Goal: Task Accomplishment & Management: Complete application form

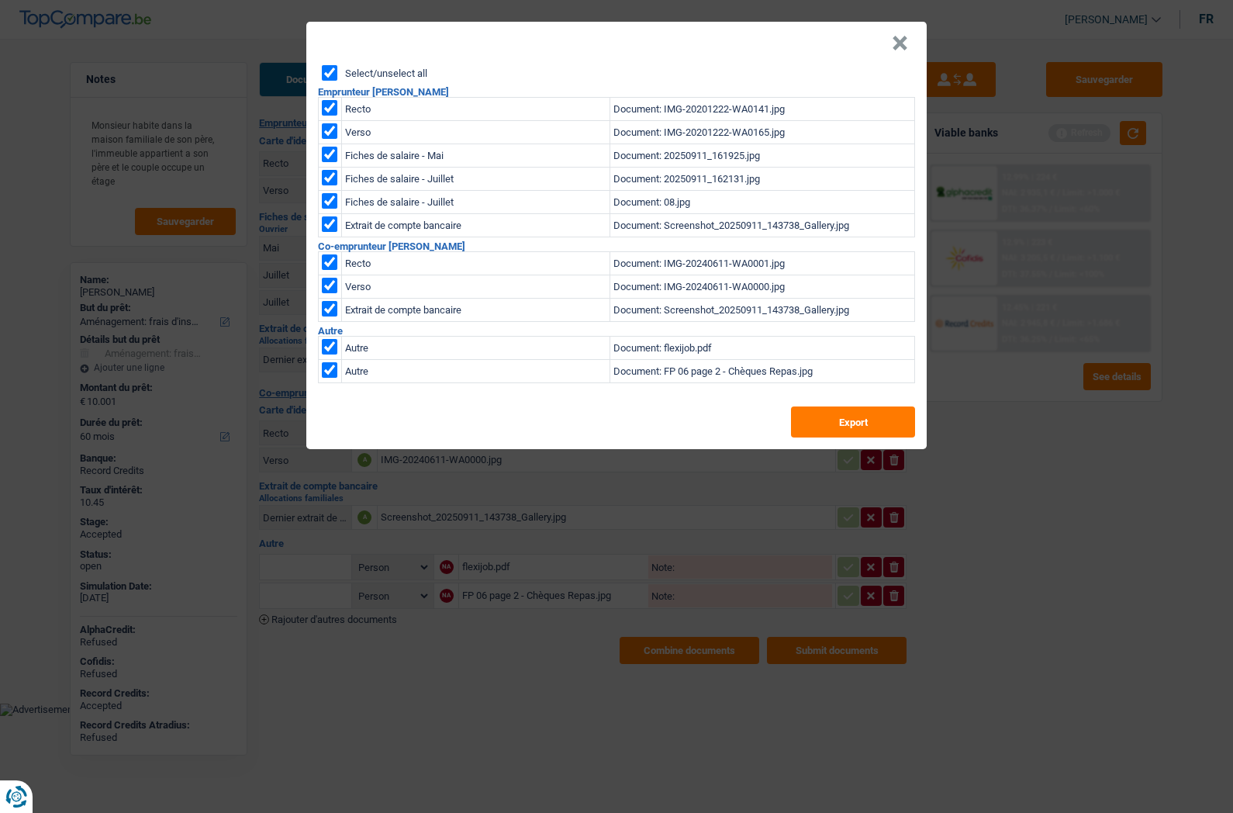
select select "movingOrInstallation"
select select "60"
click at [901, 49] on button "×" at bounding box center [900, 44] width 16 height 16
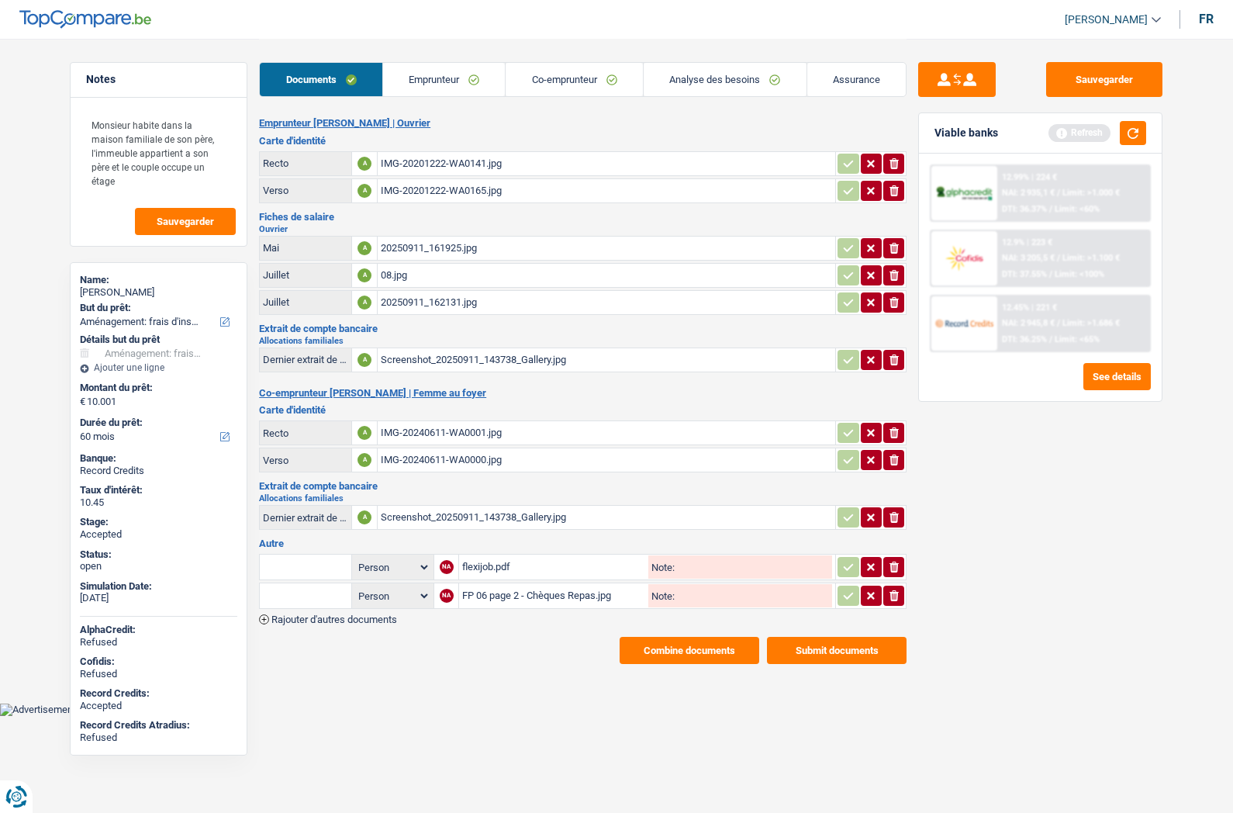
click at [863, 73] on link "Assurance" at bounding box center [856, 79] width 99 height 33
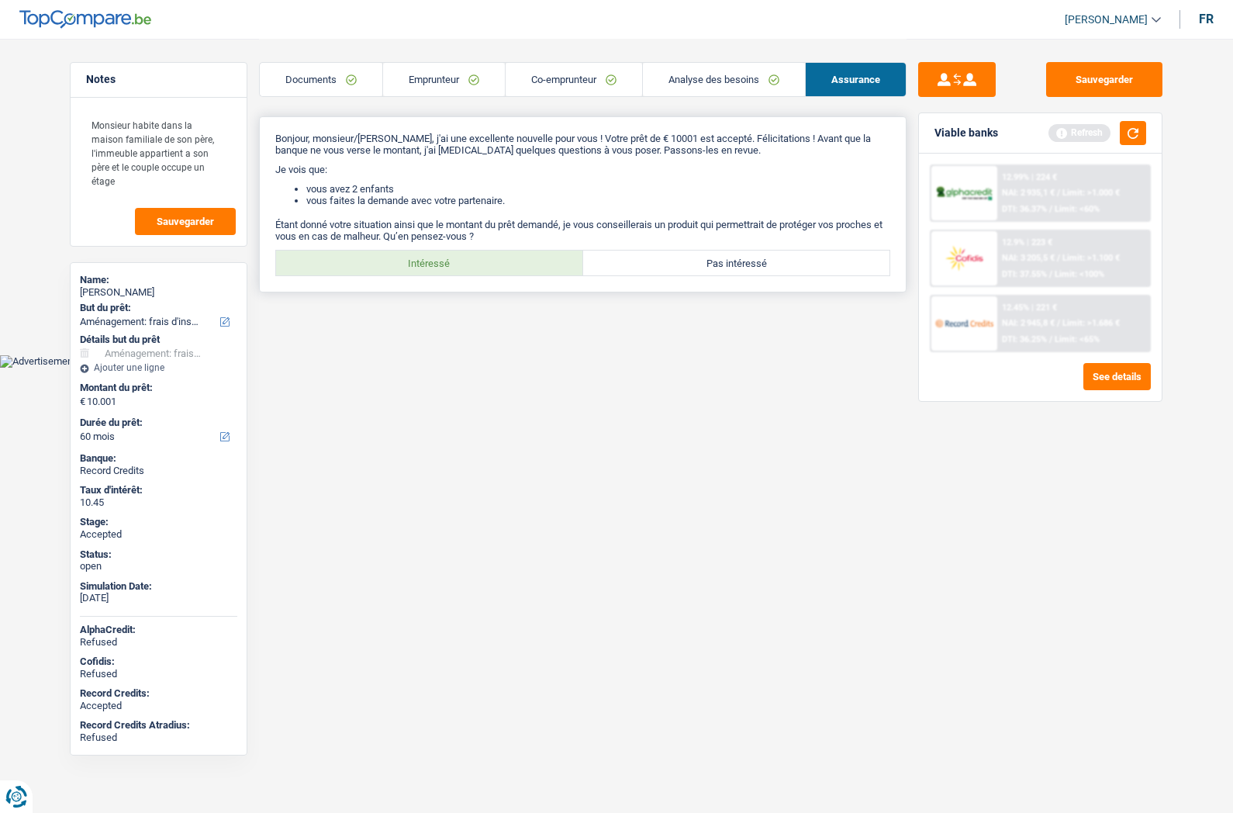
click at [422, 268] on label "Intéressé" at bounding box center [429, 263] width 307 height 25
click at [422, 268] on input "Intéressé" at bounding box center [429, 263] width 307 height 25
radio input "true"
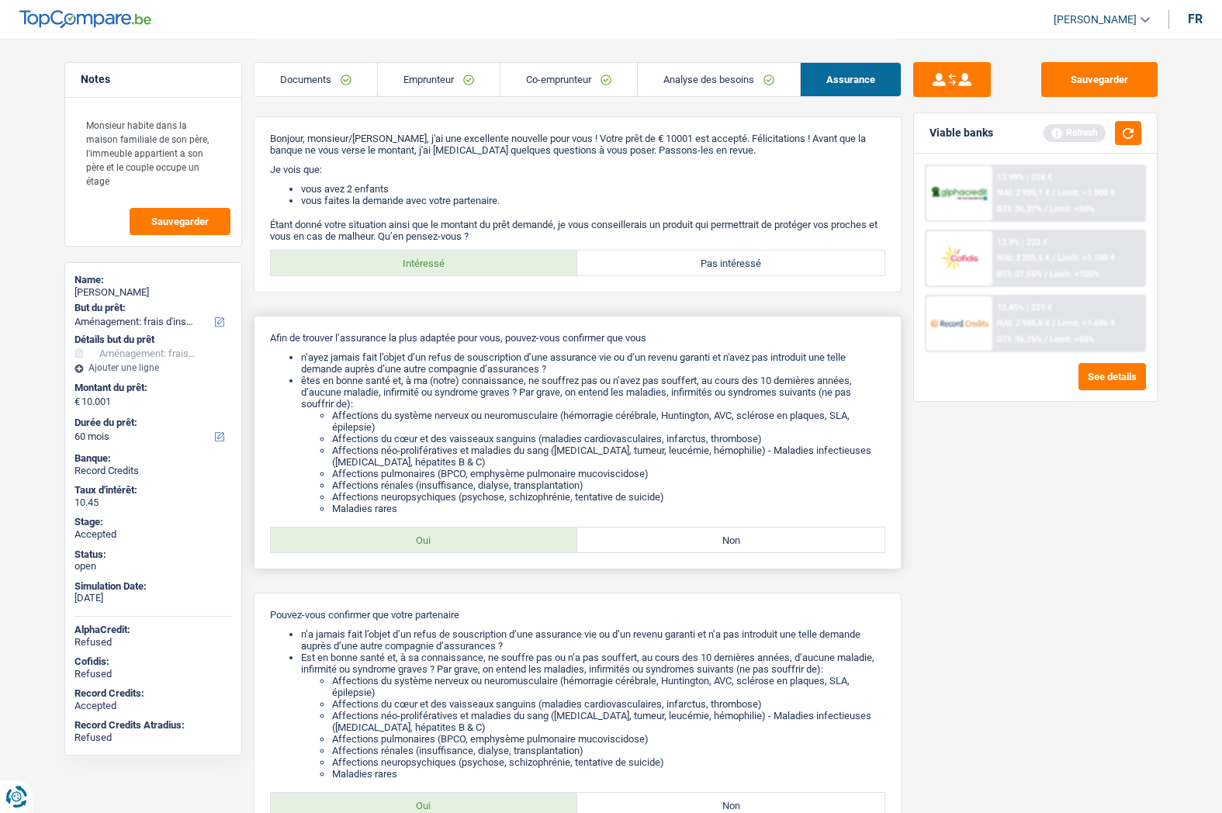
click at [413, 529] on label "Oui" at bounding box center [424, 539] width 307 height 25
click at [413, 529] on input "Oui" at bounding box center [424, 539] width 307 height 25
radio input "true"
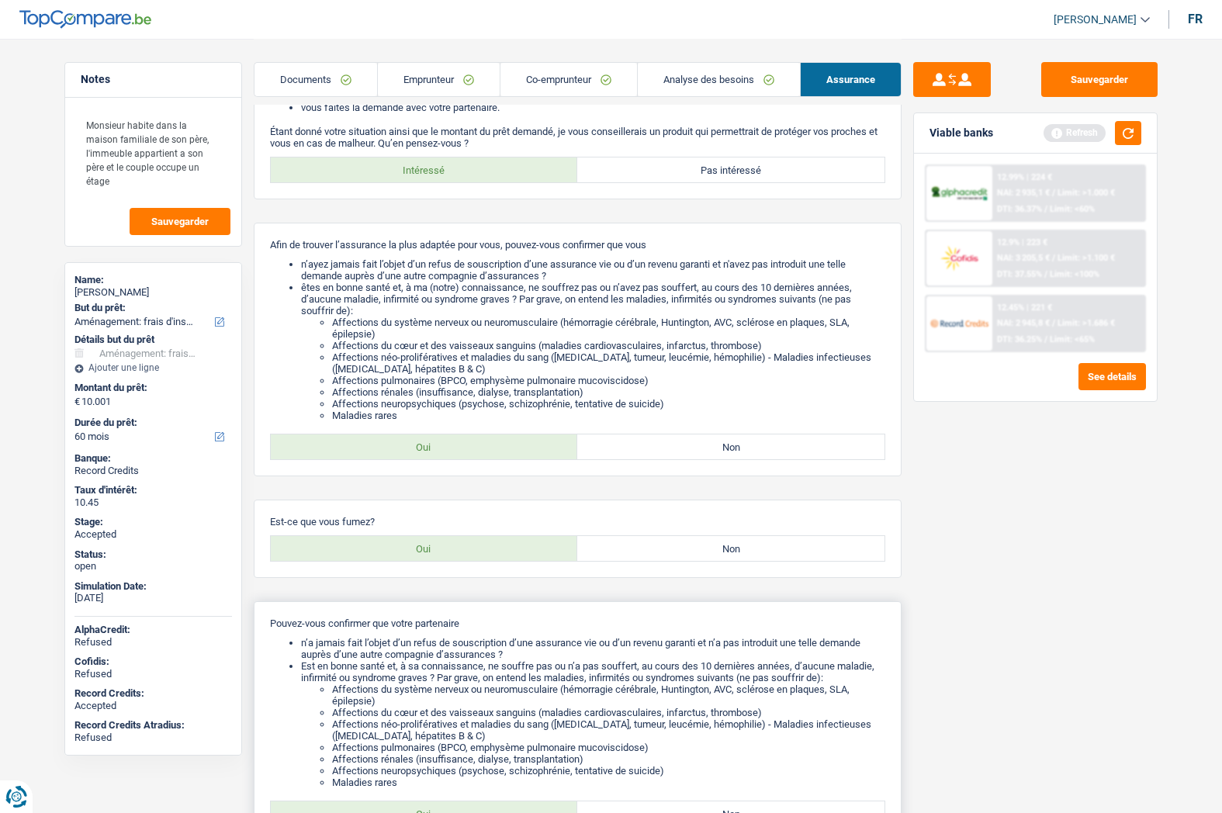
scroll to position [233, 0]
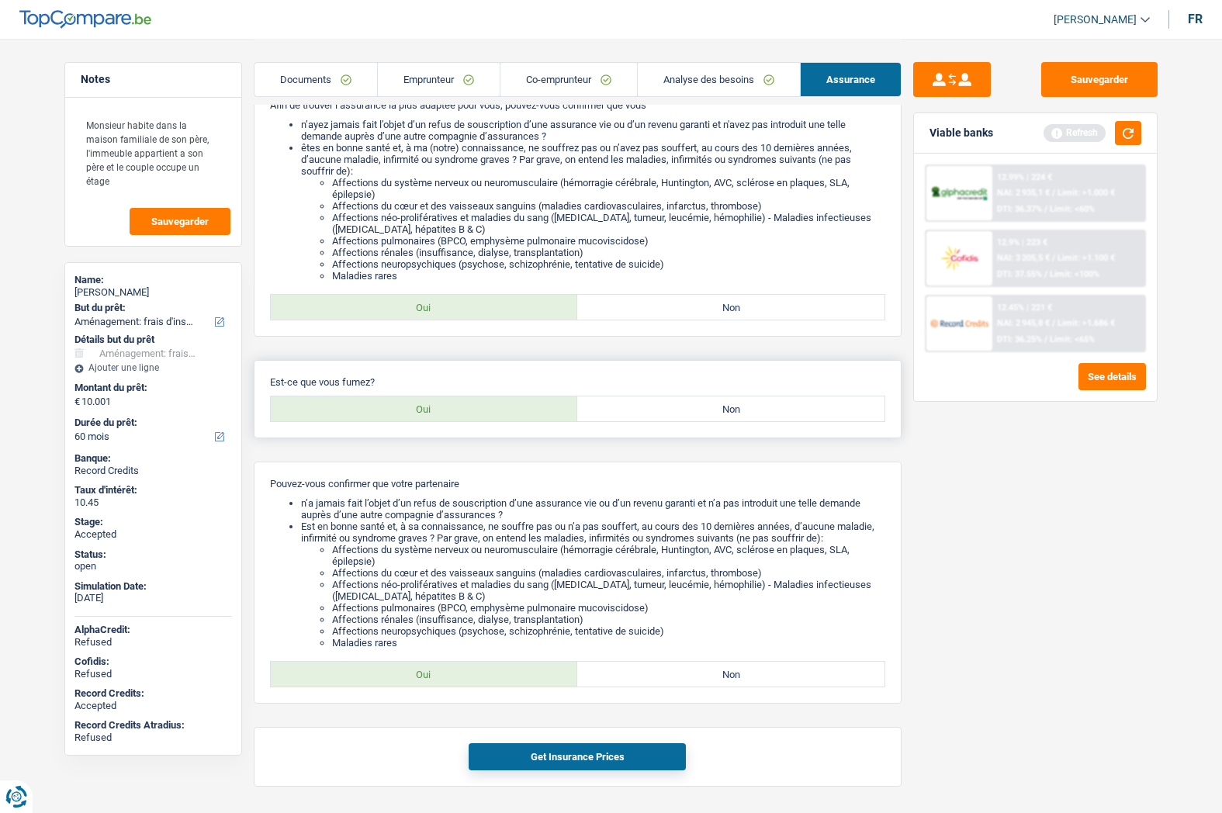
click at [662, 397] on label "Non" at bounding box center [730, 408] width 307 height 25
click at [662, 397] on input "Non" at bounding box center [730, 408] width 307 height 25
radio input "true"
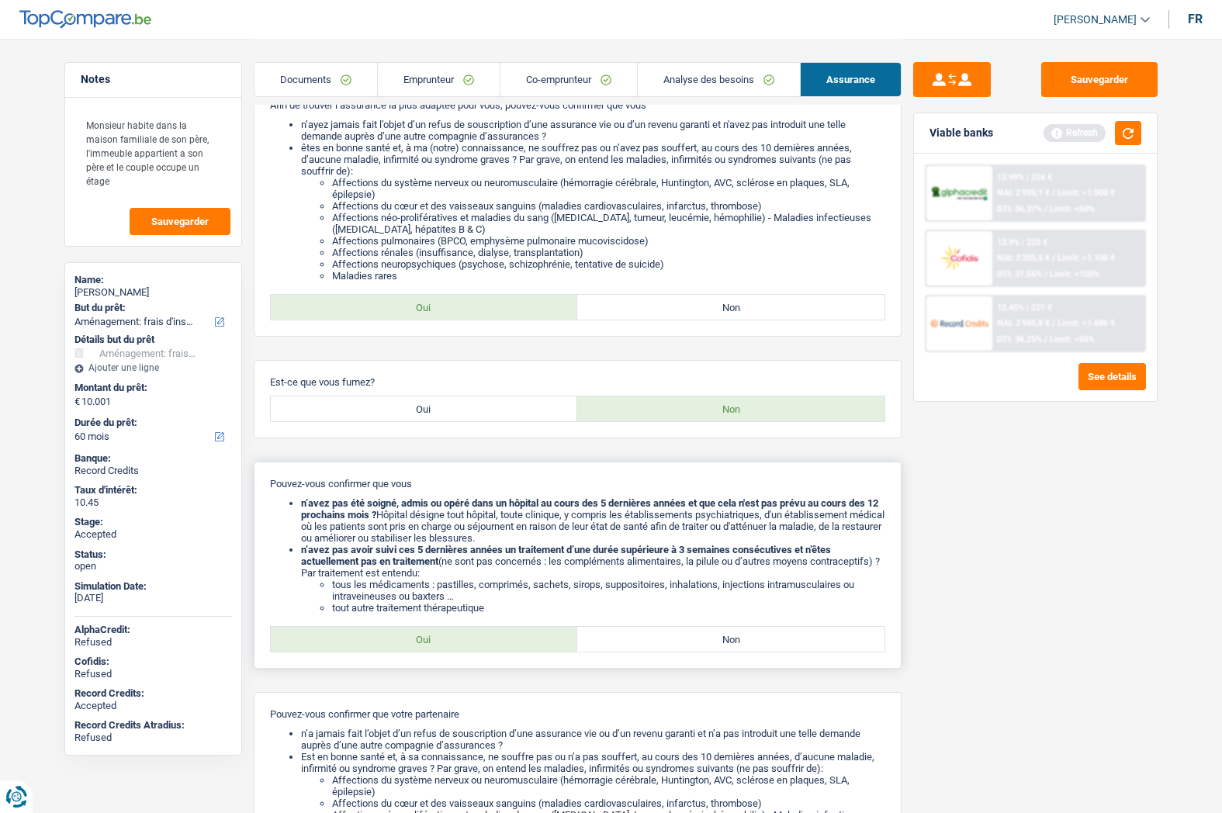
click at [430, 633] on label "Oui" at bounding box center [424, 639] width 307 height 25
click at [430, 633] on input "Oui" at bounding box center [424, 639] width 307 height 25
radio input "true"
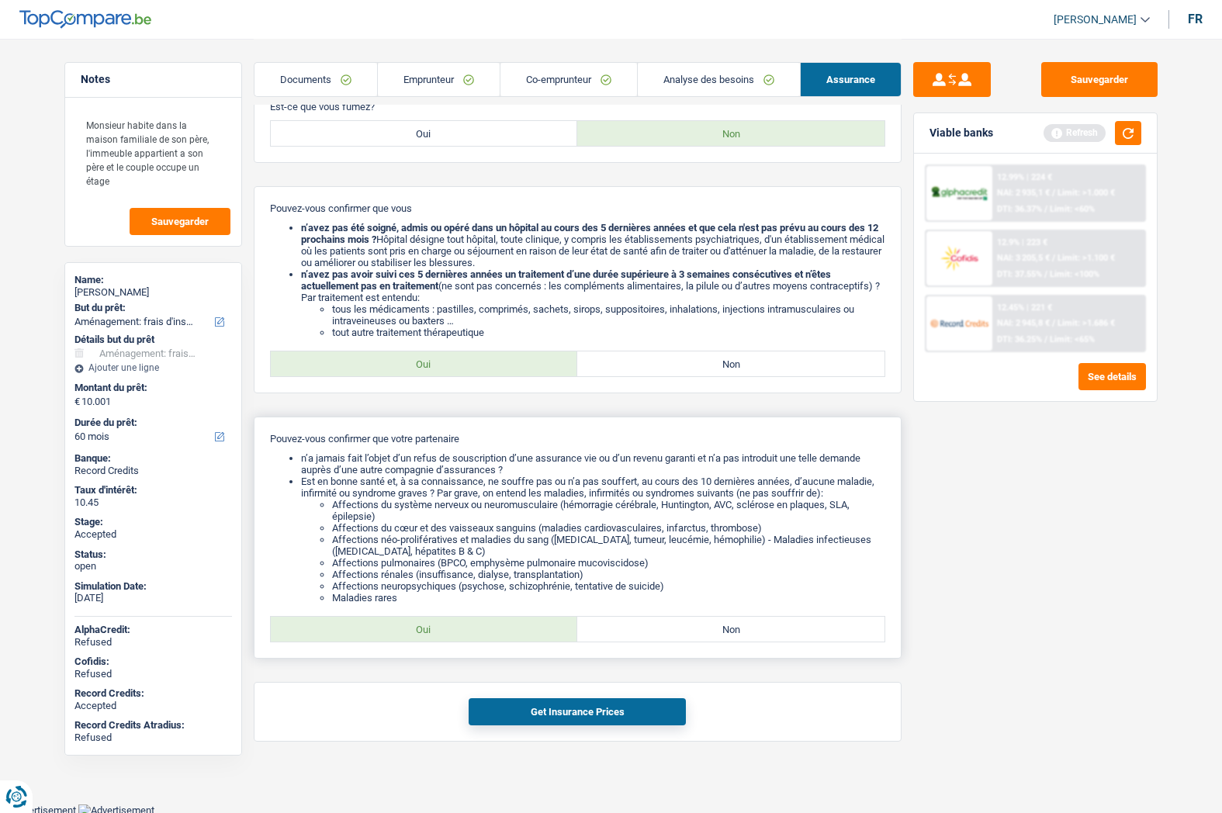
scroll to position [510, 0]
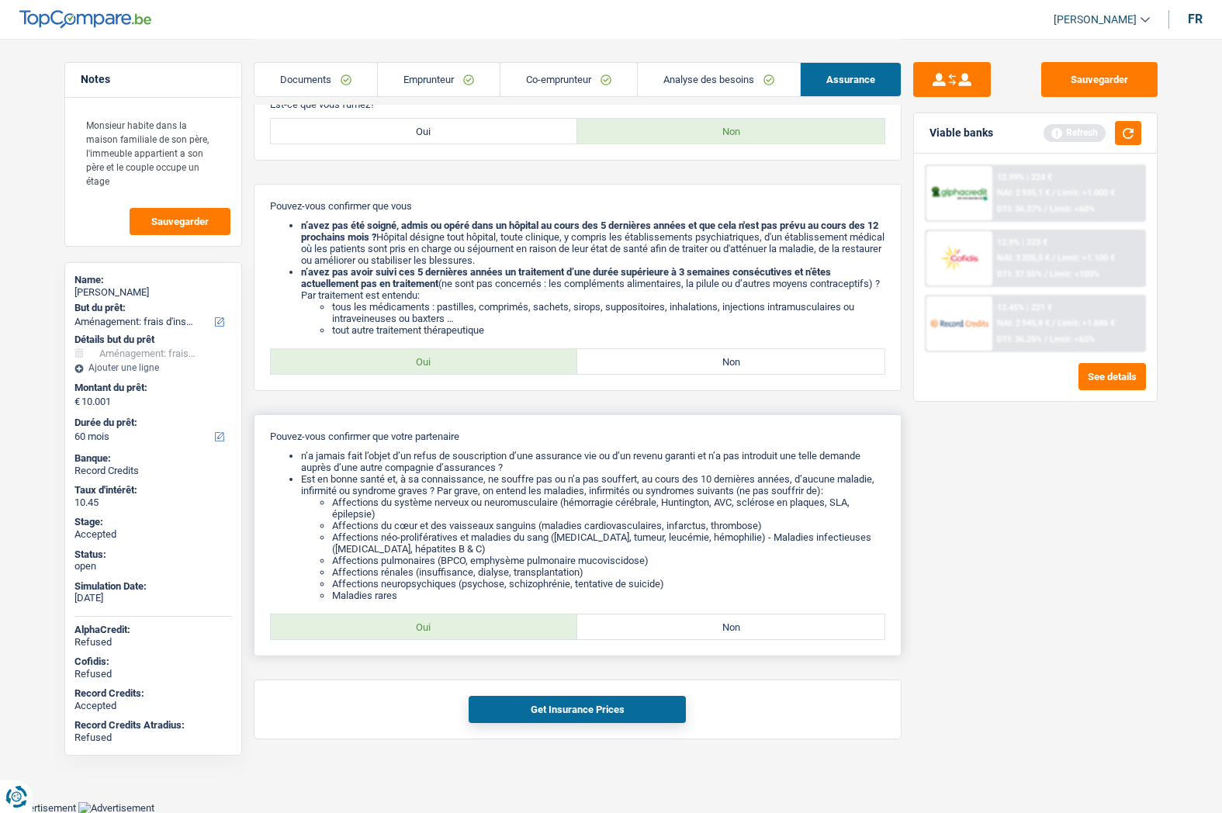
click at [503, 626] on label "Oui" at bounding box center [424, 626] width 307 height 25
click at [503, 626] on input "Oui" at bounding box center [424, 626] width 307 height 25
radio input "true"
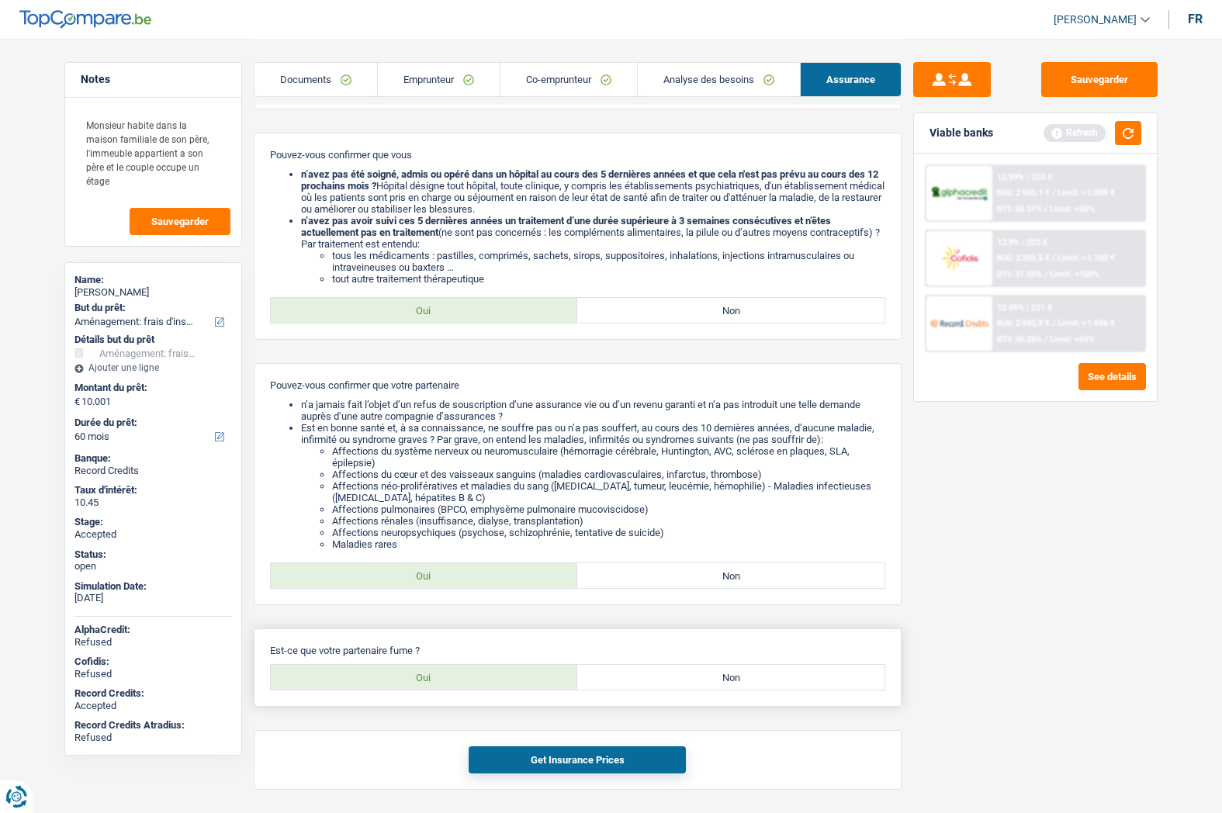
scroll to position [612, 0]
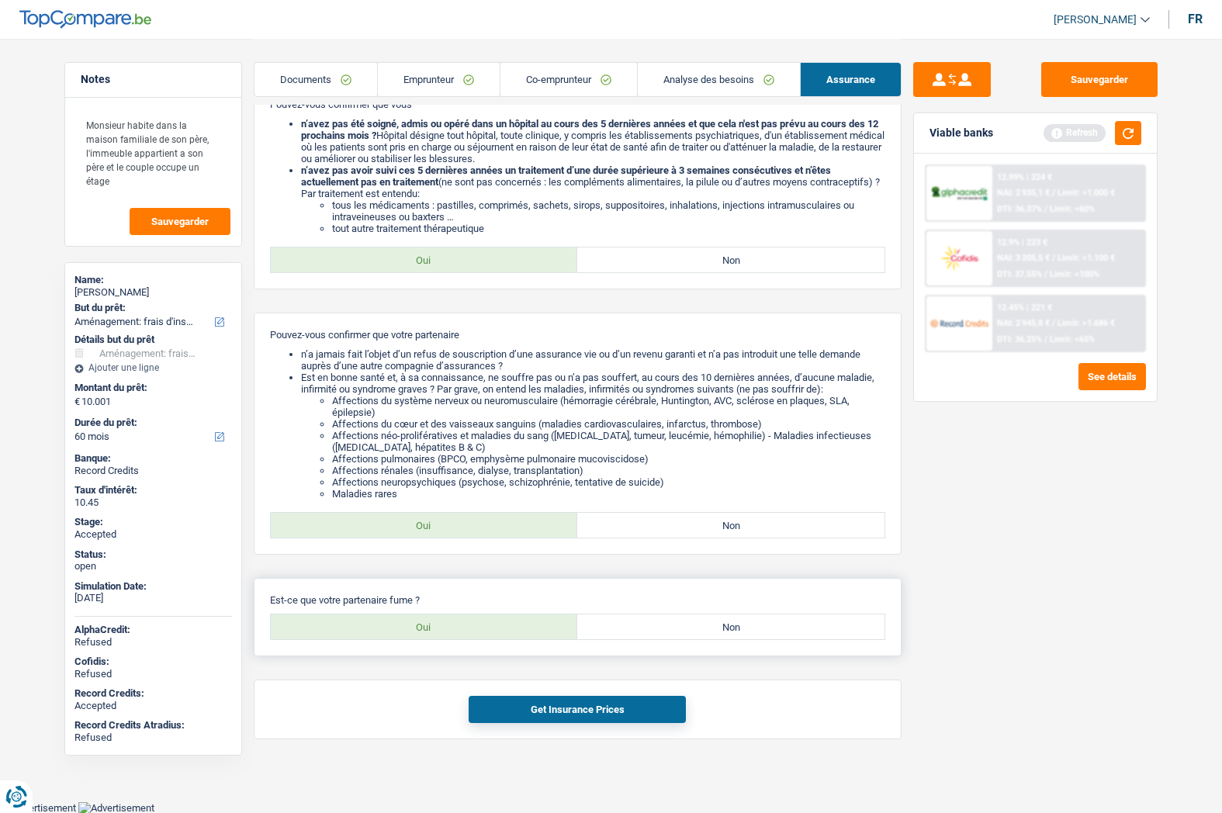
click at [659, 603] on p "Est-ce que votre partenaire fume ?" at bounding box center [577, 600] width 615 height 12
click at [659, 628] on label "Non" at bounding box center [730, 626] width 307 height 25
click at [659, 628] on input "Non" at bounding box center [730, 626] width 307 height 25
radio input "true"
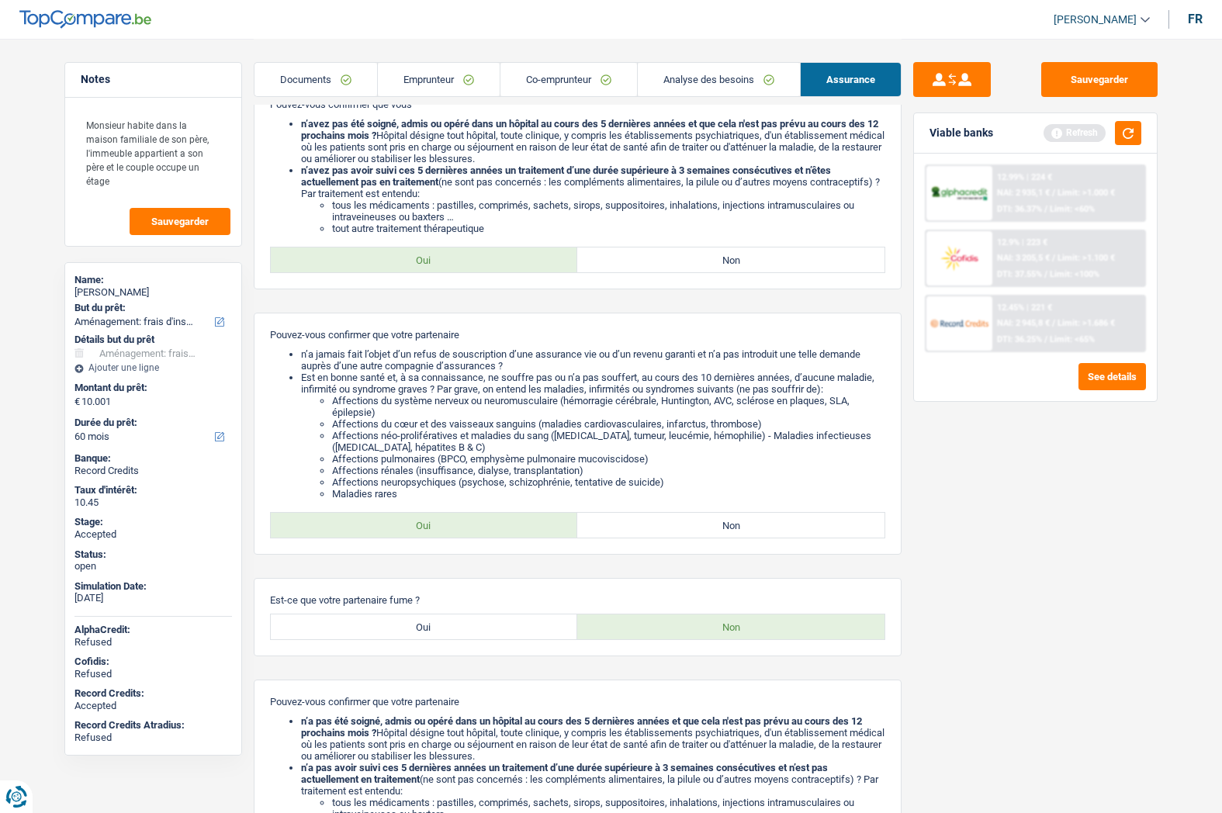
scroll to position [842, 0]
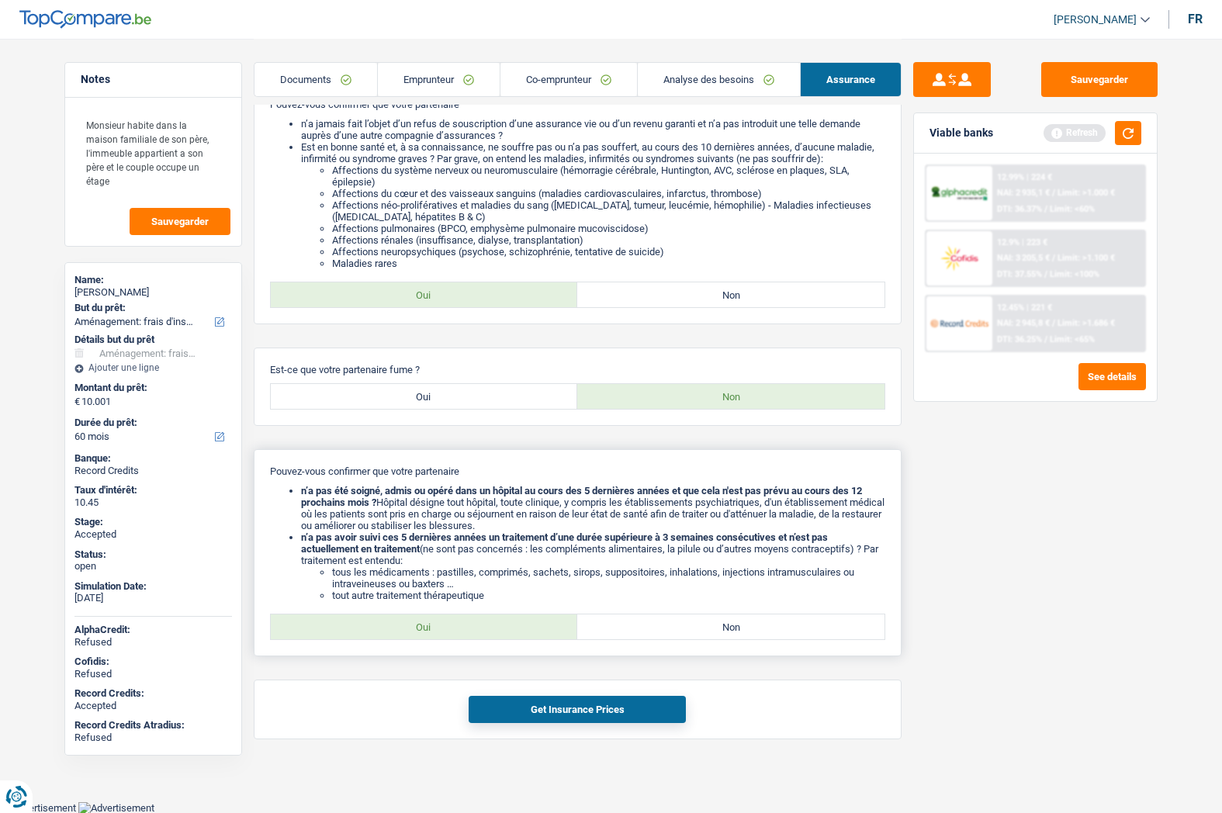
click at [441, 623] on label "Oui" at bounding box center [424, 626] width 307 height 25
click at [441, 623] on input "Oui" at bounding box center [424, 626] width 307 height 25
radio input "true"
click at [526, 704] on button "Get Insurance Prices" at bounding box center [577, 709] width 217 height 27
click at [1008, 326] on span "NAI: 2 945,8 €" at bounding box center [1022, 323] width 53 height 10
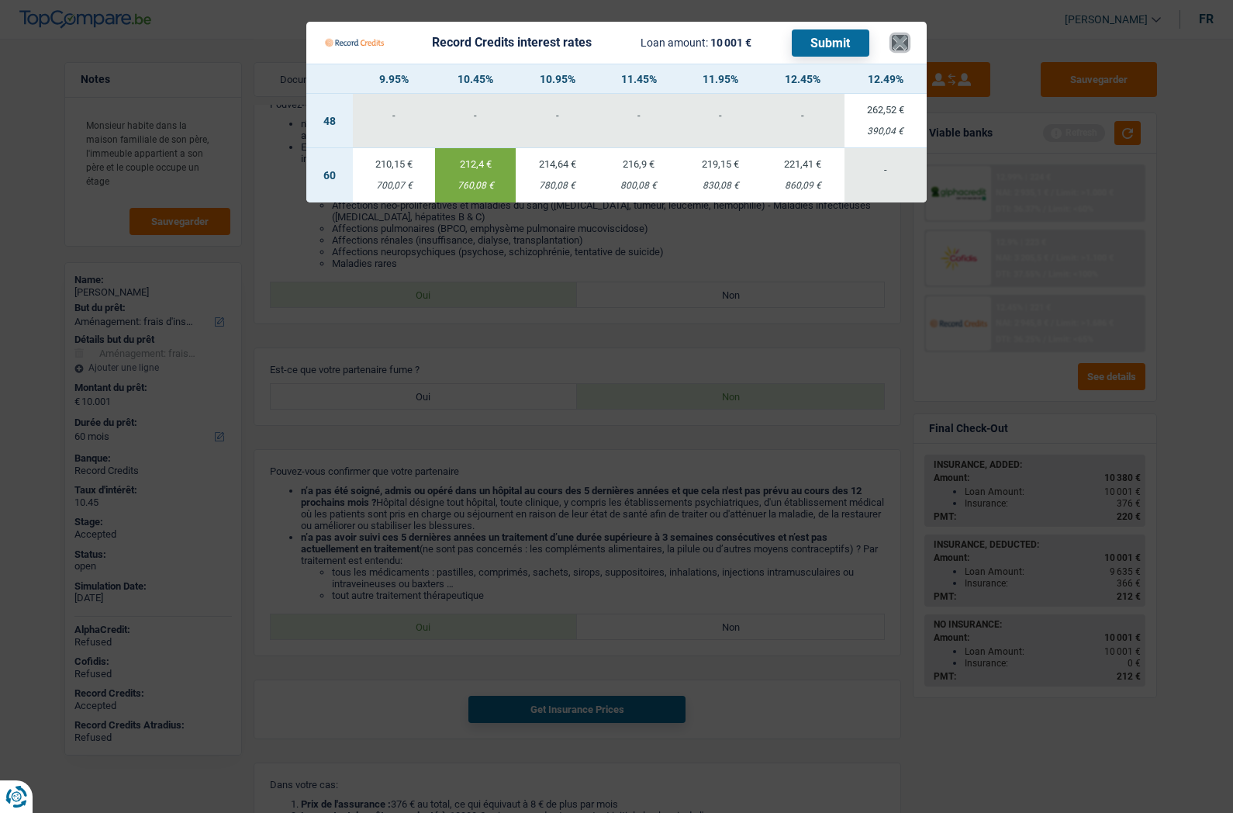
click at [899, 49] on button "×" at bounding box center [900, 43] width 16 height 16
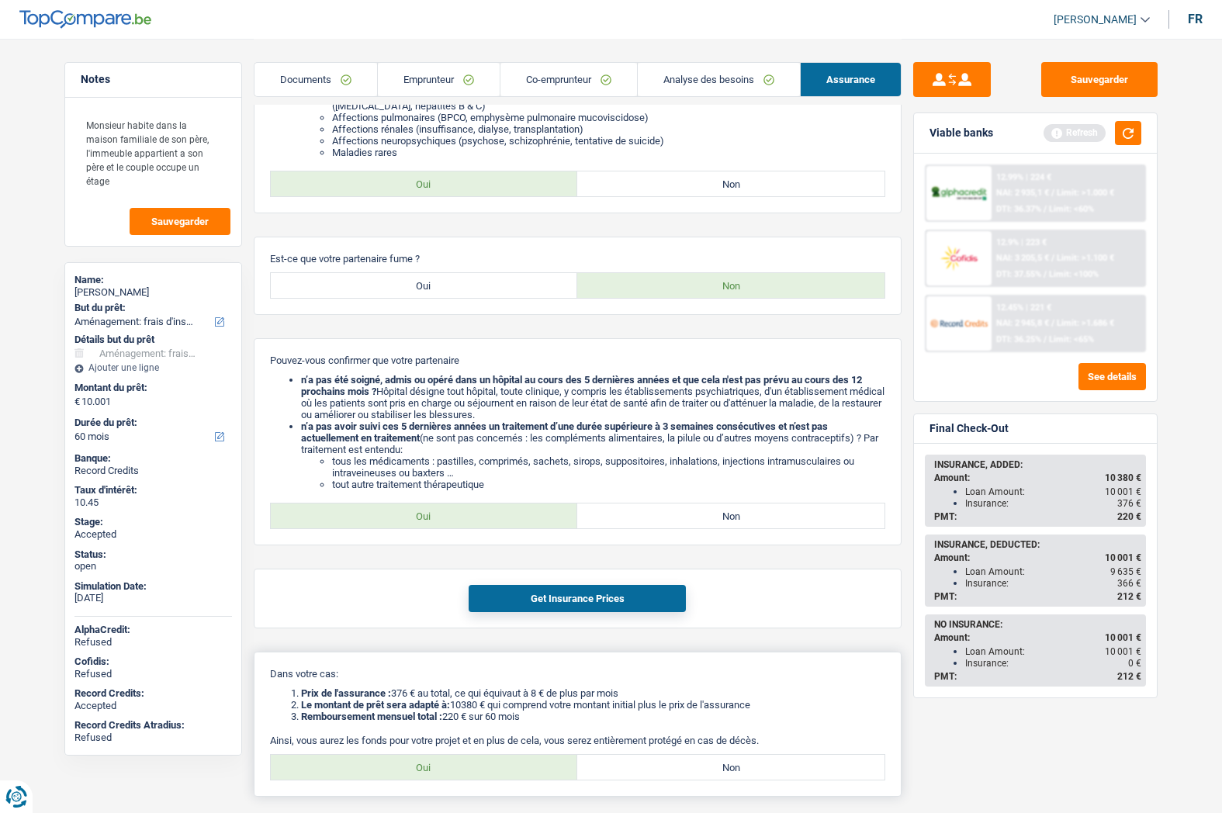
scroll to position [1067, 0]
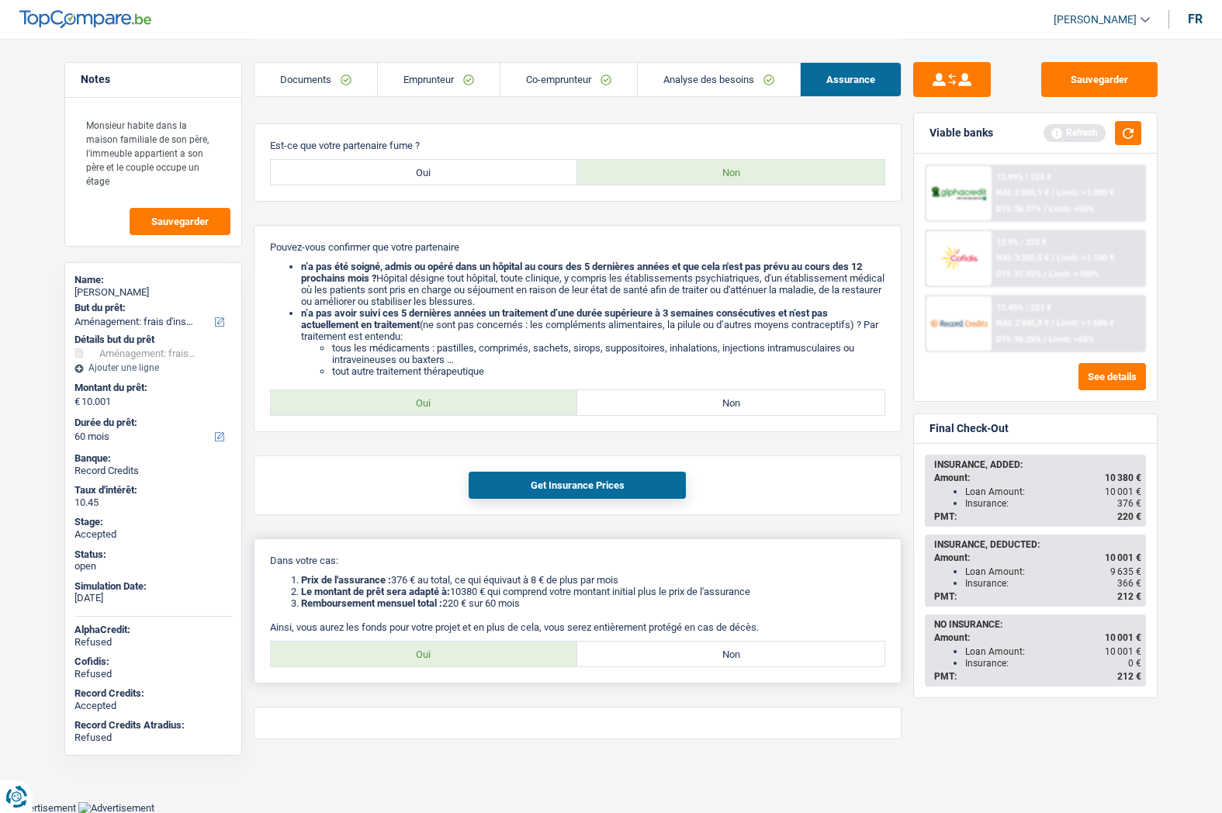
click at [441, 653] on label "Oui" at bounding box center [424, 653] width 307 height 25
click at [441, 653] on input "Oui" at bounding box center [424, 653] width 307 height 25
radio input "true"
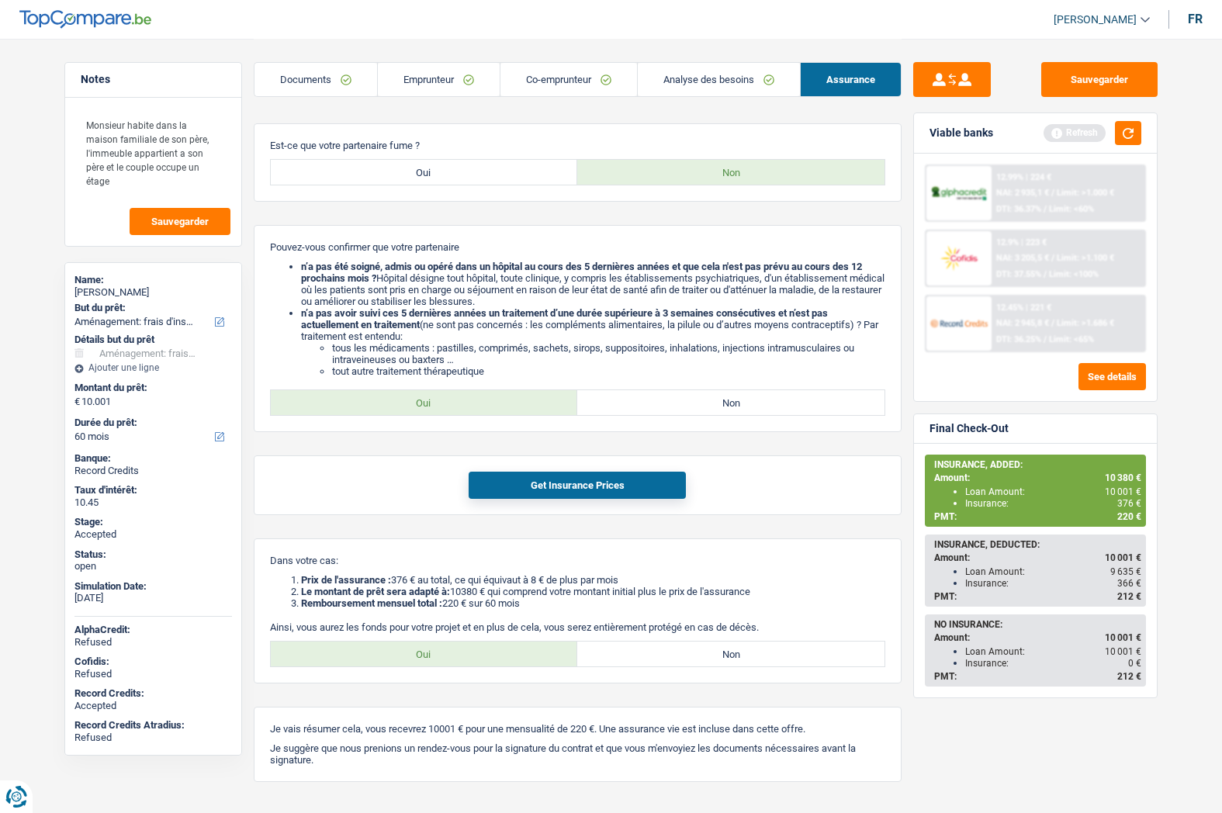
click at [667, 64] on link "Analyse des besoins" at bounding box center [719, 79] width 162 height 33
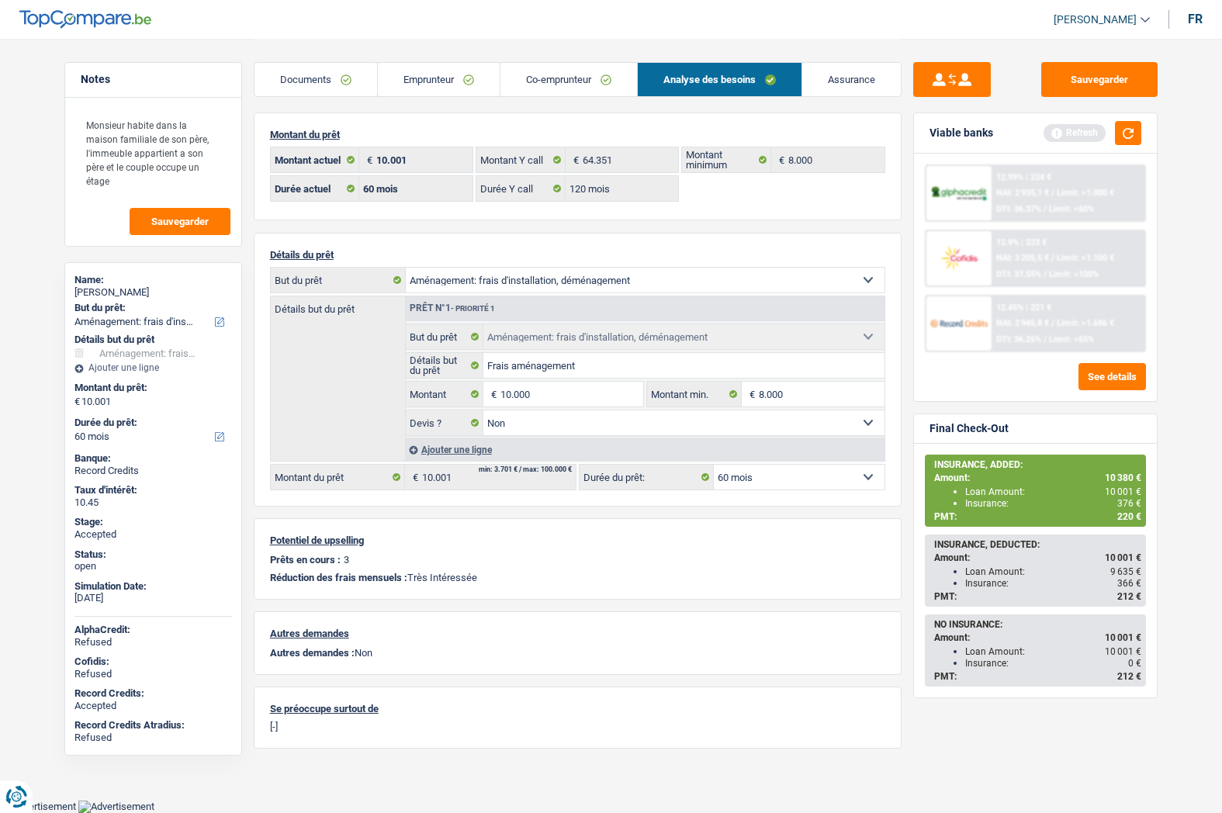
scroll to position [2, 0]
click at [390, 84] on link "Emprunteur" at bounding box center [439, 79] width 122 height 33
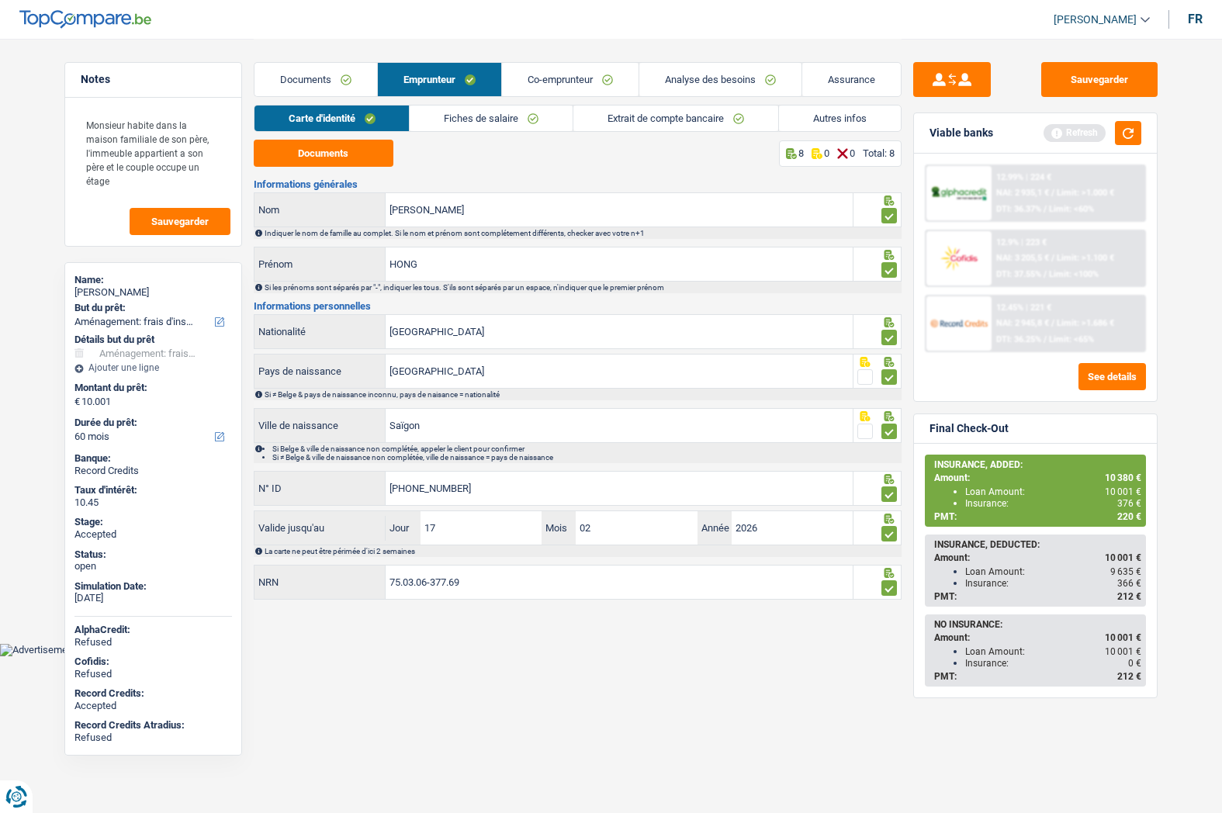
scroll to position [0, 0]
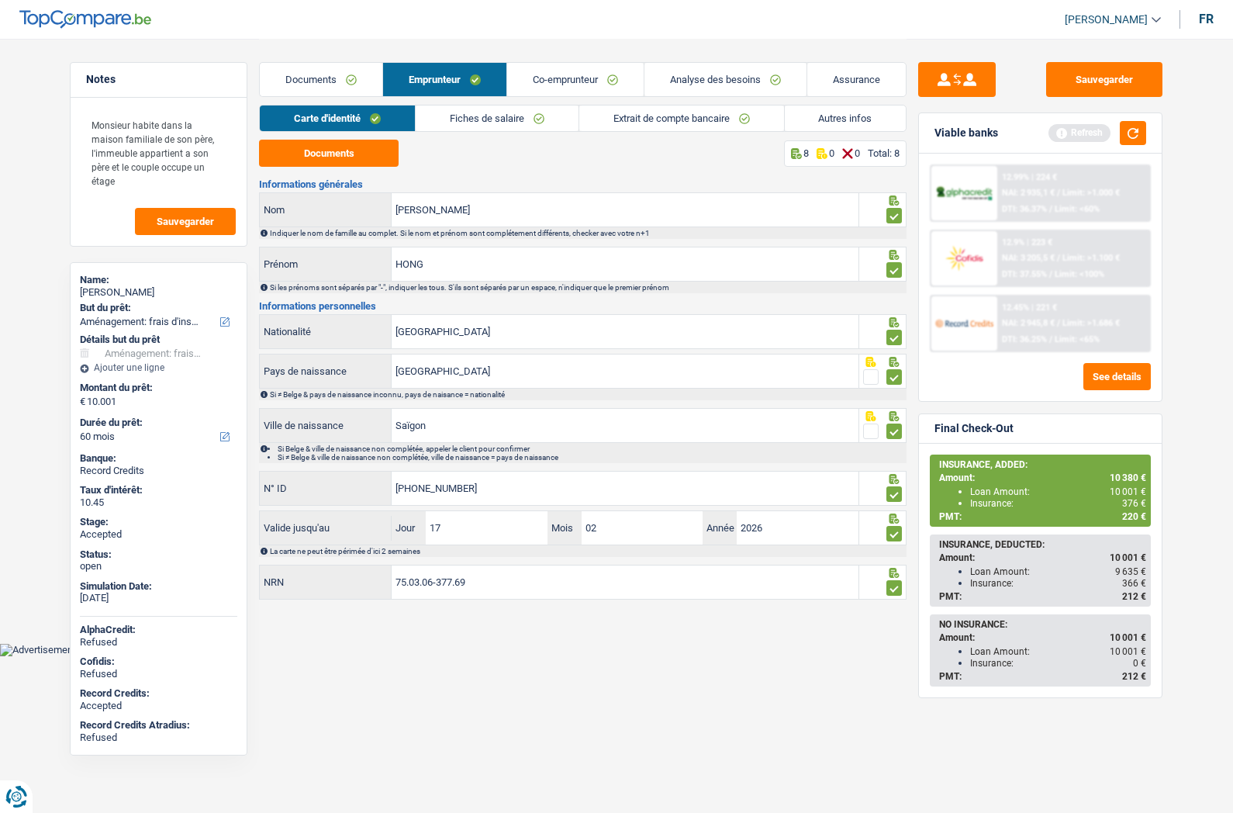
click at [810, 109] on link "Autres infos" at bounding box center [846, 118] width 122 height 26
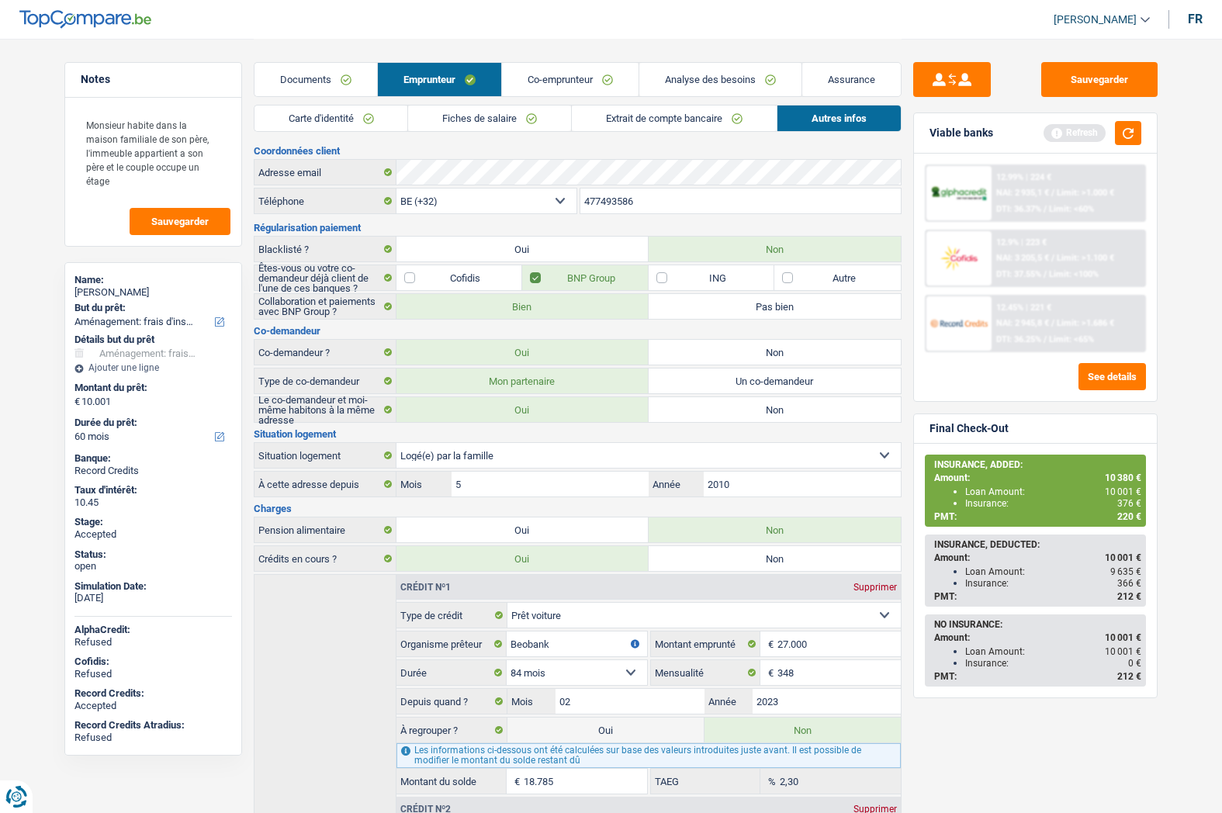
click at [693, 83] on link "Analyse des besoins" at bounding box center [720, 79] width 162 height 33
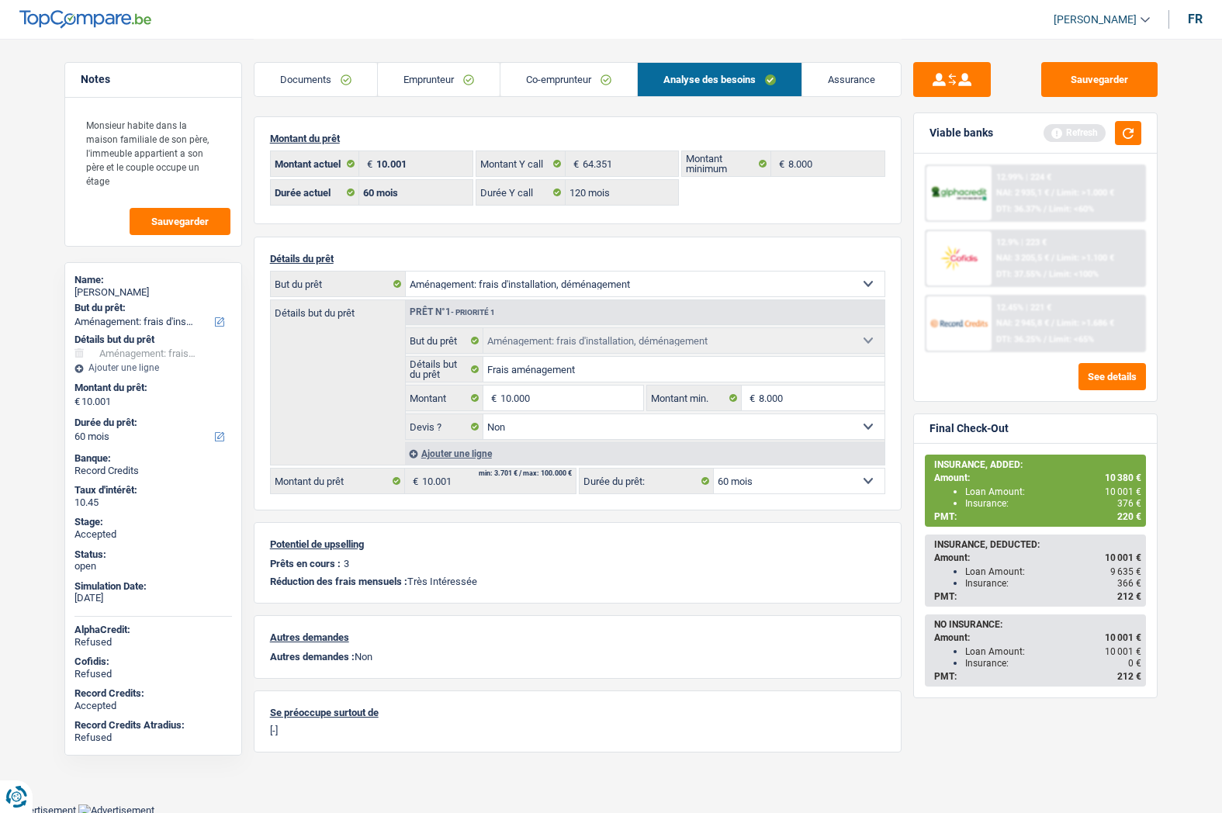
click at [579, 81] on link "Co-emprunteur" at bounding box center [568, 79] width 137 height 33
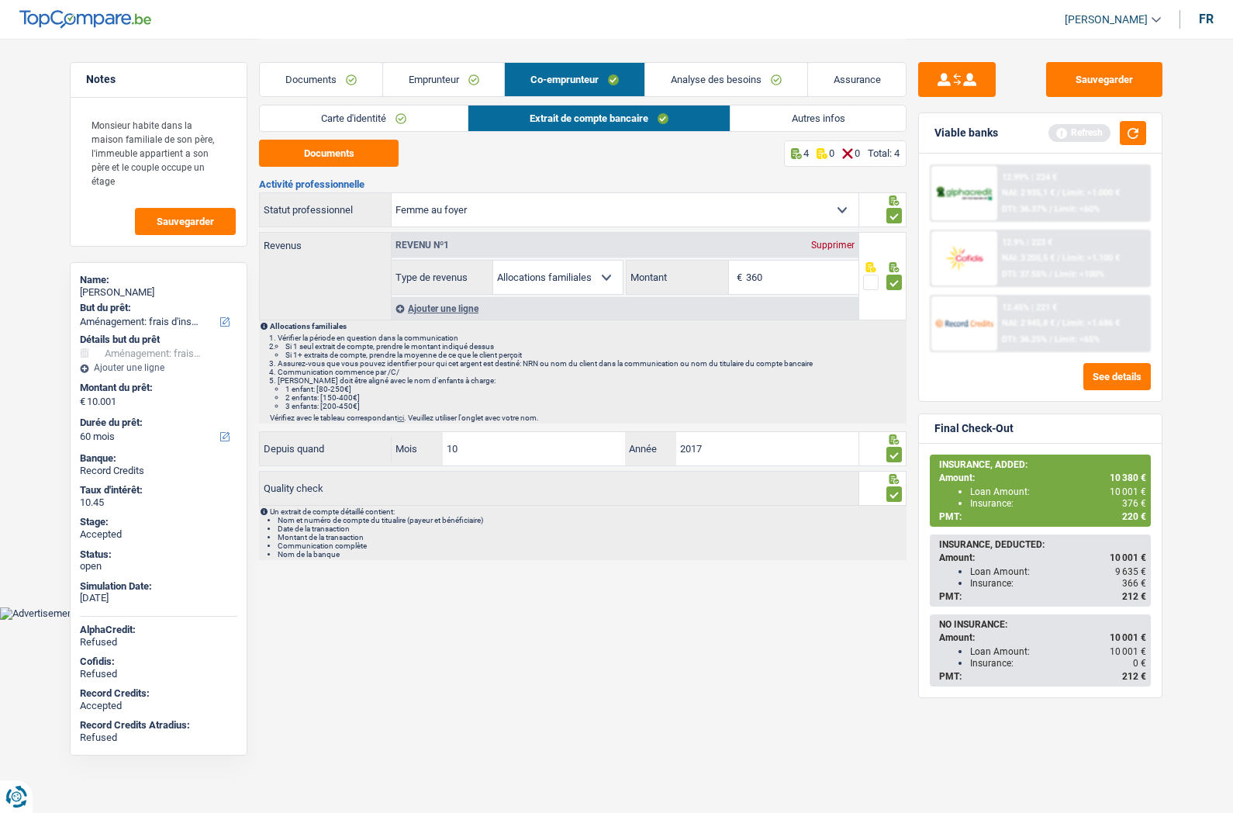
click at [659, 81] on link "Analyse des besoins" at bounding box center [726, 79] width 162 height 33
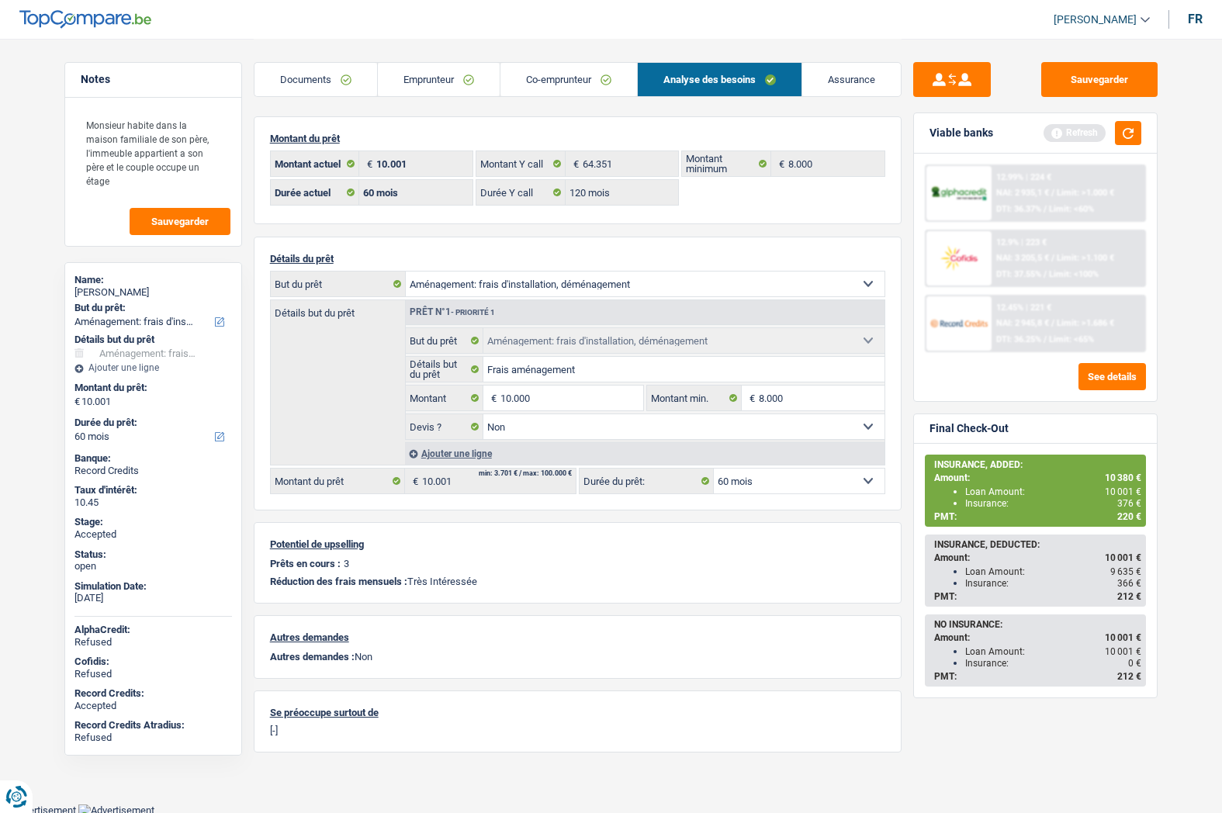
click at [1125, 516] on span "220 €" at bounding box center [1129, 516] width 24 height 11
click at [425, 91] on link "Emprunteur" at bounding box center [439, 79] width 122 height 33
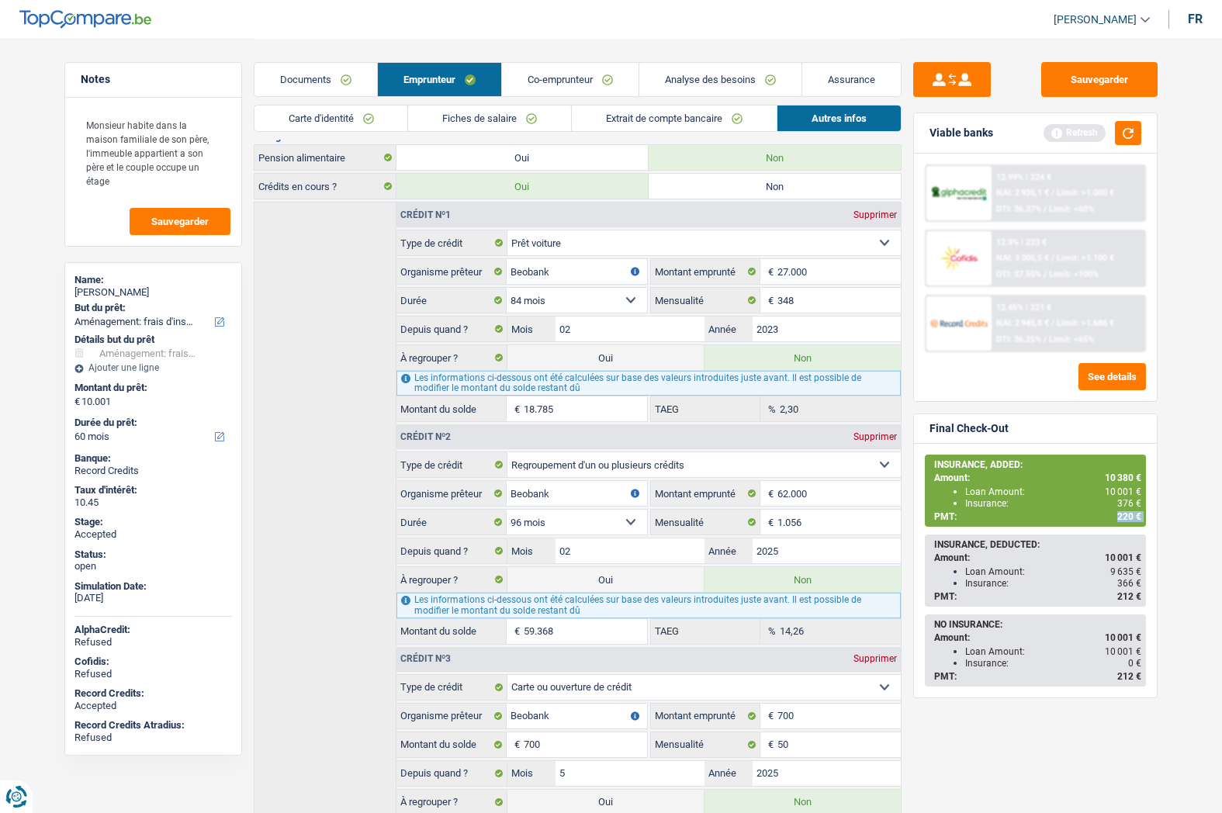
scroll to position [456, 0]
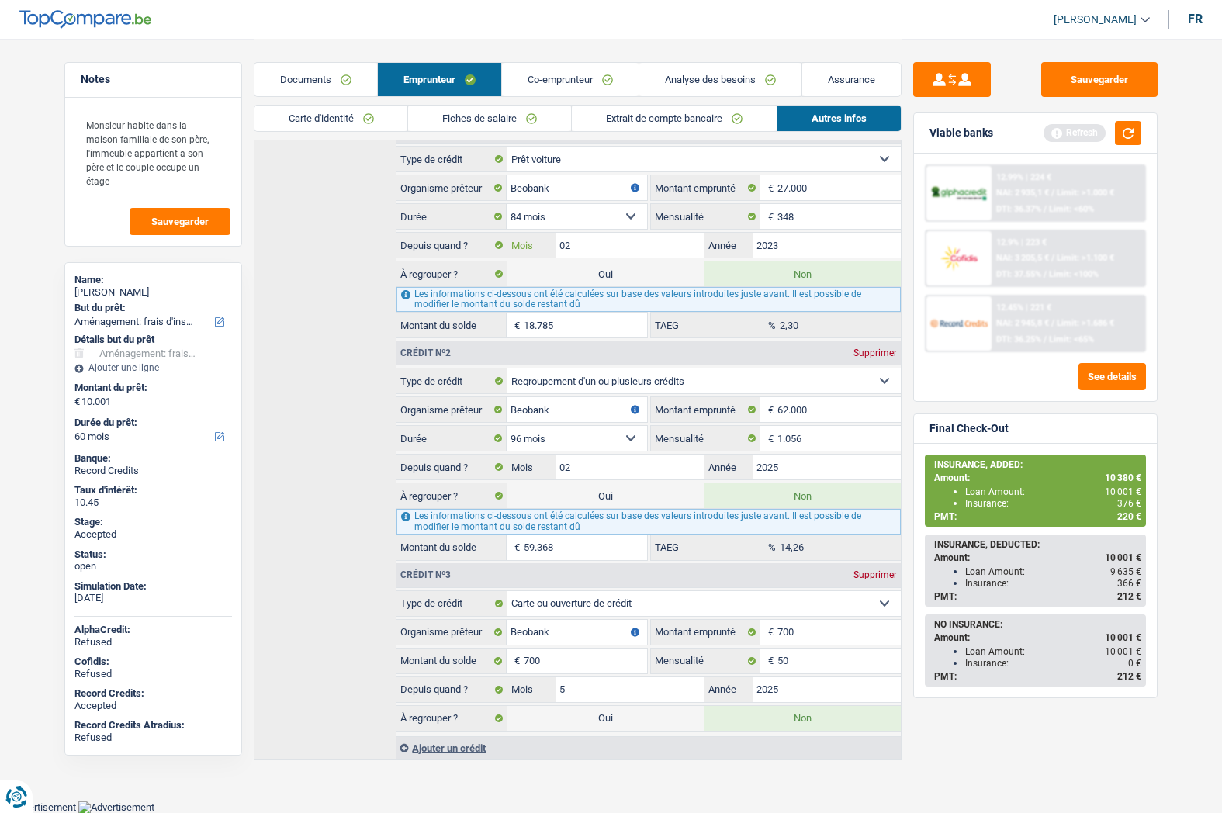
click at [627, 250] on input "02" at bounding box center [629, 245] width 148 height 25
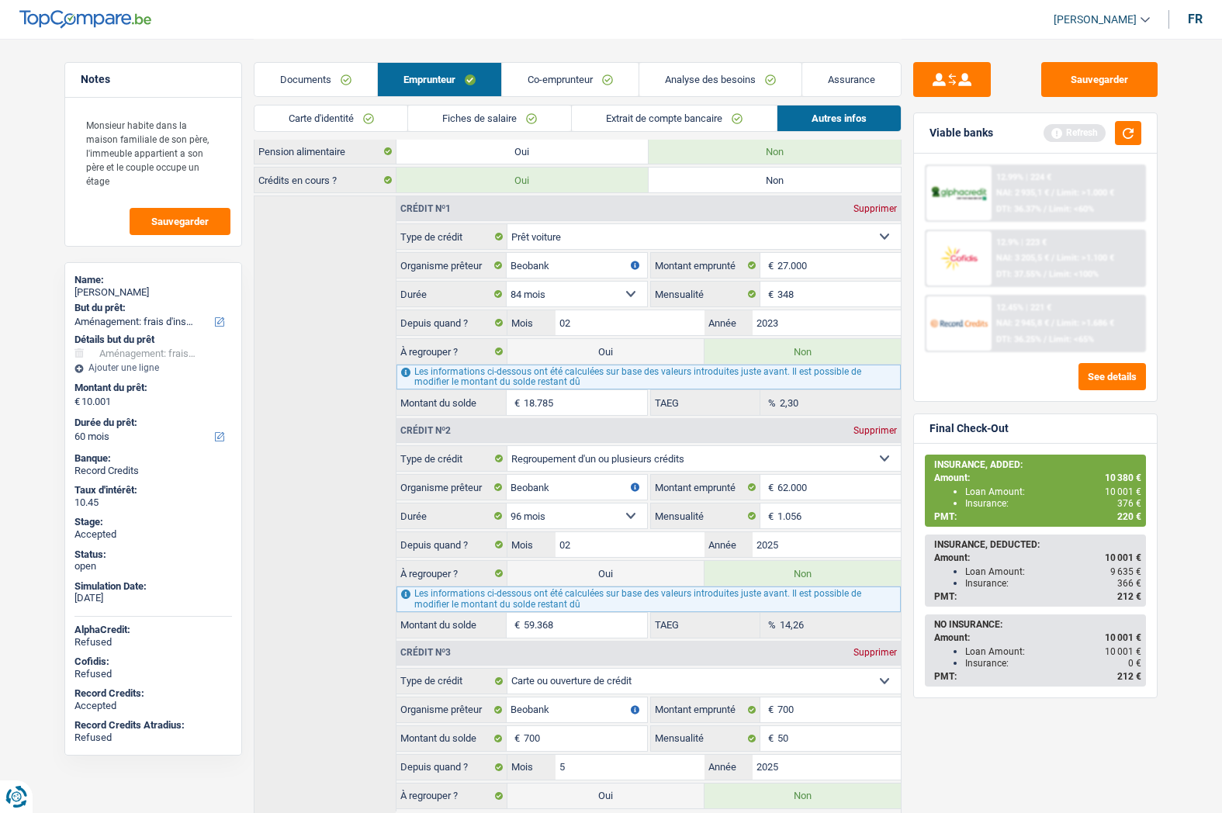
type input "17.533"
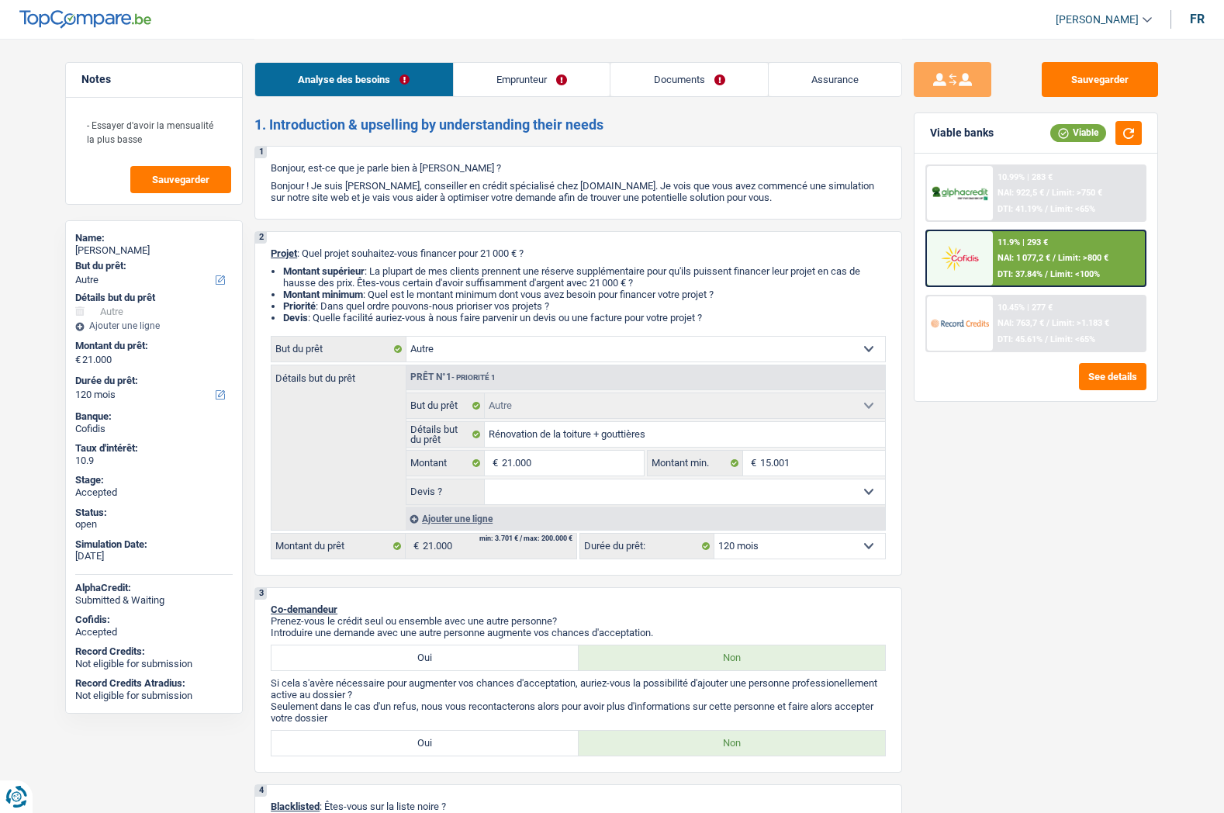
select select "other"
select select "120"
select select "other"
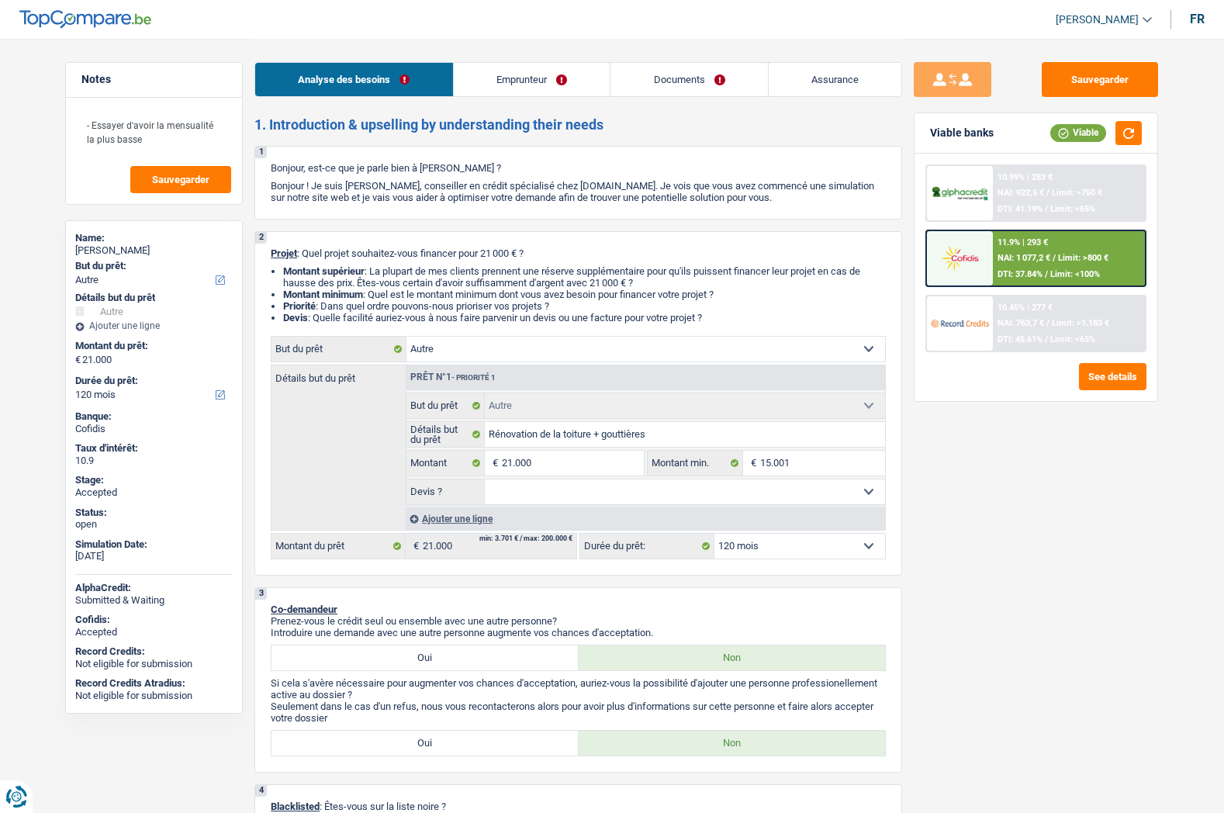
select select "120"
select select "invalid"
select select "familyAllowances"
select select "mutualityIndemnity"
select select "disabilityPension"
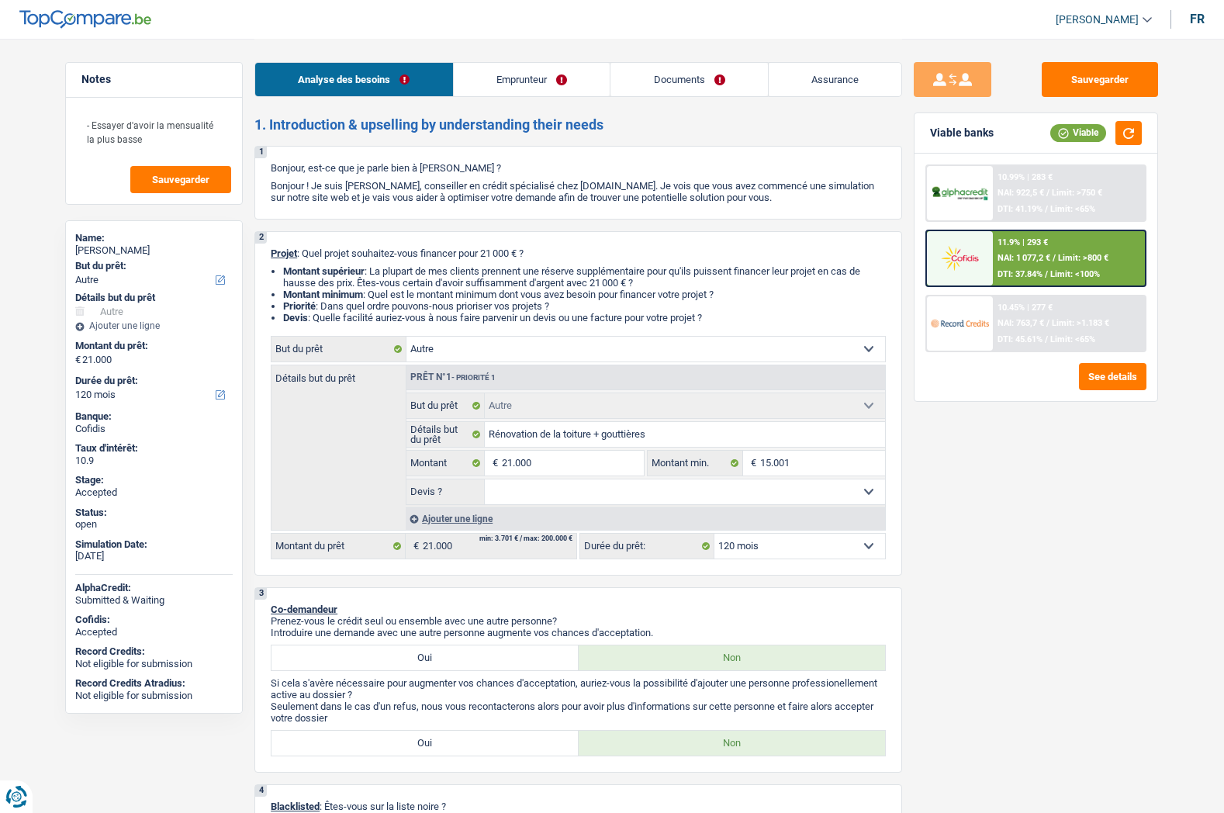
select select "ownerWithMortgage"
select select "mortgage"
select select "300"
select select "other"
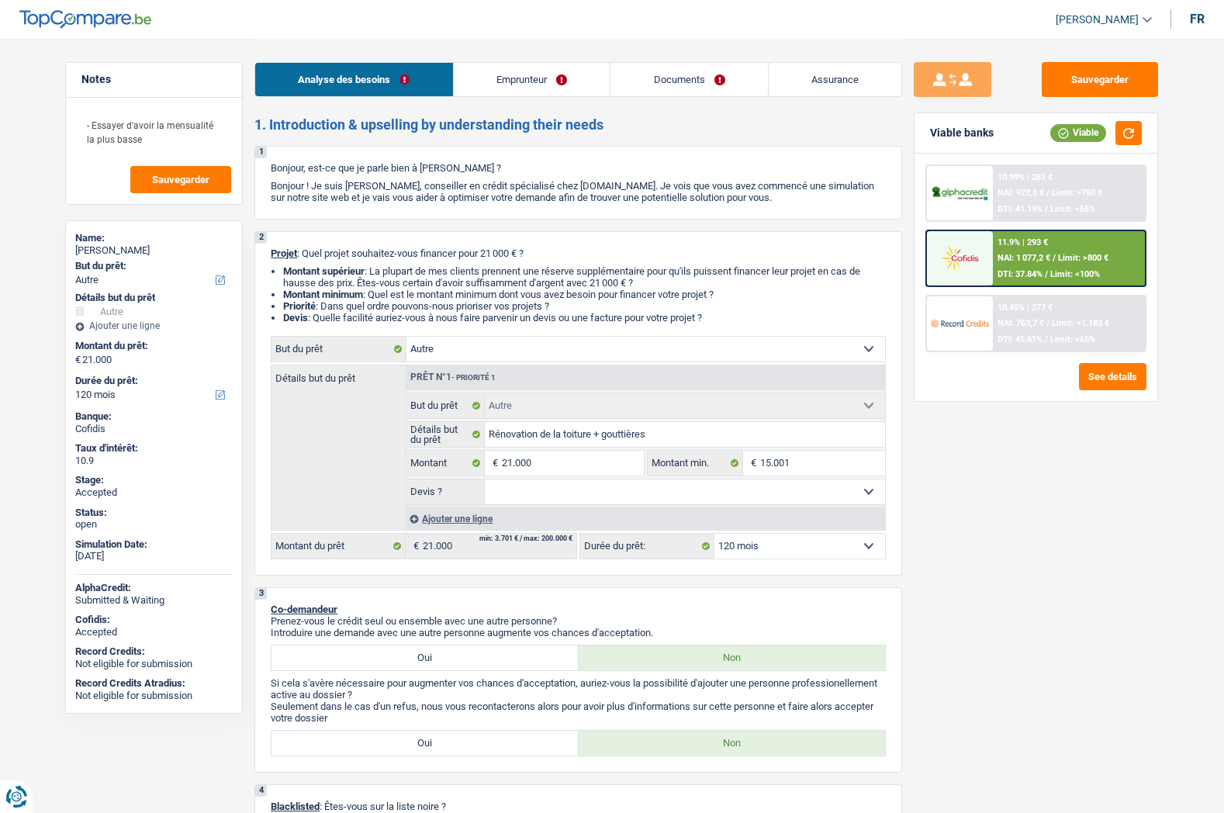
select select "120"
click at [819, 87] on link "Assurance" at bounding box center [835, 79] width 133 height 33
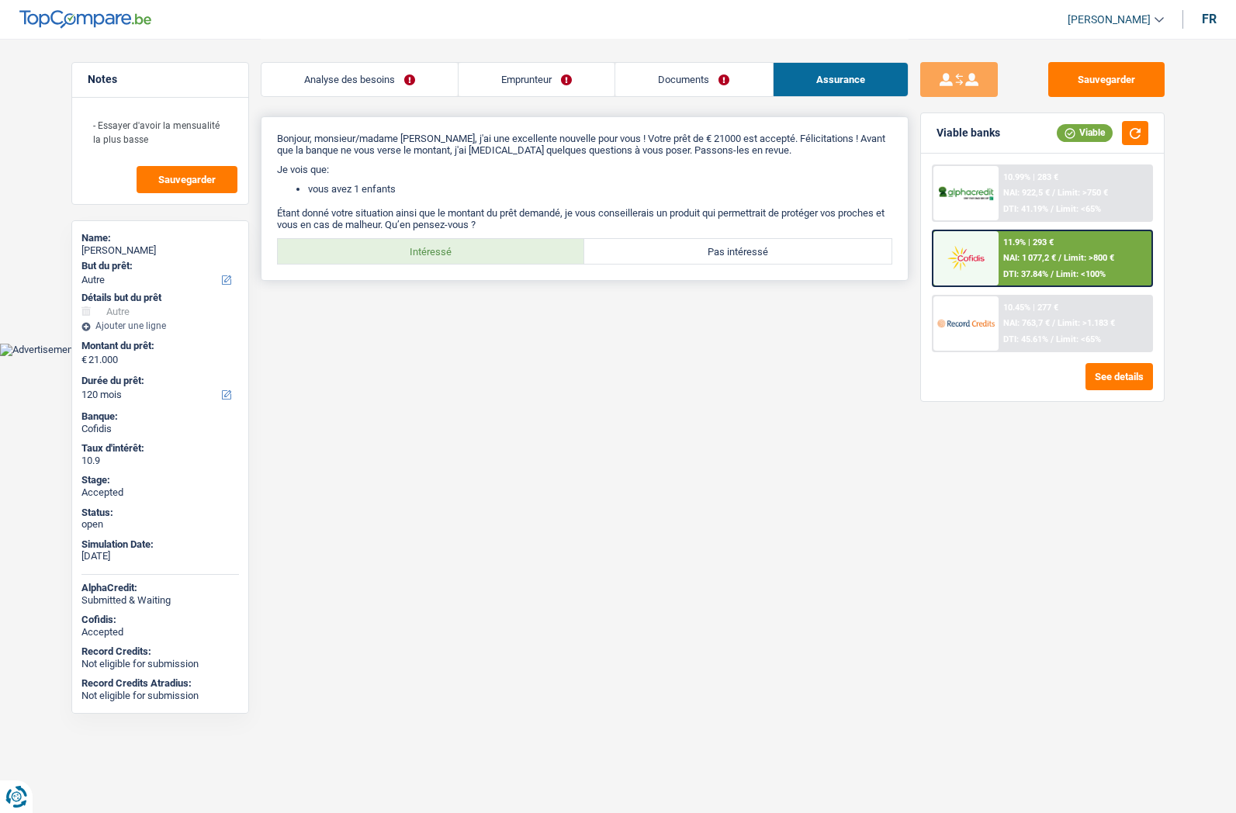
click at [496, 257] on label "Intéressé" at bounding box center [431, 251] width 307 height 25
click at [496, 257] on input "Intéressé" at bounding box center [431, 251] width 307 height 25
radio input "true"
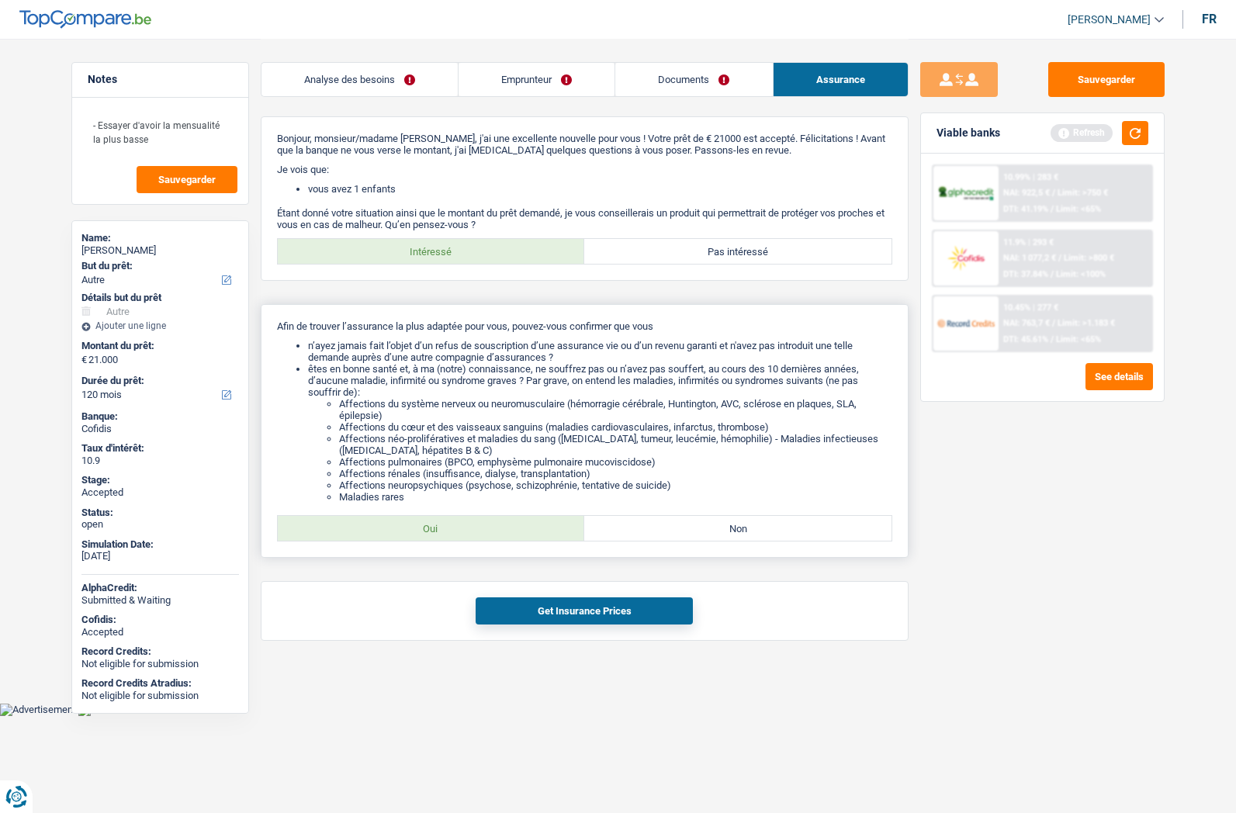
click at [431, 525] on label "Oui" at bounding box center [431, 528] width 307 height 25
click at [431, 525] on input "Oui" at bounding box center [431, 528] width 307 height 25
radio input "true"
click at [527, 610] on button "Get Insurance Prices" at bounding box center [583, 610] width 217 height 27
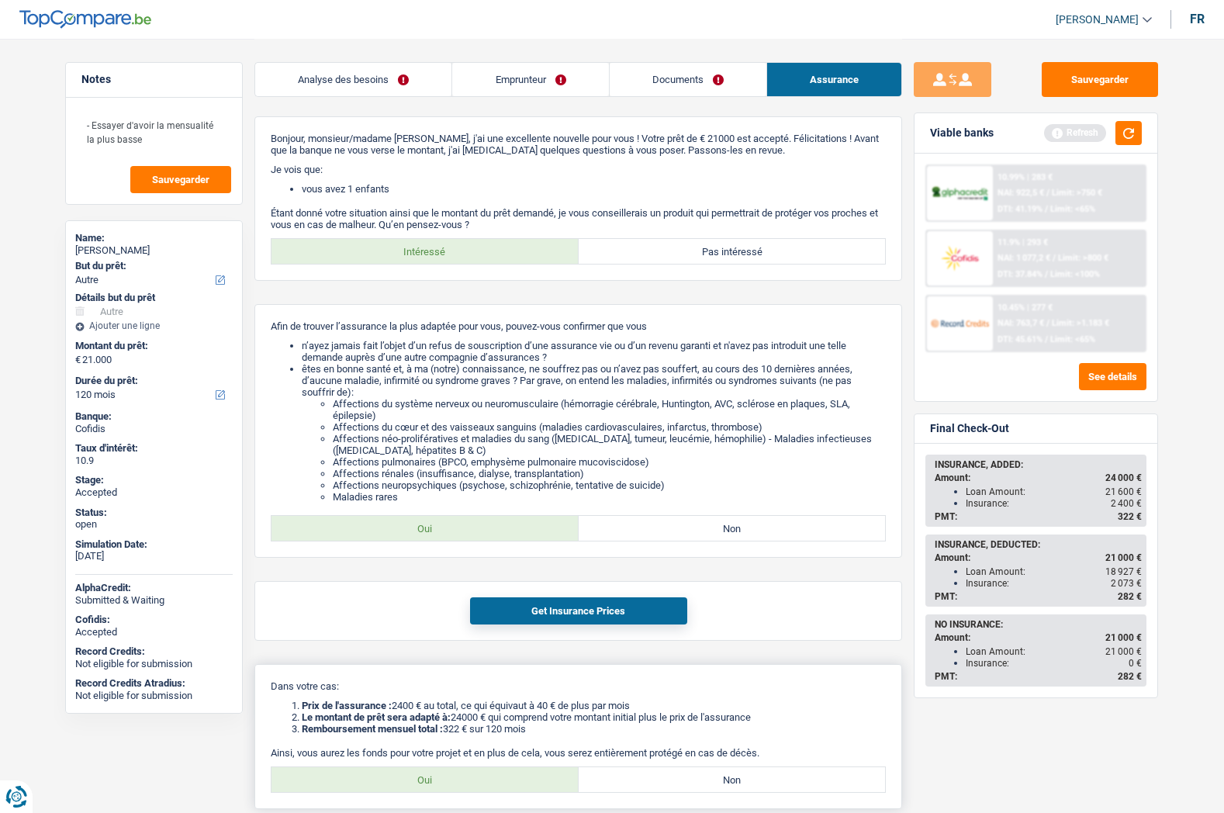
click at [489, 773] on label "Oui" at bounding box center [424, 779] width 307 height 25
click at [489, 773] on input "Oui" at bounding box center [424, 779] width 307 height 25
radio input "true"
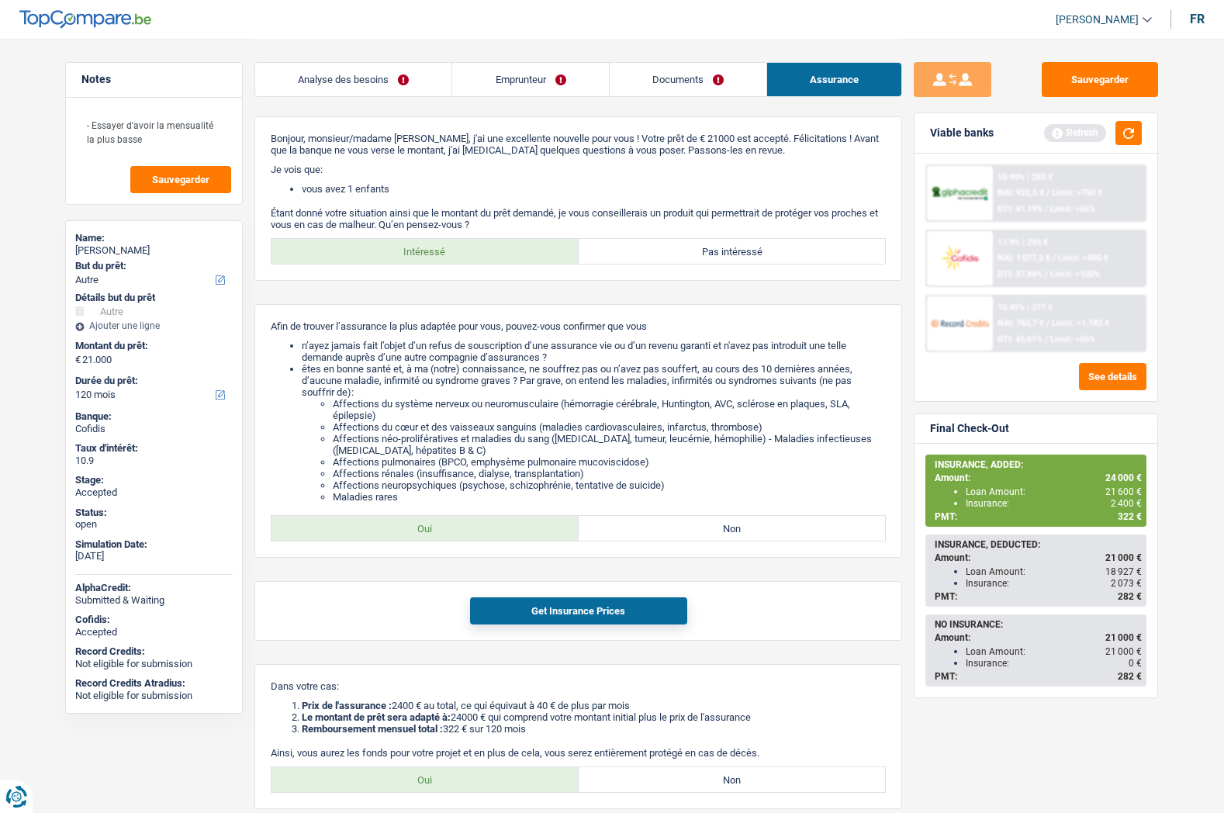
click at [527, 78] on link "Emprunteur" at bounding box center [530, 79] width 156 height 33
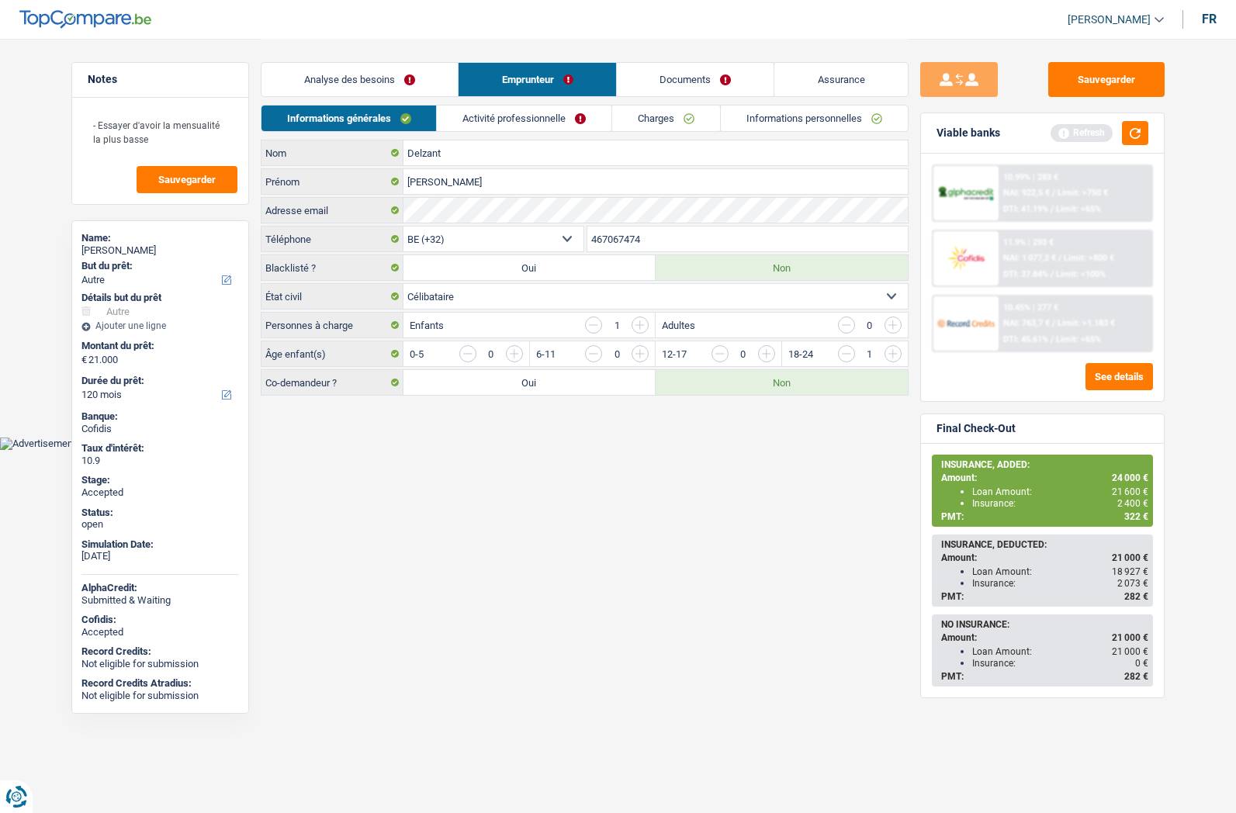
click at [1091, 13] on span "[PERSON_NAME]" at bounding box center [1108, 19] width 83 height 13
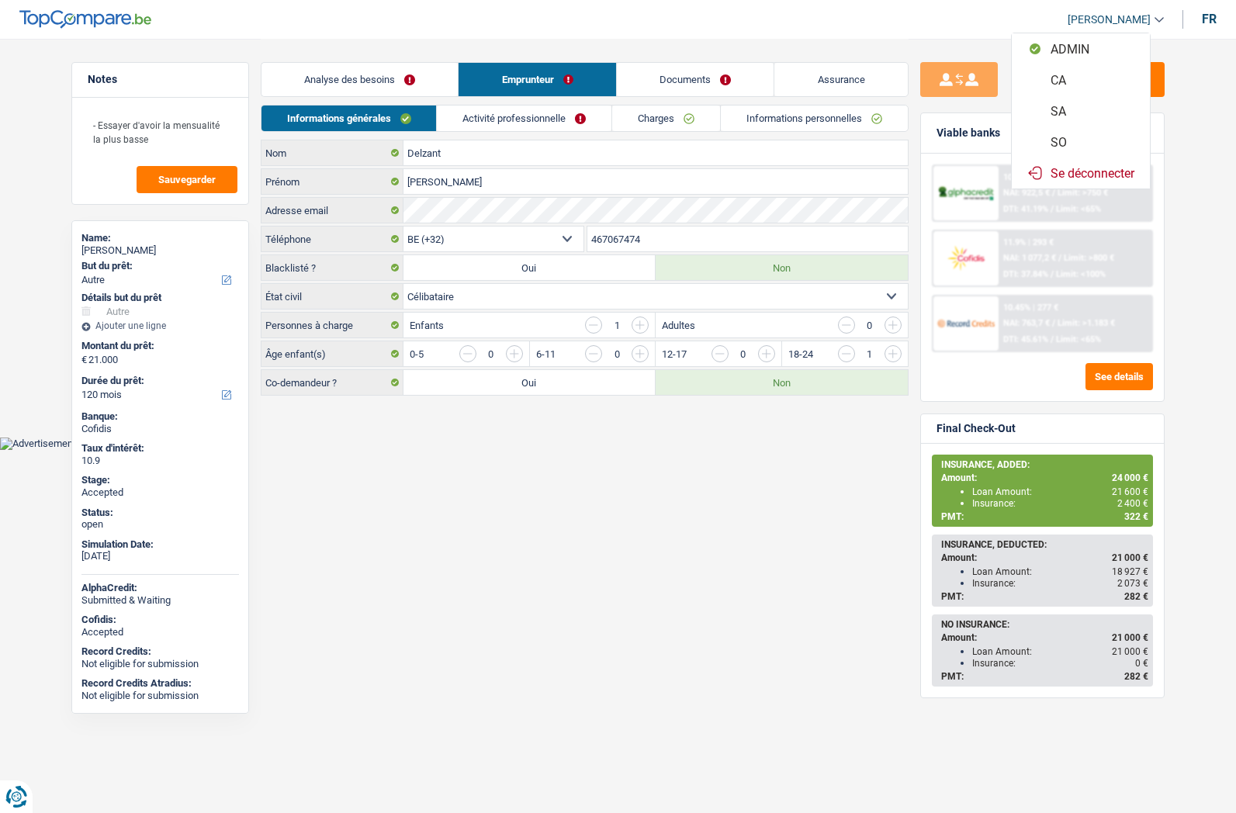
click at [1073, 138] on button "SO" at bounding box center [1080, 141] width 138 height 31
select select "120"
select select "other"
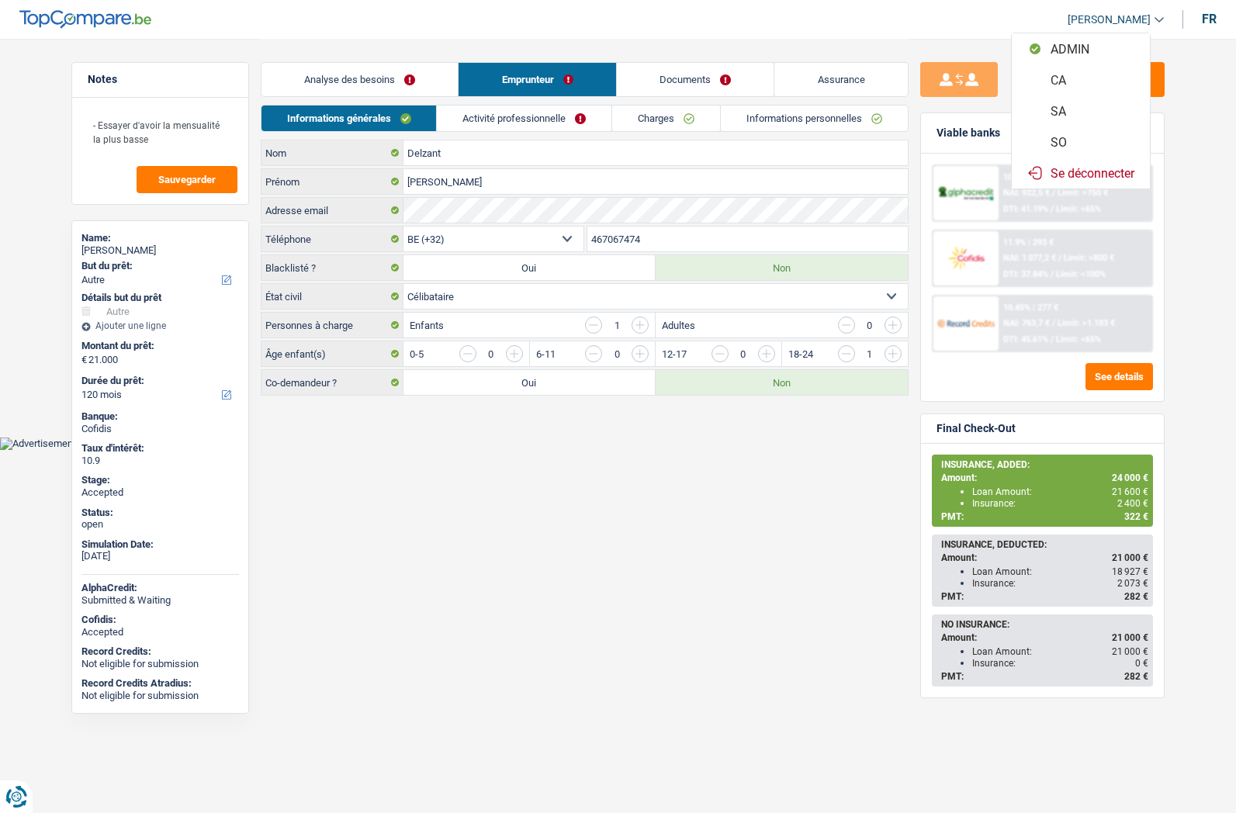
select select "120"
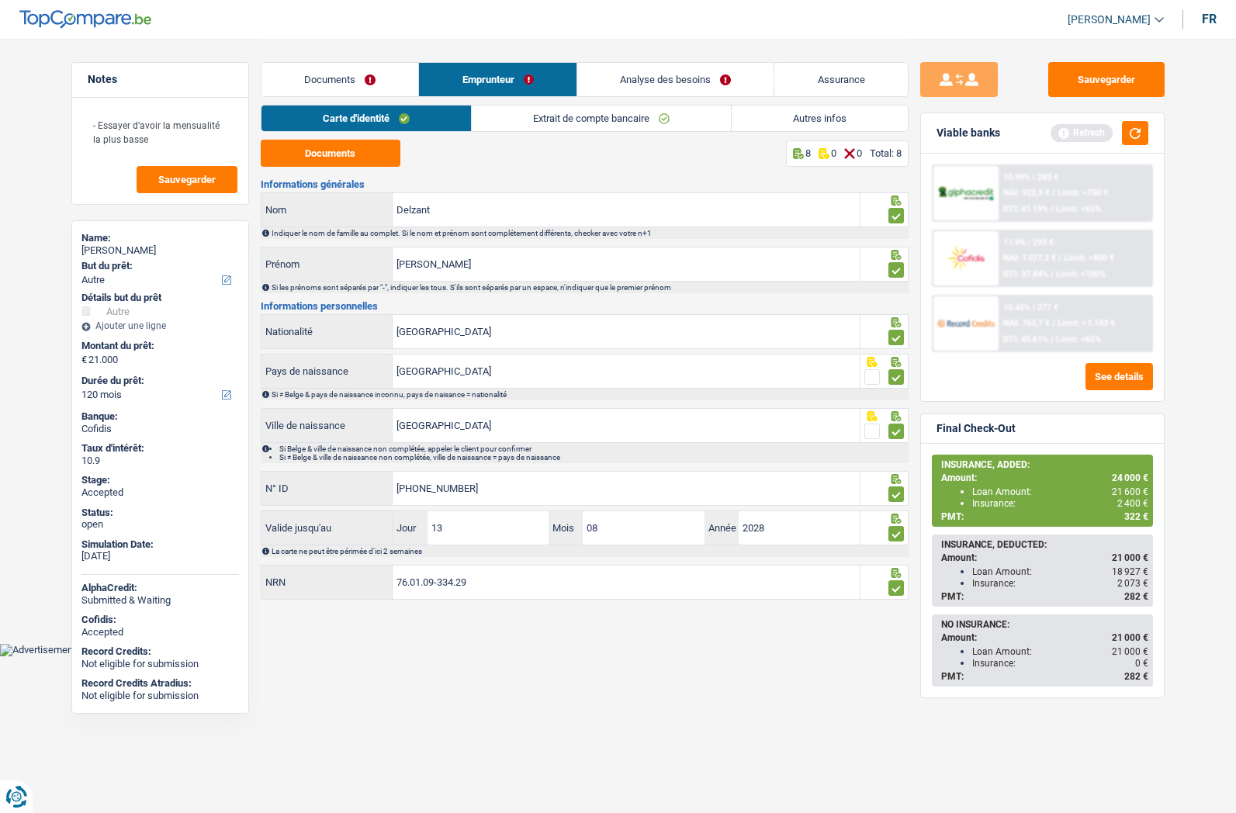
click at [680, 87] on link "Analyse des besoins" at bounding box center [675, 79] width 197 height 33
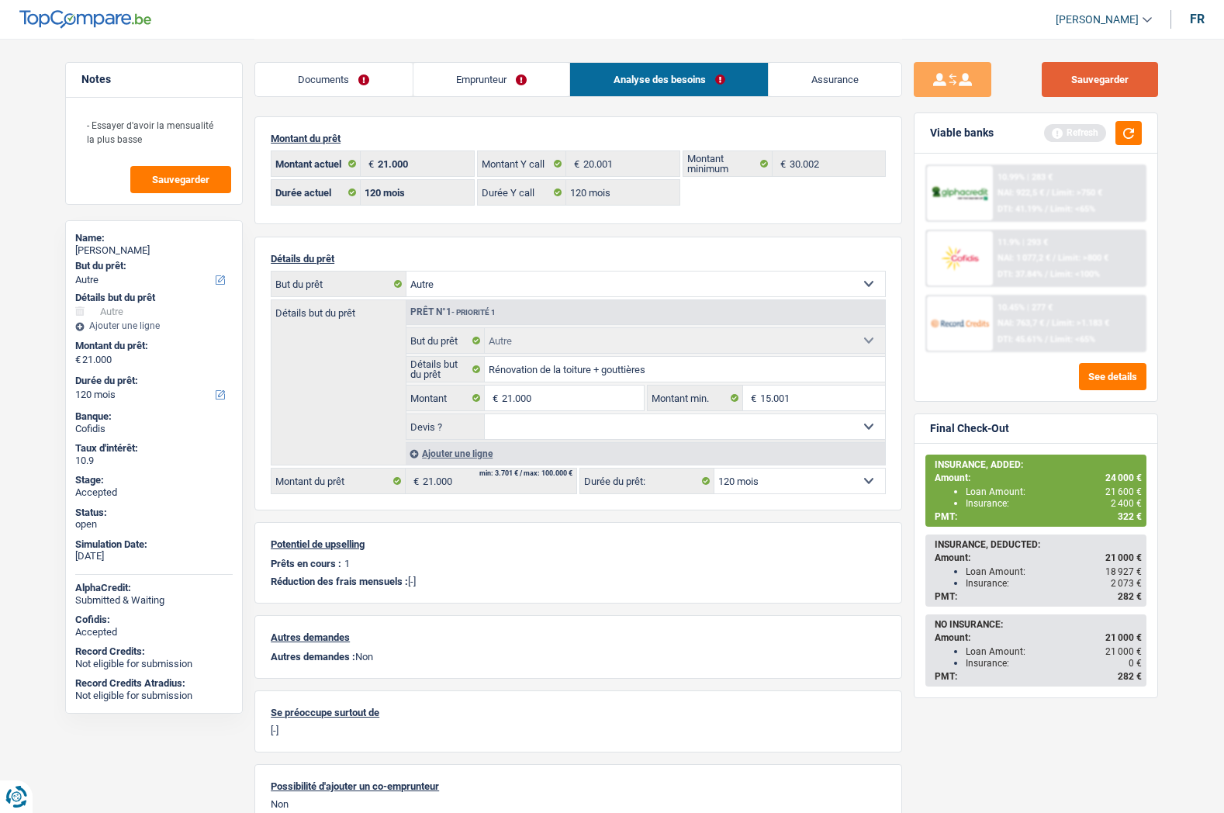
click at [1124, 67] on button "Sauvegarder" at bounding box center [1100, 79] width 116 height 35
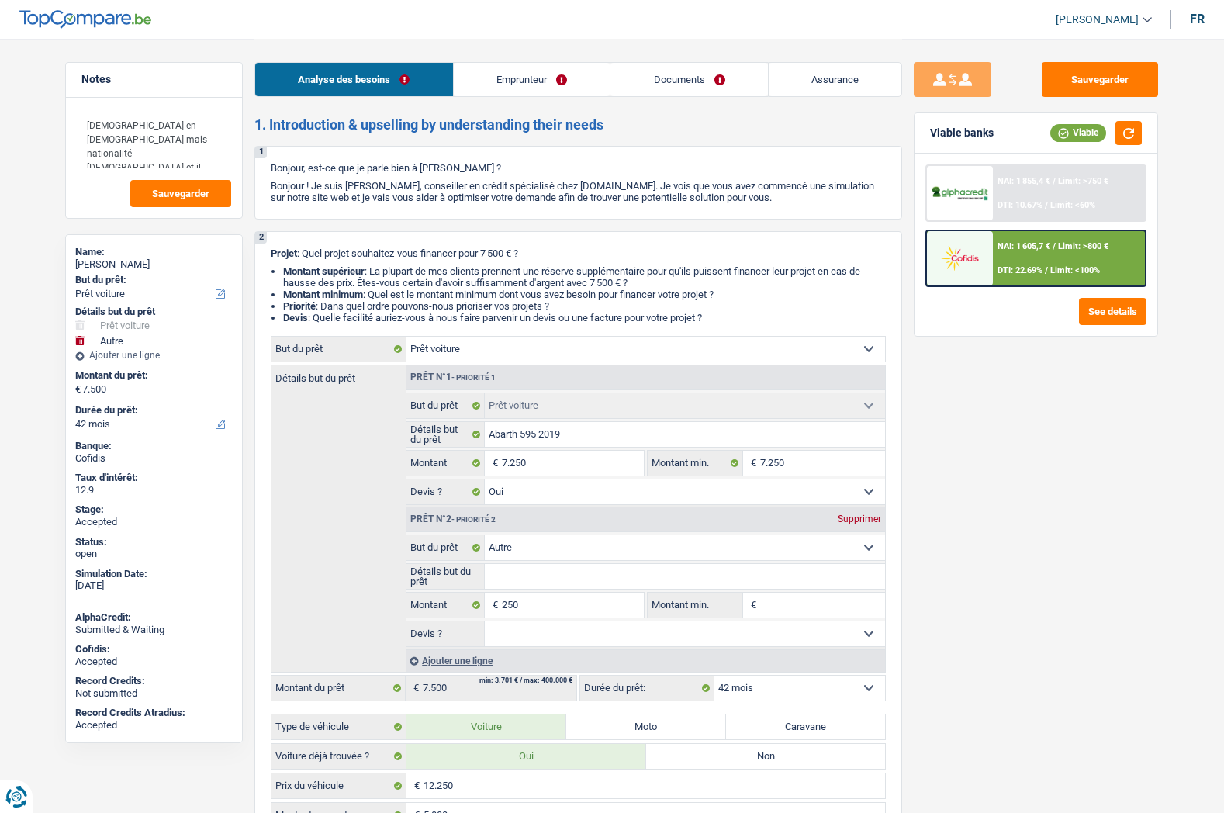
select select "car"
select select "other"
select select "42"
select select "car"
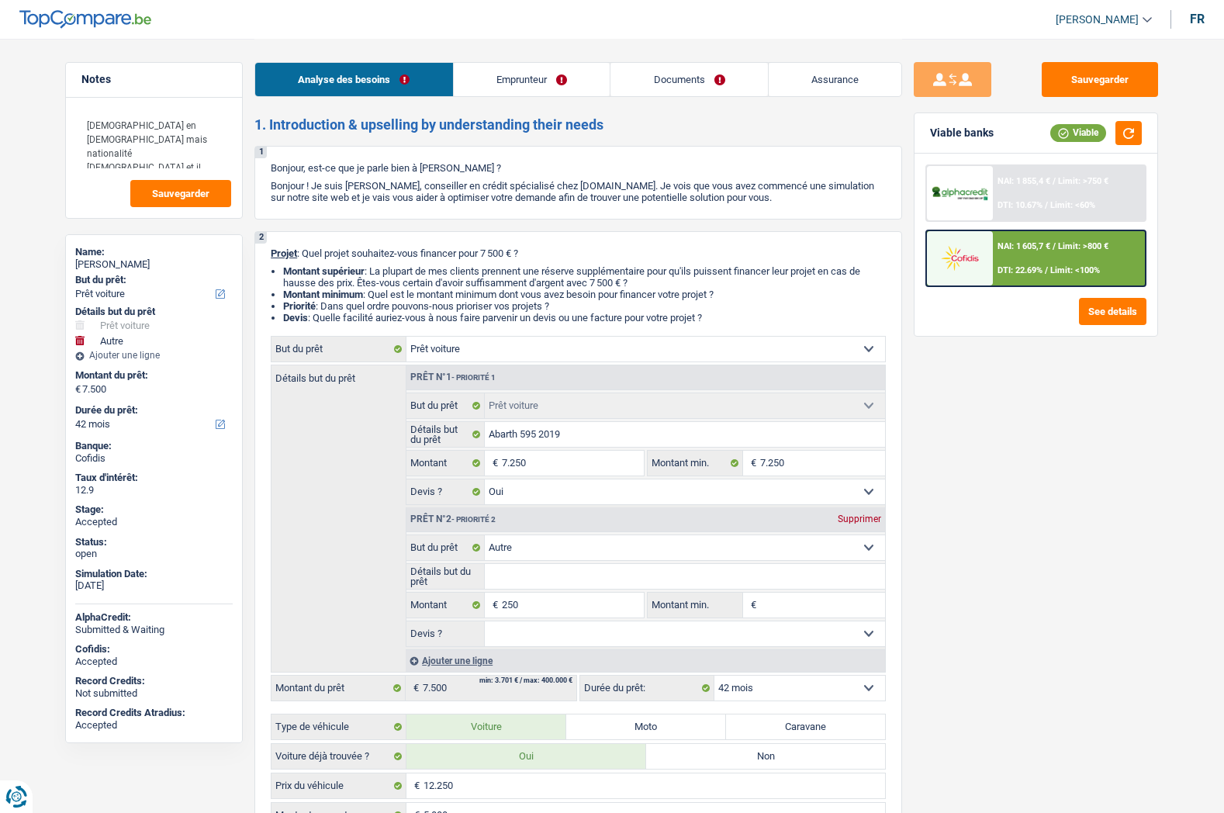
select select "car"
select select "yes"
select select "other"
select select "42"
select select "worker"
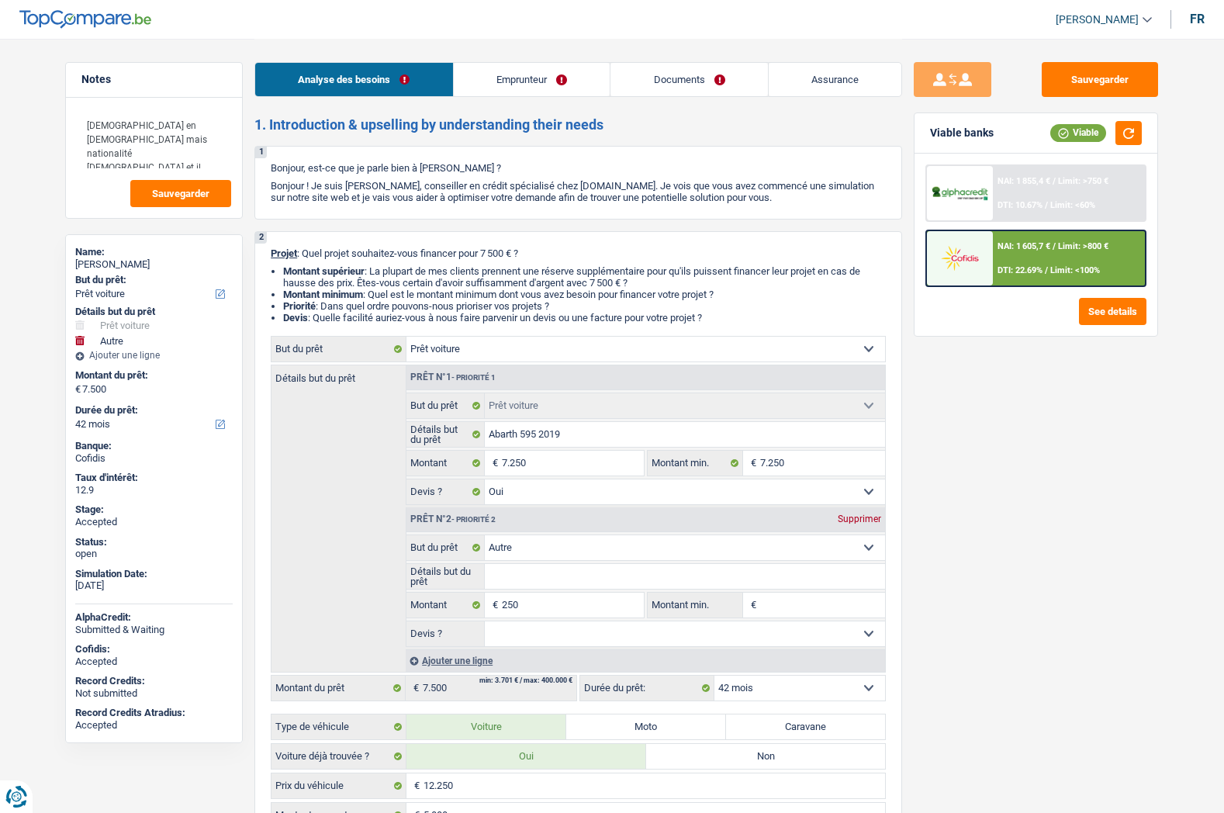
select select "netSalary"
select select "liveWithParents"
select select "cardOrCredit"
select select "car"
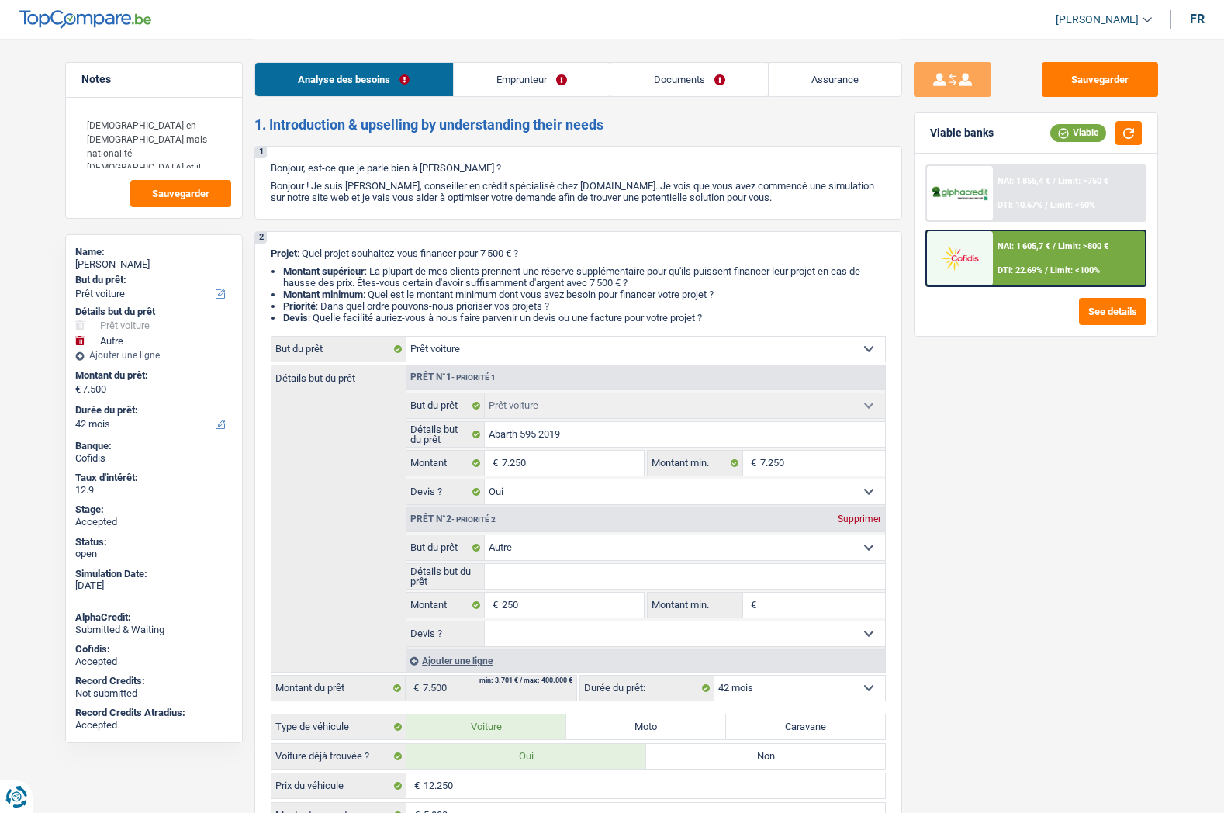
select select "yes"
select select "other"
select select "42"
click at [531, 86] on link "Emprunteur" at bounding box center [532, 79] width 157 height 33
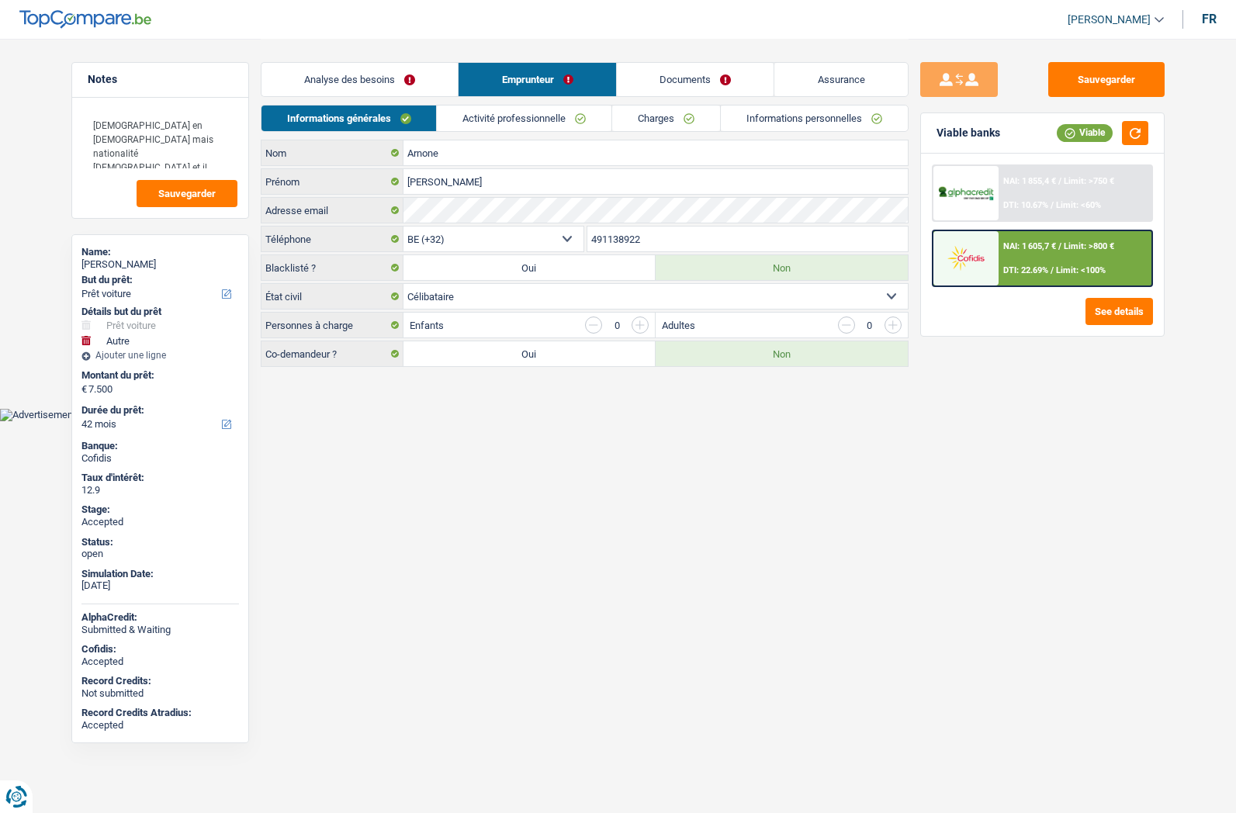
click at [692, 80] on link "Documents" at bounding box center [695, 79] width 157 height 33
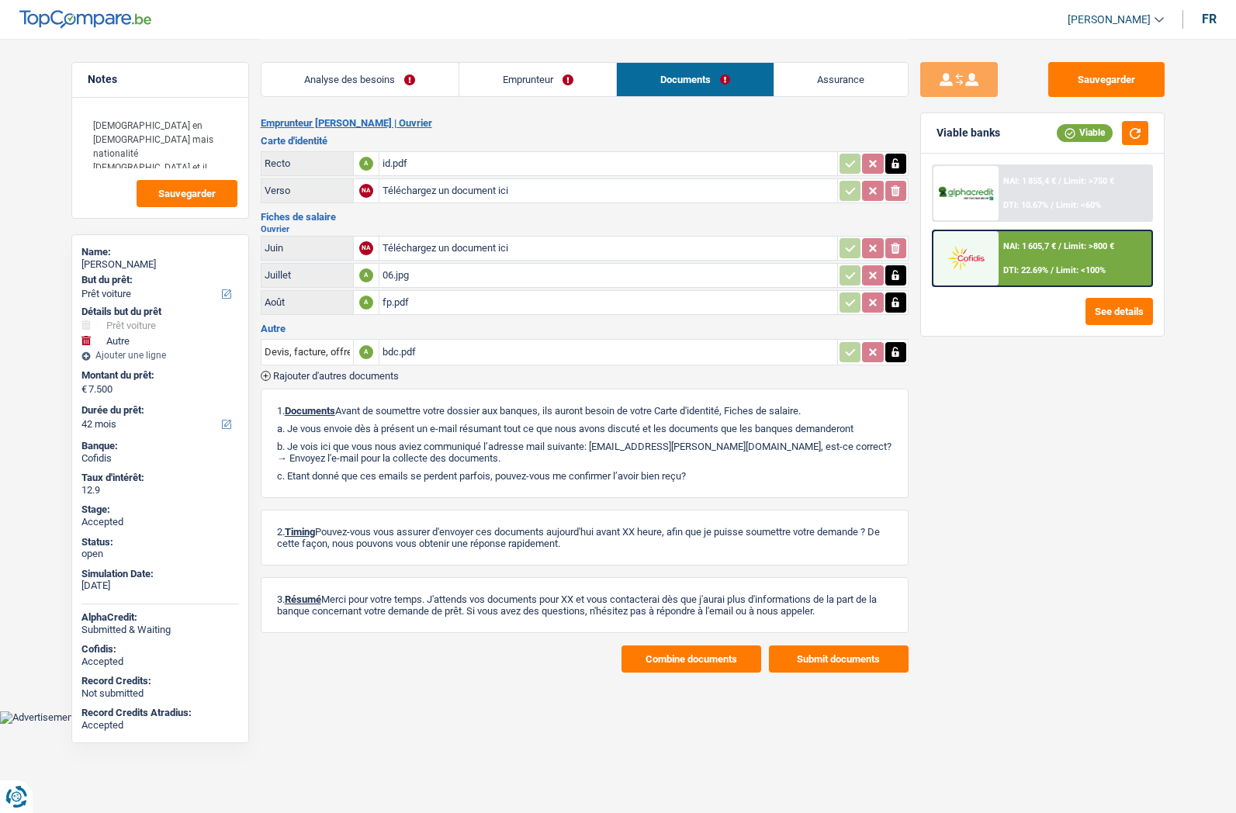
click at [393, 351] on div "bdc.pdf" at bounding box center [607, 352] width 451 height 23
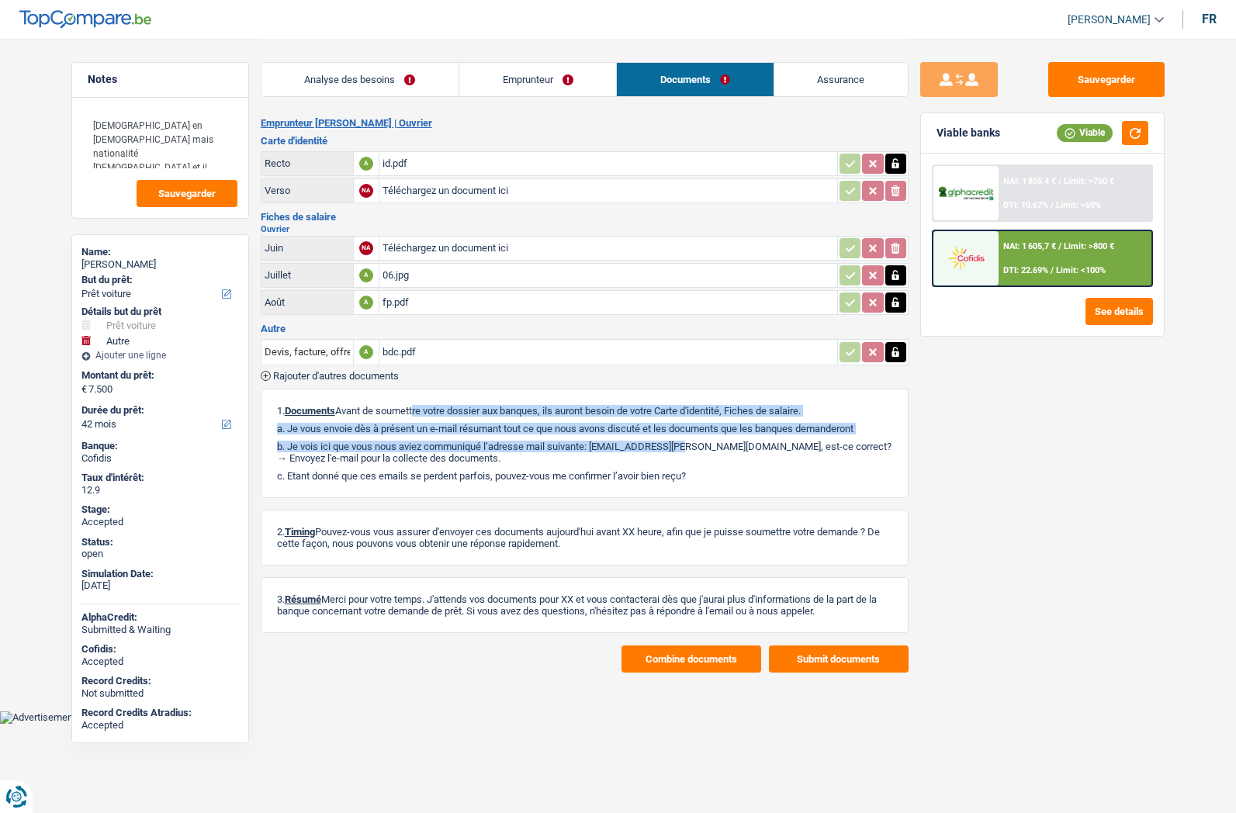
drag, startPoint x: 358, startPoint y: 409, endPoint x: 620, endPoint y: 442, distance: 263.5
click at [620, 442] on div "1. Documents Avant de soumettre votre dossier aux banques, ils auront besoin de…" at bounding box center [585, 443] width 648 height 109
click at [1112, 24] on span "[PERSON_NAME]" at bounding box center [1108, 19] width 83 height 13
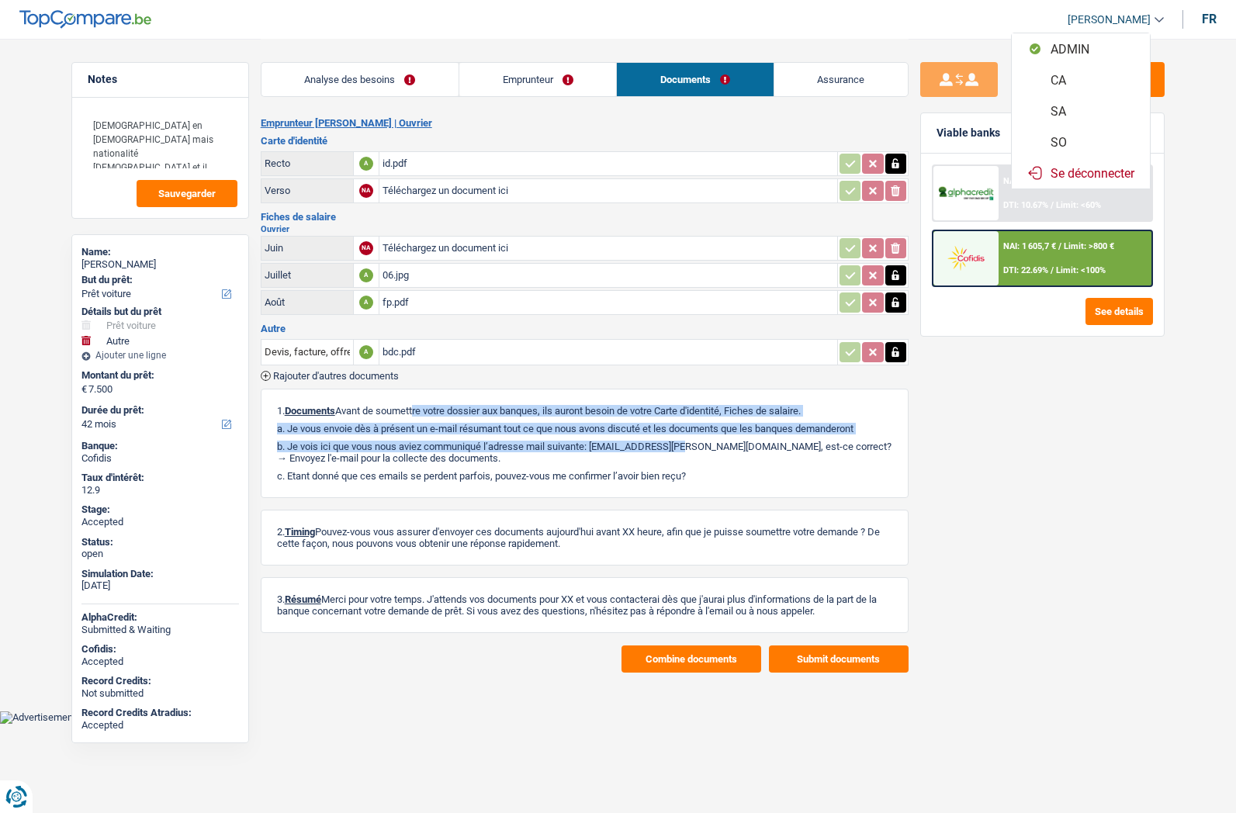
click at [1082, 137] on button "SO" at bounding box center [1080, 141] width 138 height 31
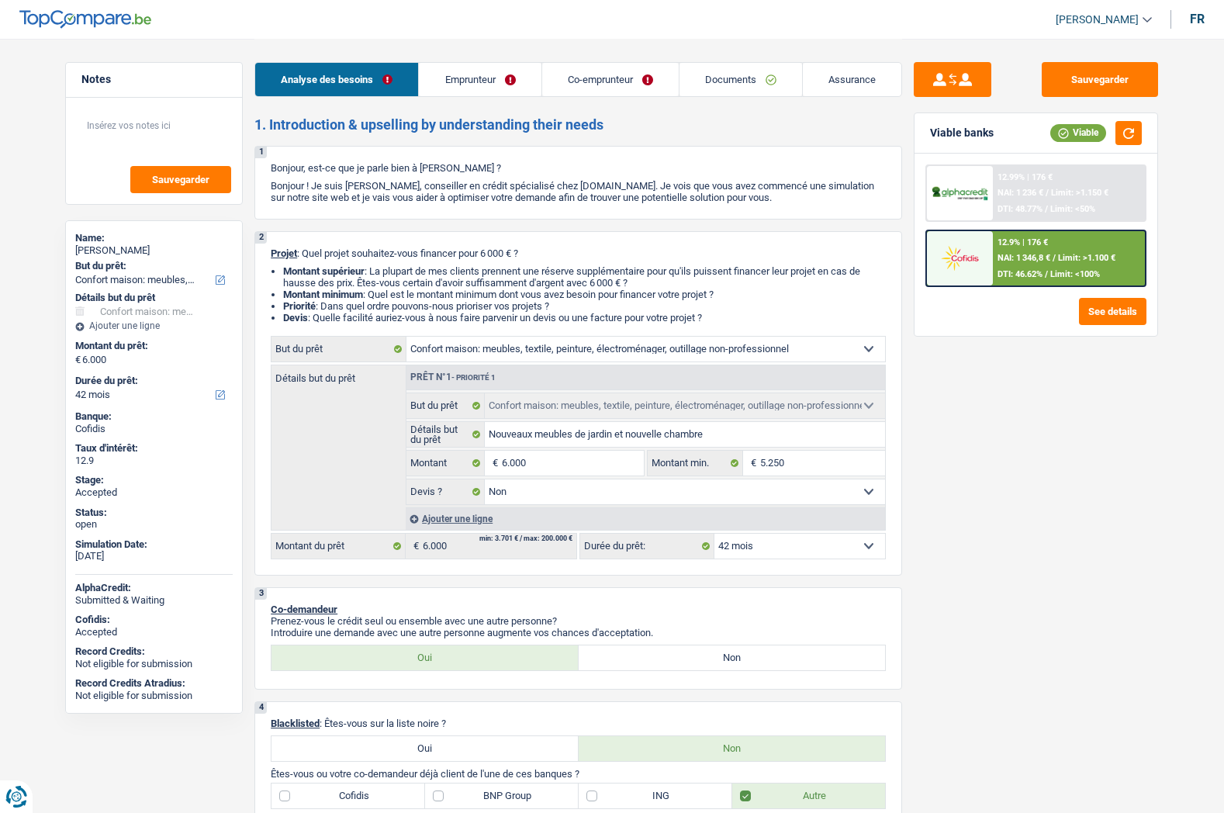
select select "household"
select select "42"
select select "household"
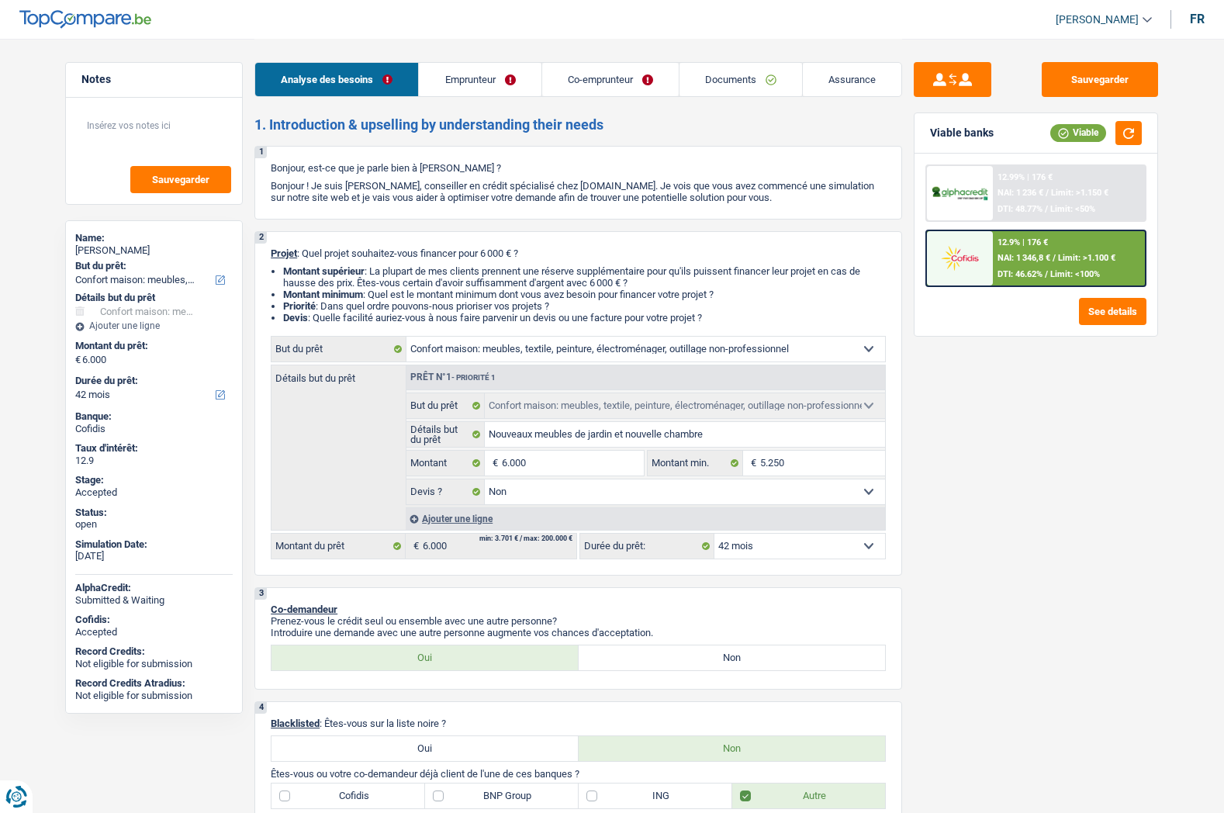
select select "false"
select select "42"
select select "worker"
select select "noProfession"
select select "netSalary"
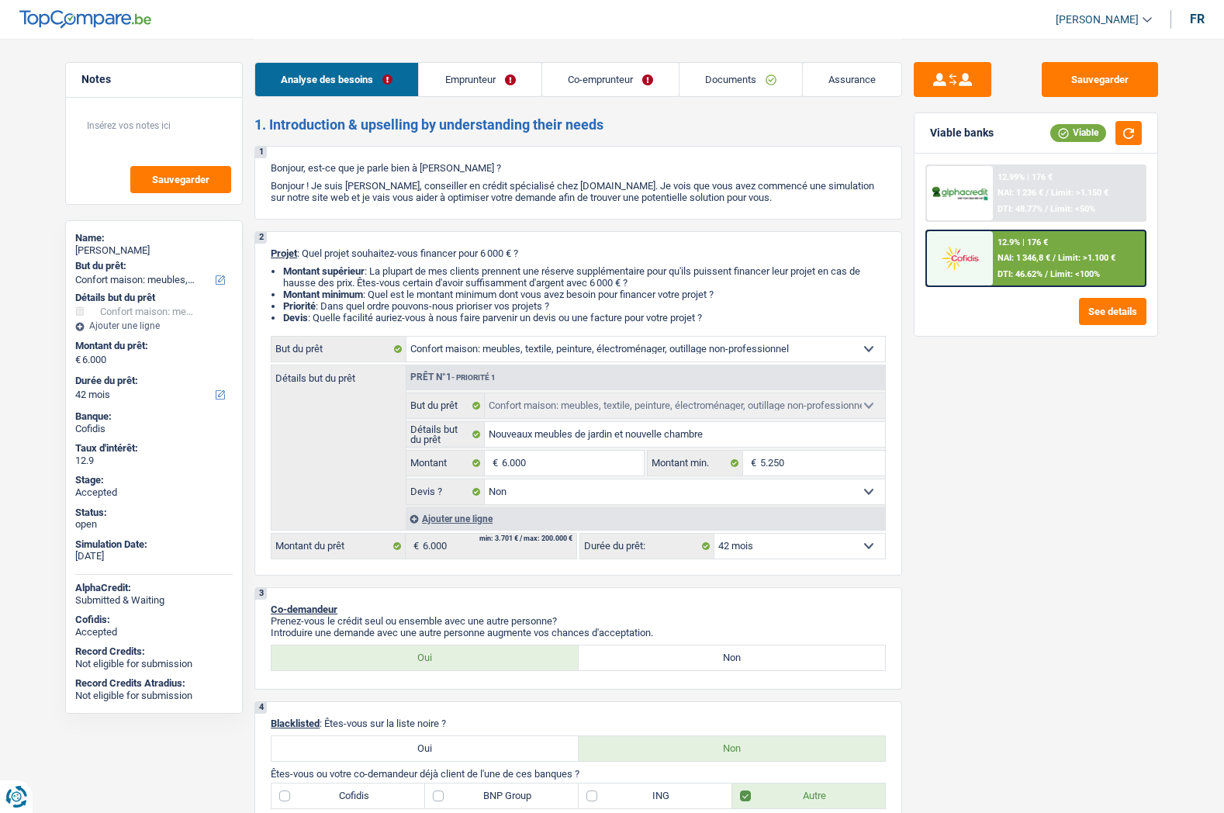
select select "familyAllowances"
select select "rents"
select select "household"
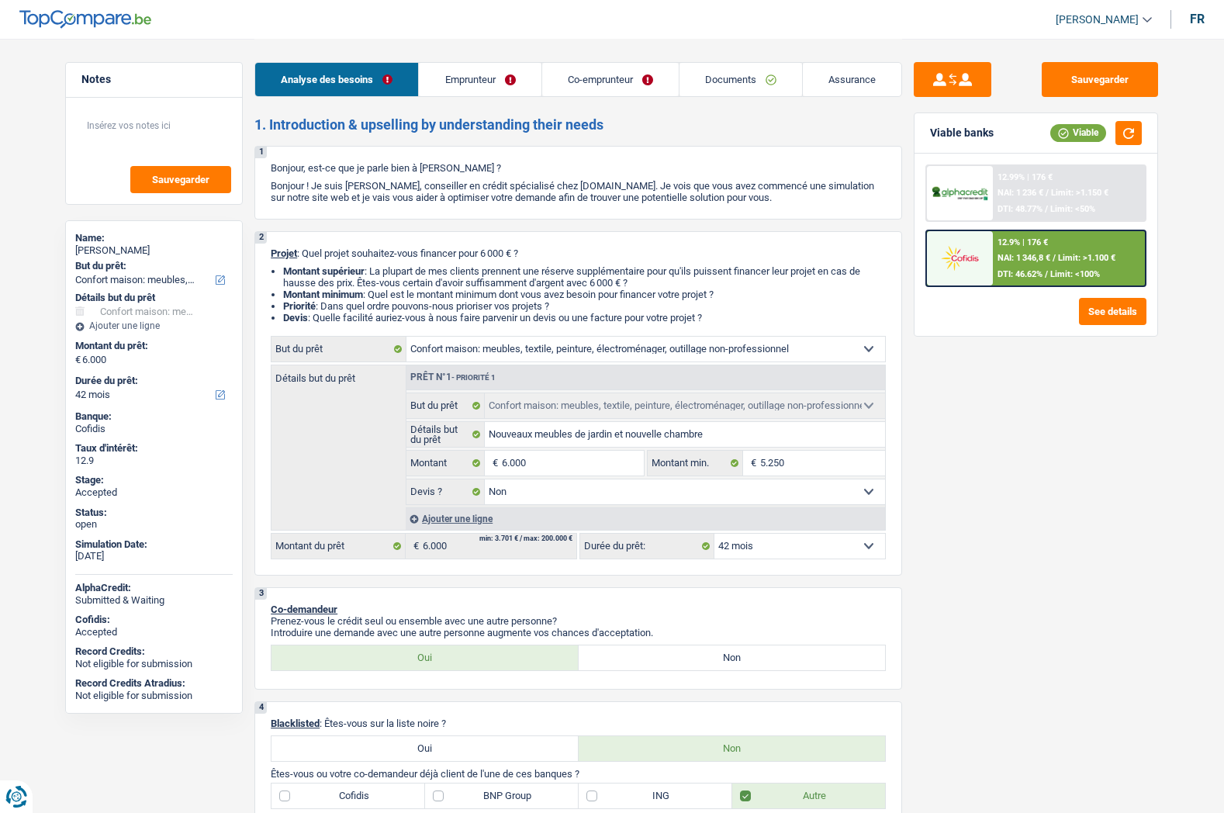
select select "false"
select select "42"
click at [1064, 19] on link "[PERSON_NAME]" at bounding box center [1097, 20] width 109 height 26
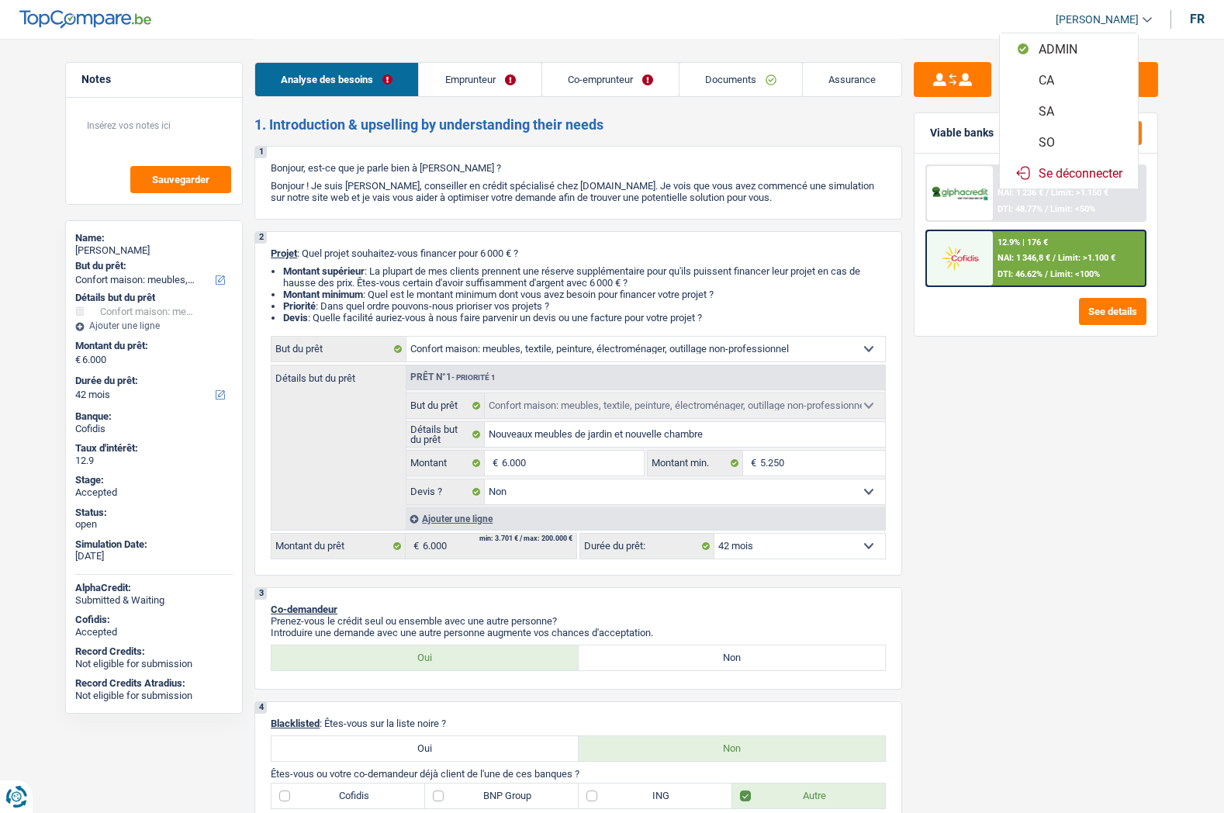
click at [1053, 139] on button "SO" at bounding box center [1069, 141] width 138 height 31
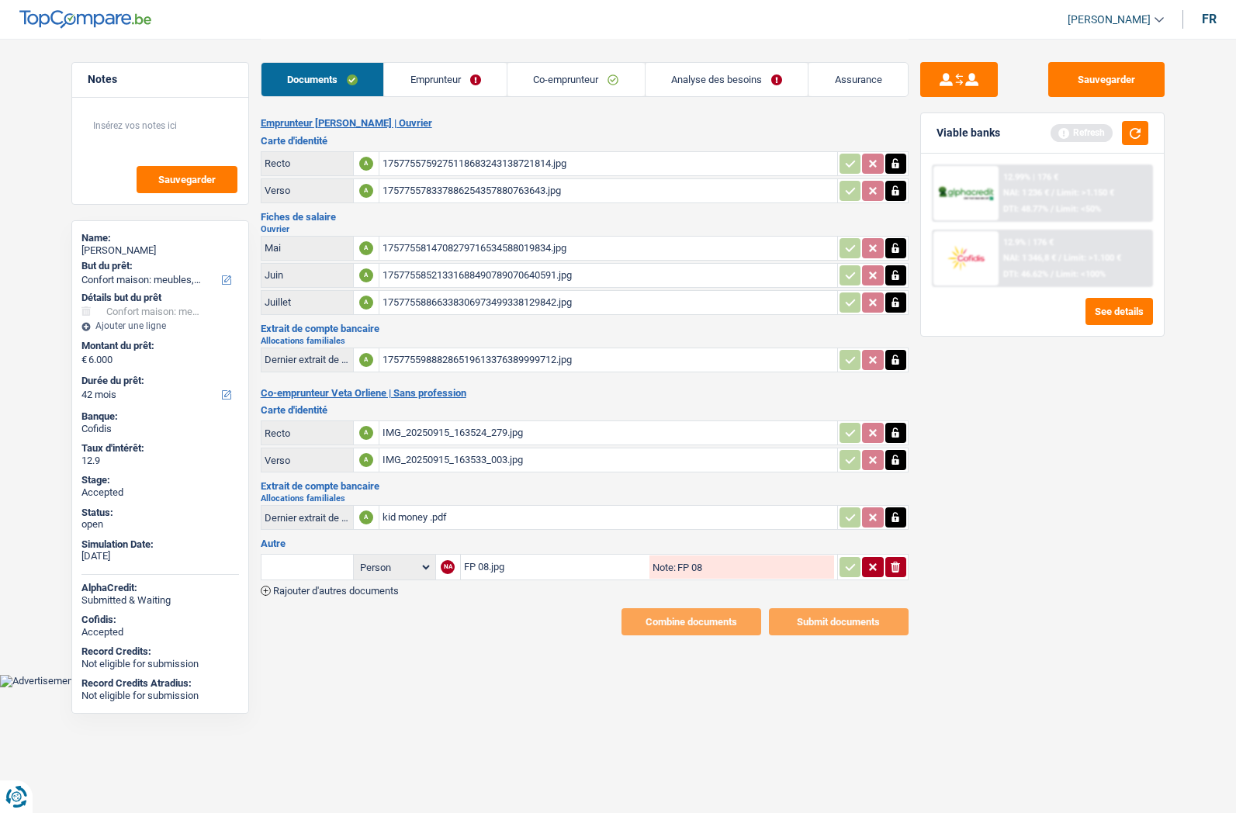
click at [479, 78] on link "Emprunteur" at bounding box center [445, 79] width 123 height 33
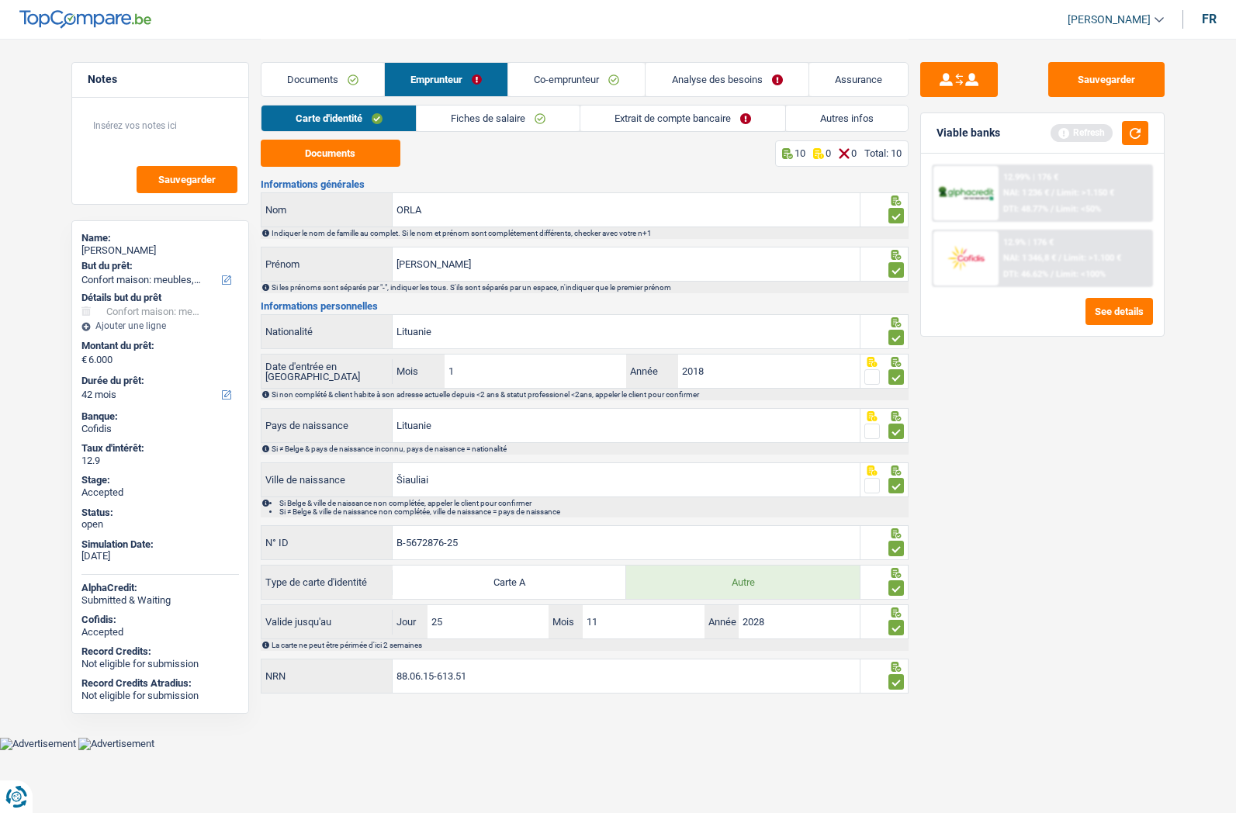
click at [673, 113] on link "Extrait de compte bancaire" at bounding box center [682, 118] width 205 height 26
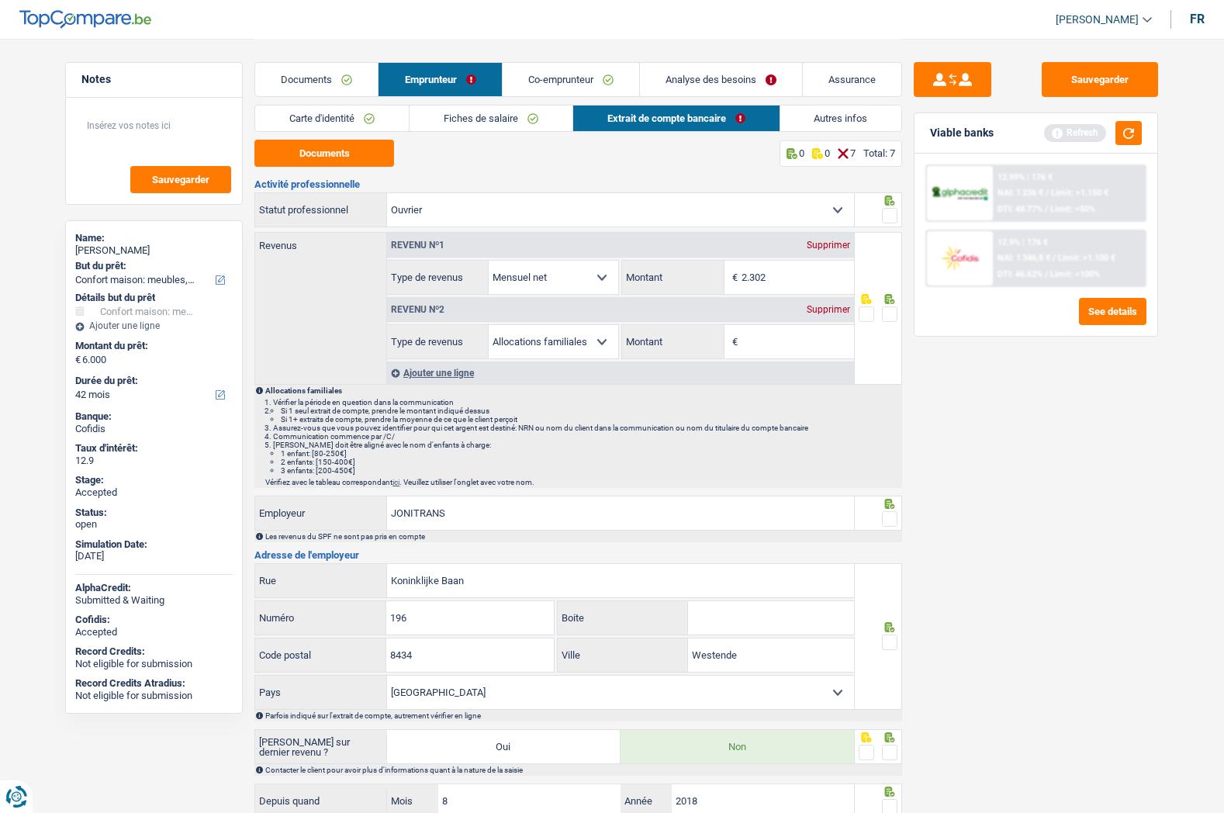
click at [892, 215] on span at bounding box center [890, 216] width 16 height 16
click at [0, 0] on input "radio" at bounding box center [0, 0] width 0 height 0
click at [887, 313] on span at bounding box center [890, 314] width 16 height 16
click at [0, 0] on input "radio" at bounding box center [0, 0] width 0 height 0
click at [885, 519] on span at bounding box center [890, 519] width 16 height 16
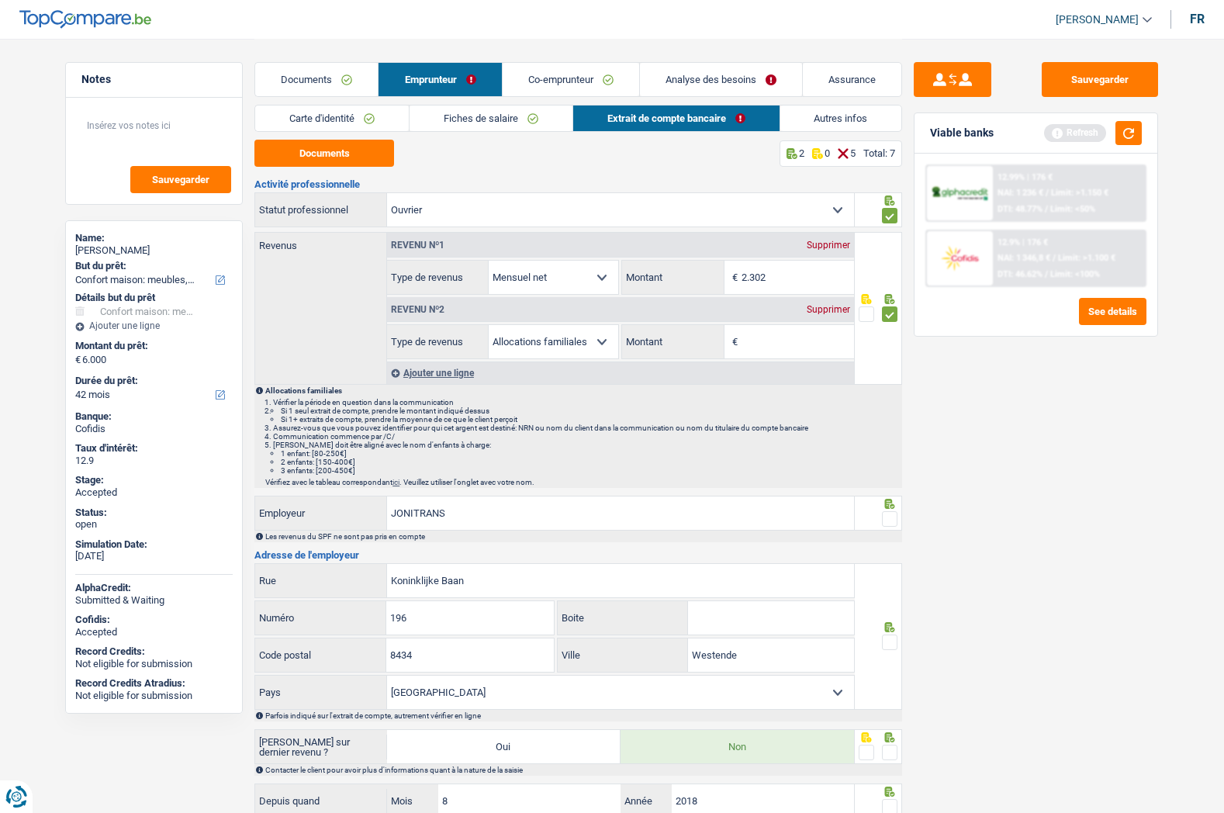
click at [0, 0] on input "radio" at bounding box center [0, 0] width 0 height 0
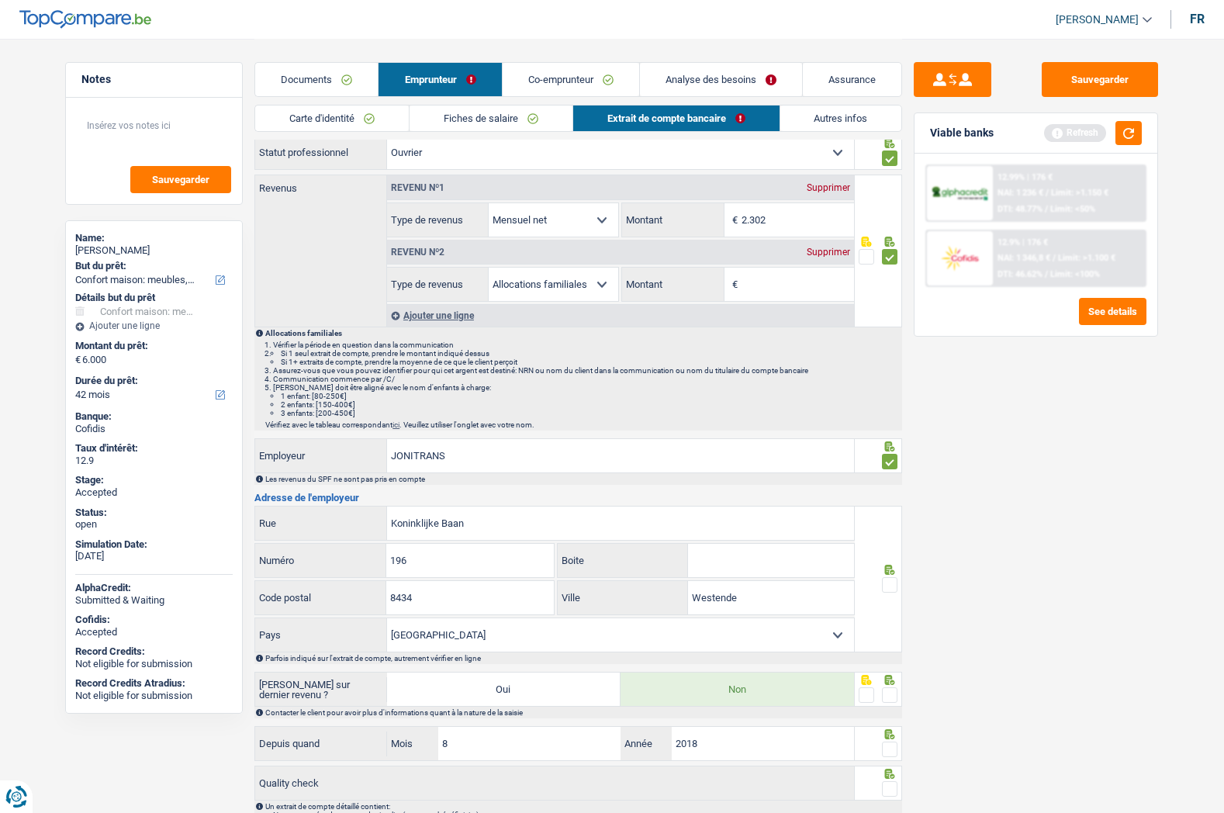
scroll to position [155, 0]
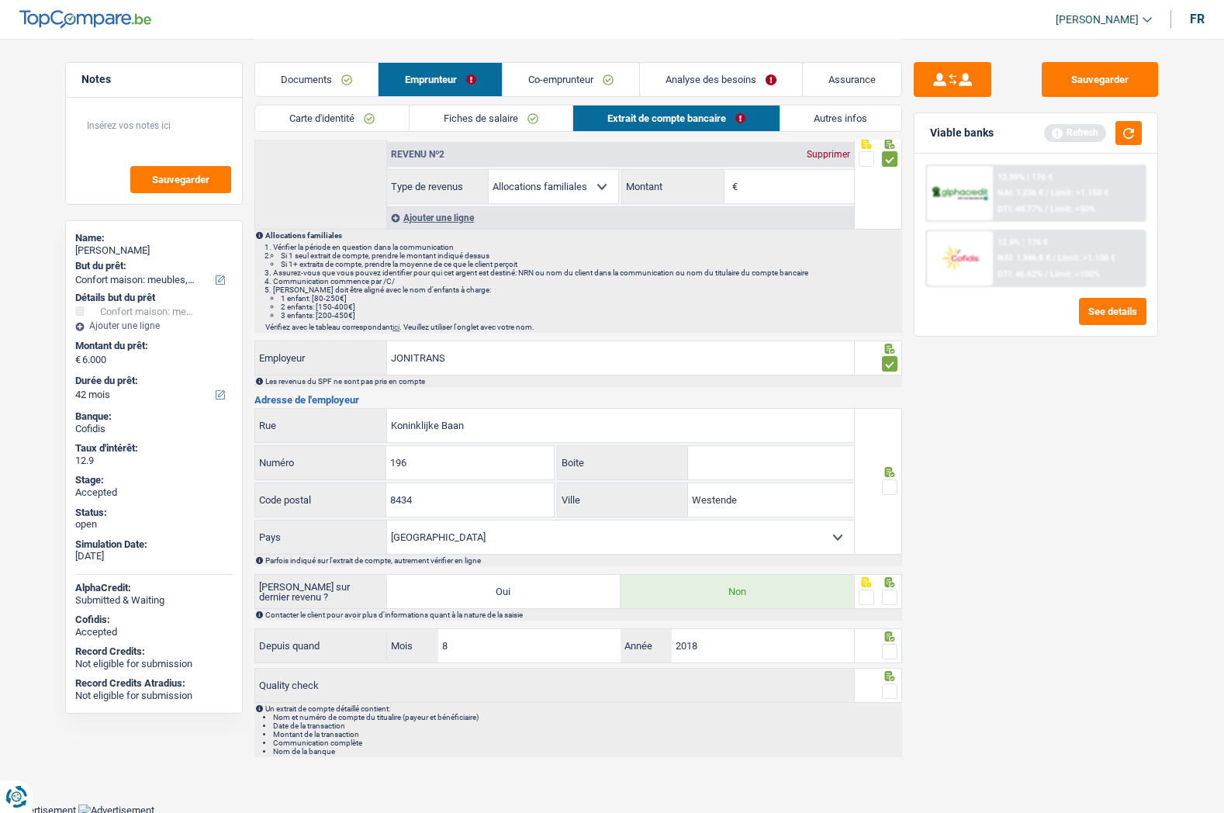
click at [895, 488] on span at bounding box center [890, 487] width 16 height 16
click at [0, 0] on input "radio" at bounding box center [0, 0] width 0 height 0
click at [888, 590] on span at bounding box center [890, 598] width 16 height 16
click at [0, 0] on input "radio" at bounding box center [0, 0] width 0 height 0
click at [892, 657] on span at bounding box center [890, 652] width 16 height 16
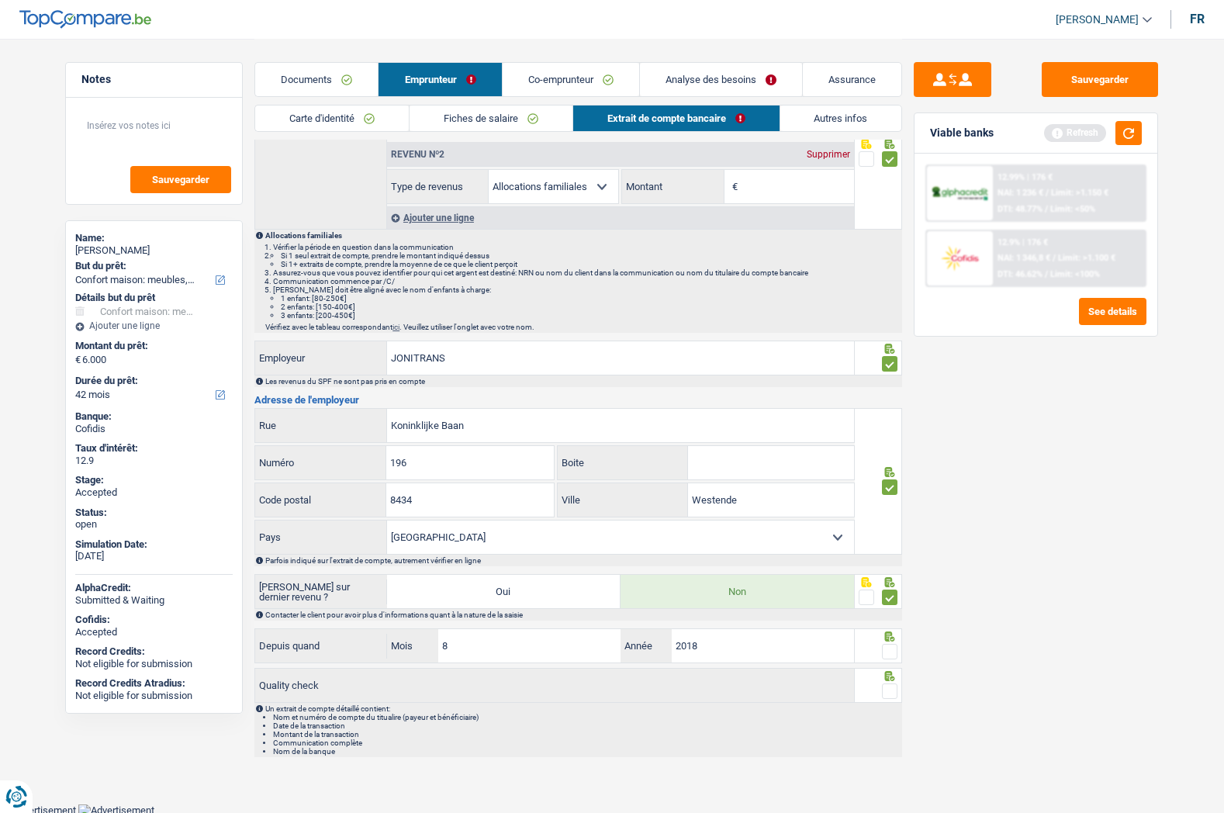
click at [0, 0] on input "radio" at bounding box center [0, 0] width 0 height 0
click at [890, 685] on span at bounding box center [890, 691] width 16 height 16
click at [0, 0] on input "radio" at bounding box center [0, 0] width 0 height 0
drag, startPoint x: 894, startPoint y: 360, endPoint x: 898, endPoint y: 419, distance: 59.1
click at [894, 360] on span at bounding box center [890, 364] width 16 height 16
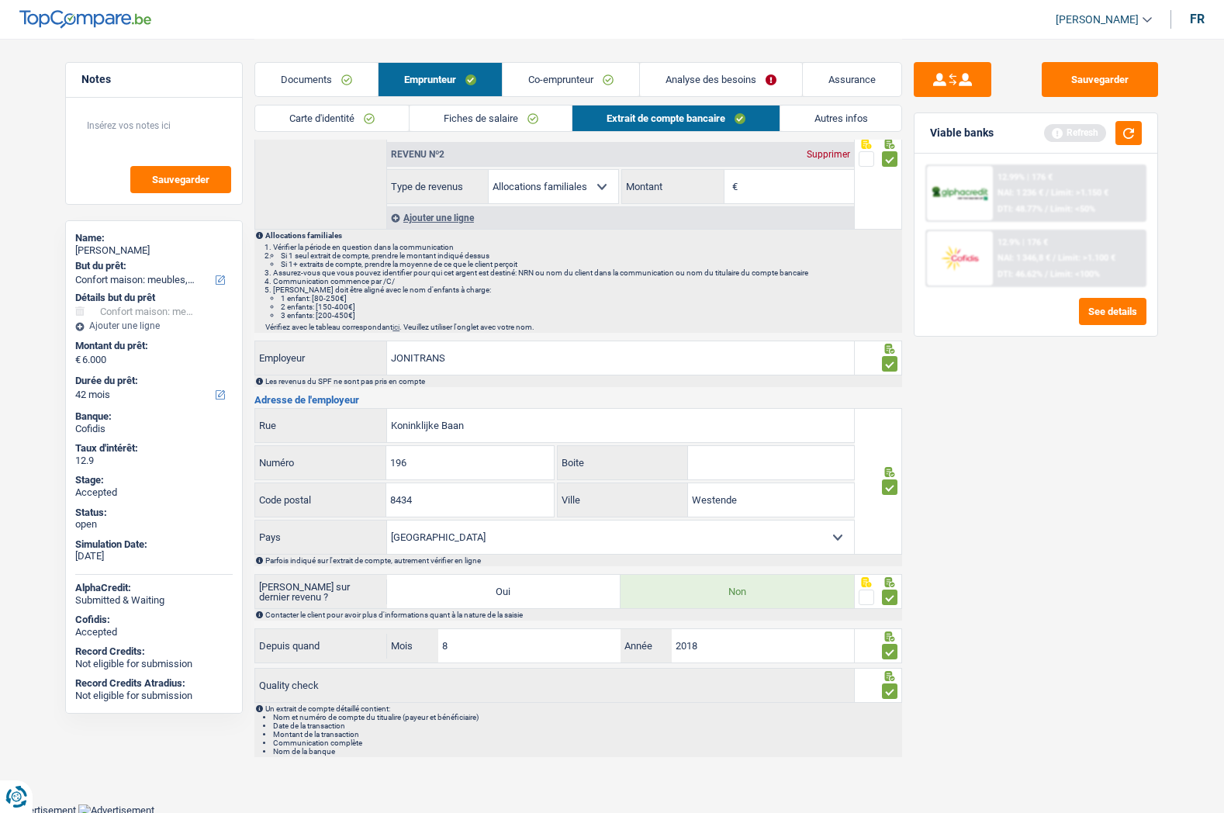
click at [0, 0] on input "radio" at bounding box center [0, 0] width 0 height 0
click at [896, 482] on span at bounding box center [890, 487] width 16 height 16
click at [0, 0] on input "radio" at bounding box center [0, 0] width 0 height 0
click at [898, 598] on div at bounding box center [879, 591] width 48 height 35
click at [891, 651] on span at bounding box center [890, 652] width 16 height 16
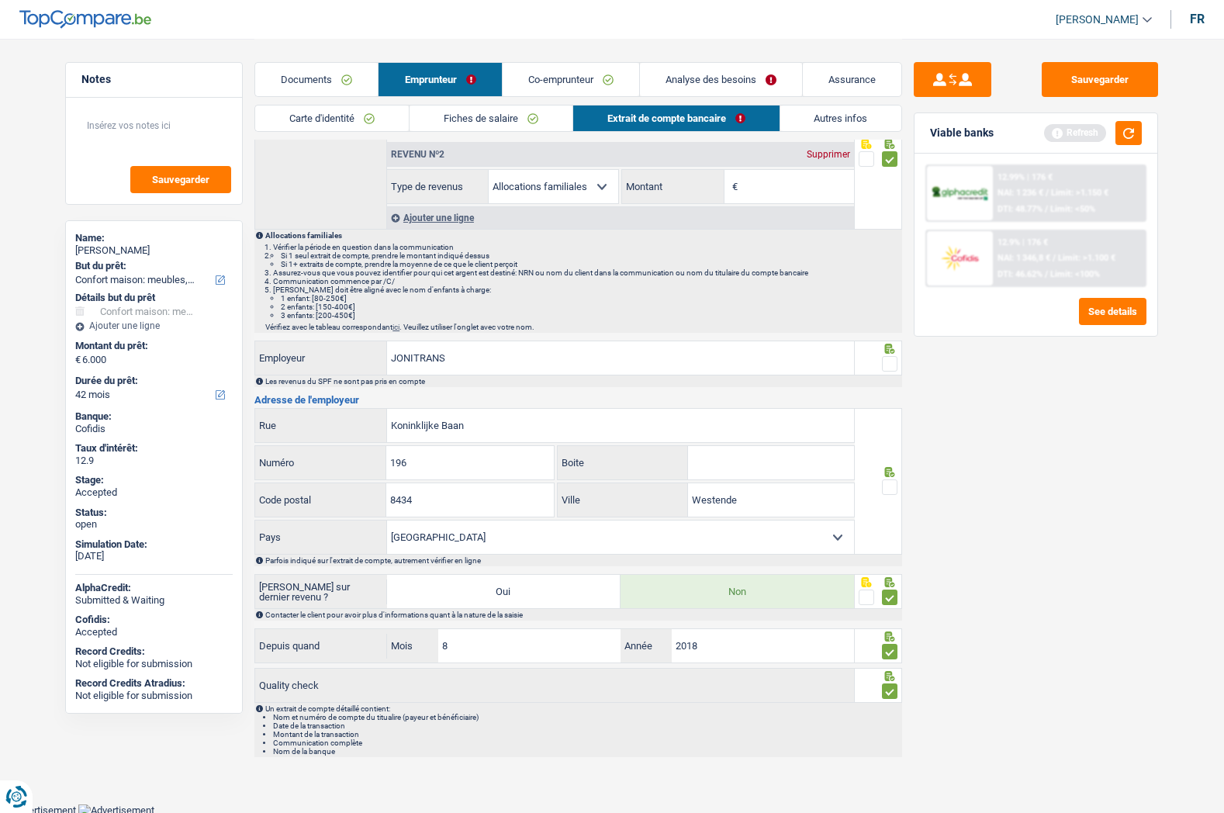
click at [0, 0] on input "radio" at bounding box center [0, 0] width 0 height 0
click at [893, 691] on span at bounding box center [890, 691] width 16 height 16
click at [0, 0] on input "radio" at bounding box center [0, 0] width 0 height 0
click at [899, 595] on div at bounding box center [879, 591] width 48 height 35
click at [894, 595] on span at bounding box center [890, 598] width 16 height 16
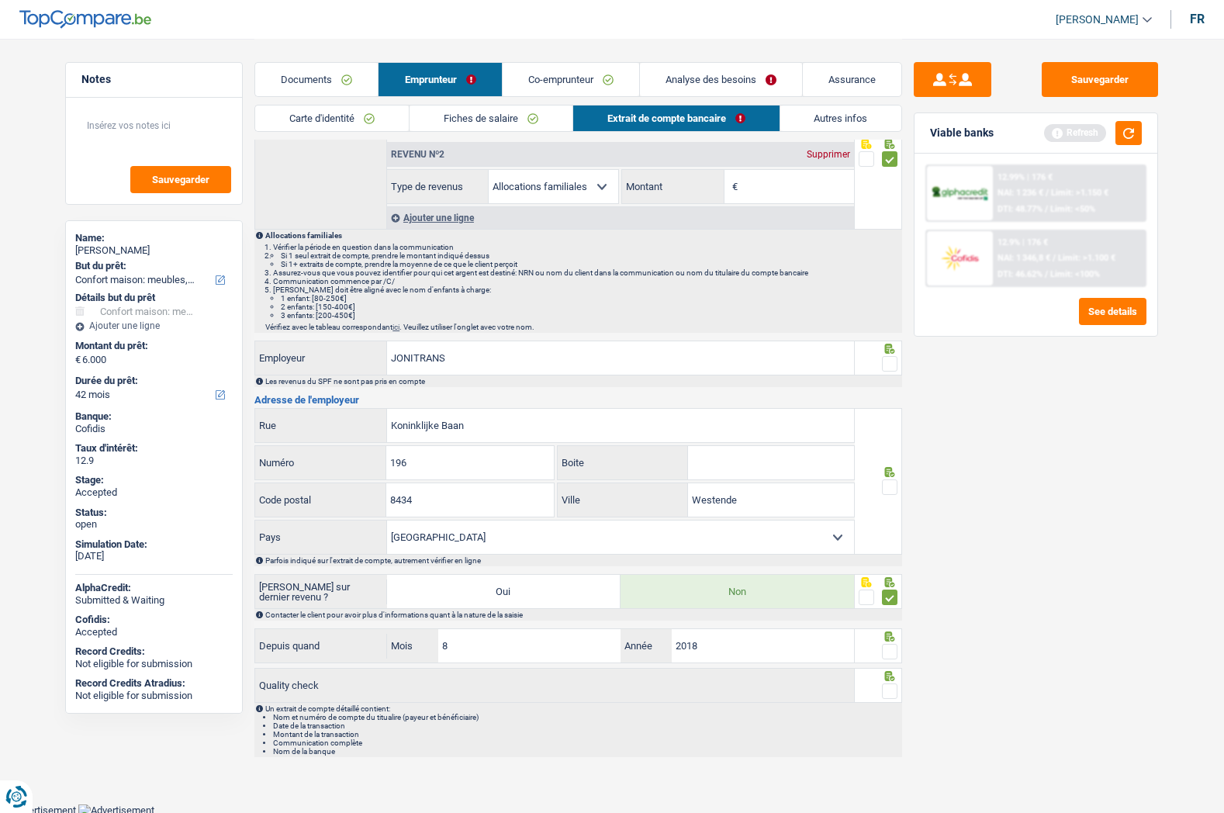
click at [0, 0] on input "radio" at bounding box center [0, 0] width 0 height 0
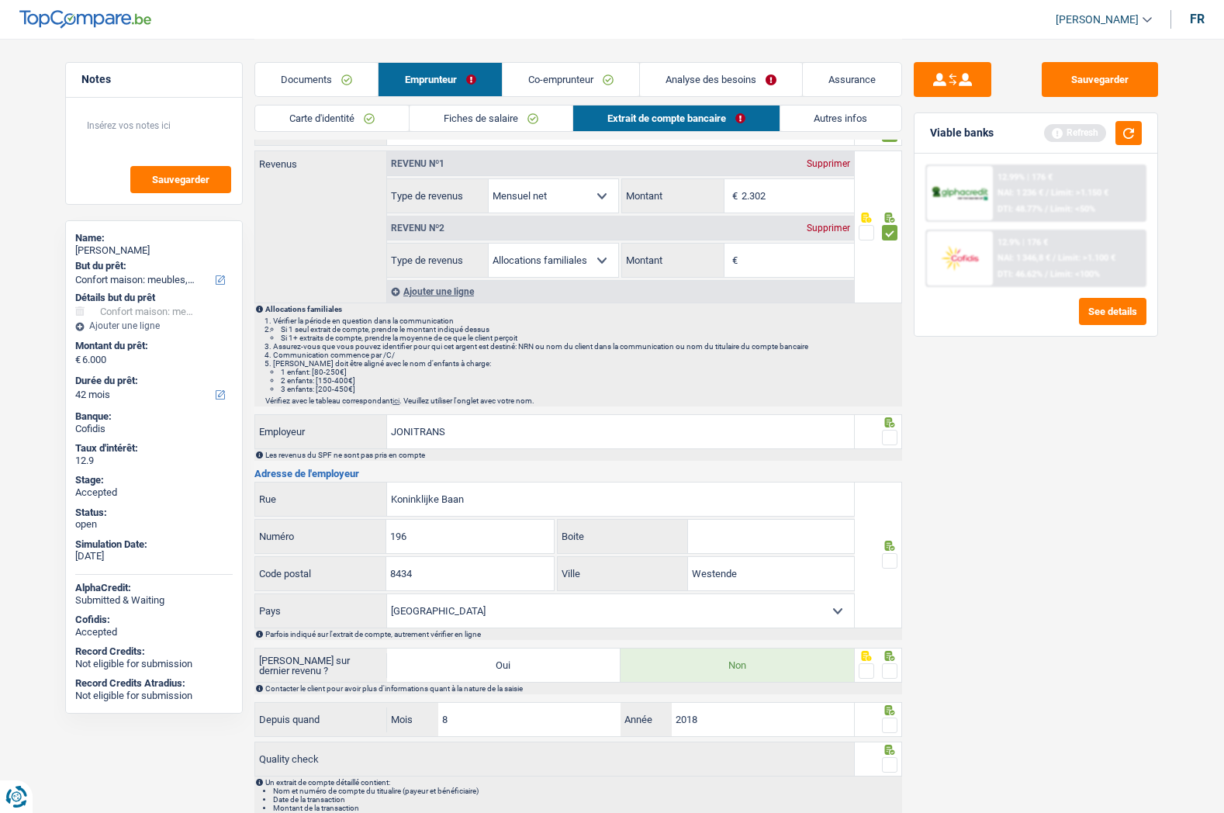
scroll to position [0, 0]
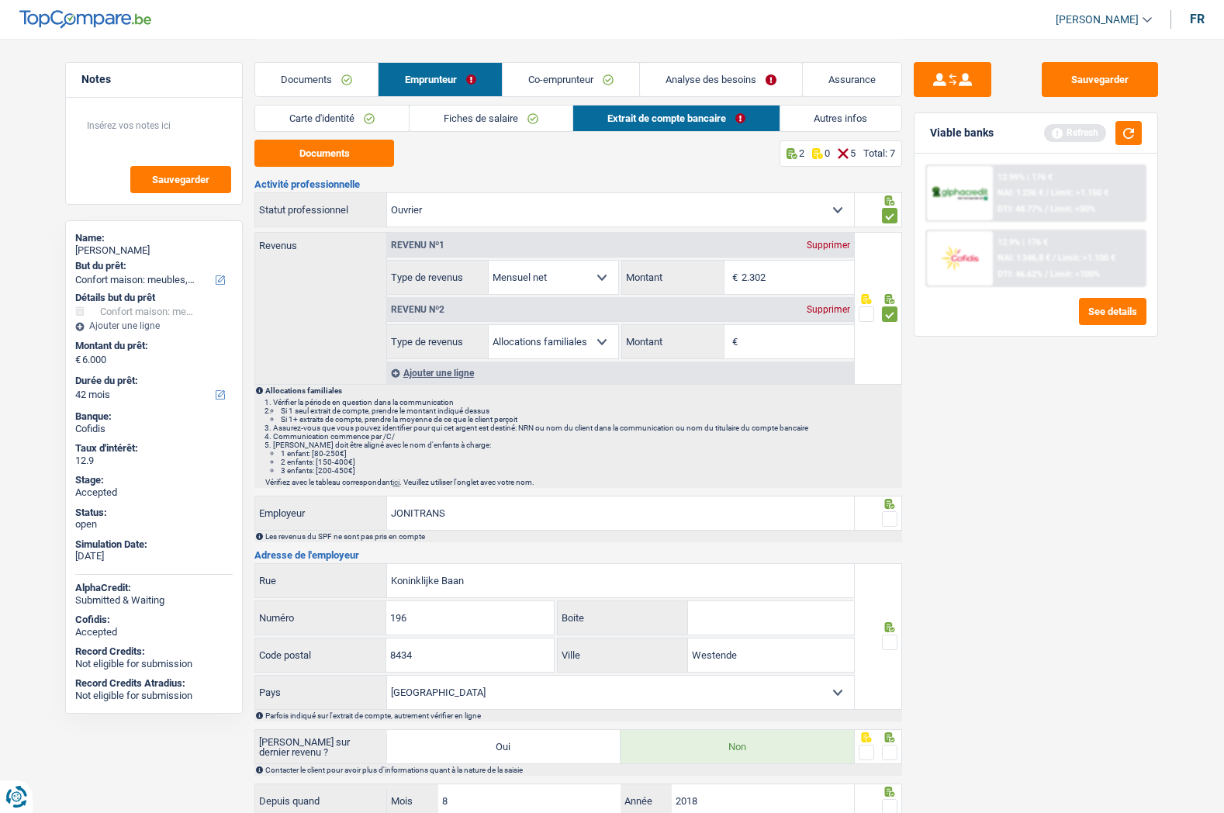
click at [891, 518] on span at bounding box center [890, 519] width 16 height 16
click at [0, 0] on input "radio" at bounding box center [0, 0] width 0 height 0
click at [894, 644] on span at bounding box center [890, 642] width 16 height 16
click at [0, 0] on input "radio" at bounding box center [0, 0] width 0 height 0
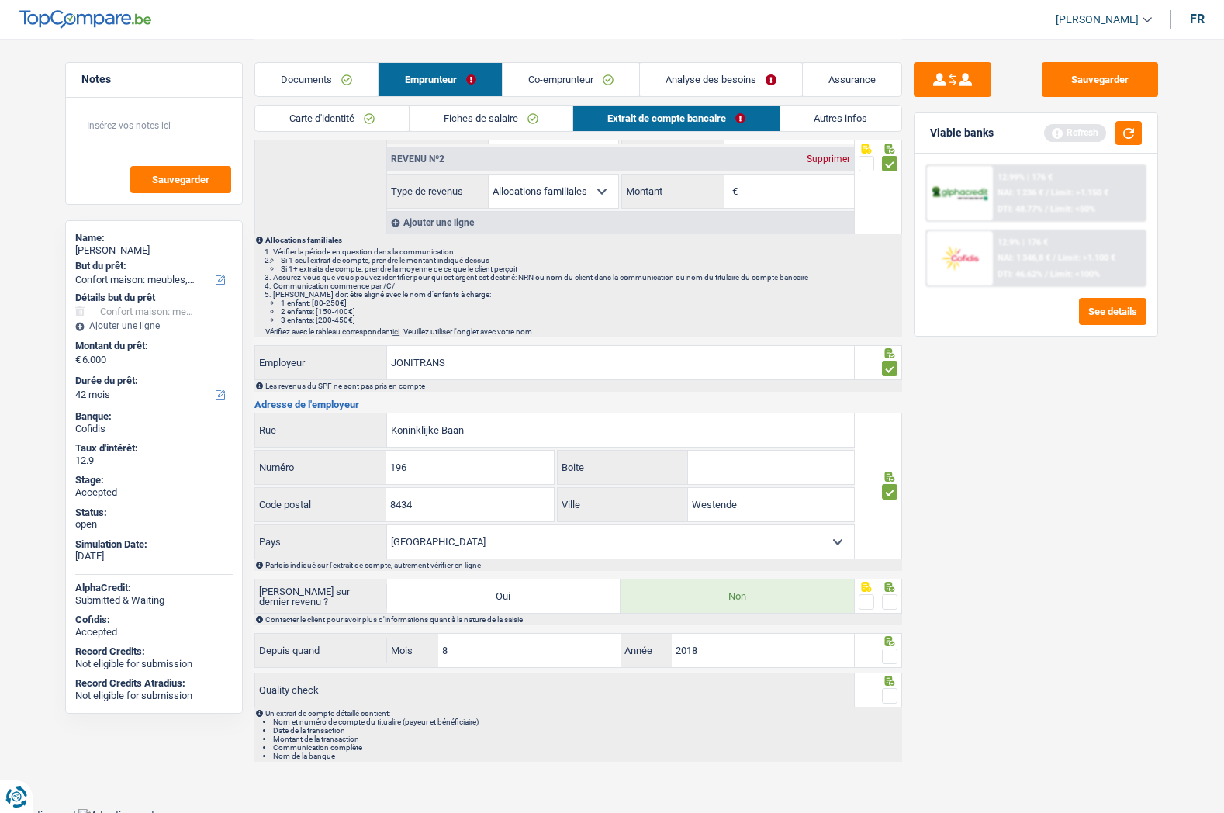
scroll to position [157, 0]
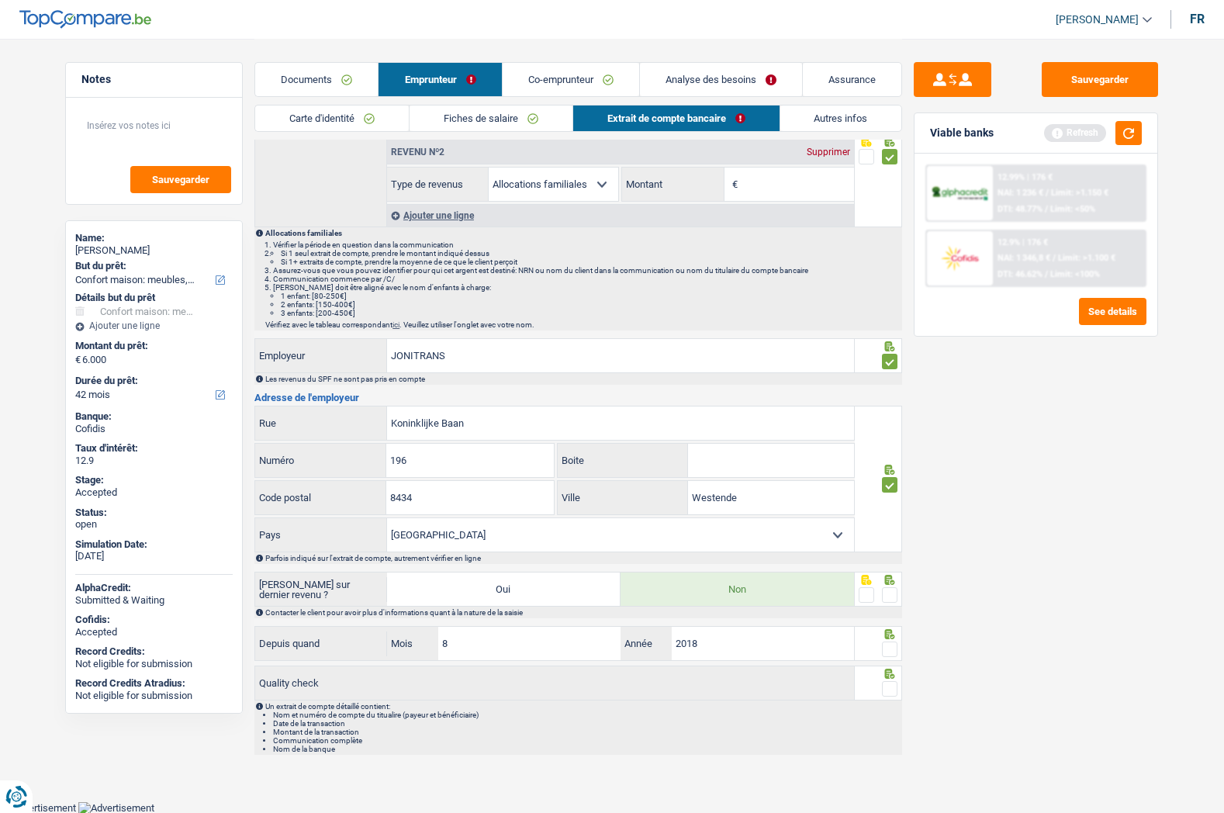
click at [890, 596] on span at bounding box center [890, 595] width 16 height 16
click at [0, 0] on input "radio" at bounding box center [0, 0] width 0 height 0
click at [887, 653] on span at bounding box center [890, 649] width 16 height 16
click at [0, 0] on input "radio" at bounding box center [0, 0] width 0 height 0
click at [889, 683] on span at bounding box center [890, 689] width 16 height 16
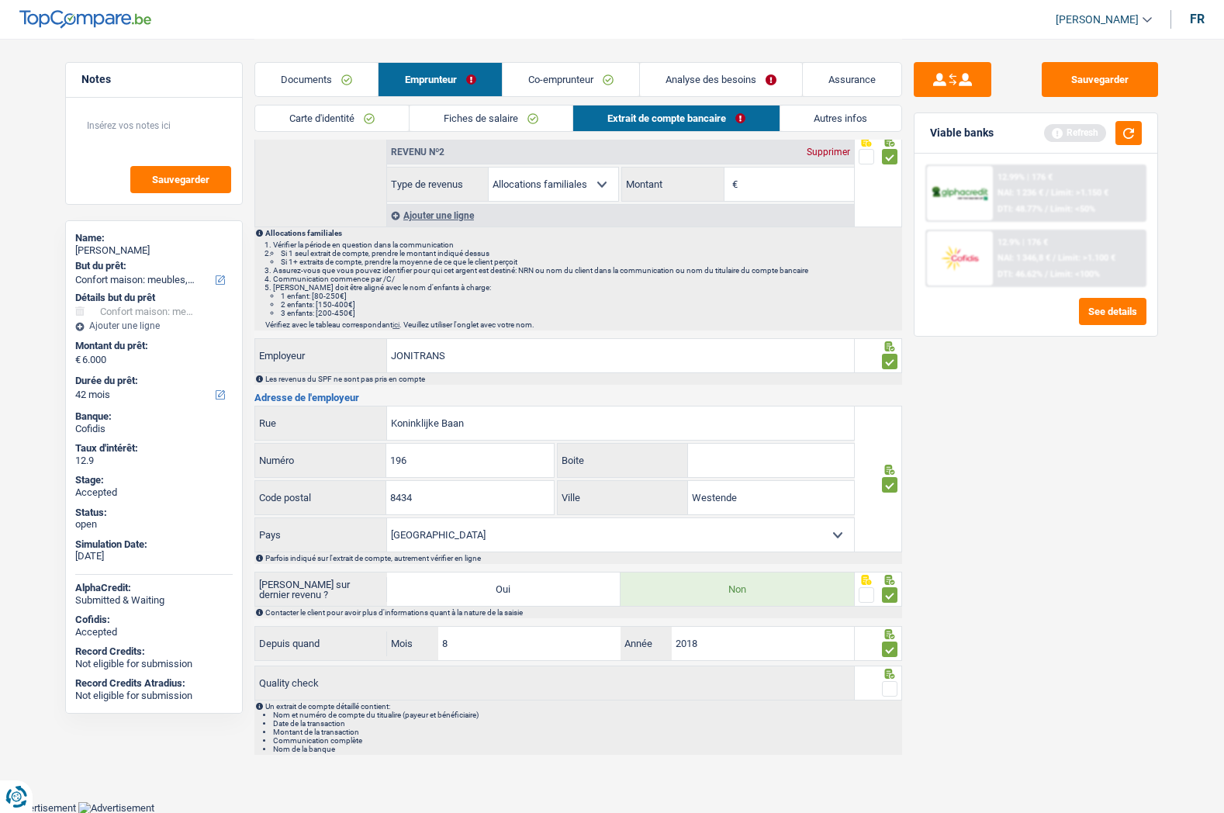
click at [0, 0] on input "radio" at bounding box center [0, 0] width 0 height 0
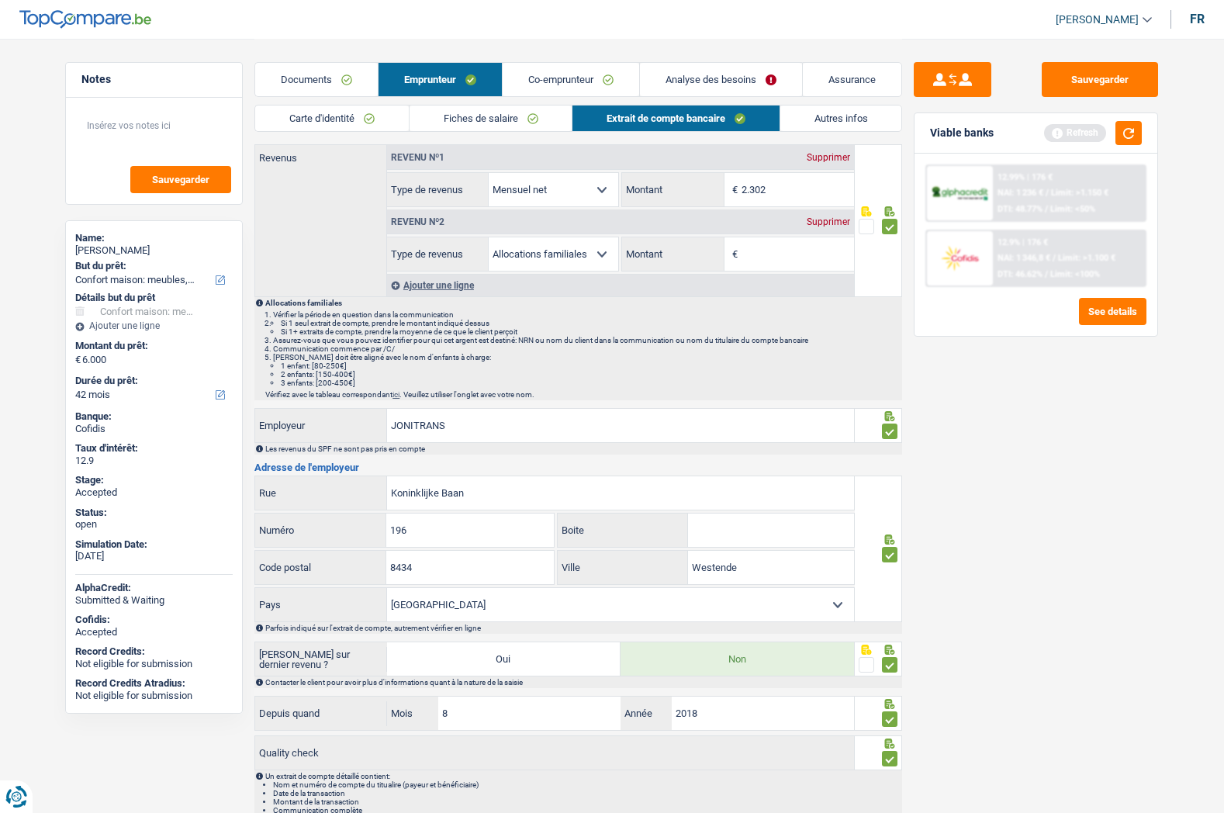
scroll to position [0, 0]
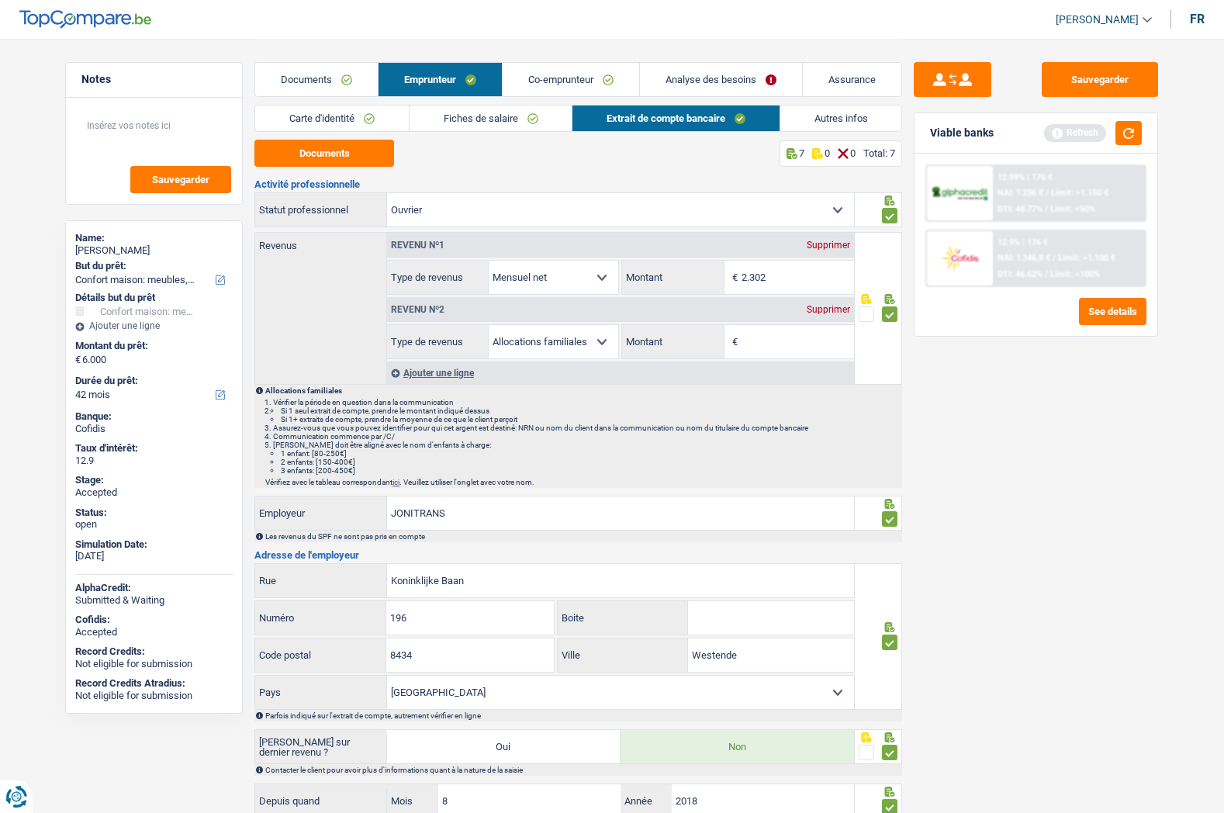
click at [334, 77] on link "Documents" at bounding box center [316, 79] width 123 height 33
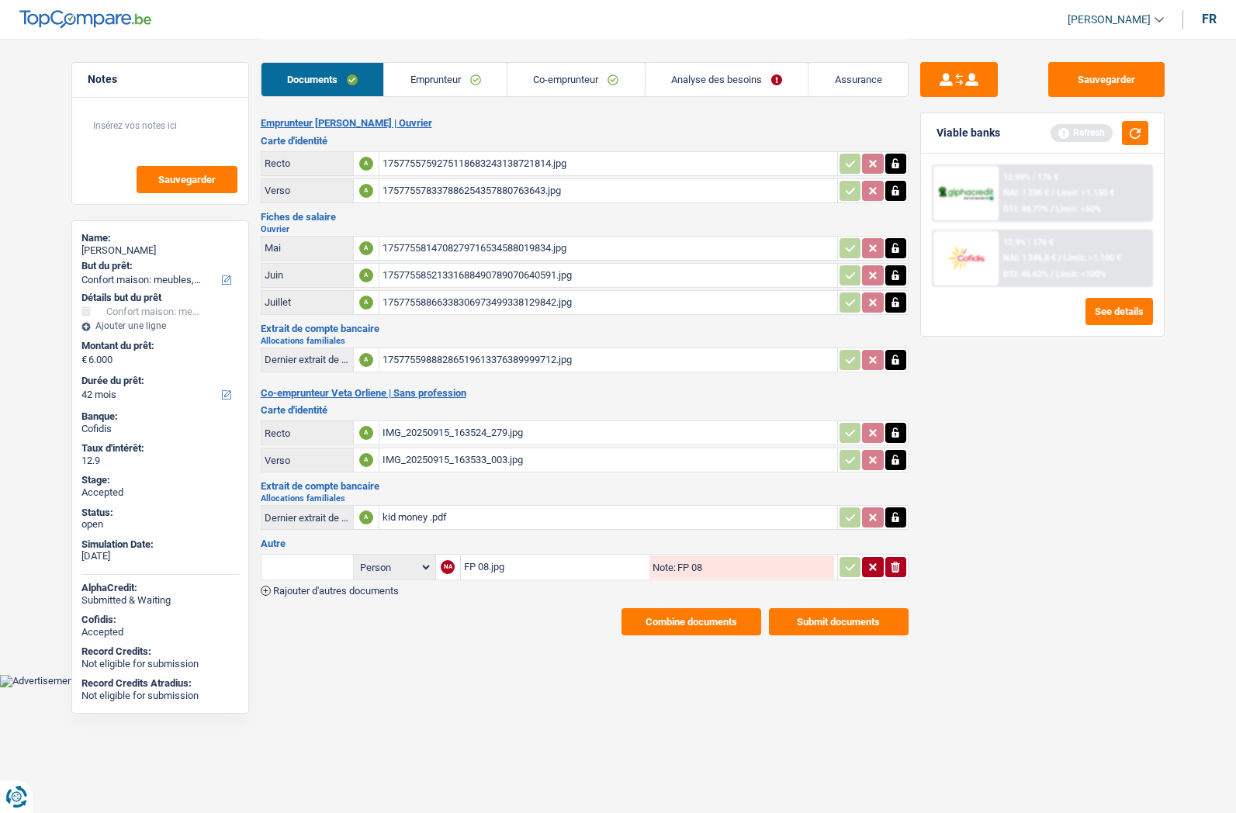
click at [704, 618] on button "Combine documents" at bounding box center [691, 621] width 140 height 27
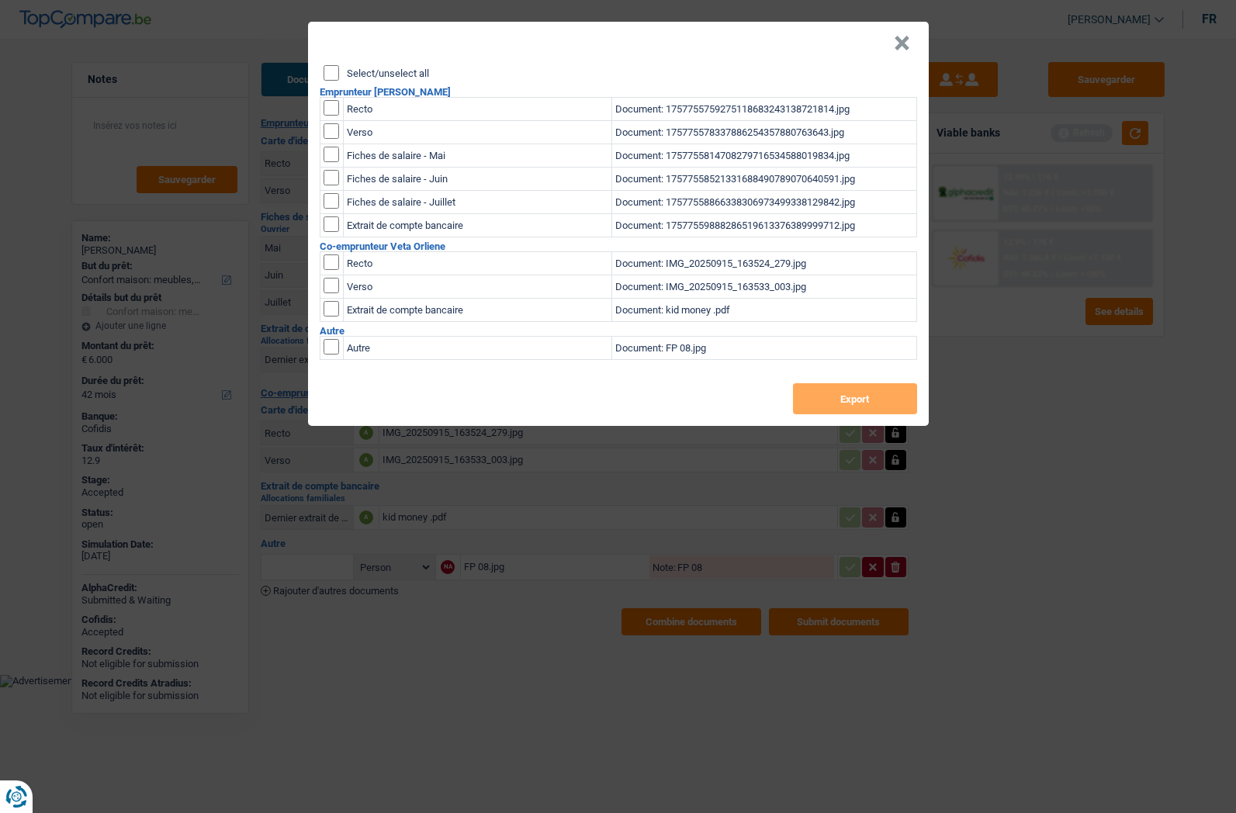
click at [395, 77] on label "Select/unselect all" at bounding box center [388, 73] width 82 height 10
click at [339, 77] on input "Select/unselect all" at bounding box center [331, 73] width 16 height 16
checkbox input "true"
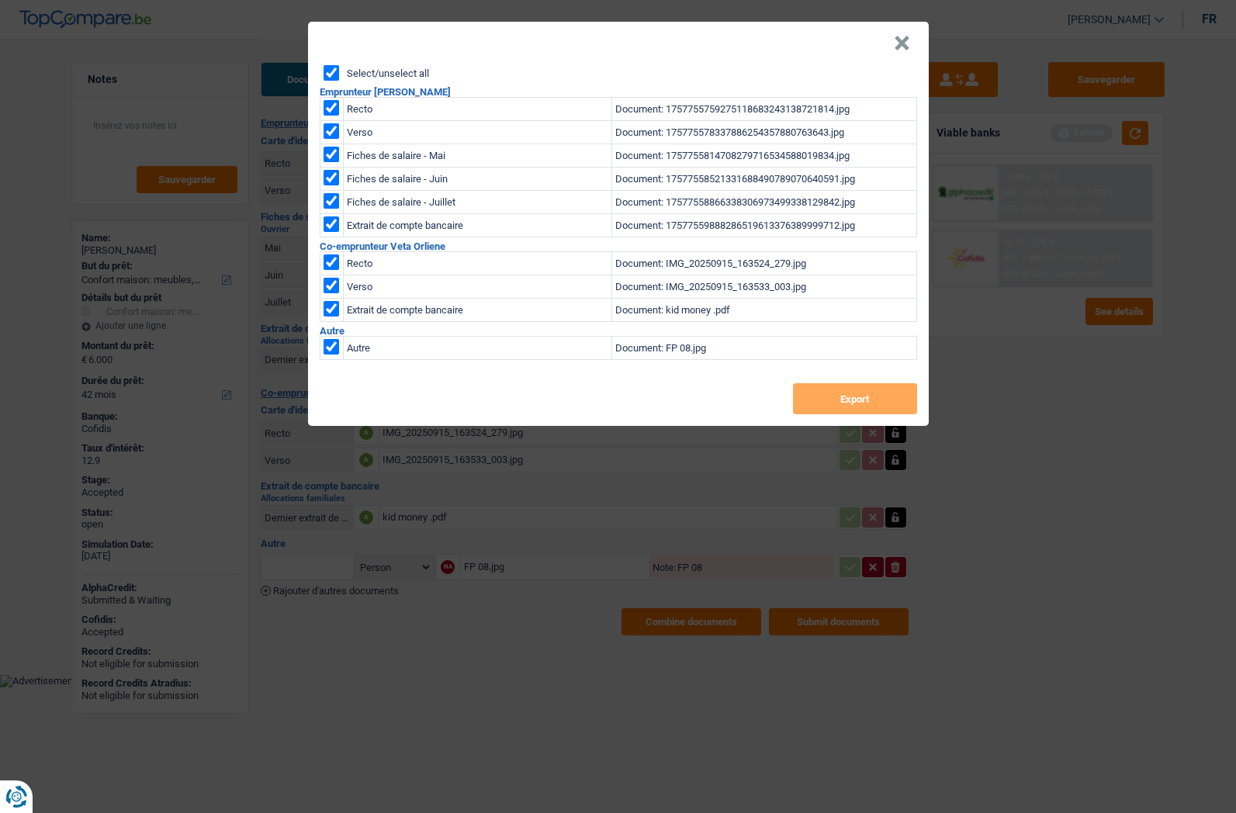
checkbox input "true"
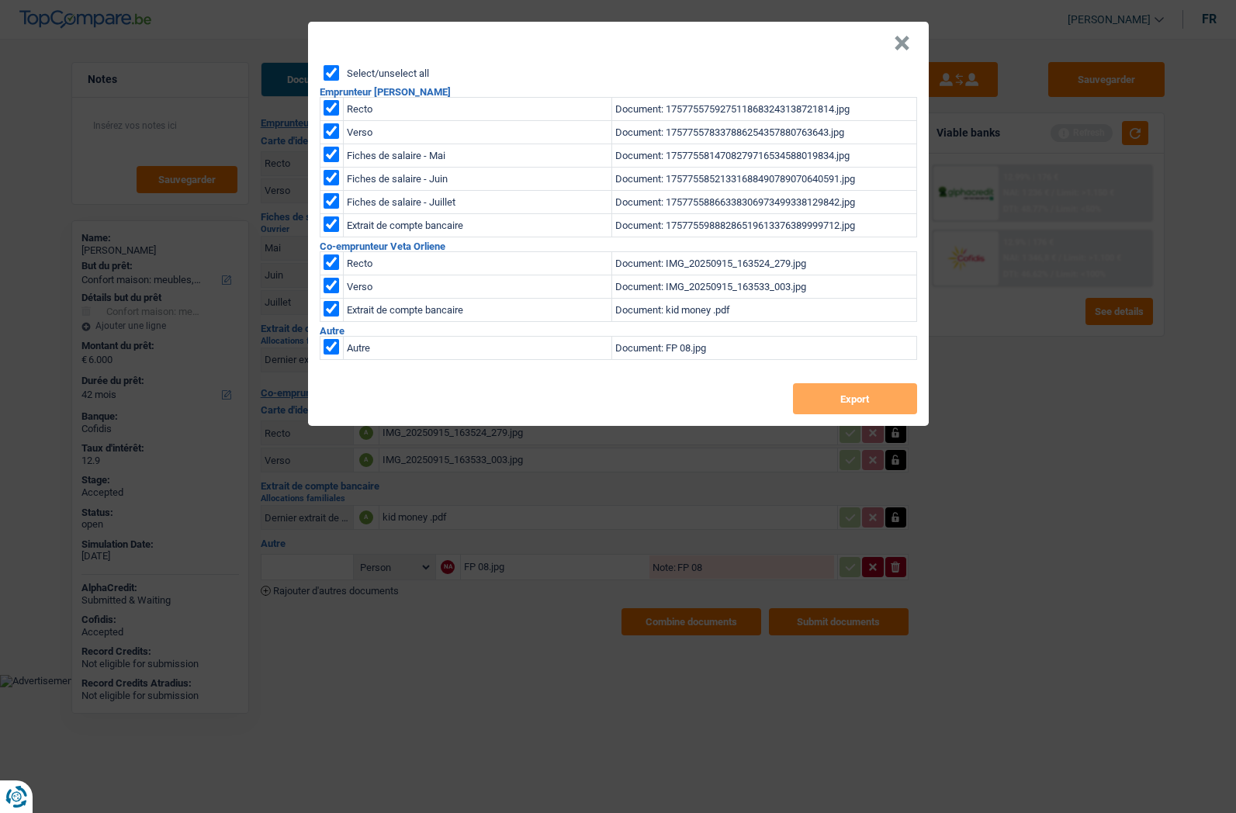
checkbox input "true"
click at [810, 397] on button "Export" at bounding box center [855, 398] width 124 height 31
click at [903, 39] on button "×" at bounding box center [902, 44] width 16 height 16
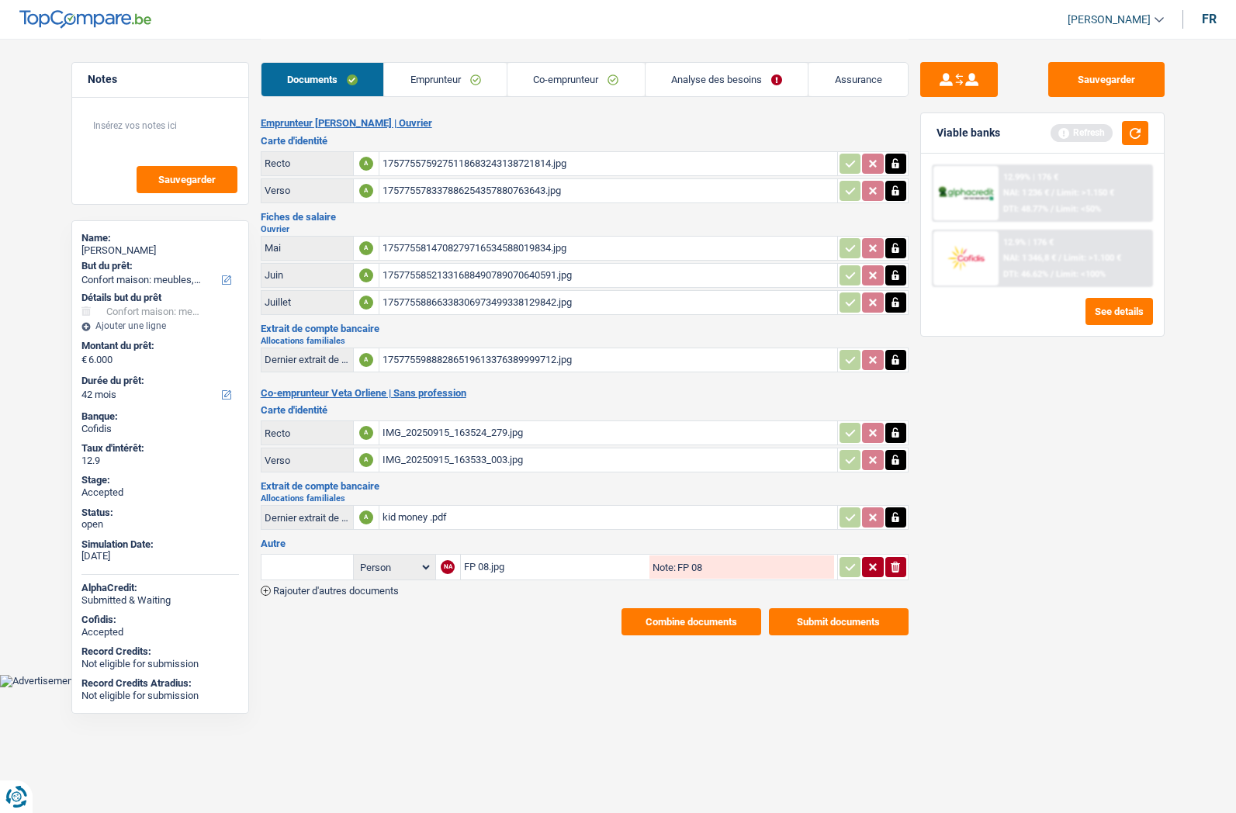
click at [417, 75] on link "Emprunteur" at bounding box center [445, 79] width 123 height 33
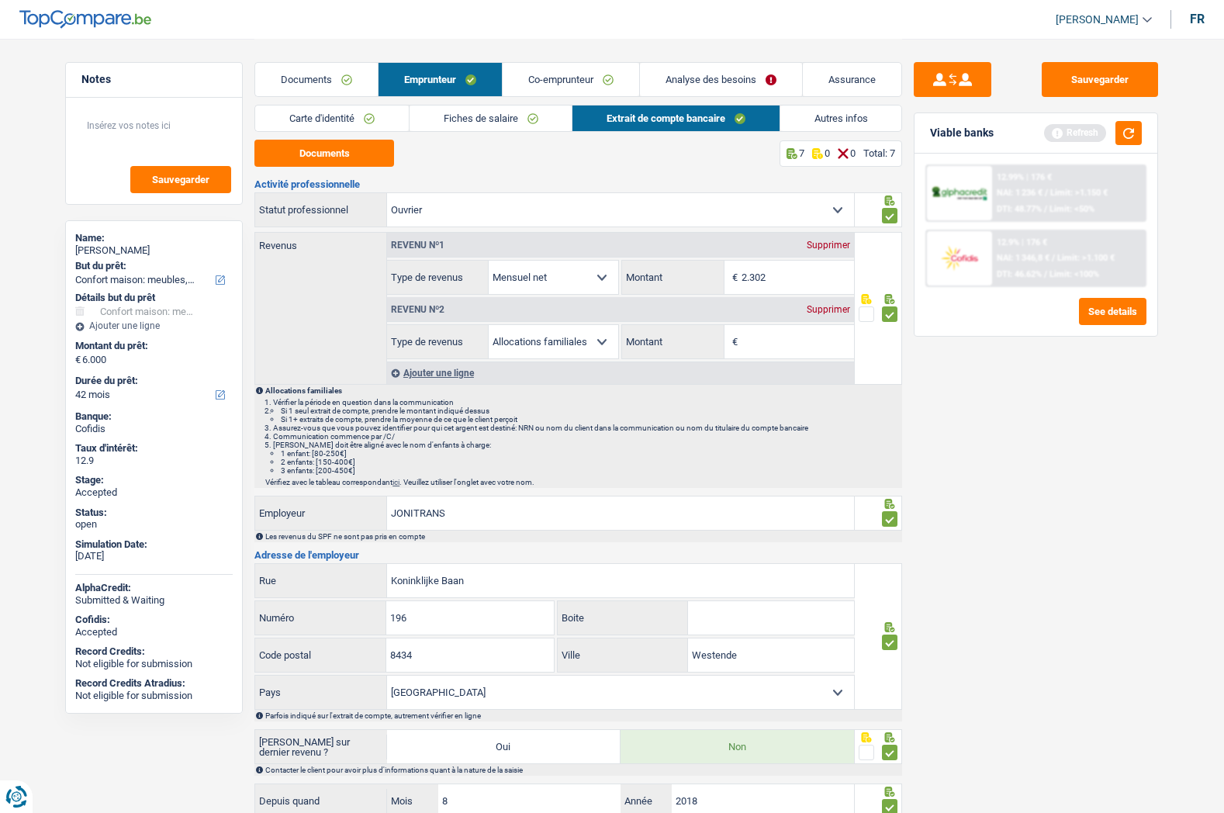
click at [701, 69] on link "Analyse des besoins" at bounding box center [721, 79] width 162 height 33
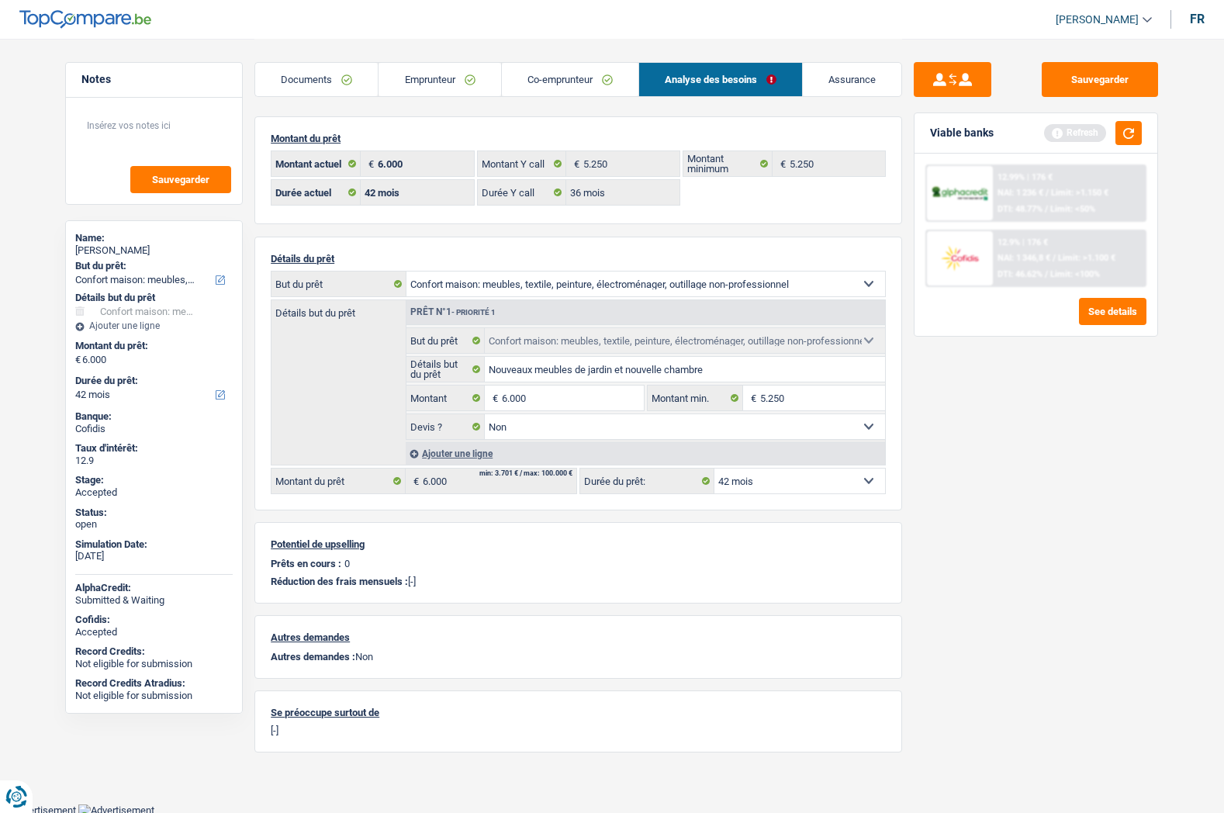
click at [828, 79] on link "Assurance" at bounding box center [852, 79] width 99 height 33
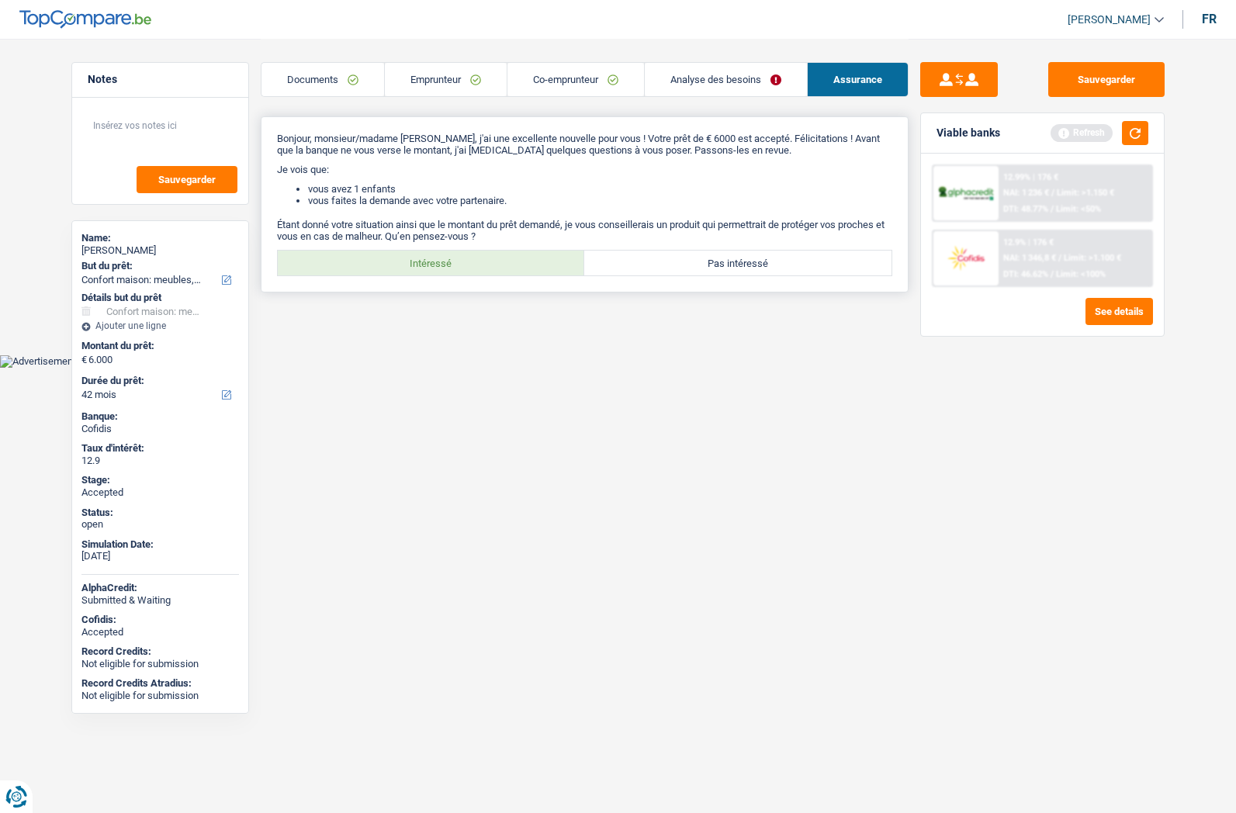
click at [423, 269] on label "Intéressé" at bounding box center [431, 263] width 307 height 25
click at [423, 269] on input "Intéressé" at bounding box center [431, 263] width 307 height 25
radio input "true"
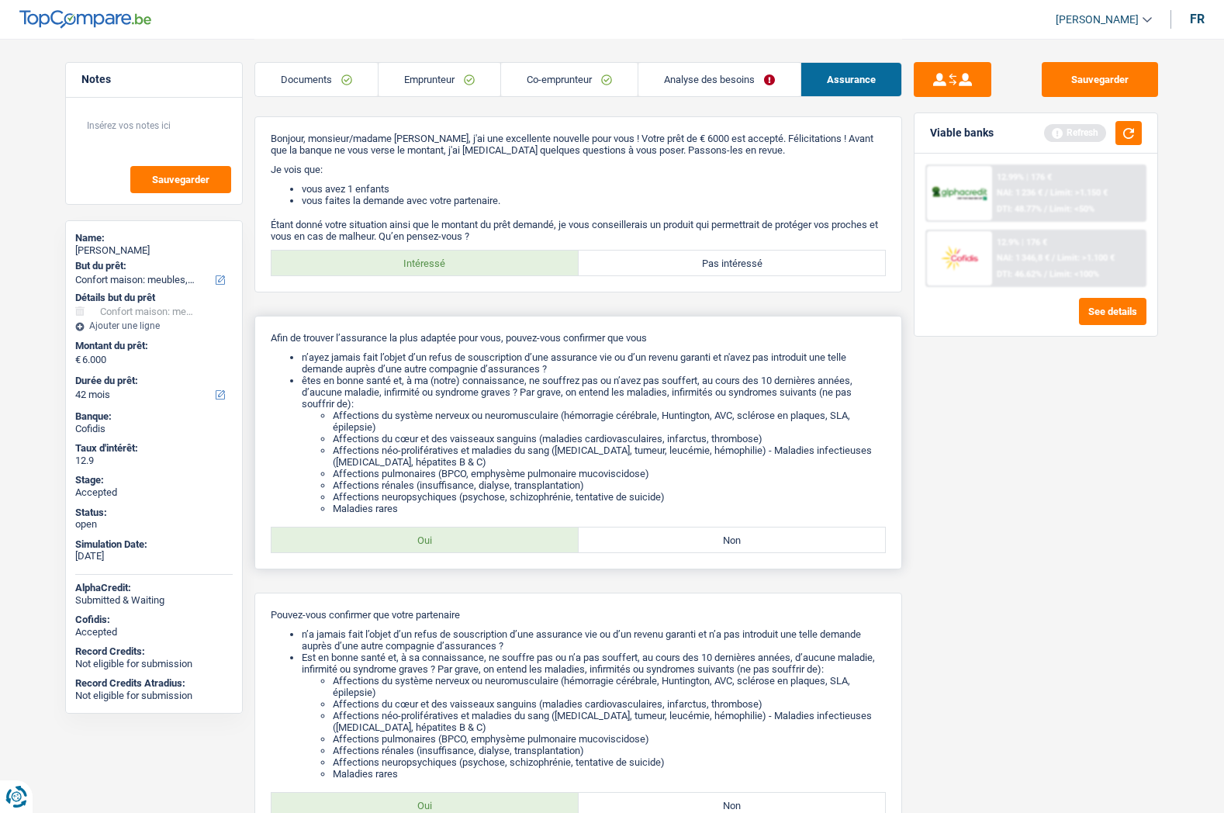
click at [399, 534] on label "Oui" at bounding box center [424, 539] width 307 height 25
click at [399, 534] on input "Oui" at bounding box center [424, 539] width 307 height 25
radio input "true"
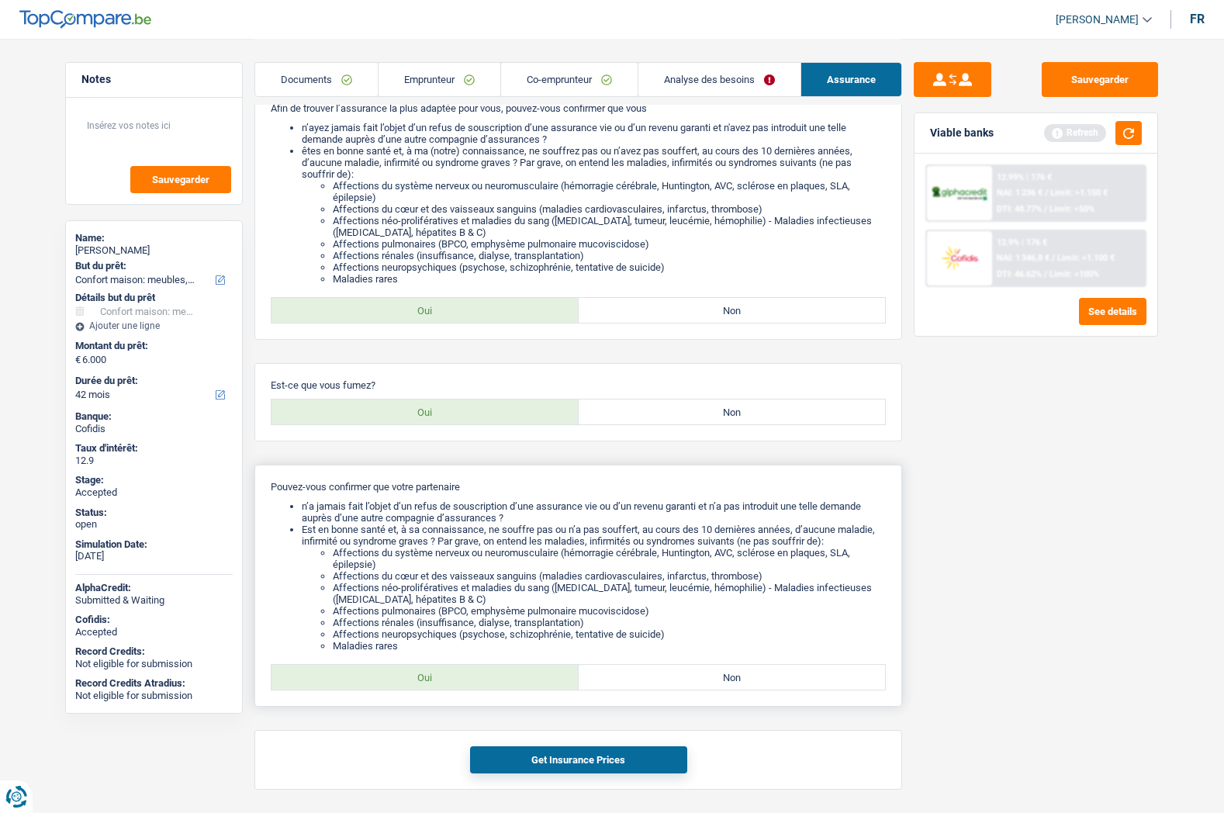
scroll to position [233, 0]
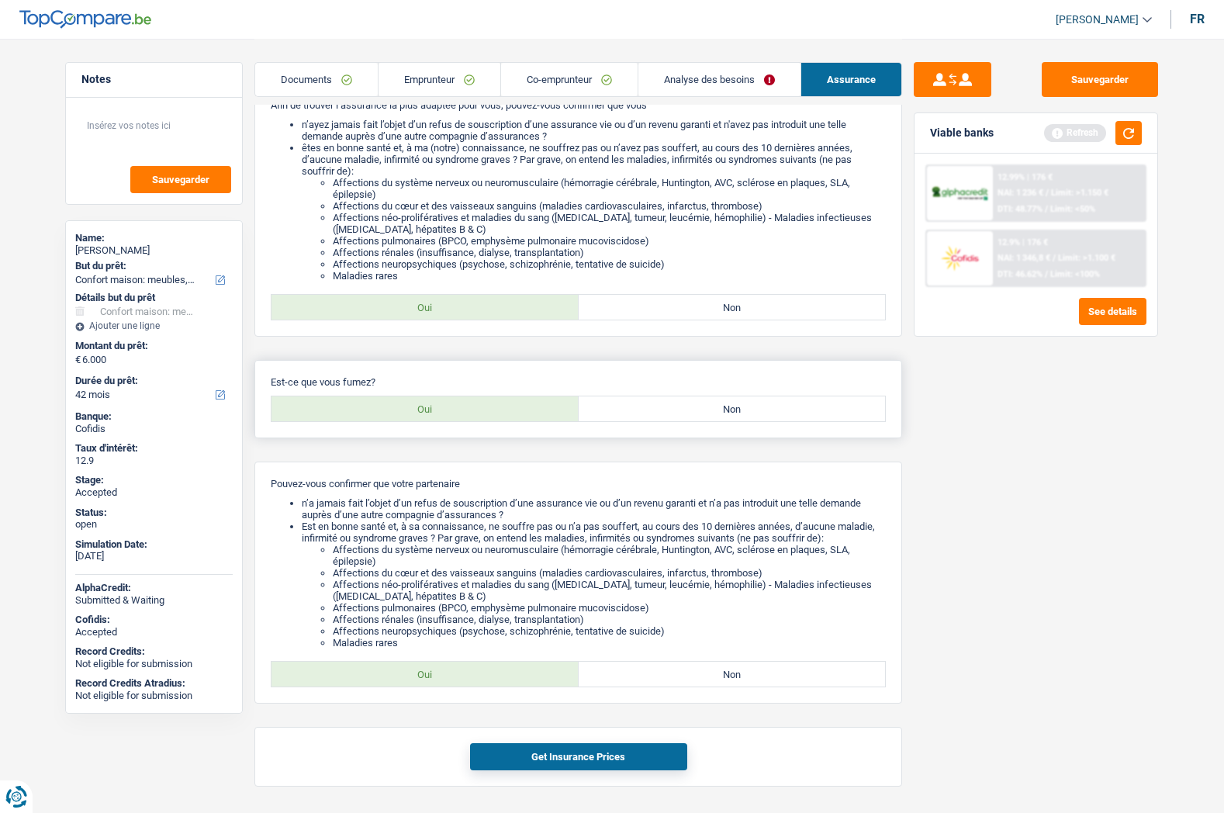
click at [433, 414] on label "Oui" at bounding box center [424, 408] width 307 height 25
click at [433, 414] on input "Oui" at bounding box center [424, 408] width 307 height 25
radio input "true"
click at [427, 683] on label "Oui" at bounding box center [424, 674] width 307 height 25
click at [427, 683] on input "Oui" at bounding box center [424, 674] width 307 height 25
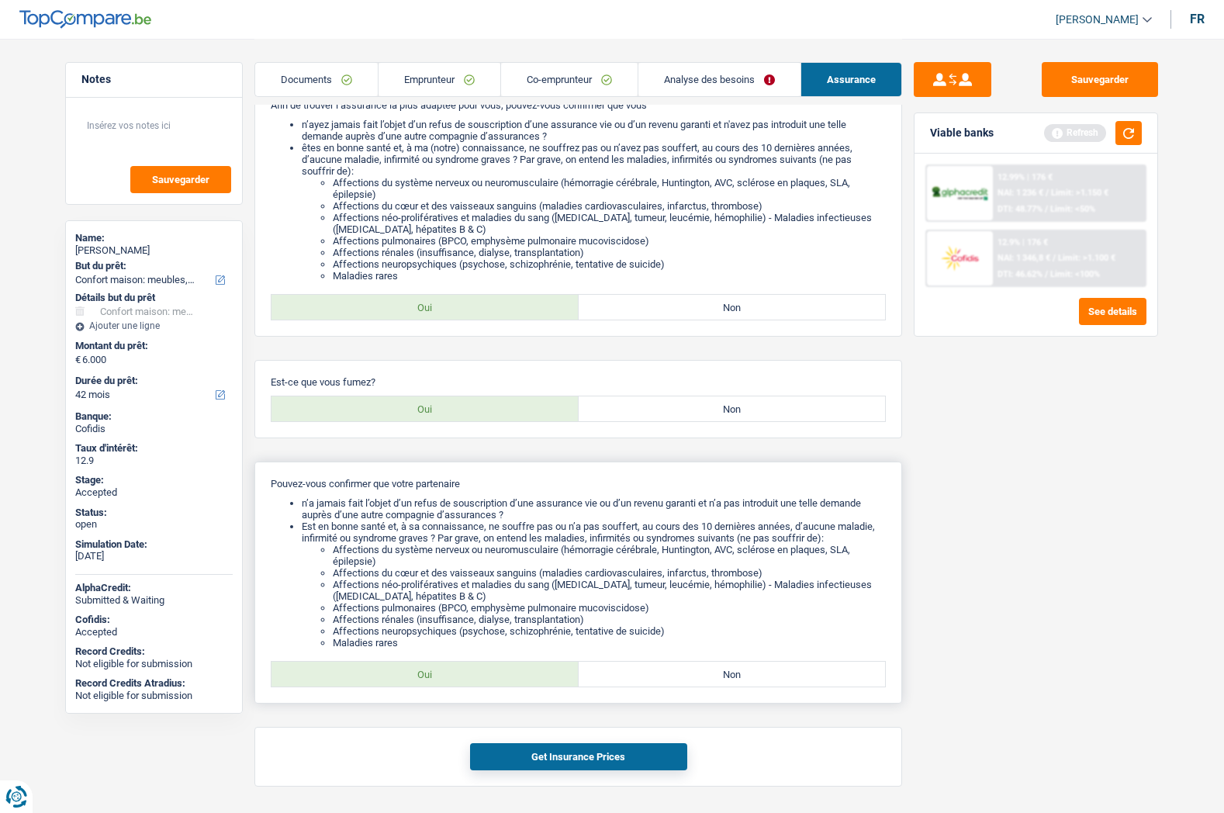
radio input "true"
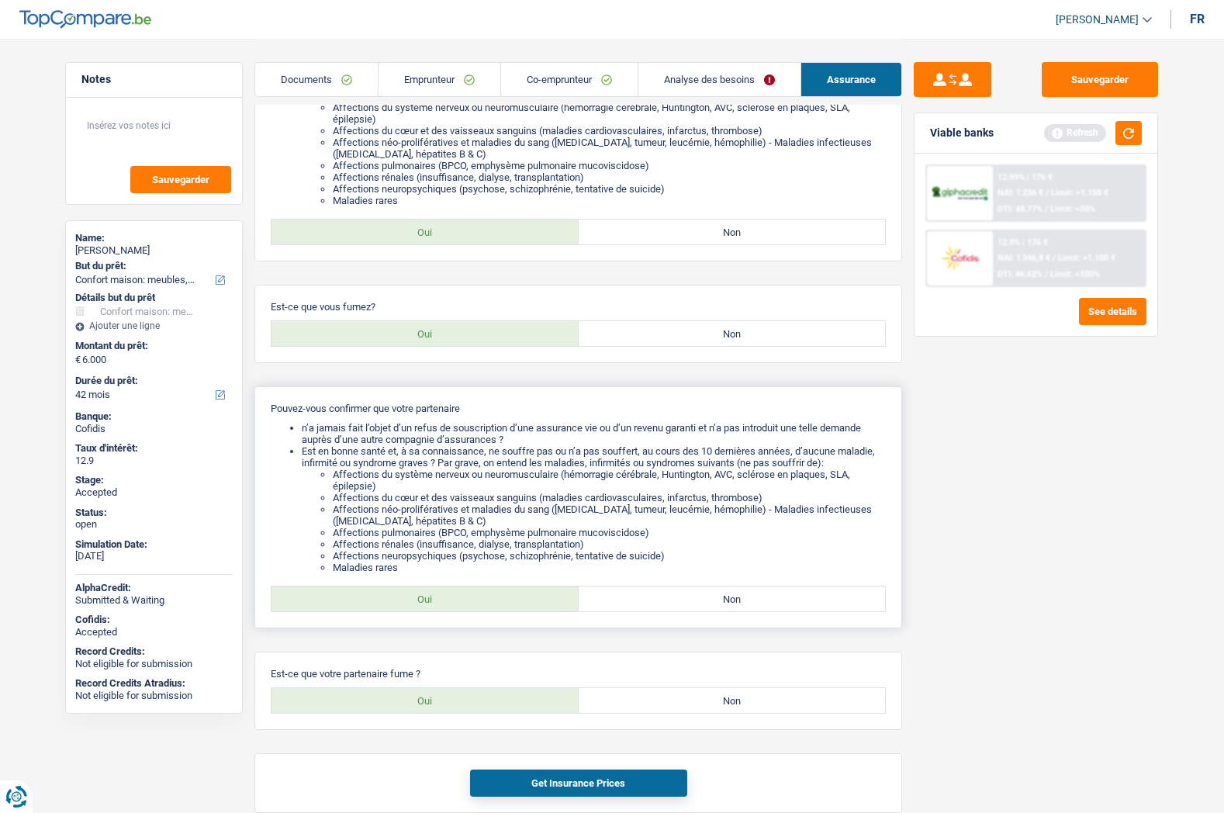
scroll to position [382, 0]
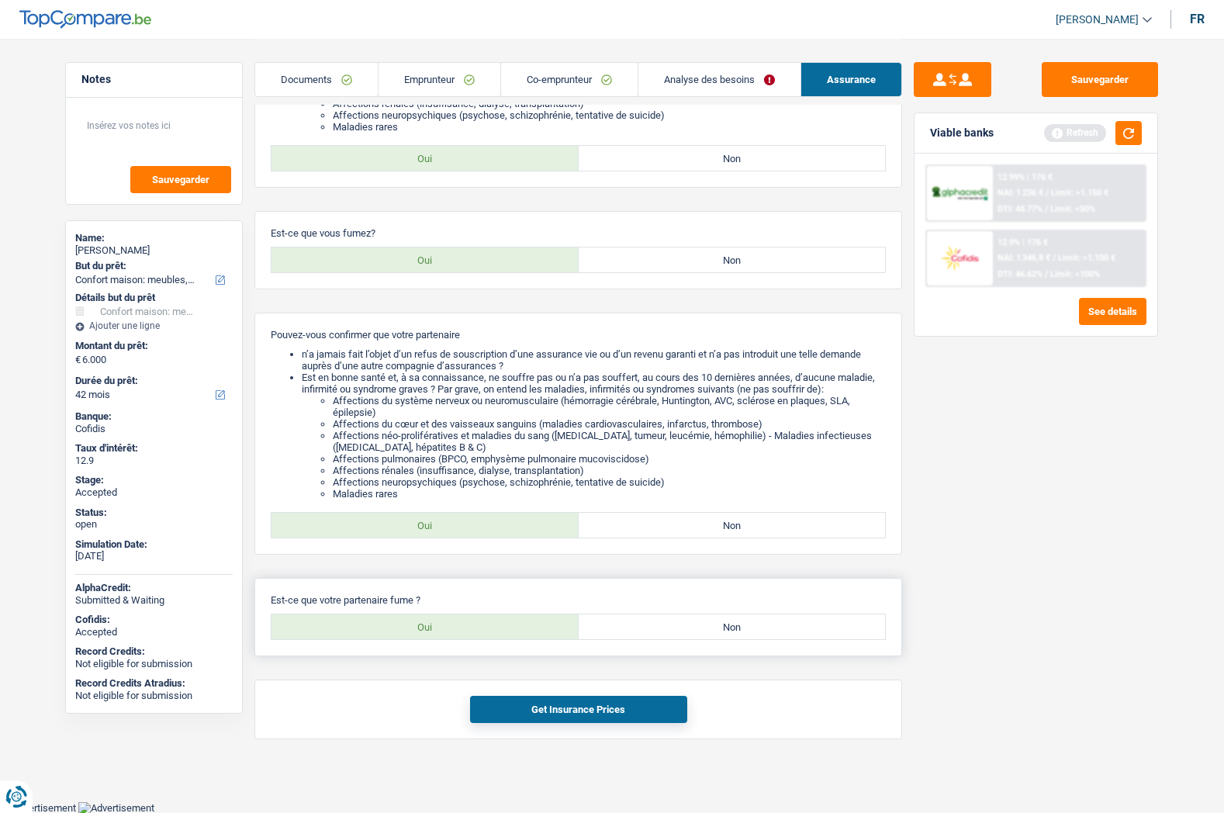
click at [467, 621] on label "Oui" at bounding box center [424, 626] width 307 height 25
click at [467, 621] on input "Oui" at bounding box center [424, 626] width 307 height 25
radio input "true"
click at [513, 704] on button "Get Insurance Prices" at bounding box center [578, 709] width 217 height 27
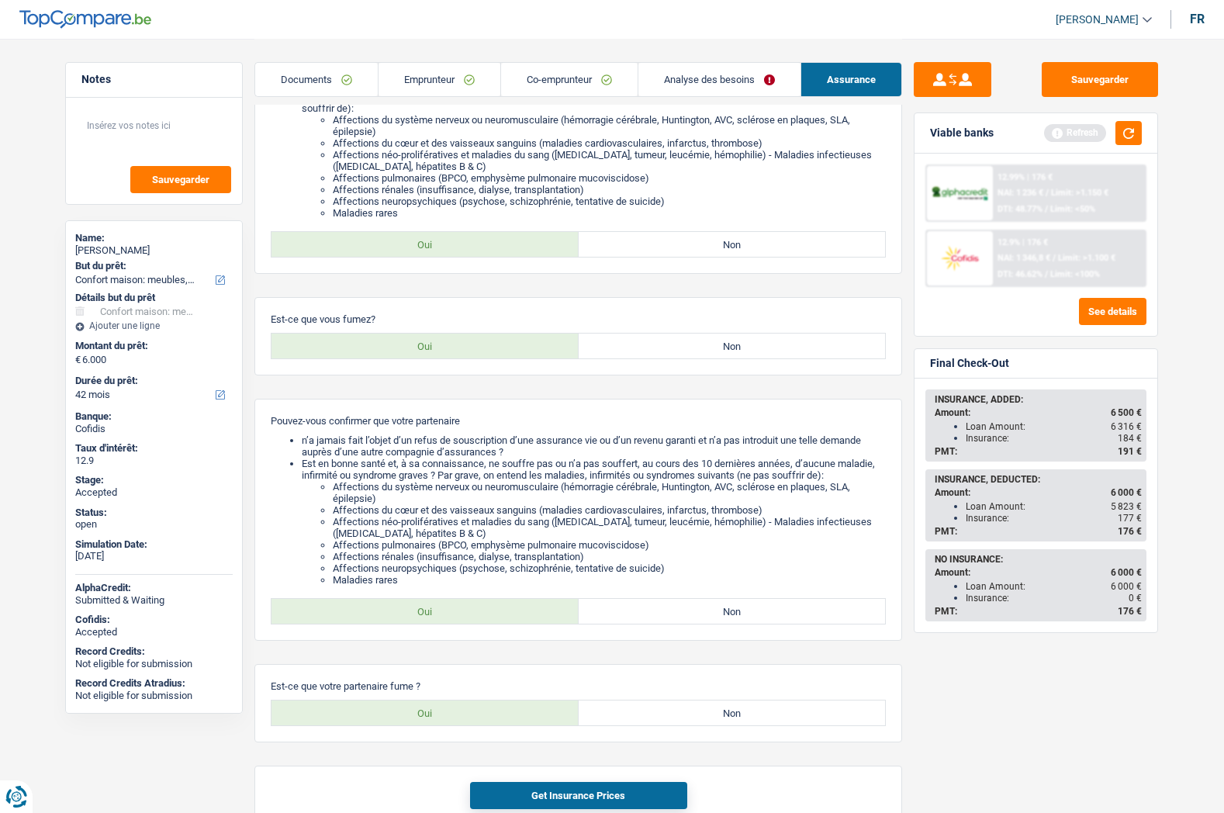
scroll to position [0, 0]
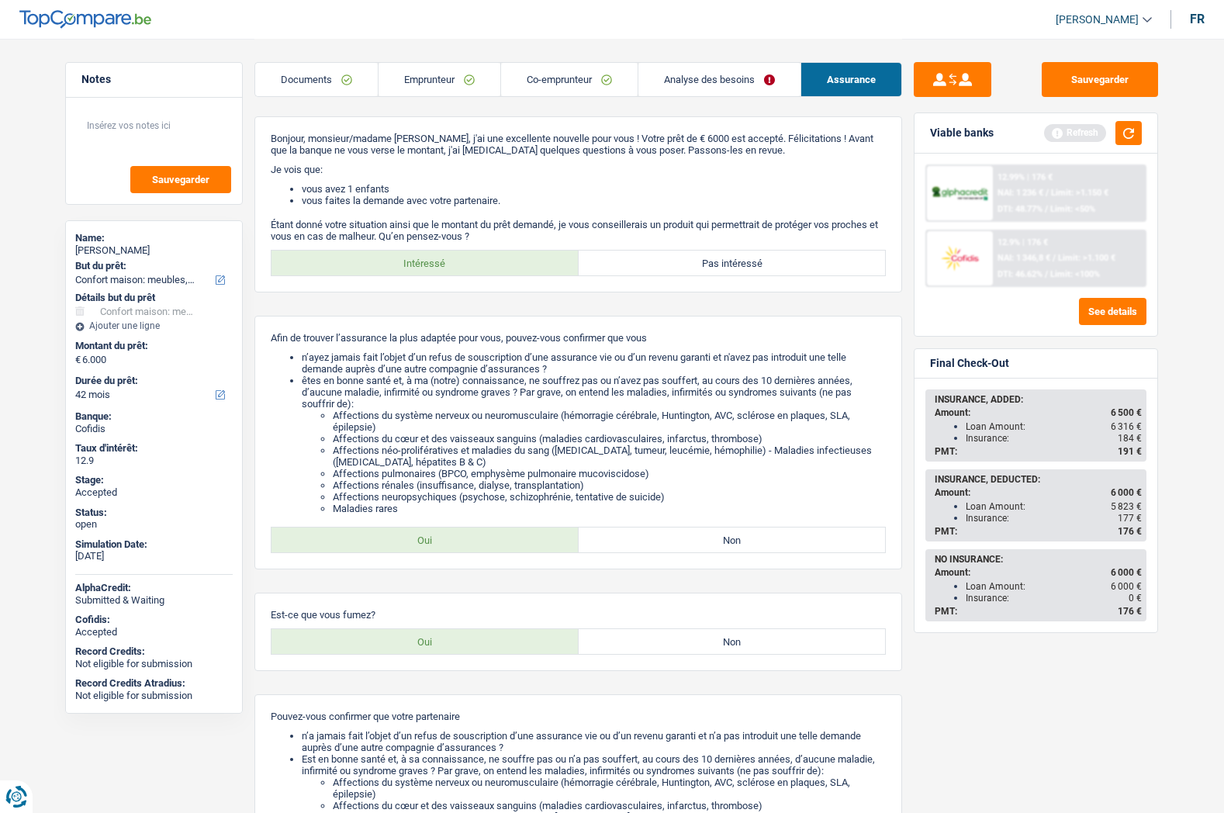
click at [415, 90] on link "Emprunteur" at bounding box center [440, 79] width 122 height 33
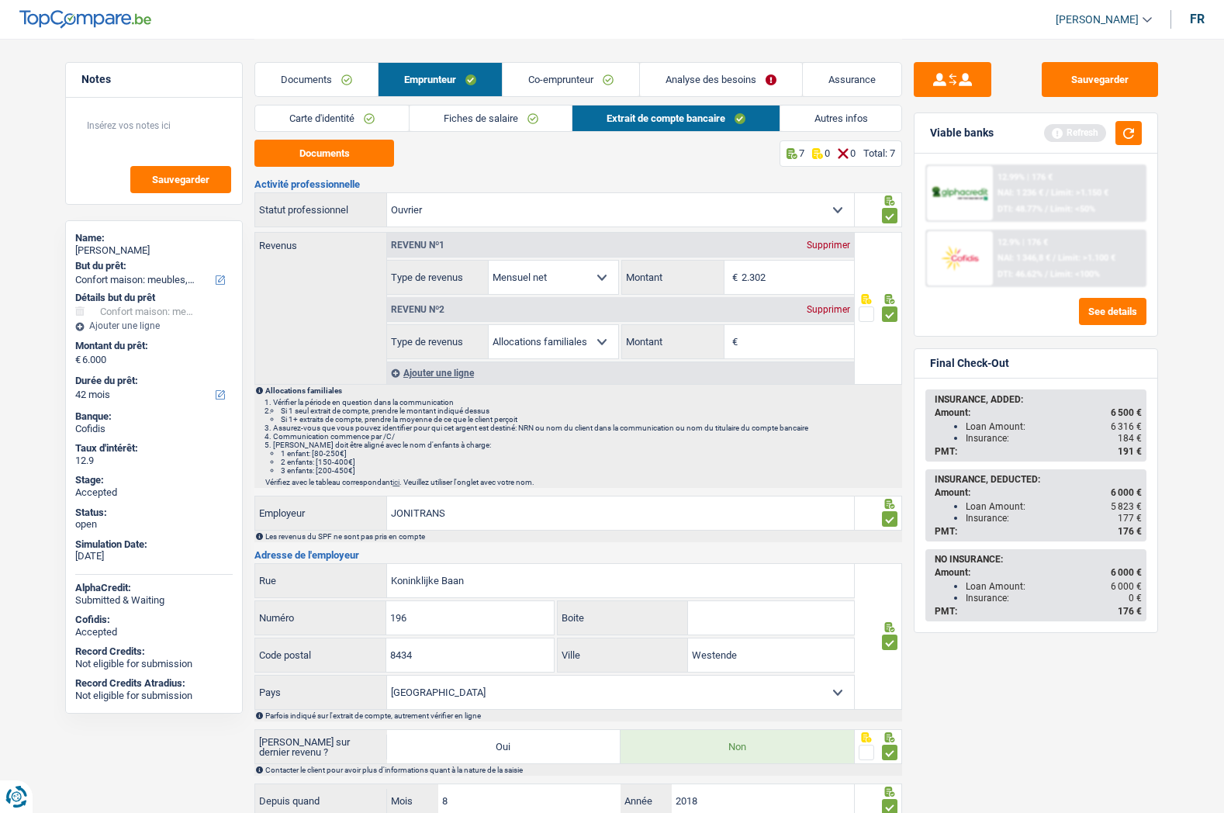
click at [347, 123] on link "Carte d'identité" at bounding box center [332, 118] width 154 height 26
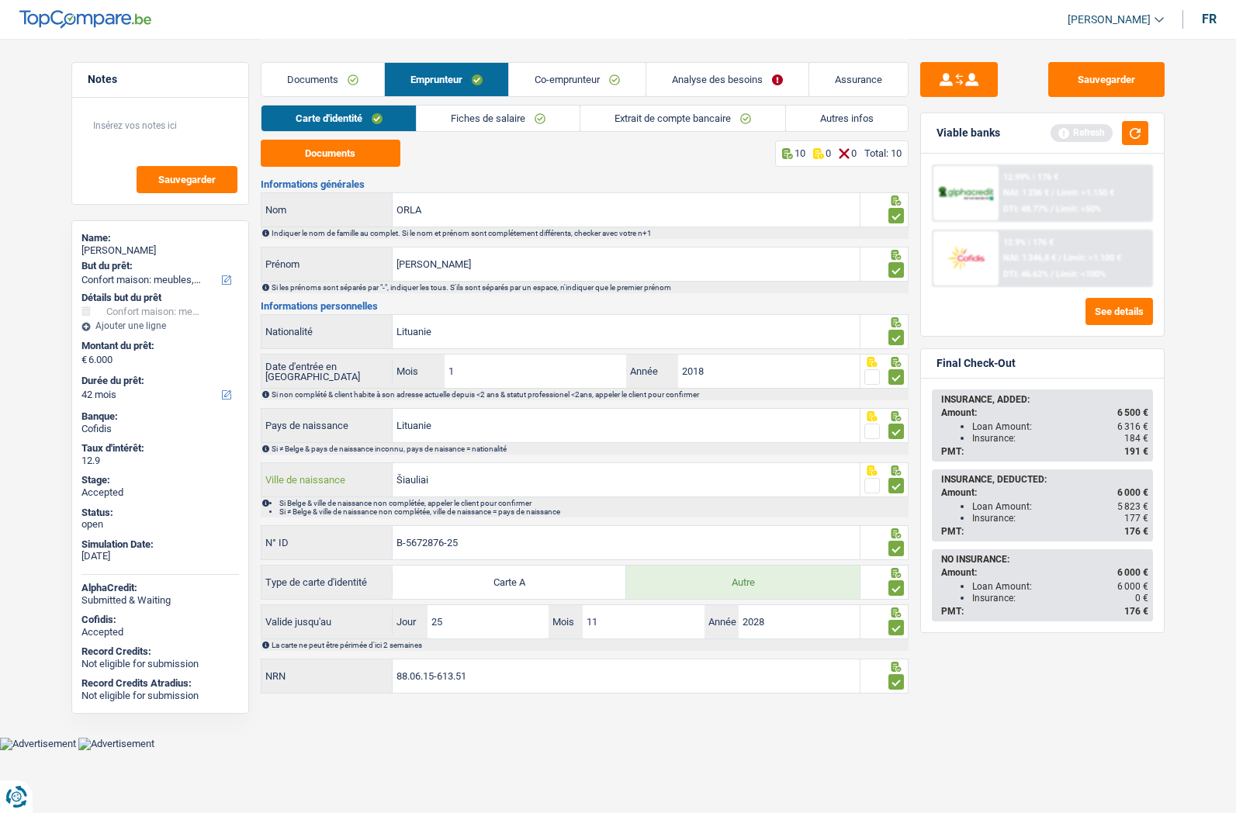
click at [424, 478] on input "Šiauliai" at bounding box center [625, 479] width 467 height 33
click at [498, 120] on link "Fiches de salaire" at bounding box center [498, 118] width 163 height 26
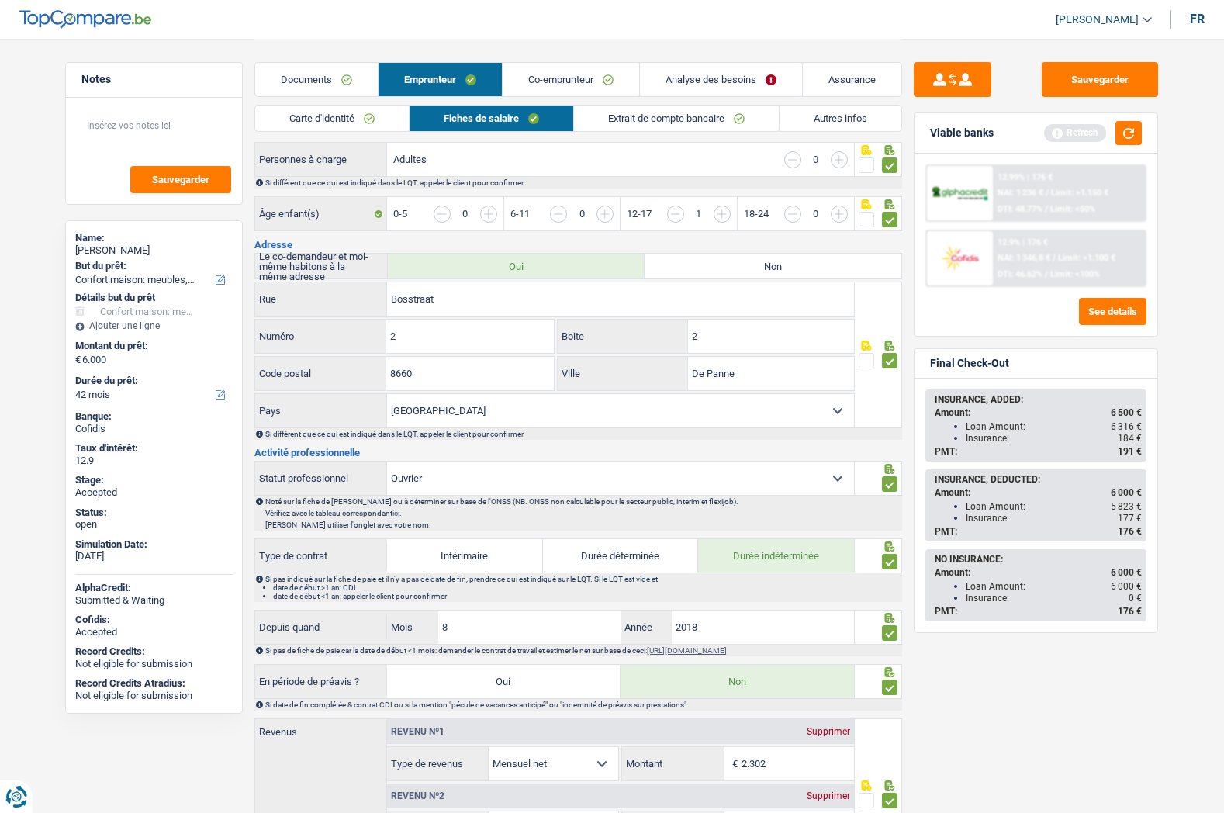
scroll to position [388, 0]
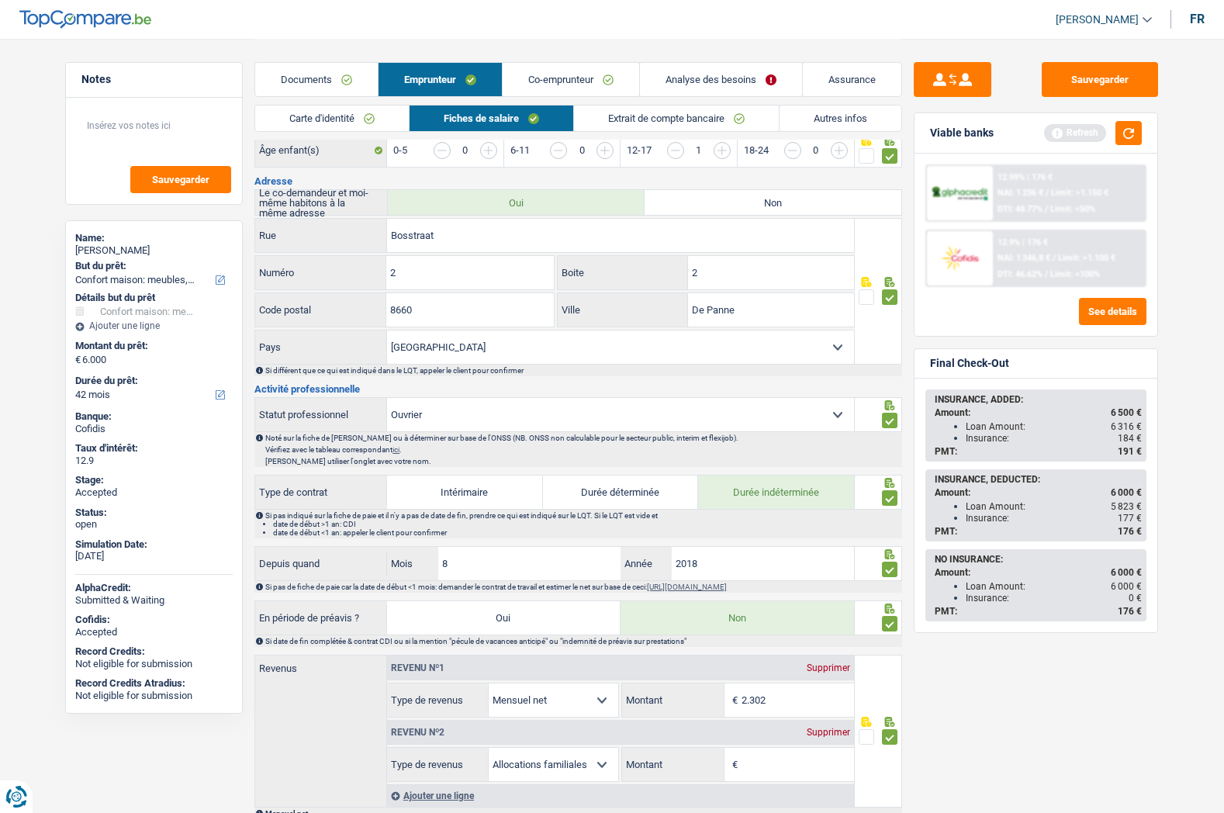
click at [687, 112] on link "Extrait de compte bancaire" at bounding box center [676, 118] width 205 height 26
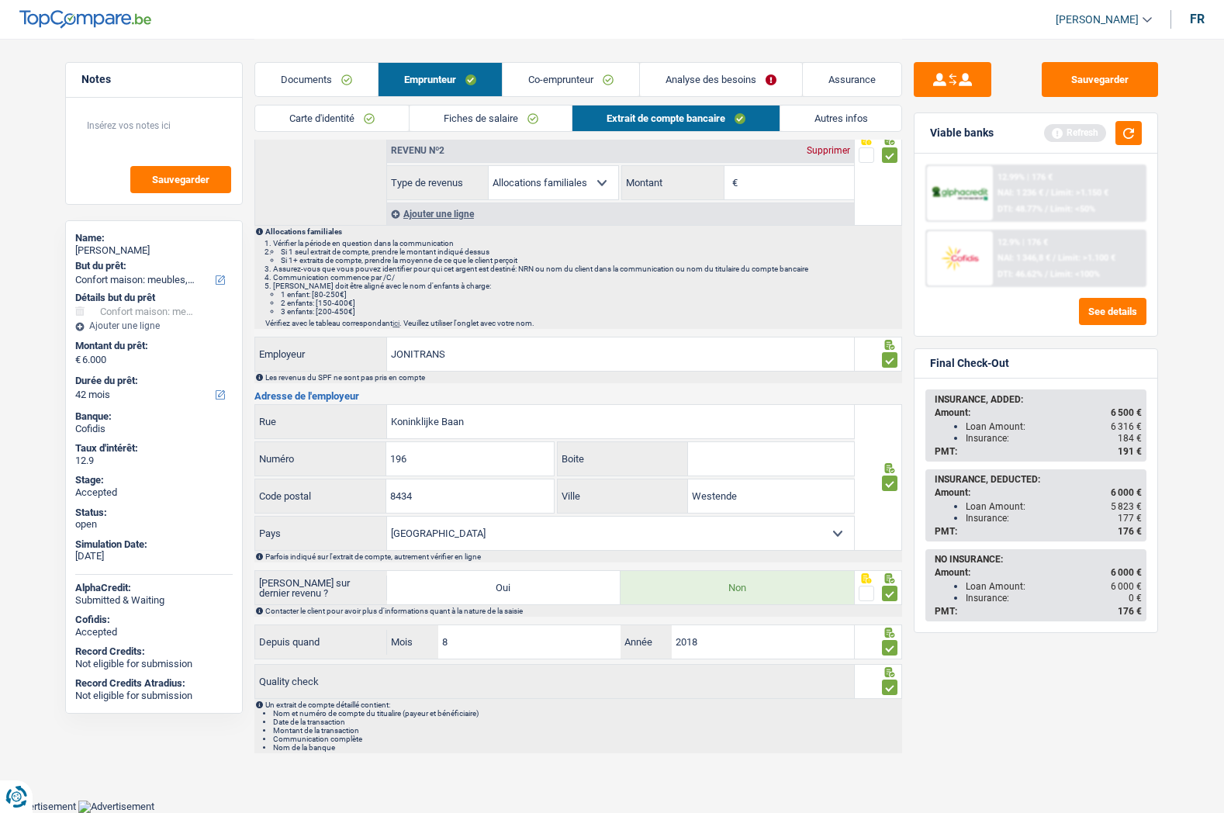
scroll to position [157, 0]
click at [830, 107] on link "Autres infos" at bounding box center [841, 118] width 122 height 26
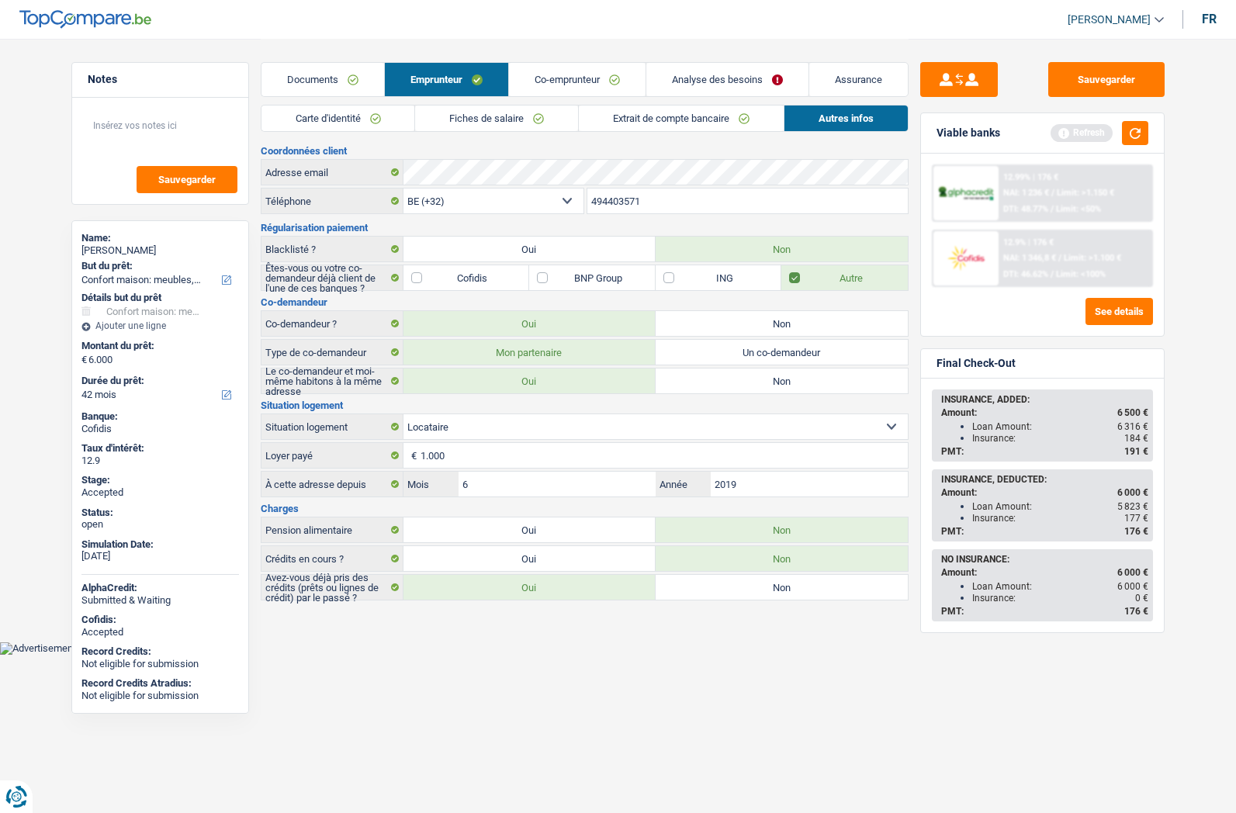
click at [327, 124] on link "Carte d'identité" at bounding box center [338, 118] width 154 height 26
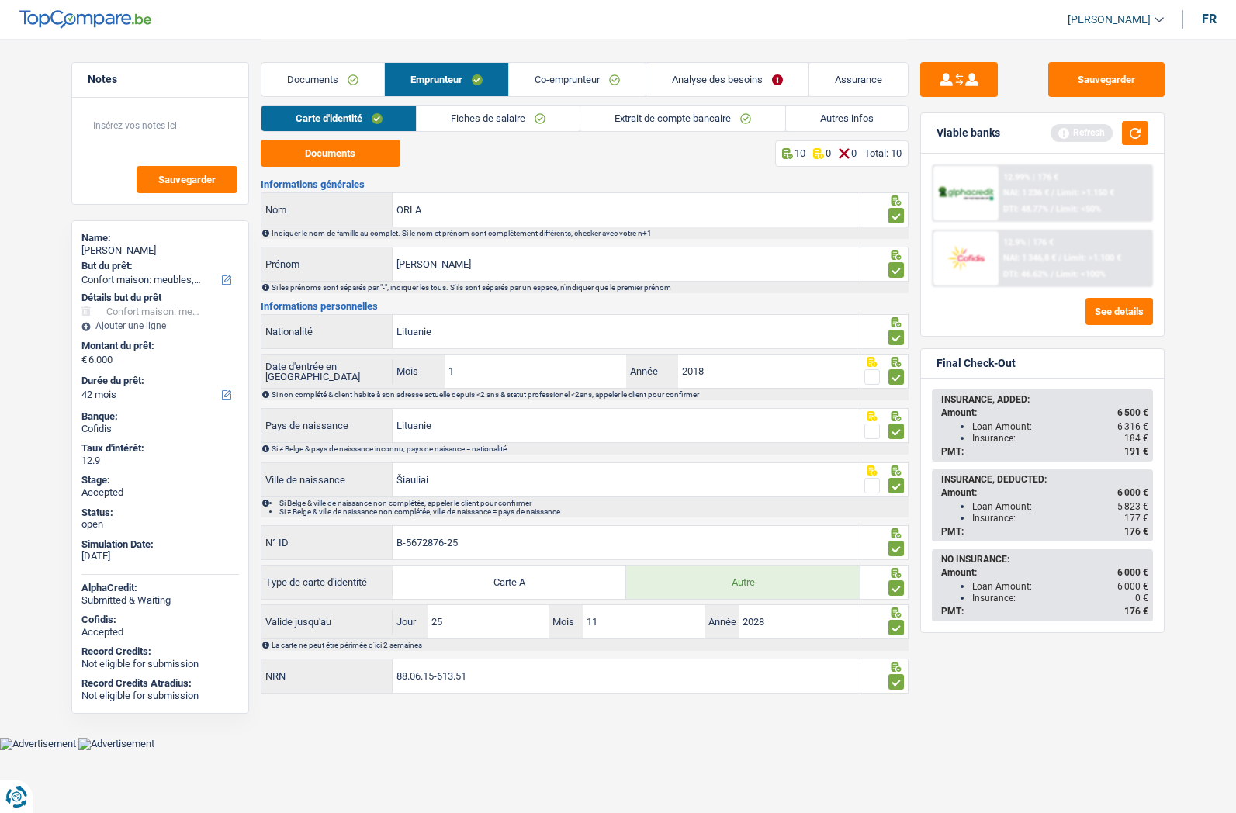
click at [518, 116] on link "Fiches de salaire" at bounding box center [498, 118] width 163 height 26
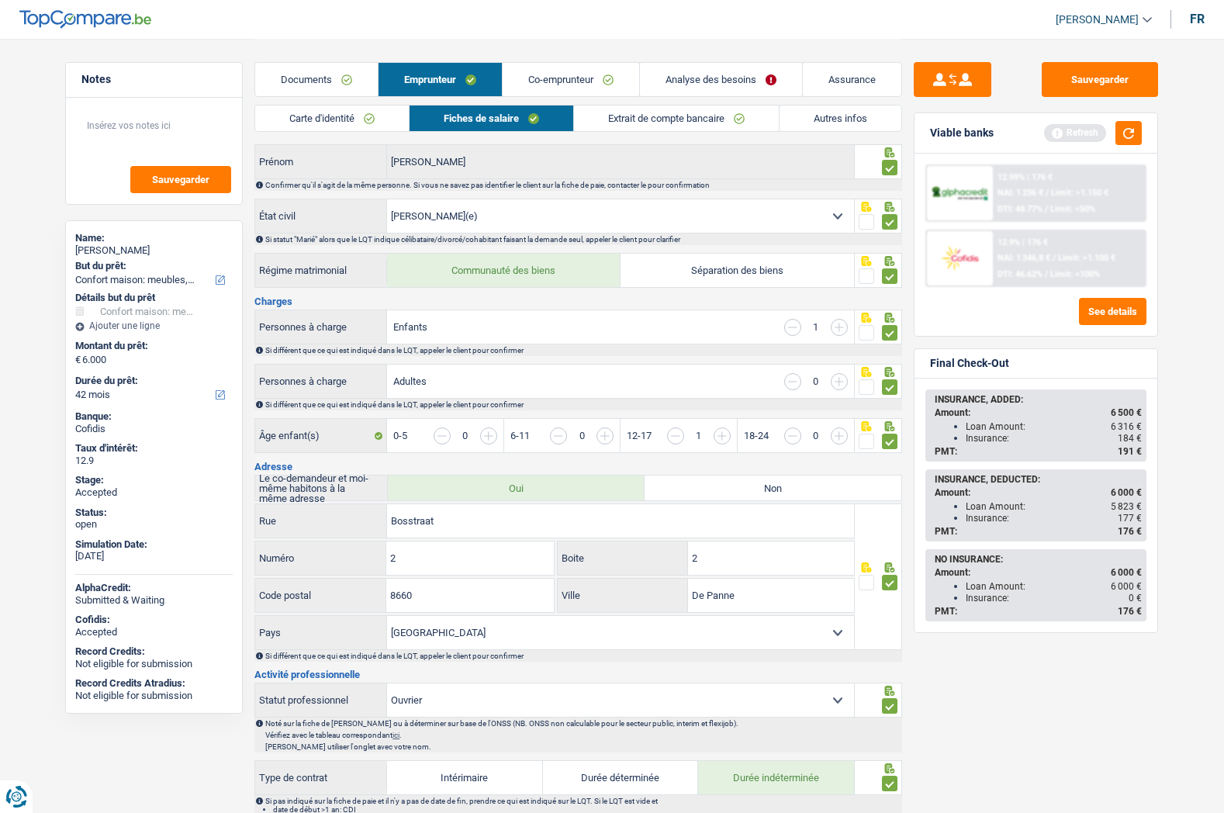
scroll to position [78, 0]
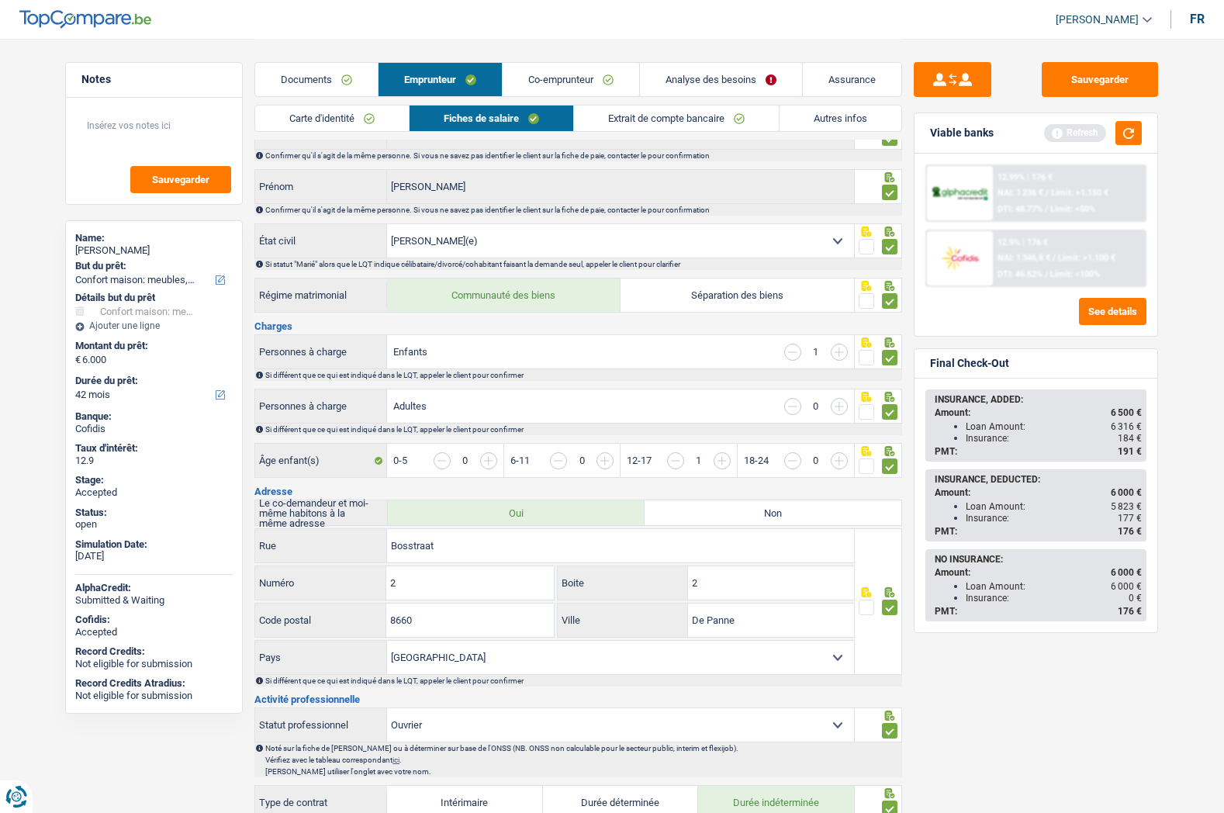
click at [558, 86] on link "Co-emprunteur" at bounding box center [571, 79] width 137 height 33
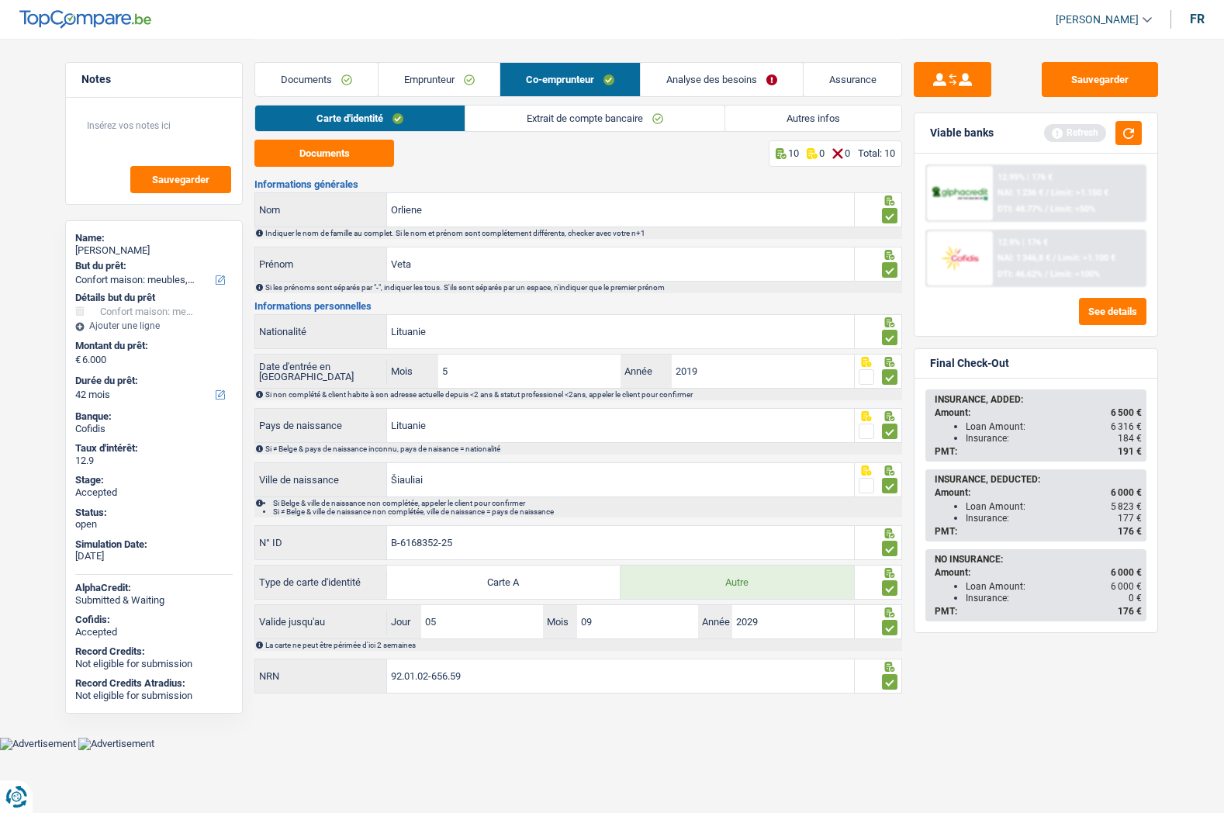
scroll to position [0, 0]
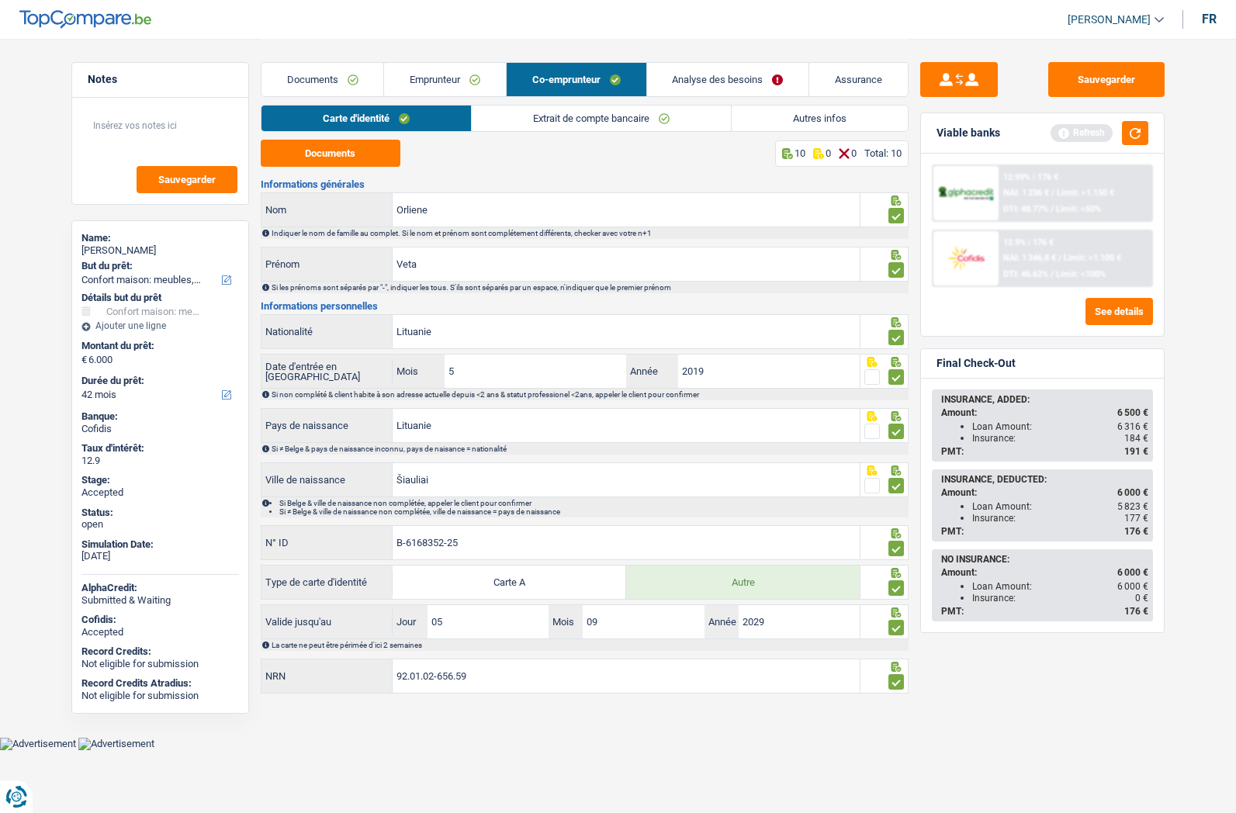
click at [553, 109] on link "Extrait de compte bancaire" at bounding box center [601, 118] width 259 height 26
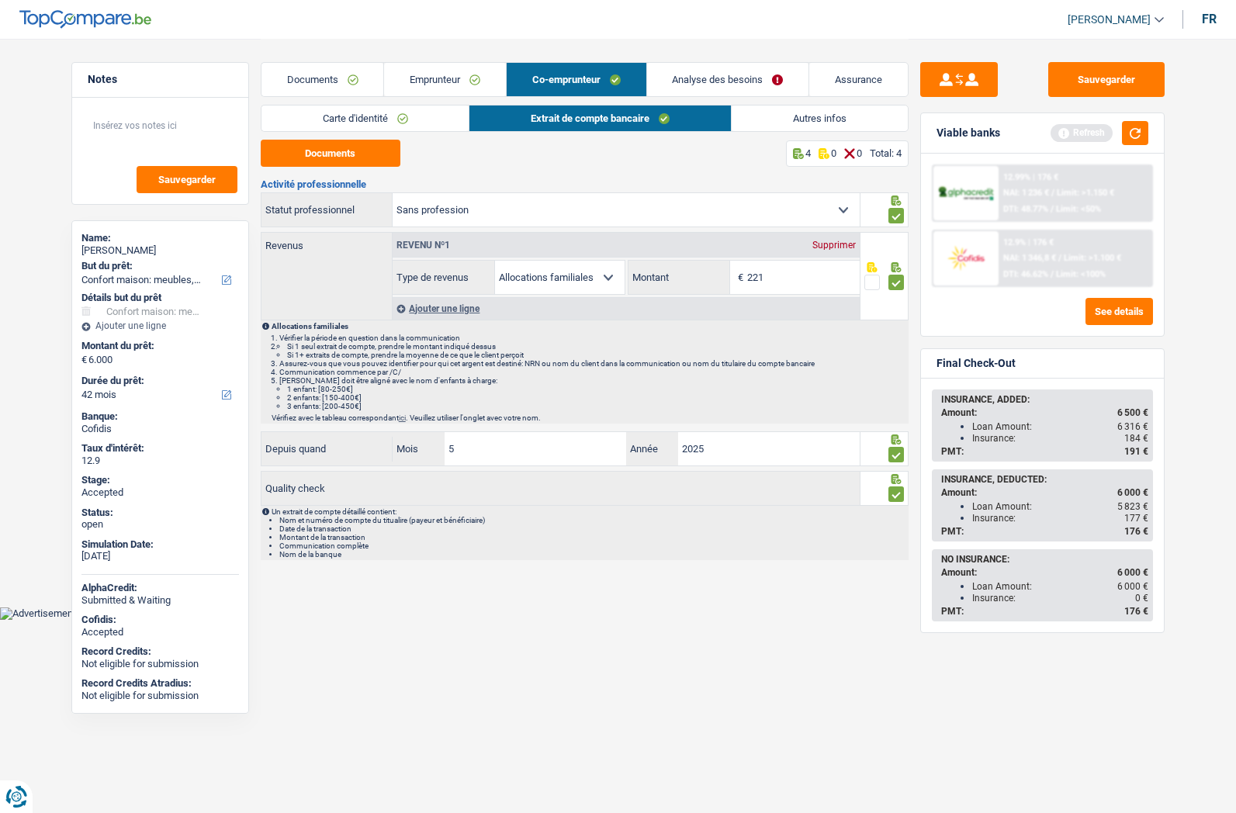
click at [451, 89] on link "Emprunteur" at bounding box center [445, 79] width 122 height 33
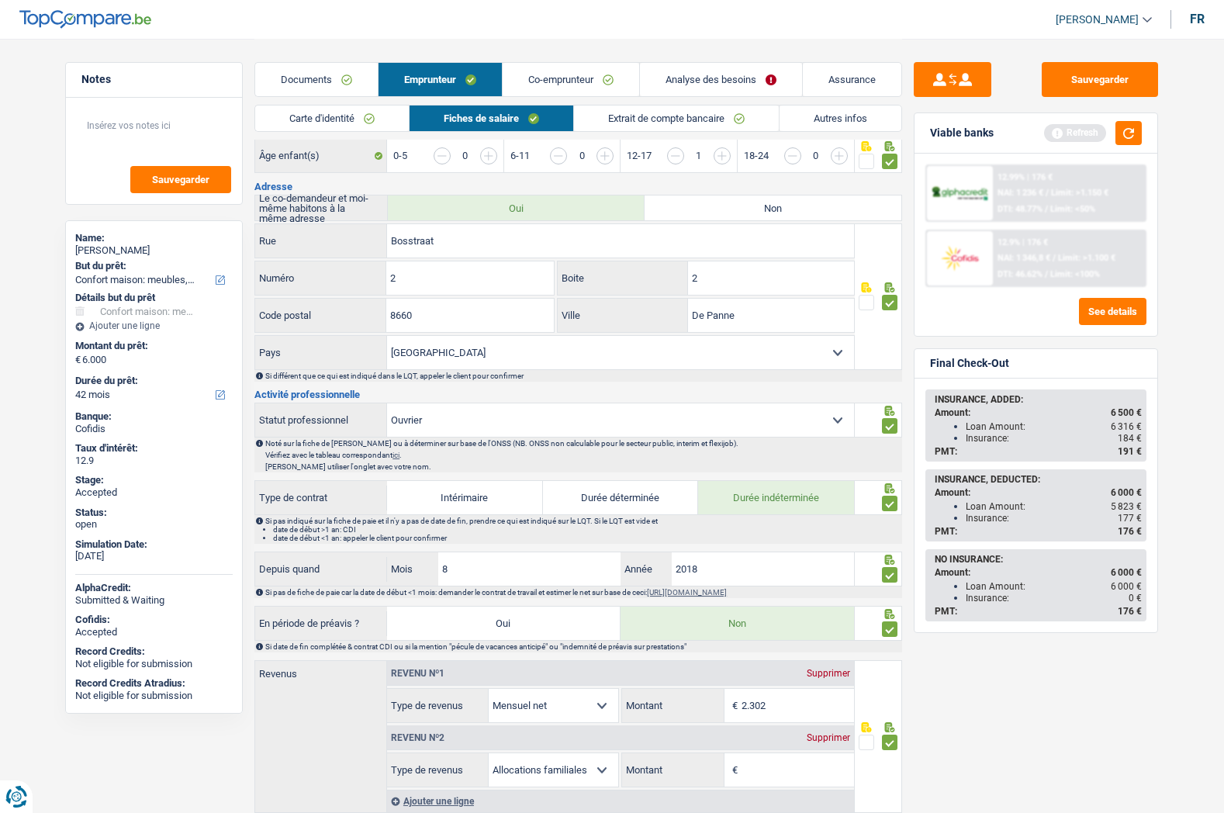
scroll to position [388, 0]
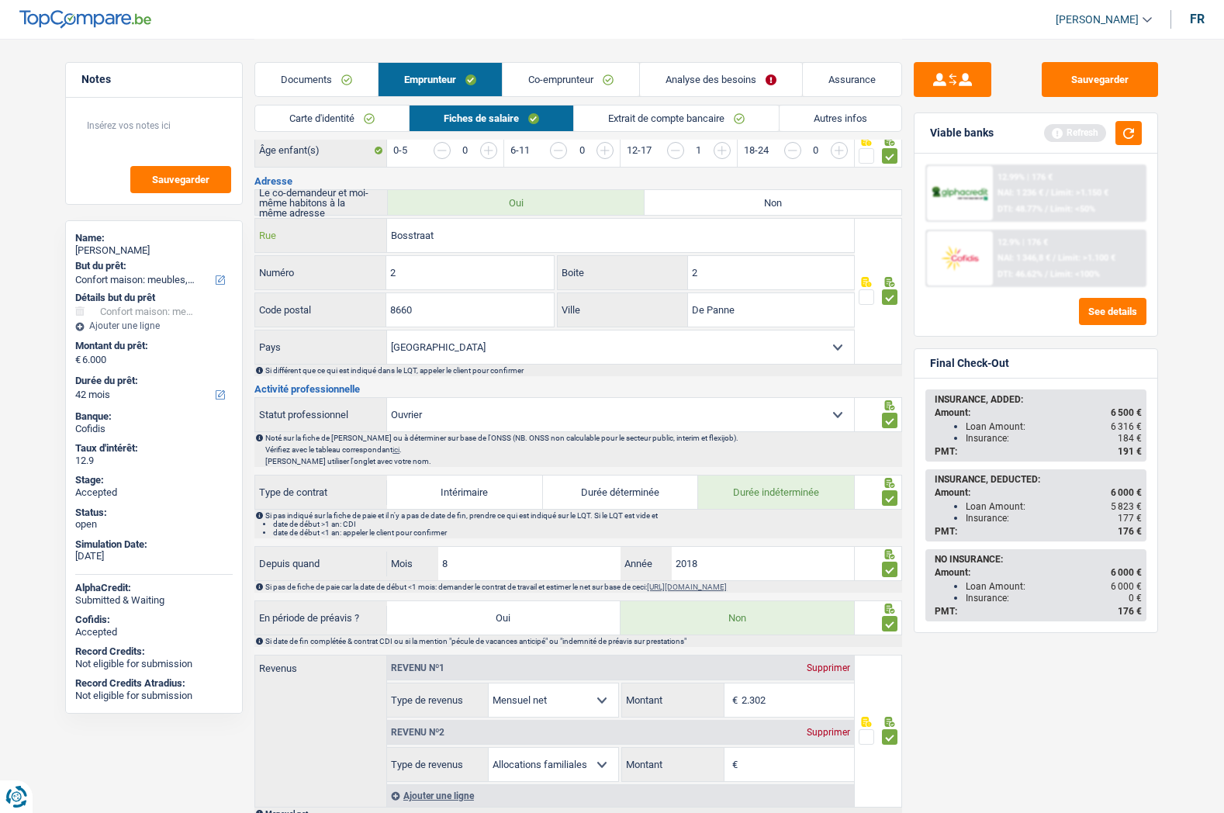
click at [411, 241] on input "Bosstraat" at bounding box center [620, 235] width 467 height 33
click at [412, 270] on input "2" at bounding box center [469, 272] width 167 height 33
click at [575, 75] on link "Co-emprunteur" at bounding box center [571, 79] width 137 height 33
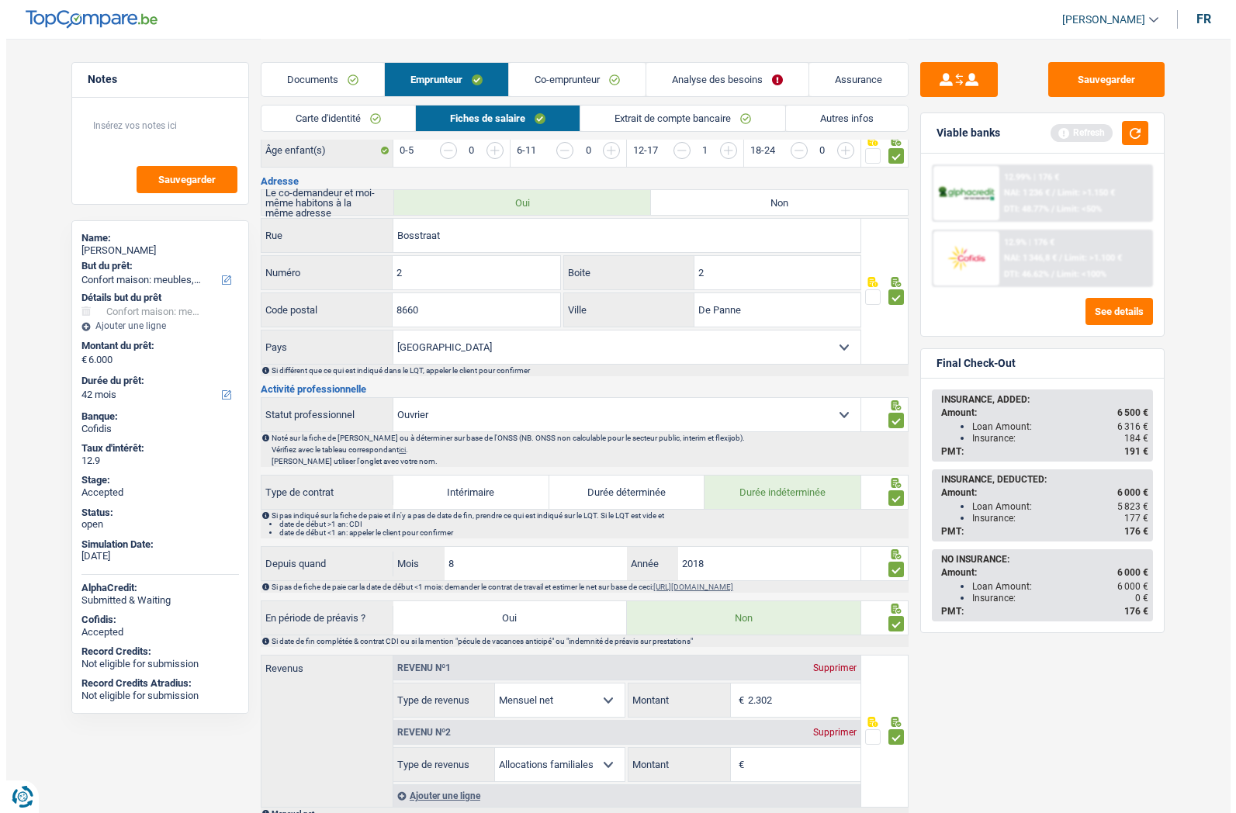
scroll to position [0, 0]
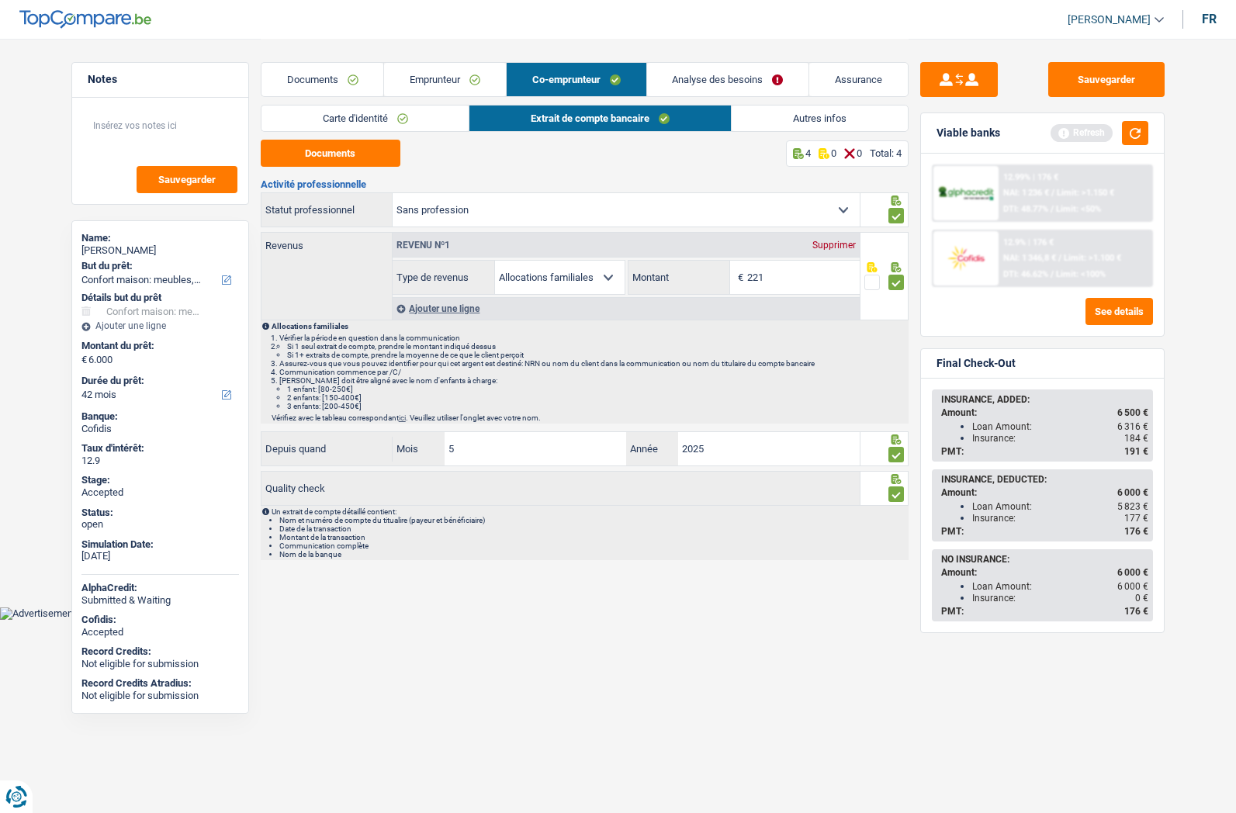
click at [400, 123] on link "Carte d'identité" at bounding box center [365, 118] width 208 height 26
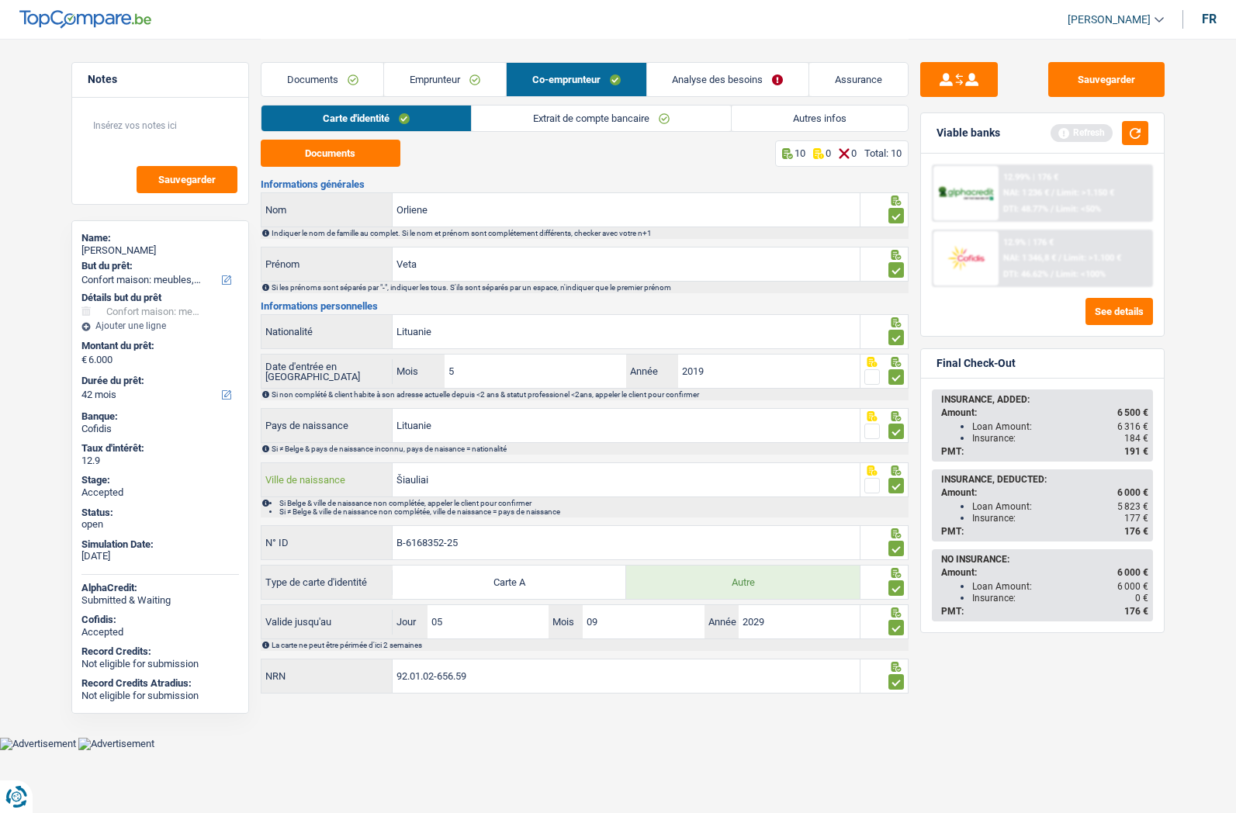
click at [416, 472] on input "Šiauliai" at bounding box center [625, 479] width 467 height 33
click at [417, 472] on input "Šiauliai" at bounding box center [625, 479] width 467 height 33
click at [673, 76] on link "Analyse des besoins" at bounding box center [728, 79] width 162 height 33
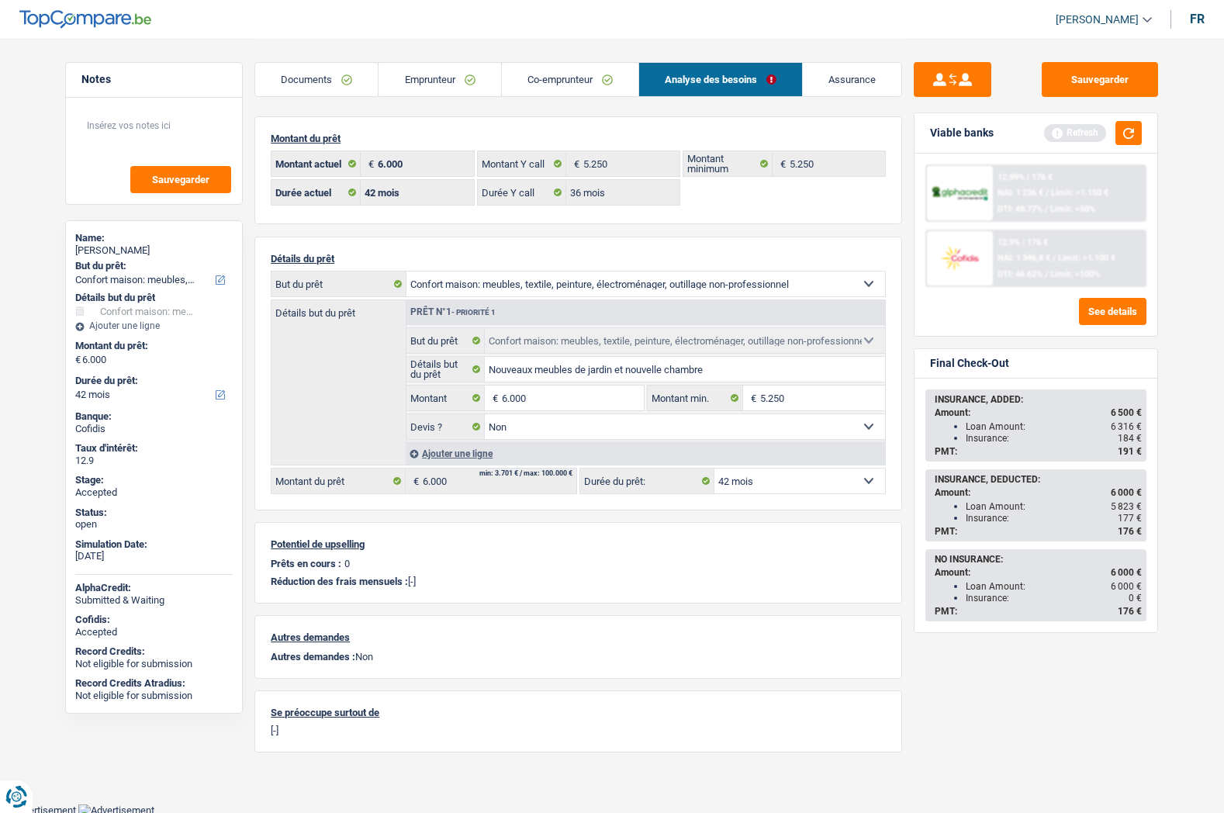
click at [428, 73] on link "Emprunteur" at bounding box center [440, 79] width 122 height 33
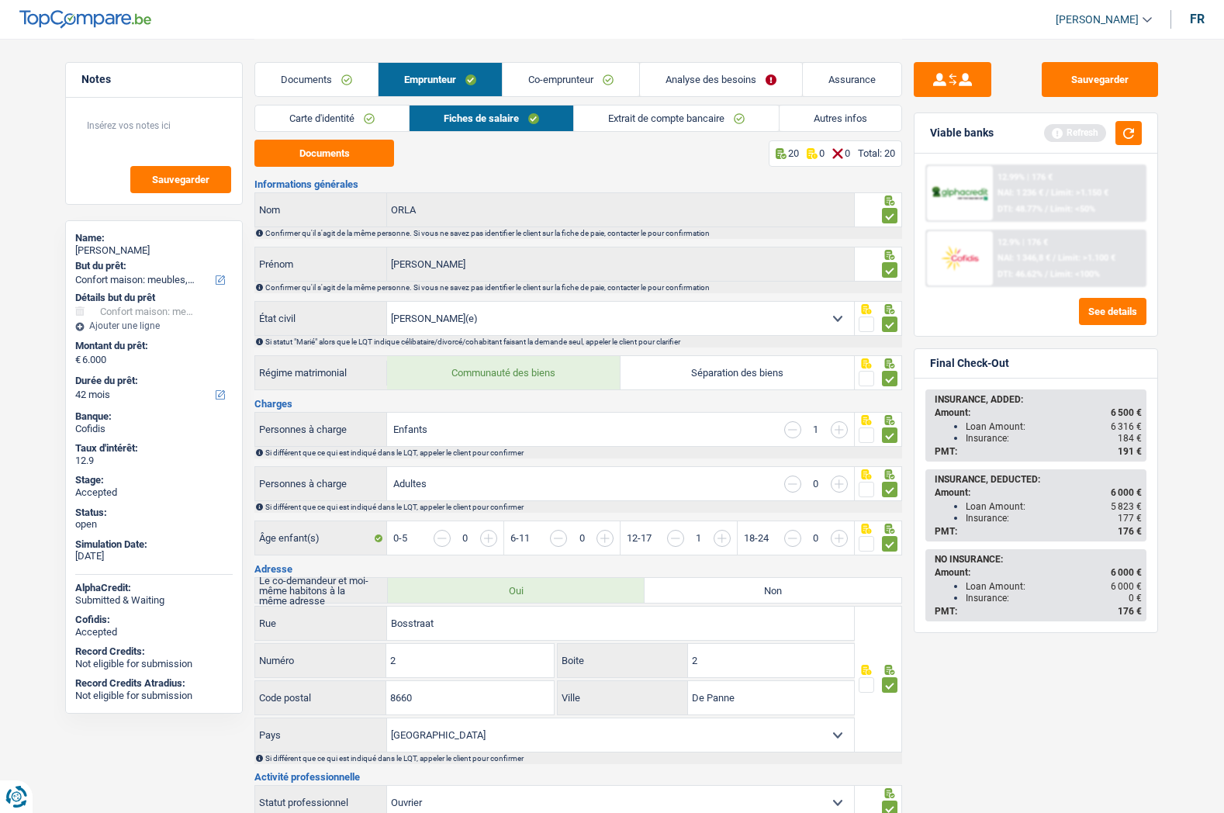
click at [545, 83] on link "Co-emprunteur" at bounding box center [571, 79] width 137 height 33
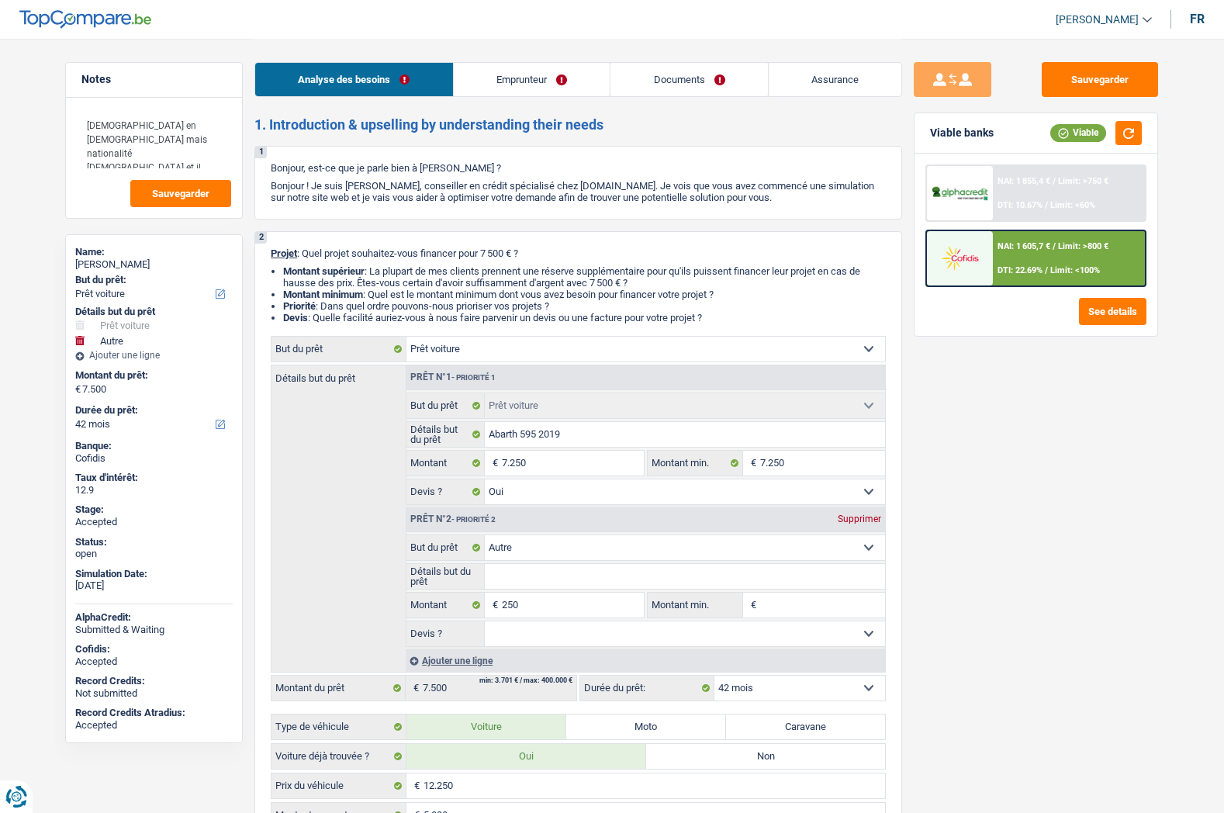
select select "car"
select select "other"
select select "42"
select select "car"
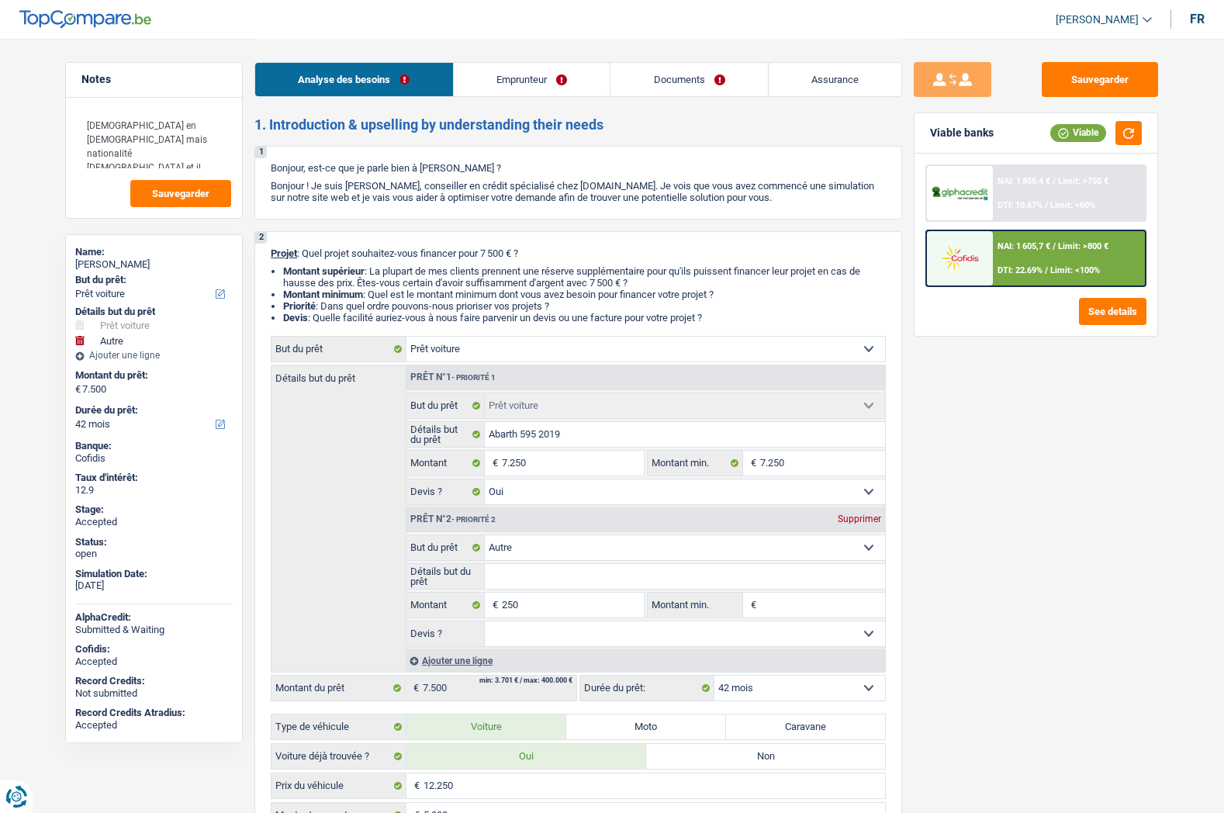
select select "car"
select select "yes"
select select "other"
select select "42"
select select "worker"
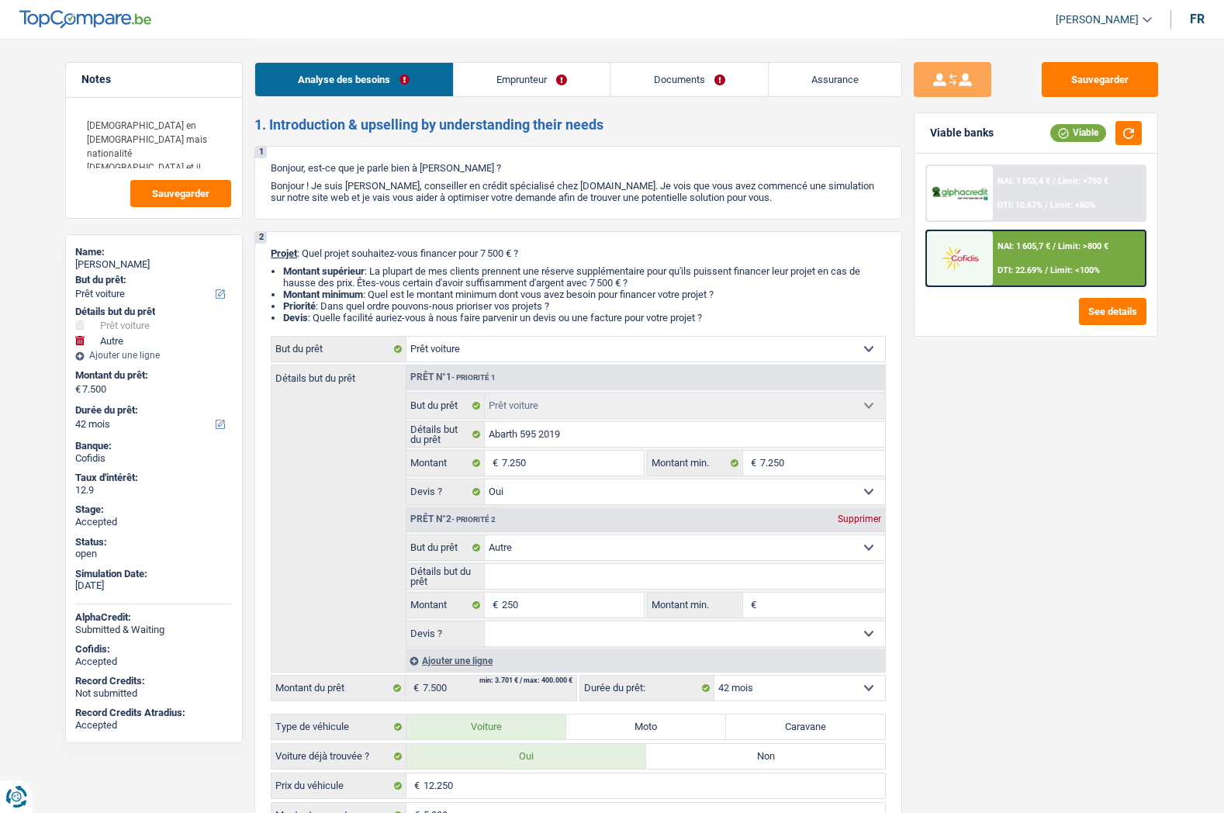
select select "netSalary"
select select "liveWithParents"
select select "cardOrCredit"
select select "car"
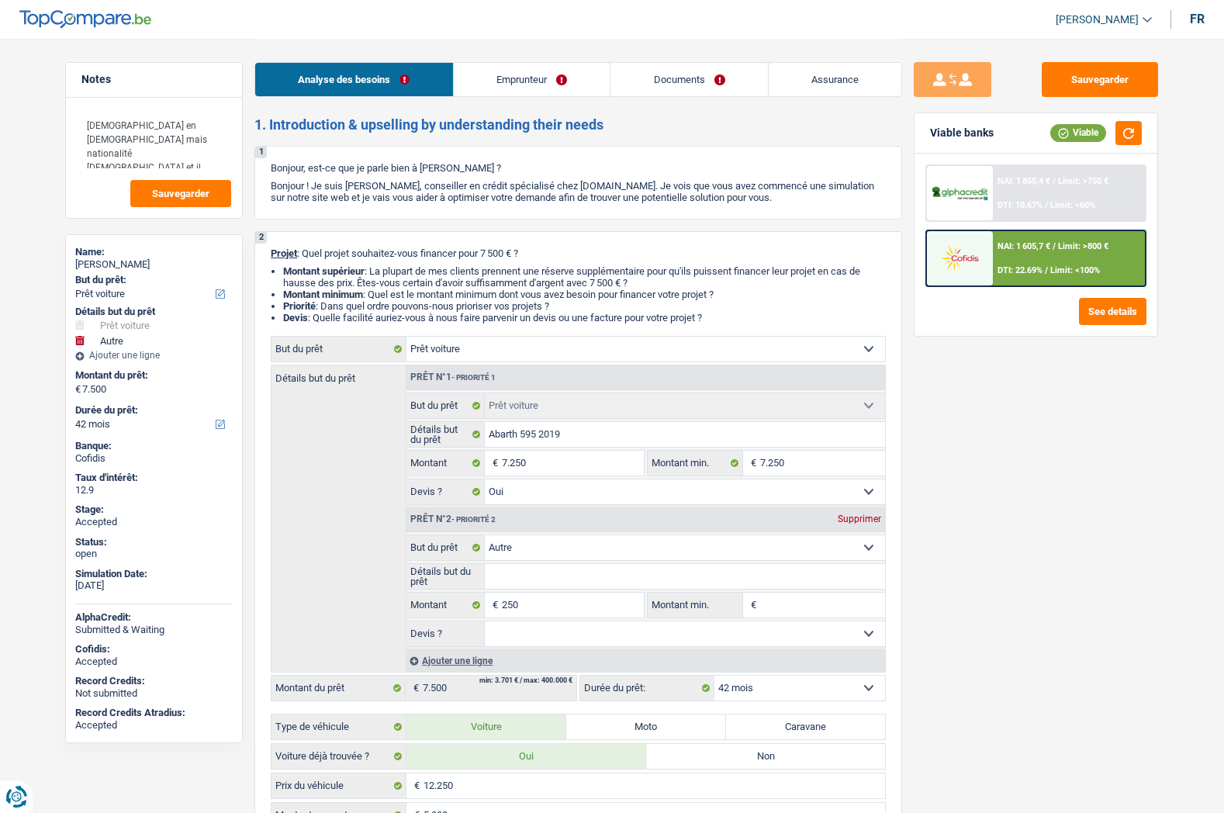
select select "yes"
select select "other"
select select "42"
click at [823, 78] on link "Assurance" at bounding box center [835, 79] width 133 height 33
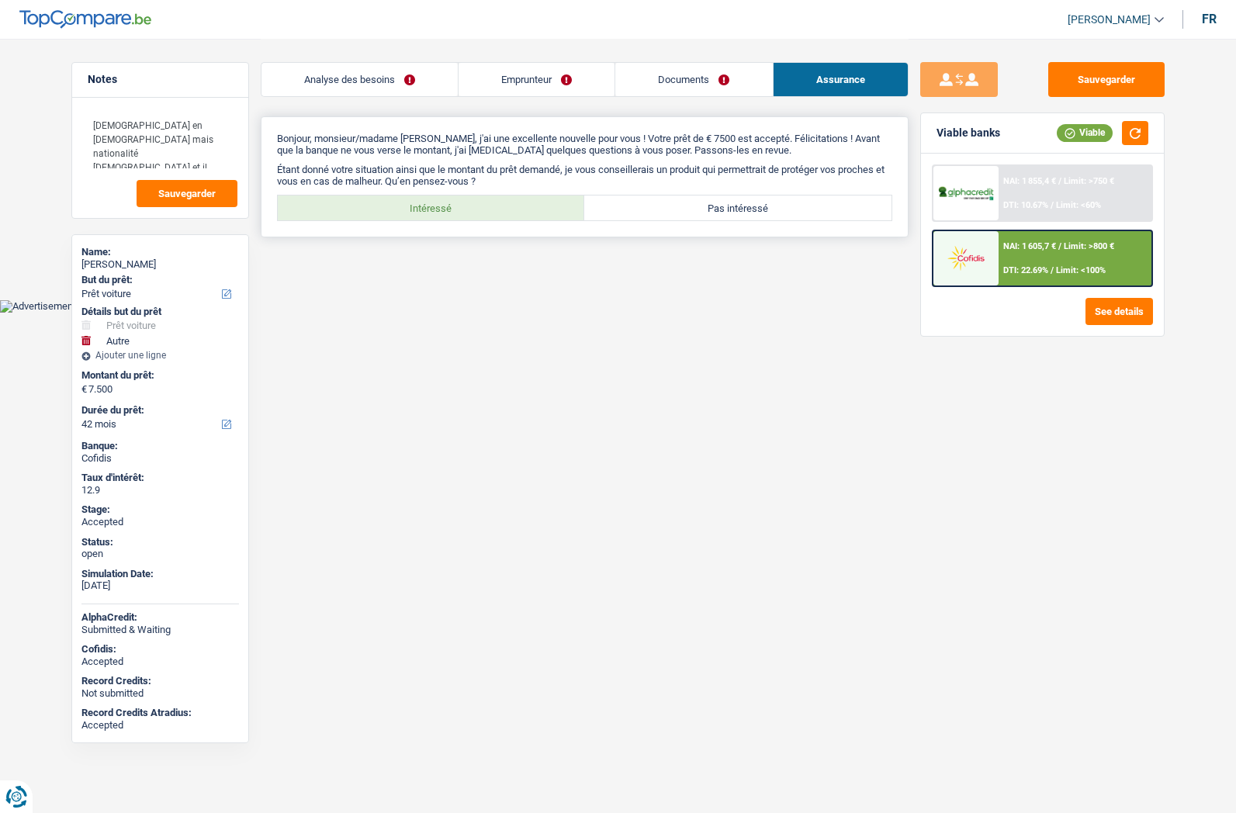
click at [448, 209] on label "Intéressé" at bounding box center [431, 207] width 307 height 25
click at [448, 209] on input "Intéressé" at bounding box center [431, 207] width 307 height 25
radio input "true"
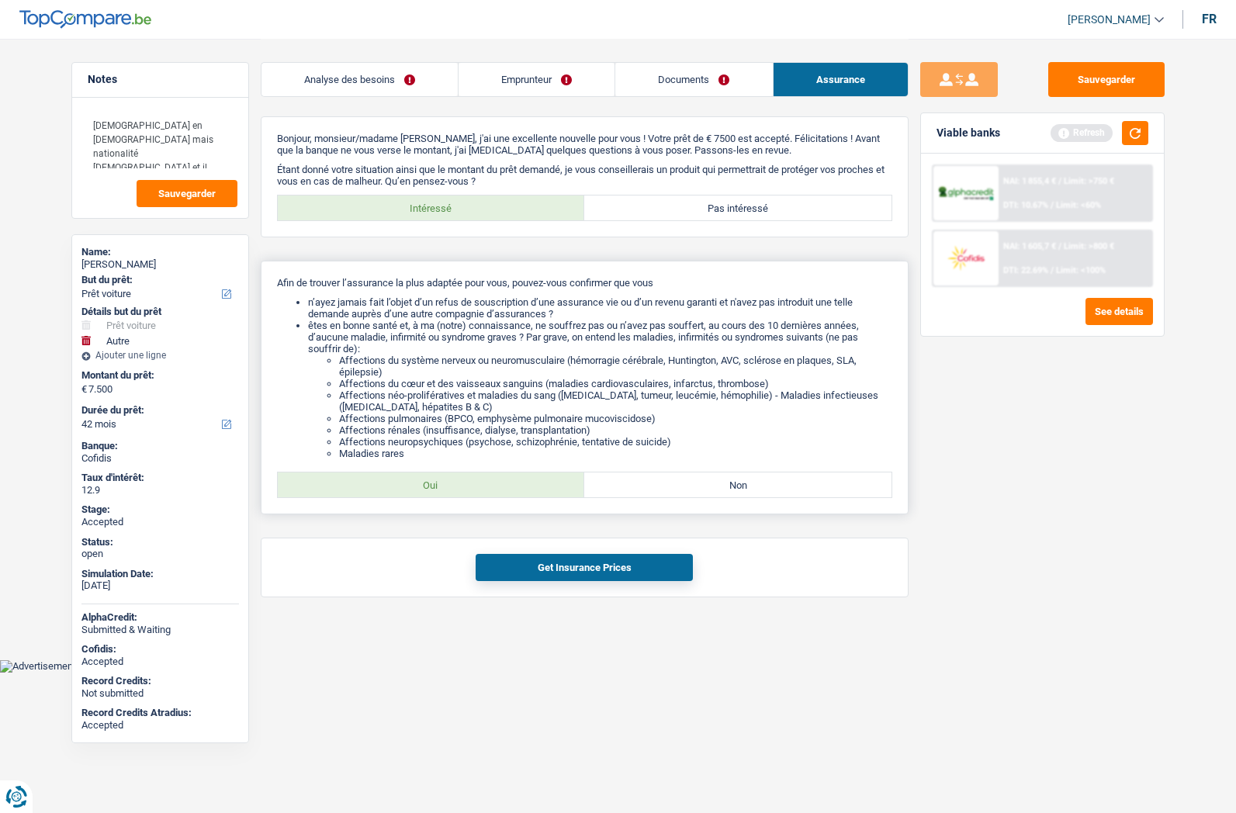
click at [479, 477] on label "Oui" at bounding box center [431, 484] width 307 height 25
click at [479, 477] on input "Oui" at bounding box center [431, 484] width 307 height 25
radio input "true"
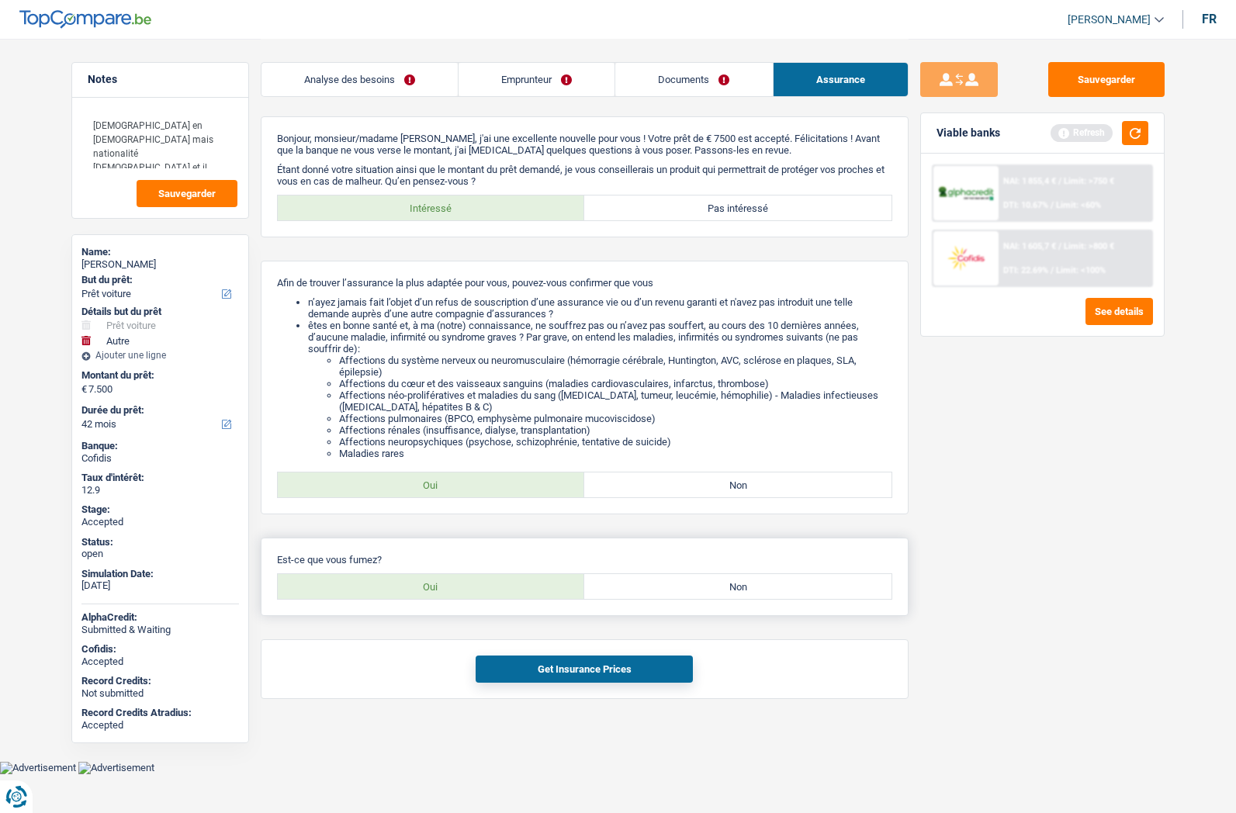
click at [479, 585] on label "Oui" at bounding box center [431, 586] width 307 height 25
click at [479, 585] on input "Oui" at bounding box center [431, 586] width 307 height 25
radio input "true"
click at [590, 666] on button "Get Insurance Prices" at bounding box center [583, 668] width 217 height 27
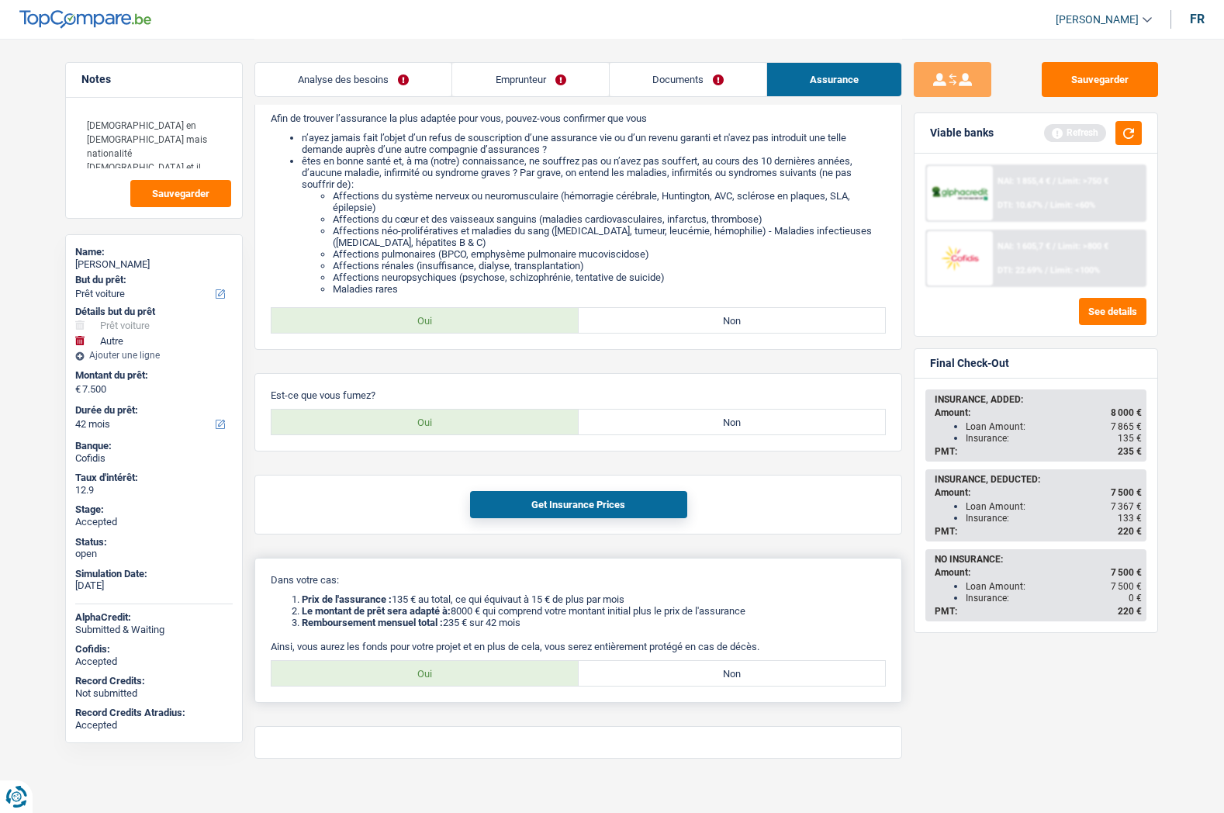
scroll to position [184, 0]
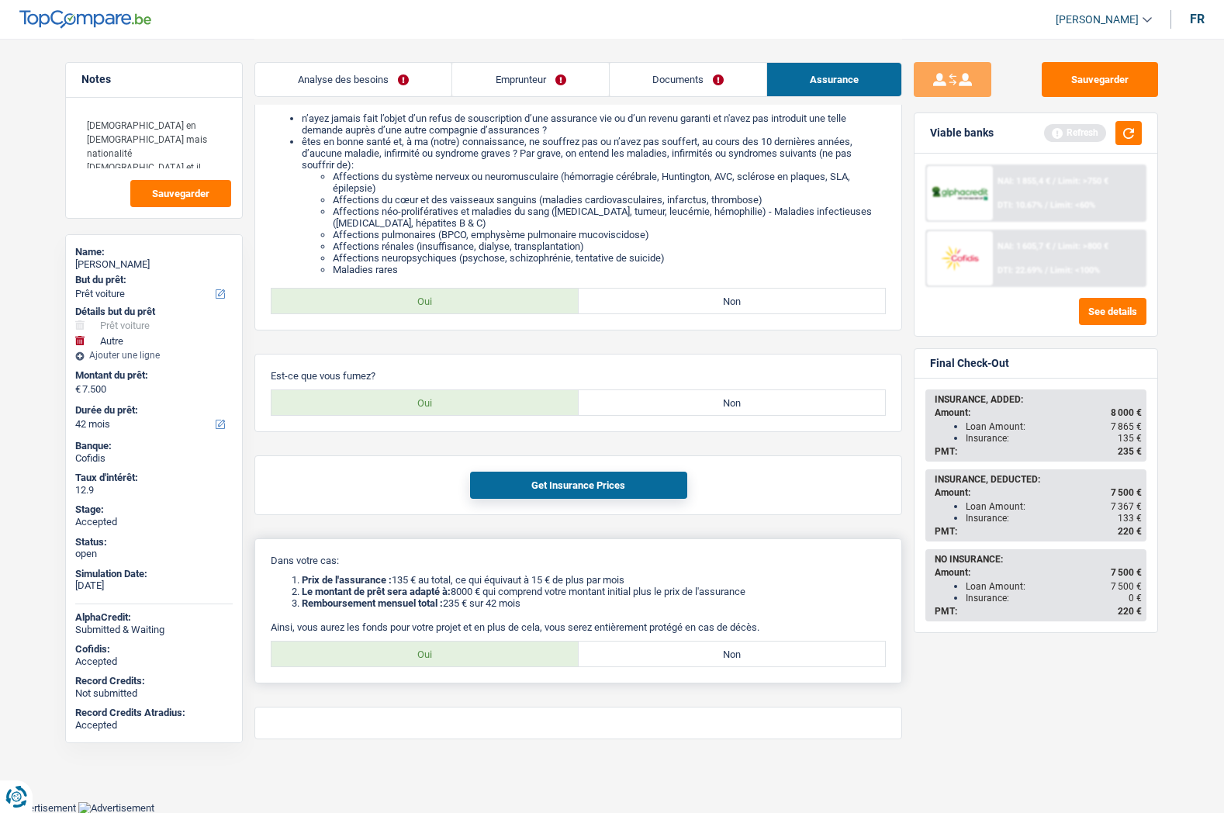
click at [424, 651] on label "Oui" at bounding box center [424, 653] width 307 height 25
click at [424, 651] on input "Oui" at bounding box center [424, 653] width 307 height 25
radio input "true"
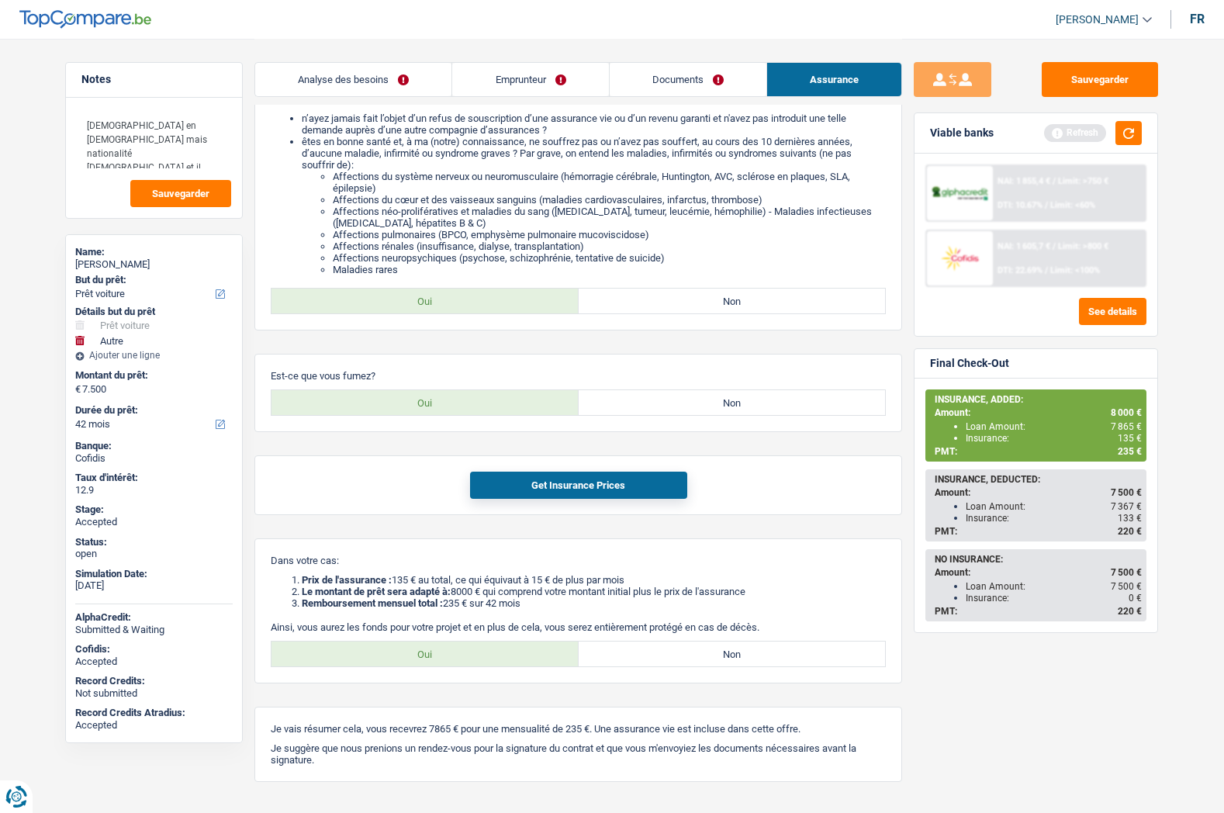
click at [906, 537] on div "Sauvegarder Viable banks Refresh NAI: 1 855,4 € / Limit: >750 € DTI: 10.67% / L…" at bounding box center [1036, 425] width 268 height 726
click at [1132, 451] on span "235 €" at bounding box center [1130, 451] width 24 height 11
click at [673, 74] on link "Documents" at bounding box center [688, 79] width 157 height 33
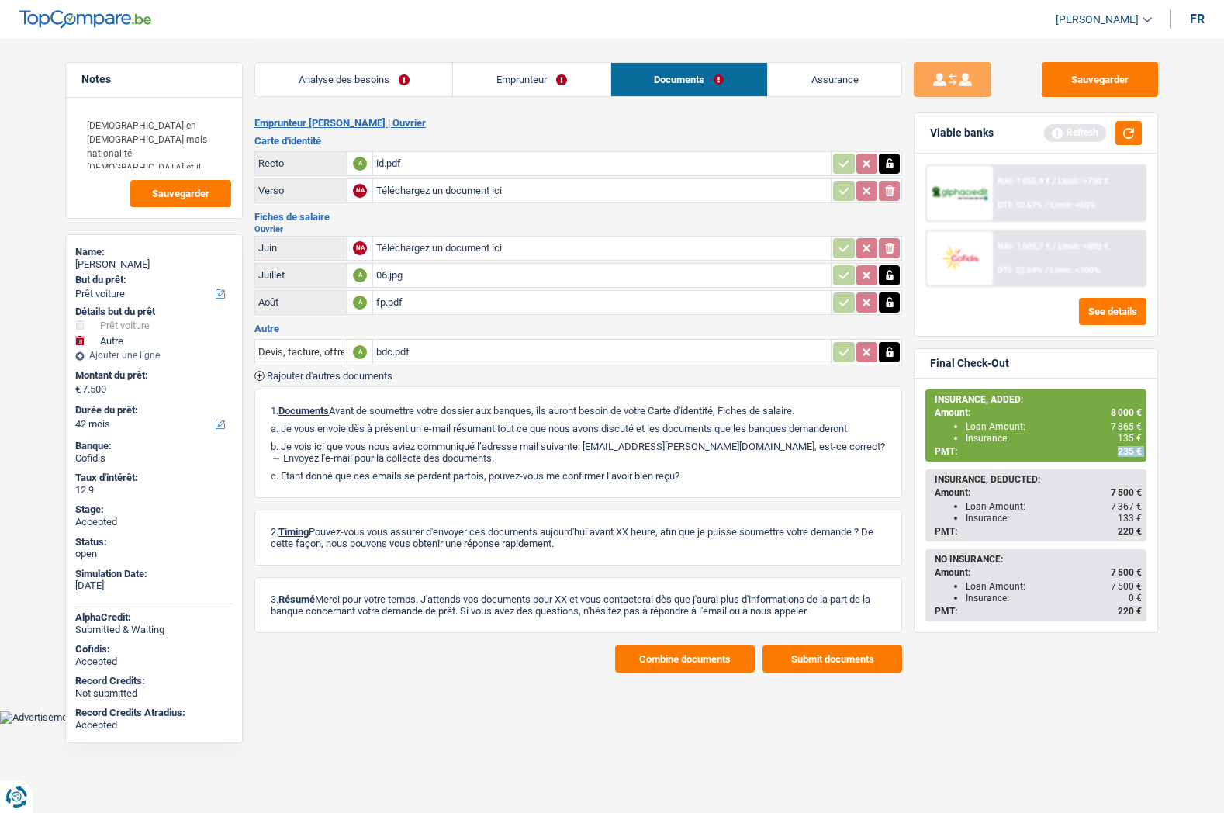
scroll to position [0, 0]
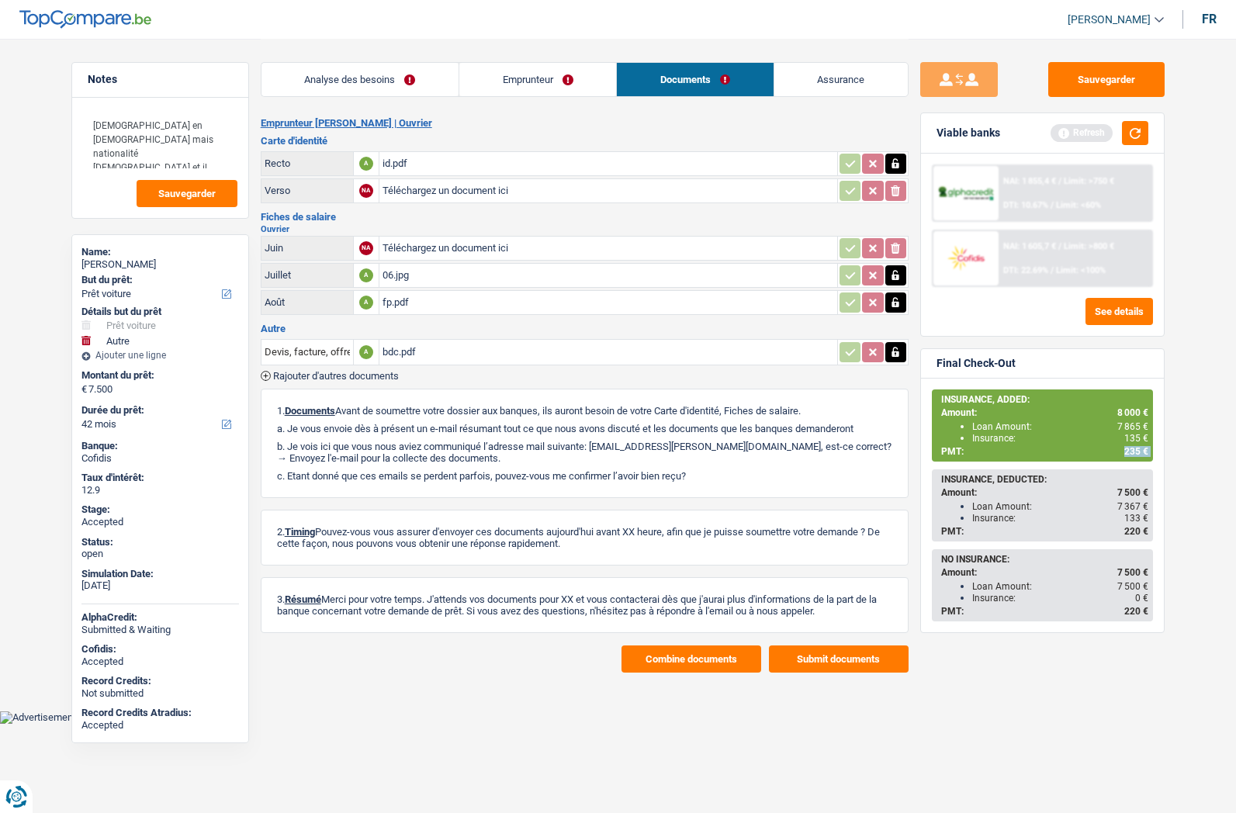
click at [511, 67] on link "Emprunteur" at bounding box center [537, 79] width 157 height 33
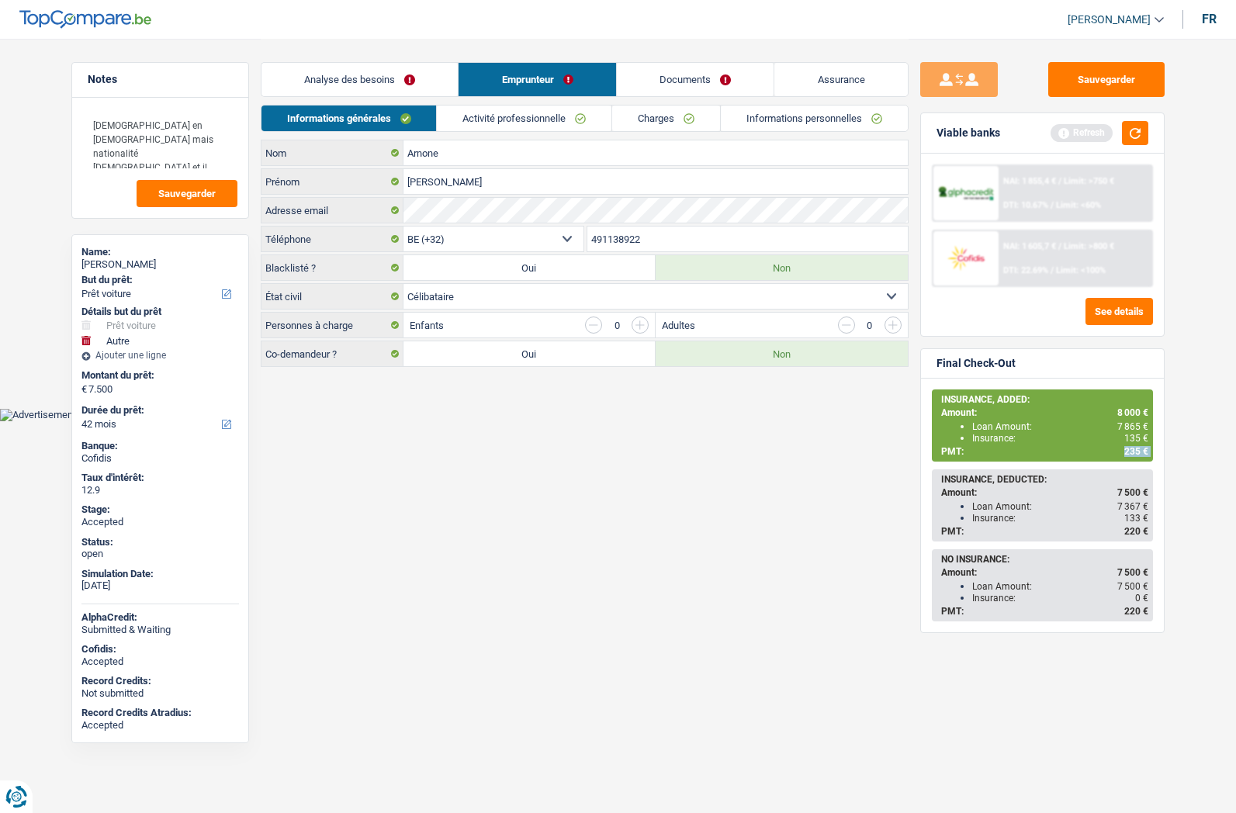
click at [1103, 11] on link "[PERSON_NAME]" at bounding box center [1109, 20] width 109 height 26
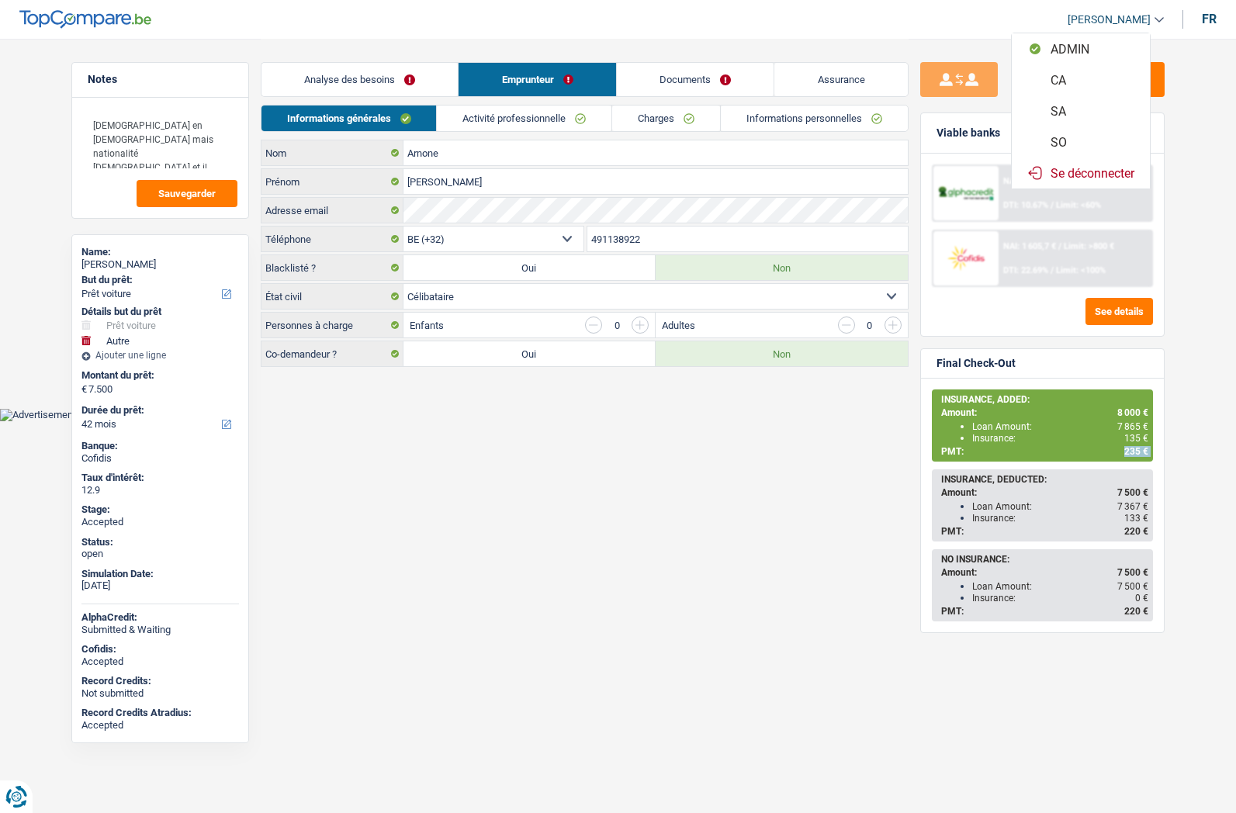
click at [1074, 142] on button "SO" at bounding box center [1080, 141] width 138 height 31
select select "42"
select select "car"
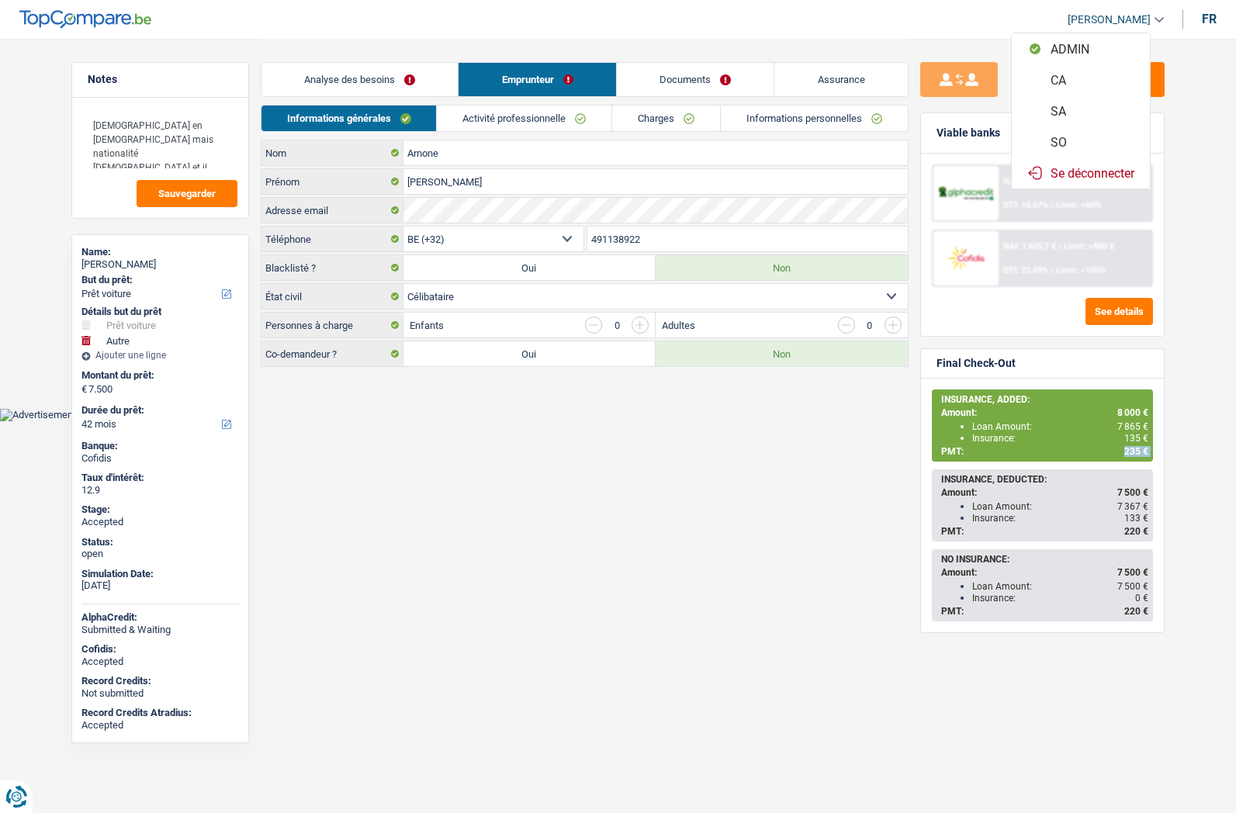
select select "yes"
select select "other"
select select "42"
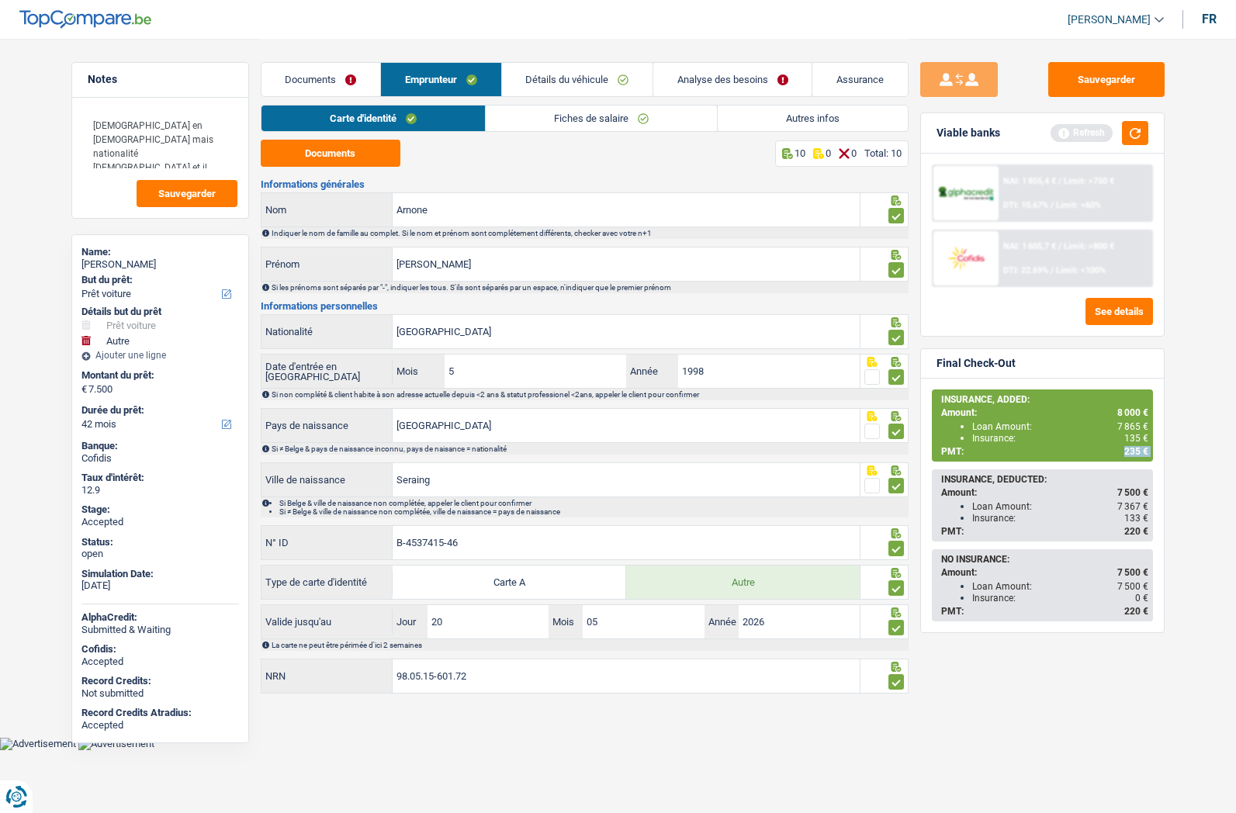
click at [703, 79] on link "Analyse des besoins" at bounding box center [732, 79] width 158 height 33
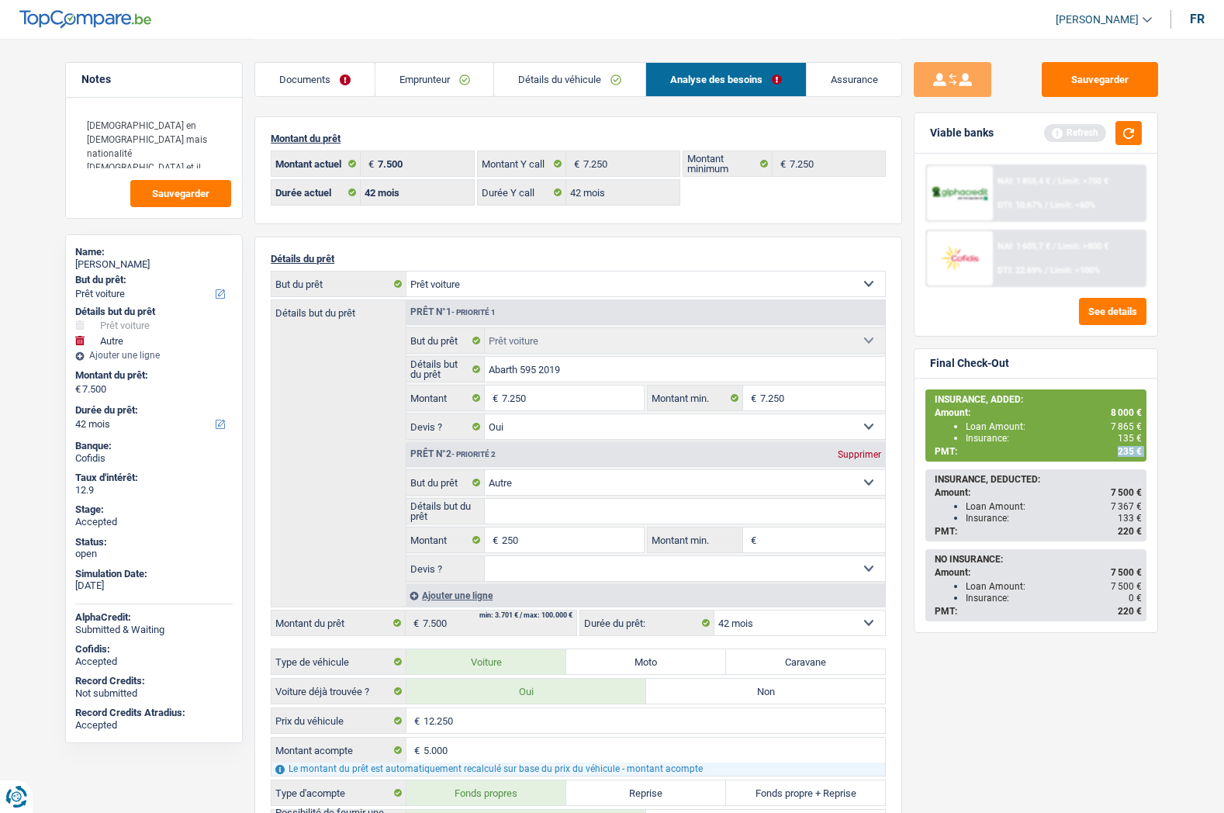
click at [454, 81] on link "Emprunteur" at bounding box center [434, 79] width 119 height 33
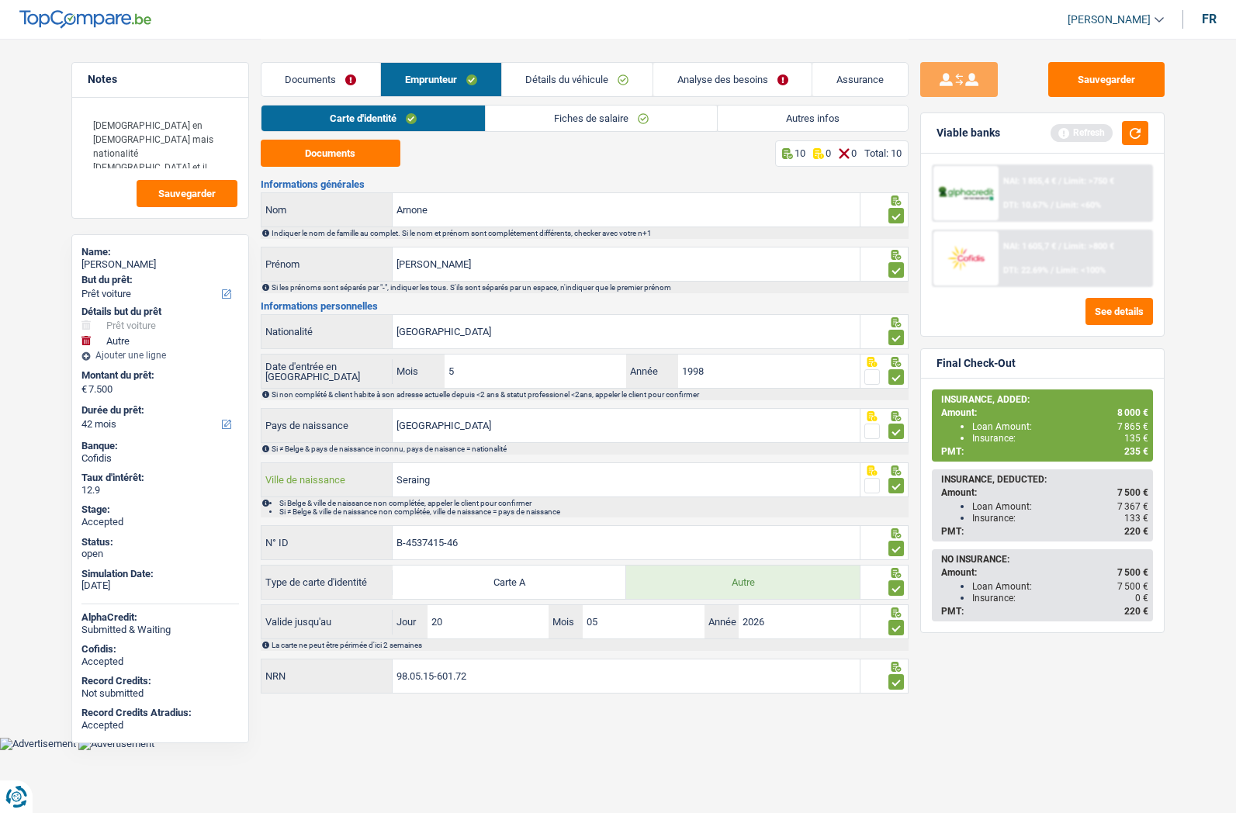
click at [434, 480] on input "Seraing" at bounding box center [625, 479] width 467 height 33
click at [435, 479] on input "Seraing" at bounding box center [625, 479] width 467 height 33
click at [550, 113] on link "Fiches de salaire" at bounding box center [601, 118] width 231 height 26
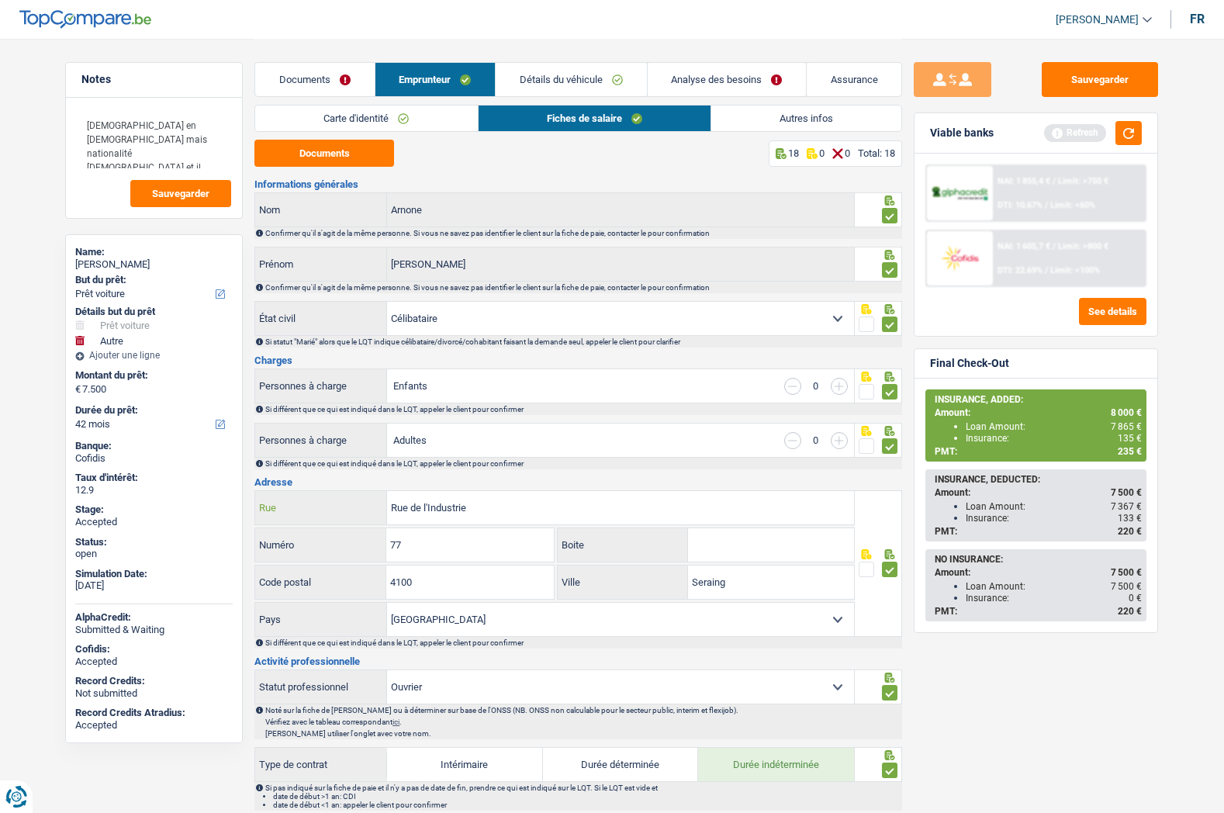
click at [436, 517] on input "Rue de l'Industrie" at bounding box center [620, 507] width 467 height 33
click at [97, 264] on div "Antonio Arnone" at bounding box center [153, 264] width 157 height 12
click at [97, 265] on div "Antonio Arnone" at bounding box center [153, 264] width 157 height 12
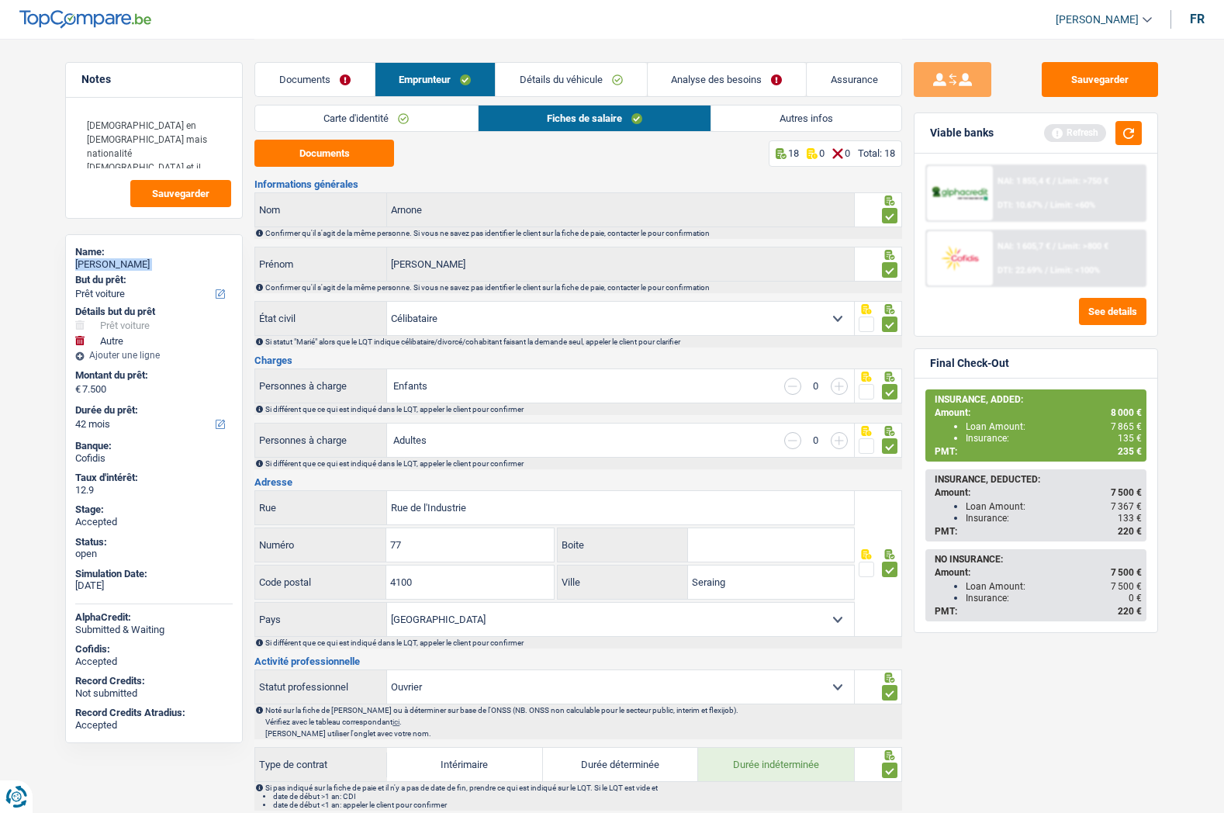
copy div "Antonio Arnone"
click at [763, 123] on link "Autres infos" at bounding box center [806, 118] width 190 height 26
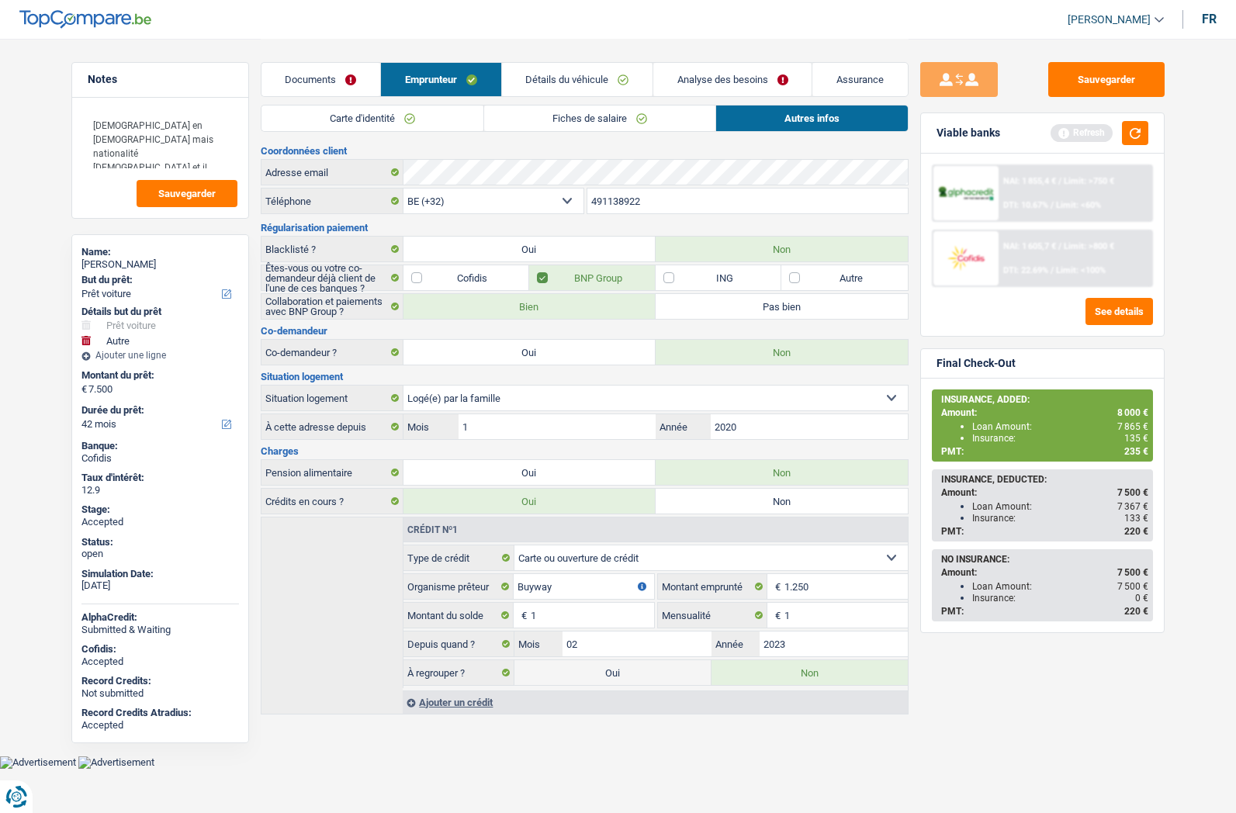
click at [603, 199] on input "491138922" at bounding box center [747, 200] width 320 height 25
click at [357, 81] on link "Documents" at bounding box center [320, 79] width 119 height 33
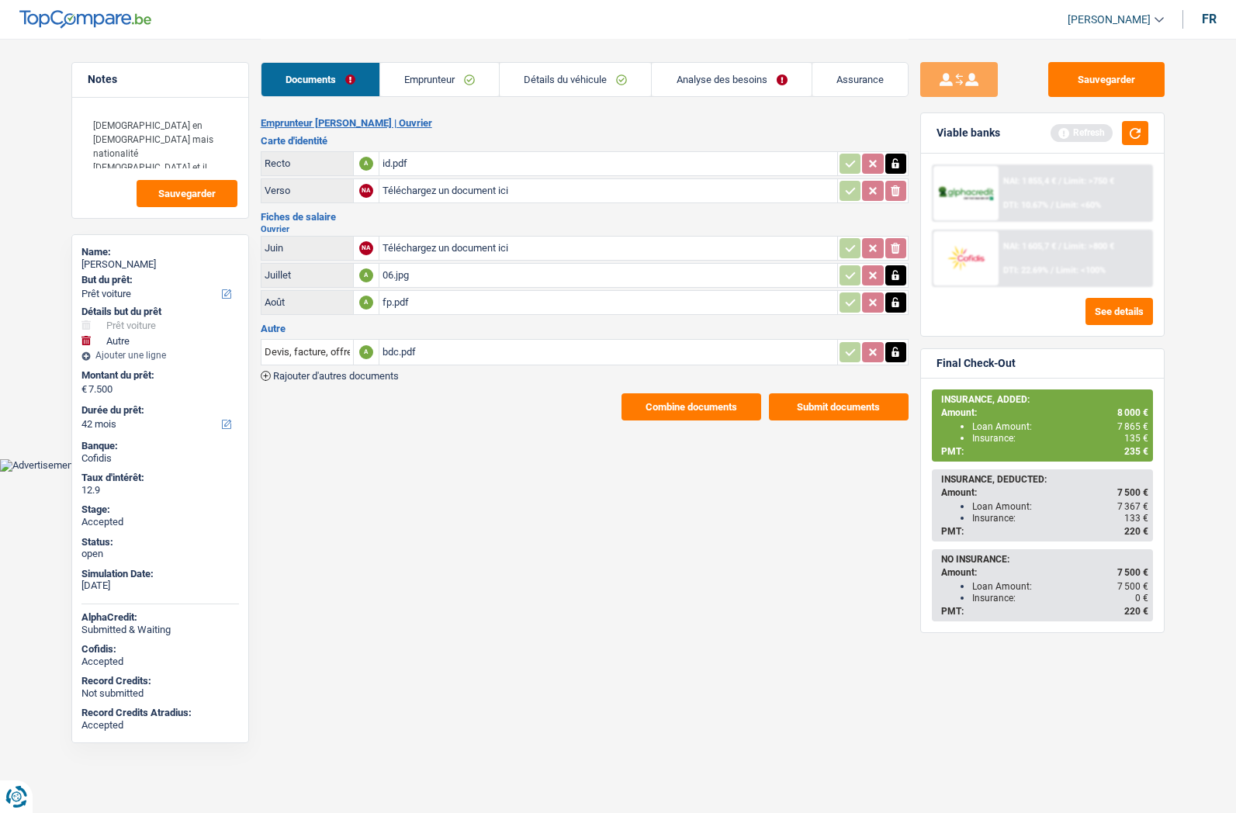
click at [396, 299] on div "fp.pdf" at bounding box center [607, 302] width 451 height 23
click at [1125, 411] on span "8 000 €" at bounding box center [1132, 412] width 31 height 11
copy span "8 000"
click at [865, 85] on link "Assurance" at bounding box center [859, 79] width 95 height 33
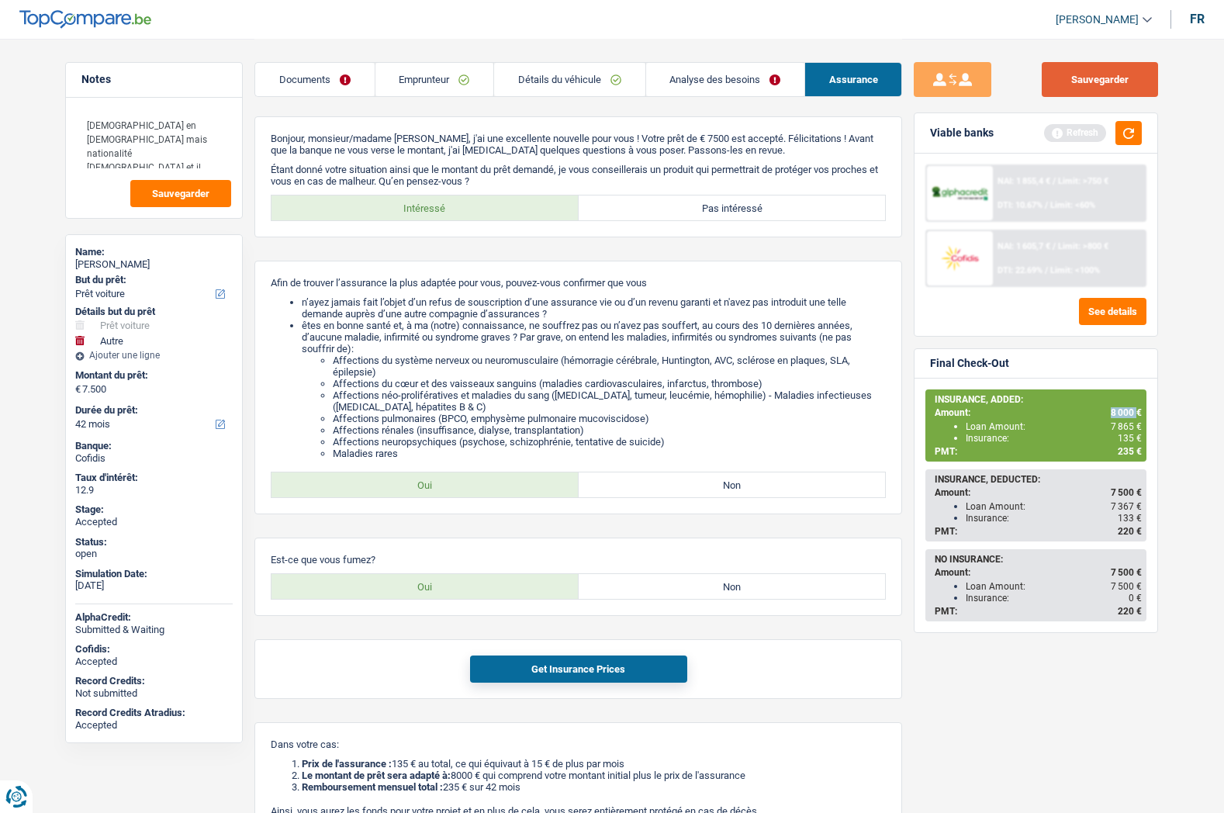
click at [1106, 86] on button "Sauvegarder" at bounding box center [1100, 79] width 116 height 35
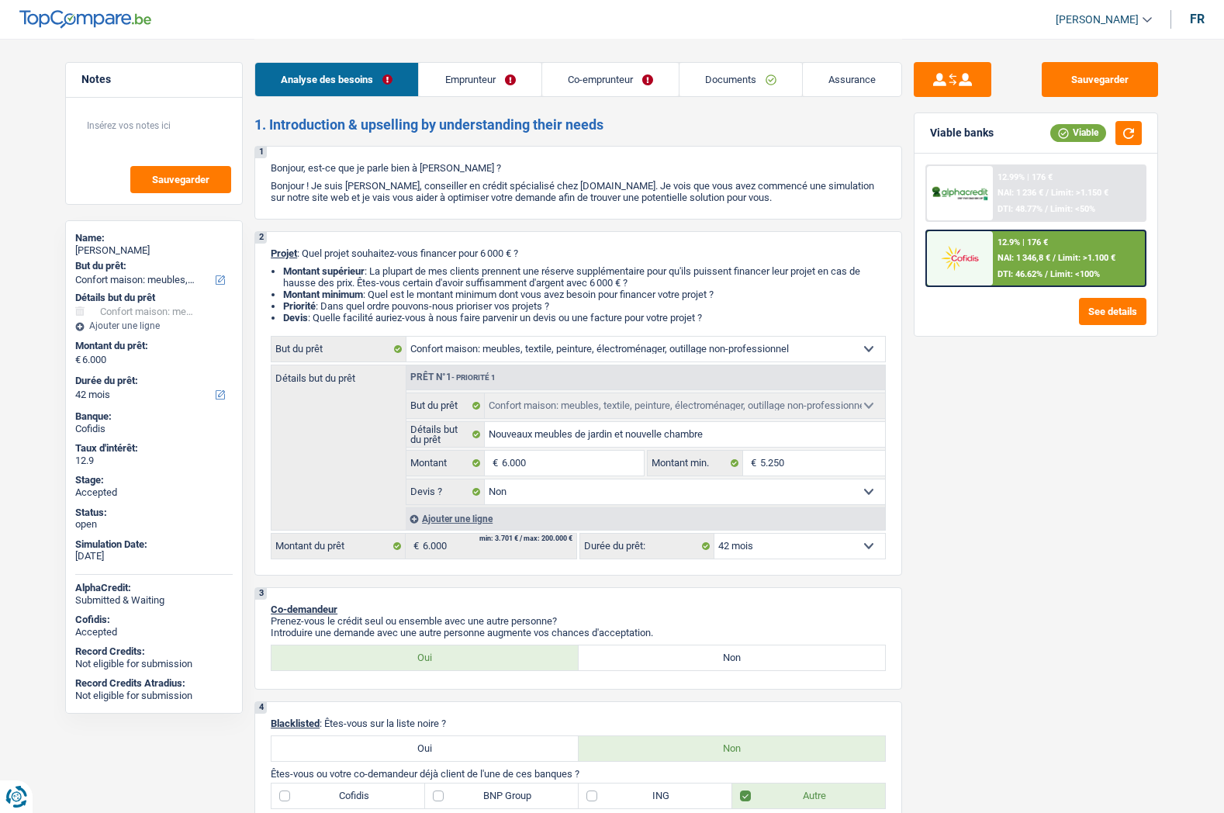
select select "household"
select select "42"
select select "household"
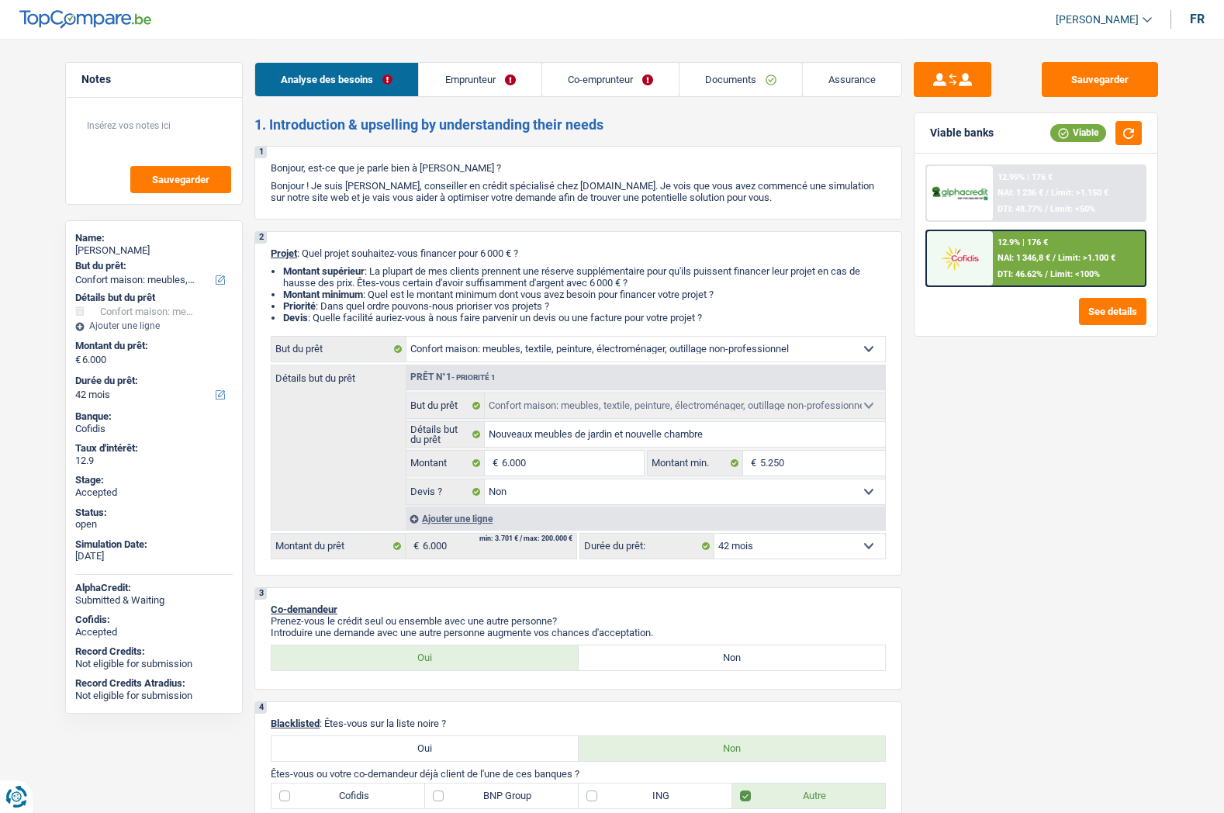
select select "false"
select select "42"
select select "worker"
select select "noProfession"
select select "netSalary"
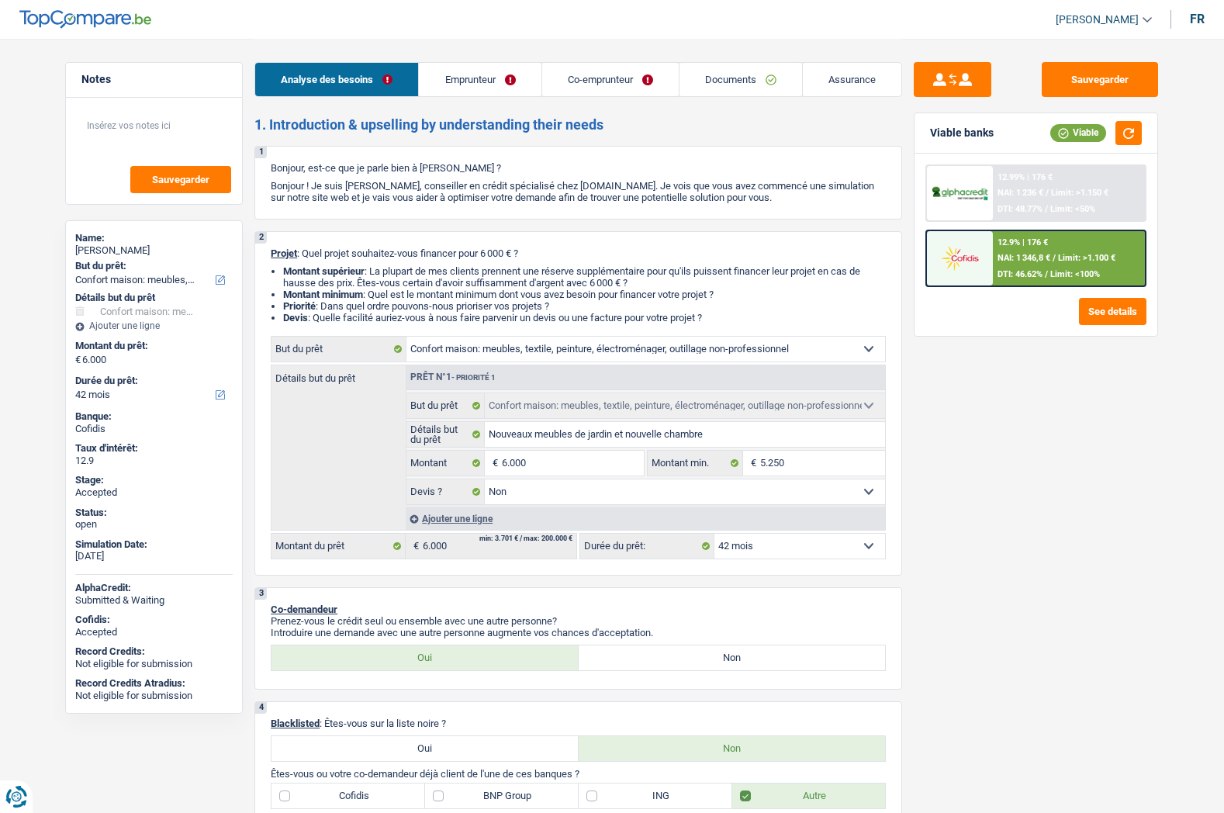
select select "familyAllowances"
select select "rents"
select select "household"
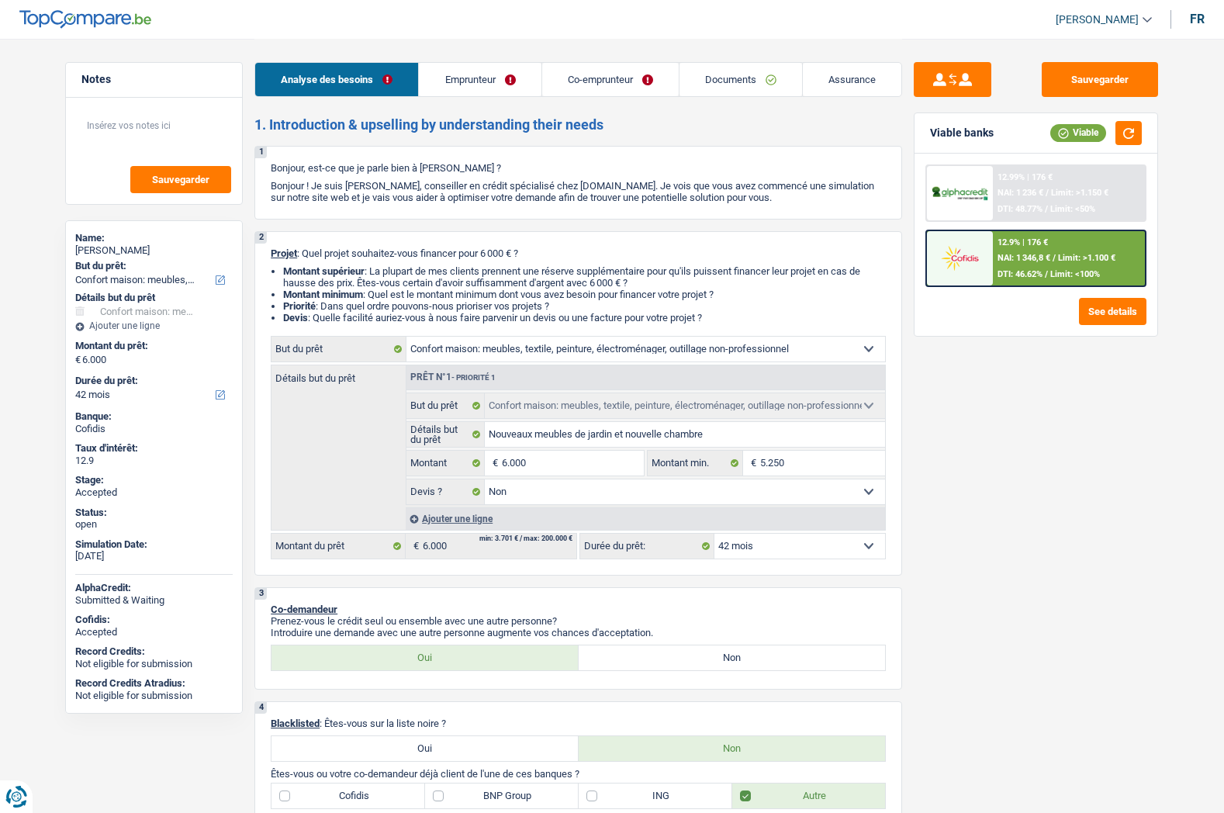
select select "false"
select select "42"
select select "32"
select select "married"
click at [496, 86] on link "Emprunteur" at bounding box center [480, 79] width 122 height 33
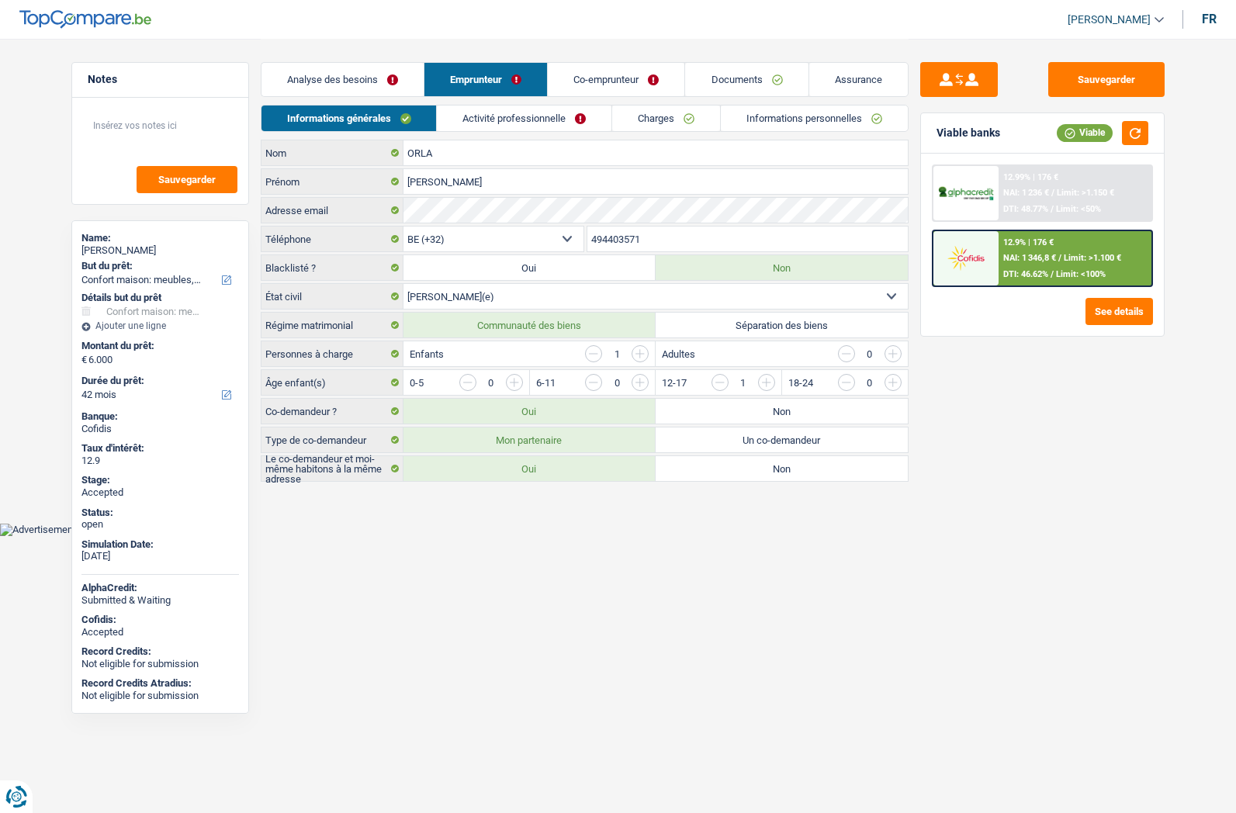
click at [124, 247] on div "DARIUS ORLA" at bounding box center [159, 250] width 157 height 12
click at [638, 80] on link "Co-emprunteur" at bounding box center [616, 79] width 137 height 33
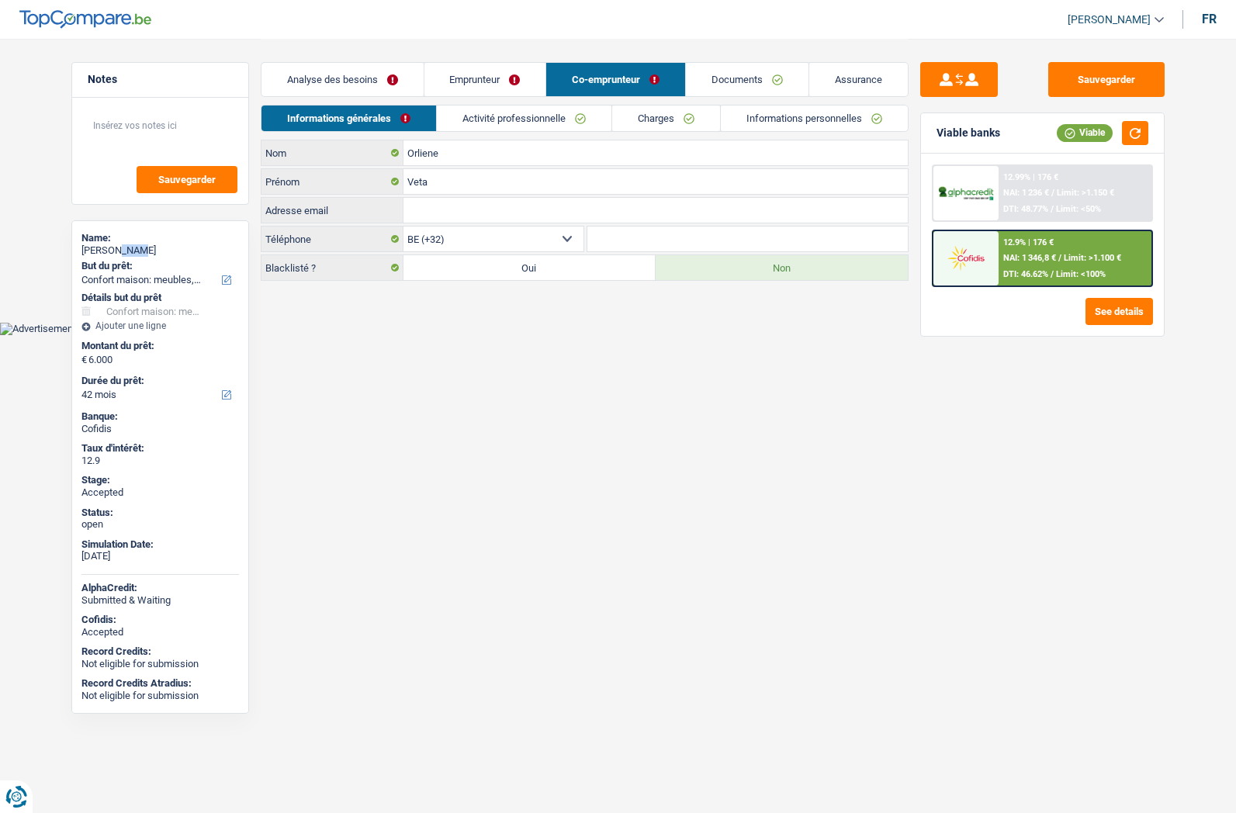
click at [840, 88] on link "Assurance" at bounding box center [858, 79] width 99 height 33
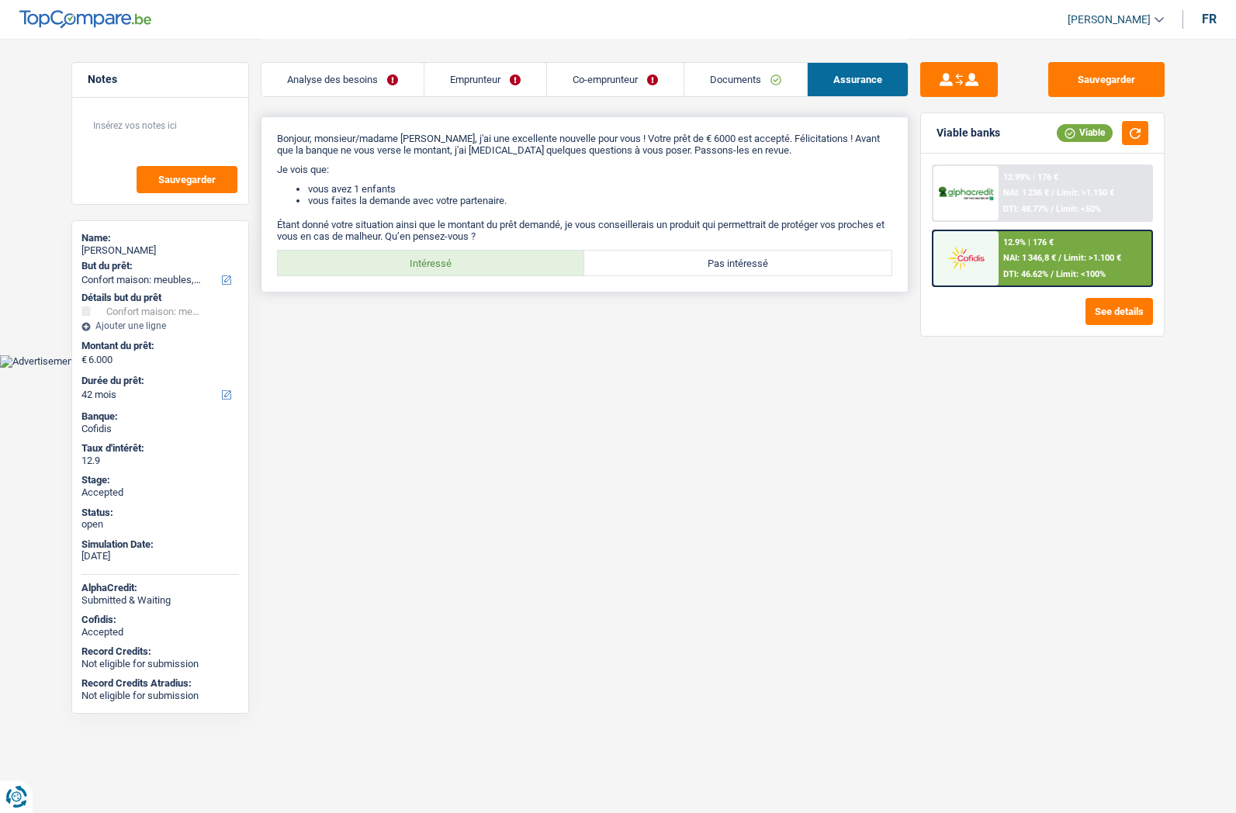
click at [465, 262] on label "Intéressé" at bounding box center [431, 263] width 307 height 25
click at [465, 262] on input "Intéressé" at bounding box center [431, 263] width 307 height 25
radio input "true"
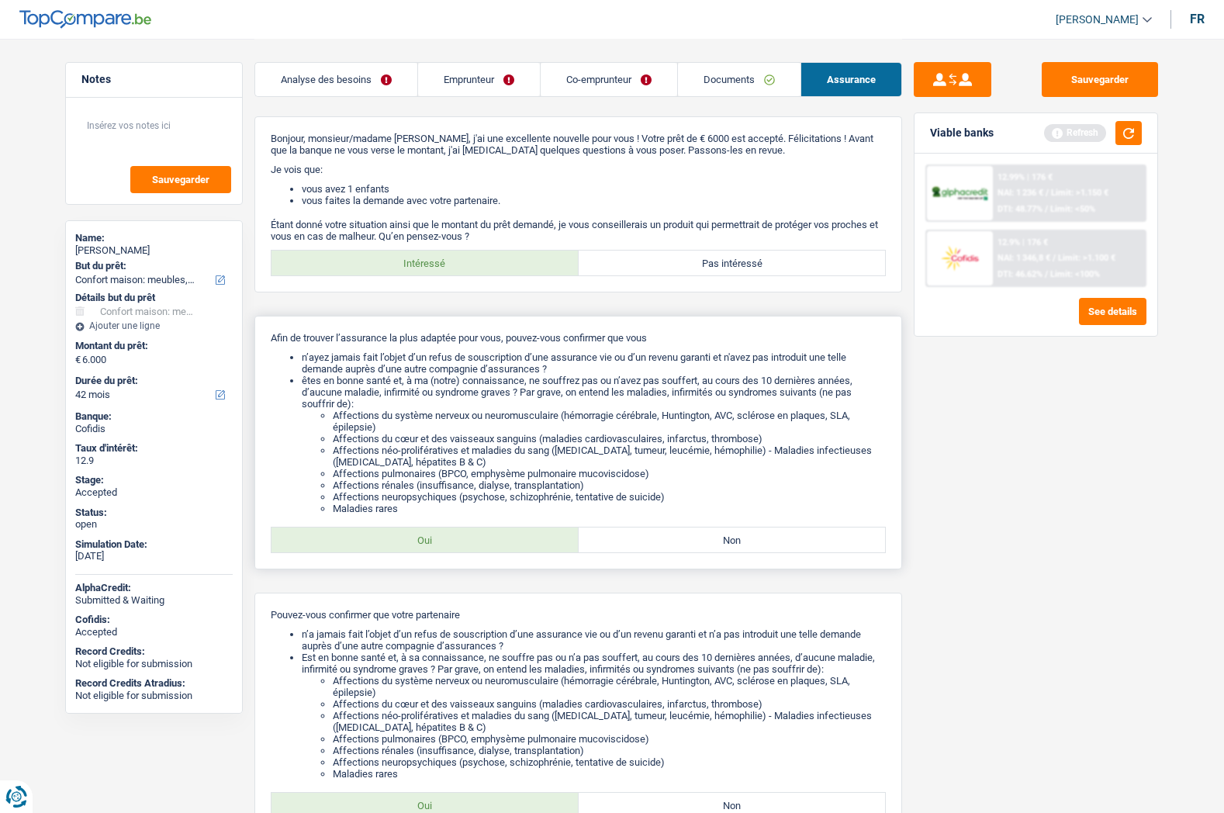
click at [434, 534] on label "Oui" at bounding box center [424, 539] width 307 height 25
click at [434, 534] on input "Oui" at bounding box center [424, 539] width 307 height 25
radio input "true"
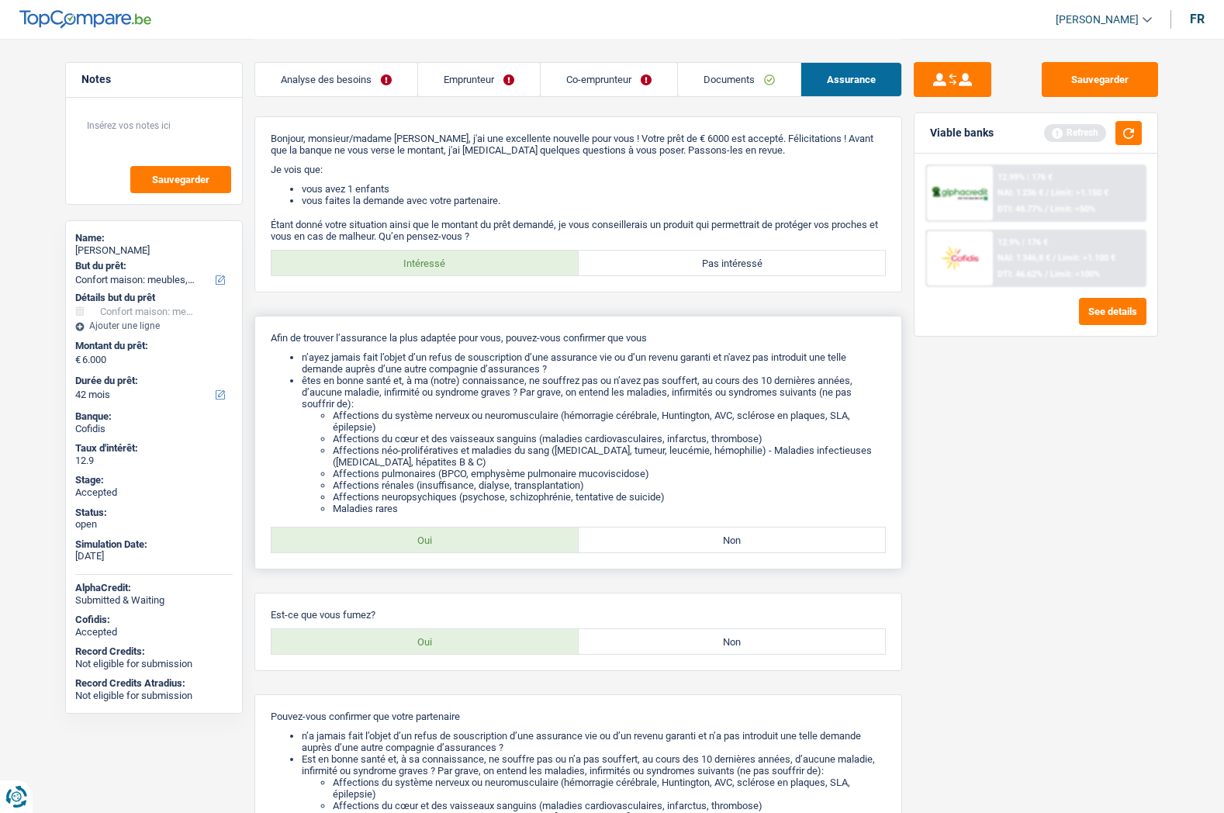
scroll to position [280, 0]
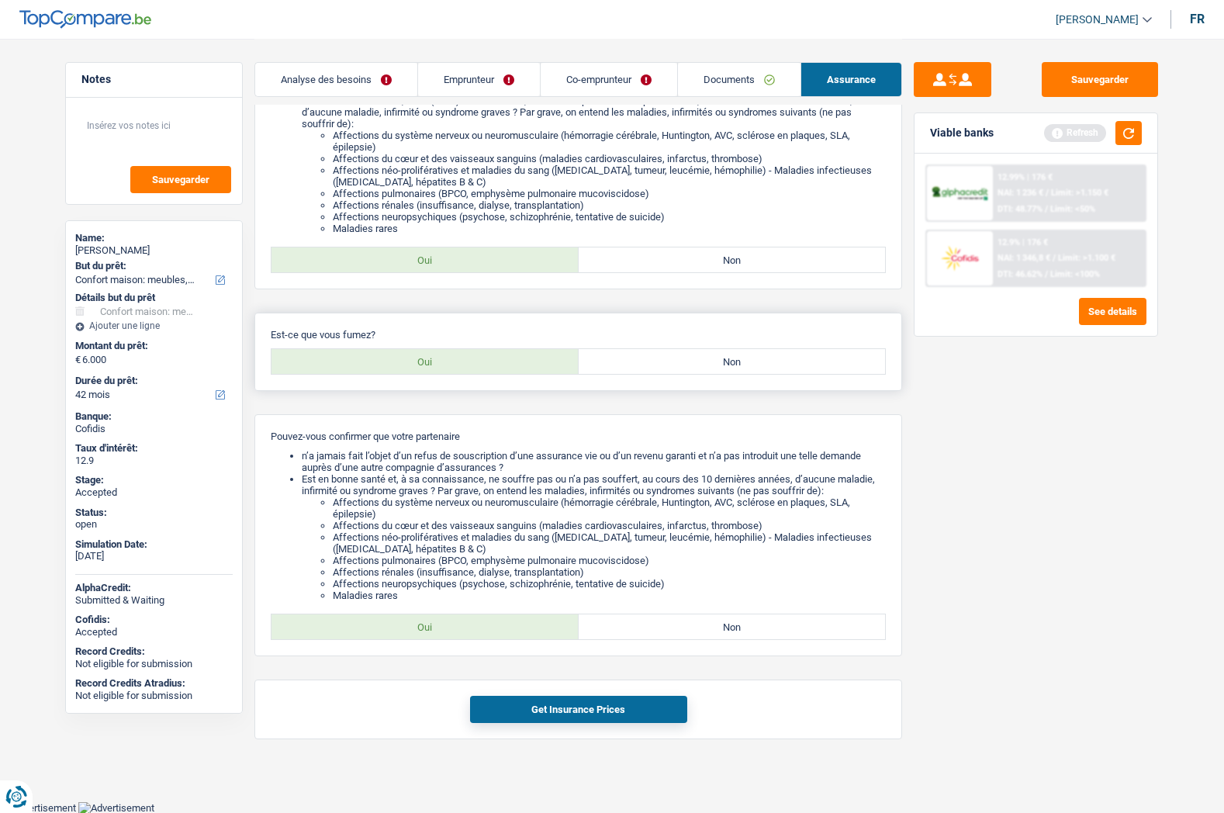
click at [451, 366] on label "Oui" at bounding box center [424, 361] width 307 height 25
click at [451, 366] on input "Oui" at bounding box center [424, 361] width 307 height 25
radio input "true"
click at [417, 633] on label "Oui" at bounding box center [424, 626] width 307 height 25
click at [417, 633] on input "Oui" at bounding box center [424, 626] width 307 height 25
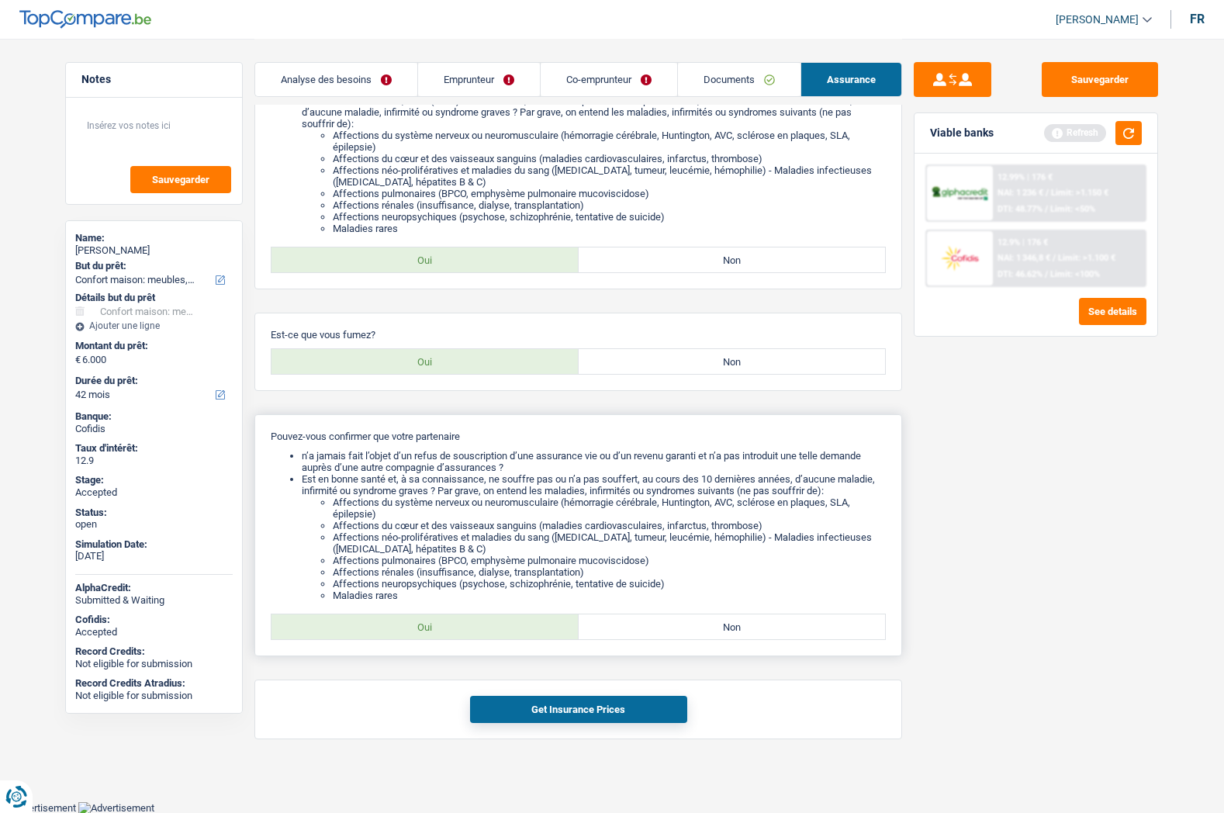
radio input "true"
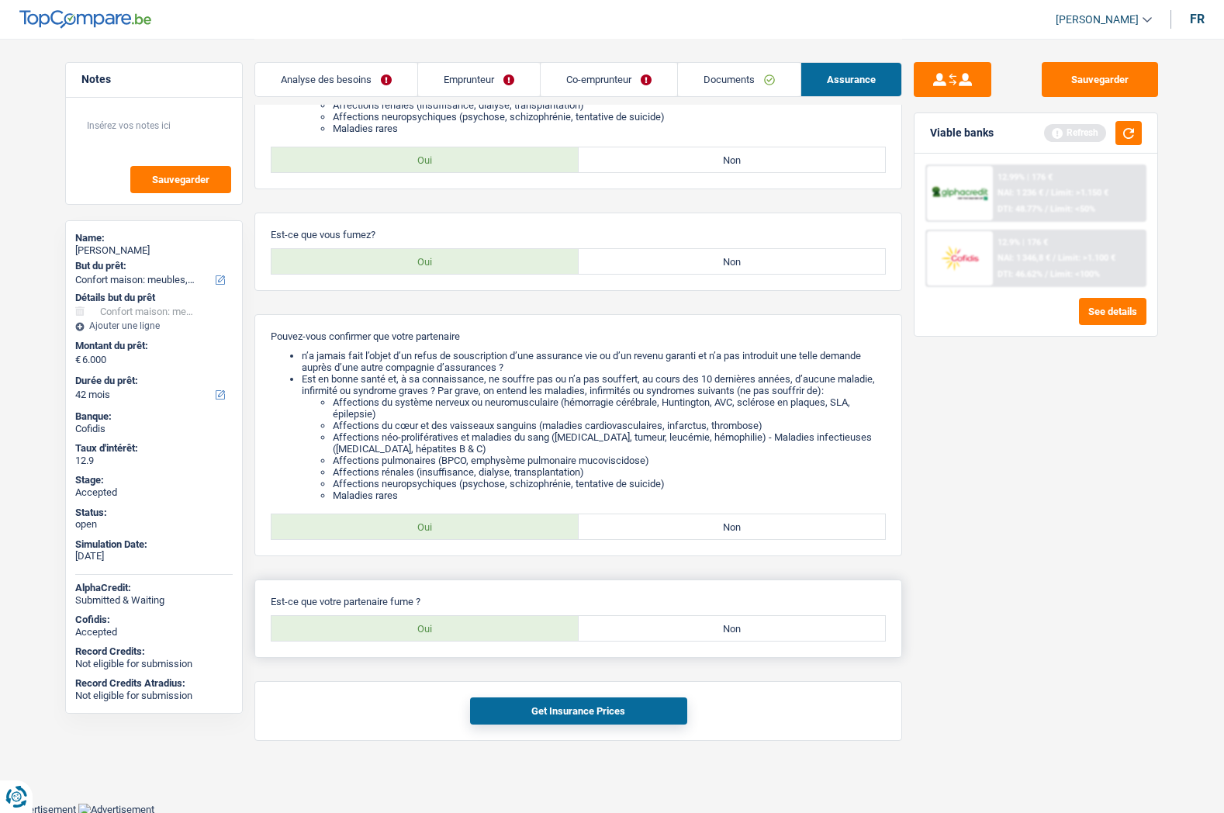
scroll to position [382, 0]
click at [456, 634] on label "Oui" at bounding box center [424, 626] width 307 height 25
click at [456, 634] on input "Oui" at bounding box center [424, 626] width 307 height 25
radio input "true"
click at [539, 708] on button "Get Insurance Prices" at bounding box center [578, 709] width 217 height 27
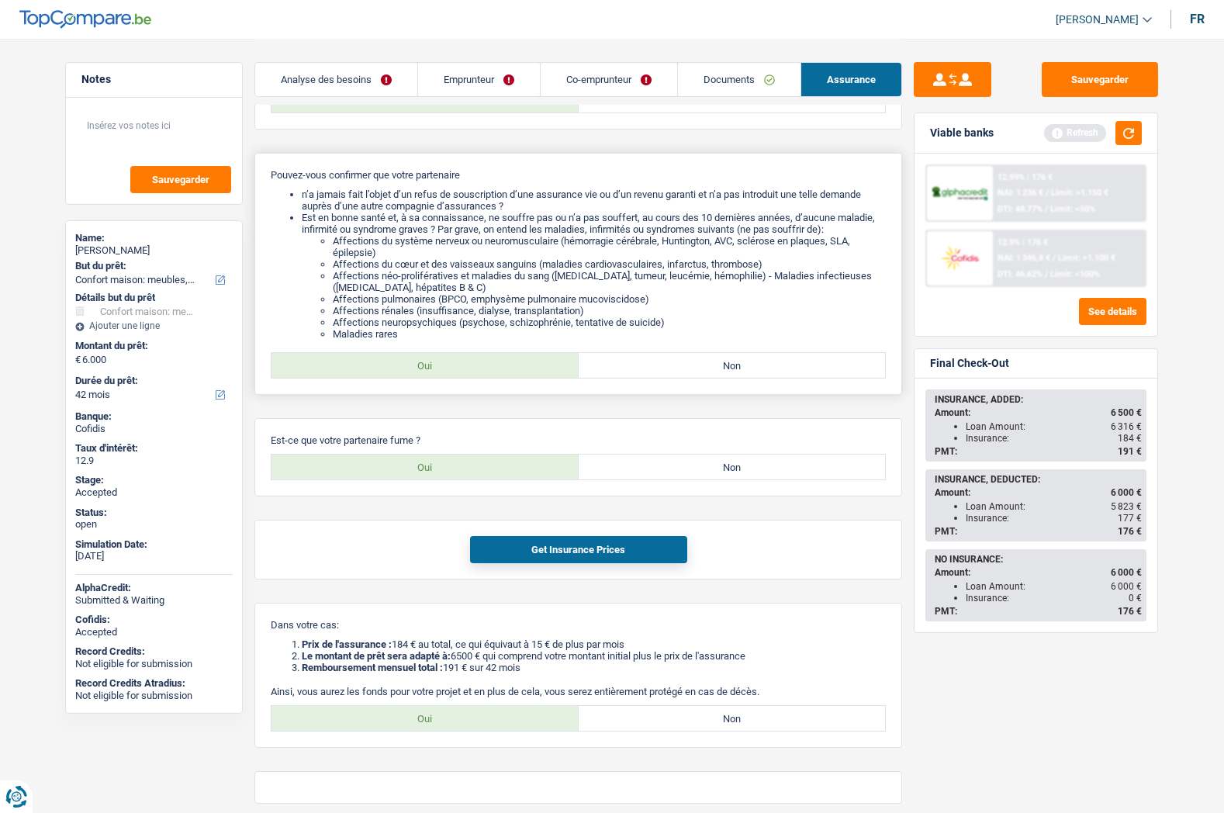
scroll to position [606, 0]
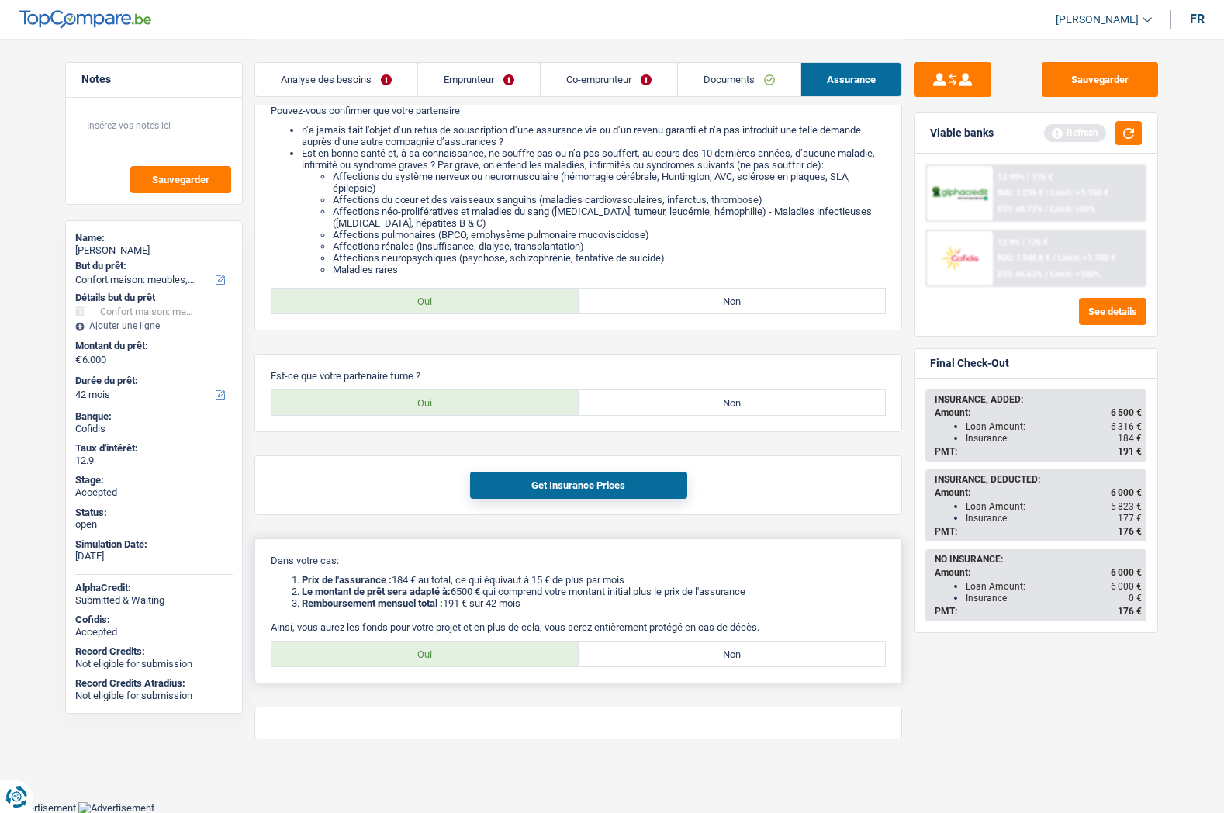
click at [448, 655] on label "Oui" at bounding box center [424, 653] width 307 height 25
click at [448, 655] on input "Oui" at bounding box center [424, 653] width 307 height 25
radio input "true"
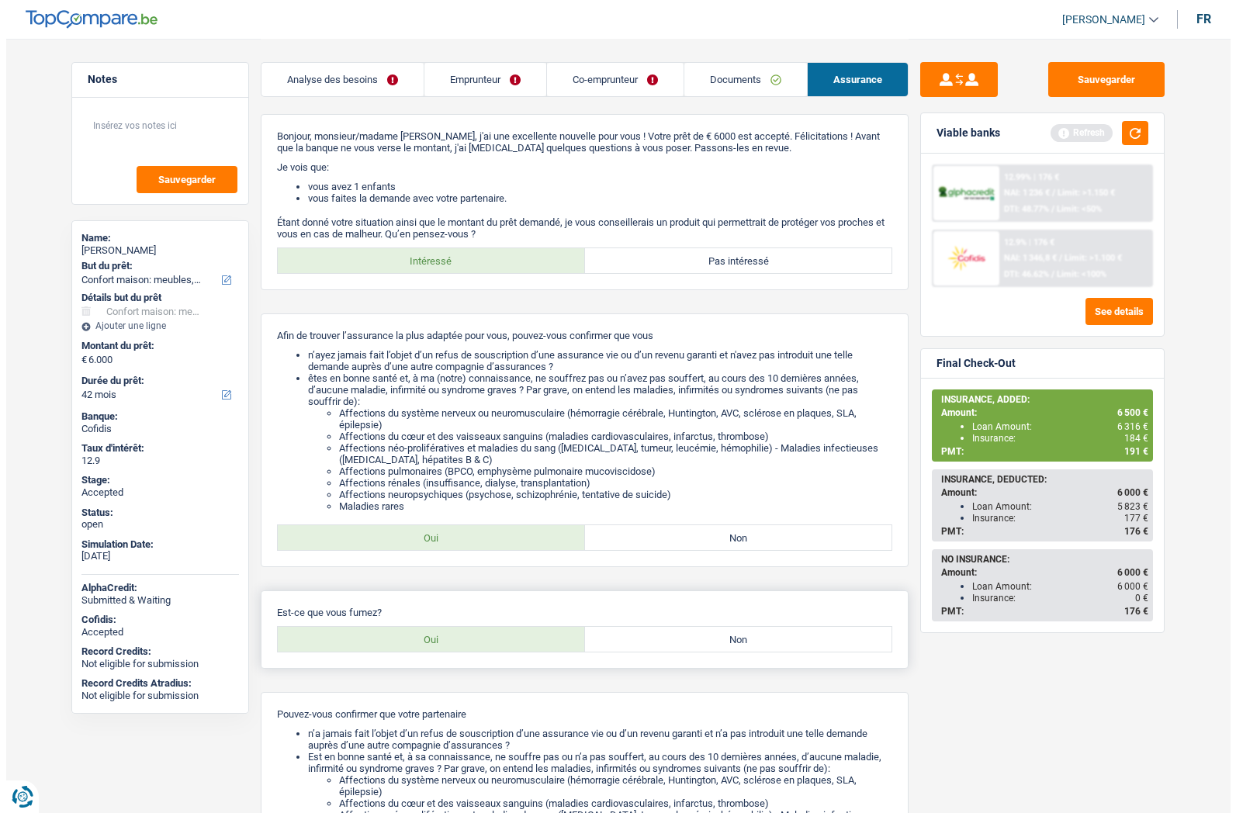
scroll to position [0, 0]
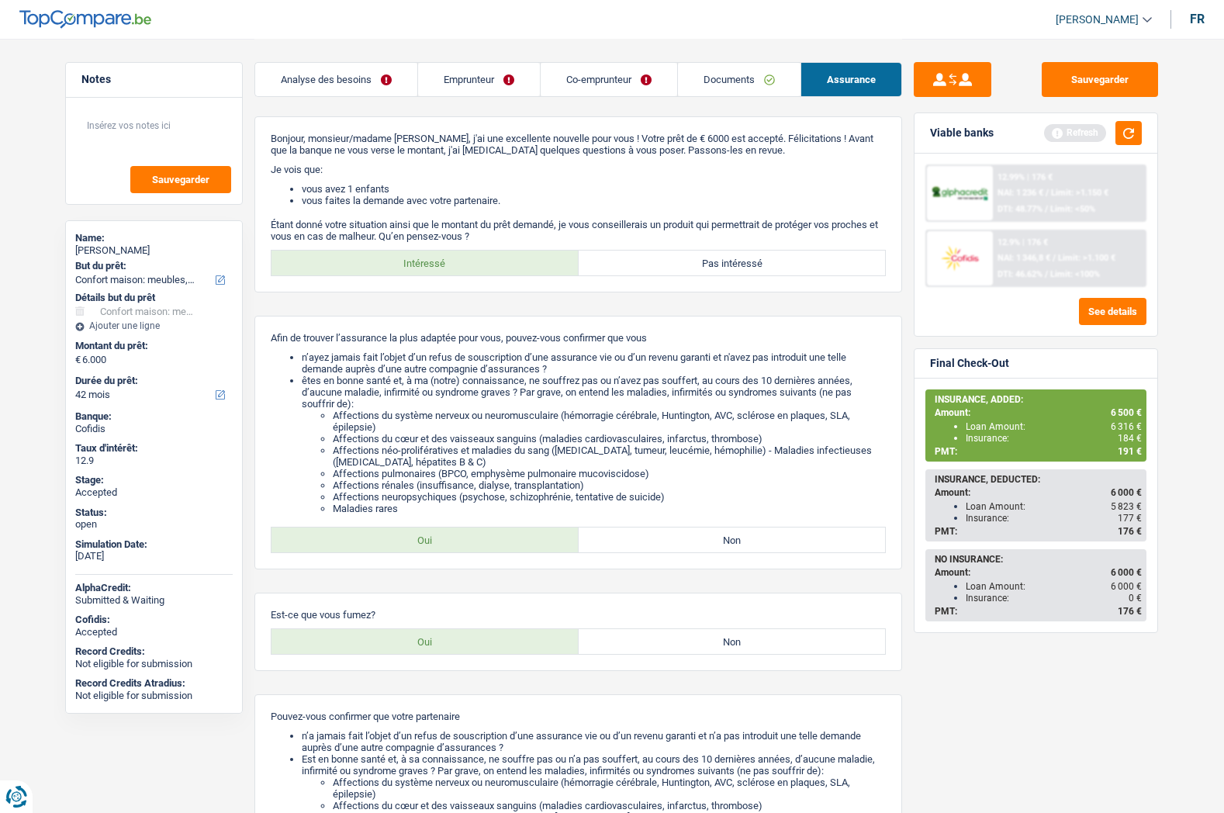
click at [461, 88] on link "Emprunteur" at bounding box center [479, 79] width 122 height 33
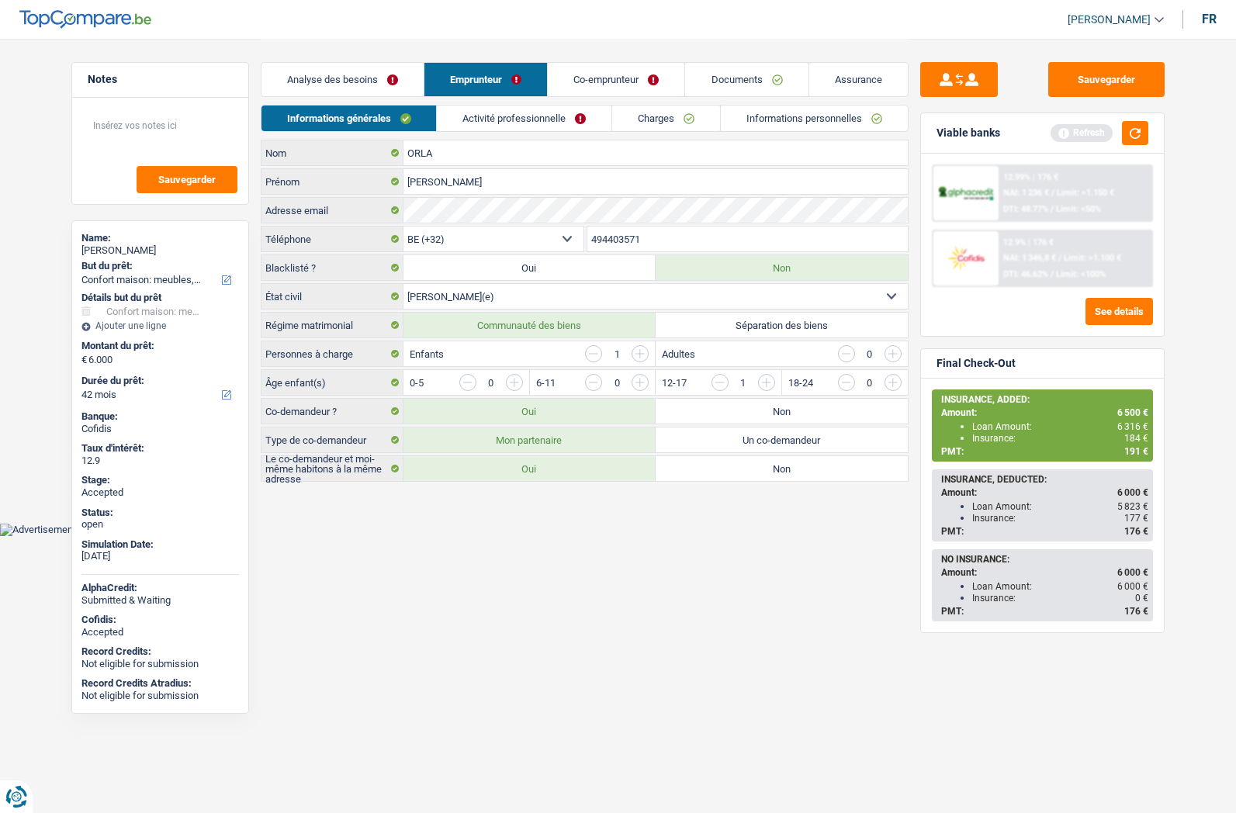
click at [482, 119] on link "Activité professionnelle" at bounding box center [524, 118] width 175 height 26
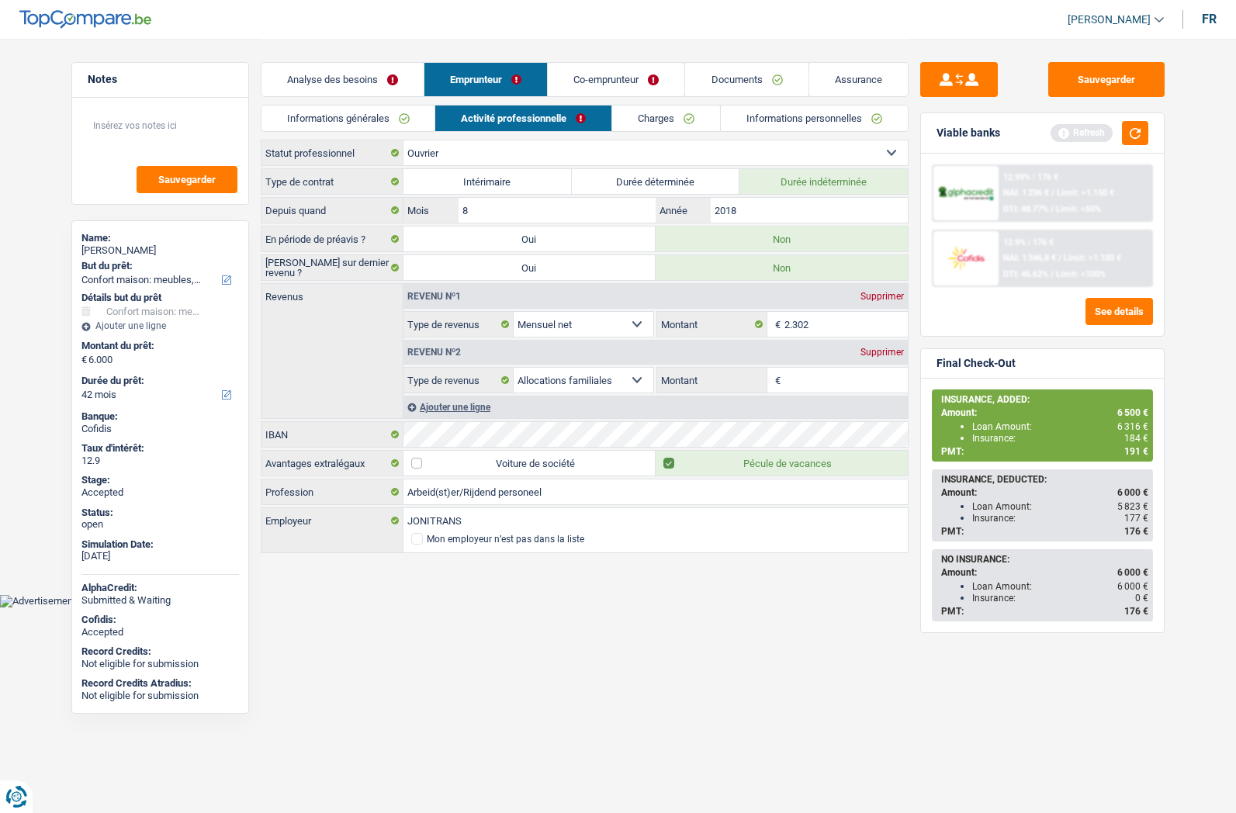
click at [323, 117] on link "Informations générales" at bounding box center [348, 118] width 174 height 26
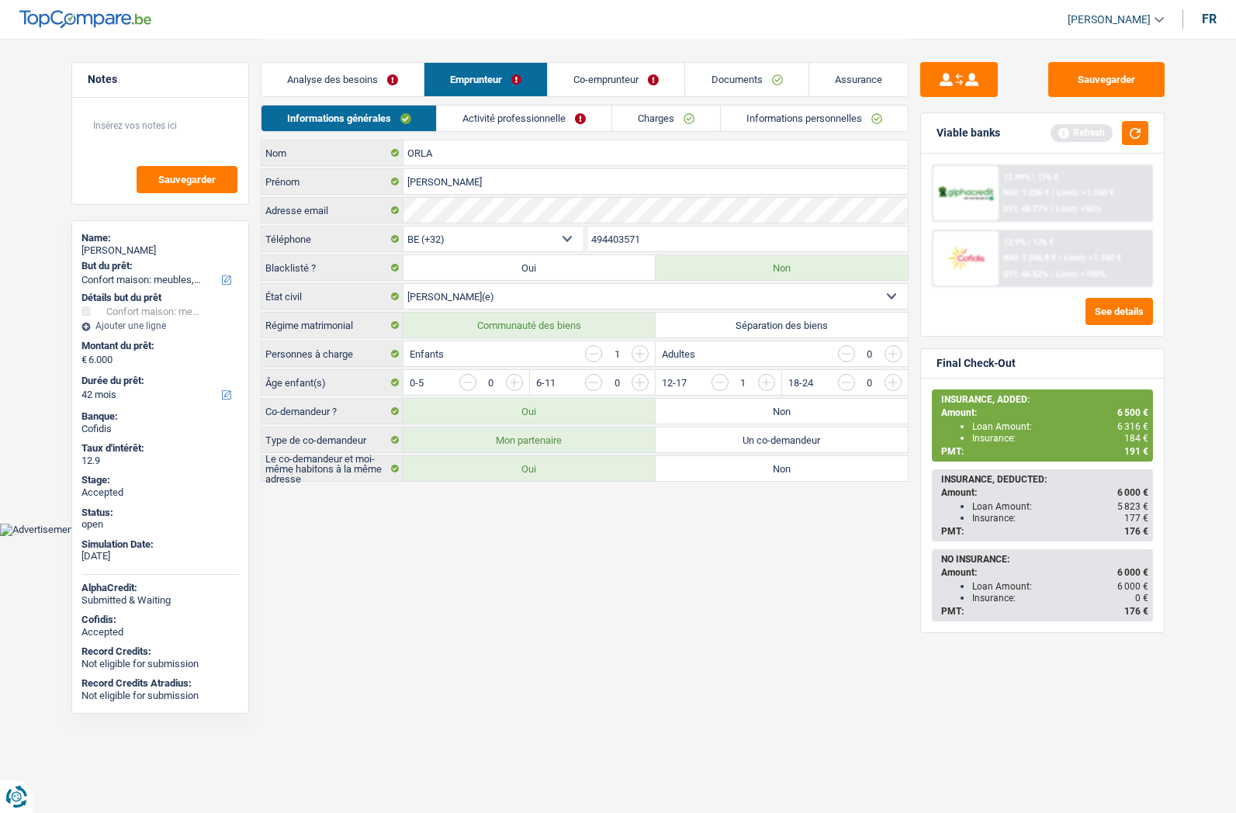
click at [507, 118] on link "Activité professionnelle" at bounding box center [524, 118] width 175 height 26
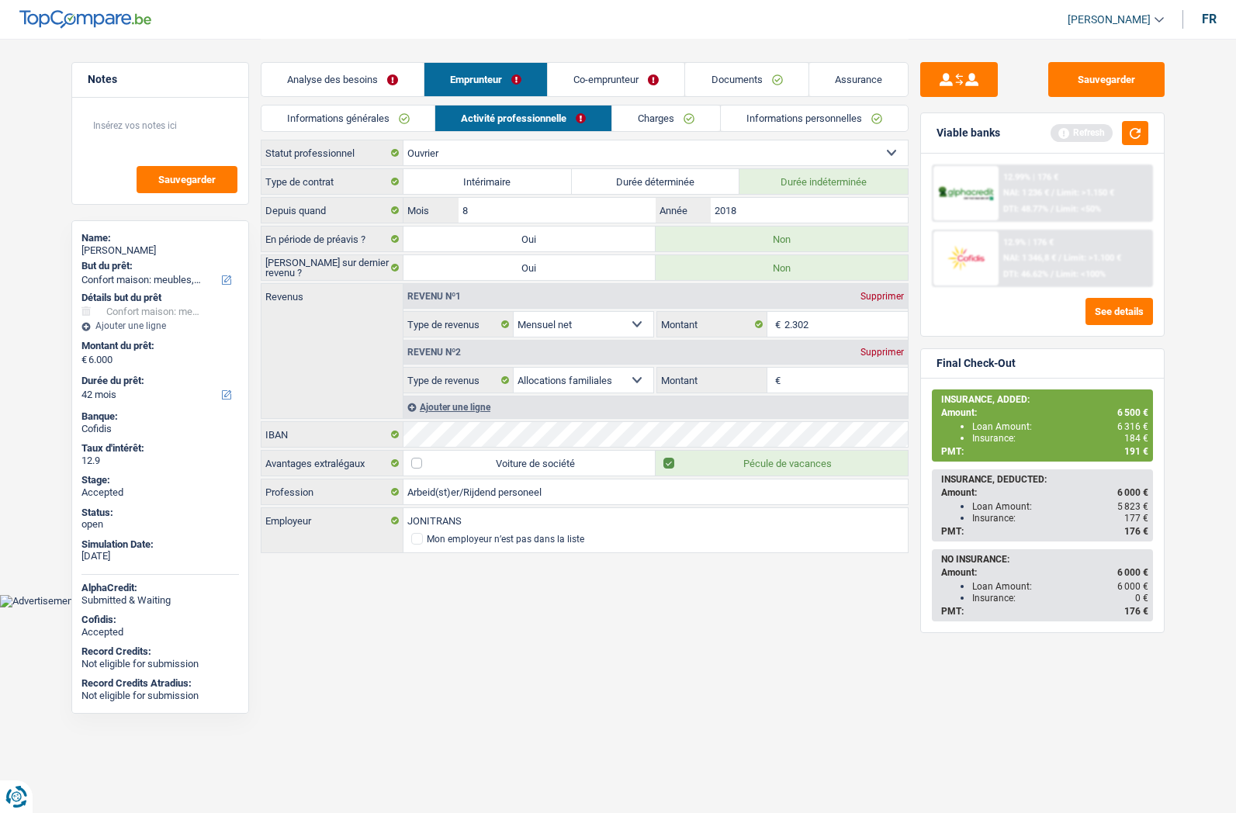
click at [752, 119] on link "Informations personnelles" at bounding box center [814, 118] width 187 height 26
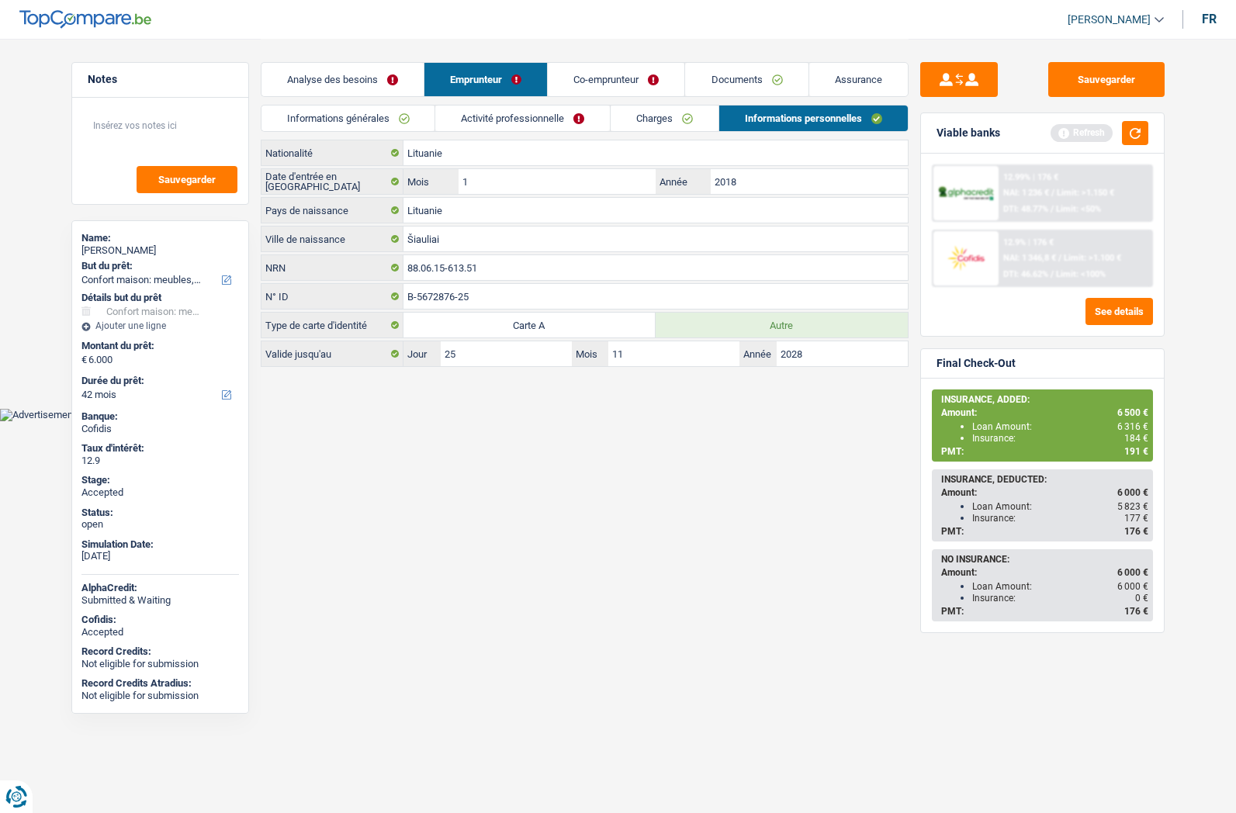
click at [516, 112] on link "Activité professionnelle" at bounding box center [522, 118] width 175 height 26
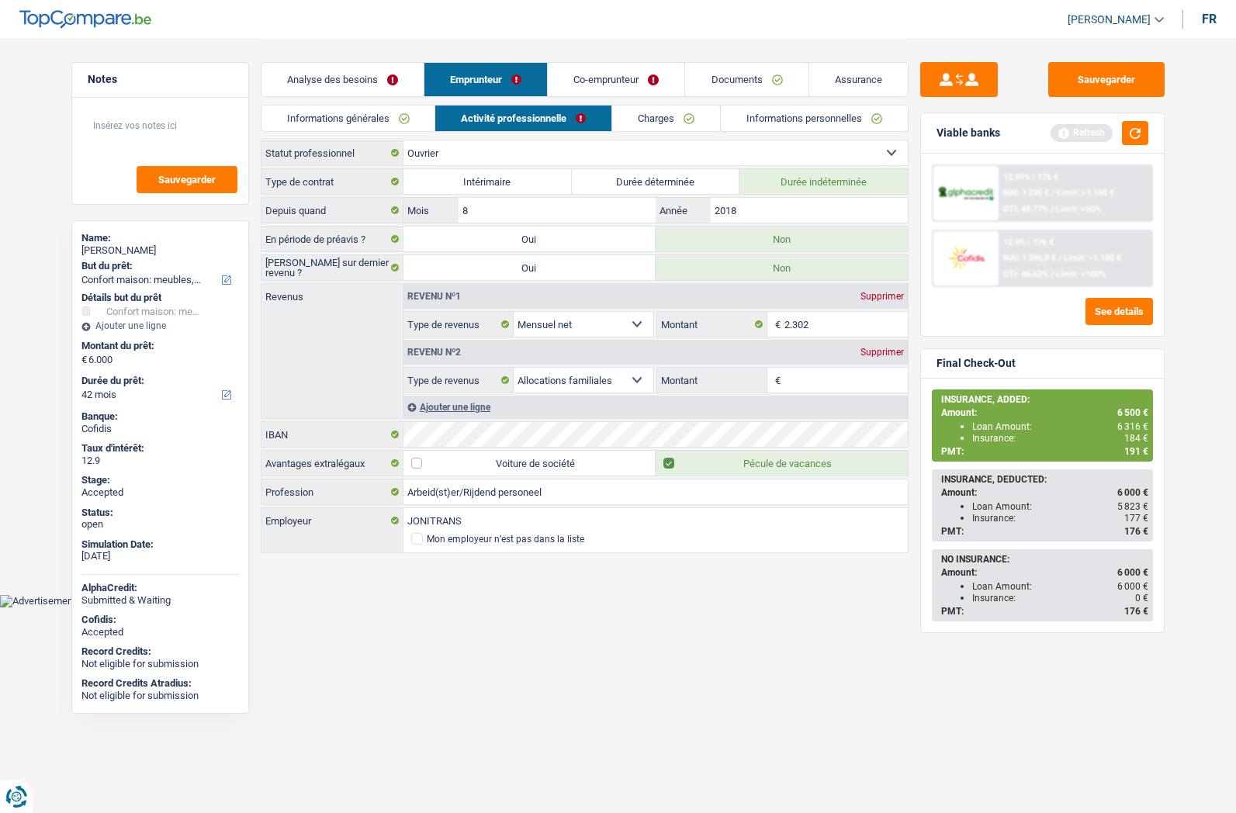
click at [666, 119] on link "Charges" at bounding box center [666, 118] width 108 height 26
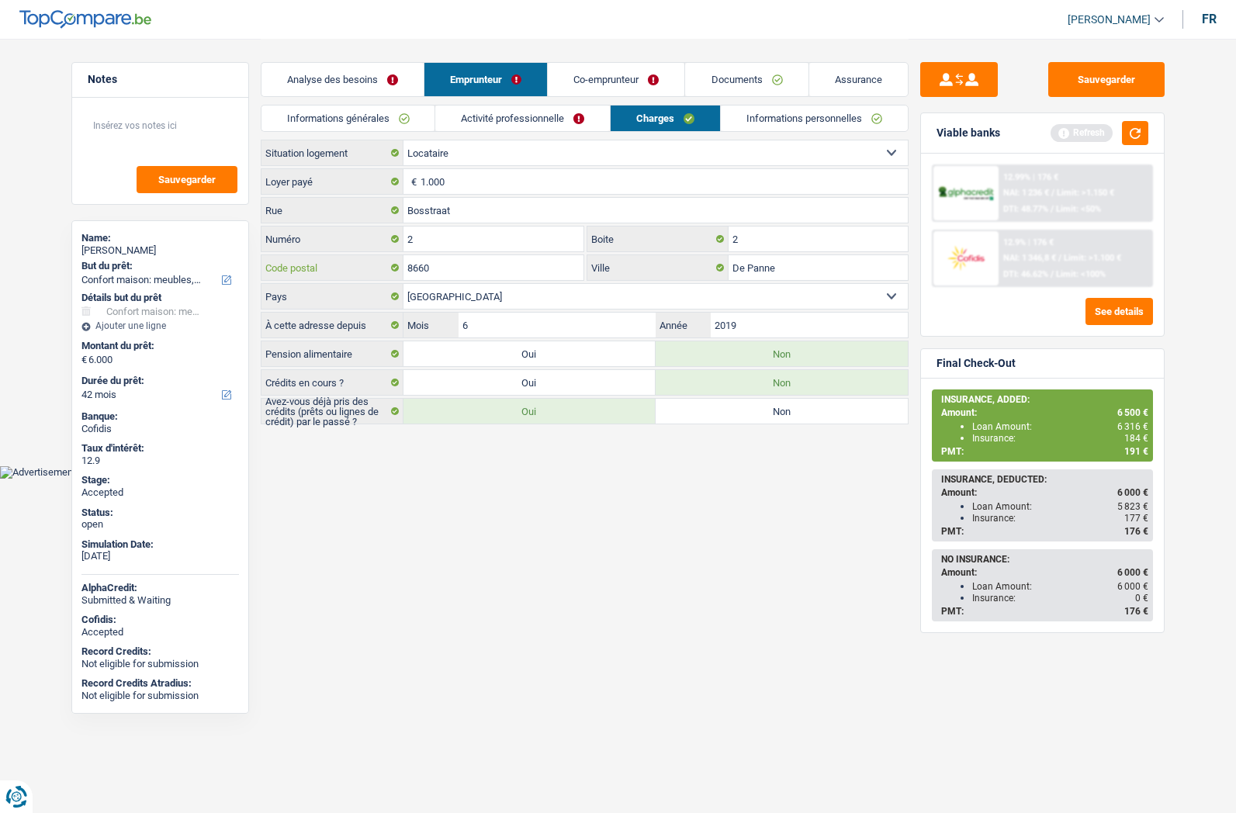
click at [437, 269] on input "8660" at bounding box center [493, 267] width 181 height 25
click at [1134, 70] on button "Sauvegarder" at bounding box center [1106, 79] width 116 height 35
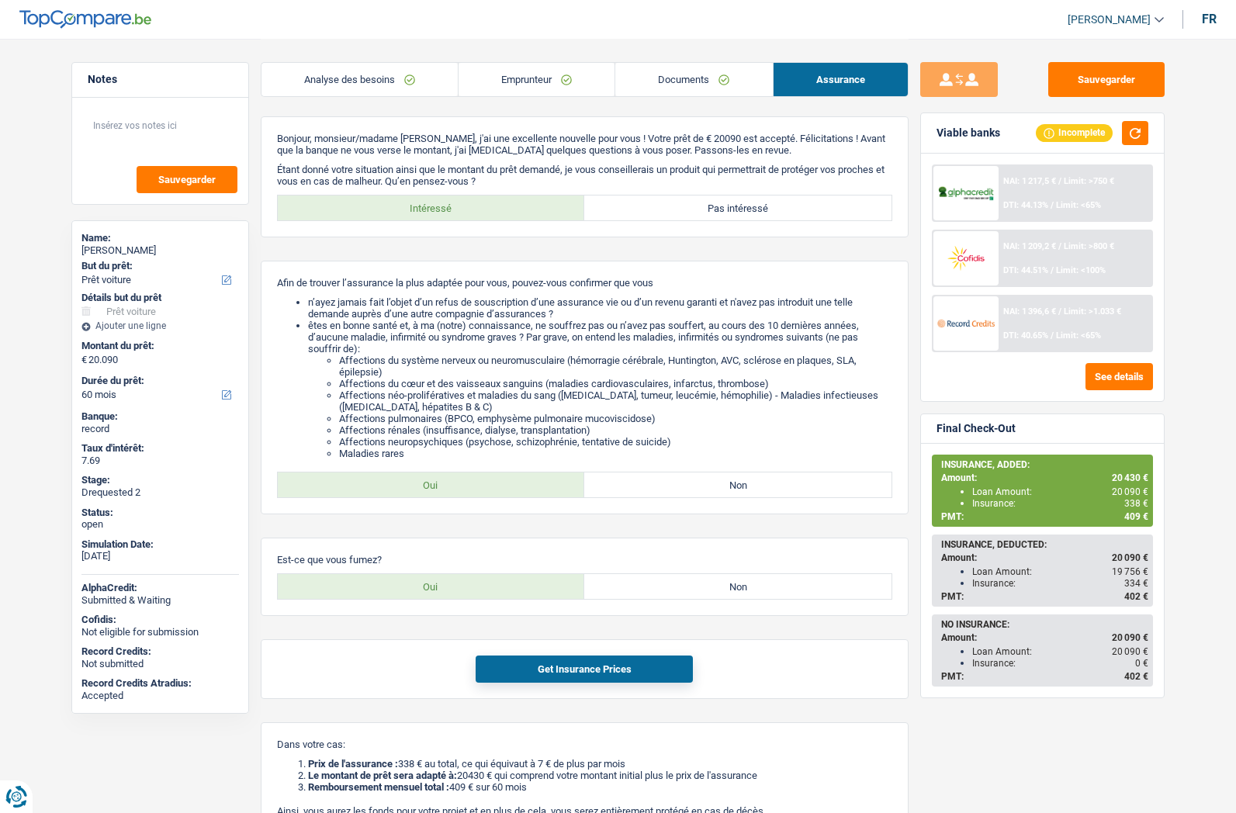
select select "car"
select select "60"
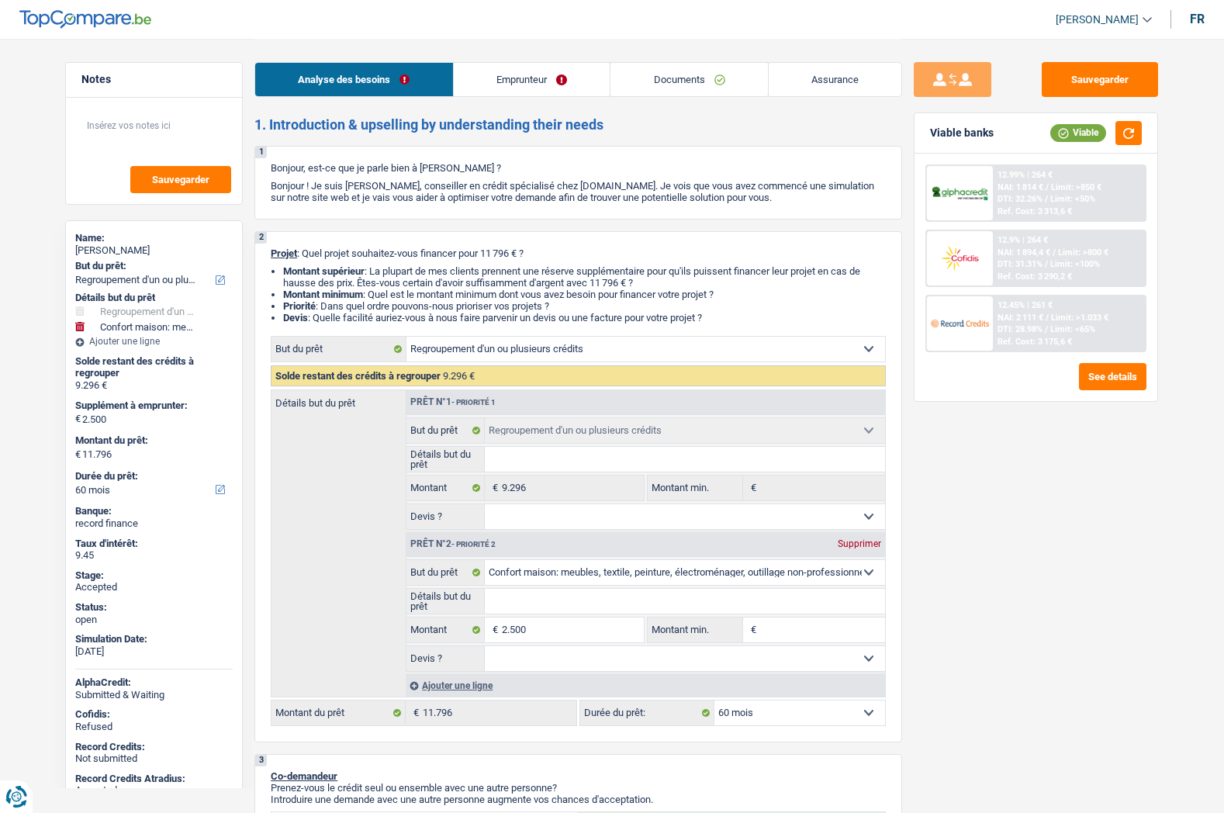
select select "refinancing"
select select "household"
select select "60"
select select "refinancing"
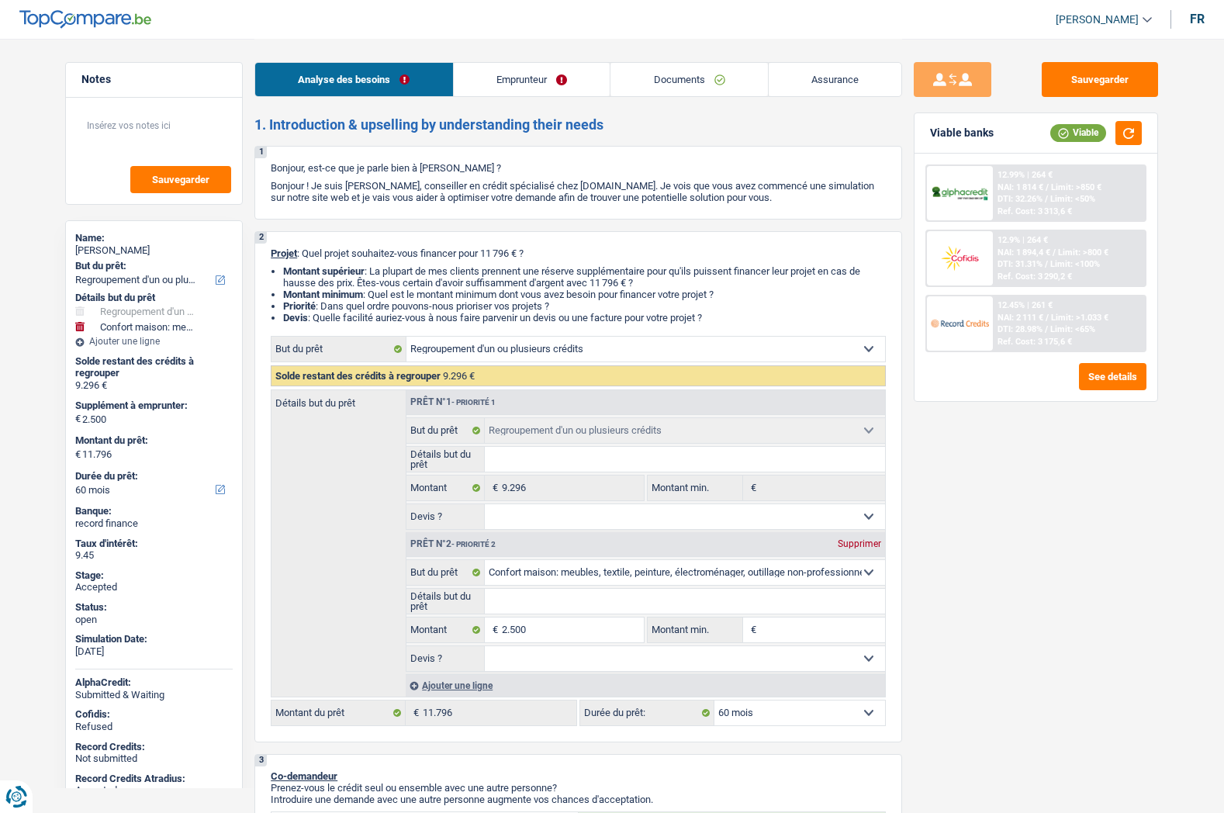
select select "refinancing"
select select "household"
select select "60"
select select "privateEmployee"
select select "netSalary"
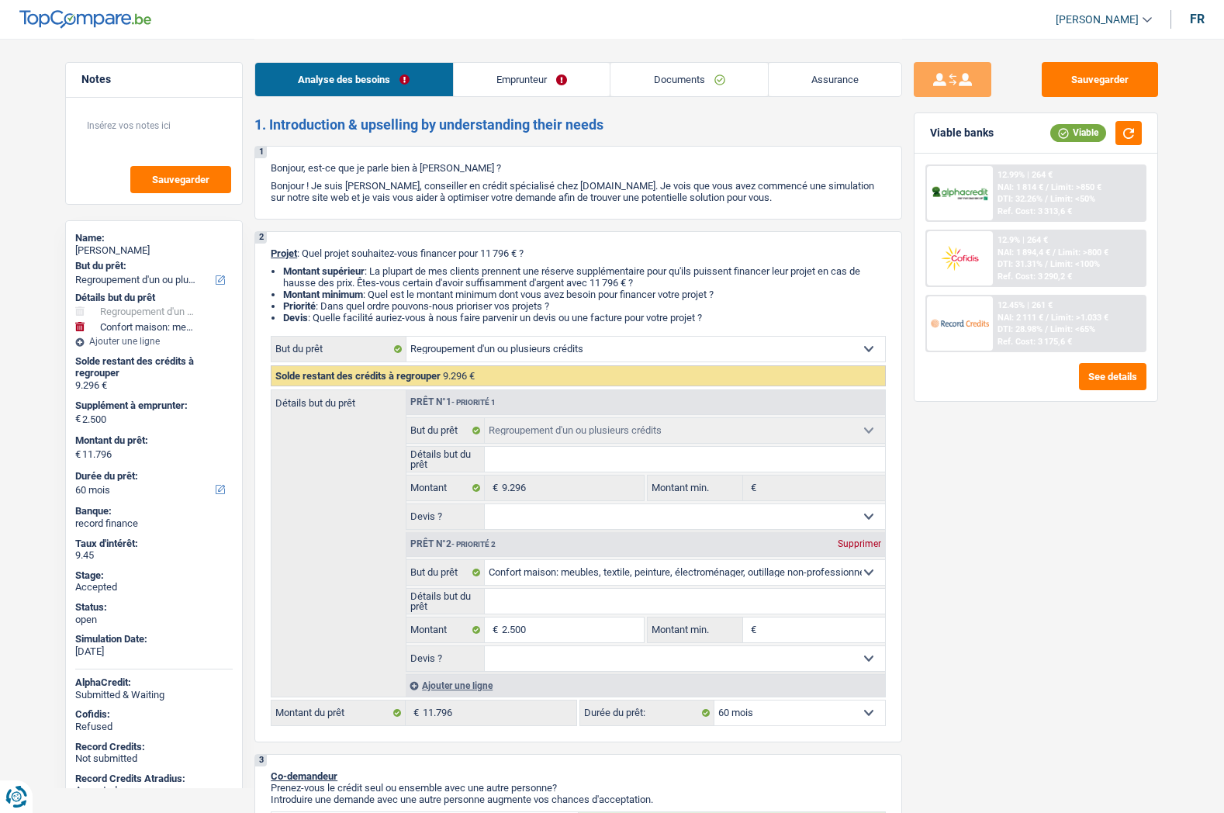
select select "mealVouchers"
select select "rents"
select select "personalLoan"
select select "homeFurnishingOrRelocation"
select select "42"
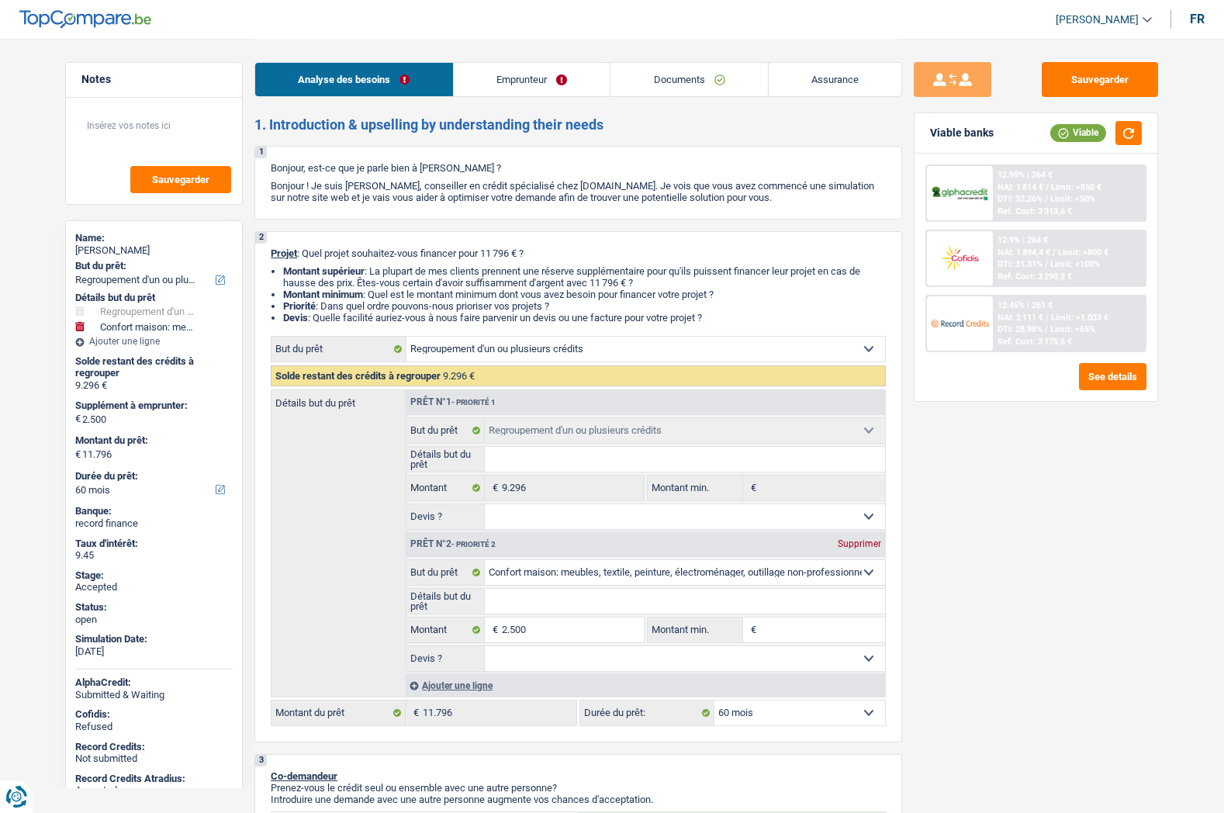
select select "carLoan"
select select "42"
select select "cardOrCredit"
select select "refinancing"
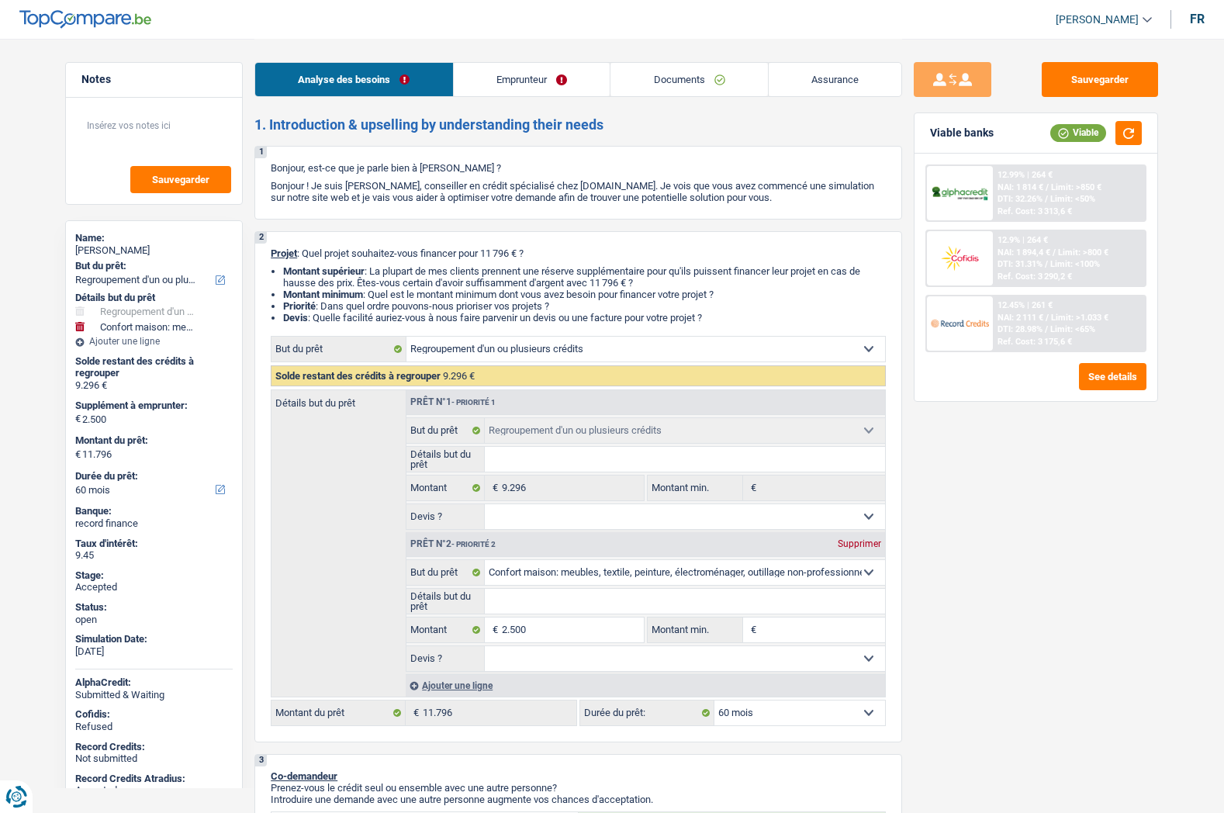
select select "household"
select select "60"
click at [1087, 22] on span "[PERSON_NAME]" at bounding box center [1097, 19] width 83 height 13
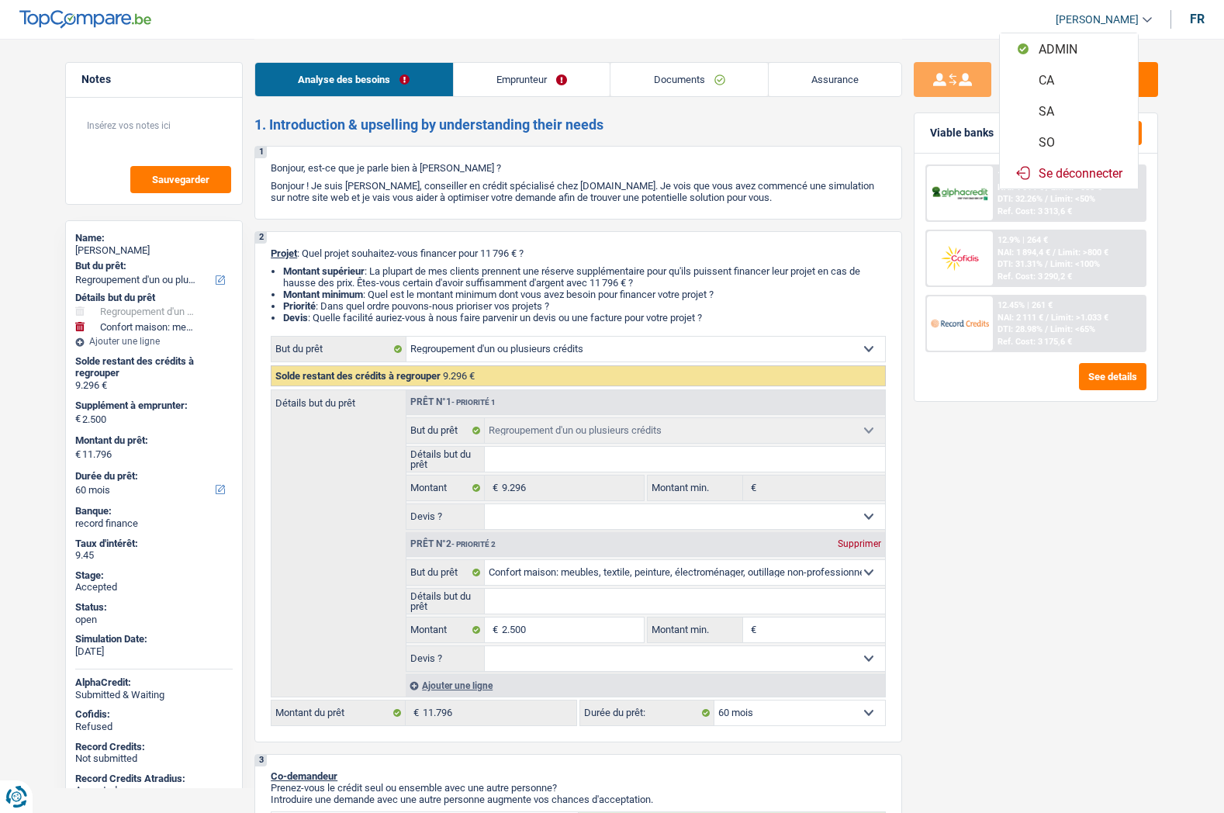
click at [1043, 140] on button "SO" at bounding box center [1069, 141] width 138 height 31
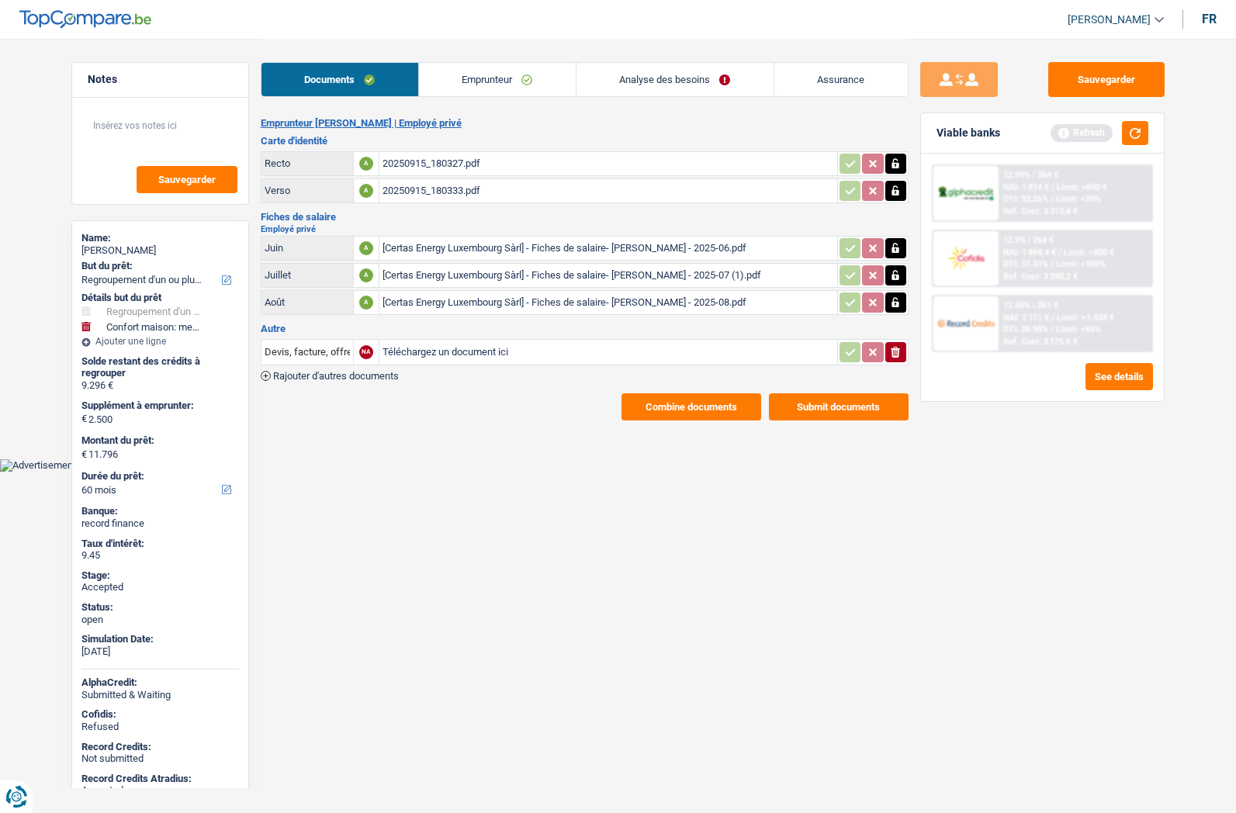
click at [463, 83] on link "Emprunteur" at bounding box center [497, 79] width 157 height 33
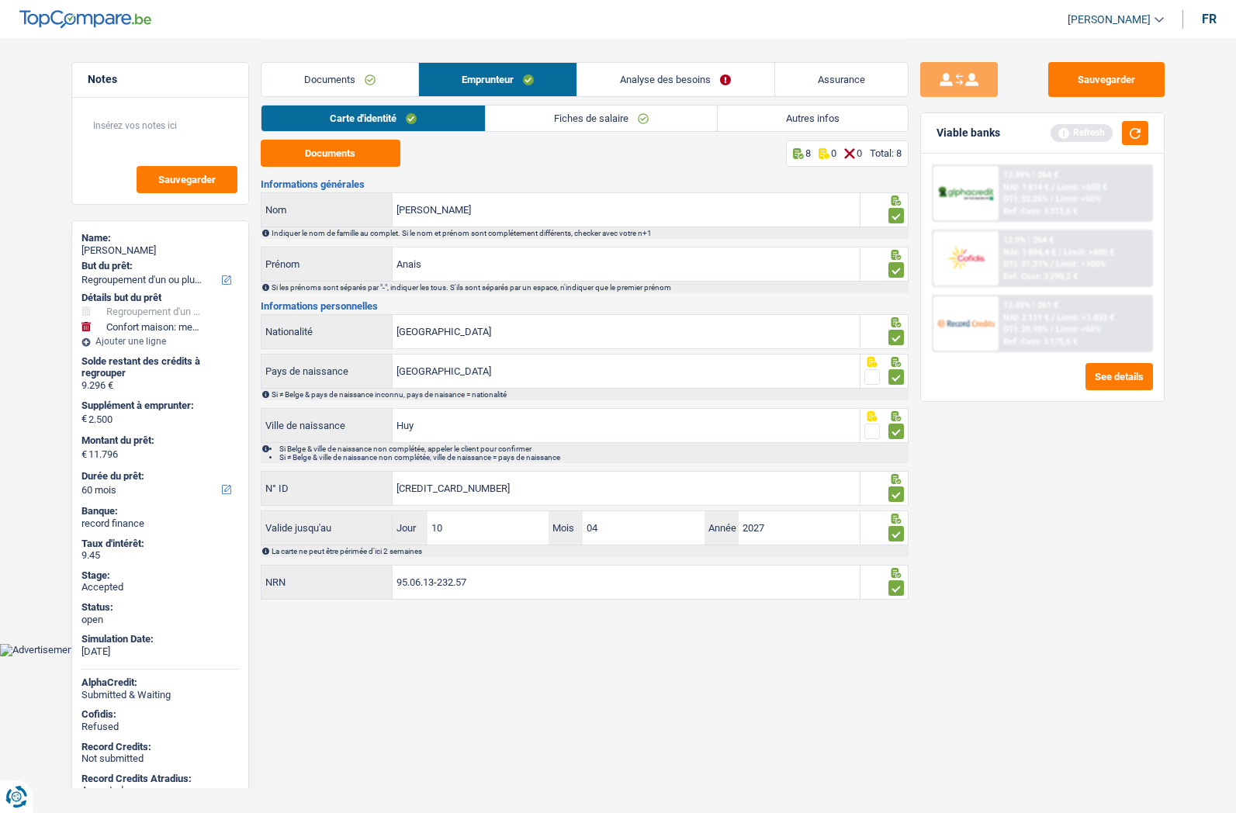
click at [323, 81] on link "Documents" at bounding box center [339, 79] width 157 height 33
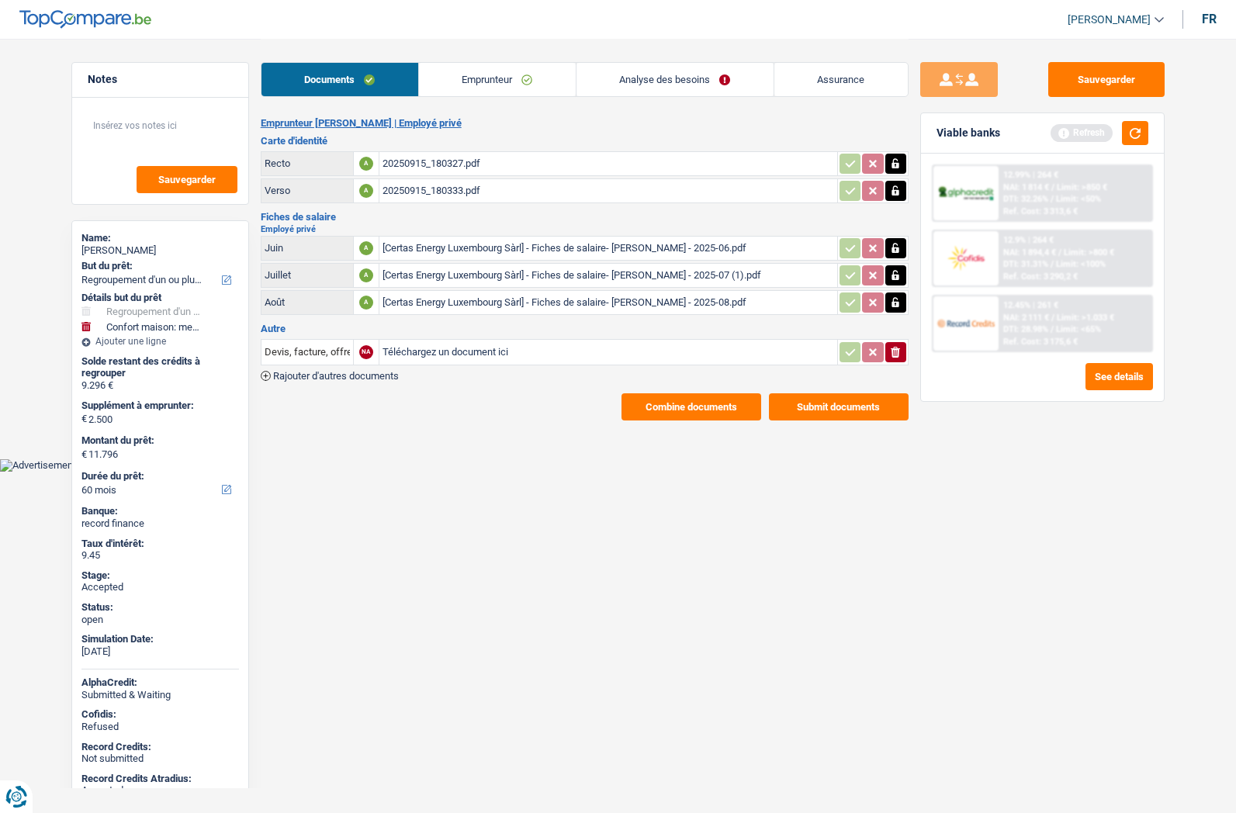
click at [678, 403] on button "Combine documents" at bounding box center [691, 406] width 140 height 27
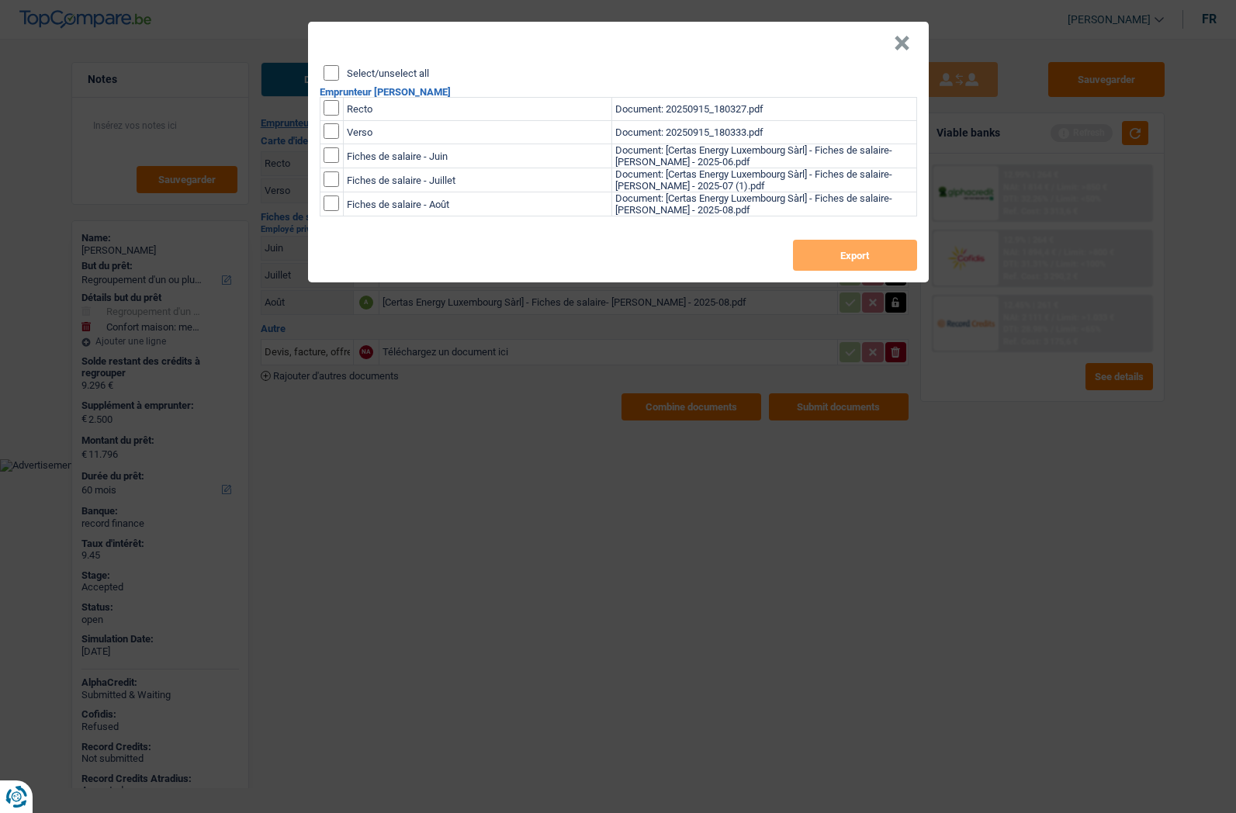
click at [352, 69] on label "Select/unselect all" at bounding box center [388, 73] width 82 height 10
click at [339, 69] on input "Select/unselect all" at bounding box center [331, 73] width 16 height 16
checkbox input "true"
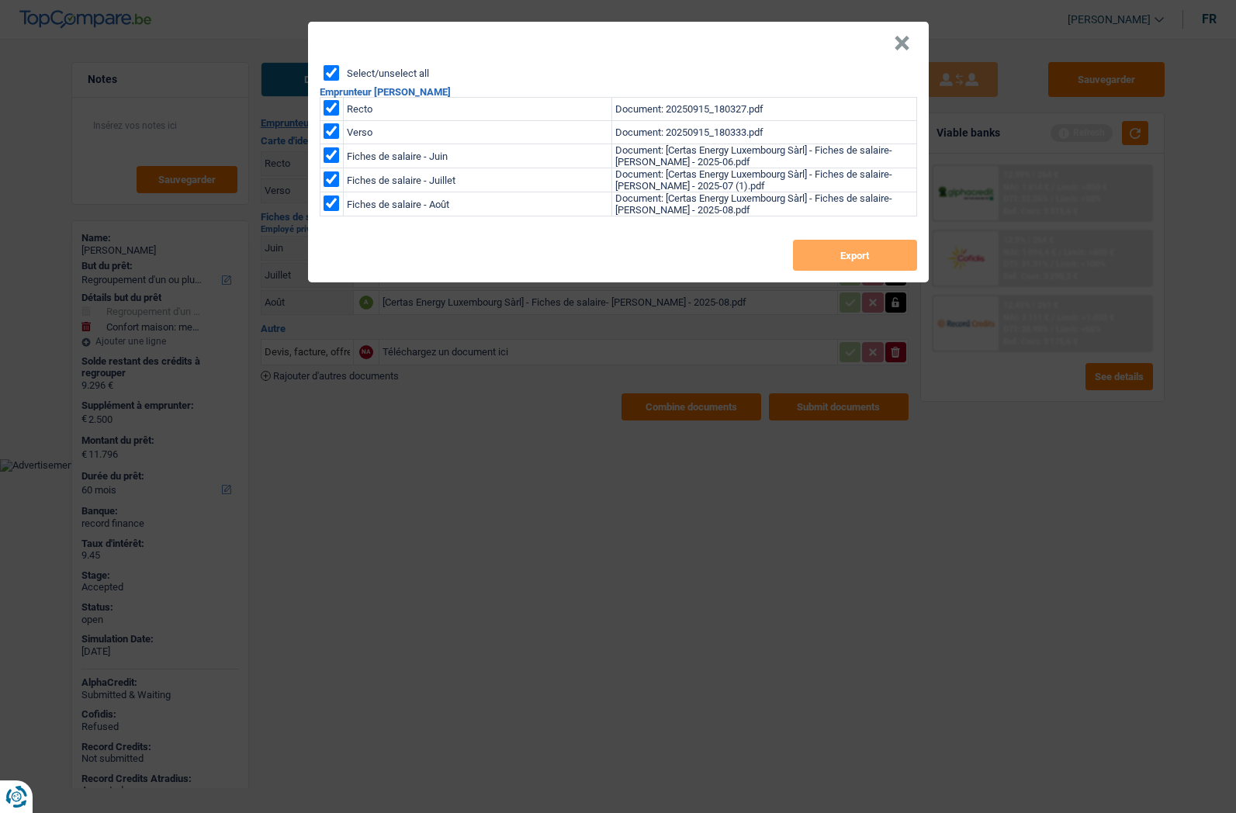
checkbox input "true"
click at [844, 267] on button "Export" at bounding box center [855, 255] width 124 height 31
click at [915, 43] on header "×" at bounding box center [618, 43] width 621 height 43
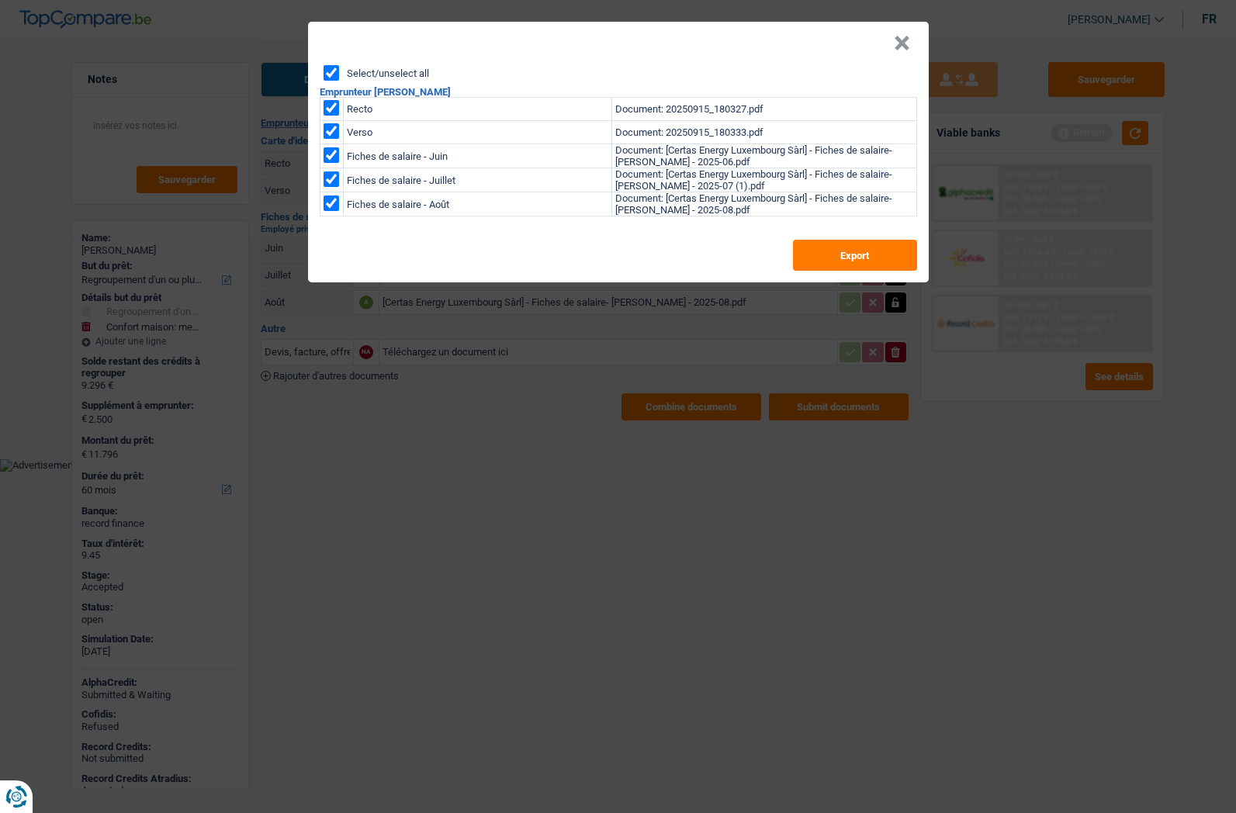
click at [901, 45] on button "×" at bounding box center [902, 44] width 16 height 16
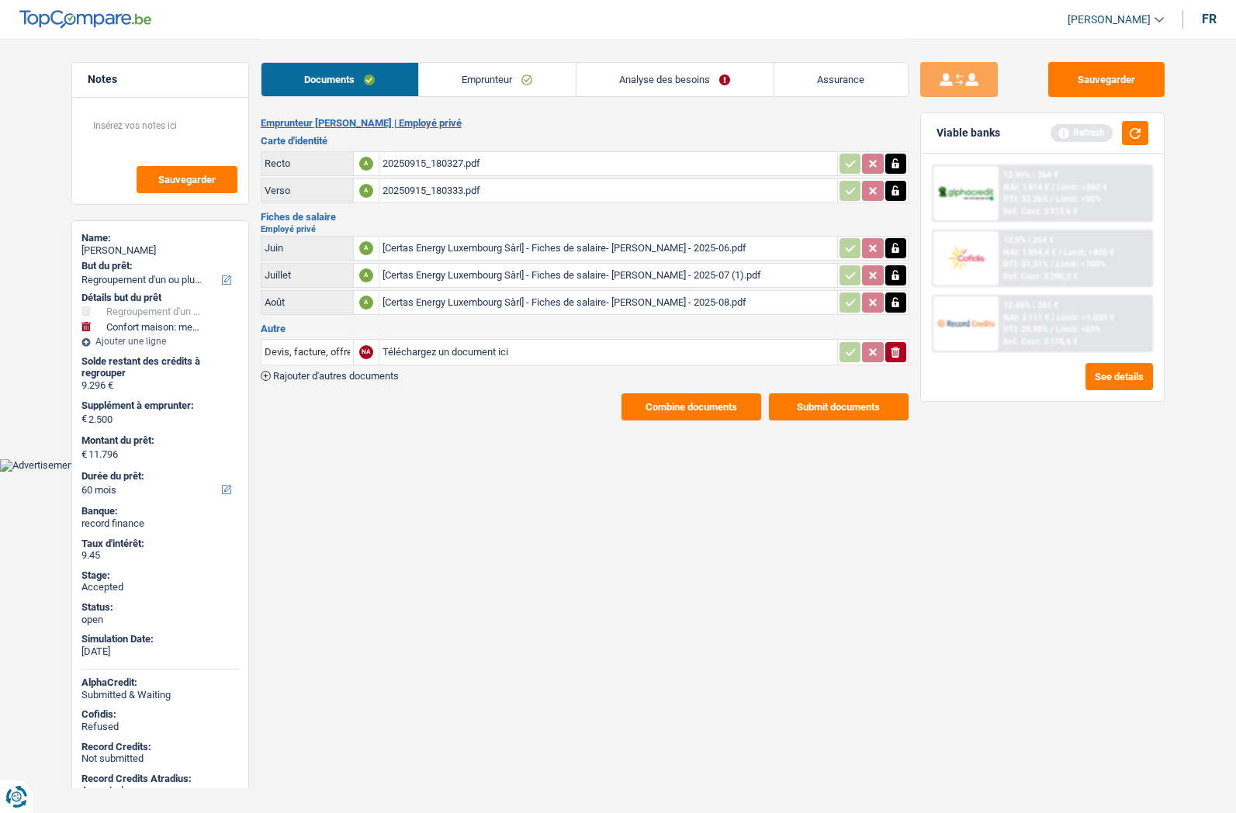
click at [849, 81] on link "Assurance" at bounding box center [840, 79] width 133 height 33
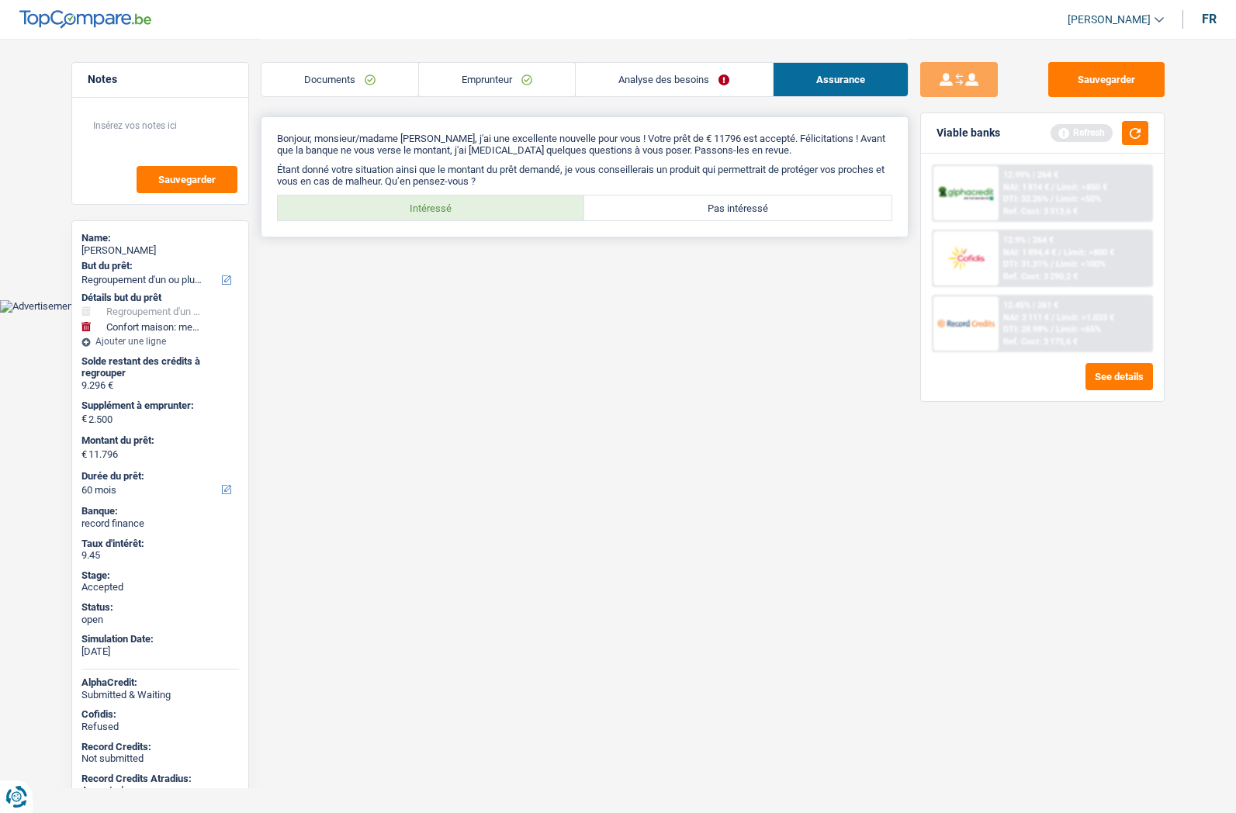
click at [405, 206] on label "Intéressé" at bounding box center [431, 207] width 307 height 25
click at [405, 206] on input "Intéressé" at bounding box center [431, 207] width 307 height 25
radio input "true"
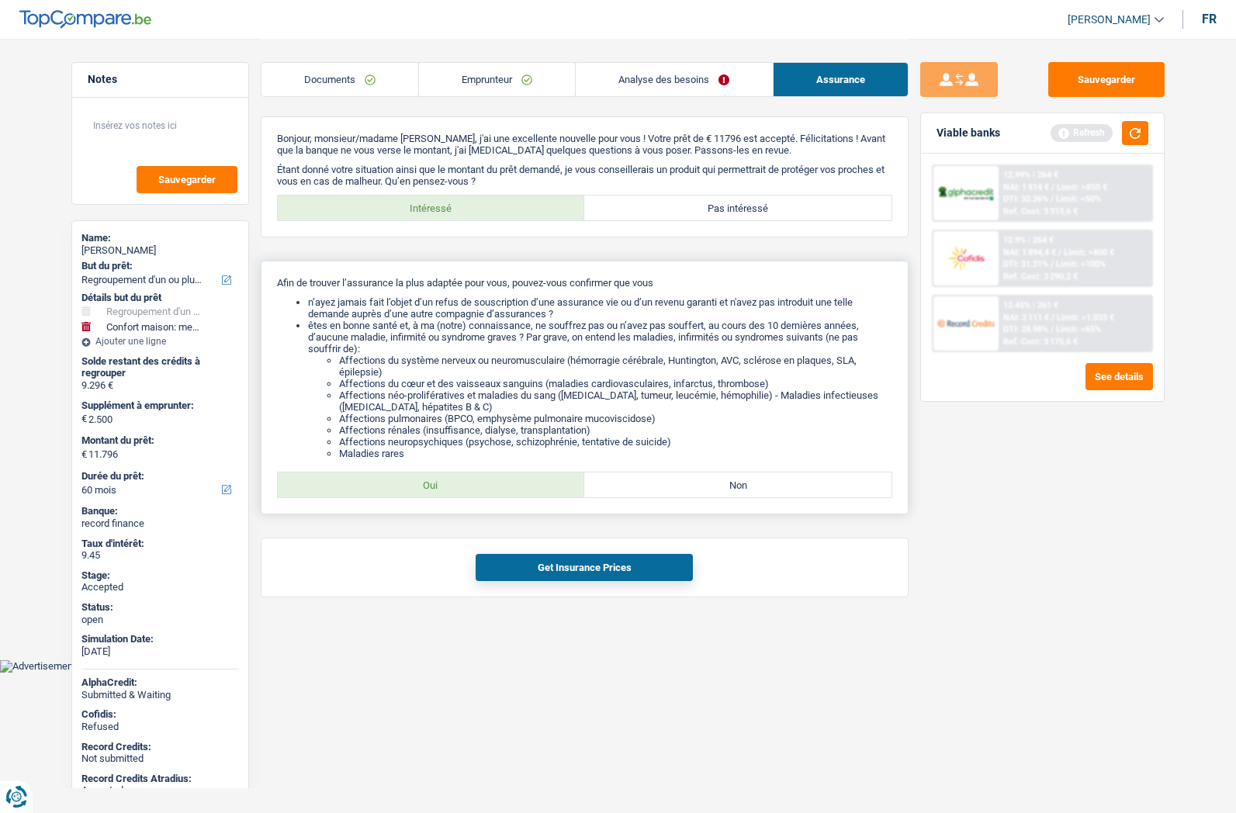
click at [396, 484] on label "Oui" at bounding box center [431, 484] width 307 height 25
click at [396, 484] on input "Oui" at bounding box center [431, 484] width 307 height 25
radio input "true"
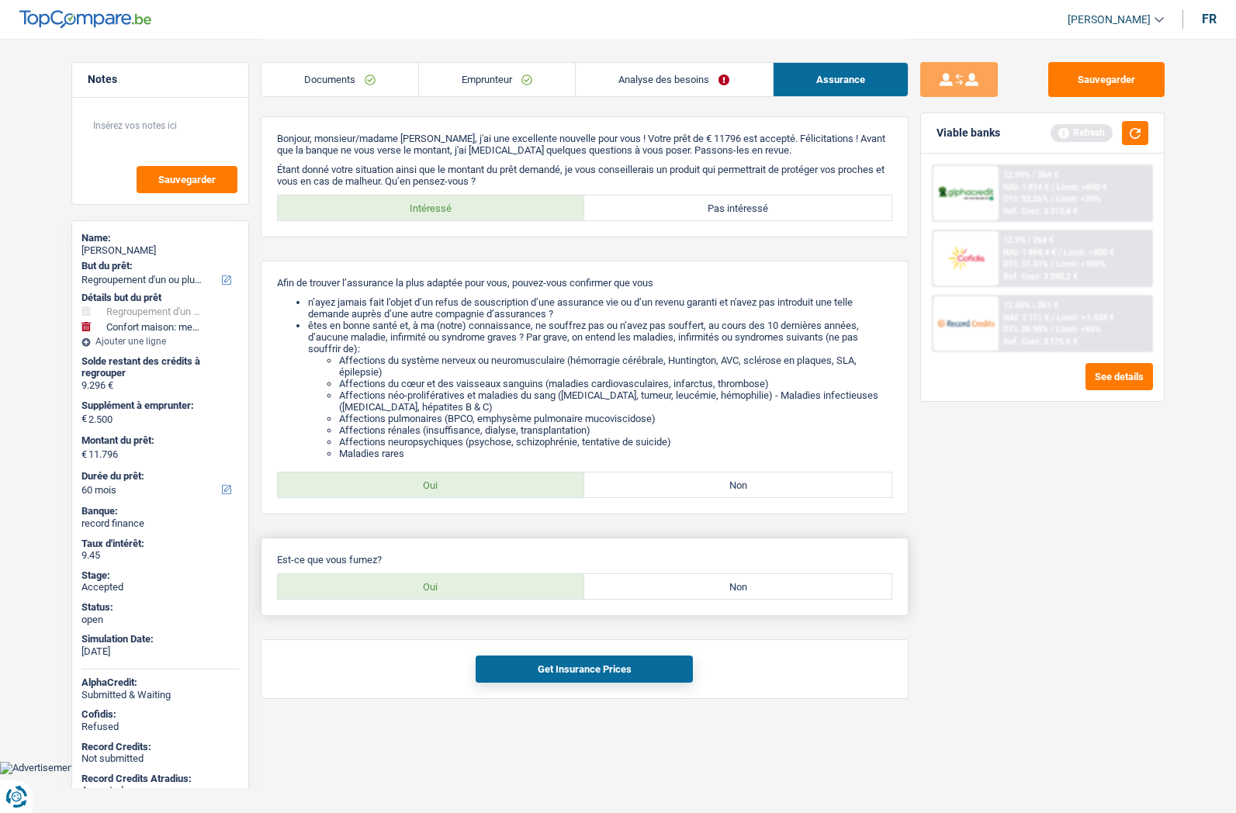
click at [418, 596] on label "Oui" at bounding box center [431, 586] width 307 height 25
click at [418, 596] on input "Oui" at bounding box center [431, 586] width 307 height 25
radio input "true"
click at [572, 659] on button "Get Insurance Prices" at bounding box center [583, 668] width 217 height 27
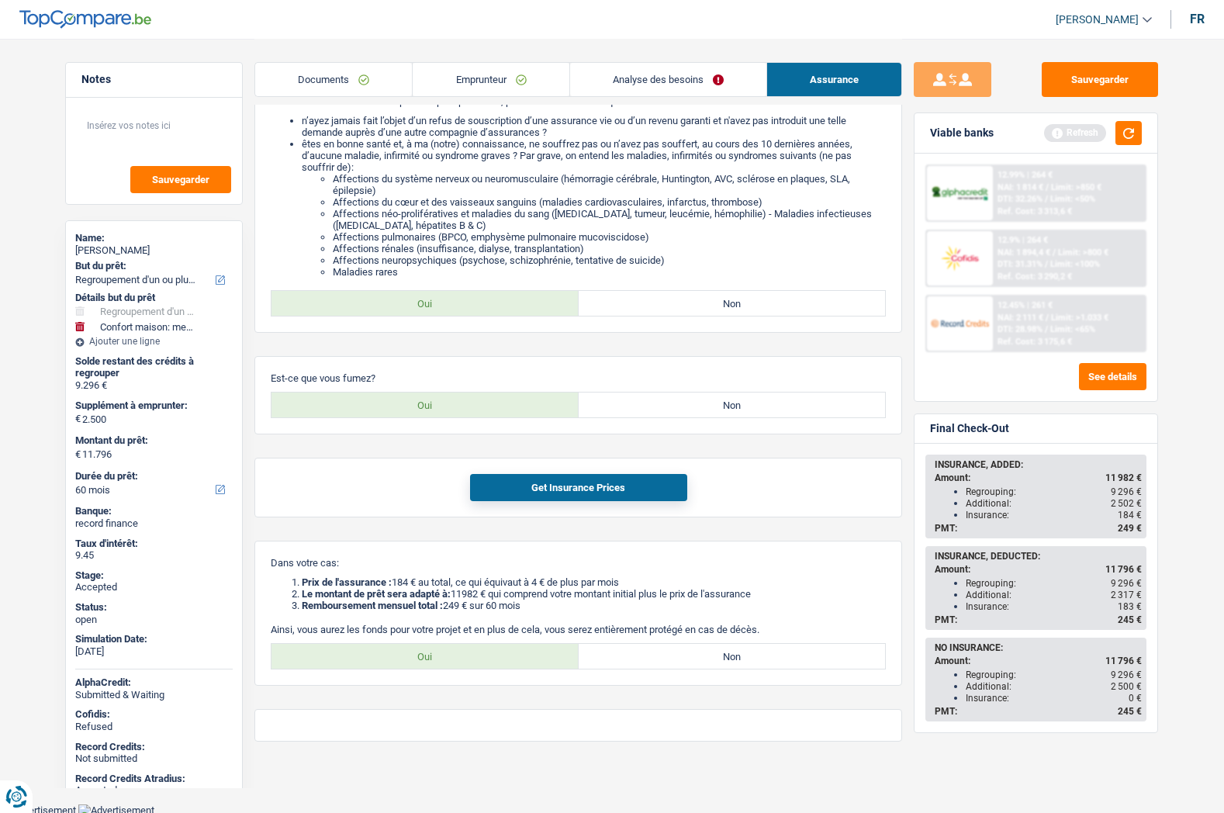
scroll to position [184, 0]
click at [458, 660] on label "Oui" at bounding box center [424, 653] width 307 height 25
click at [458, 660] on input "Oui" at bounding box center [424, 653] width 307 height 25
radio input "true"
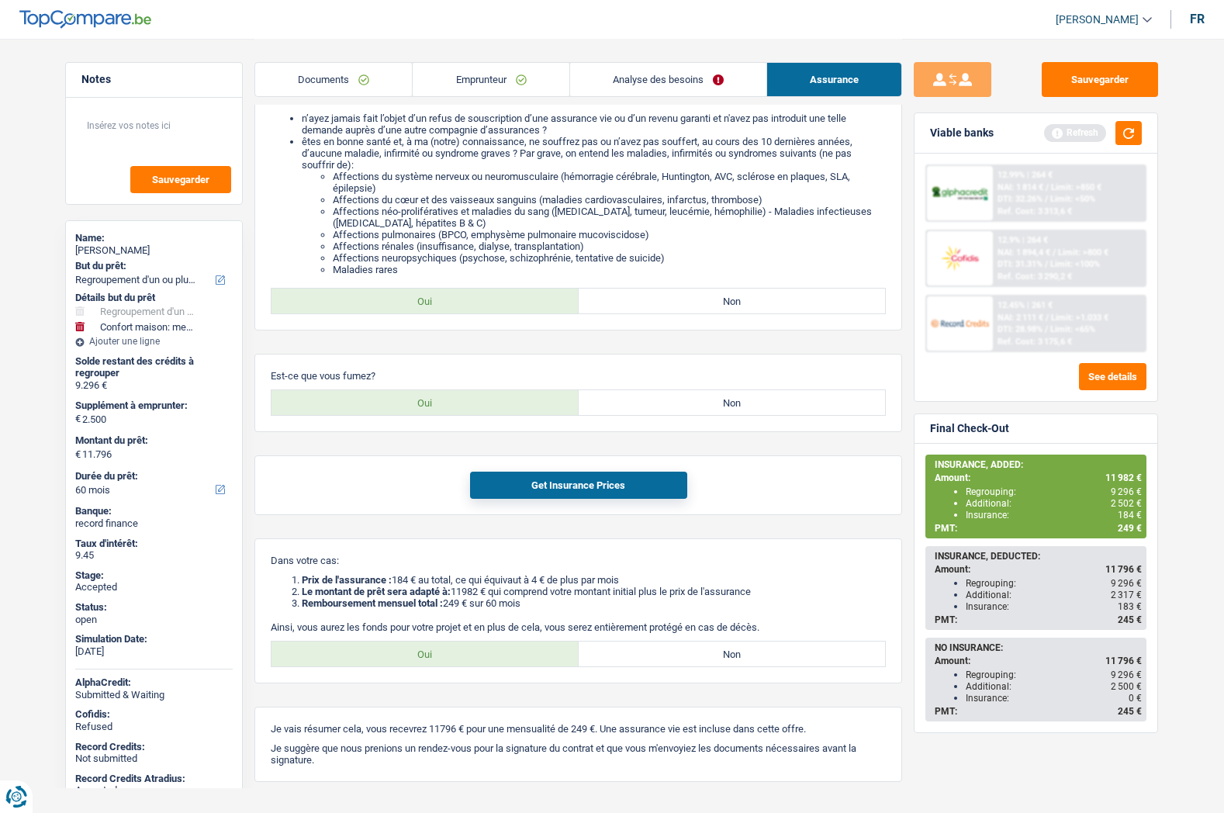
click at [1171, 465] on main "Notes Sauvegarder Name: [PERSON_NAME] But du prêt: Confort maison: meubles, tex…" at bounding box center [612, 330] width 1224 height 1028
drag, startPoint x: 1112, startPoint y: 490, endPoint x: 1136, endPoint y: 500, distance: 25.8
click at [1136, 500] on ul "Regrouping: 9 296 € Additional: 2 502 € Insurance: 184 €" at bounding box center [1038, 503] width 207 height 35
click at [1134, 500] on span "2 502 €" at bounding box center [1126, 503] width 31 height 11
click at [1078, 81] on button "Sauvegarder" at bounding box center [1100, 79] width 116 height 35
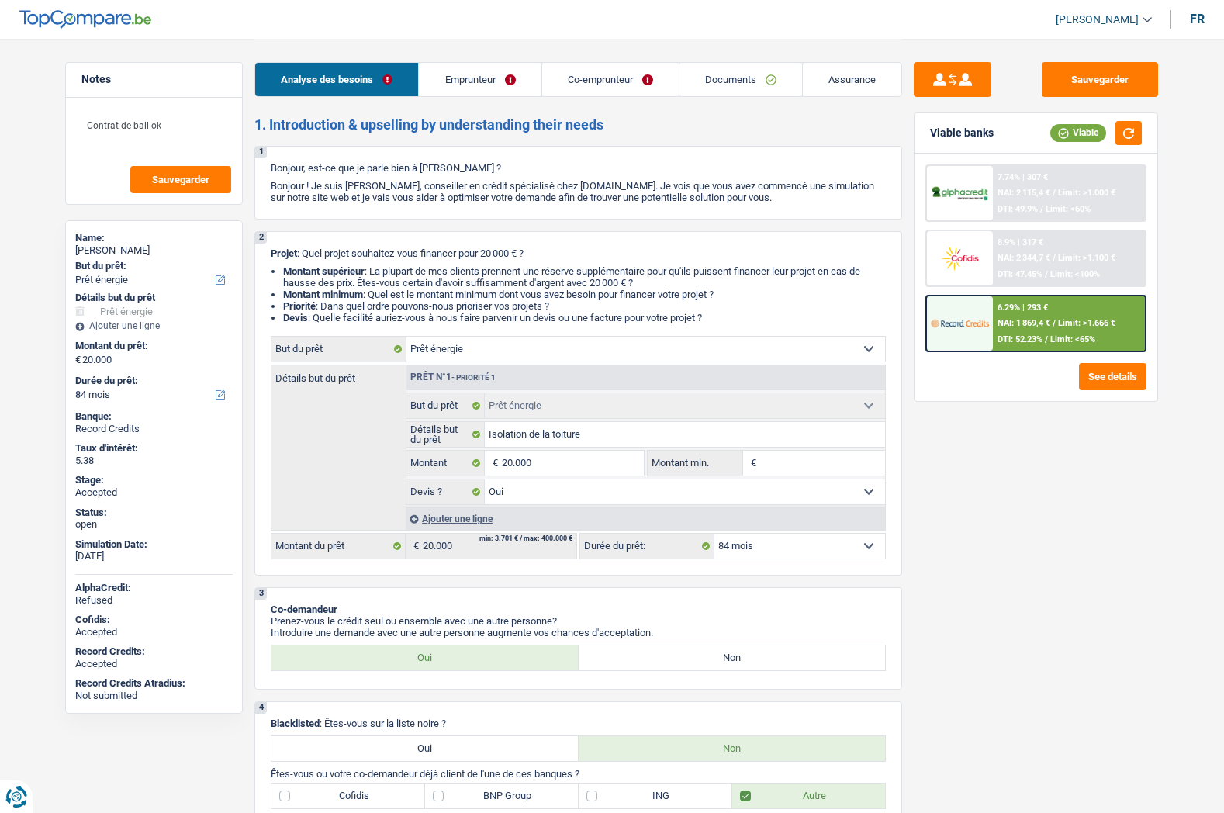
select select "energy"
select select "84"
select select "energy"
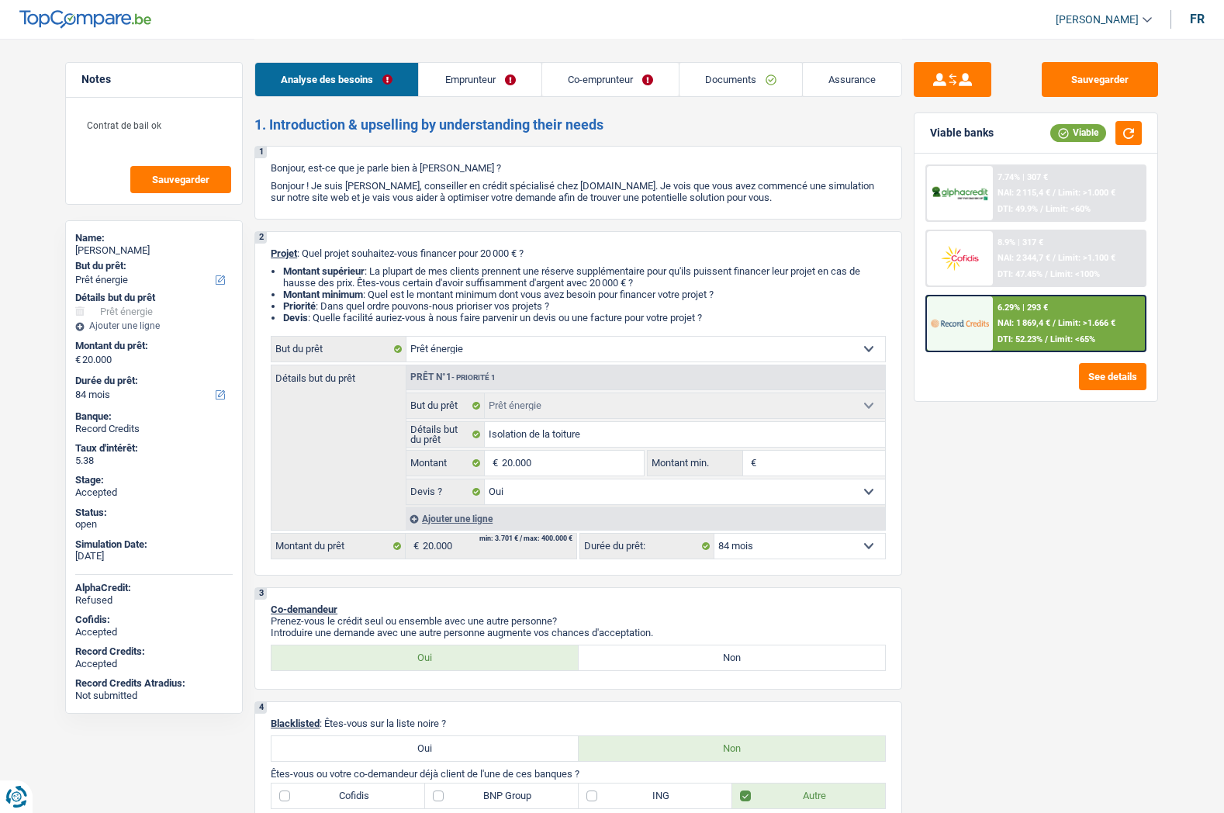
select select "yes"
select select "84"
select select "publicEmployee"
select select "independent"
select select "rentalIncome"
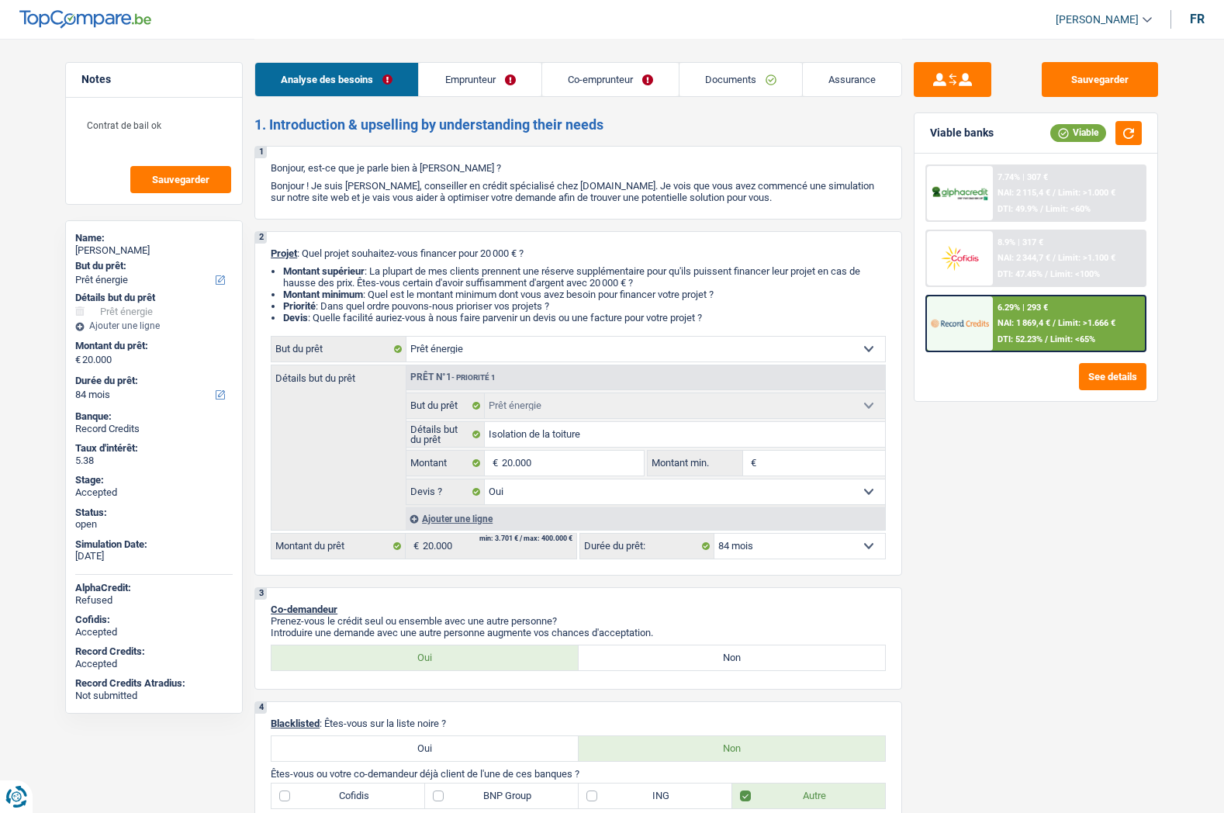
select select "netSalary"
select select "familyAllowances"
select select "mealVouchers"
select select "netSalary"
select select "ownerWithMortgage"
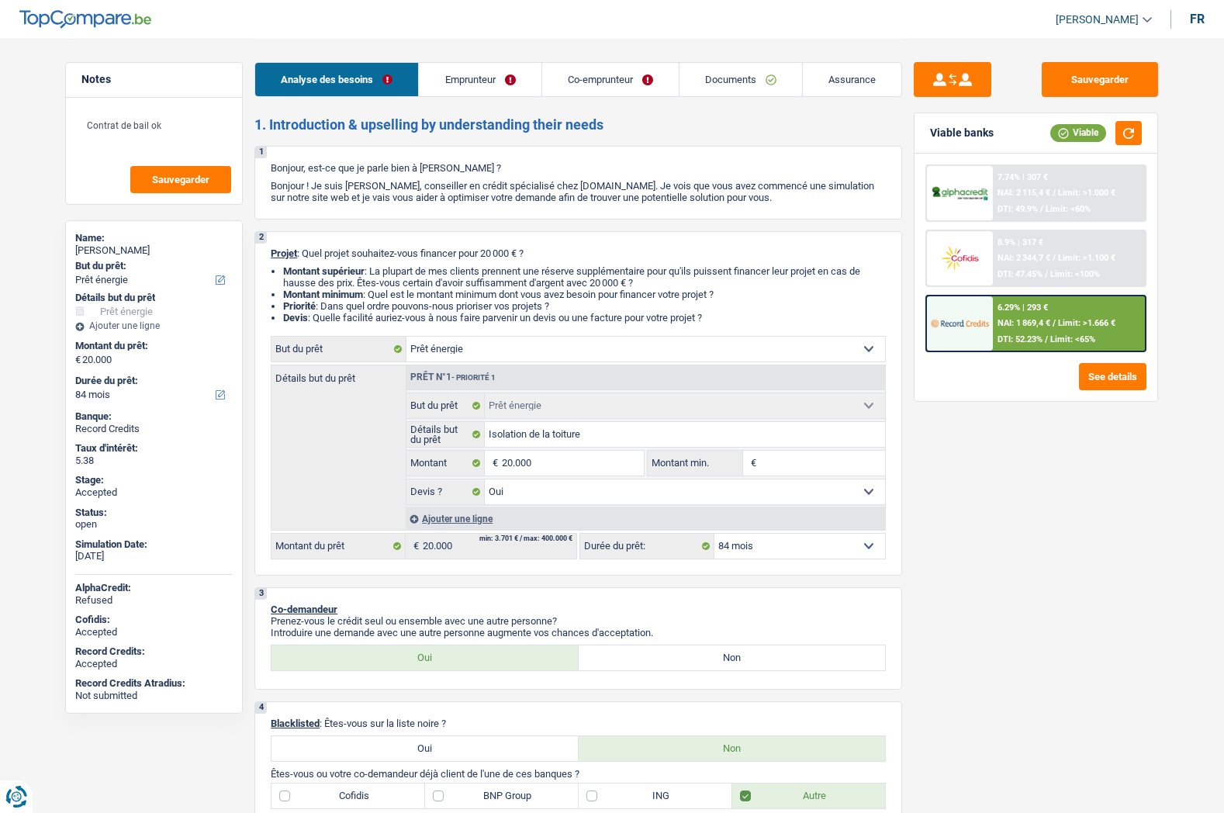
select select "mortgage"
select select "240"
select select "carLoan"
select select "48"
select select "renovationLoan"
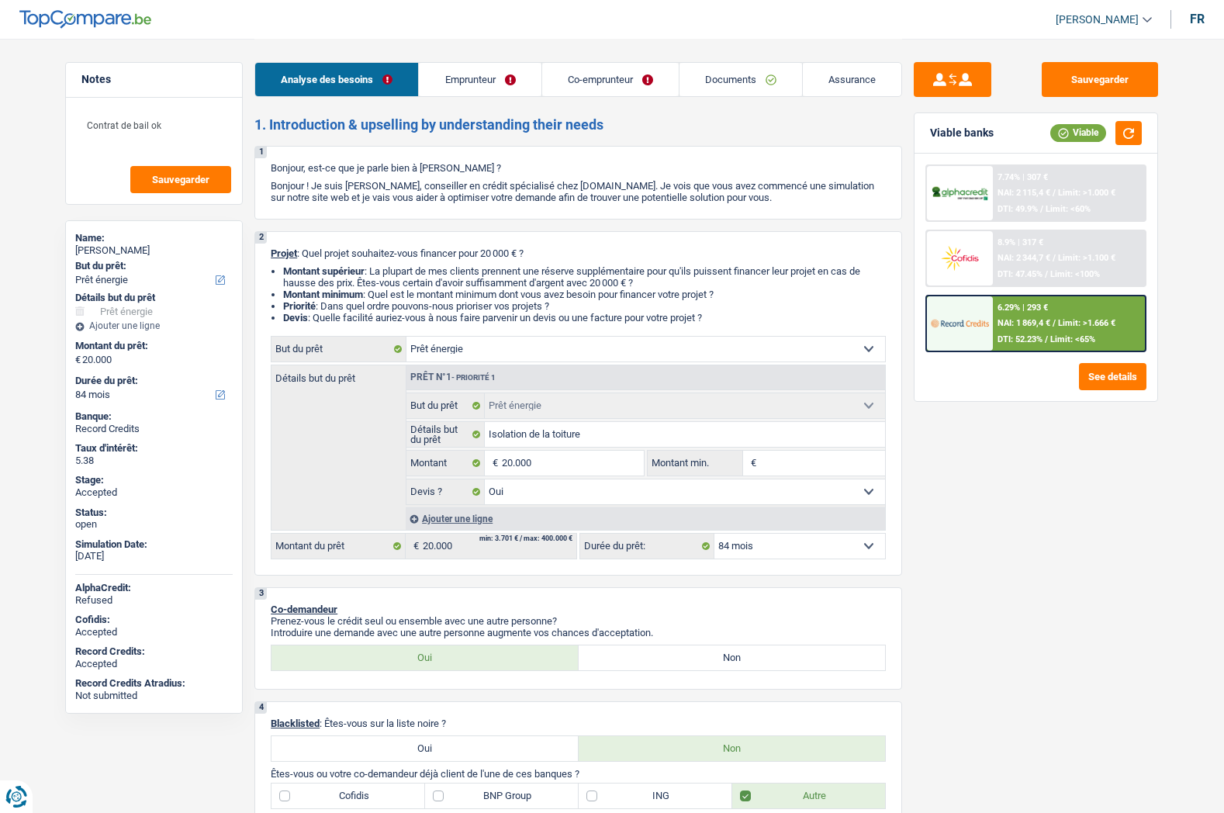
select select "60"
select select "energy"
select select "yes"
select select "84"
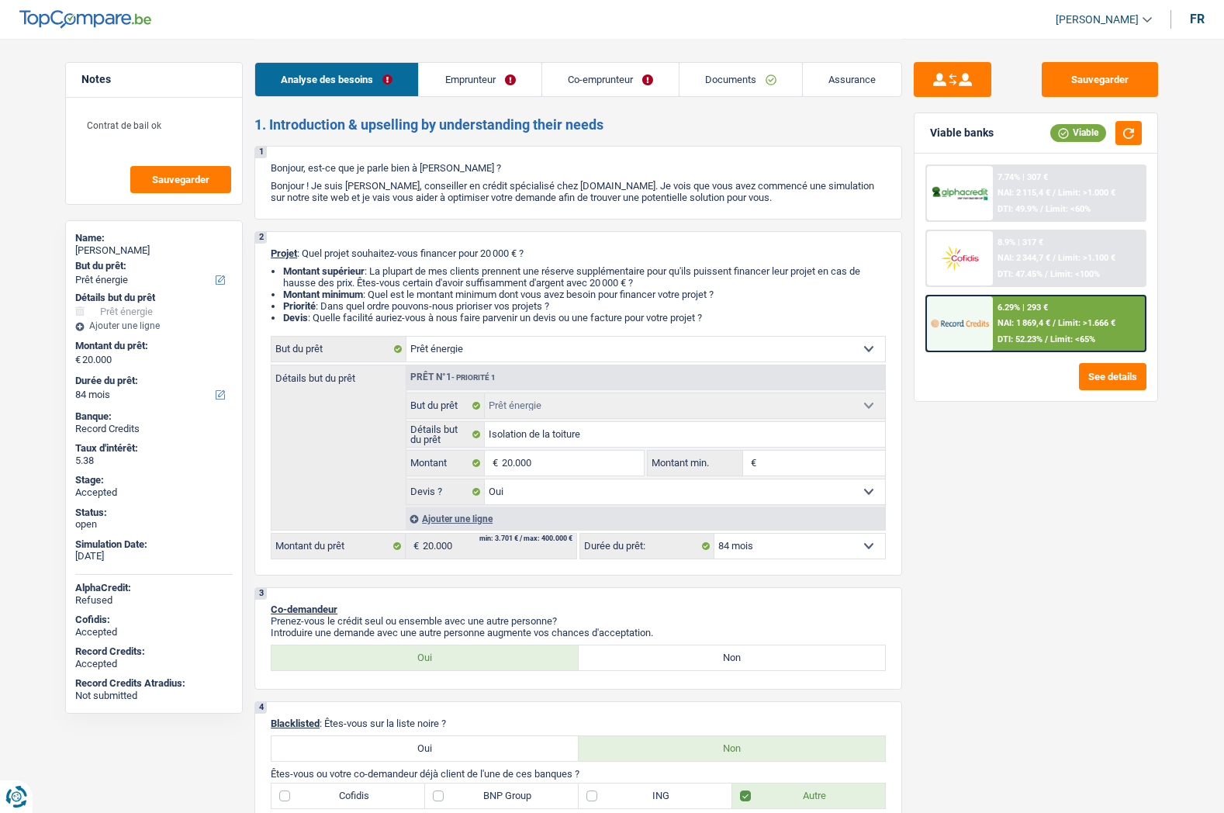
click at [830, 70] on link "Assurance" at bounding box center [852, 79] width 99 height 33
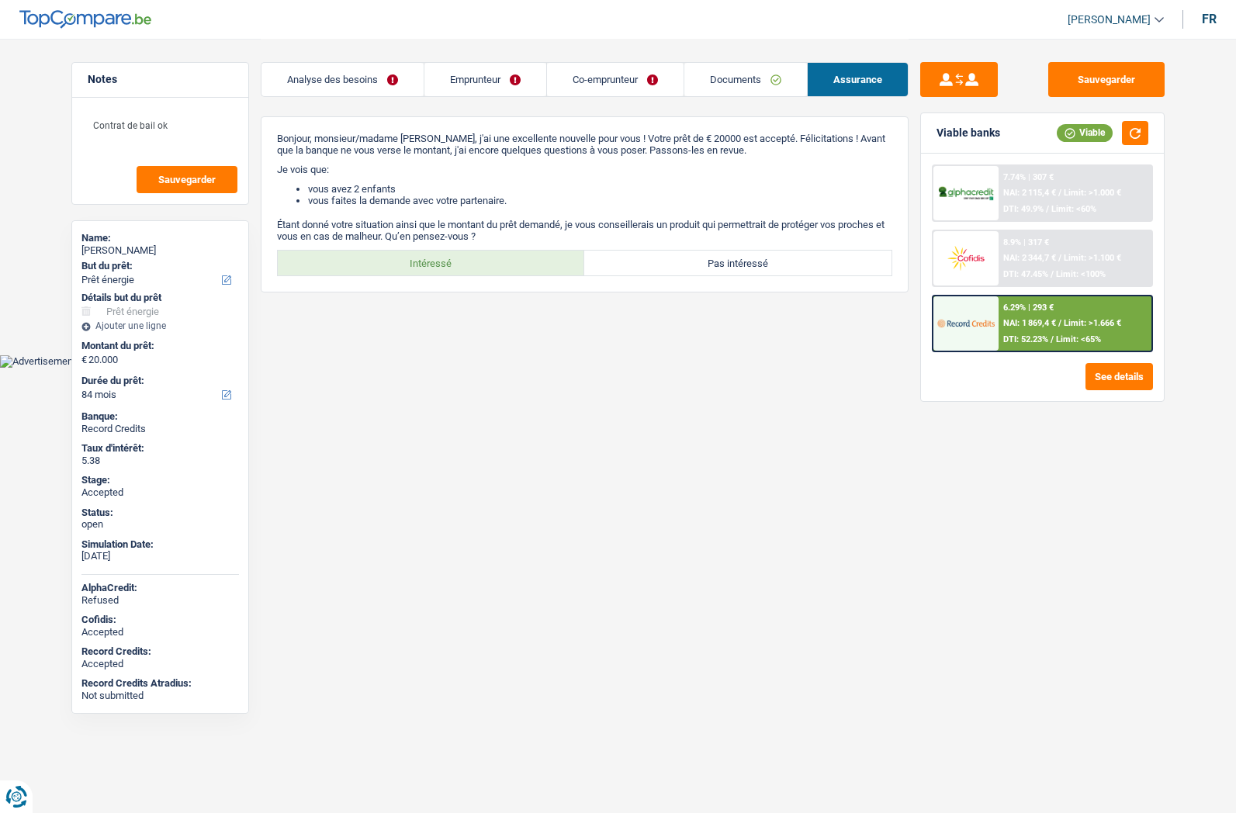
click at [987, 319] on img at bounding box center [965, 323] width 57 height 29
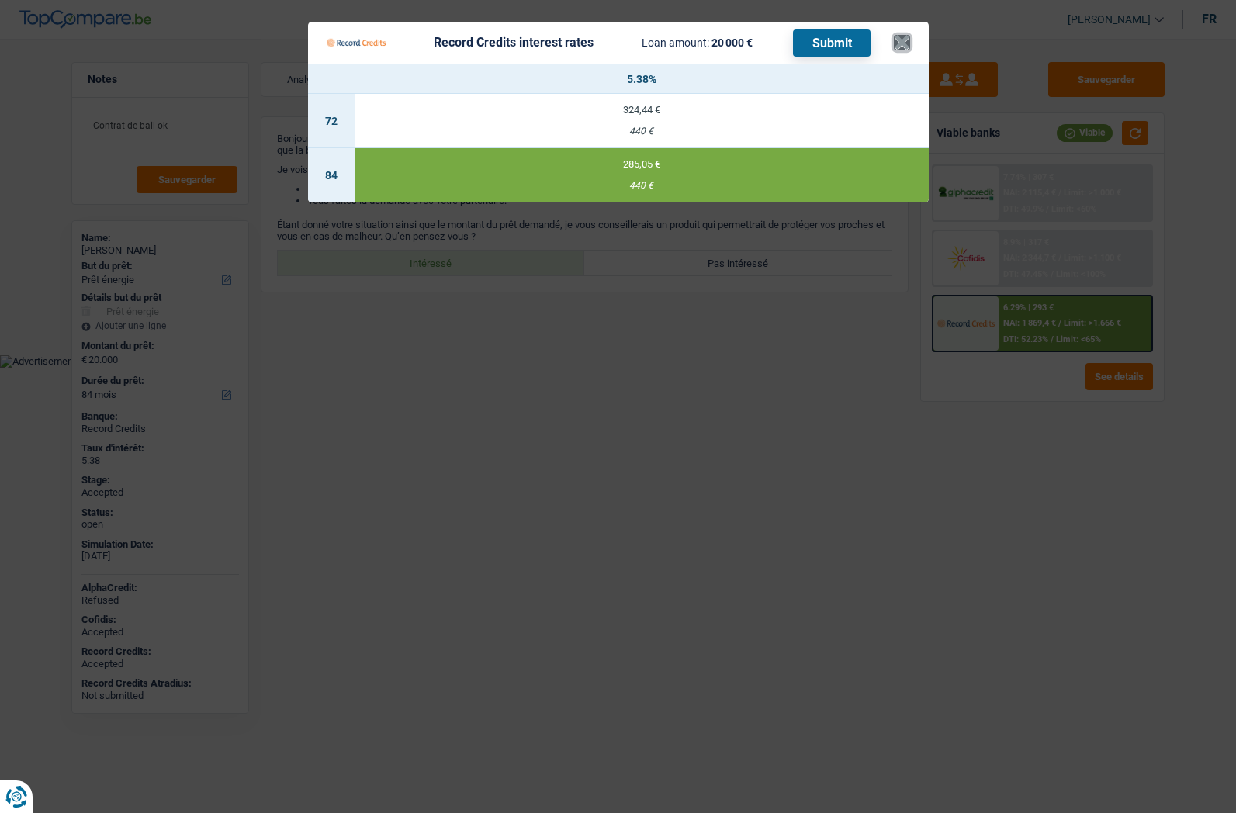
click at [904, 45] on button "×" at bounding box center [902, 43] width 16 height 16
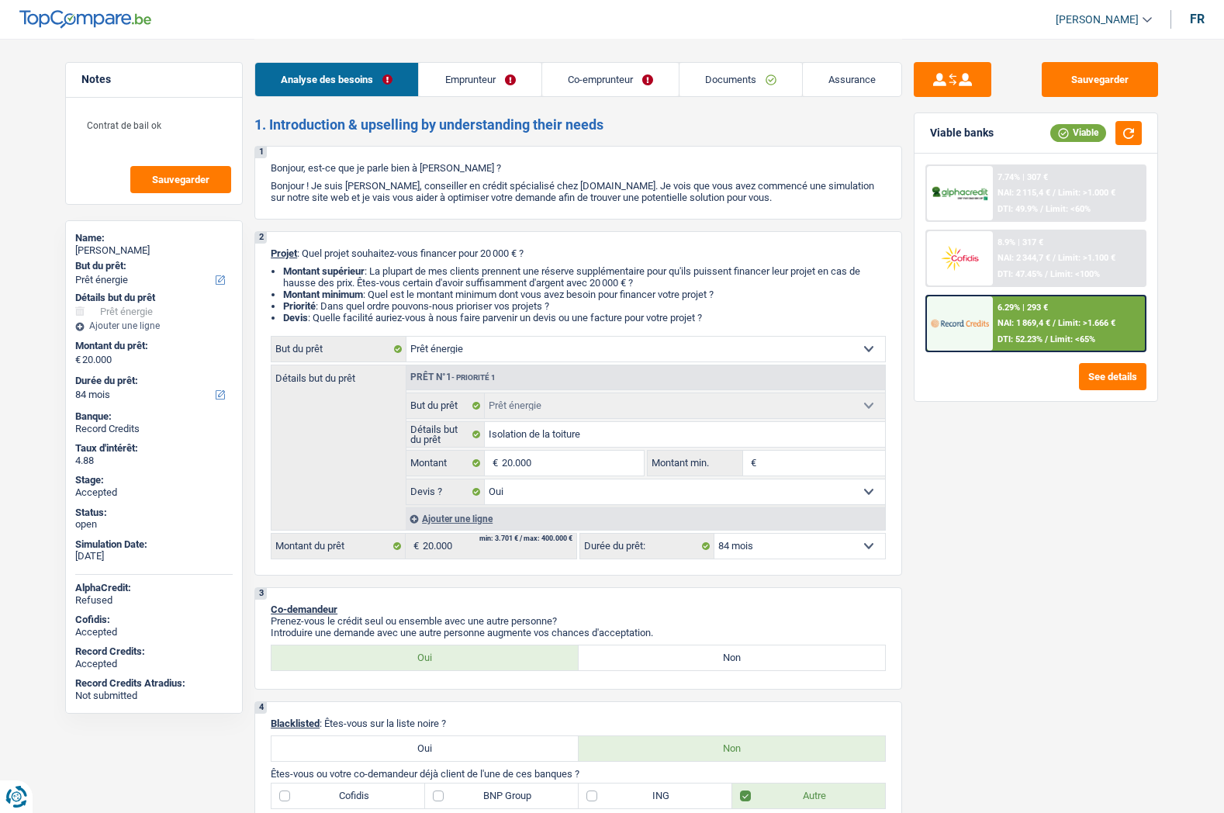
select select "energy"
select select "84"
select select "energy"
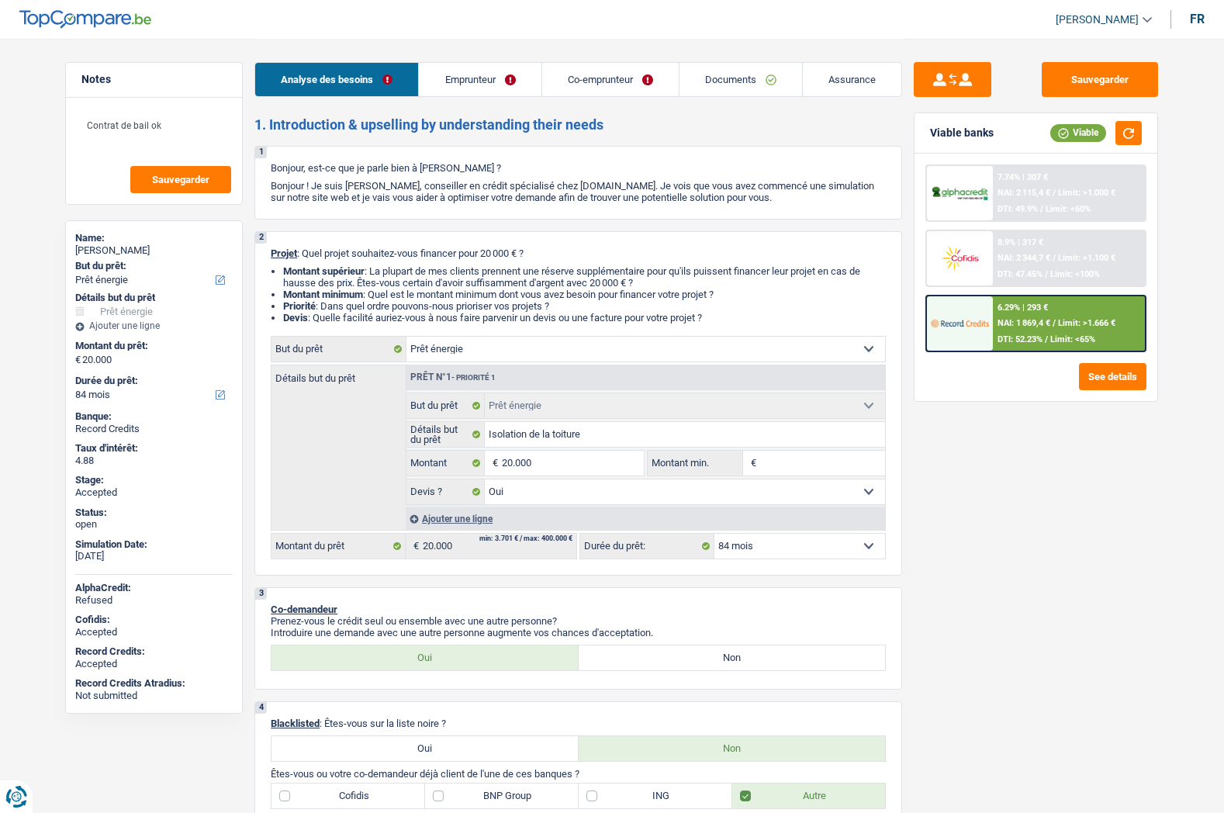
select select "yes"
select select "84"
select select "publicEmployee"
select select "independent"
select select "rentalIncome"
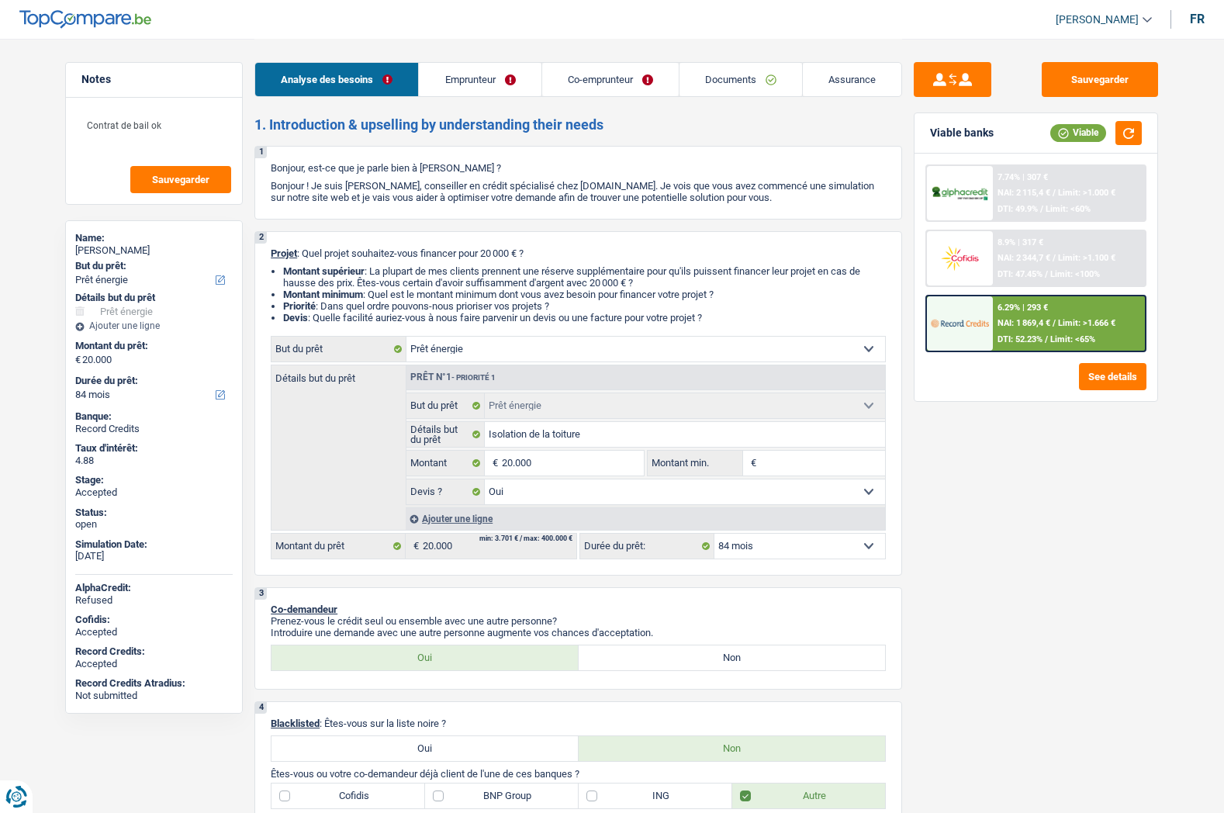
select select "netSalary"
select select "familyAllowances"
select select "mealVouchers"
select select "netSalary"
select select "ownerWithMortgage"
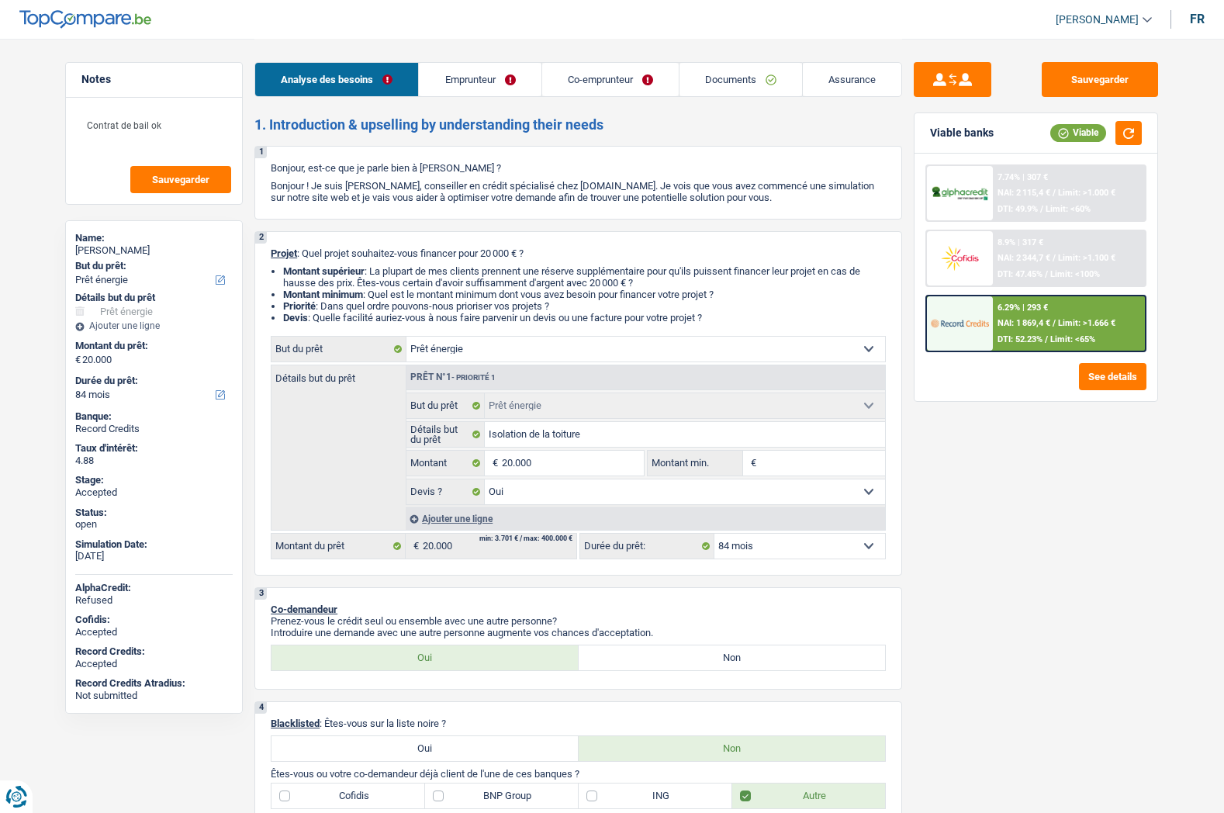
select select "mortgage"
select select "240"
select select "carLoan"
select select "48"
select select "renovationLoan"
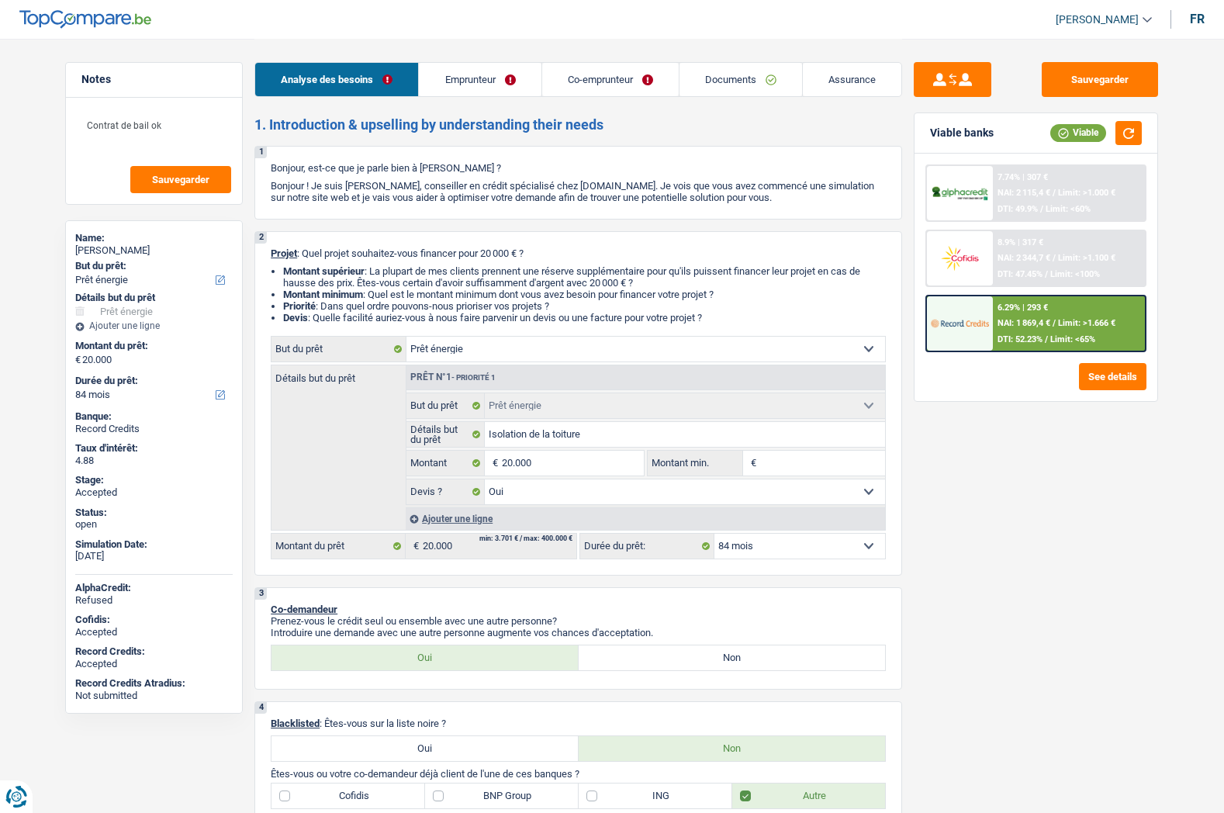
select select "60"
select select "energy"
select select "yes"
select select "84"
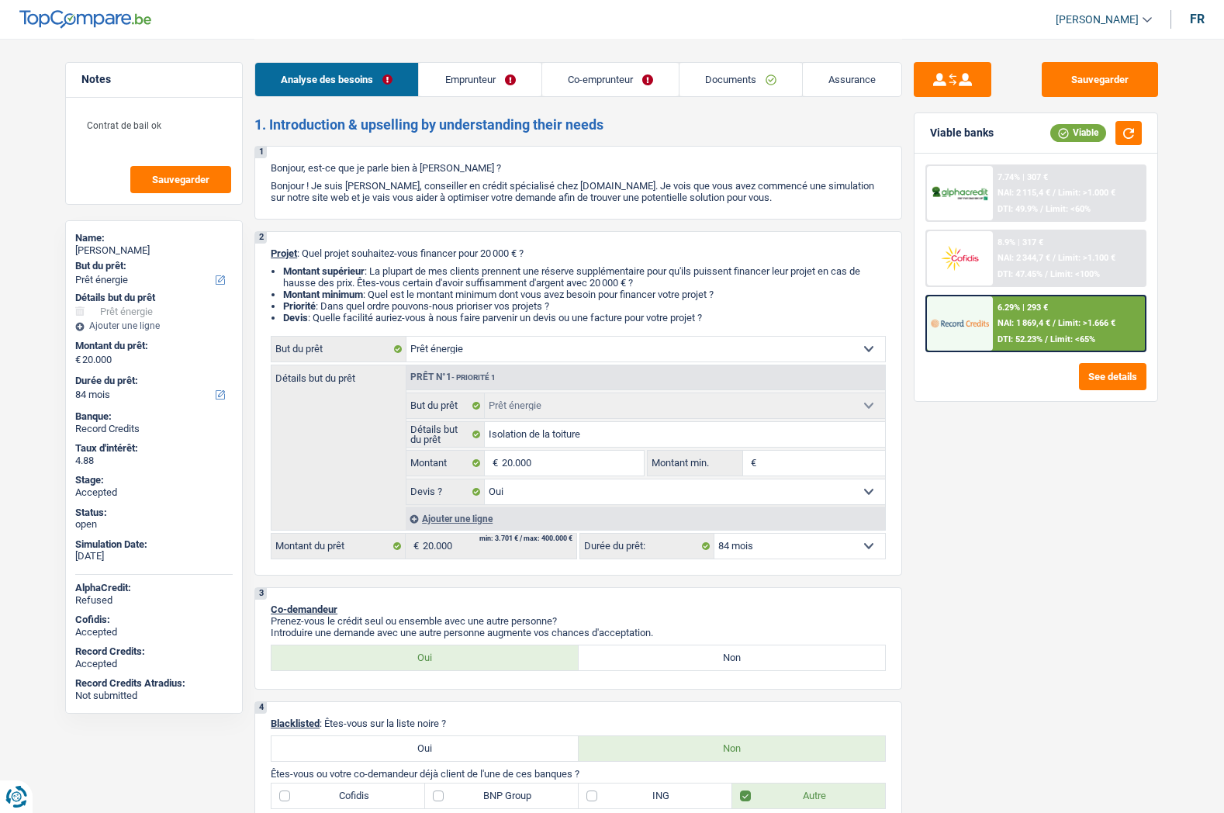
click at [835, 82] on link "Assurance" at bounding box center [852, 79] width 99 height 33
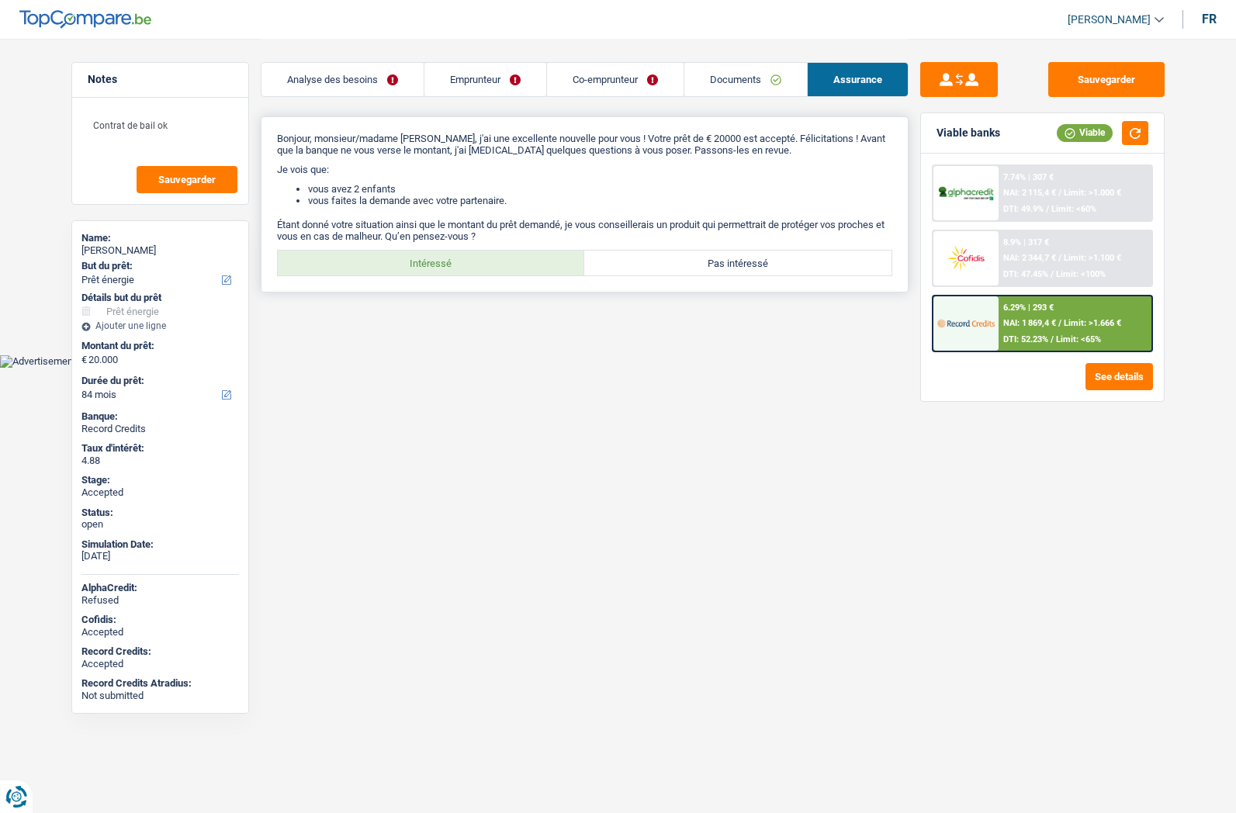
click at [426, 266] on label "Intéressé" at bounding box center [431, 263] width 307 height 25
click at [426, 266] on input "Intéressé" at bounding box center [431, 263] width 307 height 25
radio input "true"
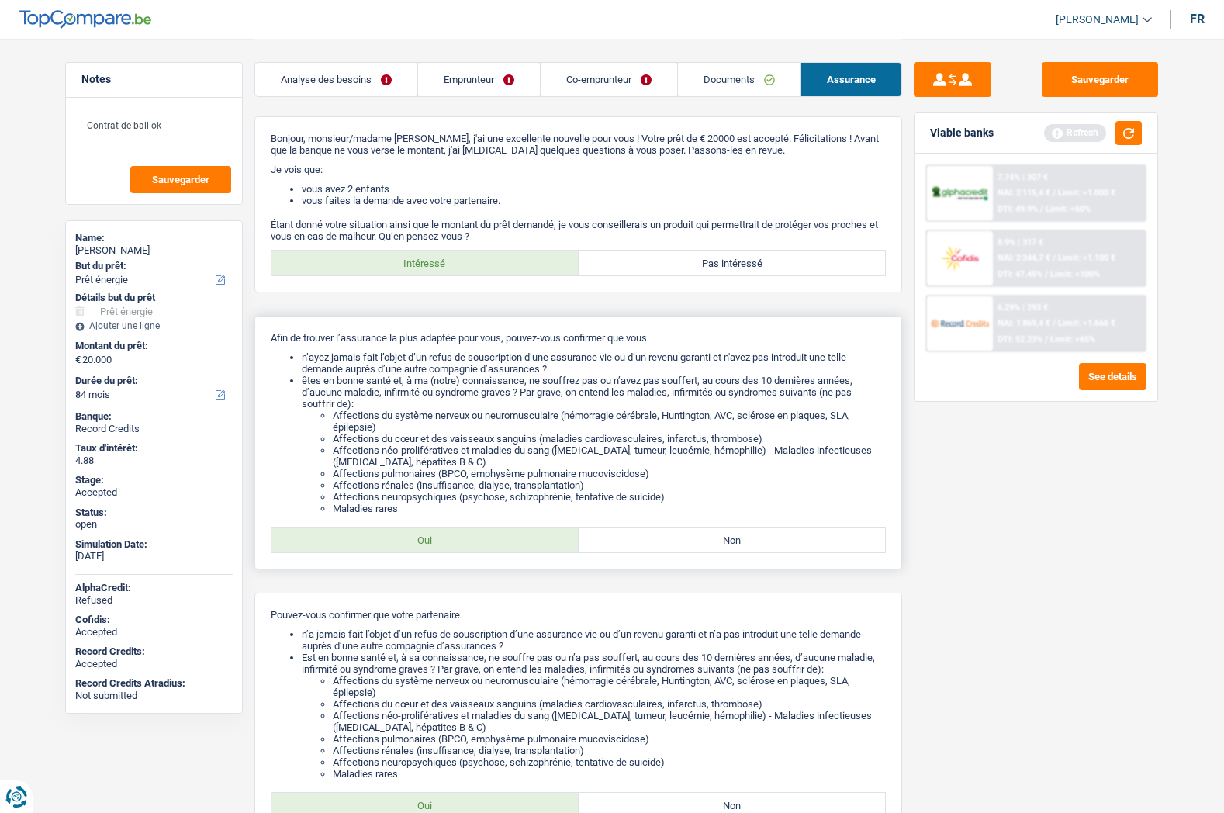
click at [442, 544] on label "Oui" at bounding box center [424, 539] width 307 height 25
click at [442, 544] on input "Oui" at bounding box center [424, 539] width 307 height 25
radio input "true"
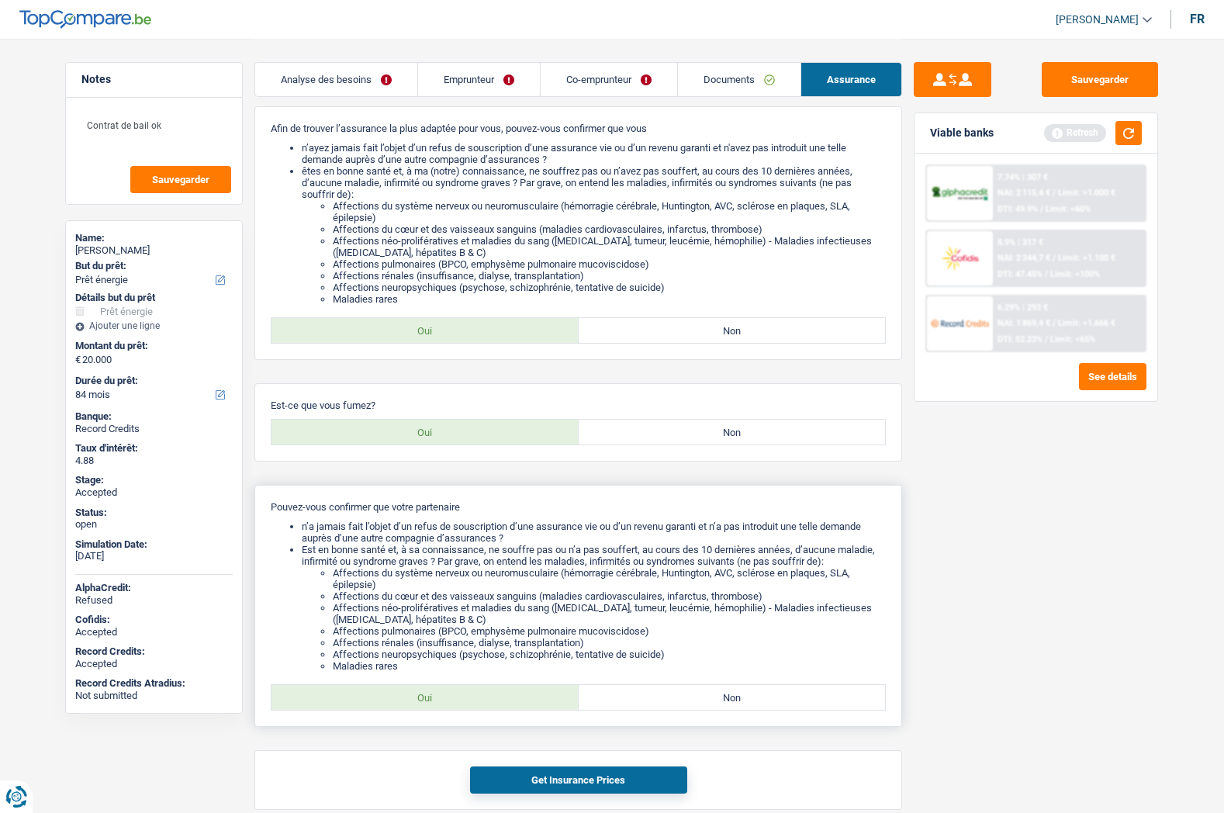
scroll to position [233, 0]
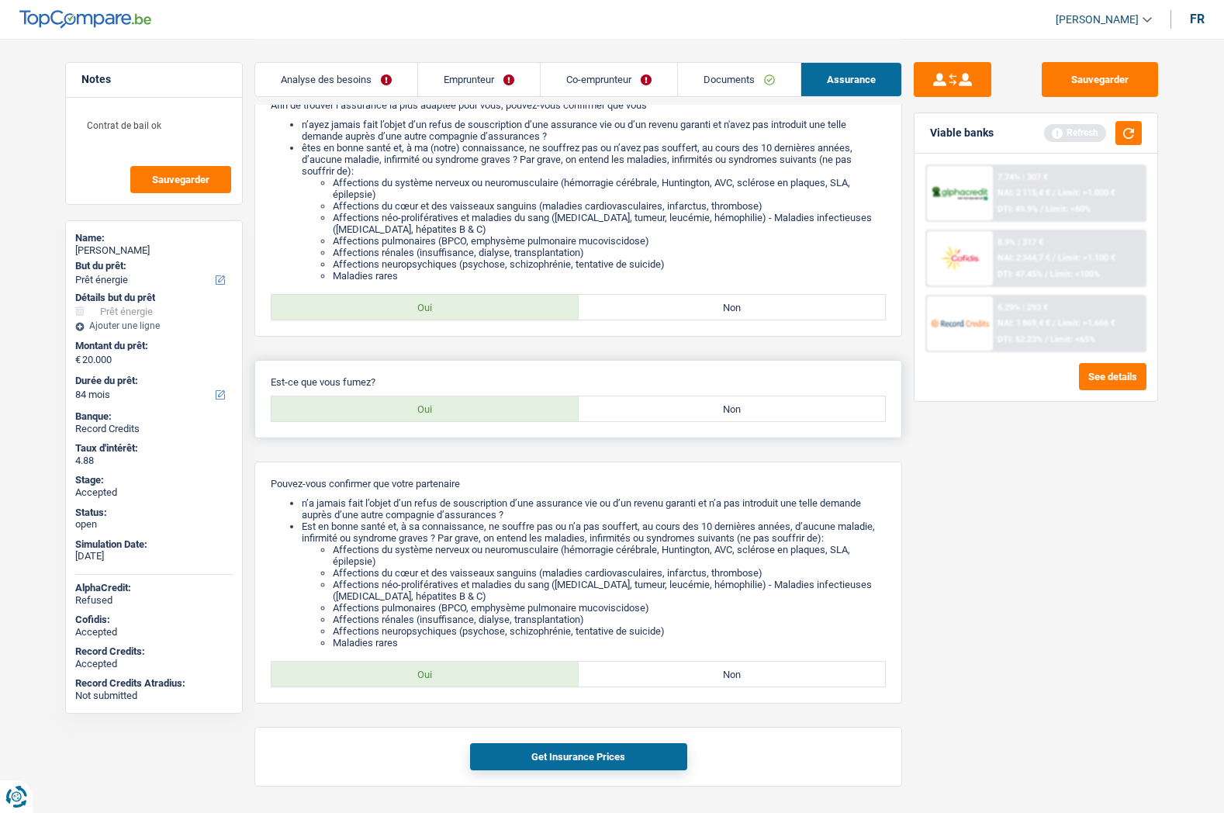
click at [446, 410] on label "Oui" at bounding box center [424, 408] width 307 height 25
click at [446, 410] on input "Oui" at bounding box center [424, 408] width 307 height 25
radio input "true"
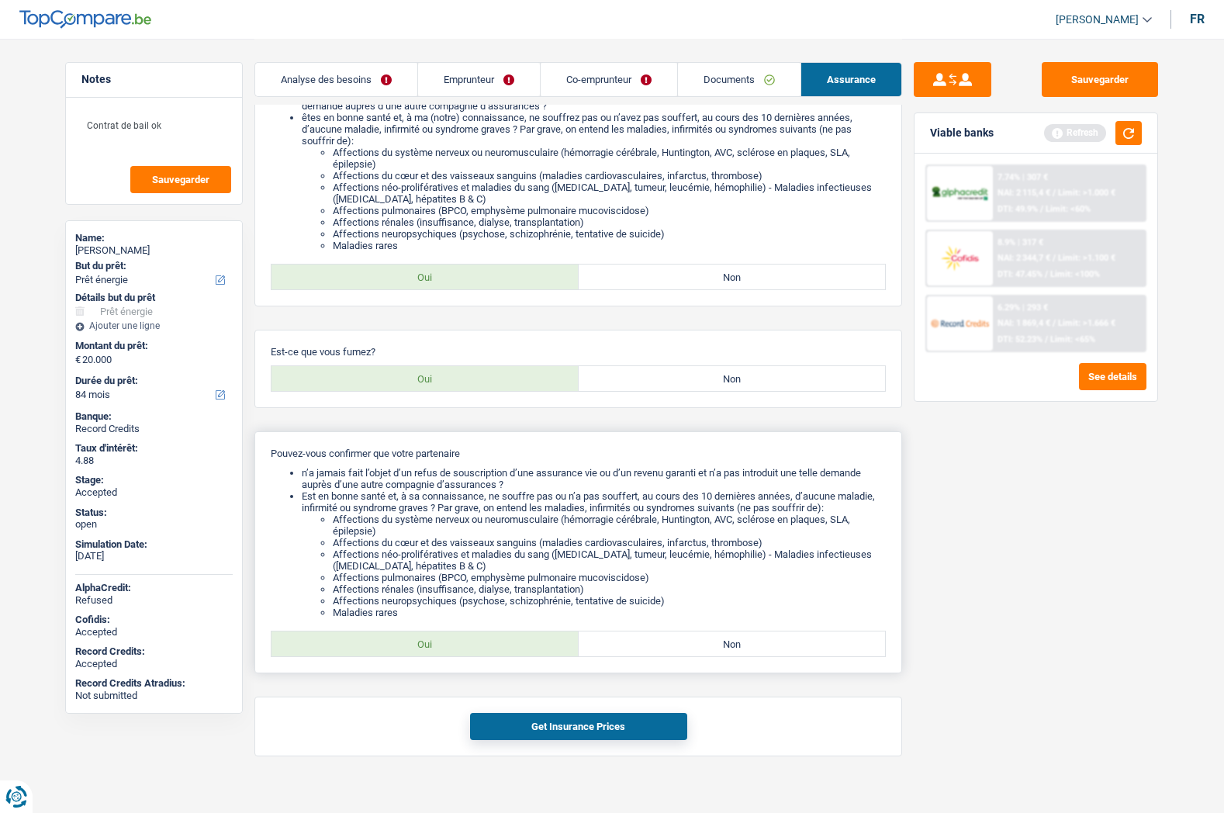
scroll to position [280, 0]
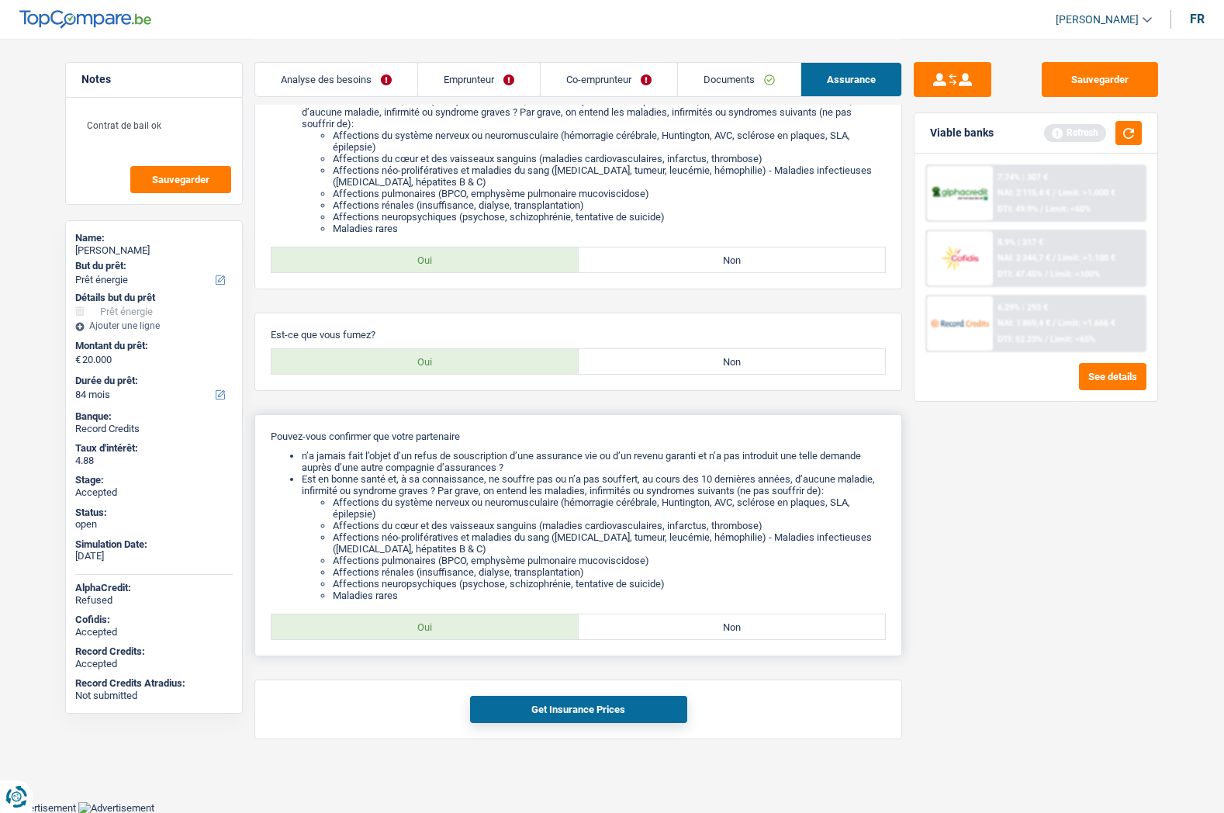
click at [429, 624] on label "Oui" at bounding box center [424, 626] width 307 height 25
click at [429, 624] on input "Oui" at bounding box center [424, 626] width 307 height 25
radio input "true"
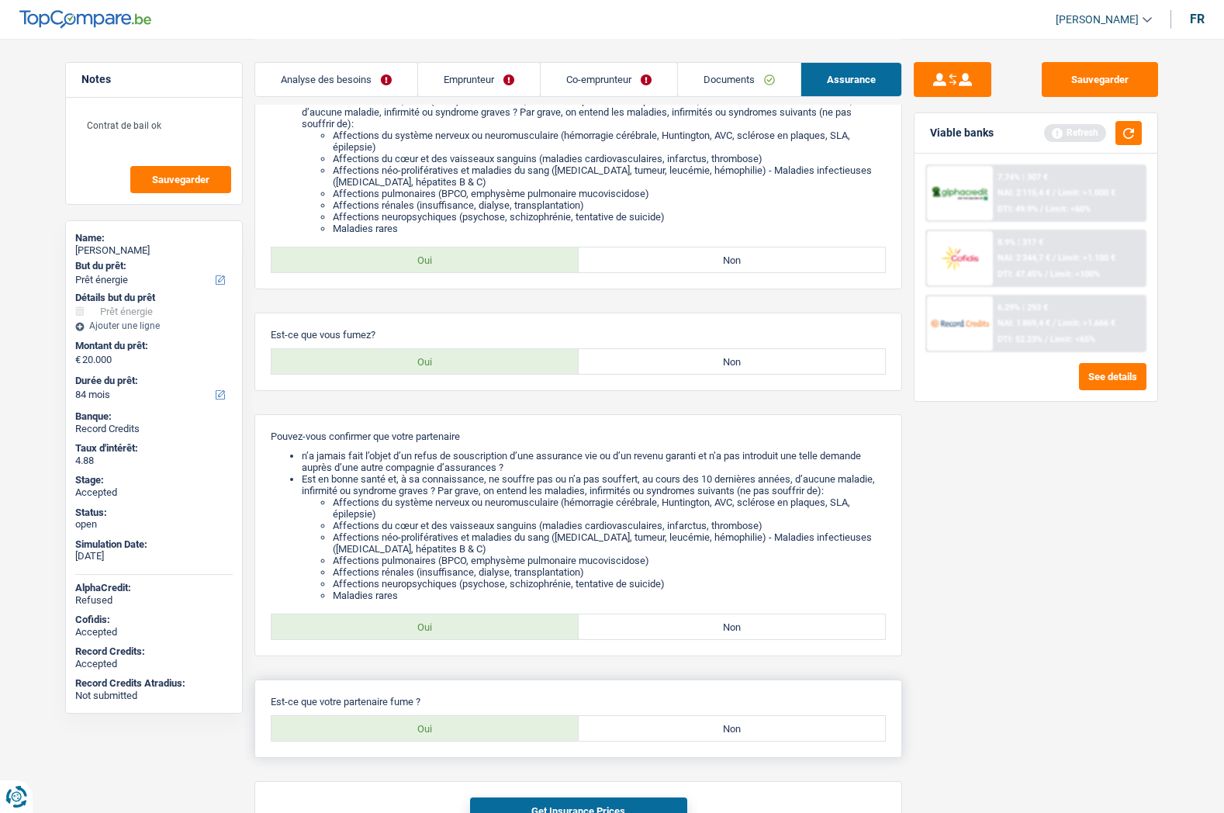
click at [447, 706] on p "Est-ce que votre partenaire fume ?" at bounding box center [578, 702] width 615 height 12
click at [444, 721] on label "Oui" at bounding box center [424, 728] width 307 height 25
click at [444, 721] on input "Oui" at bounding box center [424, 728] width 307 height 25
radio input "true"
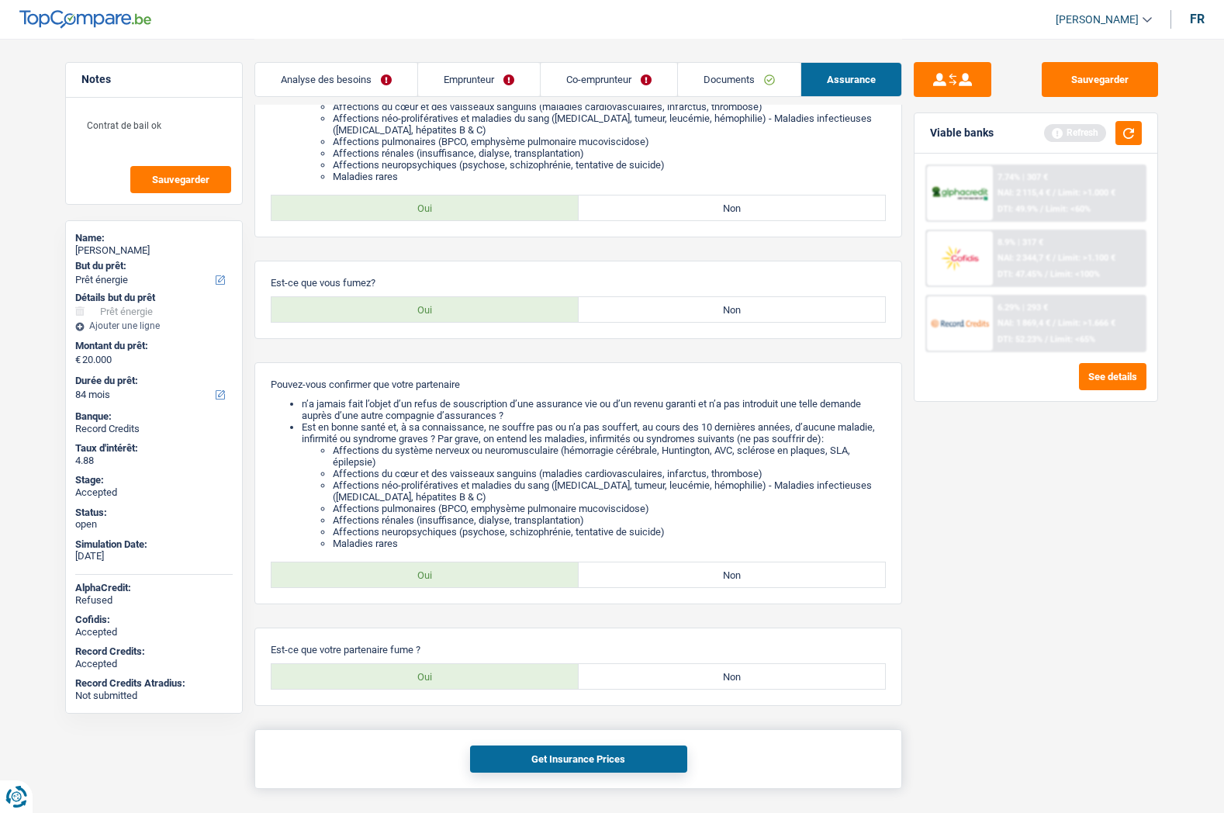
scroll to position [382, 0]
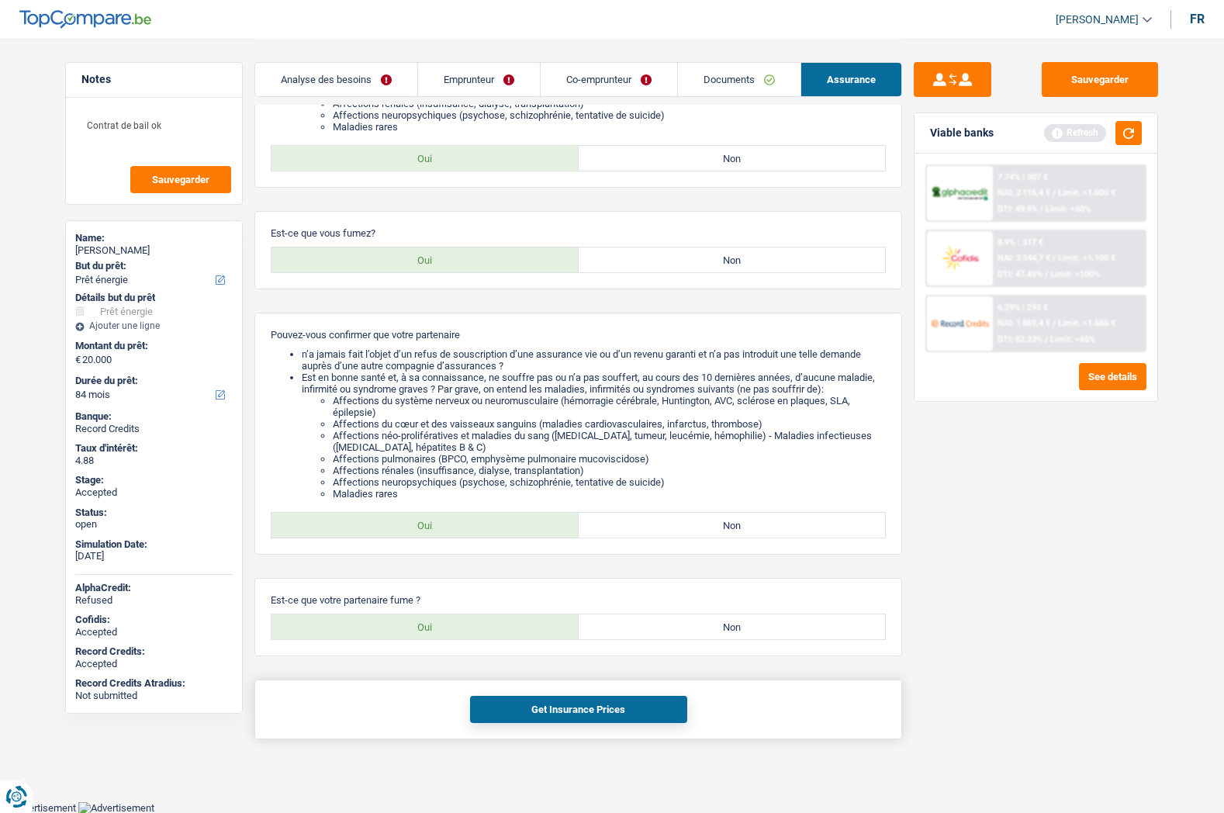
click at [517, 704] on button "Get Insurance Prices" at bounding box center [578, 709] width 217 height 27
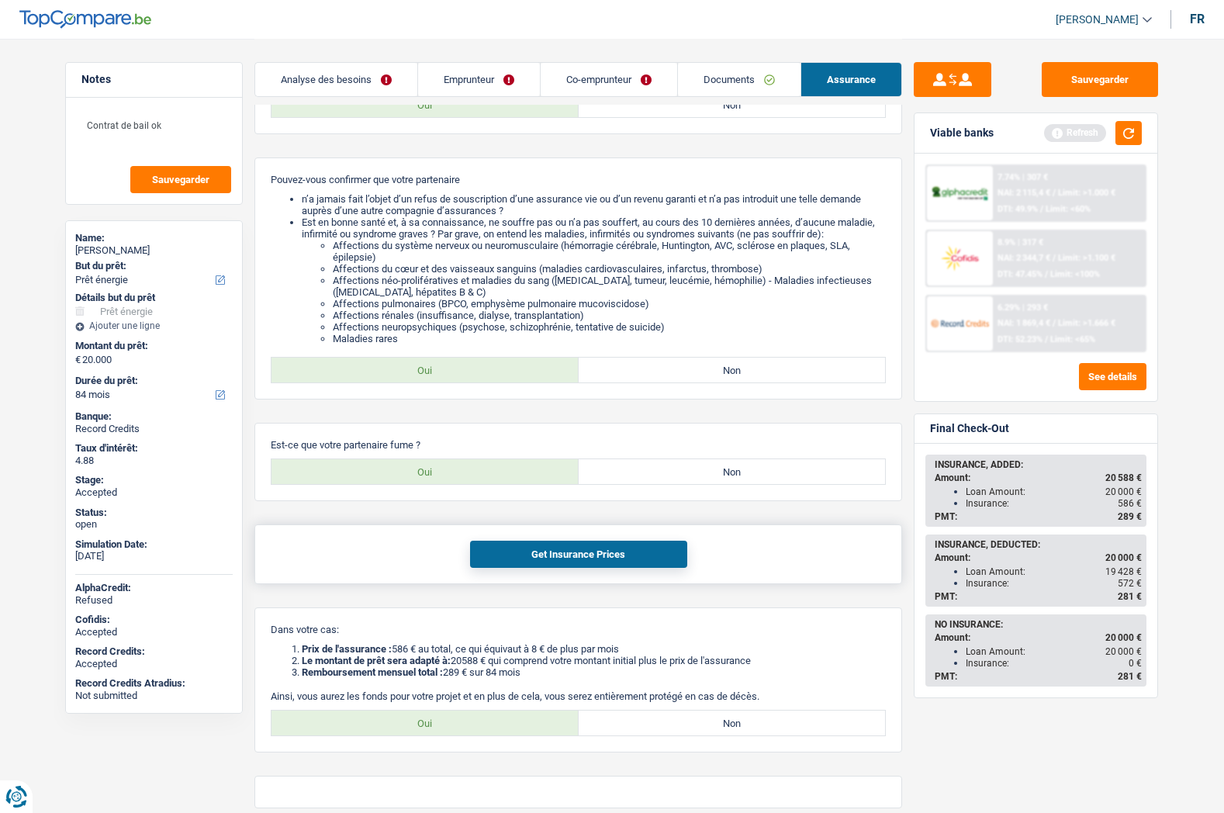
scroll to position [606, 0]
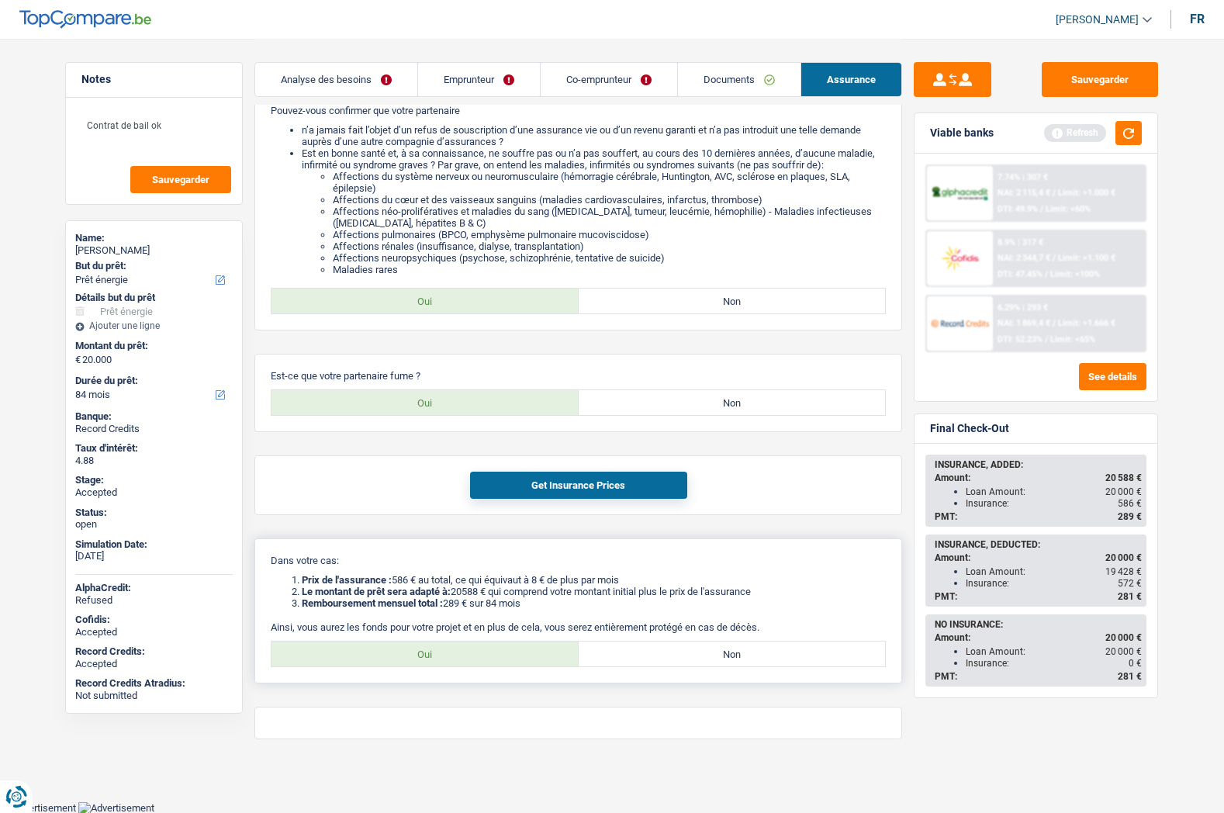
click at [476, 656] on label "Oui" at bounding box center [424, 653] width 307 height 25
click at [476, 656] on input "Oui" at bounding box center [424, 653] width 307 height 25
radio input "true"
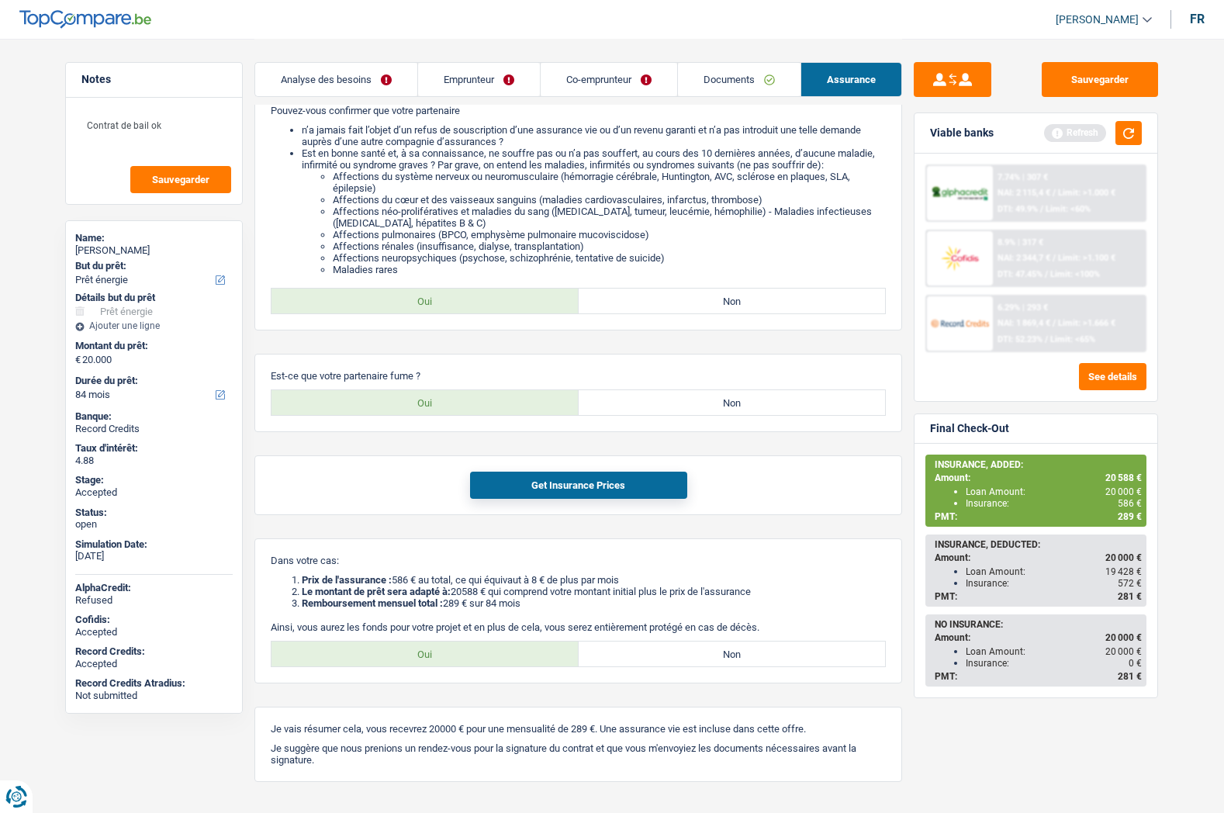
click at [353, 84] on link "Analyse des besoins" at bounding box center [336, 79] width 162 height 33
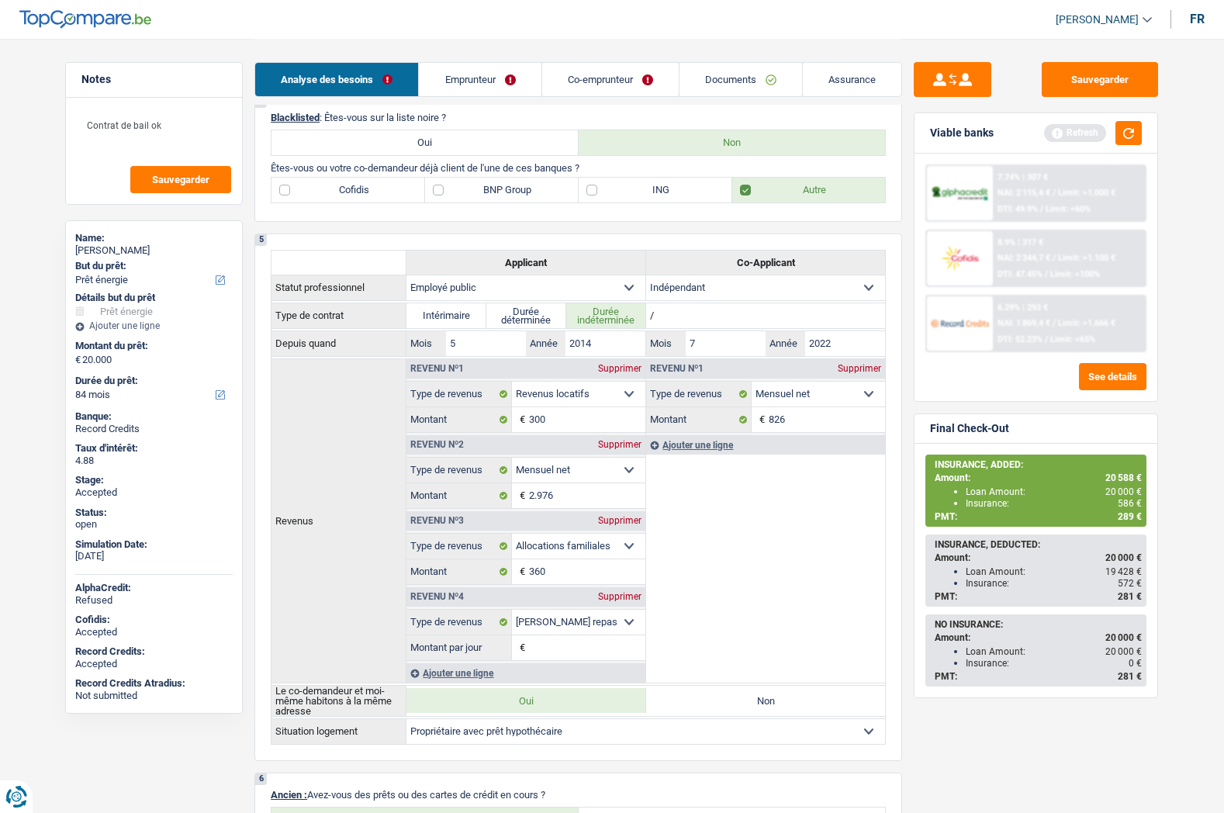
click at [1103, 13] on span "[PERSON_NAME]" at bounding box center [1097, 19] width 83 height 13
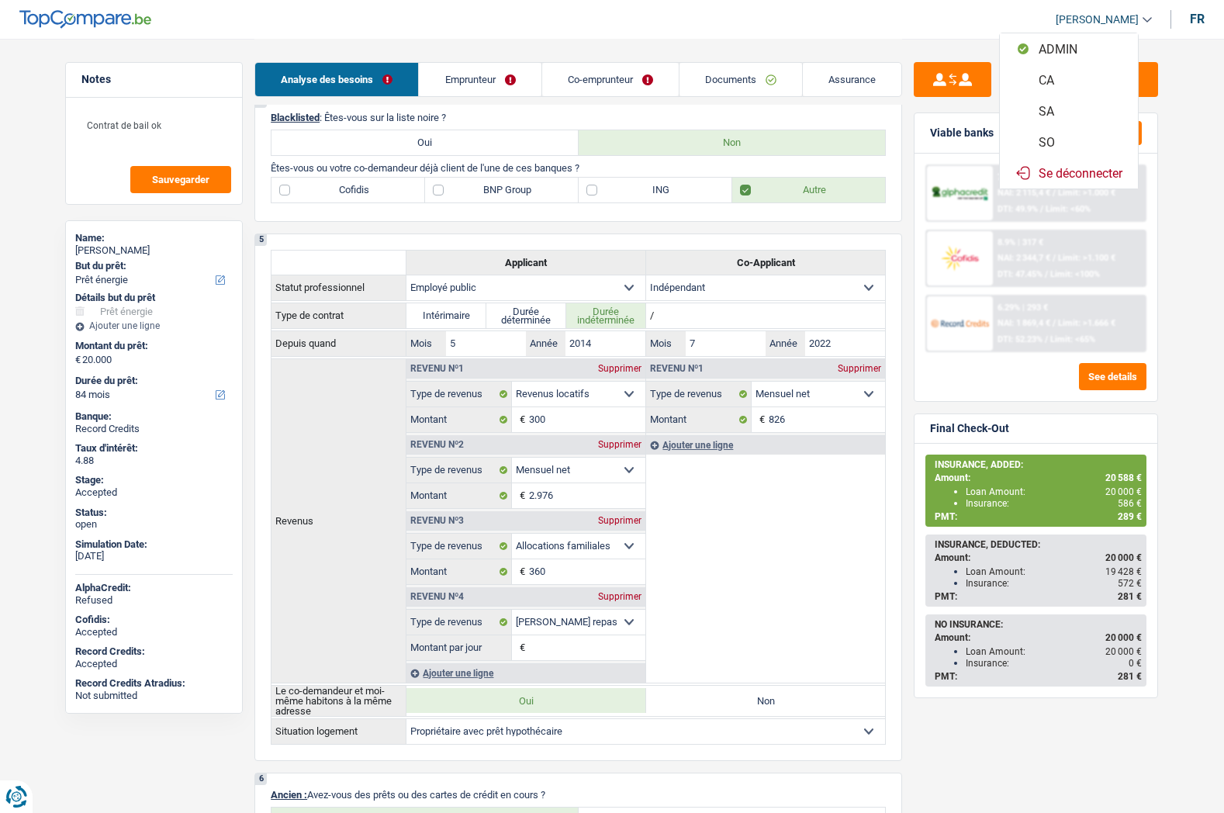
click at [1067, 140] on button "SO" at bounding box center [1069, 141] width 138 height 31
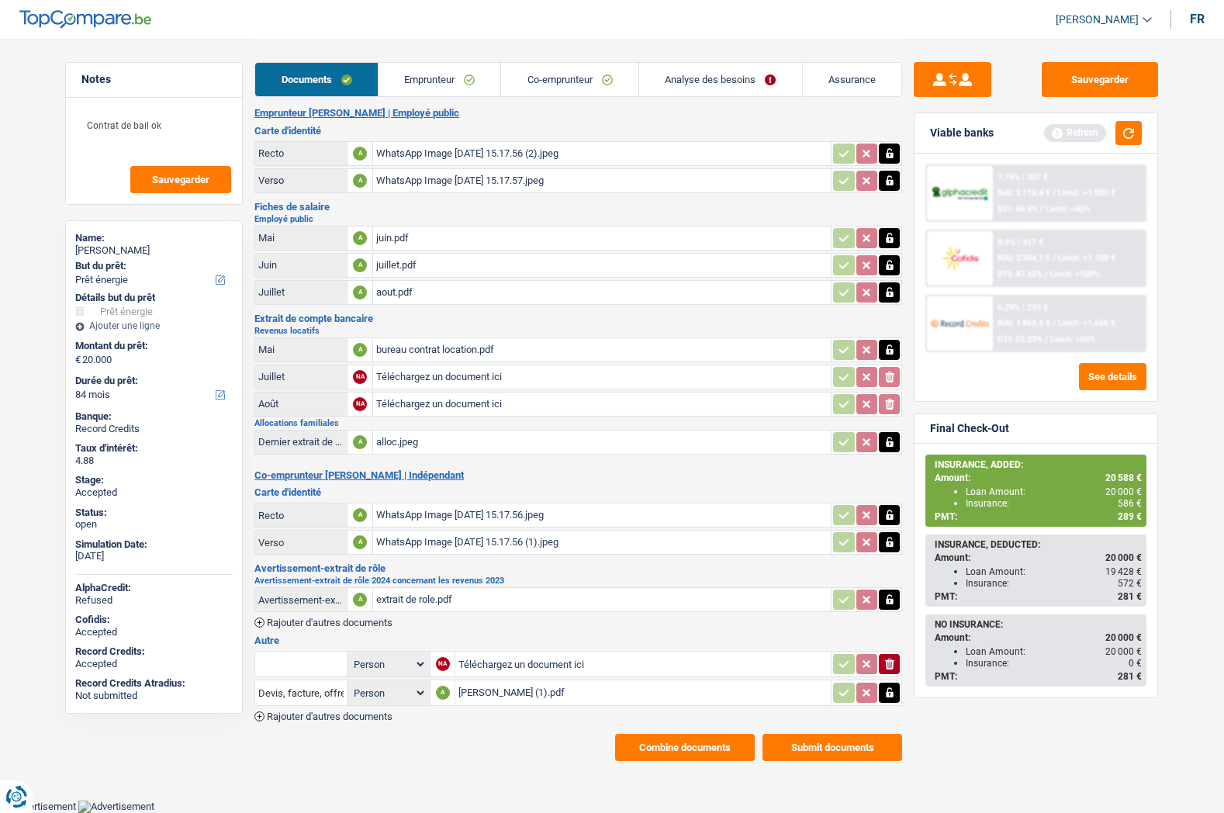
scroll to position [9, 0]
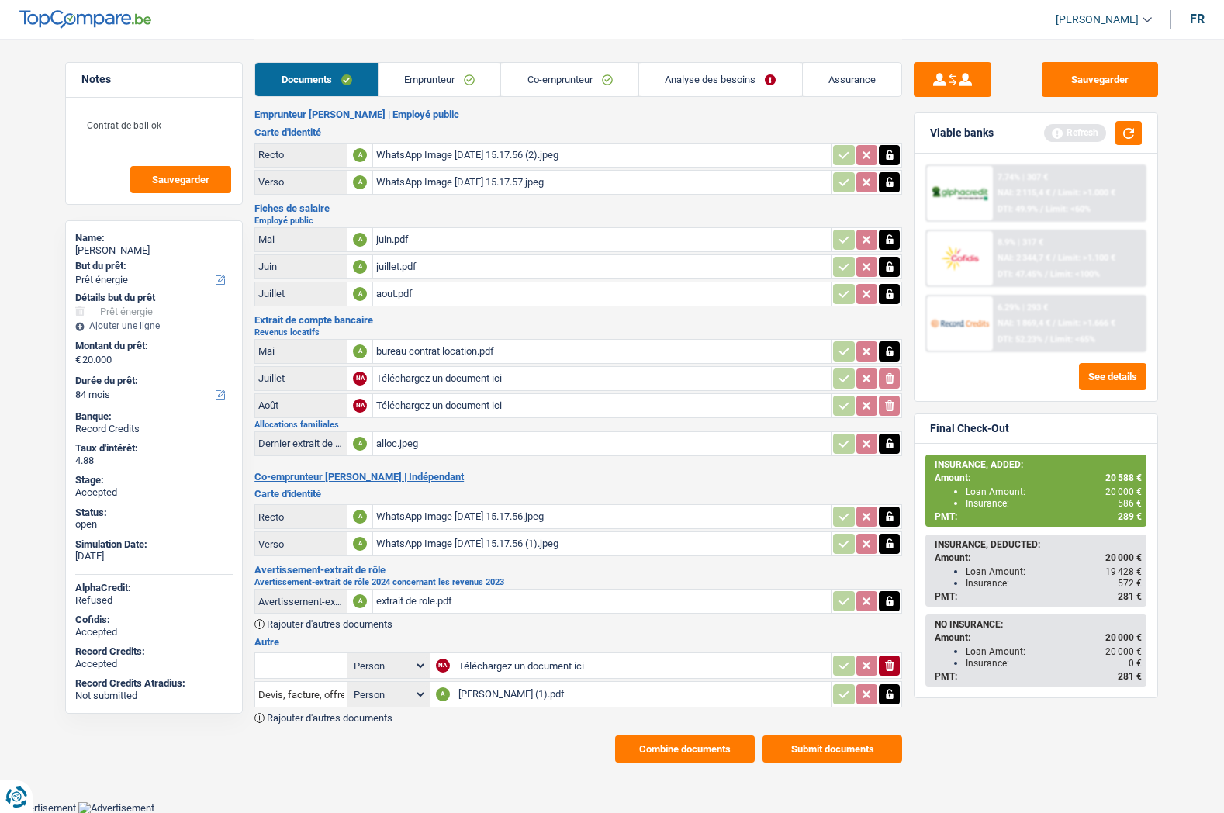
click at [650, 744] on button "Combine documents" at bounding box center [685, 748] width 140 height 27
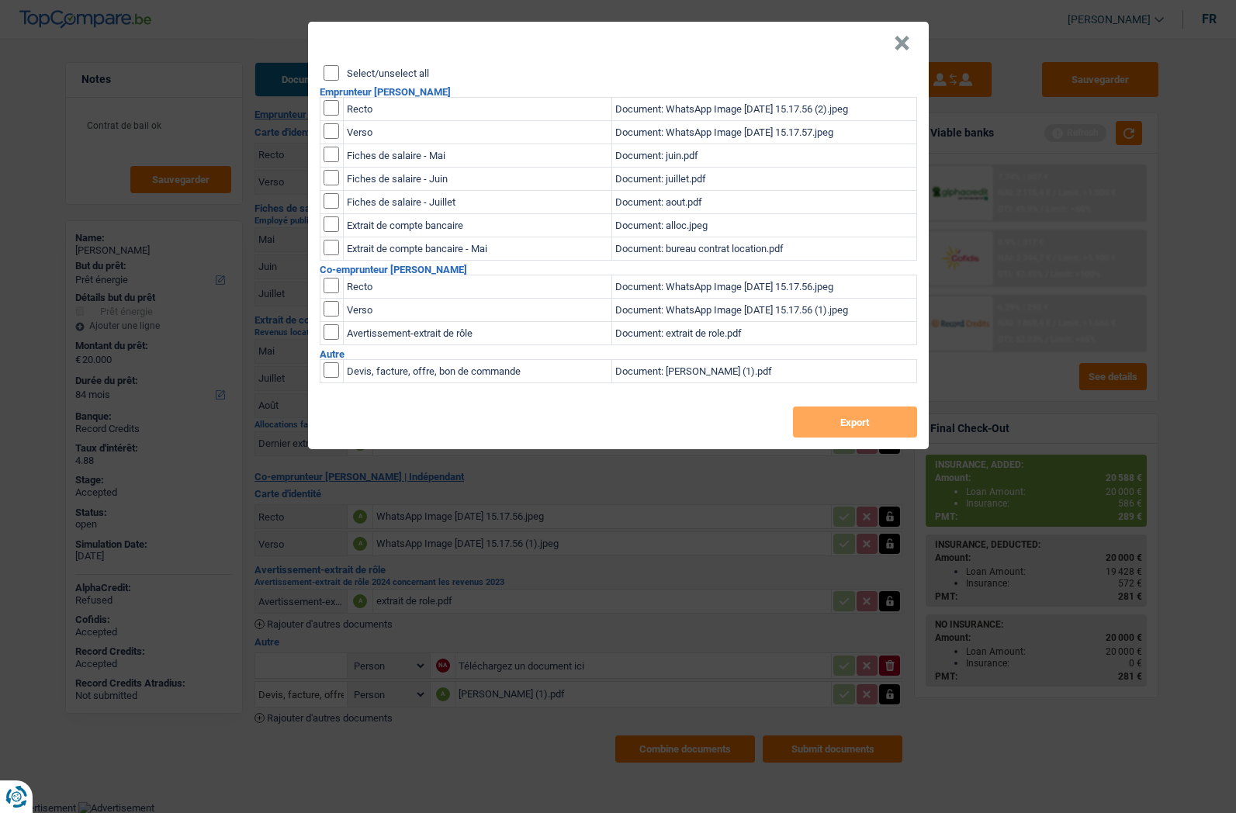
click at [362, 68] on label "Select/unselect all" at bounding box center [388, 73] width 82 height 10
click at [339, 67] on input "Select/unselect all" at bounding box center [331, 73] width 16 height 16
checkbox input "true"
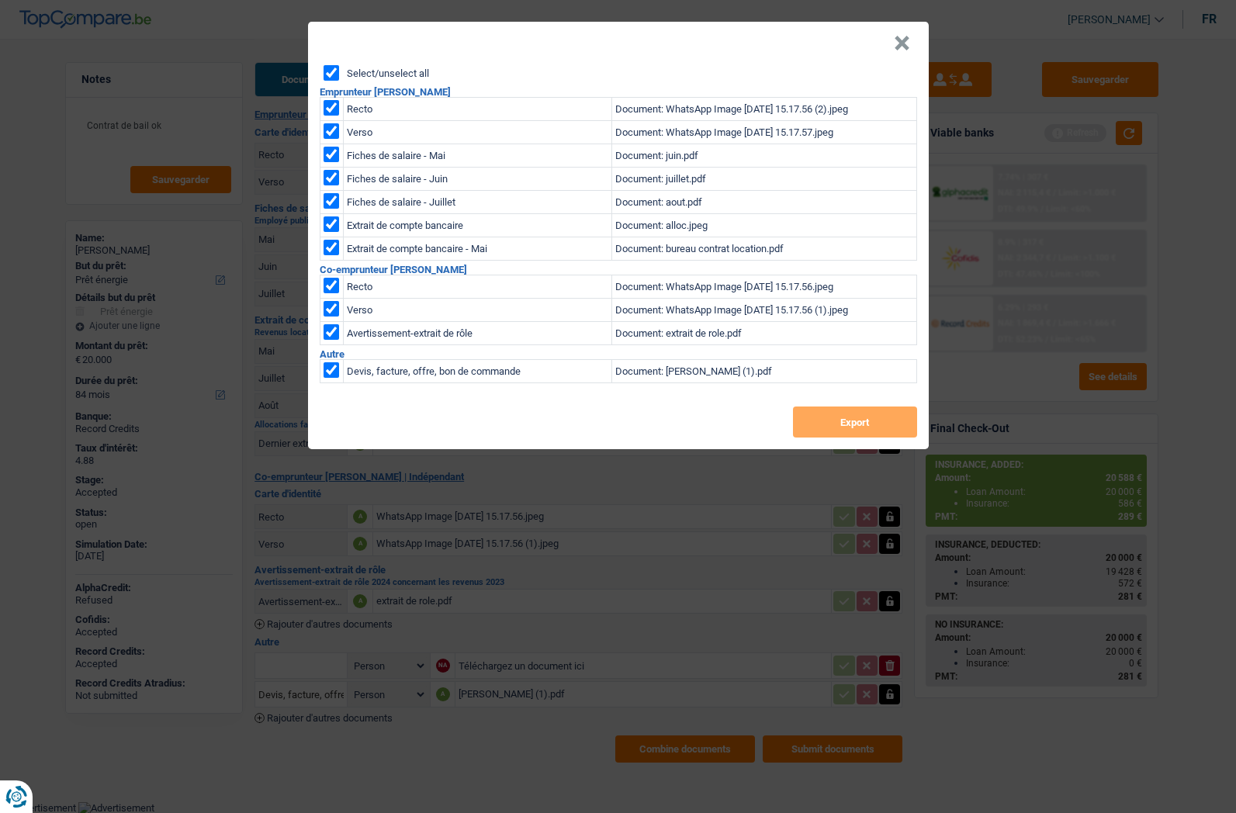
checkbox input "true"
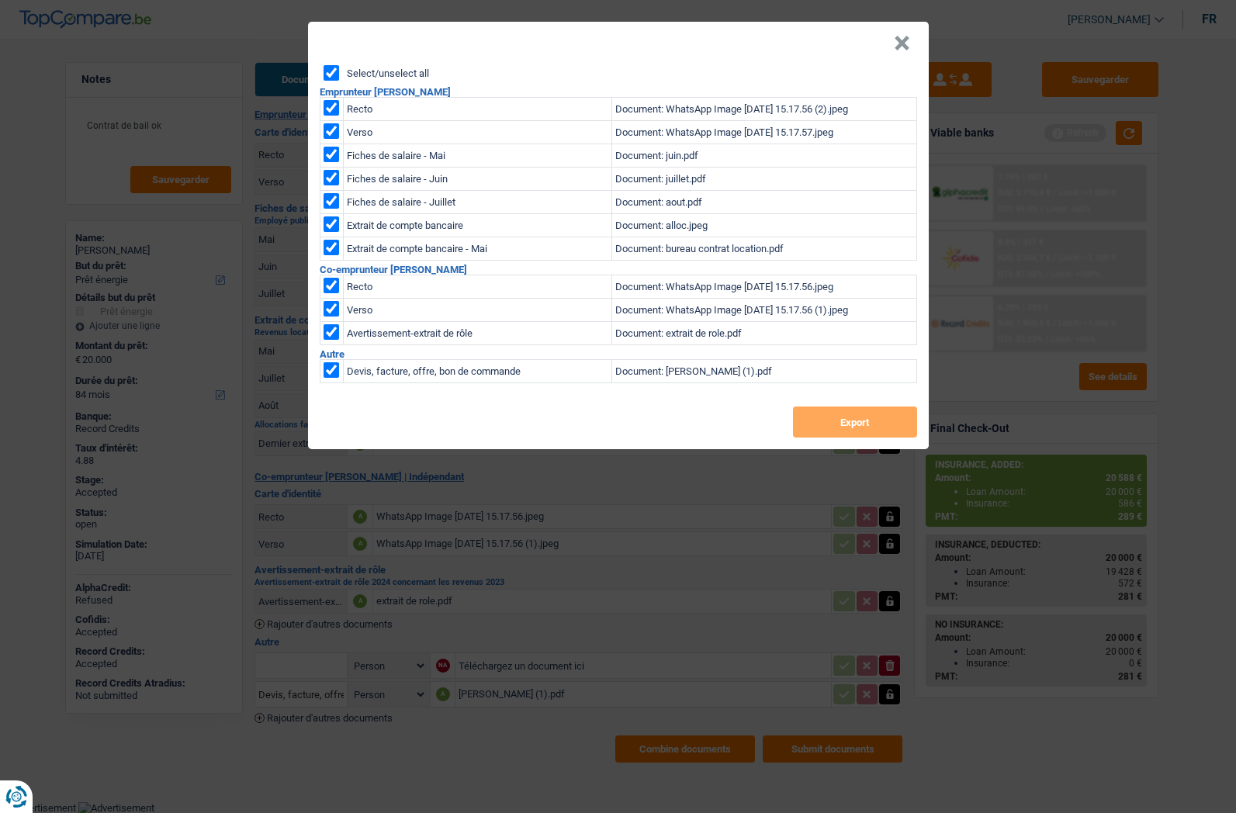
checkbox input "true"
click at [850, 416] on button "Export" at bounding box center [855, 421] width 124 height 31
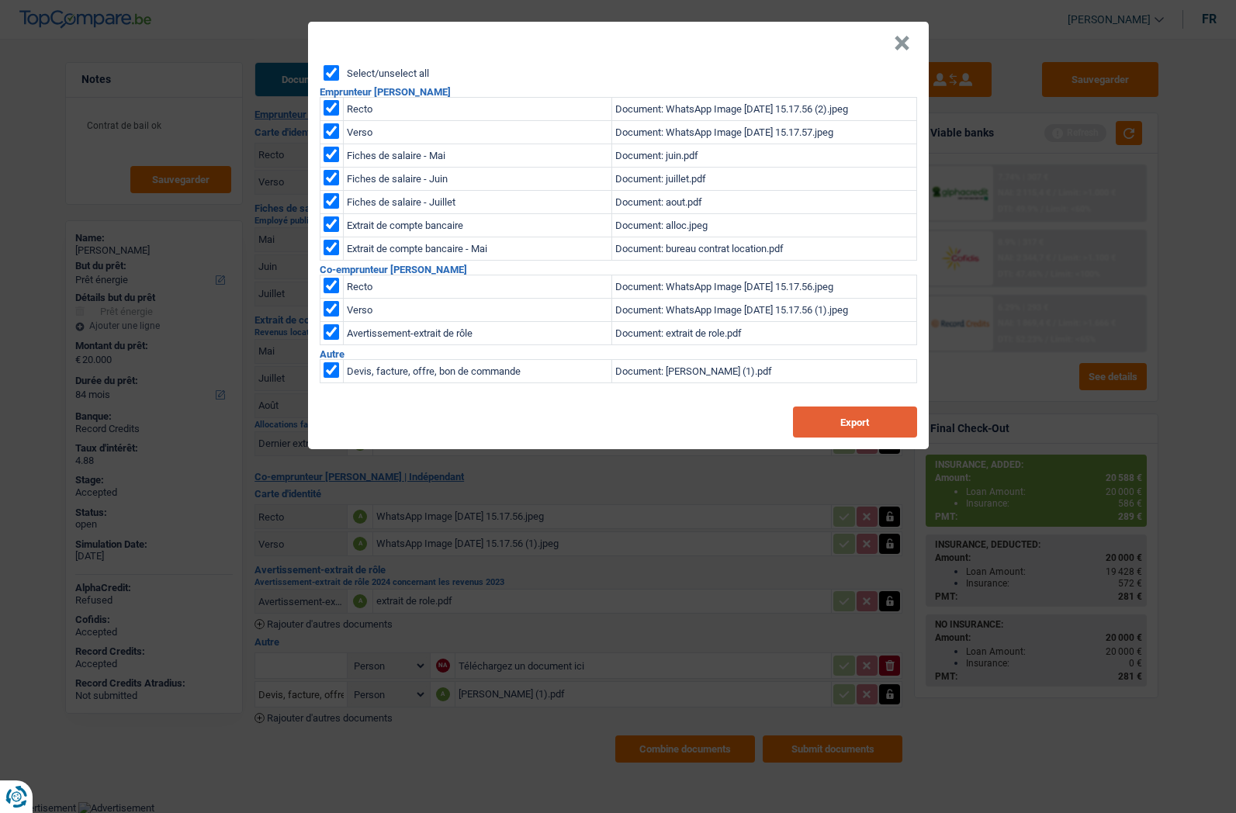
click at [855, 425] on button "Export" at bounding box center [855, 421] width 124 height 31
click at [904, 50] on button "×" at bounding box center [902, 44] width 16 height 16
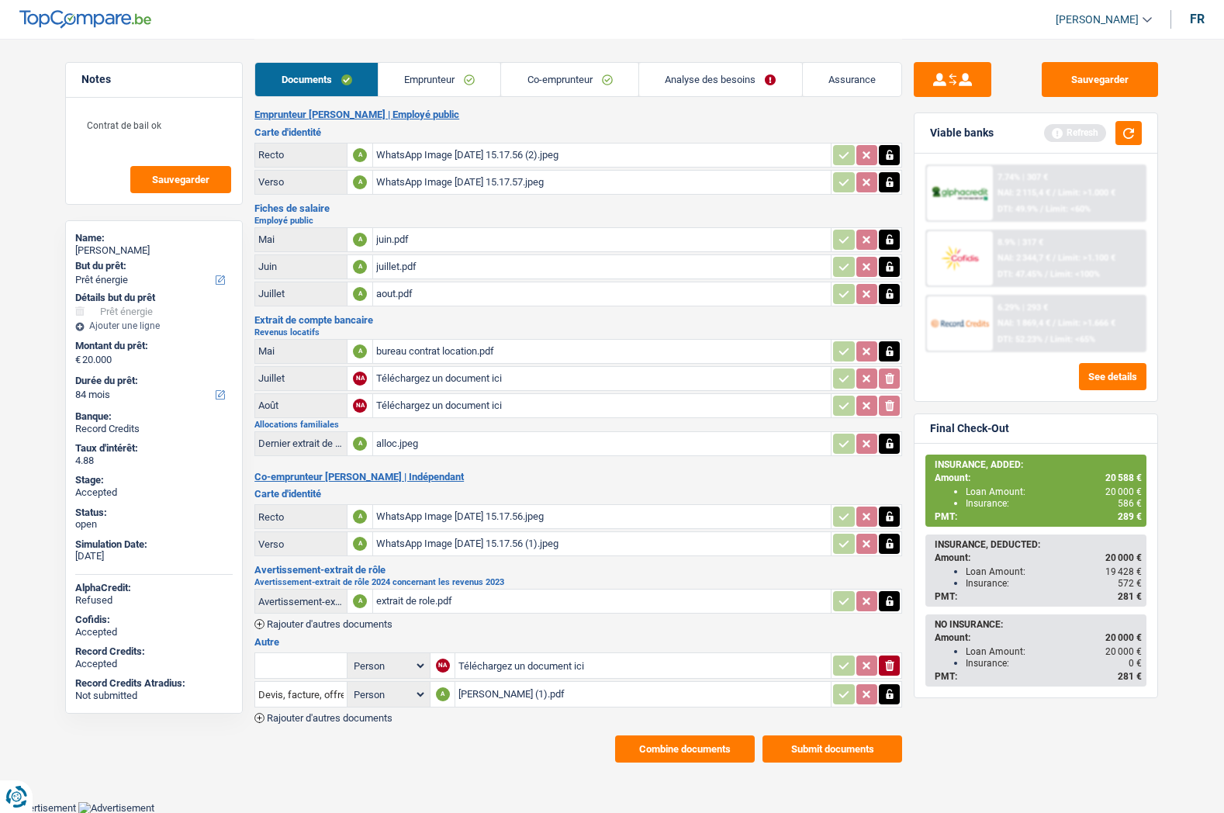
click at [838, 76] on link "Assurance" at bounding box center [852, 79] width 99 height 33
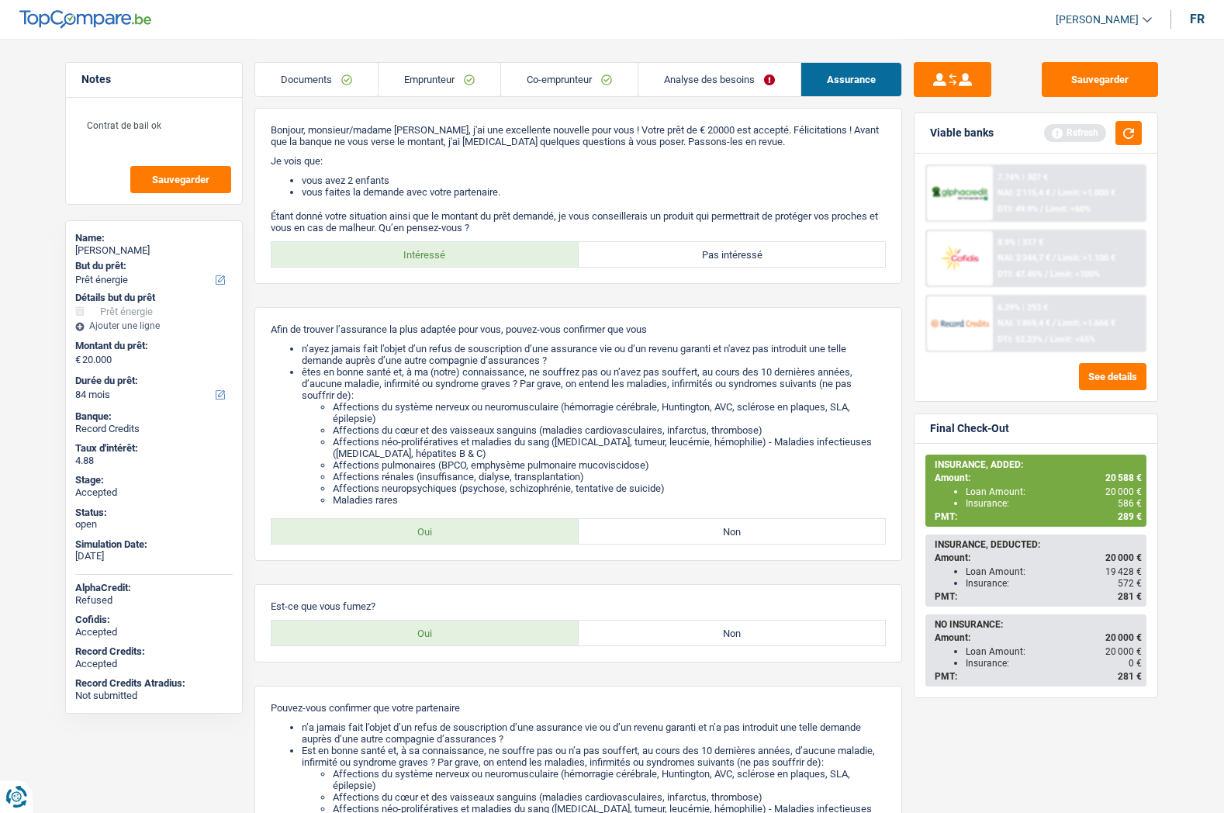
click at [711, 78] on link "Analyse des besoins" at bounding box center [719, 79] width 162 height 33
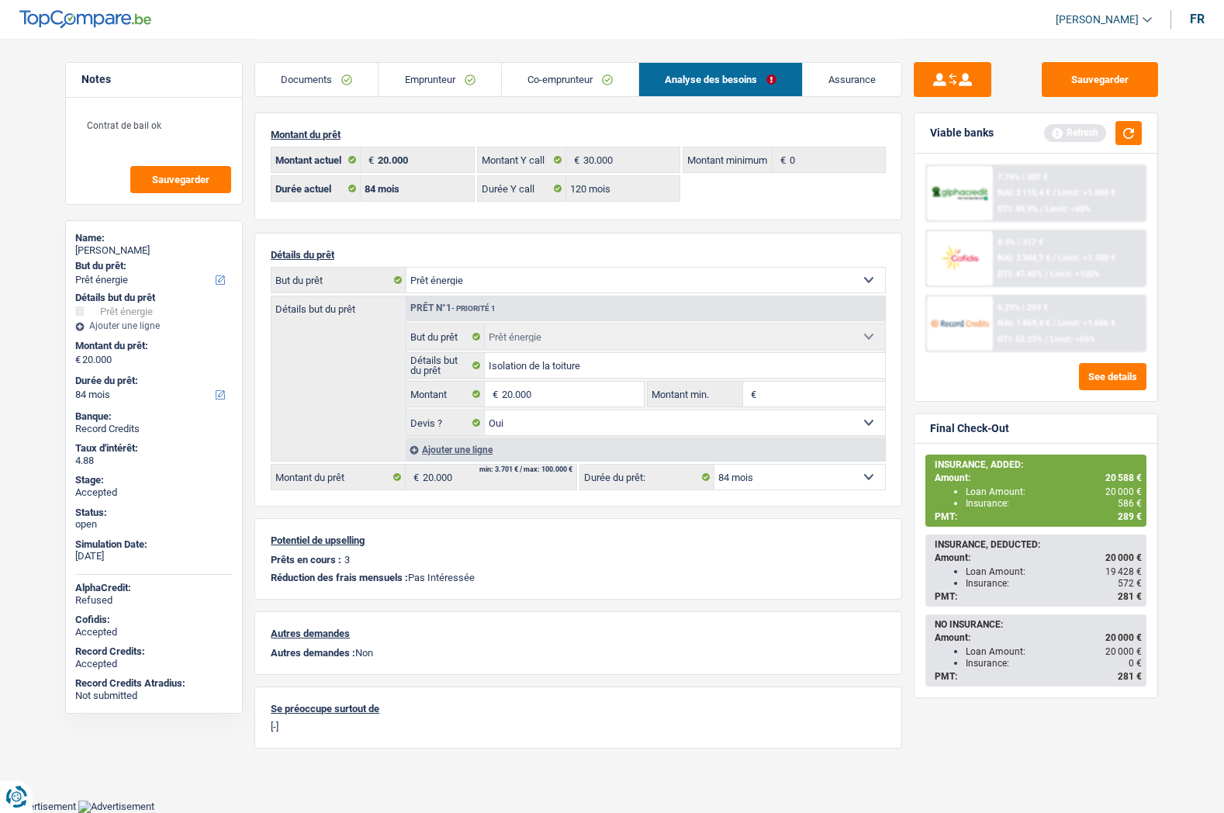
scroll to position [2, 0]
click at [309, 74] on link "Documents" at bounding box center [316, 79] width 123 height 33
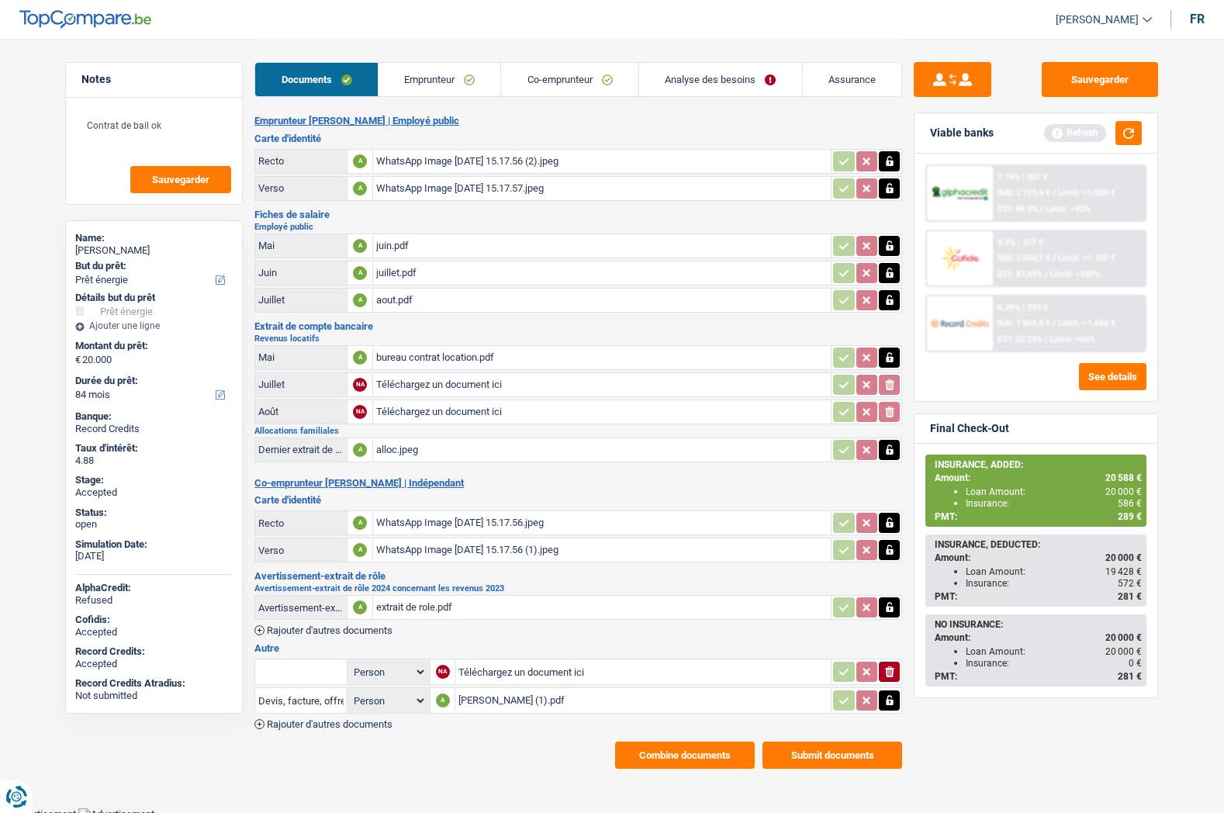
click at [417, 550] on div "WhatsApp Image 2025-09-12 at 15.17.56 (1).jpeg" at bounding box center [601, 549] width 451 height 23
click at [1105, 73] on button "Sauvegarder" at bounding box center [1100, 79] width 116 height 35
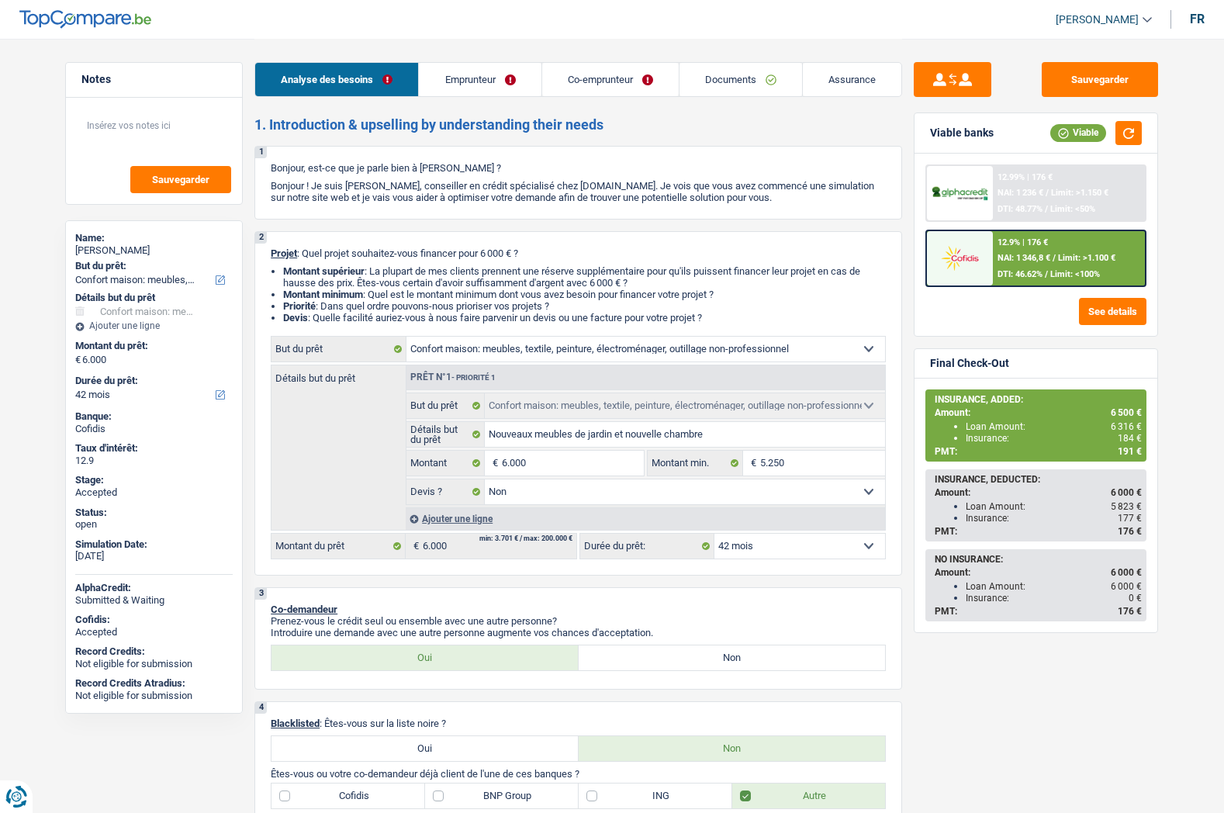
select select "household"
select select "42"
select select "household"
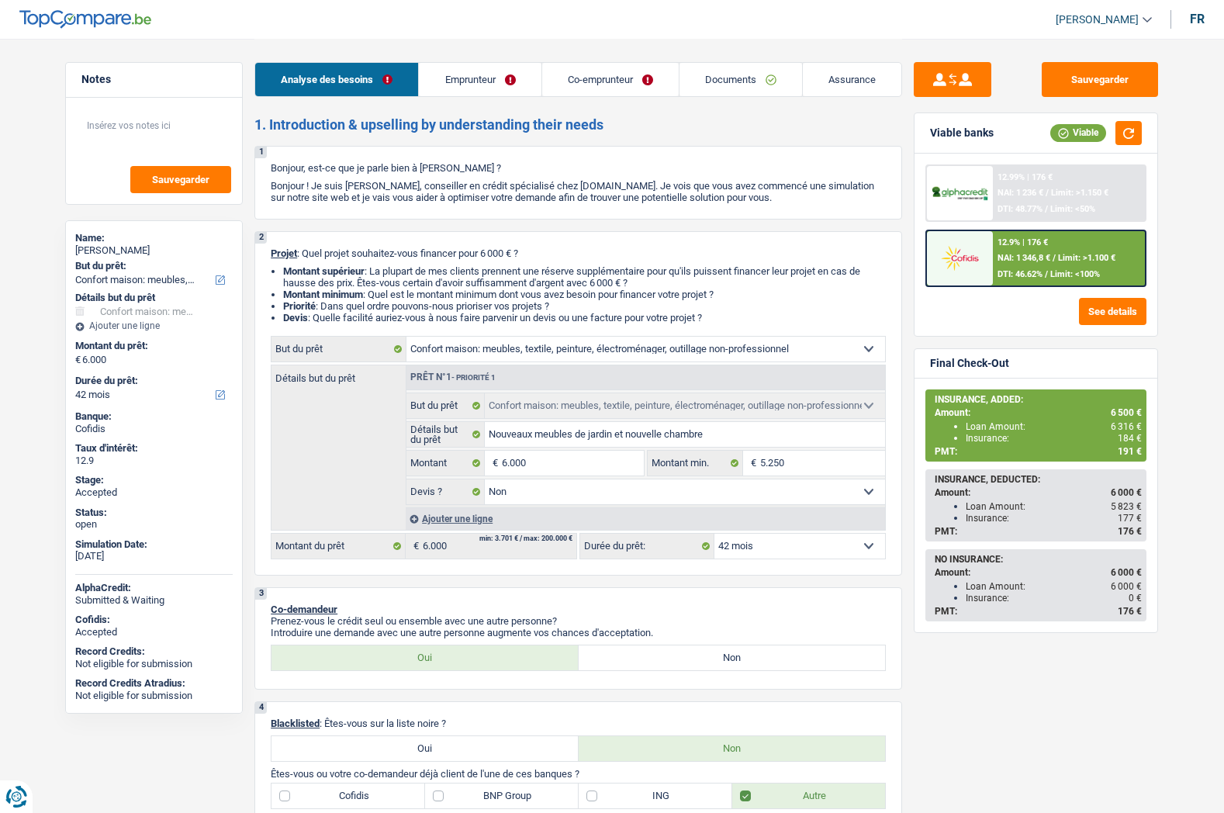
select select "false"
select select "42"
select select "worker"
select select "noProfession"
select select "netSalary"
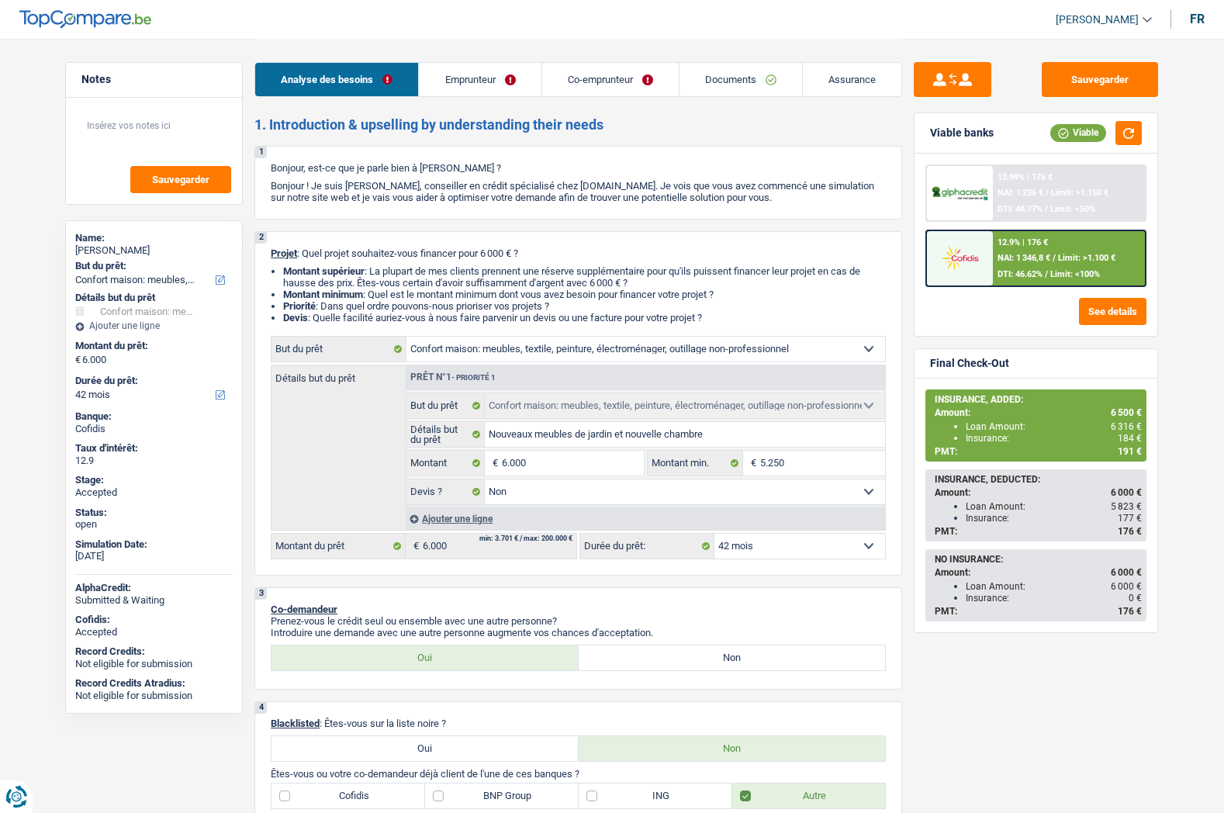
select select "familyAllowances"
select select "rents"
select select "household"
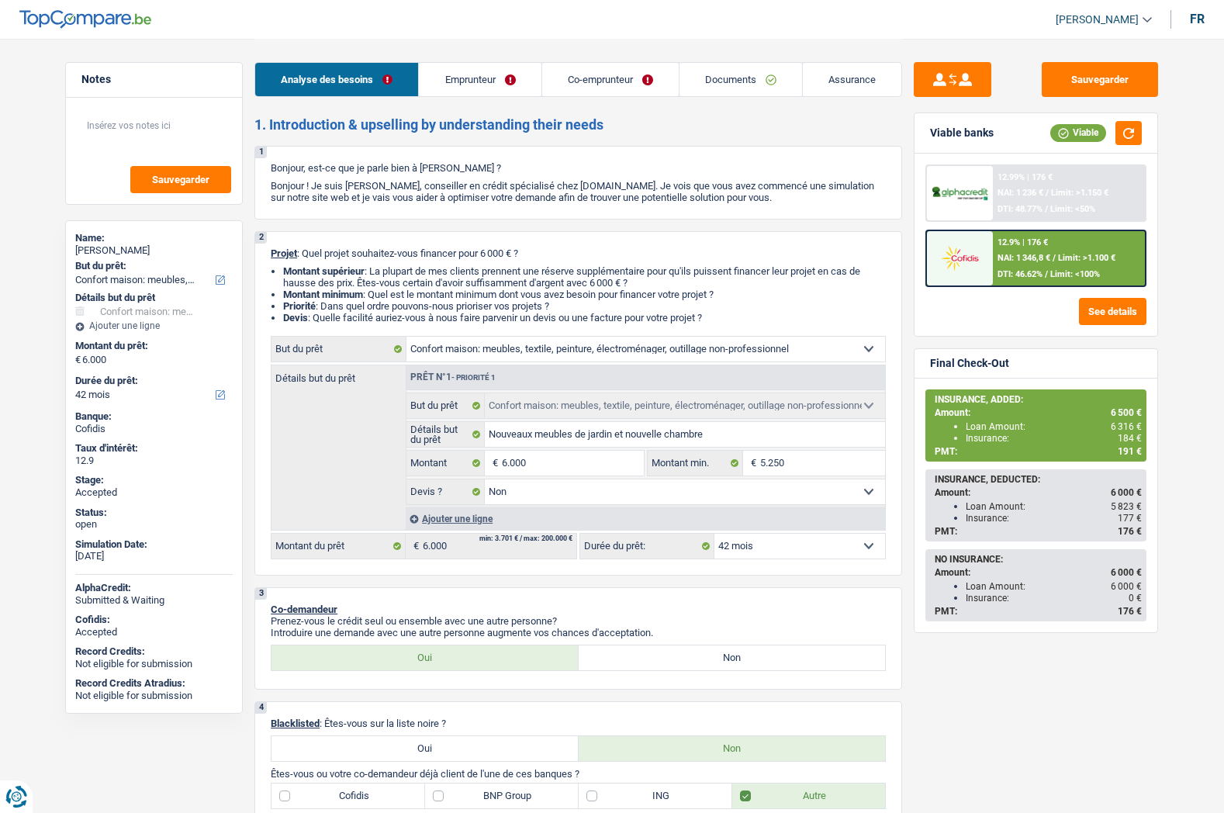
select select "false"
select select "42"
click at [479, 76] on link "Emprunteur" at bounding box center [480, 79] width 122 height 33
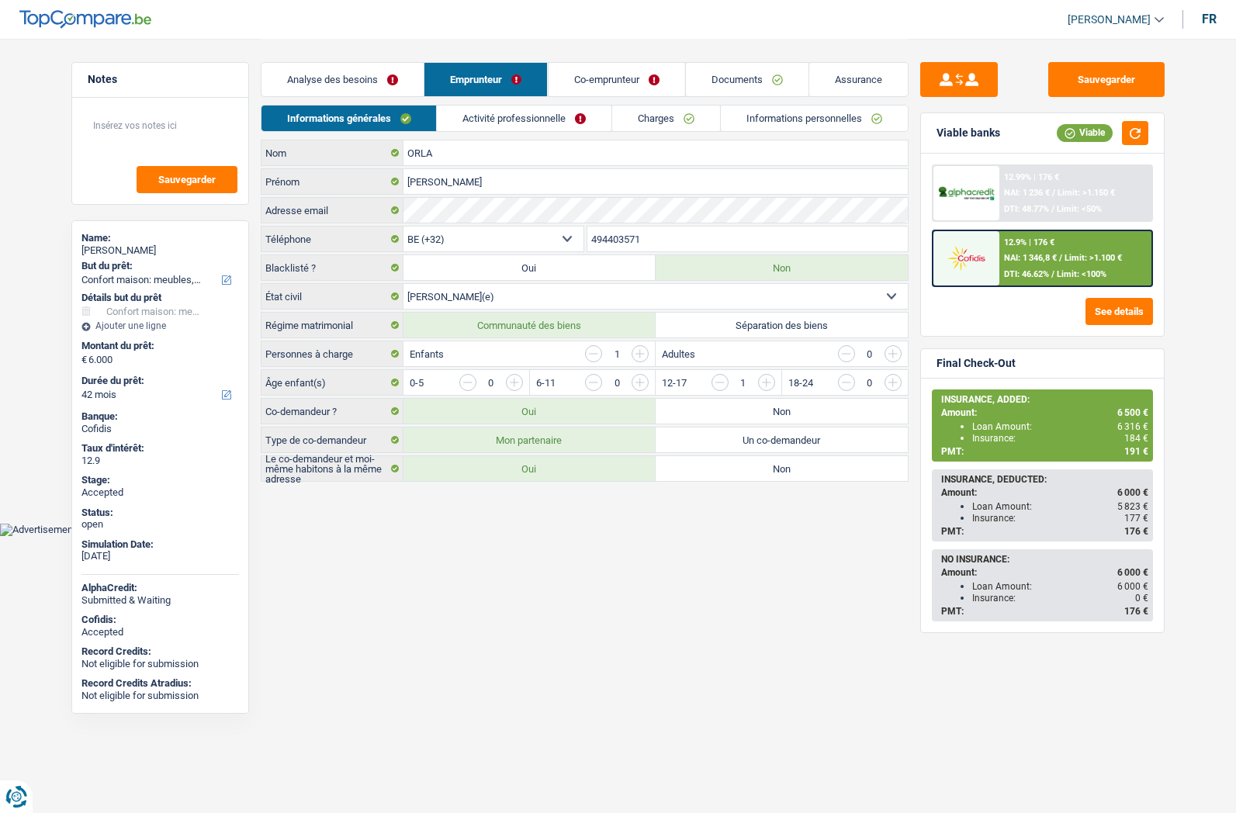
click at [775, 115] on link "Informations personnelles" at bounding box center [814, 118] width 187 height 26
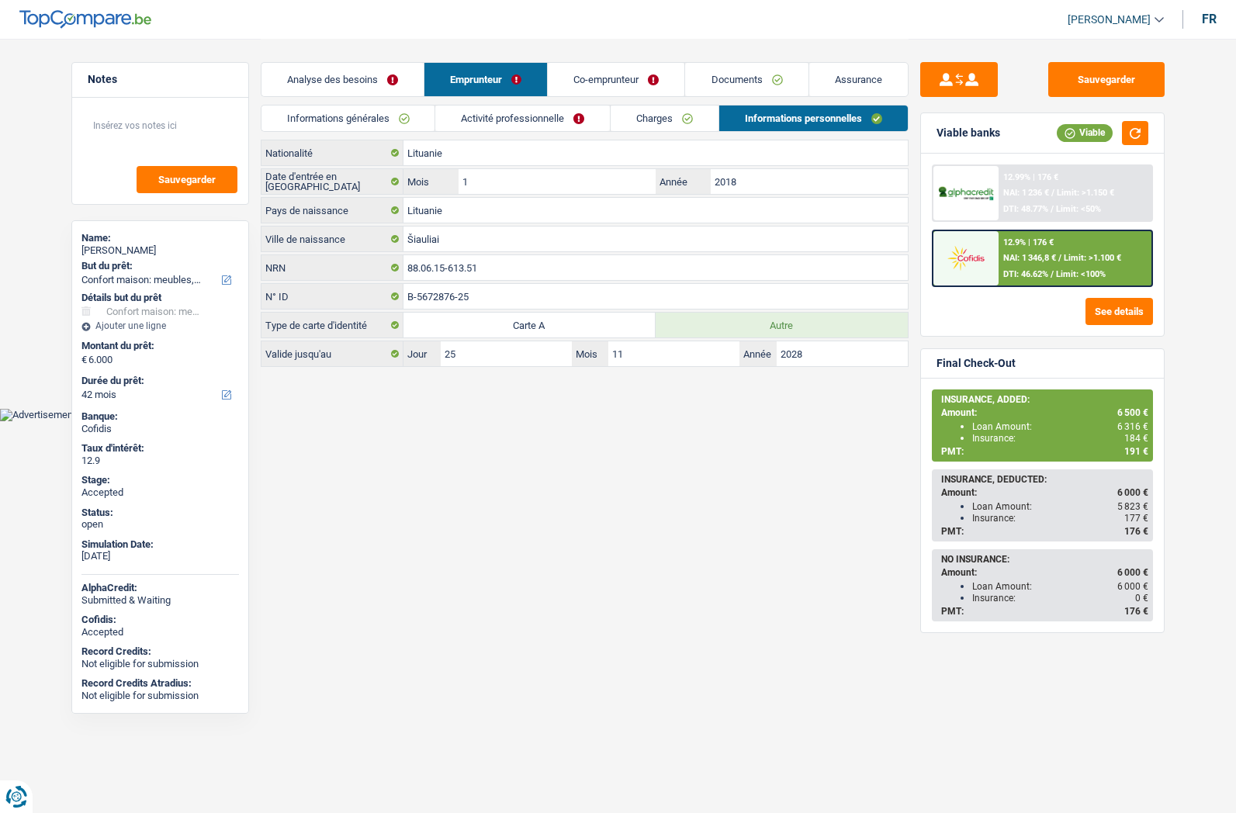
click at [364, 109] on link "Informations générales" at bounding box center [348, 118] width 174 height 26
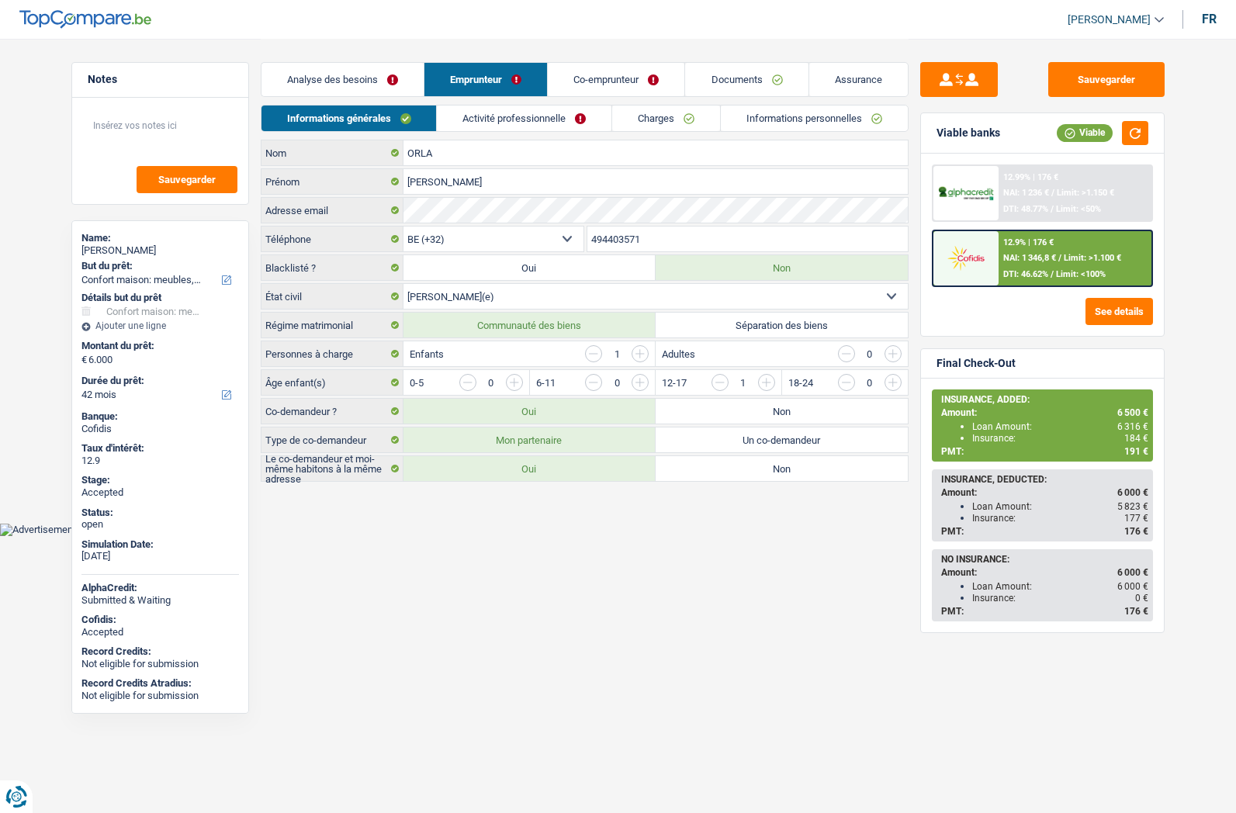
click at [106, 245] on div "[PERSON_NAME]" at bounding box center [159, 250] width 157 height 12
copy div "[PERSON_NAME]"
click at [621, 237] on input "494403571" at bounding box center [747, 238] width 320 height 25
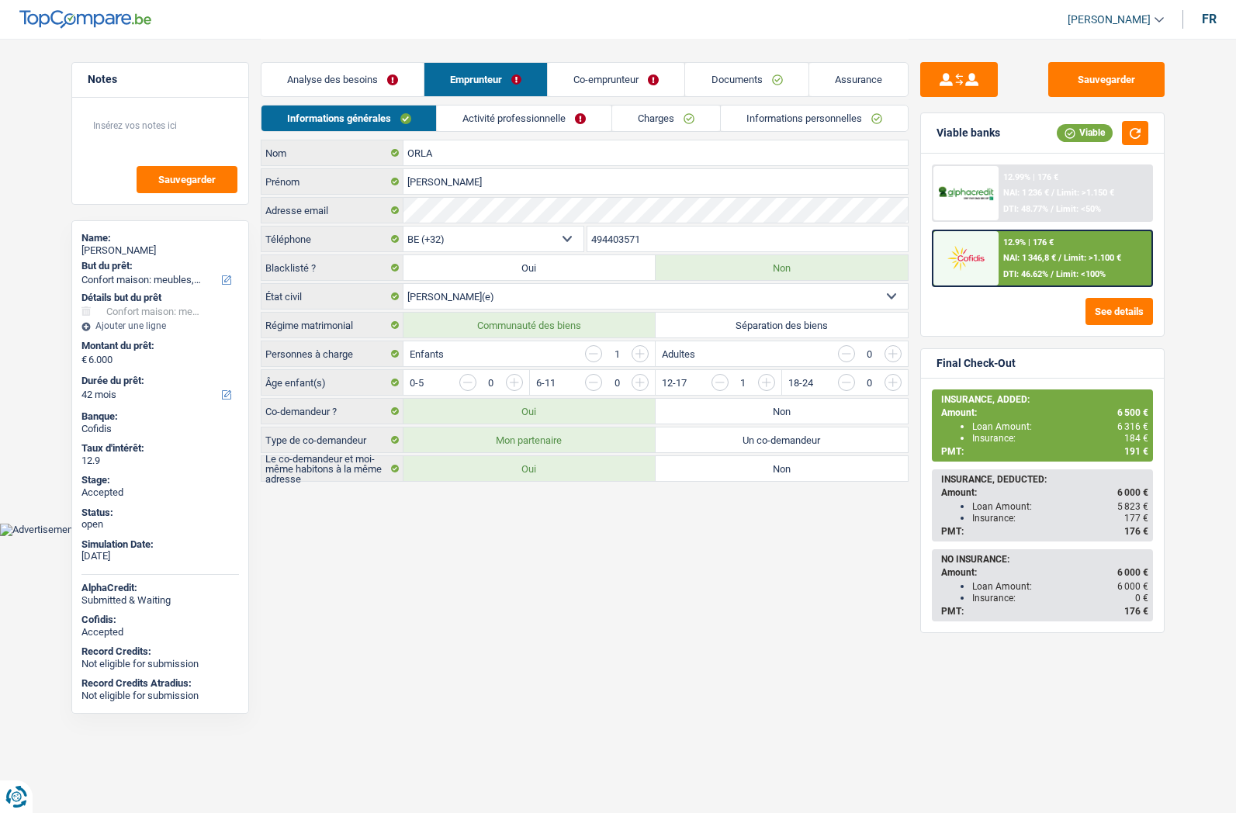
click at [621, 237] on input "494403571" at bounding box center [747, 238] width 320 height 25
click at [1080, 83] on button "Sauvegarder" at bounding box center [1106, 79] width 116 height 35
click at [503, 119] on link "Activité professionnelle" at bounding box center [524, 118] width 175 height 26
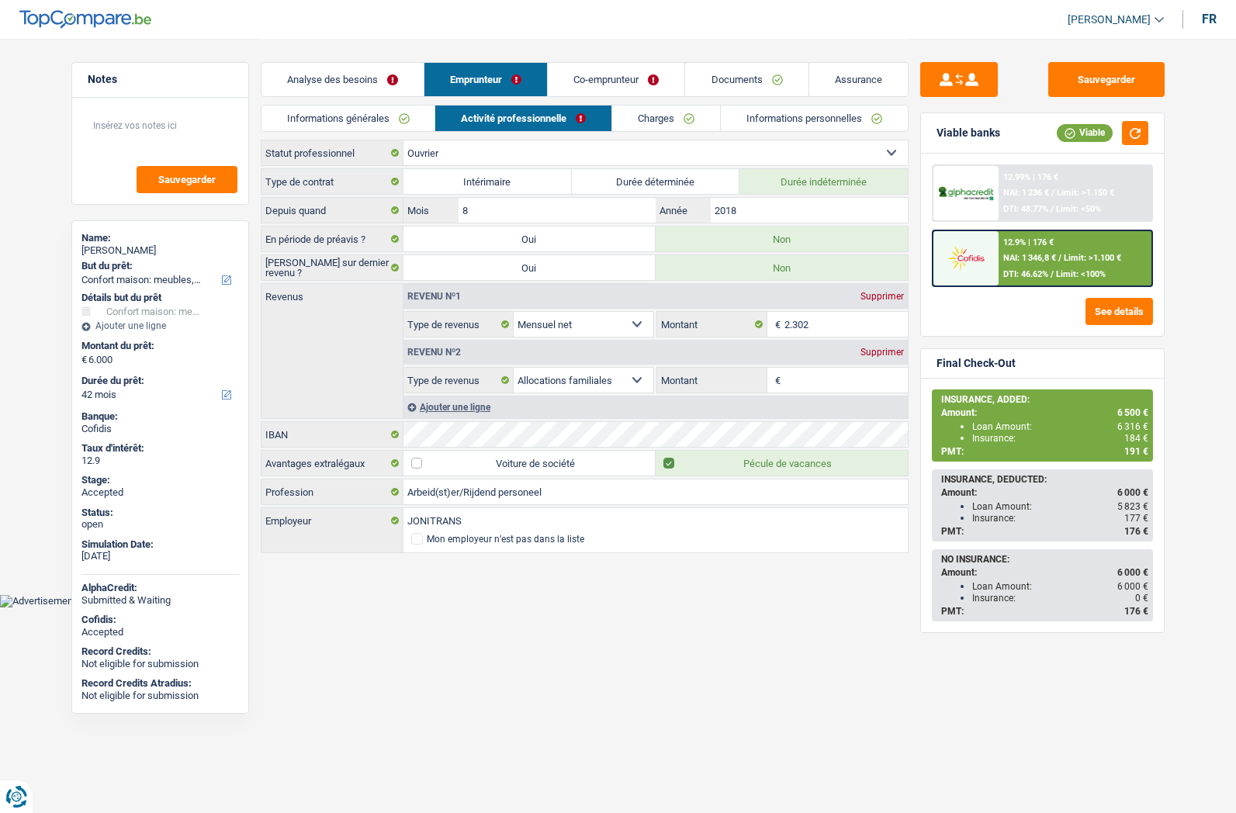
click at [351, 81] on link "Analyse des besoins" at bounding box center [342, 79] width 162 height 33
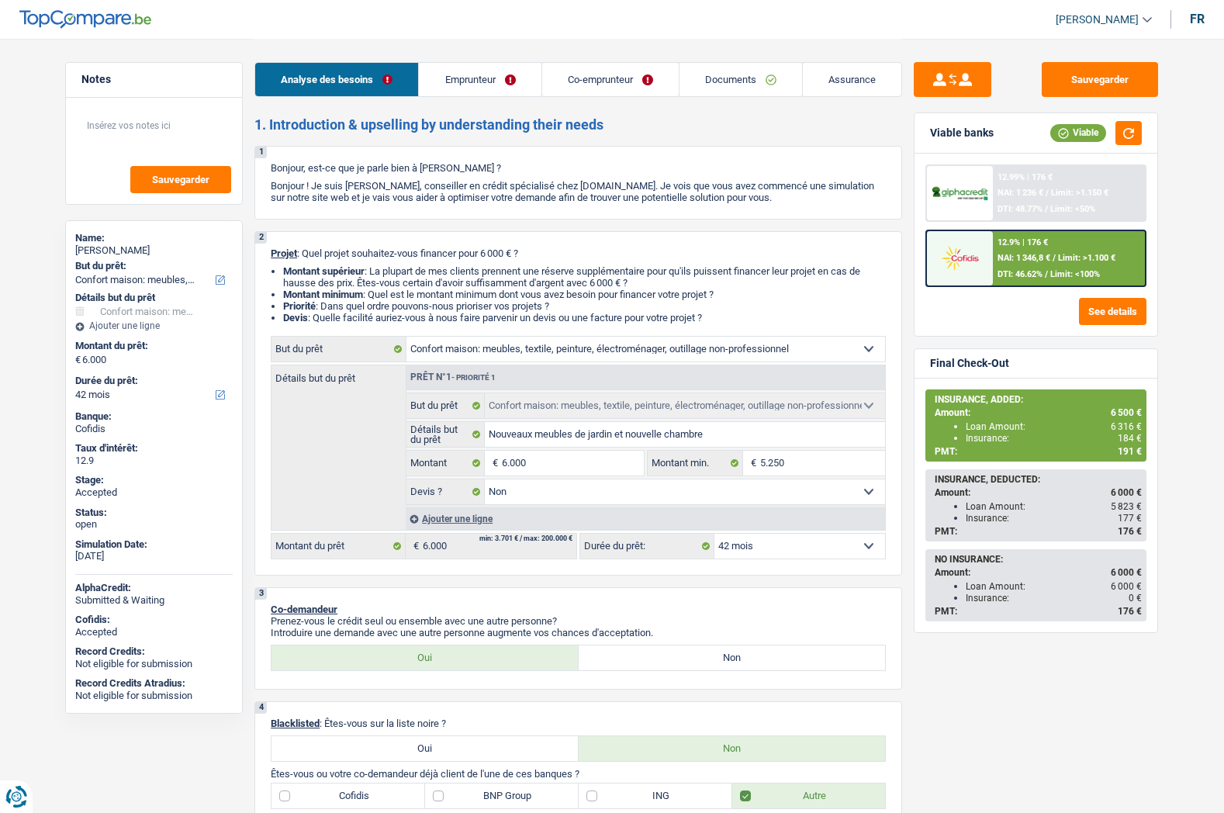
click at [745, 87] on link "Documents" at bounding box center [740, 79] width 123 height 33
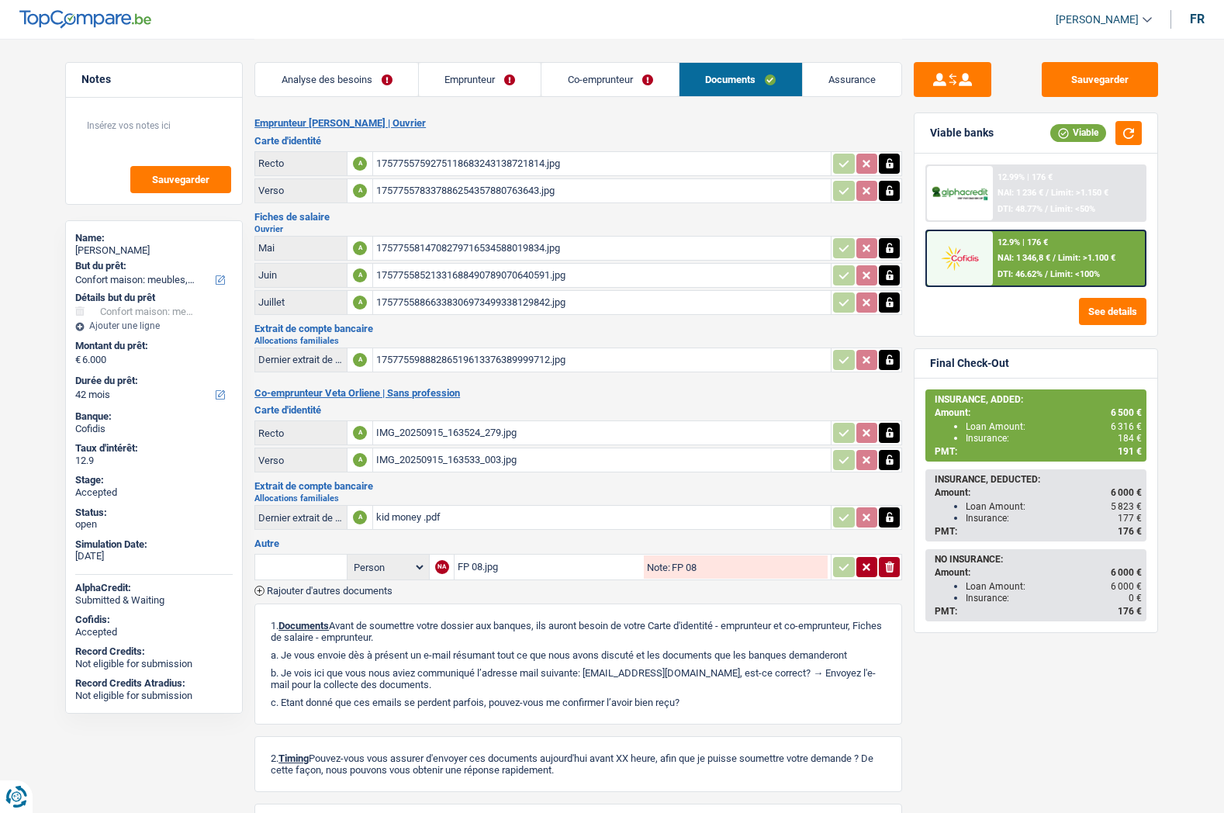
click at [446, 88] on link "Emprunteur" at bounding box center [480, 79] width 123 height 33
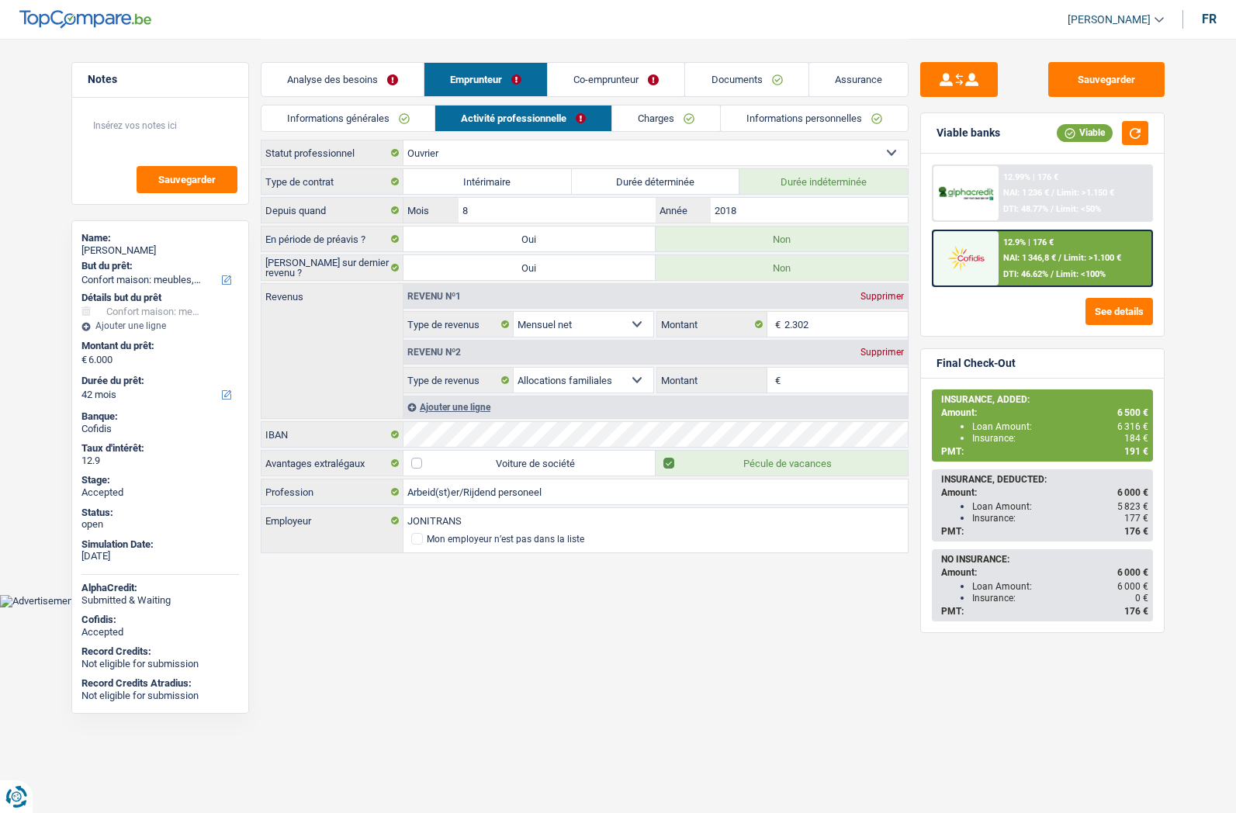
click at [740, 81] on link "Documents" at bounding box center [746, 79] width 123 height 33
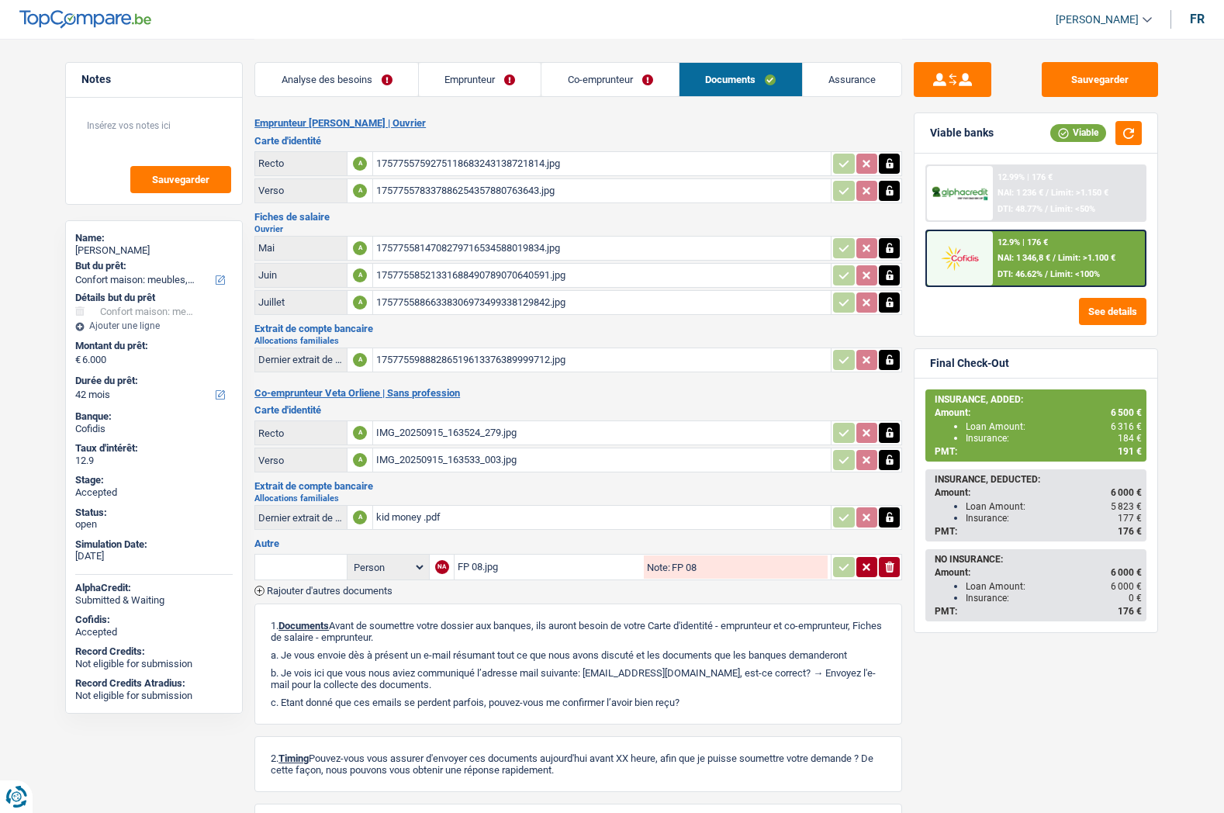
click at [412, 299] on div "17577558866338306973499338129842.jpg" at bounding box center [601, 302] width 451 height 23
click at [1081, 70] on button "Sauvegarder" at bounding box center [1100, 79] width 116 height 35
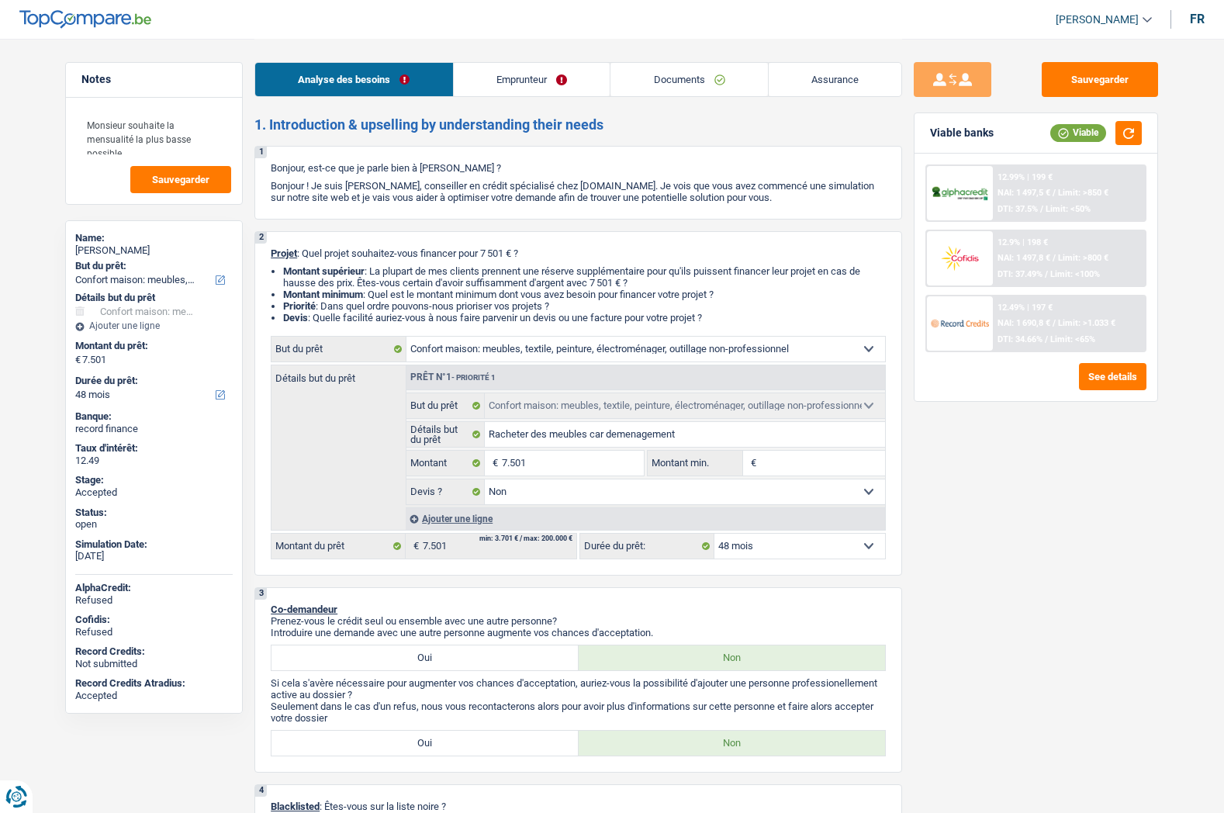
select select "household"
select select "48"
select select "household"
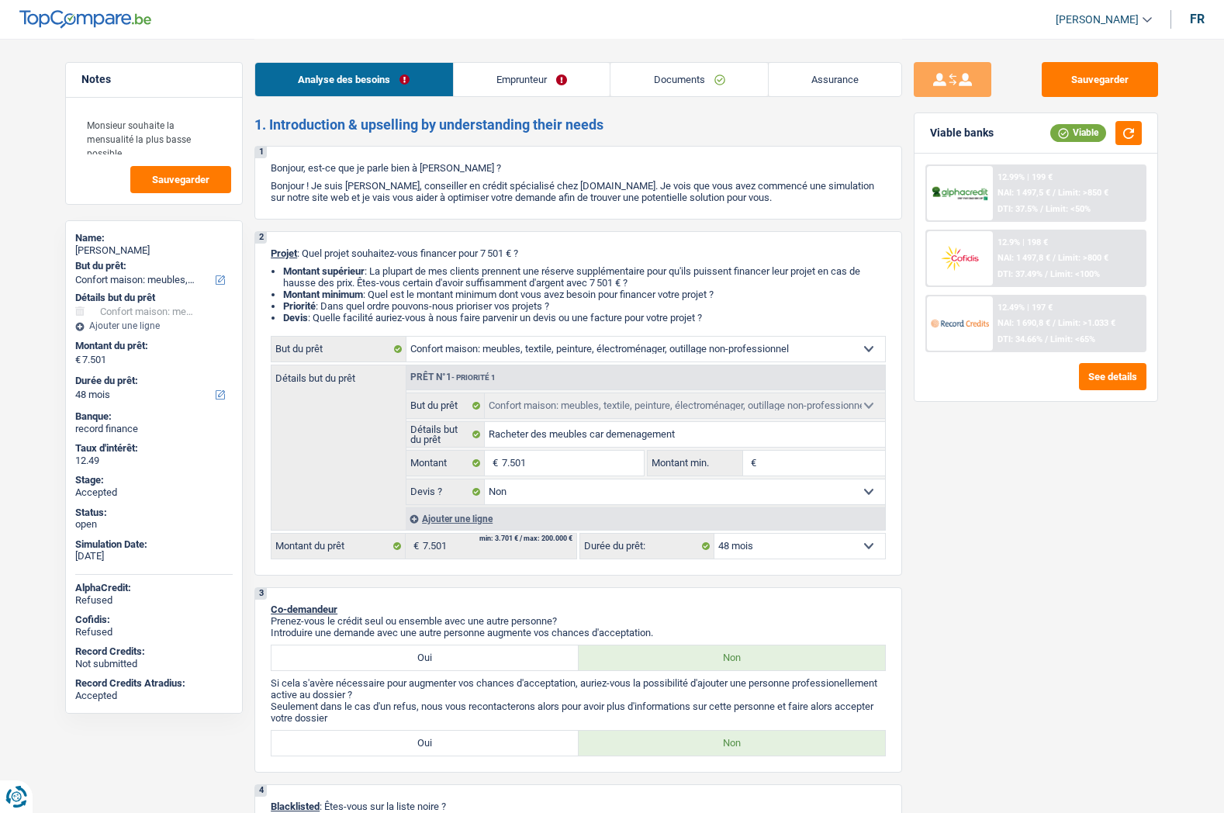
select select "false"
select select "48"
select select "worker"
select select "netSalary"
select select "rents"
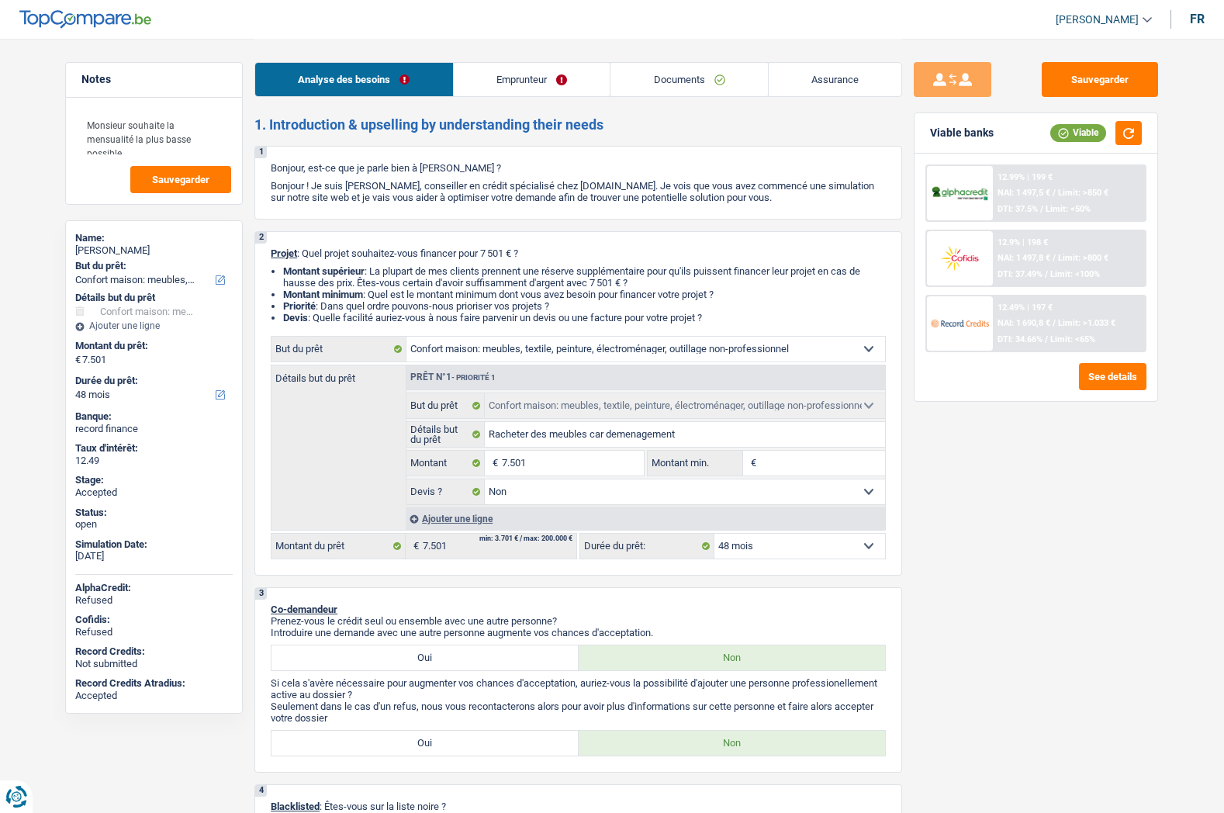
select select "household"
select select "false"
select select "48"
click at [520, 85] on link "Emprunteur" at bounding box center [532, 79] width 157 height 33
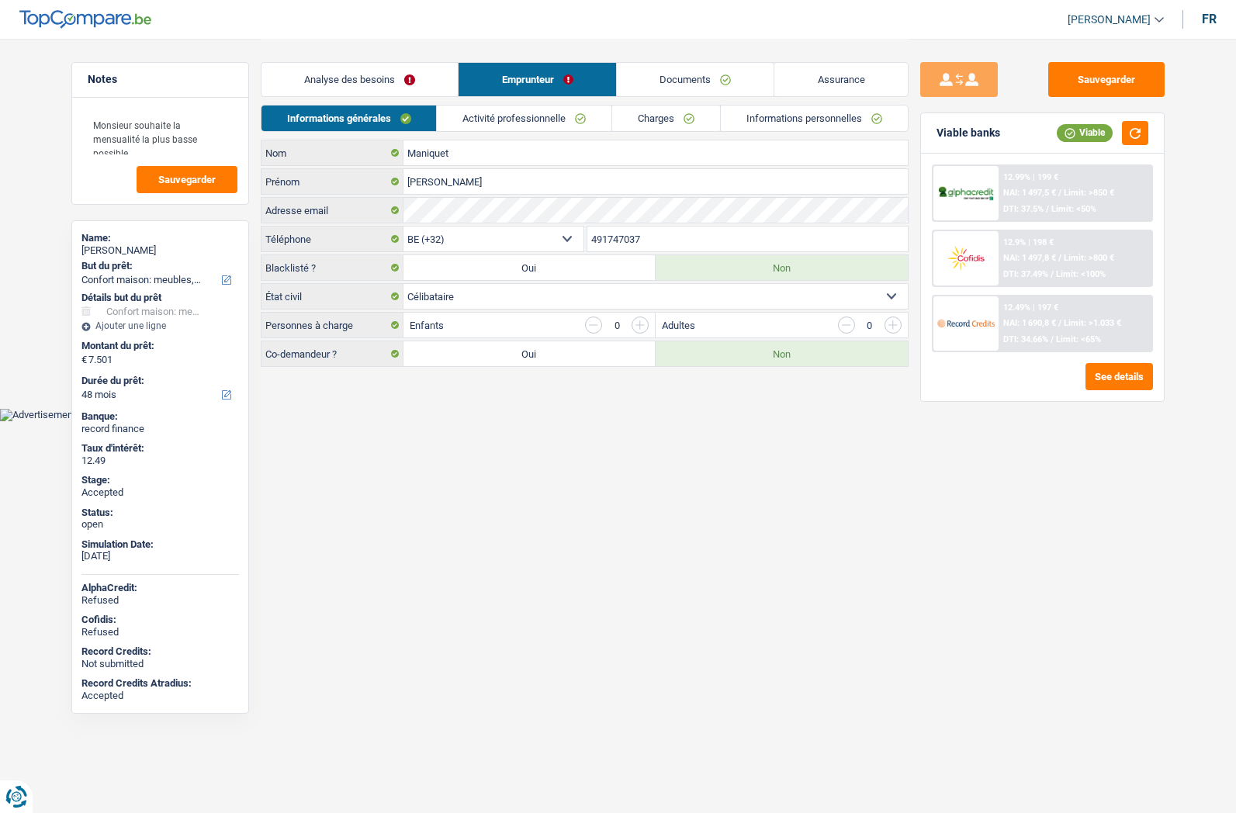
click at [368, 85] on link "Analyse des besoins" at bounding box center [359, 79] width 197 height 33
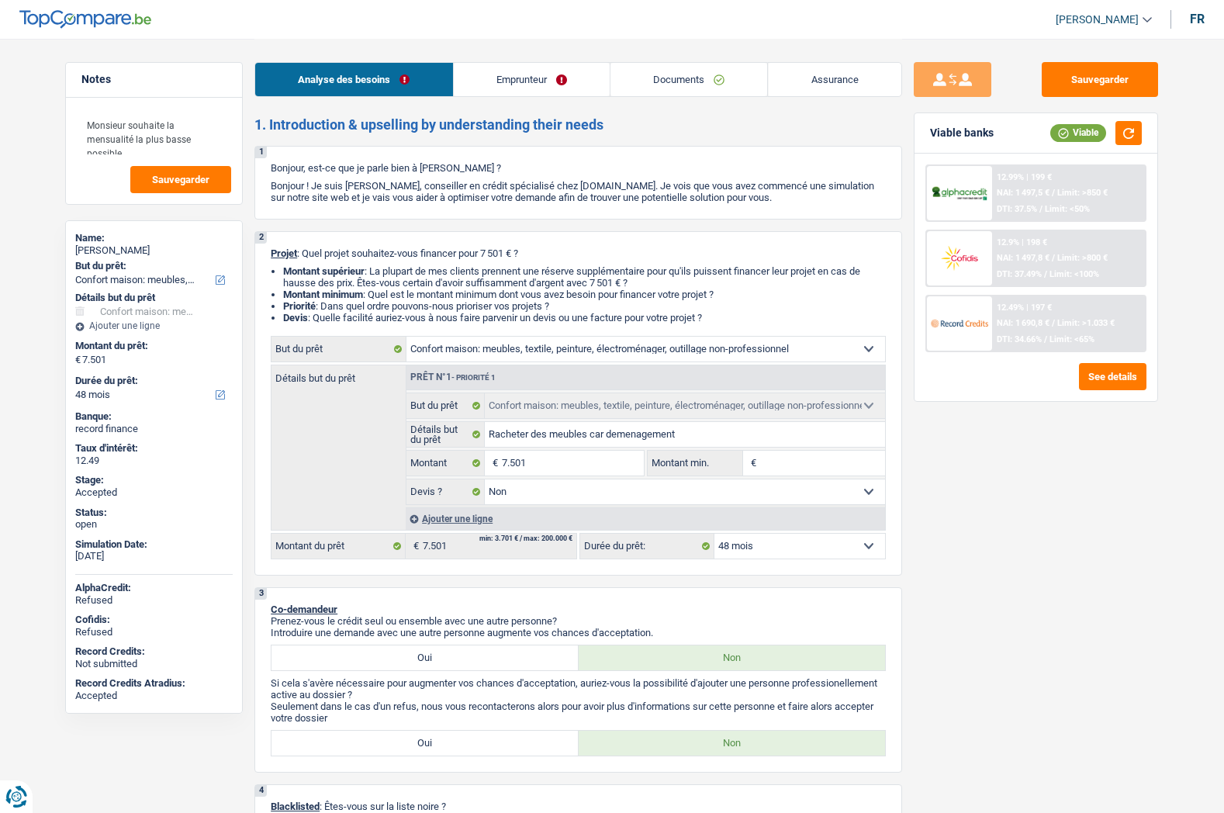
click at [1081, 20] on span "[PERSON_NAME]" at bounding box center [1097, 19] width 83 height 13
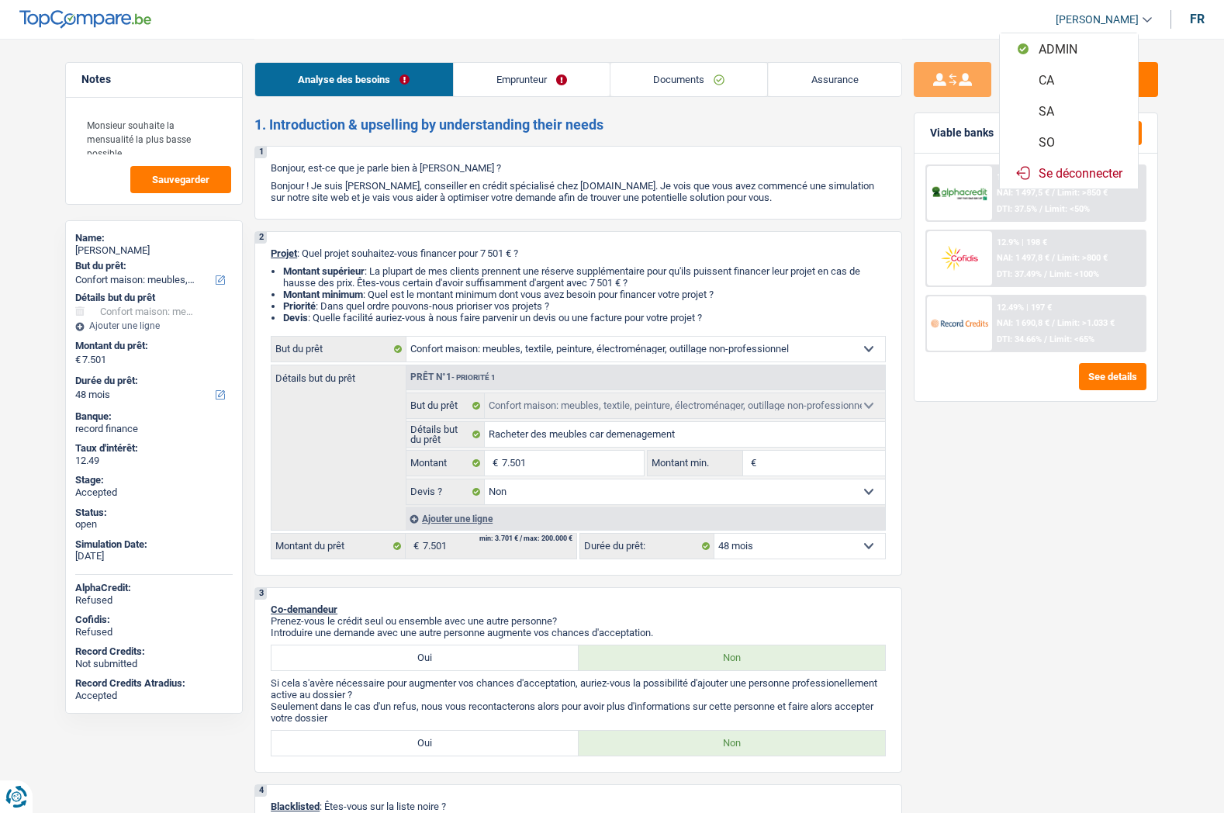
click at [1070, 142] on button "SO" at bounding box center [1069, 141] width 138 height 31
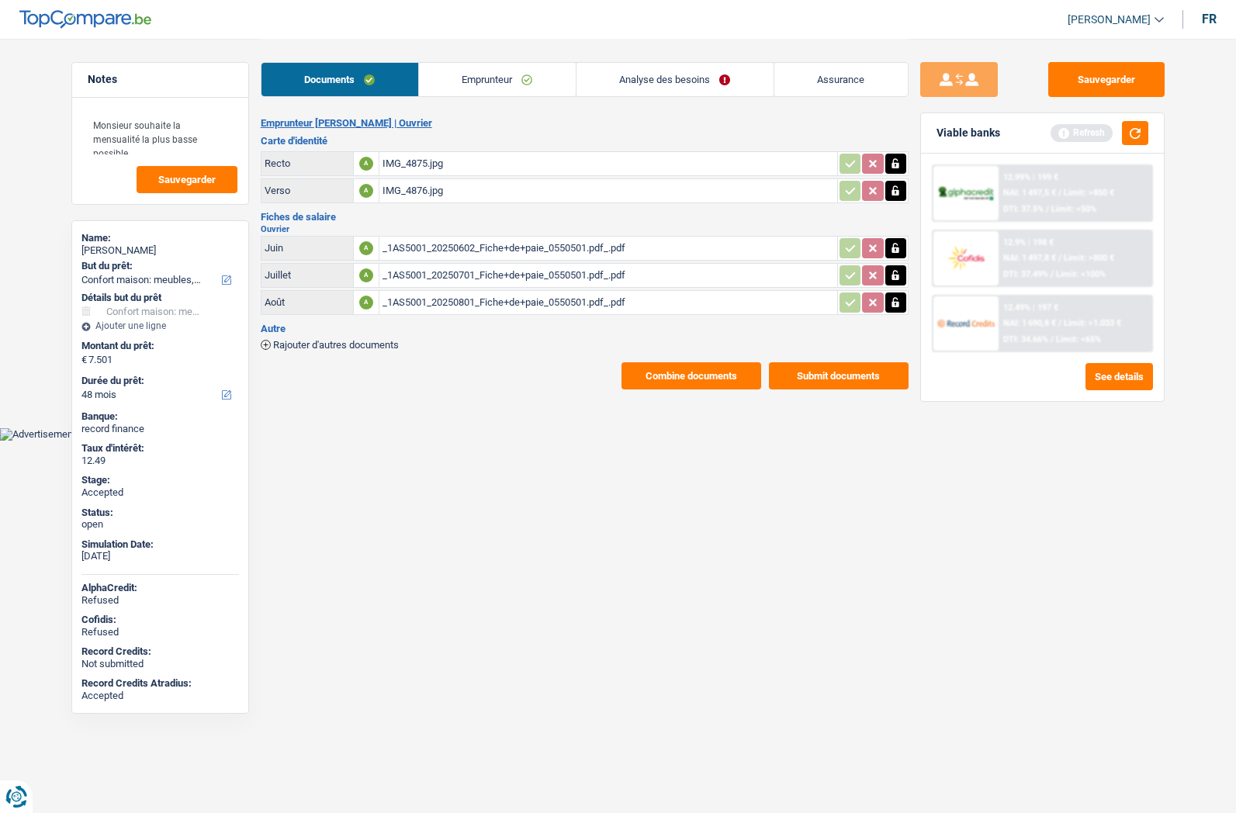
click at [661, 376] on button "Combine documents" at bounding box center [691, 375] width 140 height 27
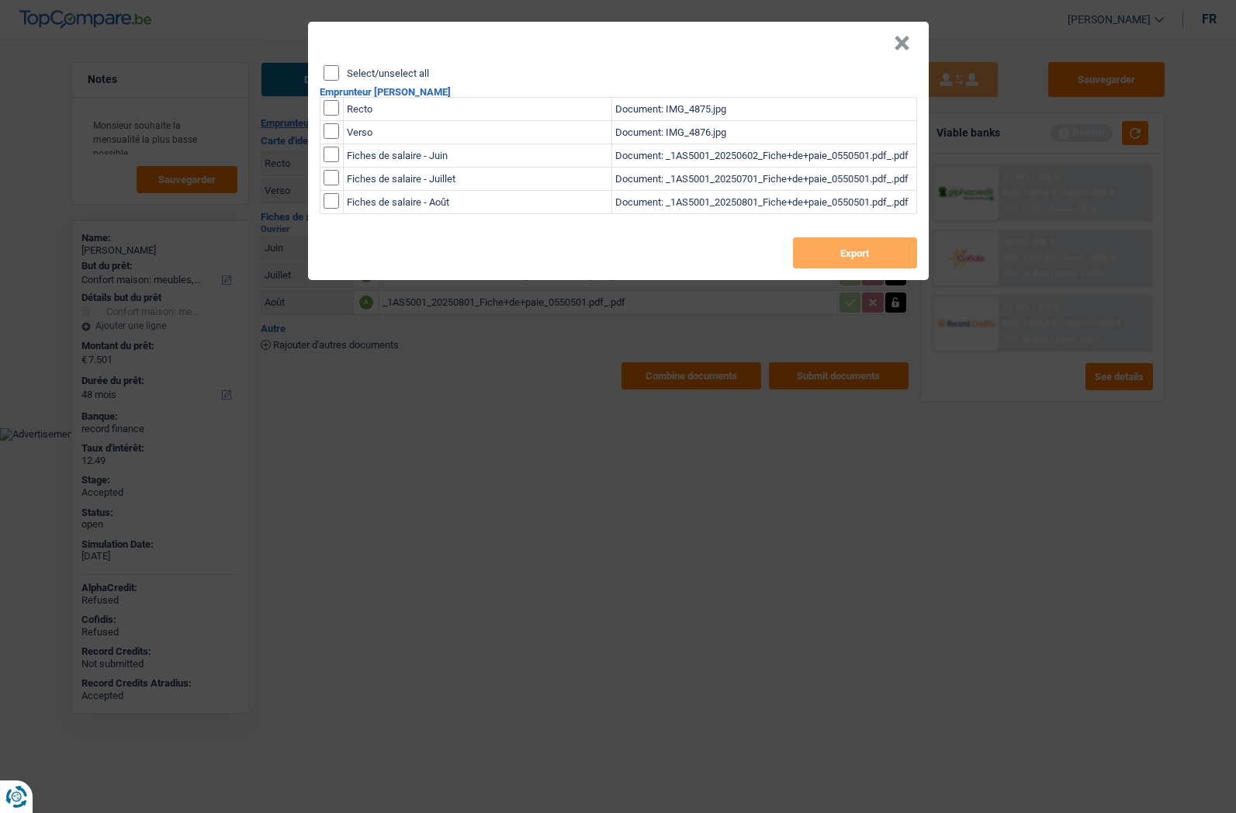
click at [389, 72] on label "Select/unselect all" at bounding box center [388, 73] width 82 height 10
click at [339, 72] on input "Select/unselect all" at bounding box center [331, 73] width 16 height 16
checkbox input "true"
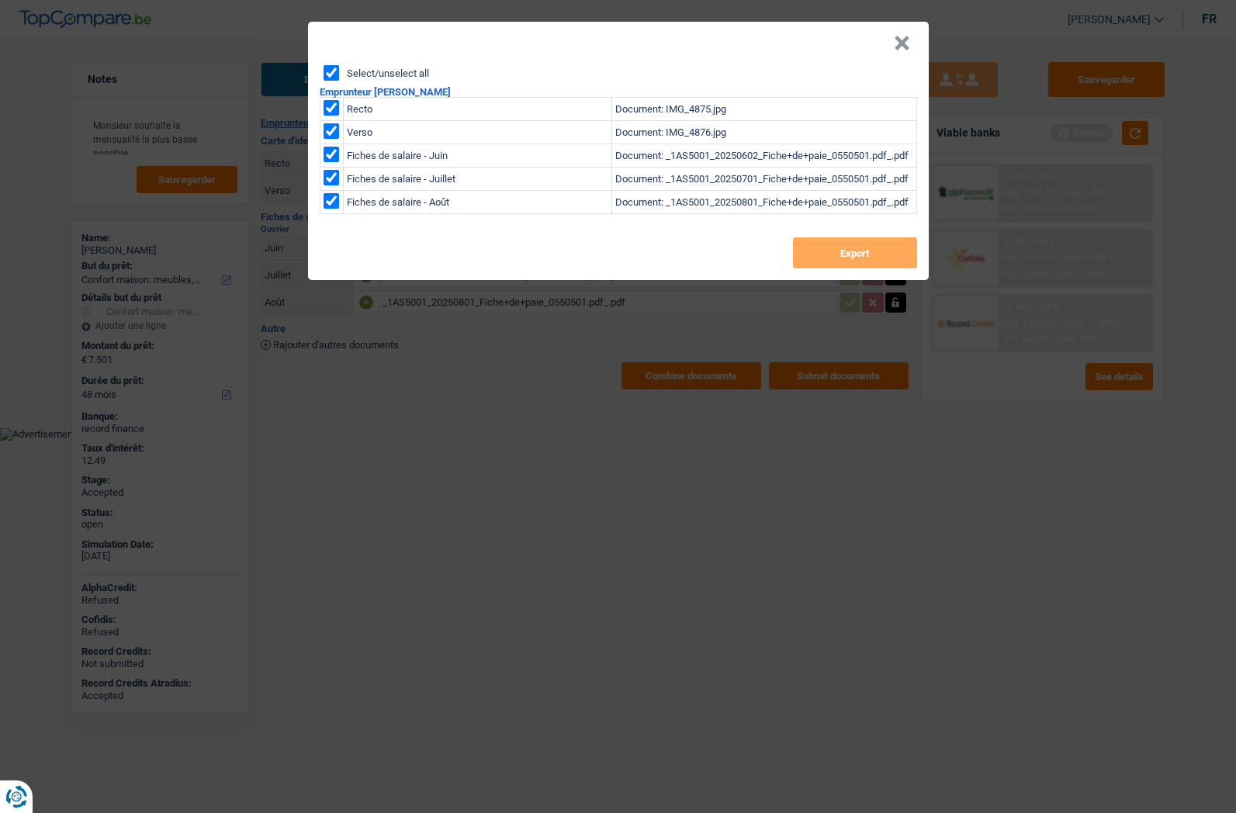
checkbox input "true"
click at [832, 265] on button "Export" at bounding box center [855, 252] width 124 height 31
click at [897, 43] on button "×" at bounding box center [902, 44] width 16 height 16
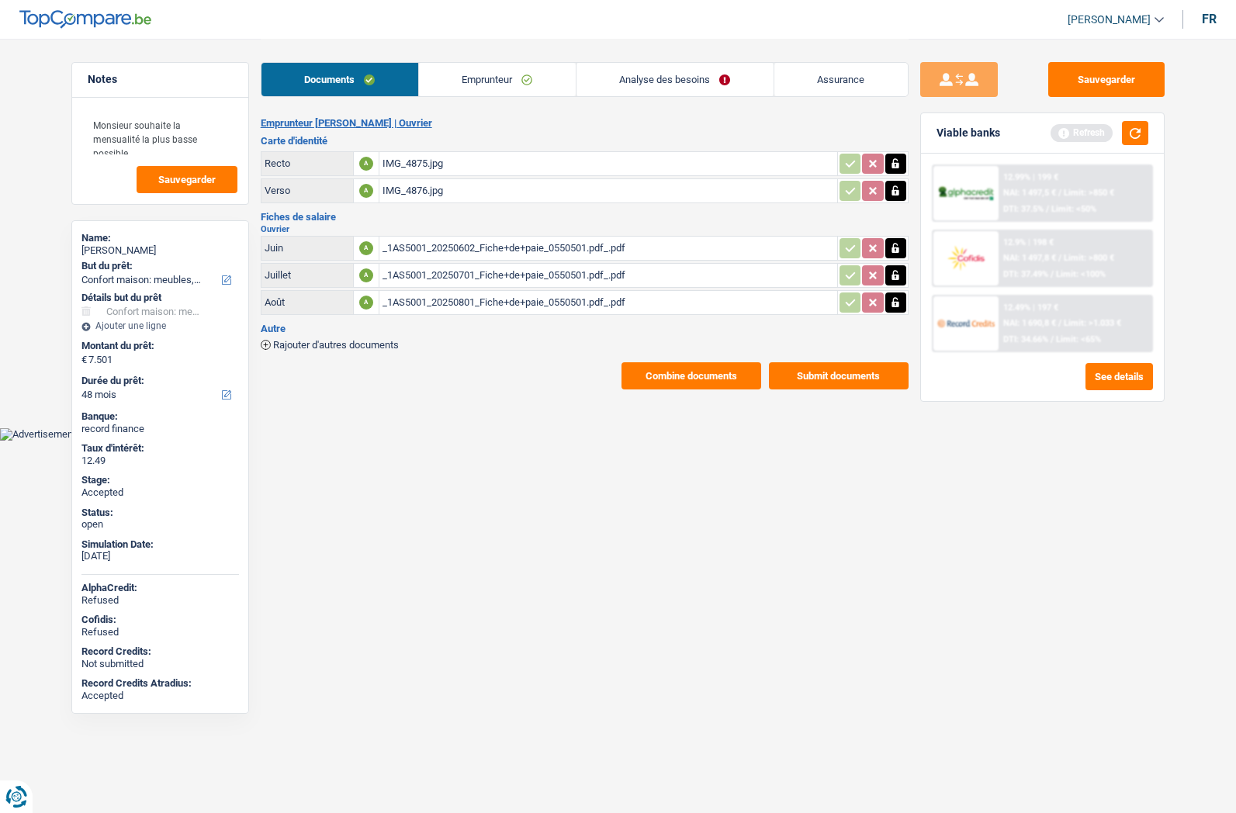
click at [794, 82] on link "Assurance" at bounding box center [840, 79] width 133 height 33
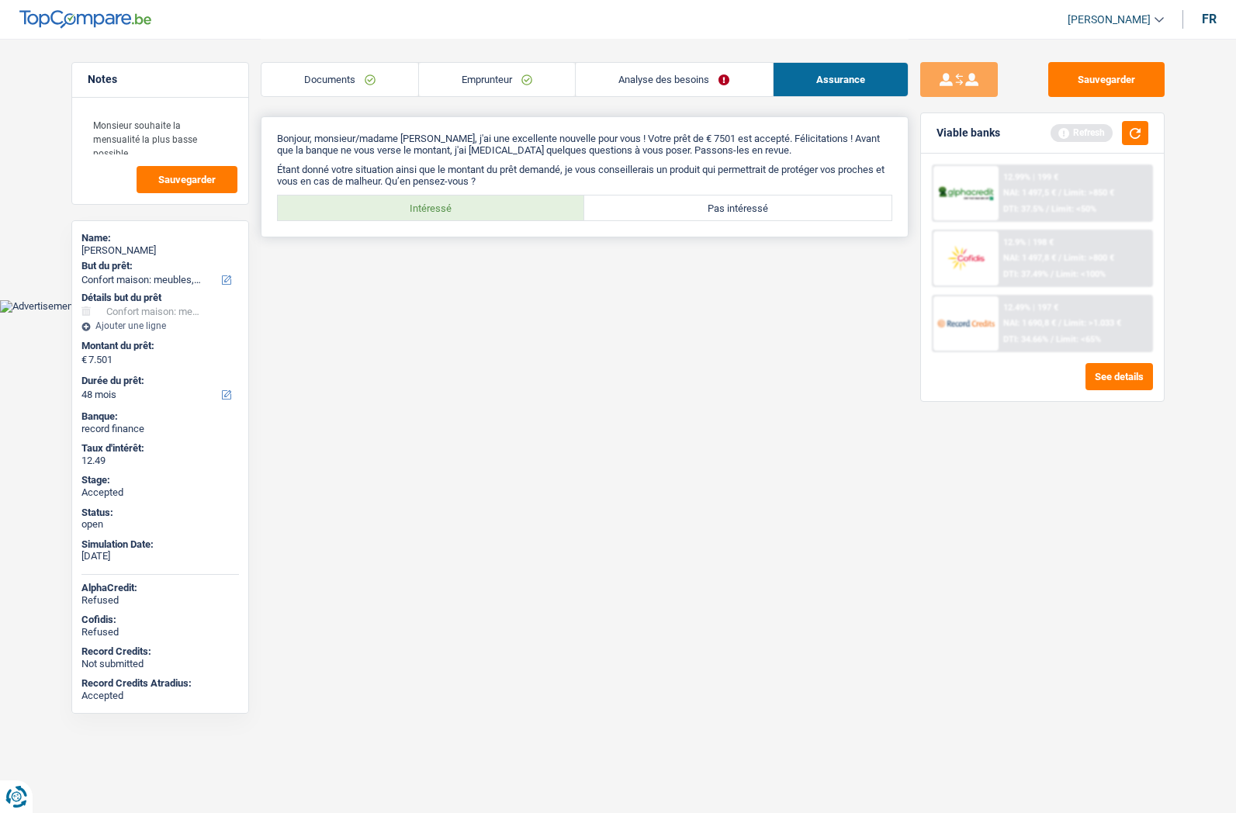
click at [543, 194] on div "Bonjour, monsieur/madame vincent Maniquet, j'ai une excellente nouvelle pour vo…" at bounding box center [585, 176] width 648 height 121
click at [526, 207] on label "Intéressé" at bounding box center [431, 207] width 307 height 25
click at [526, 207] on input "Intéressé" at bounding box center [431, 207] width 307 height 25
radio input "true"
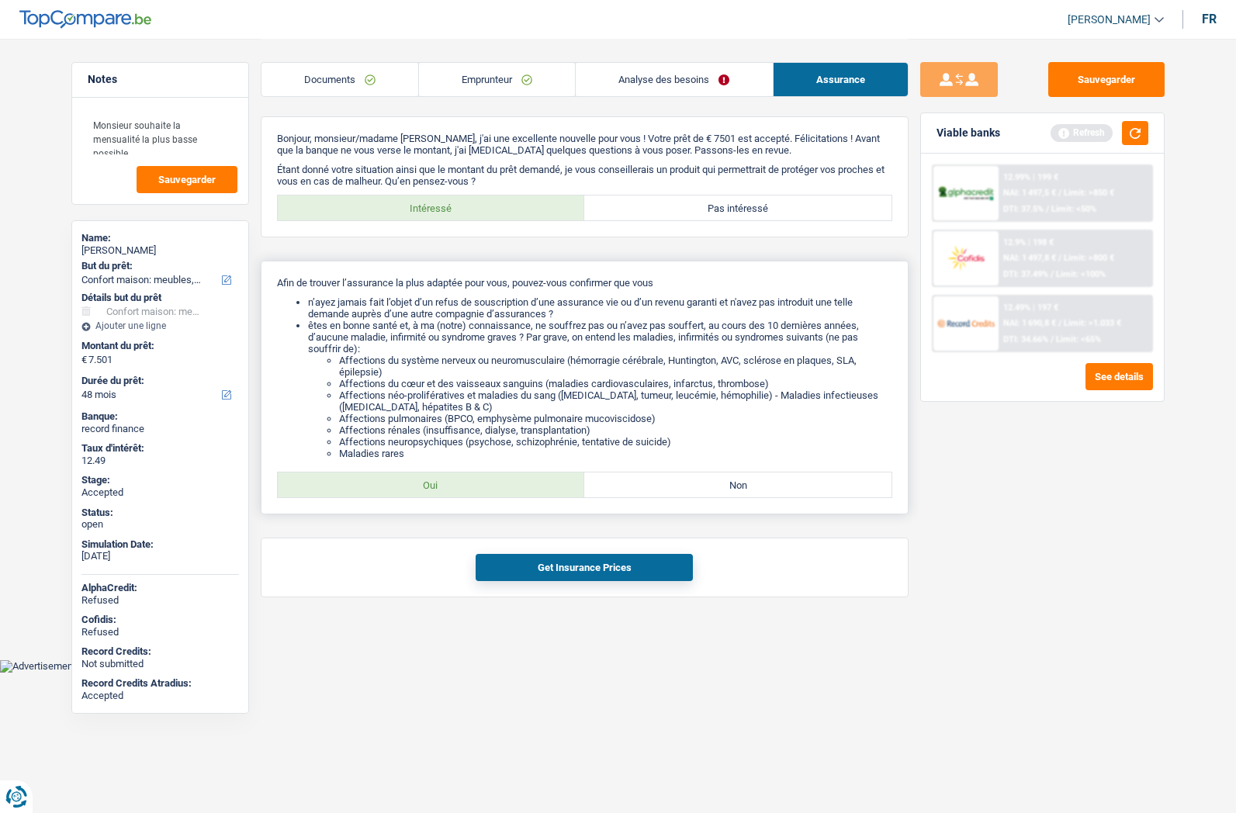
click at [418, 490] on label "Oui" at bounding box center [431, 484] width 307 height 25
click at [418, 490] on input "Oui" at bounding box center [431, 484] width 307 height 25
radio input "true"
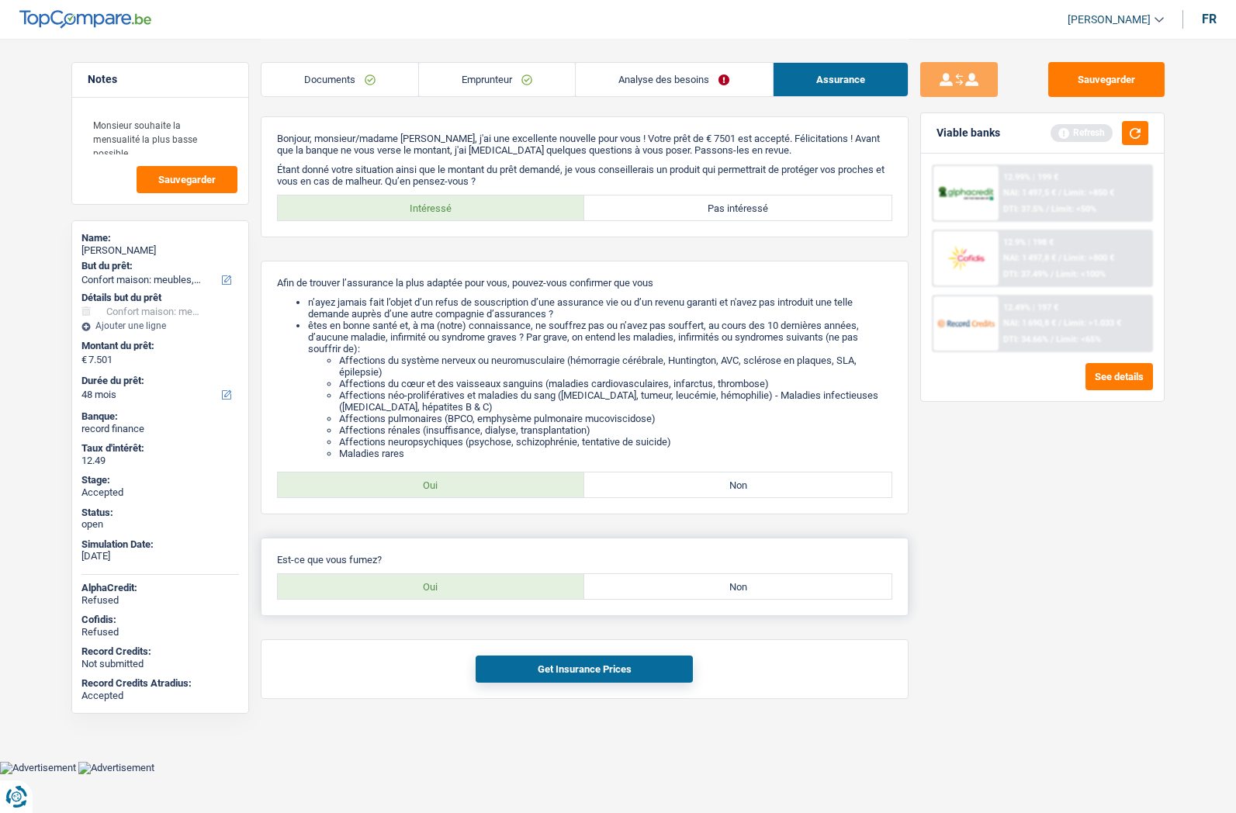
click at [437, 580] on label "Oui" at bounding box center [431, 586] width 307 height 25
click at [450, 587] on label "Oui" at bounding box center [431, 586] width 307 height 25
click at [450, 587] on input "Oui" at bounding box center [431, 586] width 307 height 25
radio input "true"
click at [548, 665] on button "Get Insurance Prices" at bounding box center [583, 668] width 217 height 27
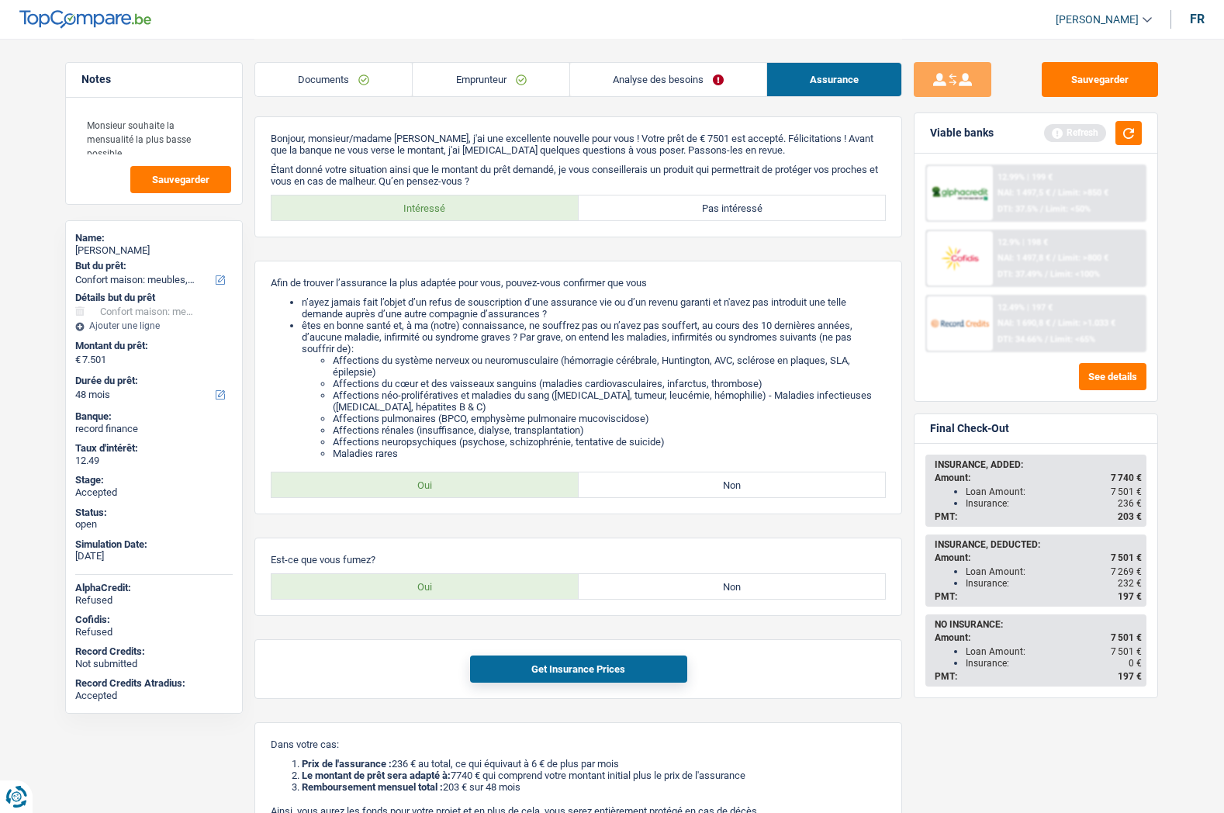
click at [589, 85] on link "Analyse des besoins" at bounding box center [668, 79] width 196 height 33
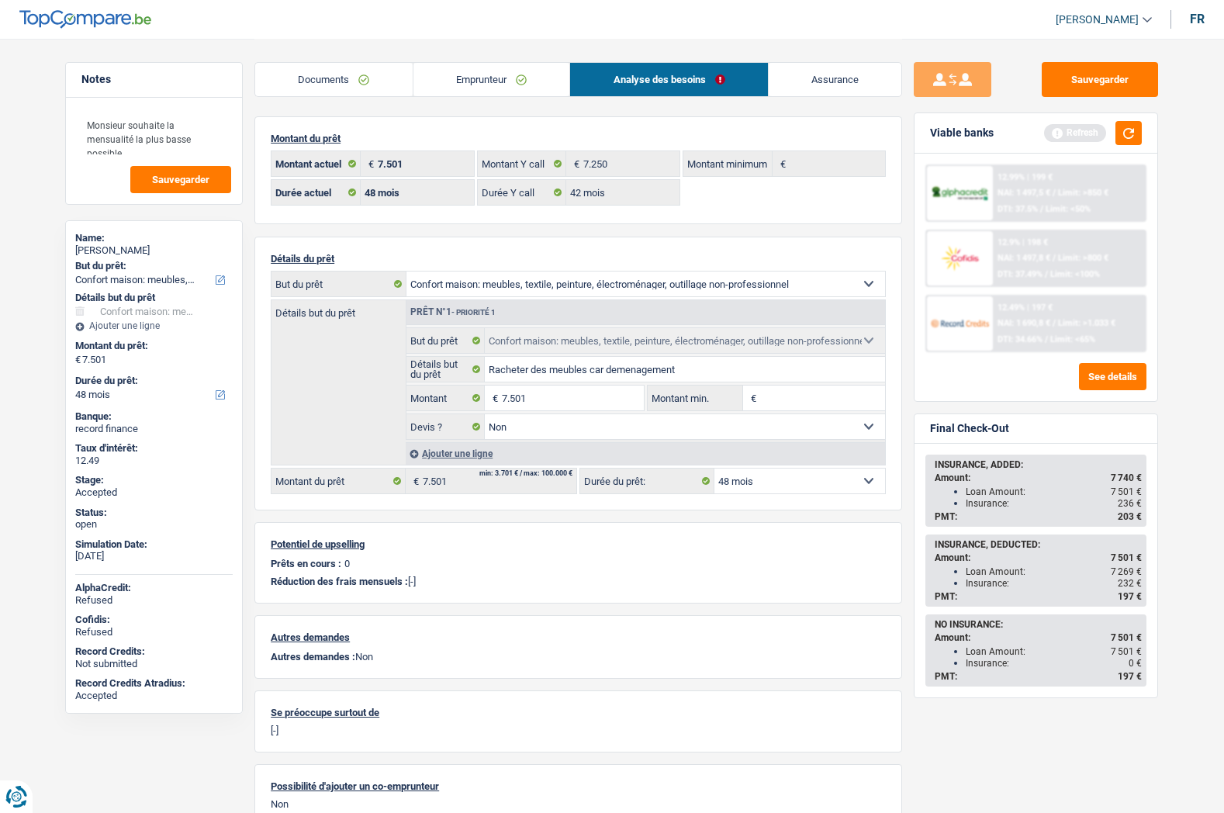
click at [984, 510] on div "INSURANCE, ADDED: Amount: 7 740 € Loan Amount: 7 501 € Insurance: 236 € PMT: 20…" at bounding box center [1036, 490] width 218 height 69
click at [1125, 516] on span "203 €" at bounding box center [1130, 516] width 24 height 11
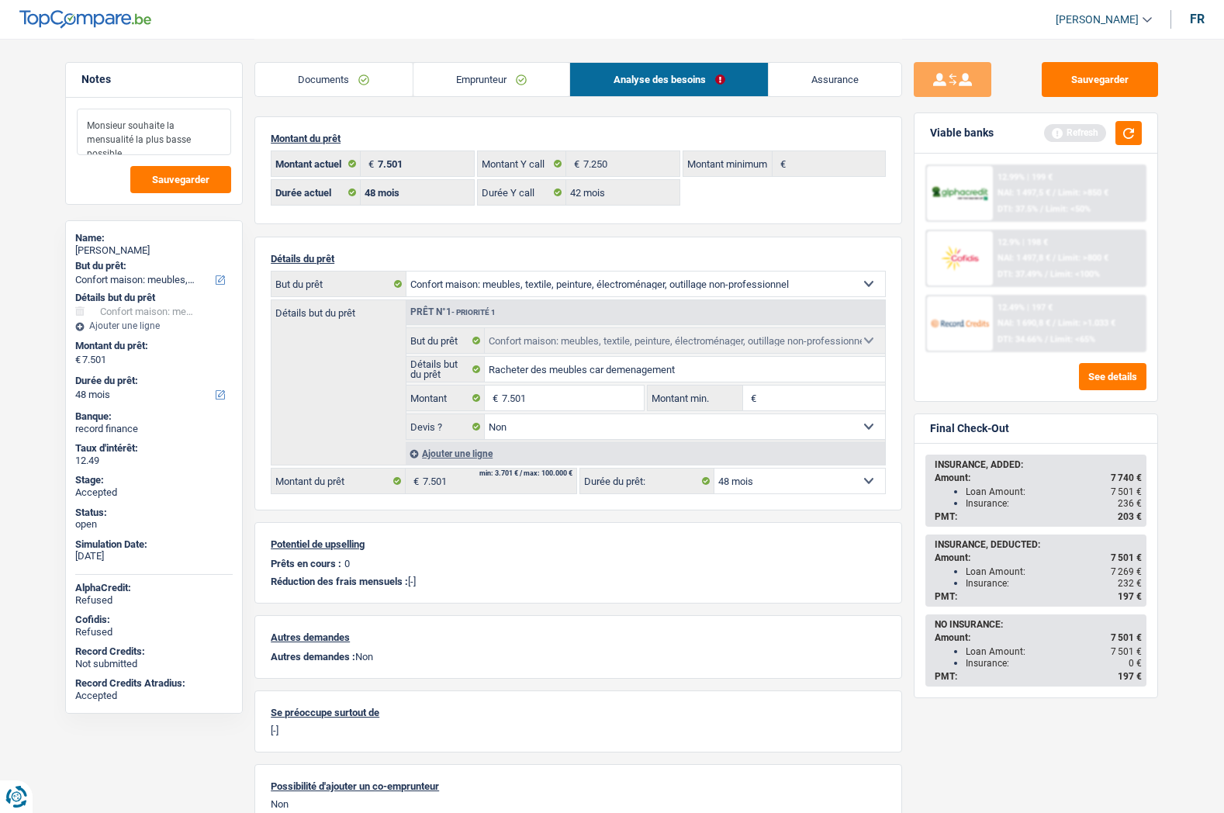
click at [104, 135] on textarea "Monsieur souhaite la mensualité la plus basse possible" at bounding box center [154, 132] width 154 height 47
click at [819, 84] on link "Assurance" at bounding box center [835, 79] width 133 height 33
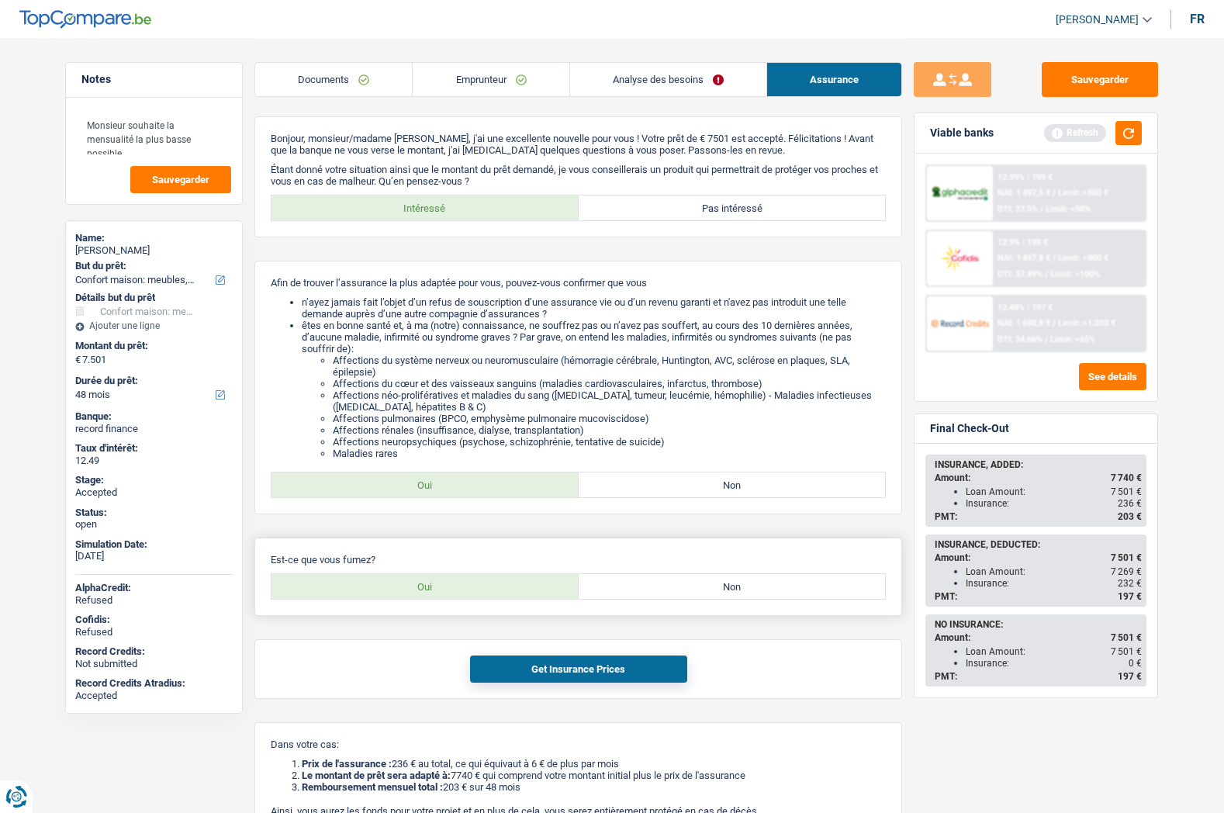
click at [694, 594] on label "Non" at bounding box center [732, 586] width 307 height 25
click at [694, 594] on input "Non" at bounding box center [732, 586] width 307 height 25
radio input "true"
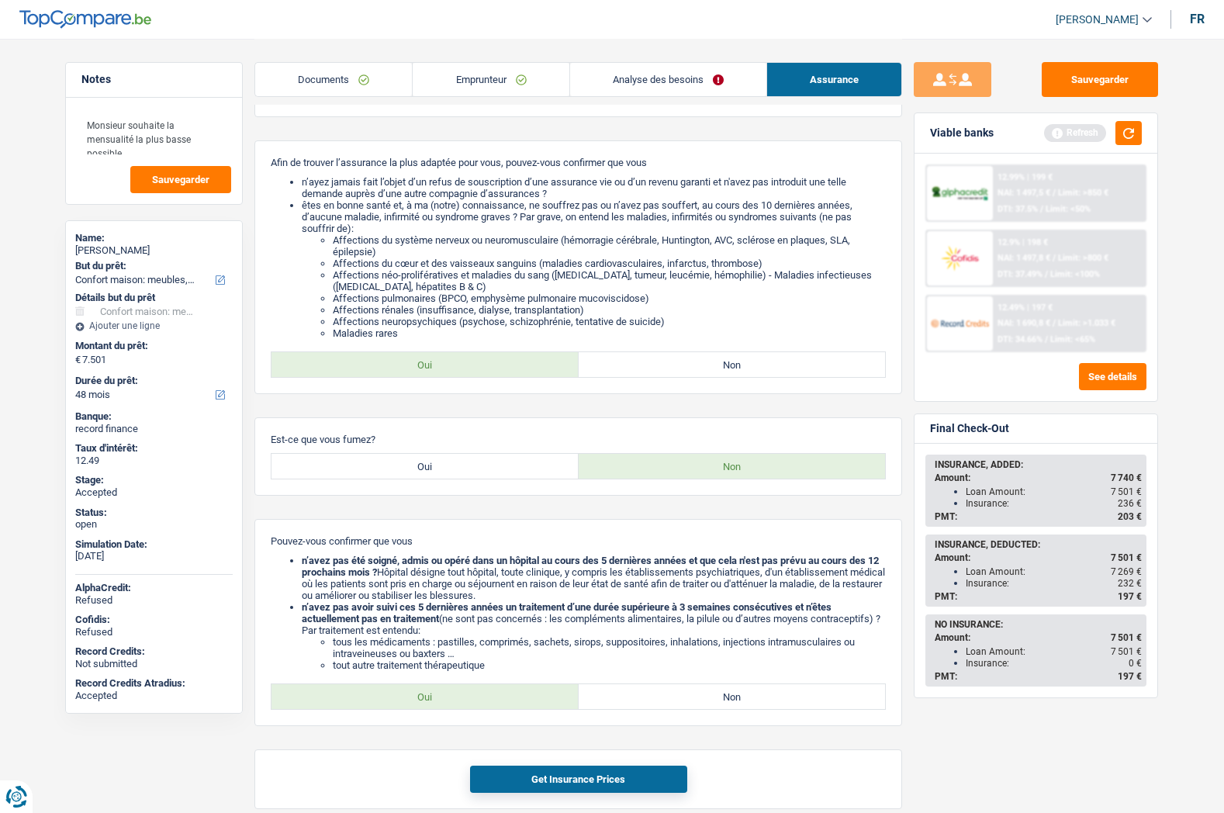
scroll to position [310, 0]
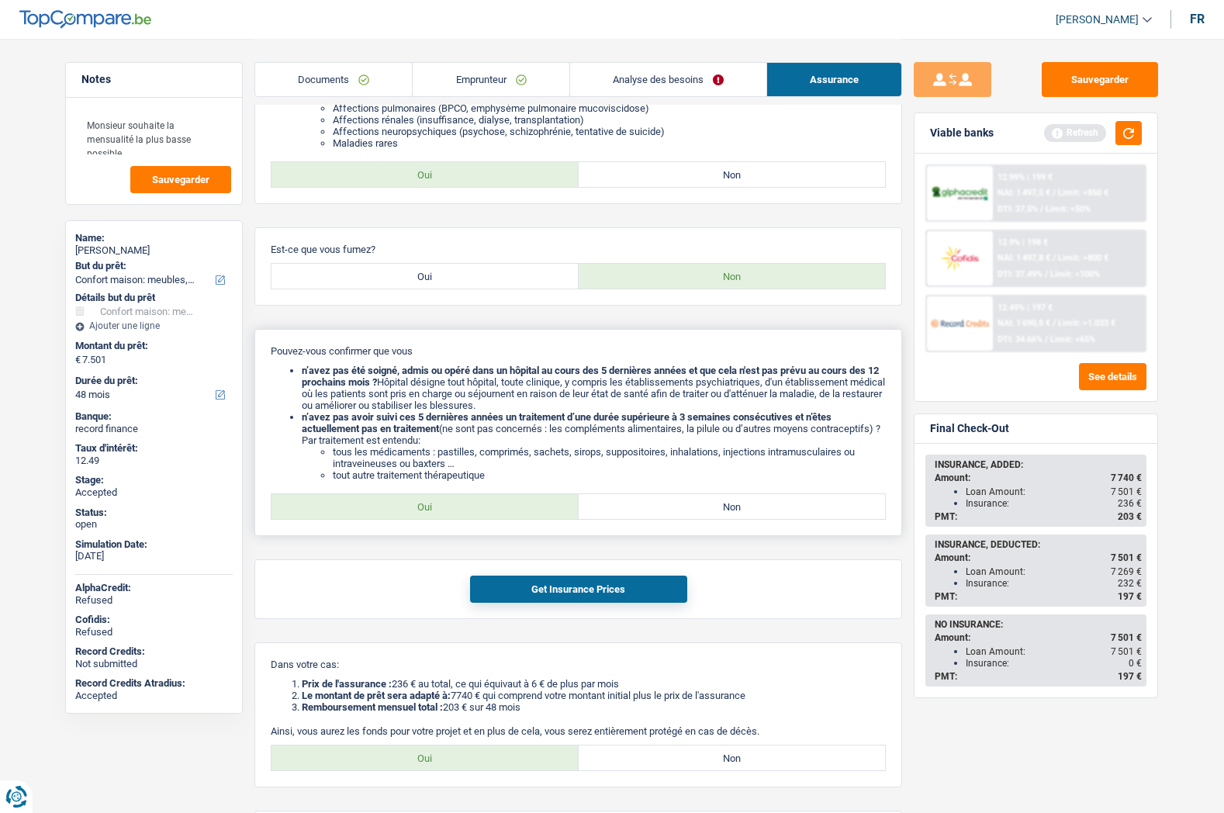
click at [418, 507] on label "Oui" at bounding box center [424, 506] width 307 height 25
click at [418, 507] on input "Oui" at bounding box center [424, 506] width 307 height 25
radio input "true"
click at [547, 599] on button "Get Insurance Prices" at bounding box center [578, 589] width 217 height 27
click at [1125, 520] on span "201 €" at bounding box center [1130, 516] width 24 height 11
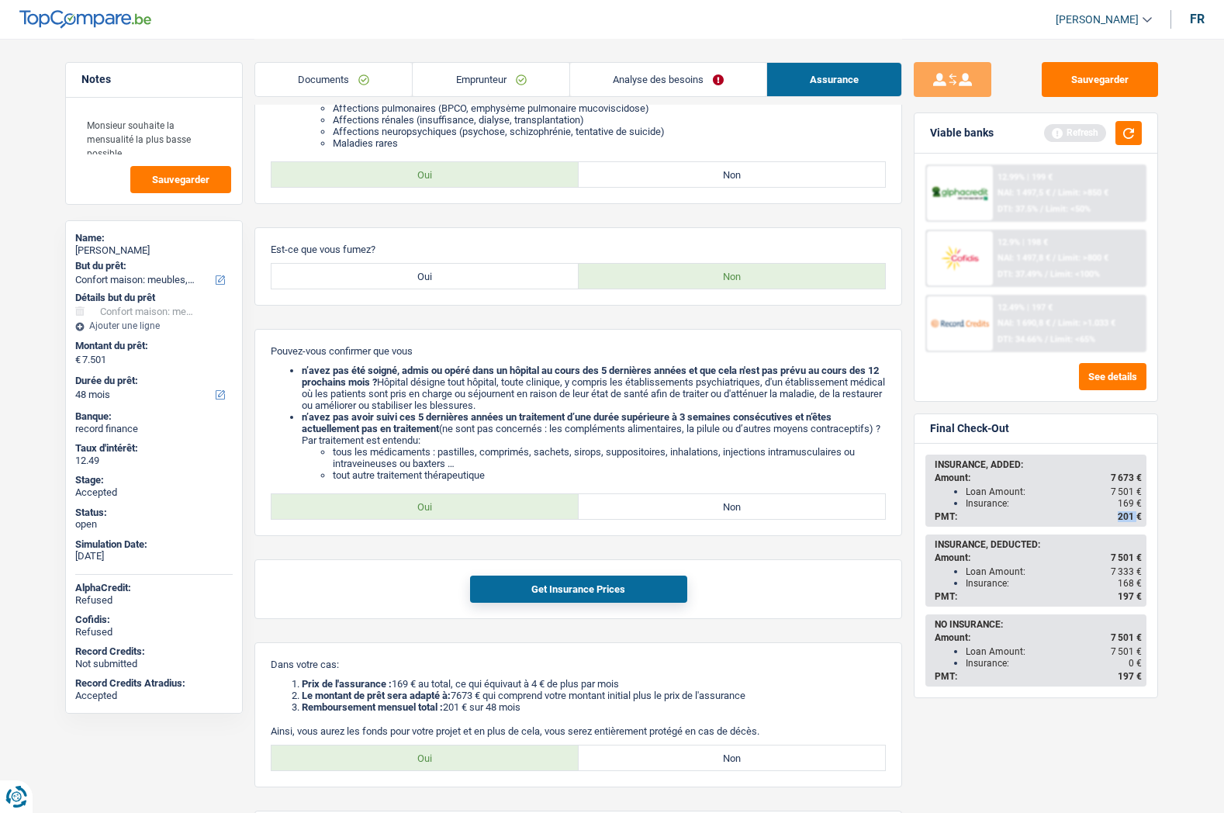
click at [1125, 520] on span "201 €" at bounding box center [1130, 516] width 24 height 11
click at [1114, 489] on span "7 501 €" at bounding box center [1126, 491] width 31 height 11
click at [1119, 503] on span "169 €" at bounding box center [1130, 503] width 24 height 11
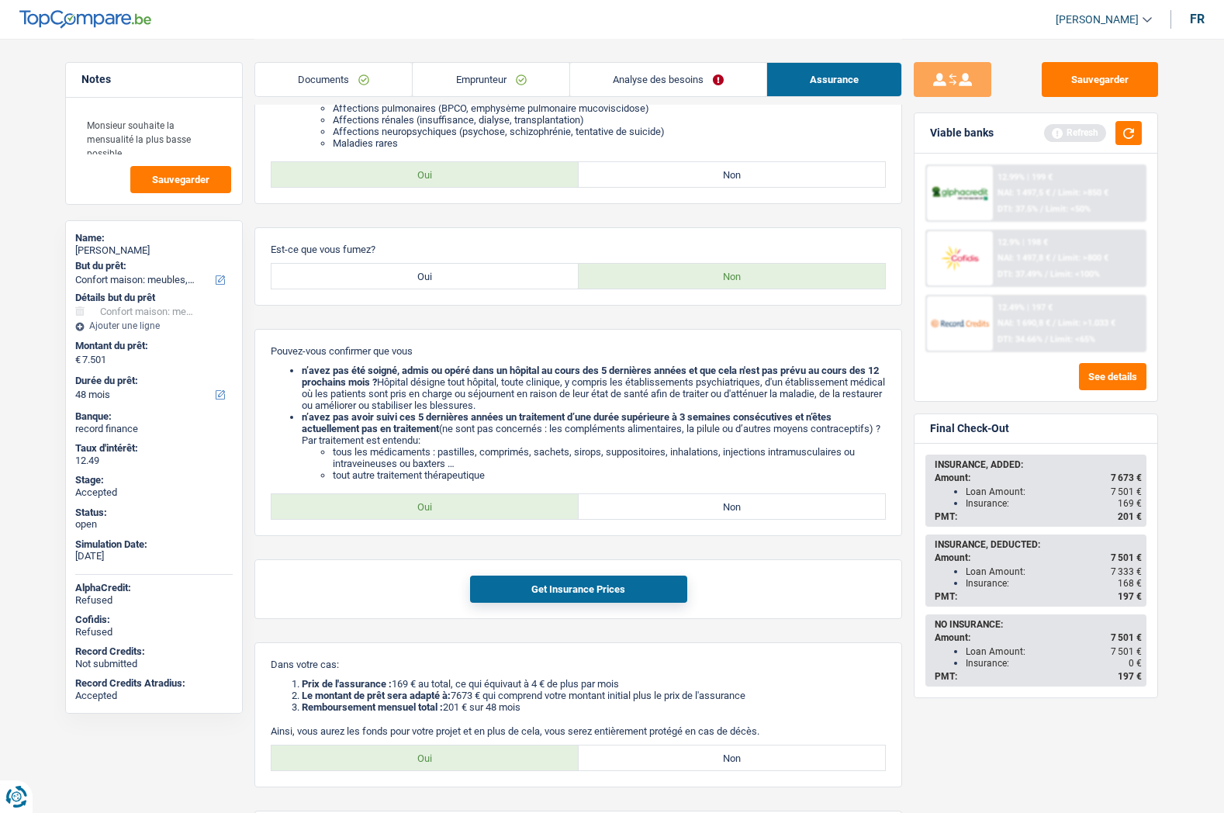
click at [1122, 524] on div "INSURANCE, ADDED: Amount: 7 673 € Loan Amount: 7 501 € Insurance: 169 € PMT: 20…" at bounding box center [1036, 490] width 218 height 69
click at [1122, 525] on div "INSURANCE, ADDED: Amount: 7 673 € Loan Amount: 7 501 € Insurance: 169 € PMT: 20…" at bounding box center [1035, 491] width 221 height 72
click at [1119, 519] on span "201 €" at bounding box center [1130, 516] width 24 height 11
click at [1118, 519] on span "201 €" at bounding box center [1130, 516] width 24 height 11
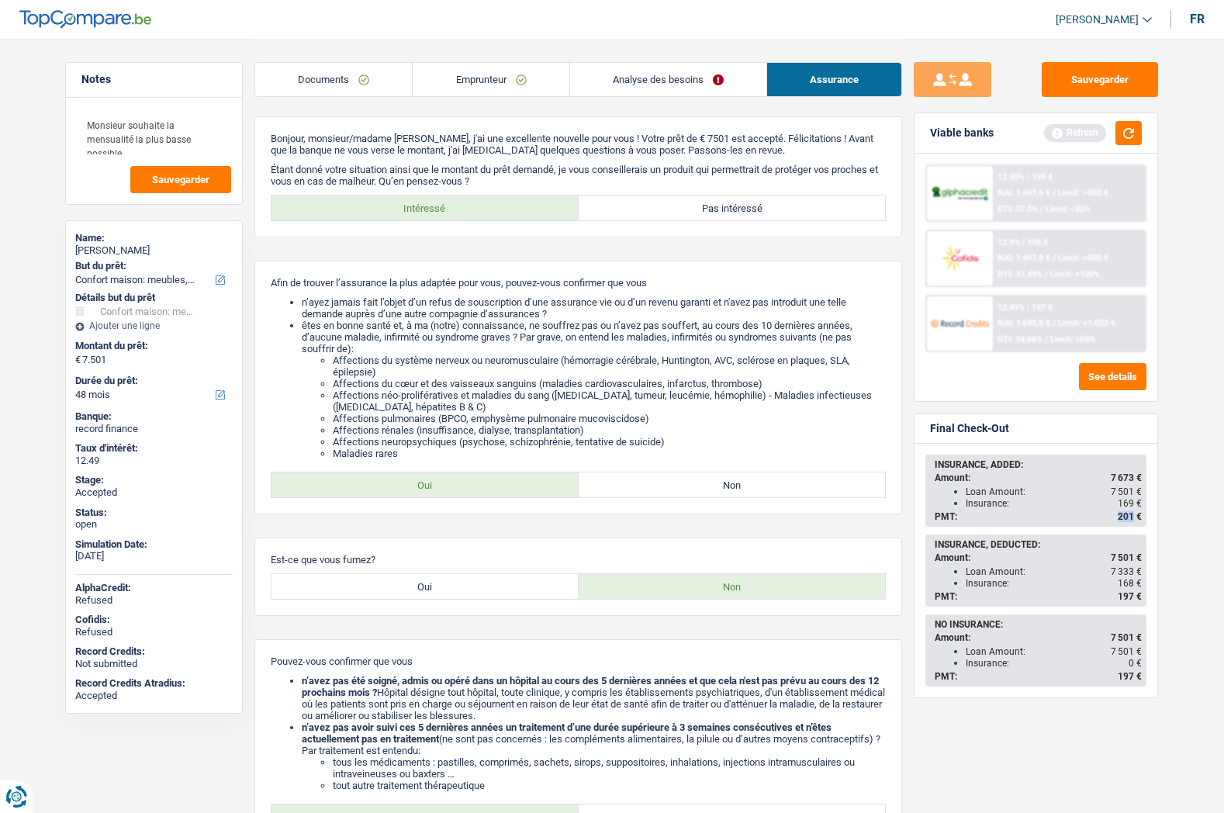
click at [489, 81] on link "Emprunteur" at bounding box center [491, 79] width 156 height 33
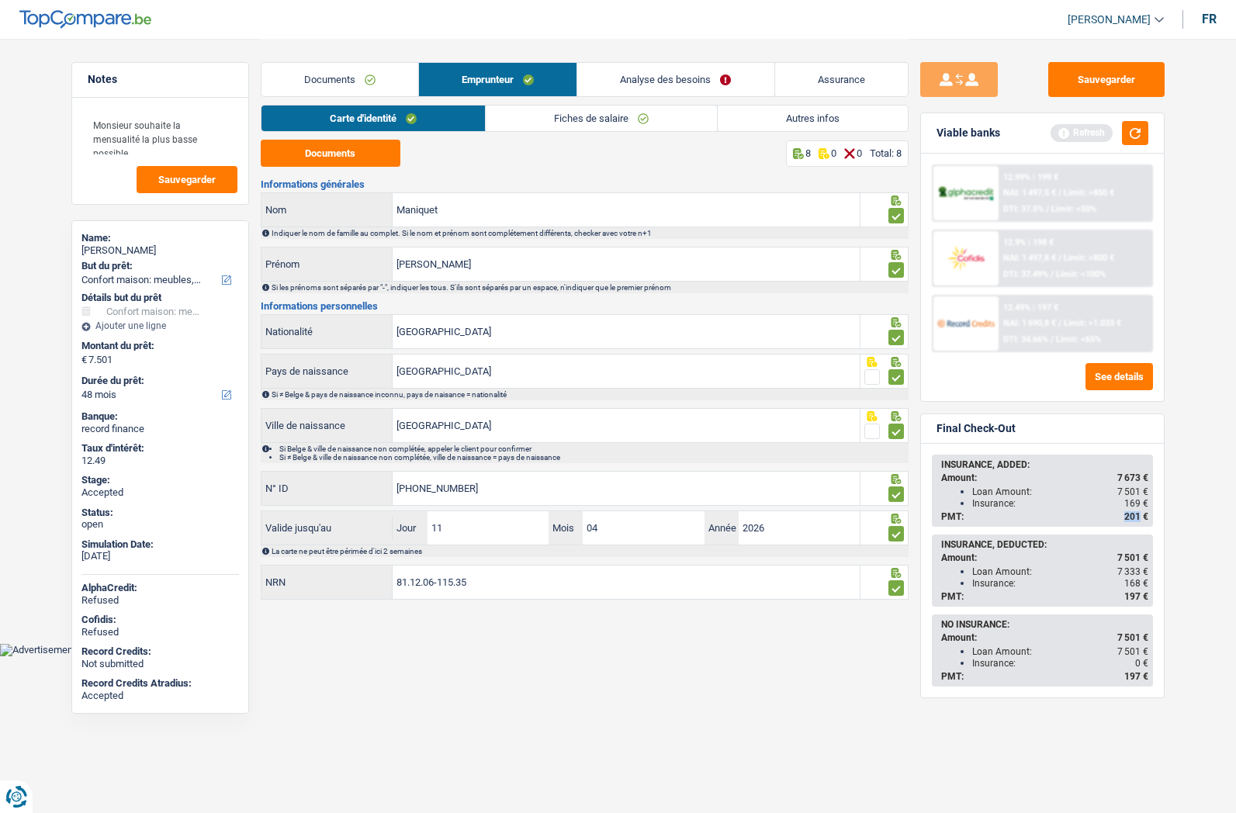
click at [797, 118] on link "Autres infos" at bounding box center [812, 118] width 190 height 26
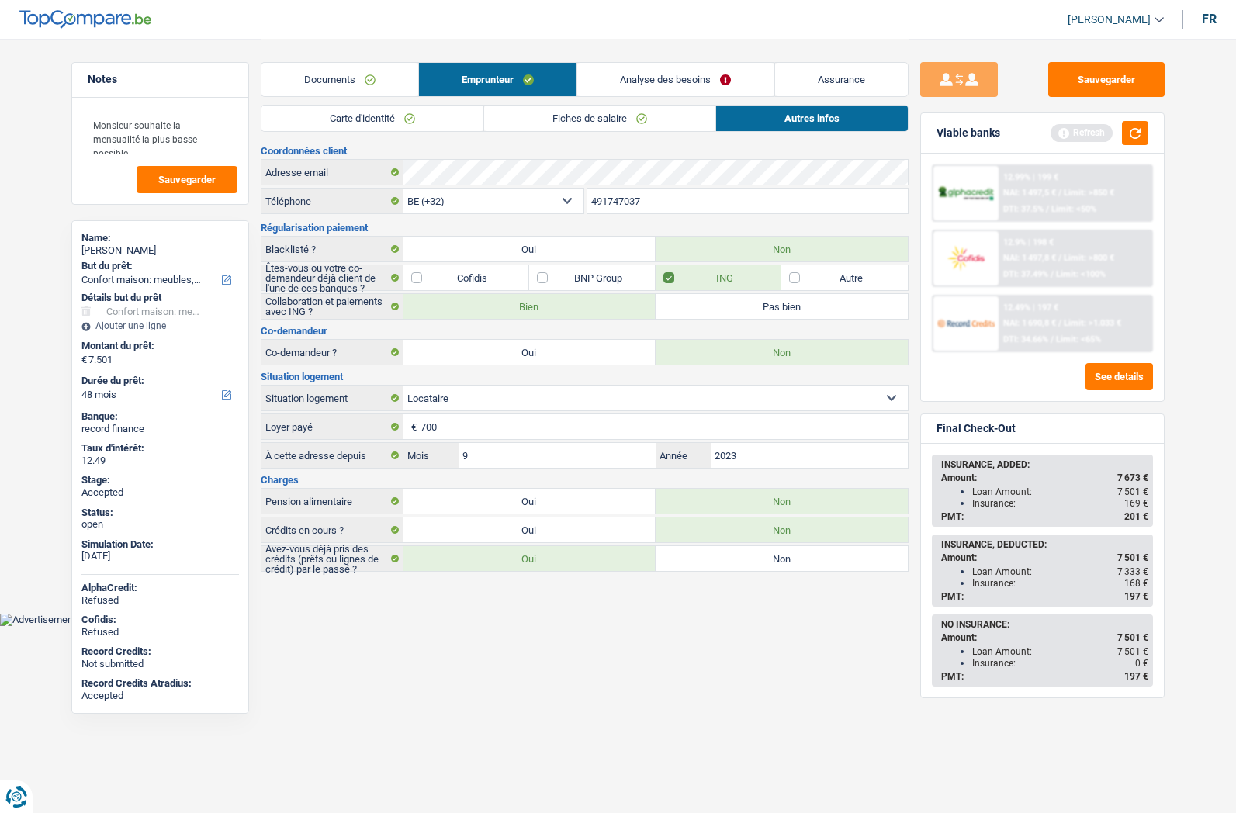
click at [94, 251] on div "vincent Maniquet" at bounding box center [159, 250] width 157 height 12
click at [95, 251] on div "vincent Maniquet" at bounding box center [159, 250] width 157 height 12
copy div "vincent Maniquet"
click at [618, 207] on input "491747037" at bounding box center [747, 200] width 320 height 25
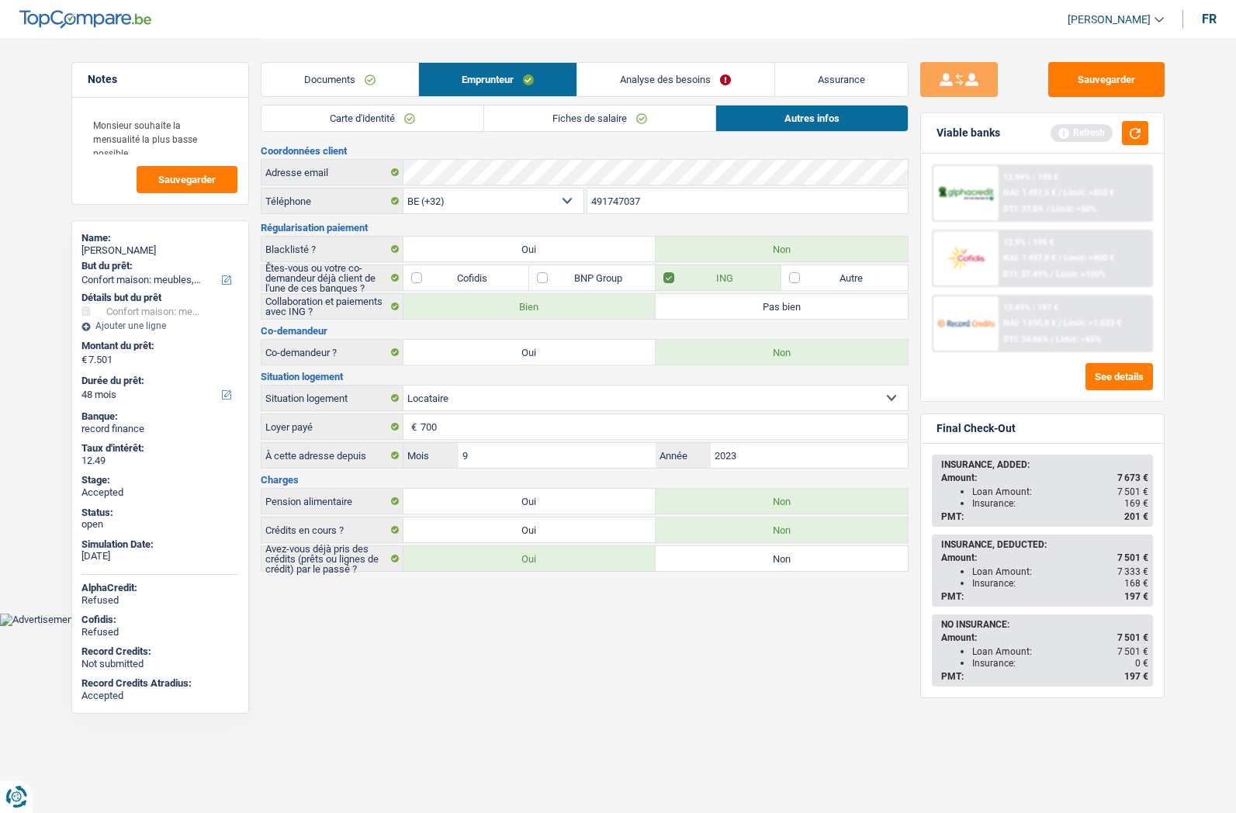
click at [618, 207] on input "491747037" at bounding box center [747, 200] width 320 height 25
click at [806, 74] on link "Assurance" at bounding box center [841, 79] width 133 height 33
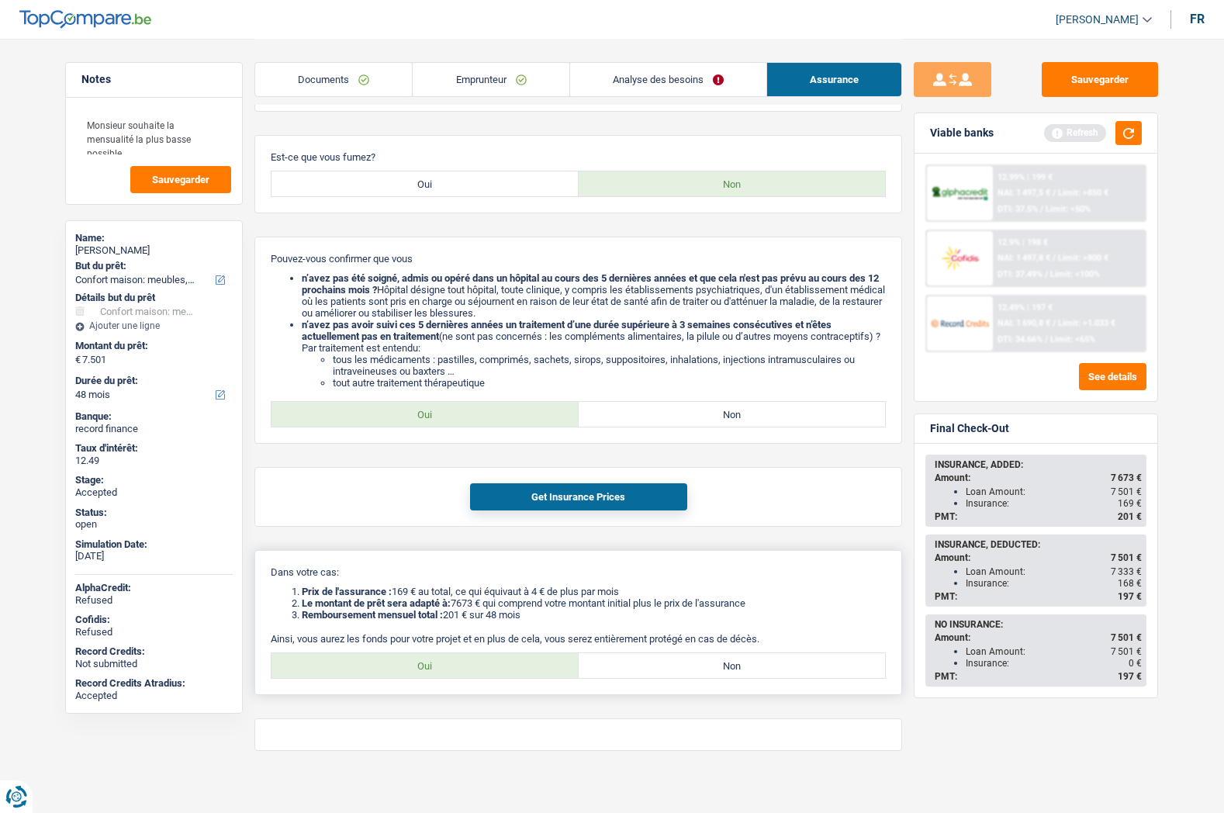
scroll to position [414, 0]
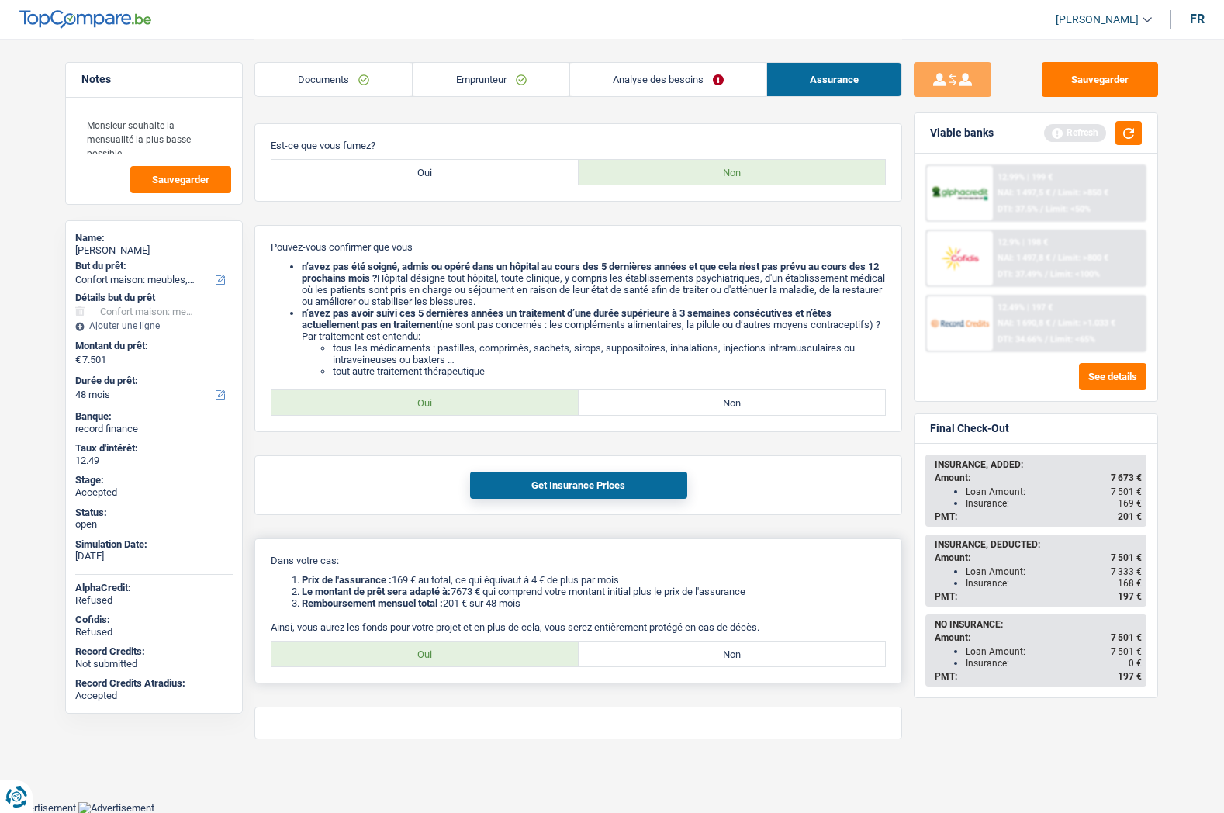
click at [403, 650] on label "Oui" at bounding box center [424, 653] width 307 height 25
click at [403, 650] on input "Oui" at bounding box center [424, 653] width 307 height 25
radio input "true"
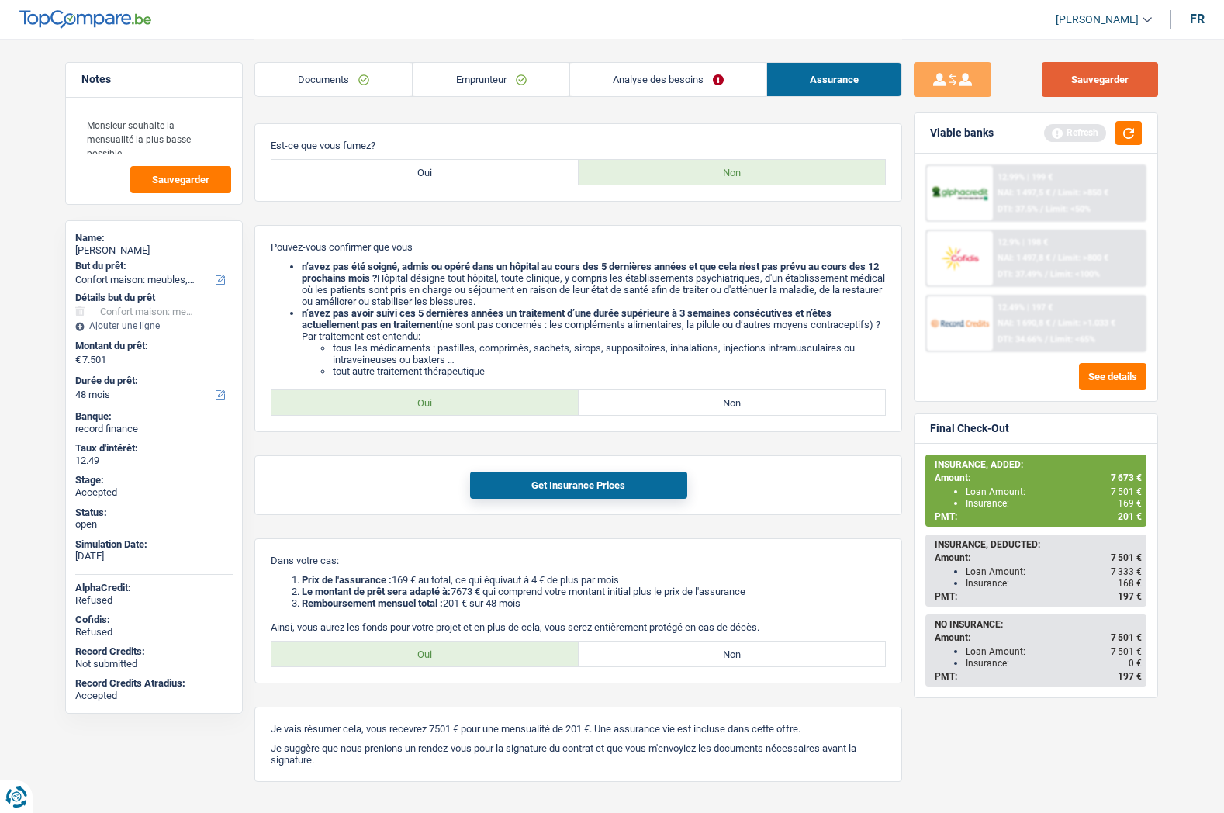
click at [1082, 94] on button "Sauvegarder" at bounding box center [1100, 79] width 116 height 35
click at [1097, 85] on button "Sauvegarder" at bounding box center [1100, 79] width 116 height 35
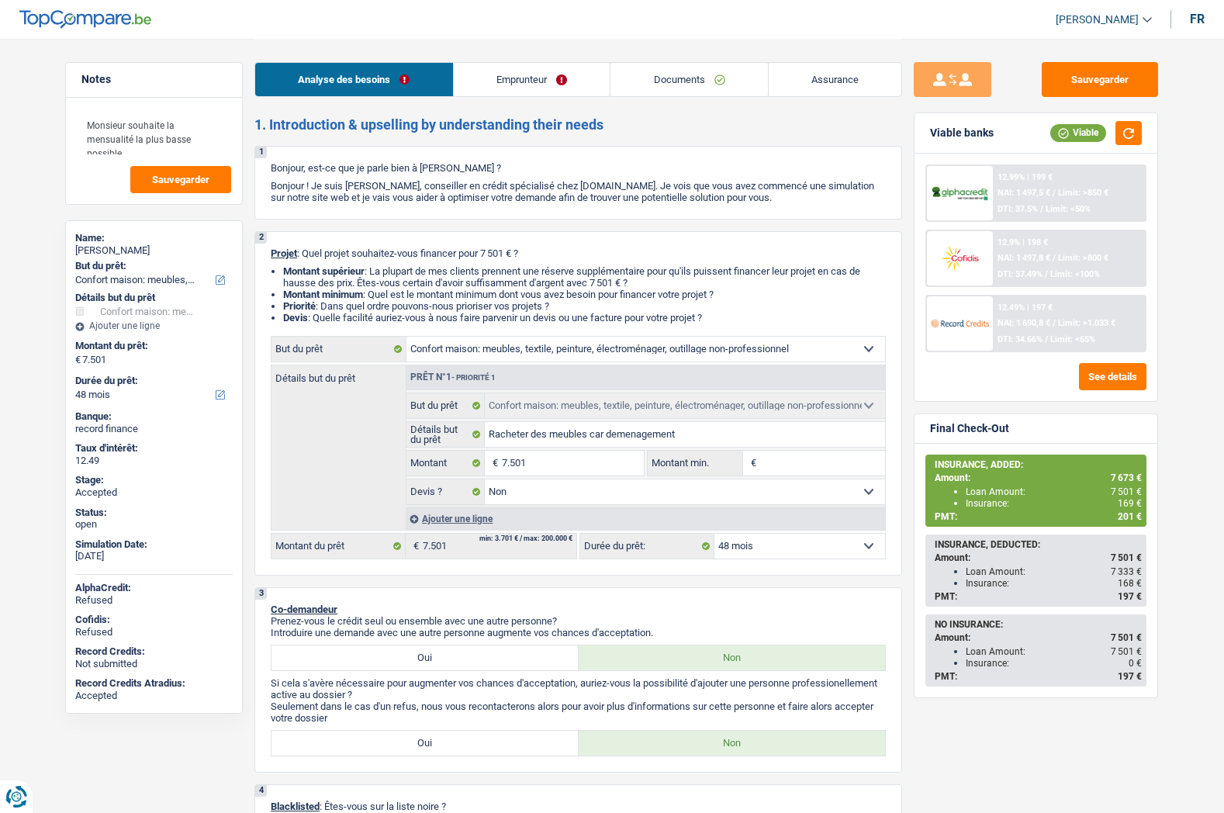
select select "household"
select select "48"
select select "household"
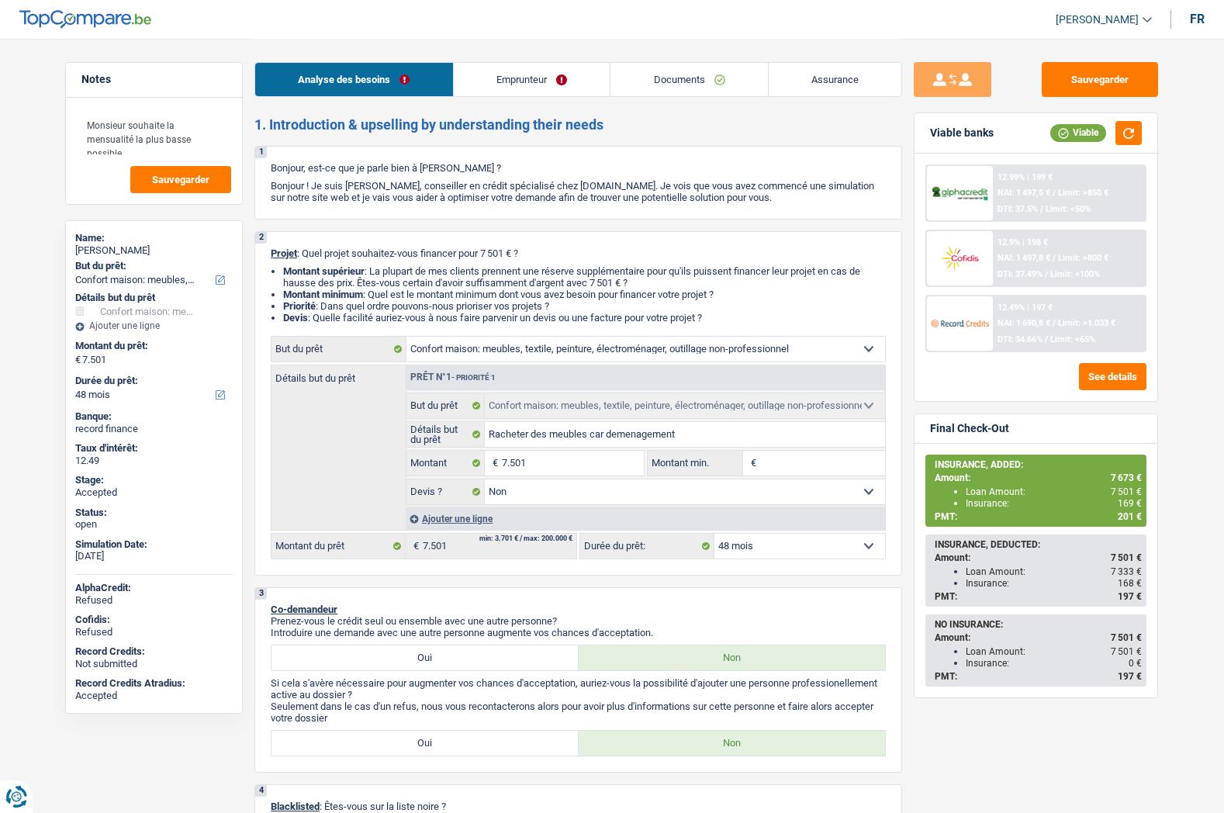
select select "false"
select select "48"
select select "worker"
select select "netSalary"
select select "rents"
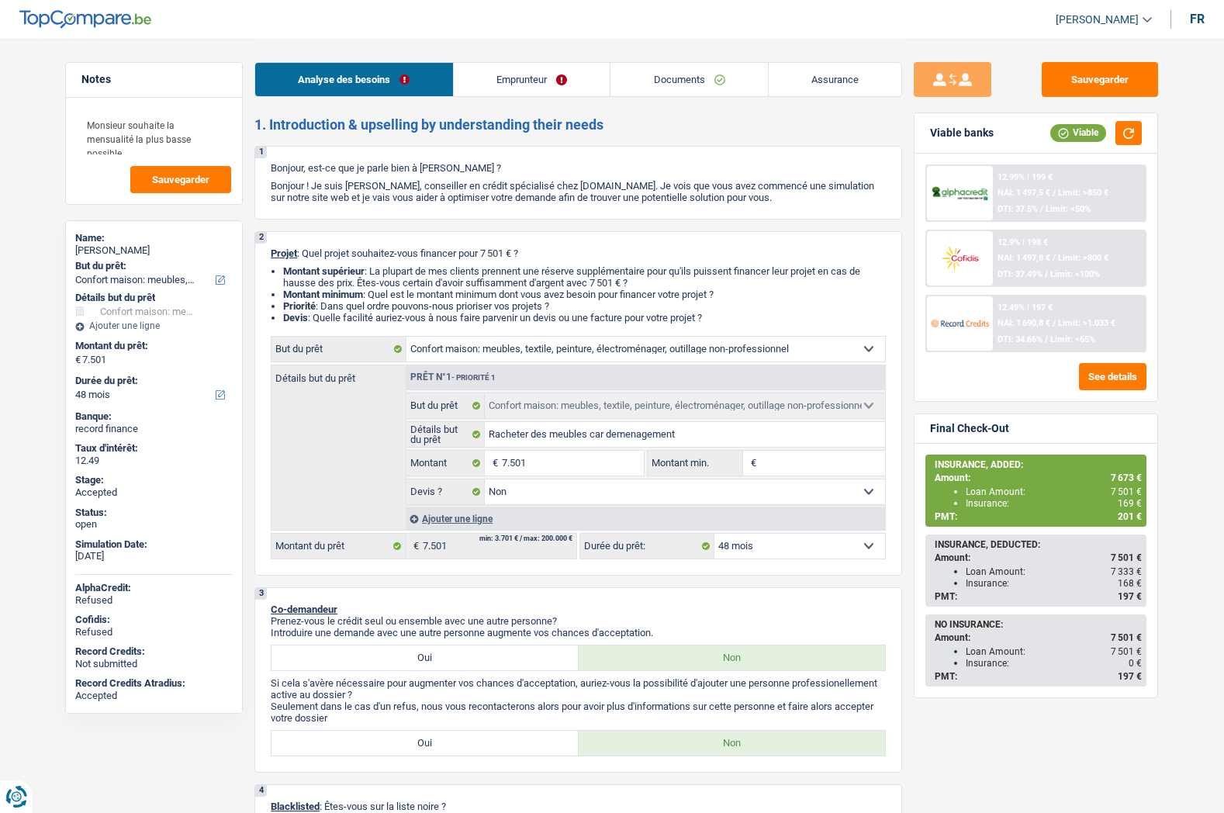
select select "household"
select select "false"
select select "48"
click at [1116, 476] on span "7 673 €" at bounding box center [1126, 477] width 31 height 11
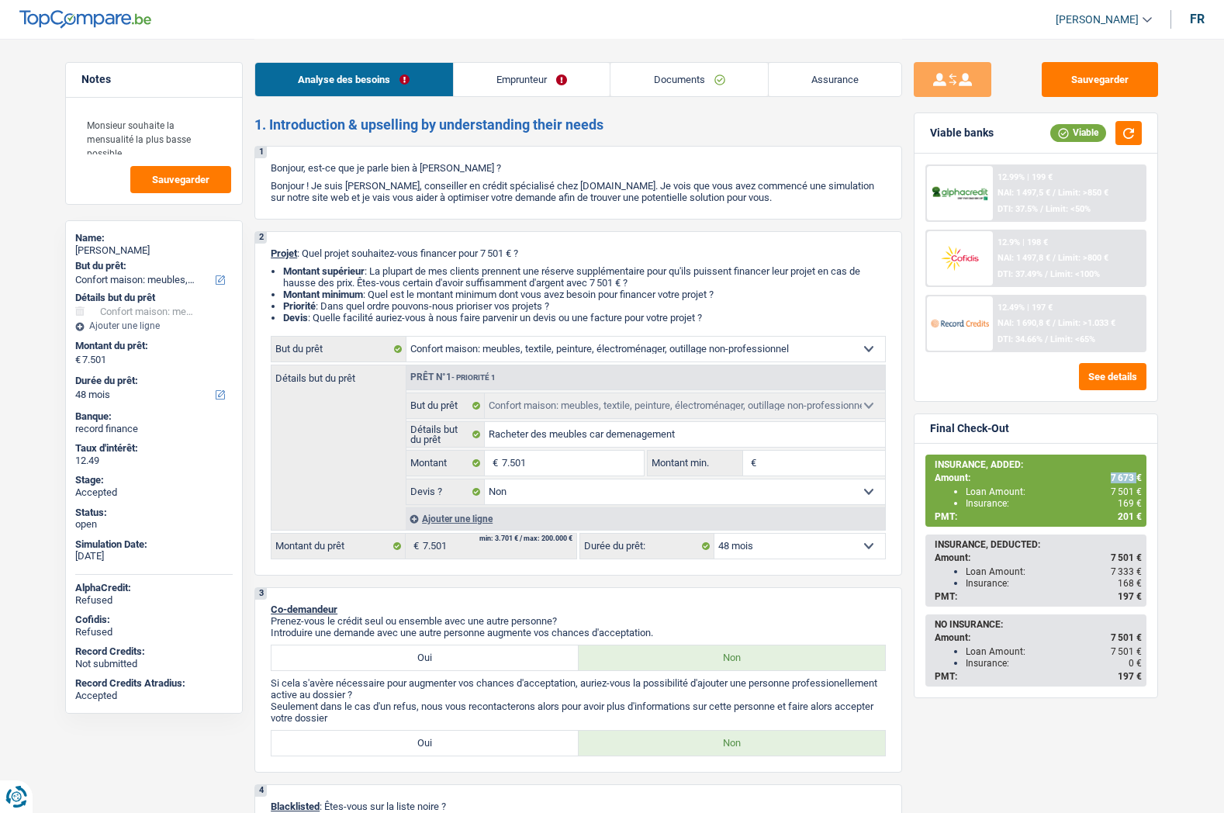
click at [1116, 476] on span "7 673 €" at bounding box center [1126, 477] width 31 height 11
click at [1112, 478] on span "7 673 €" at bounding box center [1126, 477] width 31 height 11
click at [1119, 478] on span "7 673 €" at bounding box center [1126, 477] width 31 height 11
copy span "7 673"
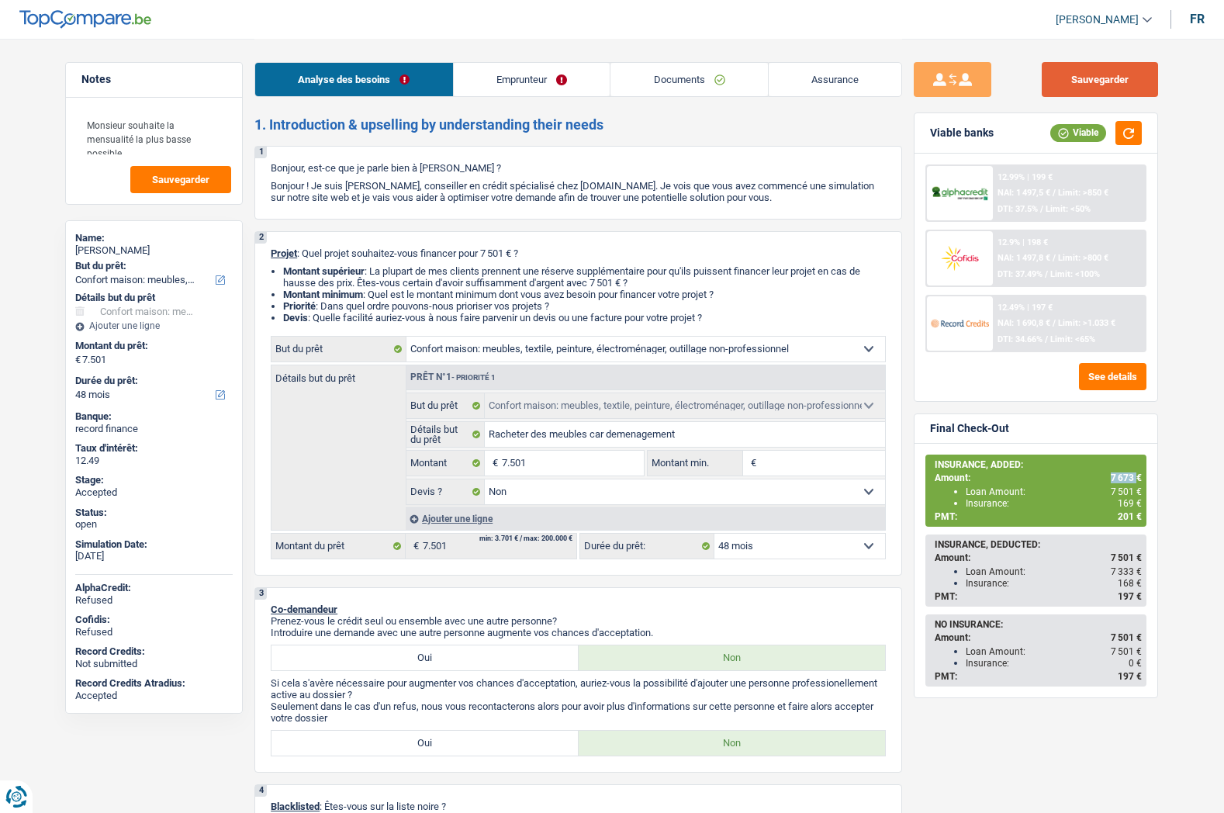
click at [1085, 83] on button "Sauvegarder" at bounding box center [1100, 79] width 116 height 35
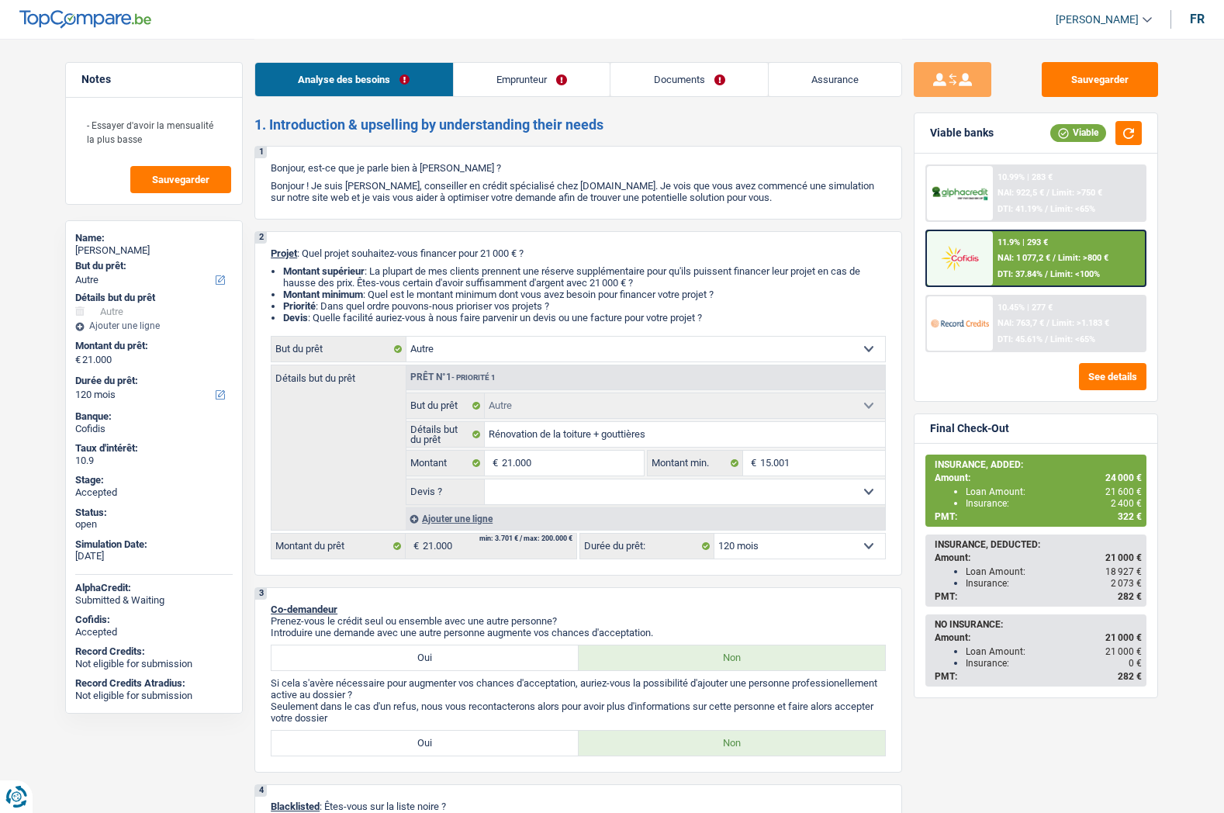
select select "other"
select select "120"
select select "other"
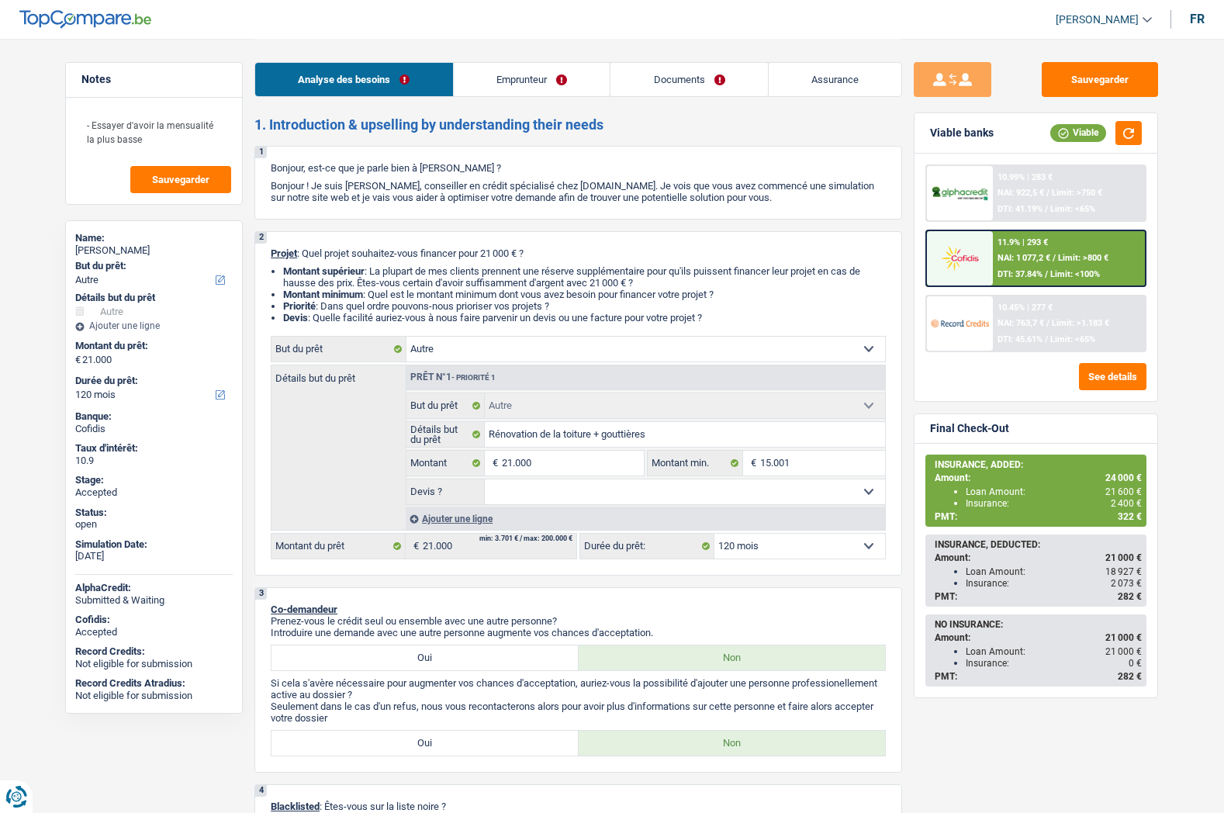
select select "120"
select select "invalid"
select select "familyAllowances"
select select "mutualityIndemnity"
select select "disabilityPension"
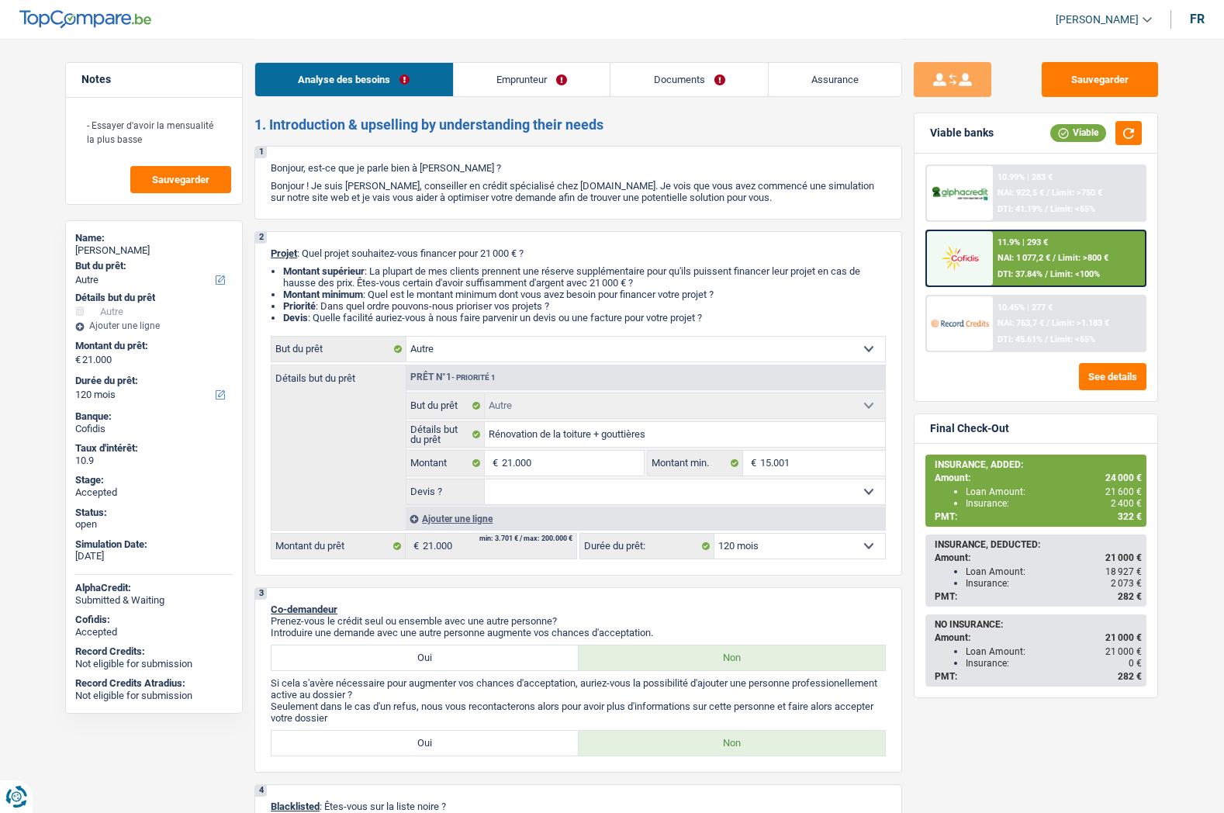
select select "ownerWithMortgage"
select select "mortgage"
select select "300"
select select "other"
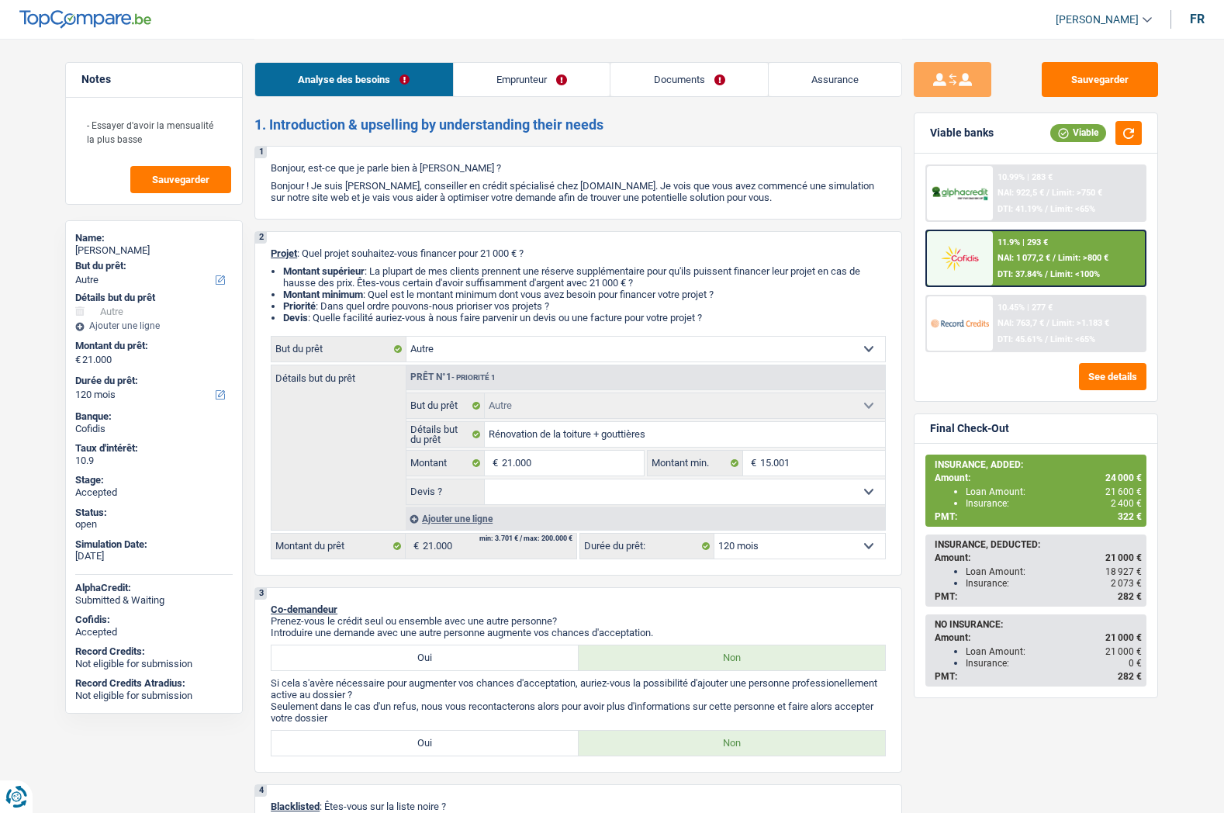
select select "120"
select select "32"
select select "single"
click at [573, 75] on link "Emprunteur" at bounding box center [532, 79] width 157 height 33
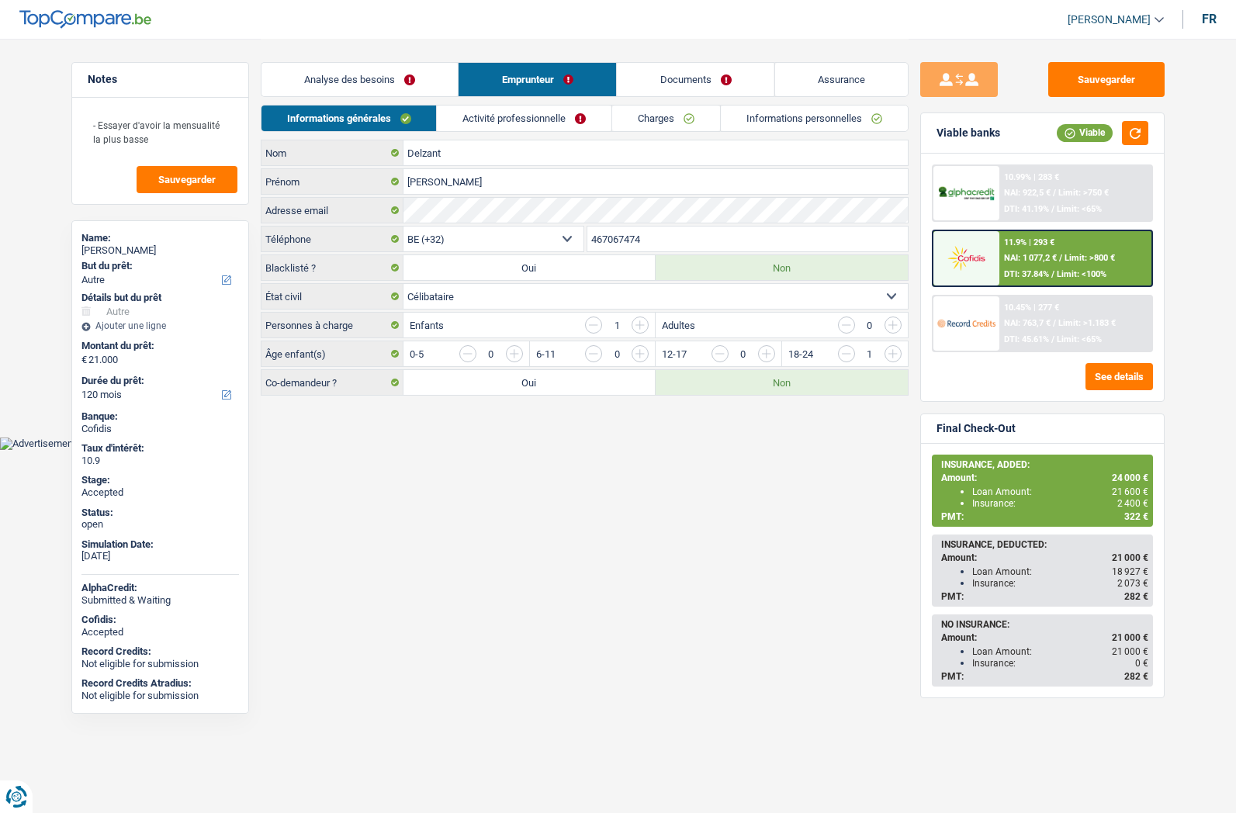
click at [759, 119] on link "Informations personnelles" at bounding box center [814, 118] width 187 height 26
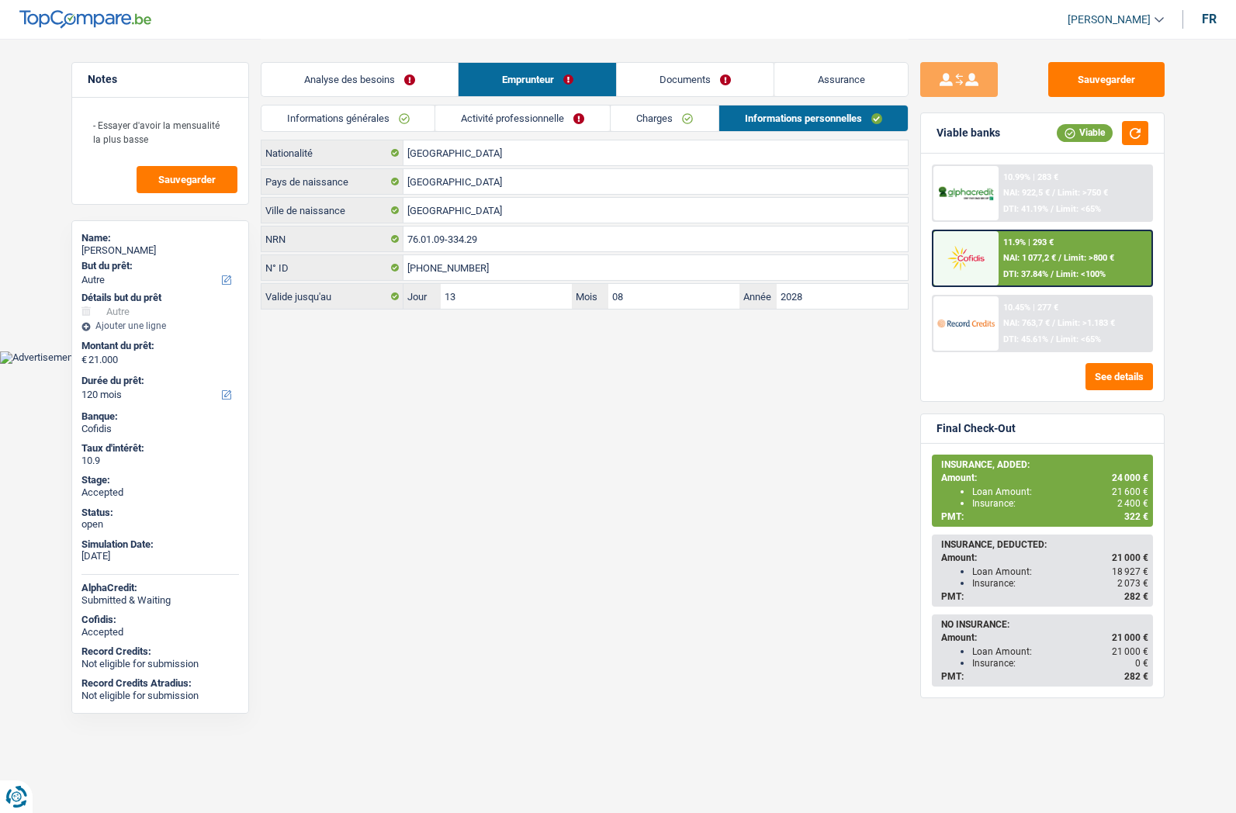
click at [491, 123] on link "Activité professionnelle" at bounding box center [522, 118] width 175 height 26
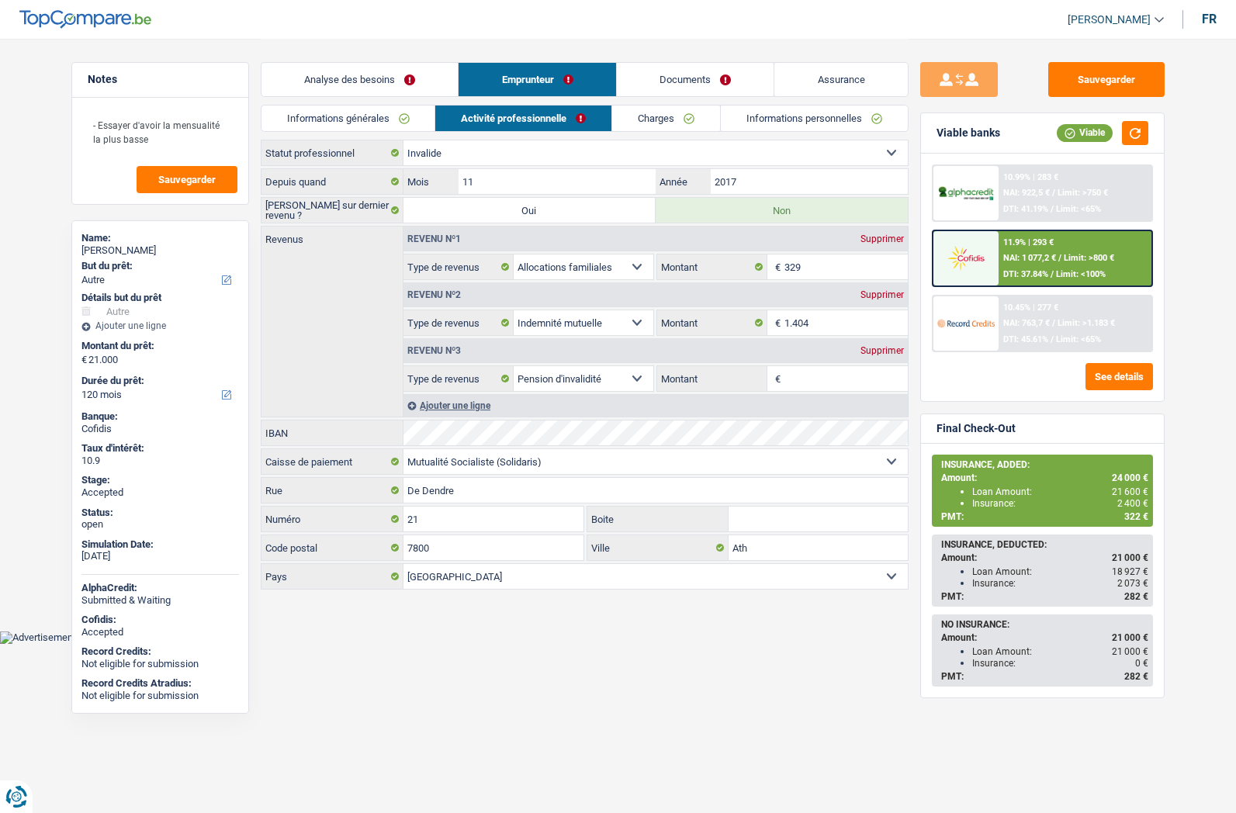
click at [365, 122] on link "Informations générales" at bounding box center [348, 118] width 174 height 26
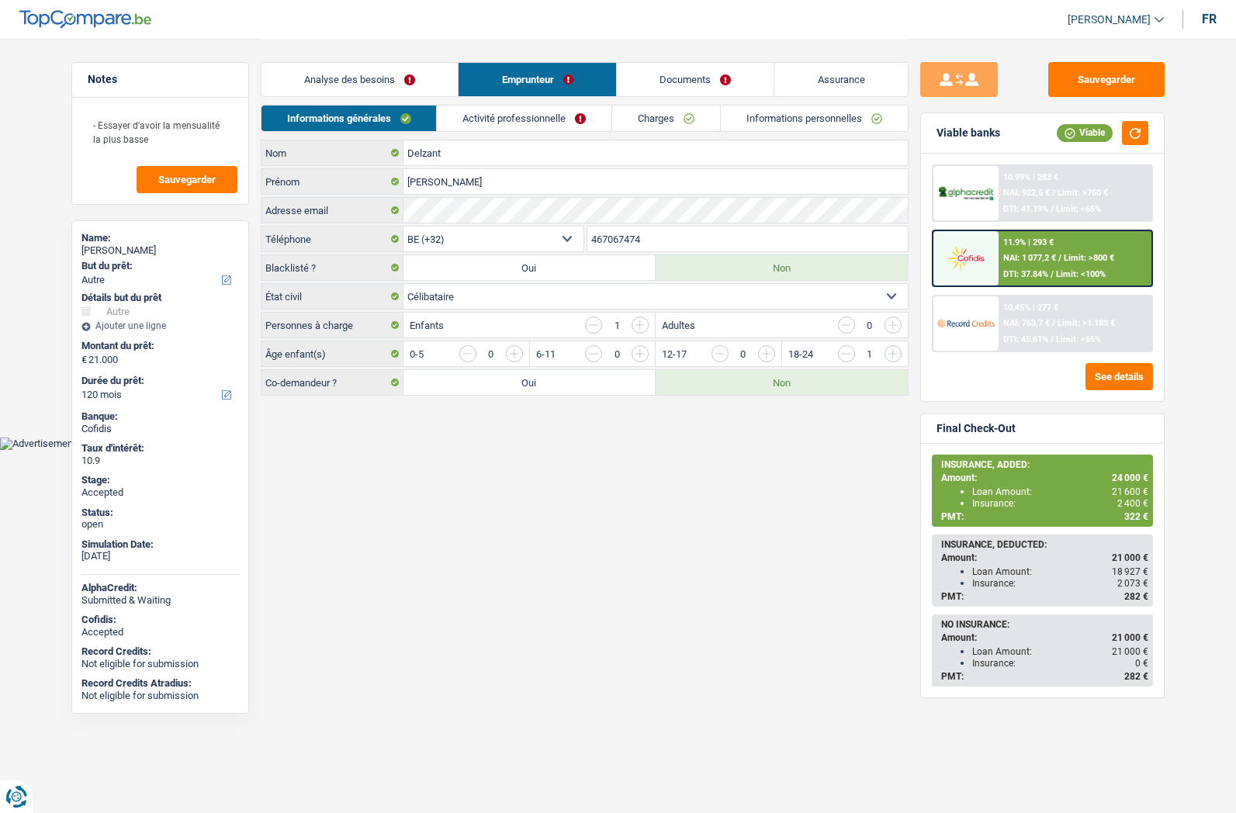
click at [634, 244] on input "467067474" at bounding box center [747, 238] width 320 height 25
paste input "3246706"
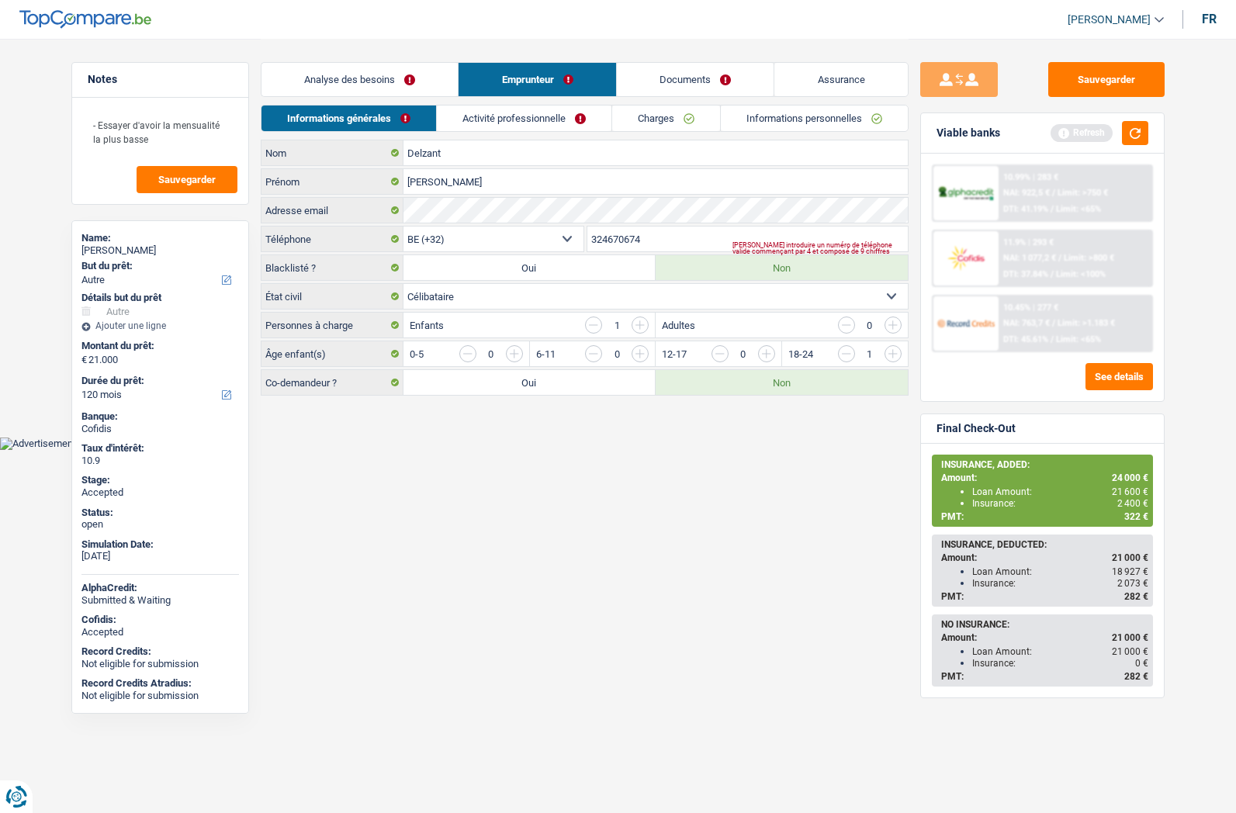
click at [649, 234] on input "324670674" at bounding box center [747, 238] width 320 height 25
paste input "4670674"
click at [671, 450] on html "Vous avez le contrôle de vos données Nous utilisons des cookies, tout comme nos…" at bounding box center [618, 225] width 1236 height 450
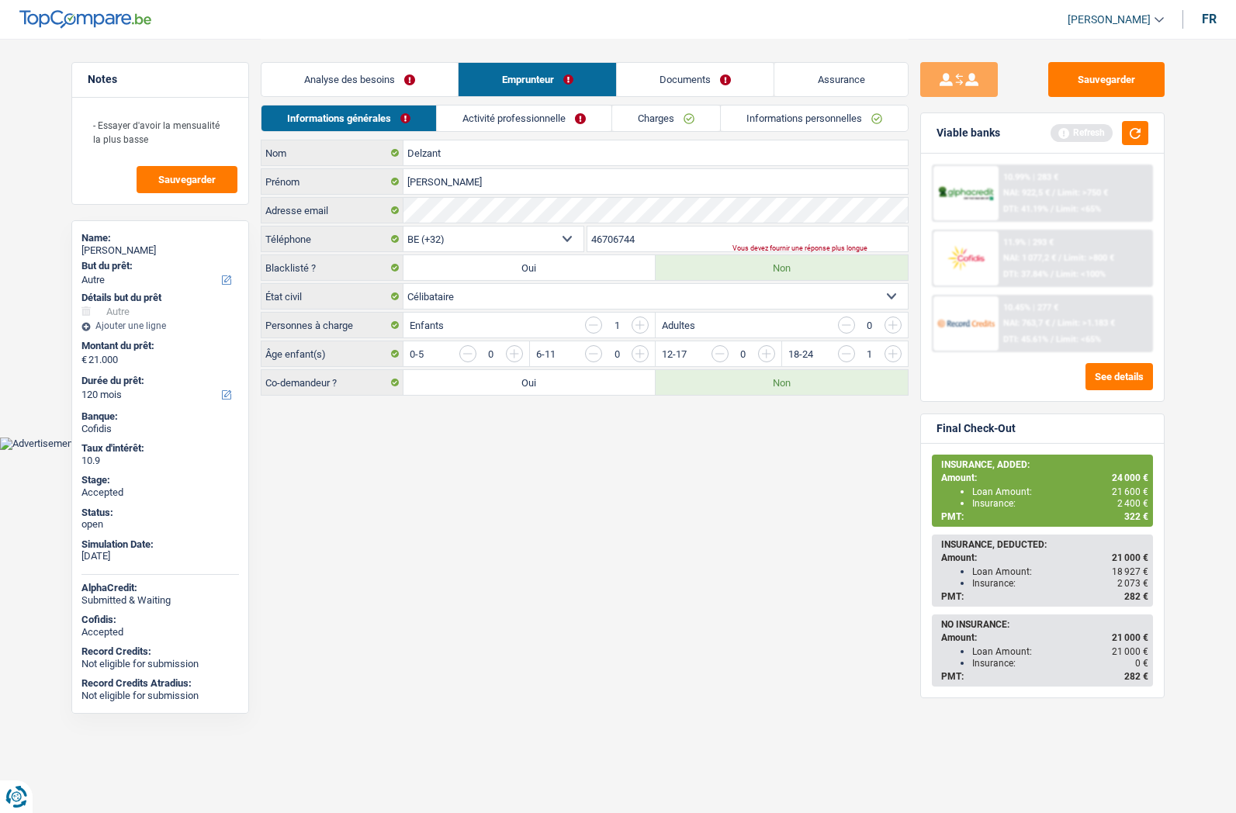
click at [647, 235] on input "46706744" at bounding box center [747, 238] width 320 height 25
type input "467067446"
click at [1075, 78] on button "Sauvegarder" at bounding box center [1106, 79] width 116 height 35
click at [137, 133] on textarea "- Essayer d'avoir la mensualité la plus basse" at bounding box center [160, 132] width 154 height 47
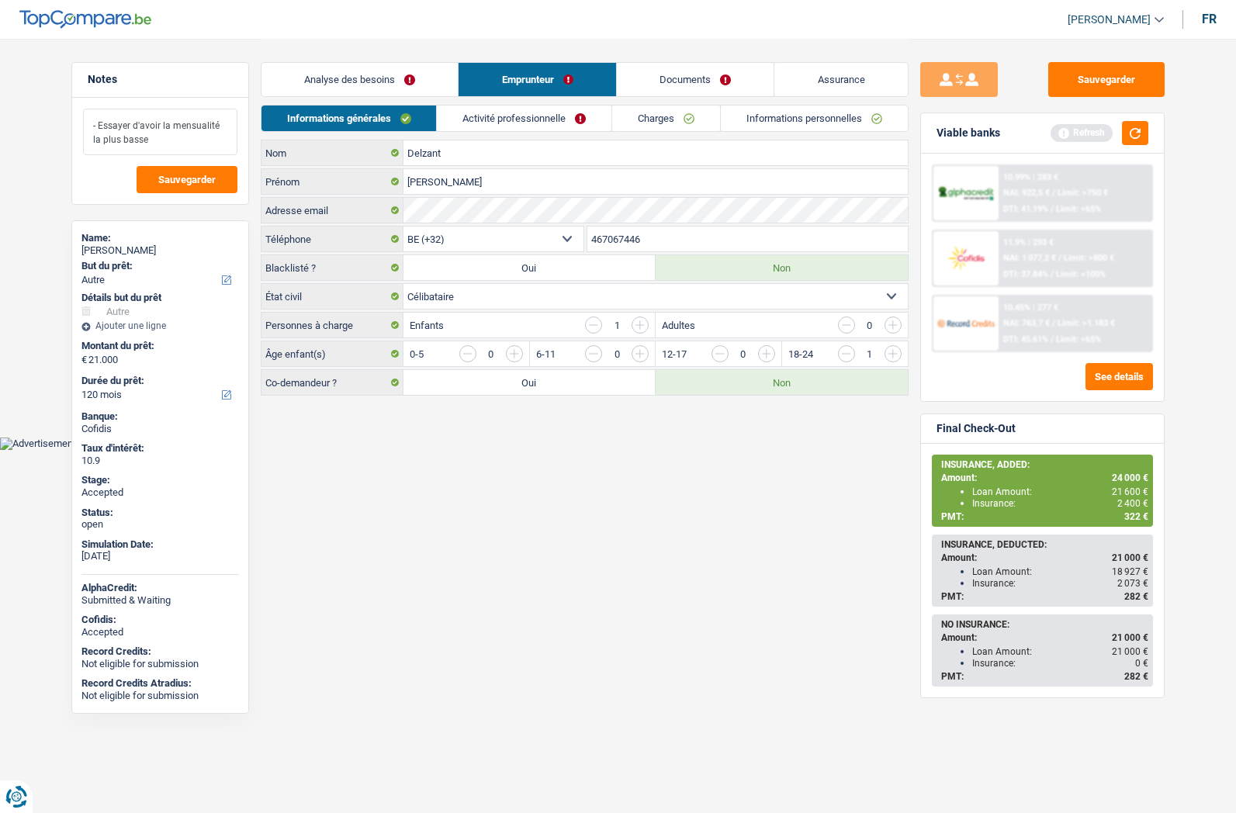
click at [137, 133] on textarea "- Essayer d'avoir la mensualité la plus basse" at bounding box center [160, 132] width 154 height 47
click at [136, 134] on textarea "- Essayer d'avoir la mensualité la plus basse" at bounding box center [160, 132] width 154 height 47
click at [845, 70] on link "Assurance" at bounding box center [840, 79] width 133 height 33
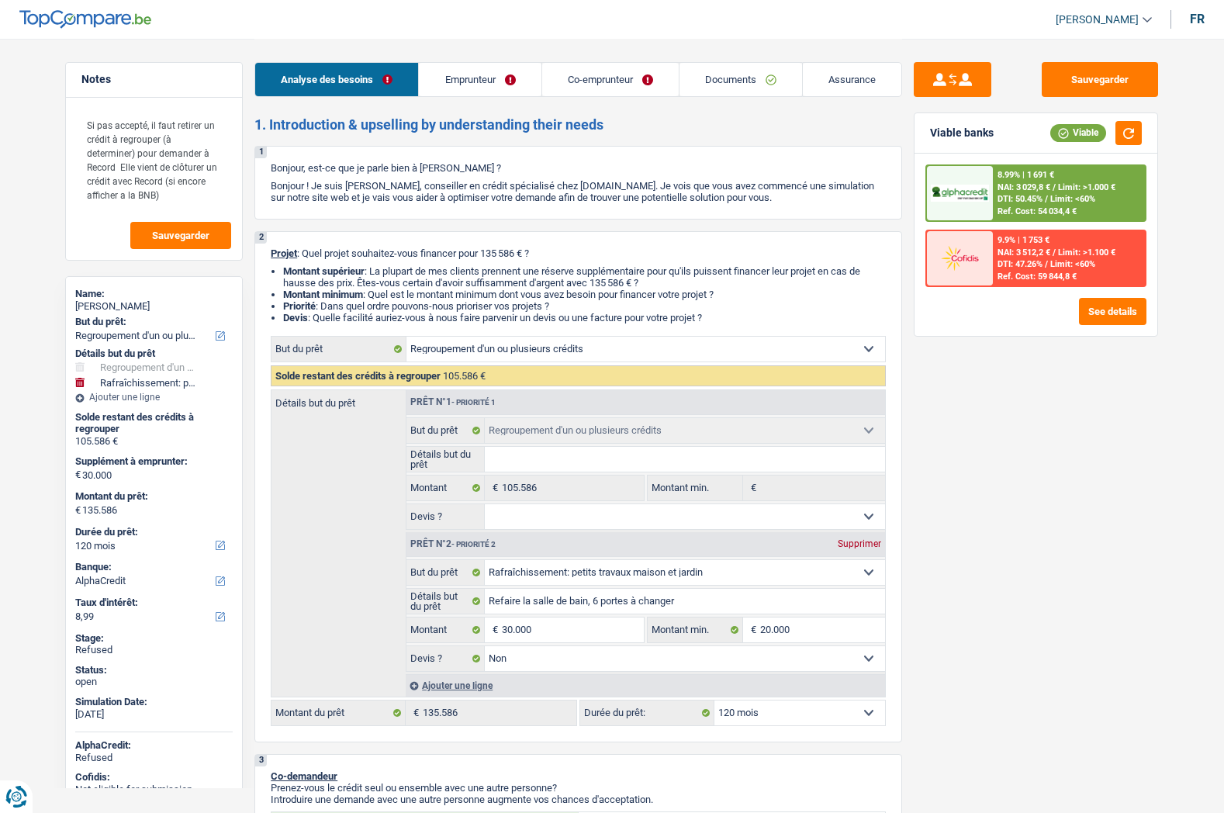
select select "refinancing"
select select "houseOrGarden"
select select "120"
select select "alphacredit"
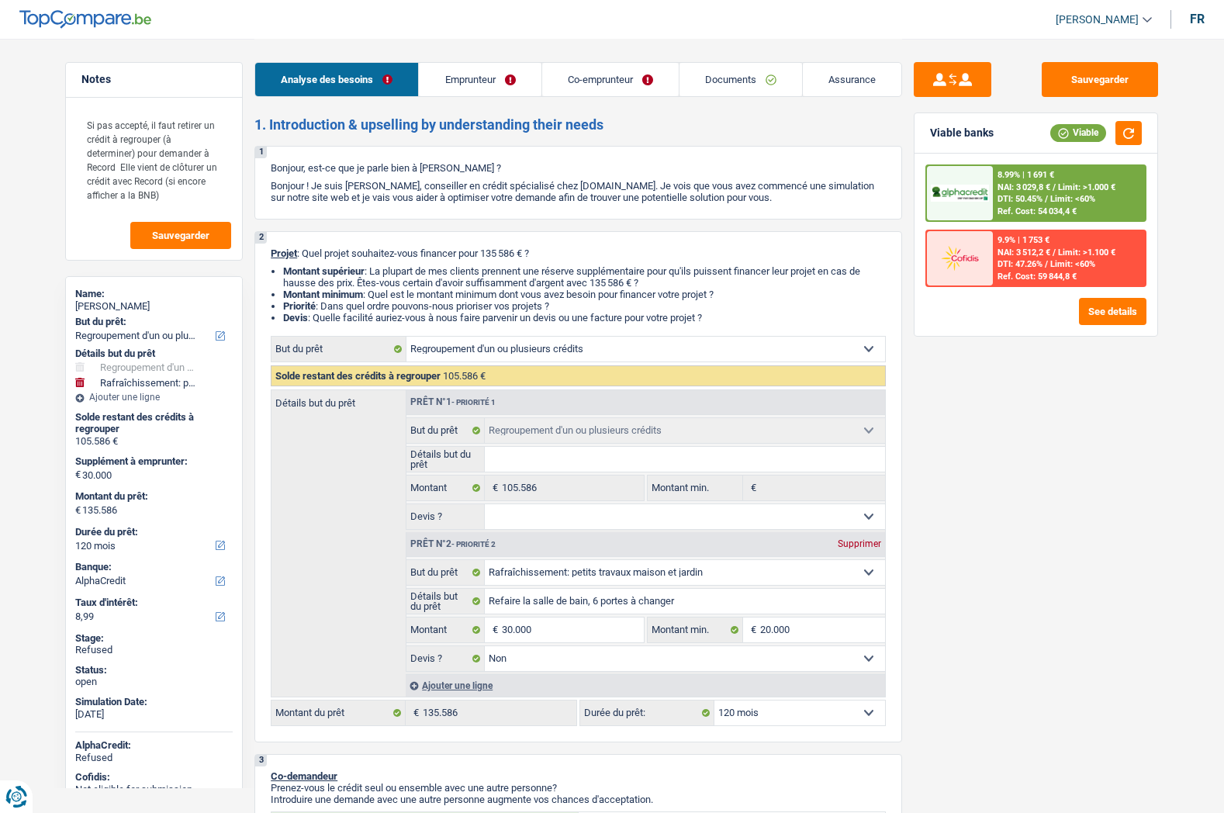
select select "refinancing"
select select "houseOrGarden"
select select "false"
select select "120"
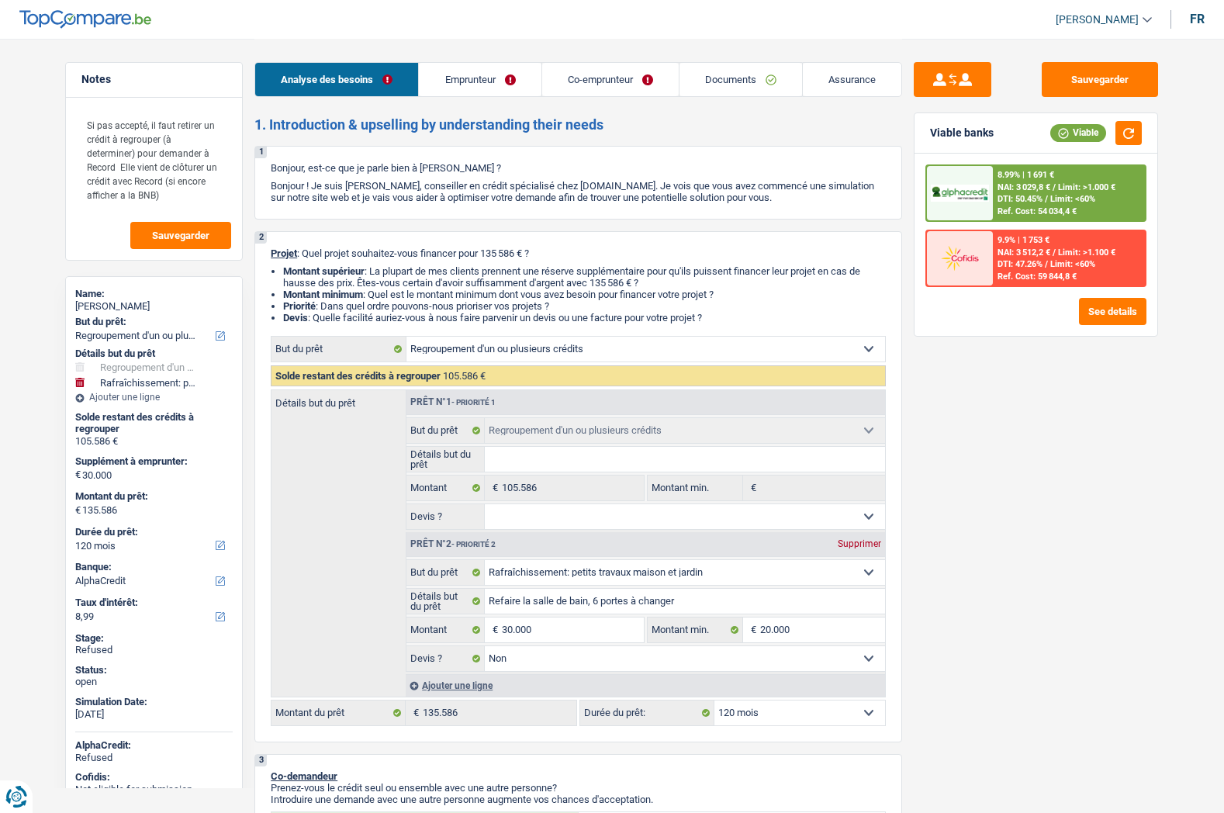
select select "mutuality"
select select "privateEmployee"
select select "familyAllowances"
select select "mutualityIndemnity"
select select "netSalary"
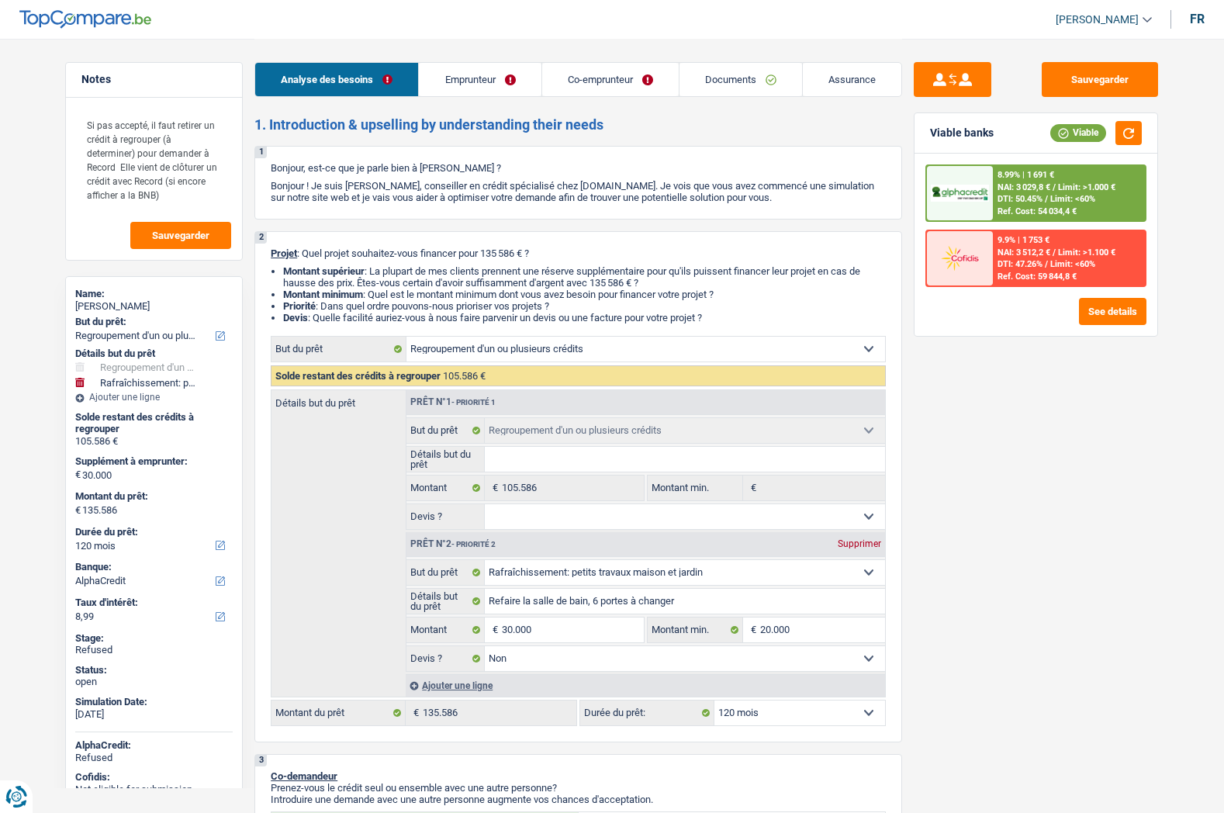
select select "mealVouchers"
select select "ownerWithMortgage"
select select "mortgage"
select select "300"
select select "cardOrCredit"
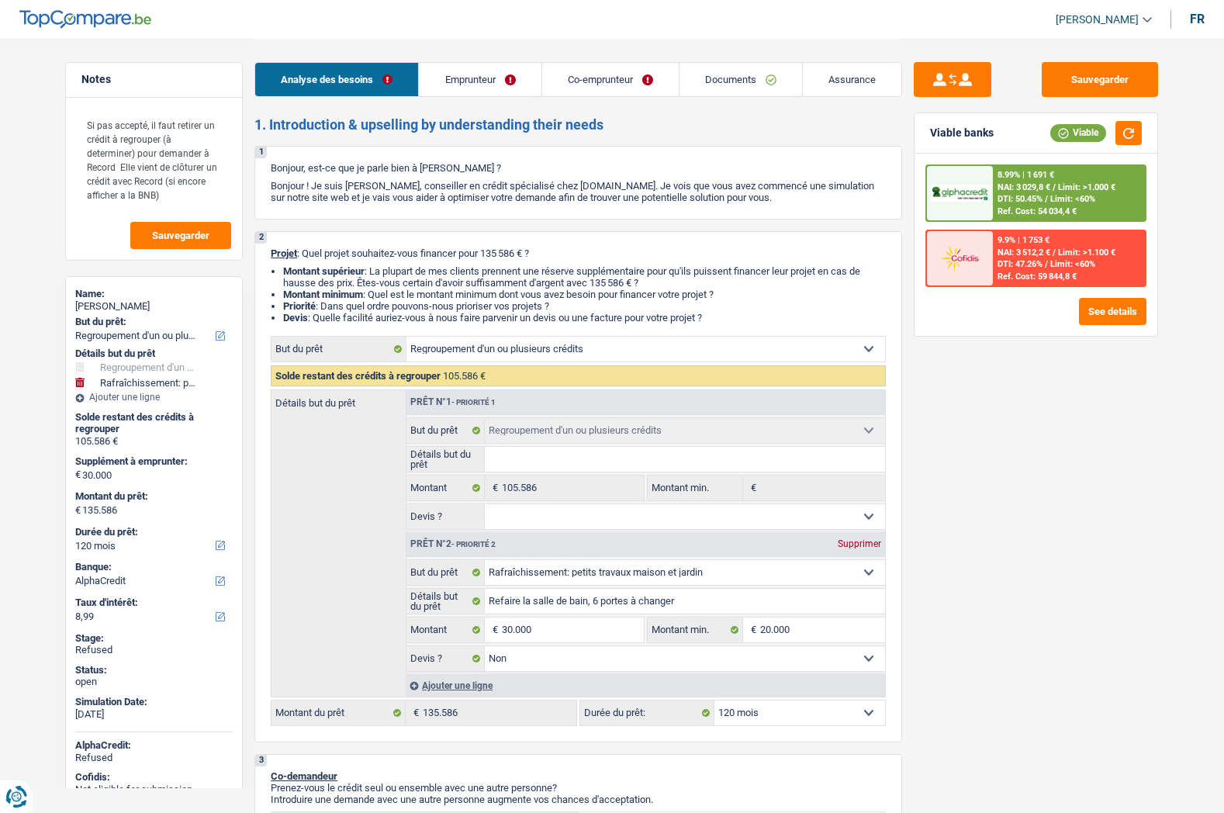
select select "personalLoan"
select select "smallWorks"
select select "84"
select select "creditConsolidation"
select select "120"
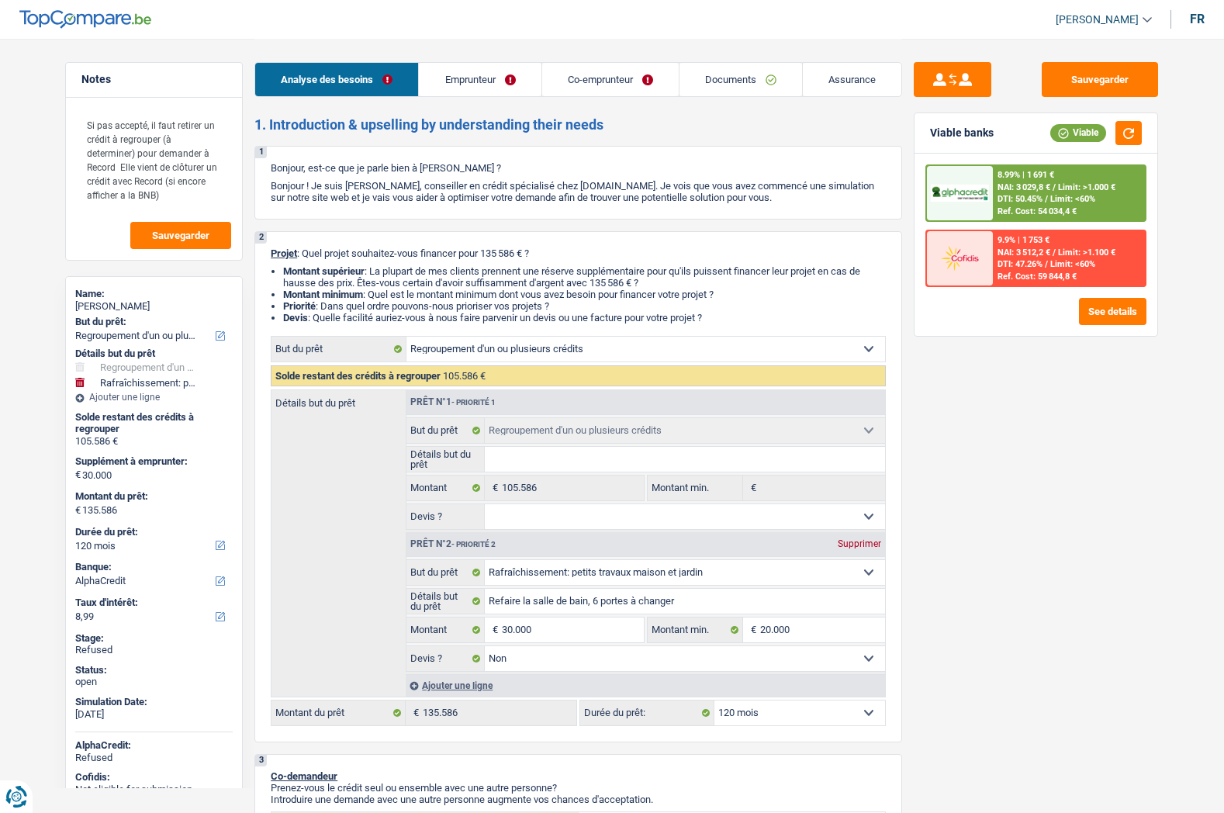
select select "personalLoan"
select select "homeFurnishingOrRelocation"
select select "60"
select select "refinancing"
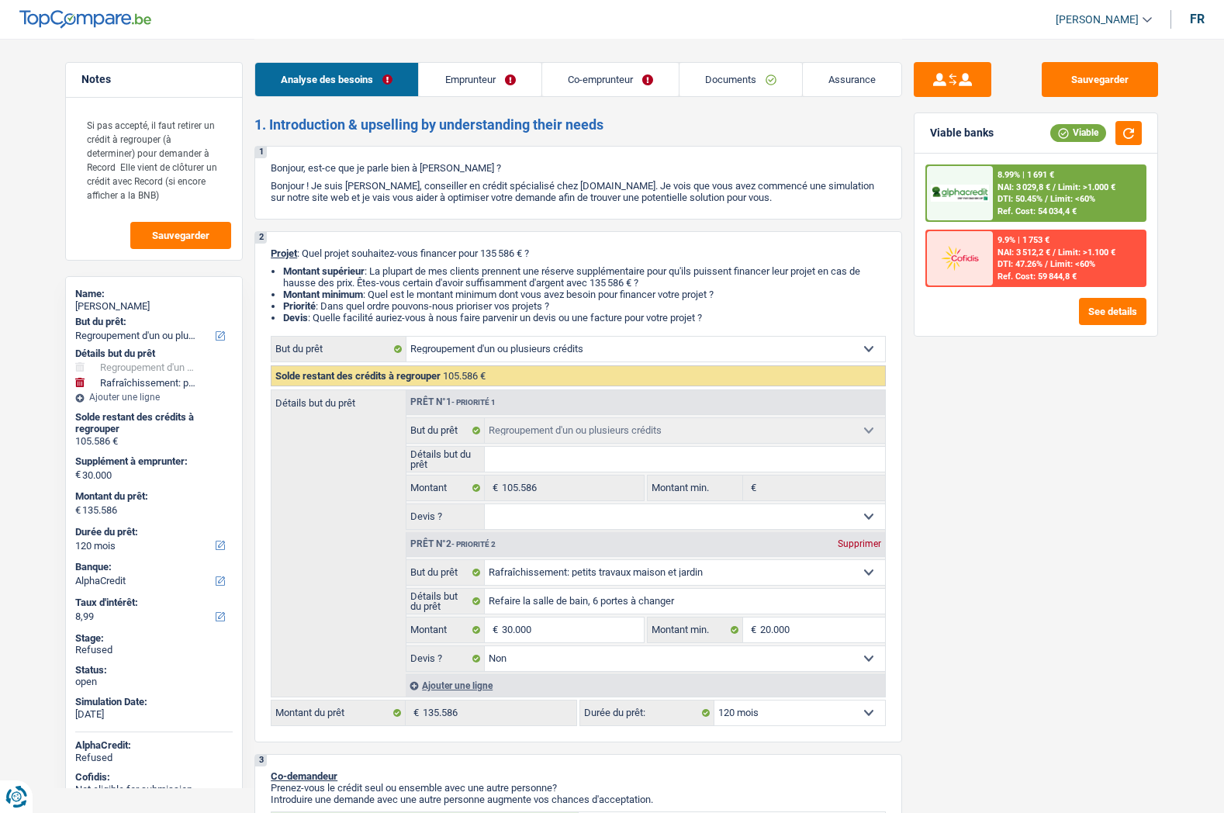
select select "houseOrGarden"
select select "false"
select select "120"
select select "ownerWithMortgage"
select select "BE"
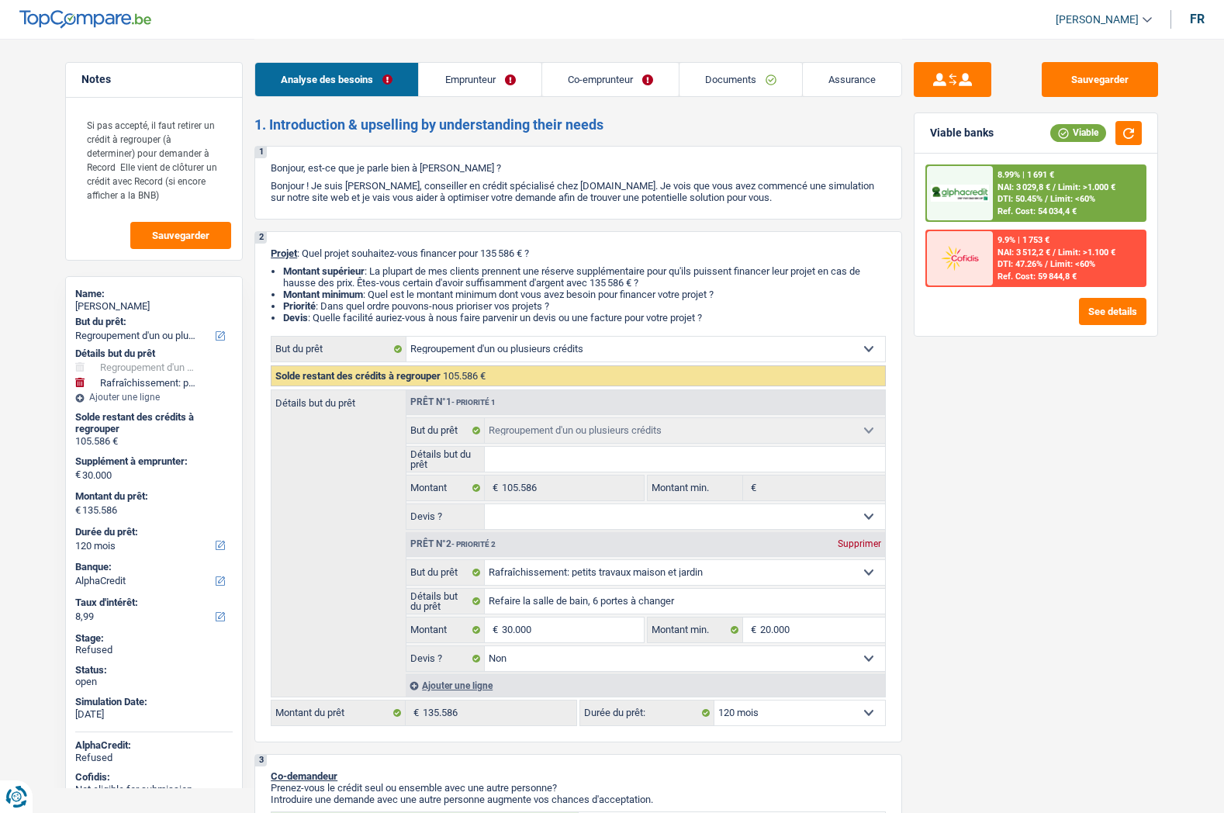
select select "mortgage"
select select "300"
select select "cardOrCredit"
select select "personalLoan"
select select "smallWorks"
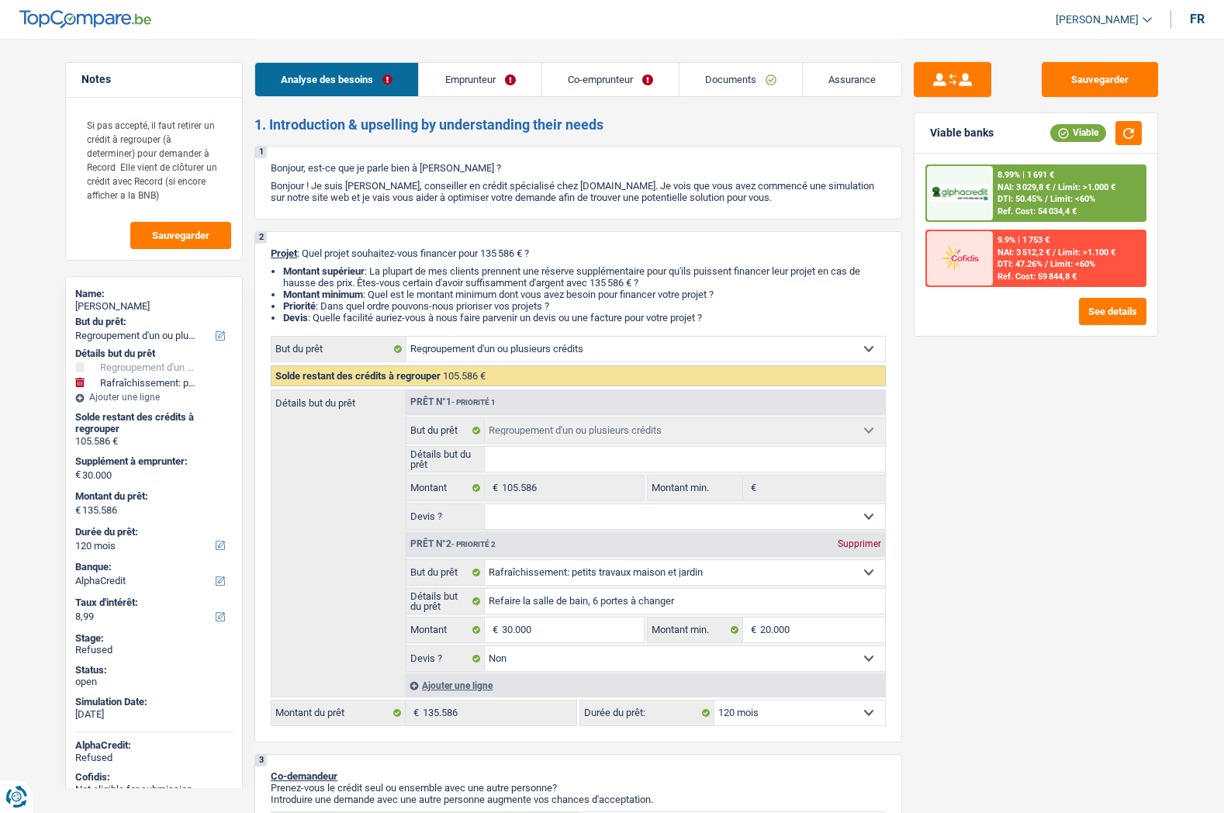
select select "84"
select select "creditConsolidation"
select select "120"
select select "personalLoan"
select select "homeFurnishingOrRelocation"
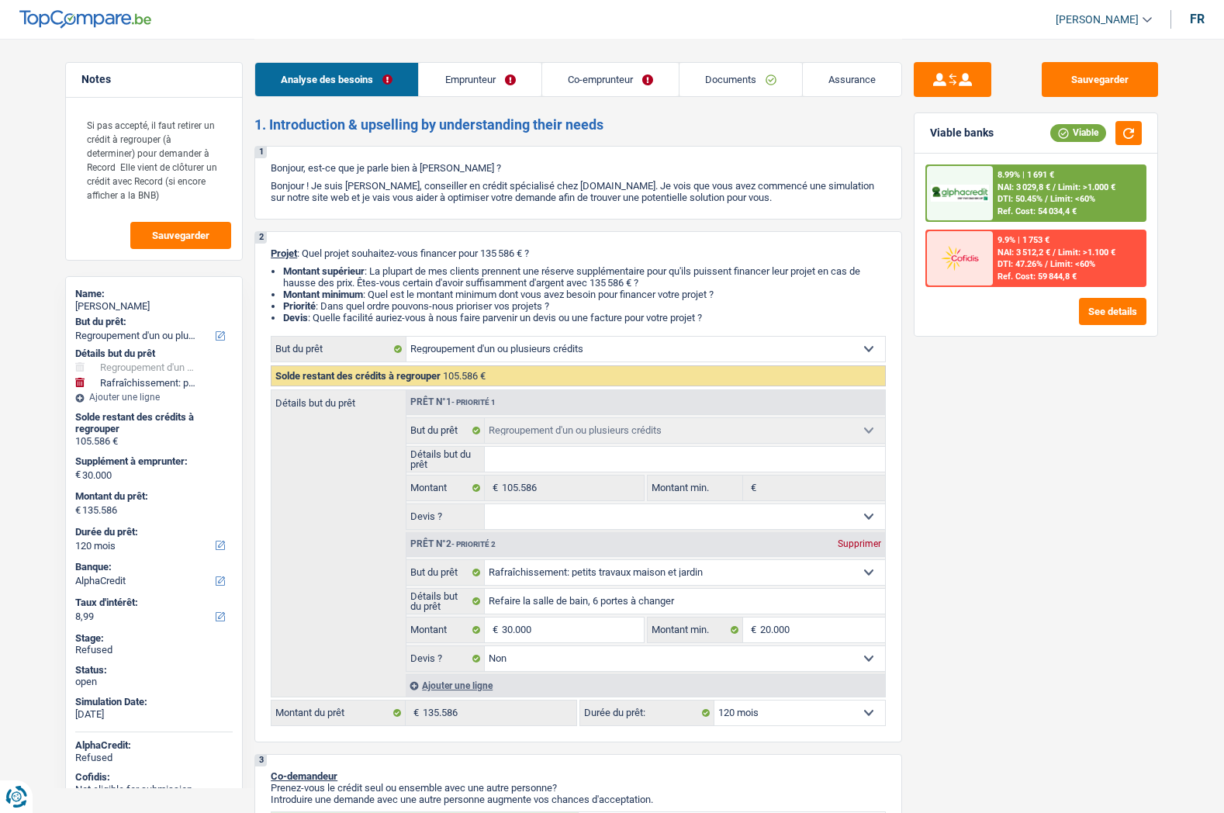
select select "60"
click at [472, 82] on link "Emprunteur" at bounding box center [480, 79] width 122 height 33
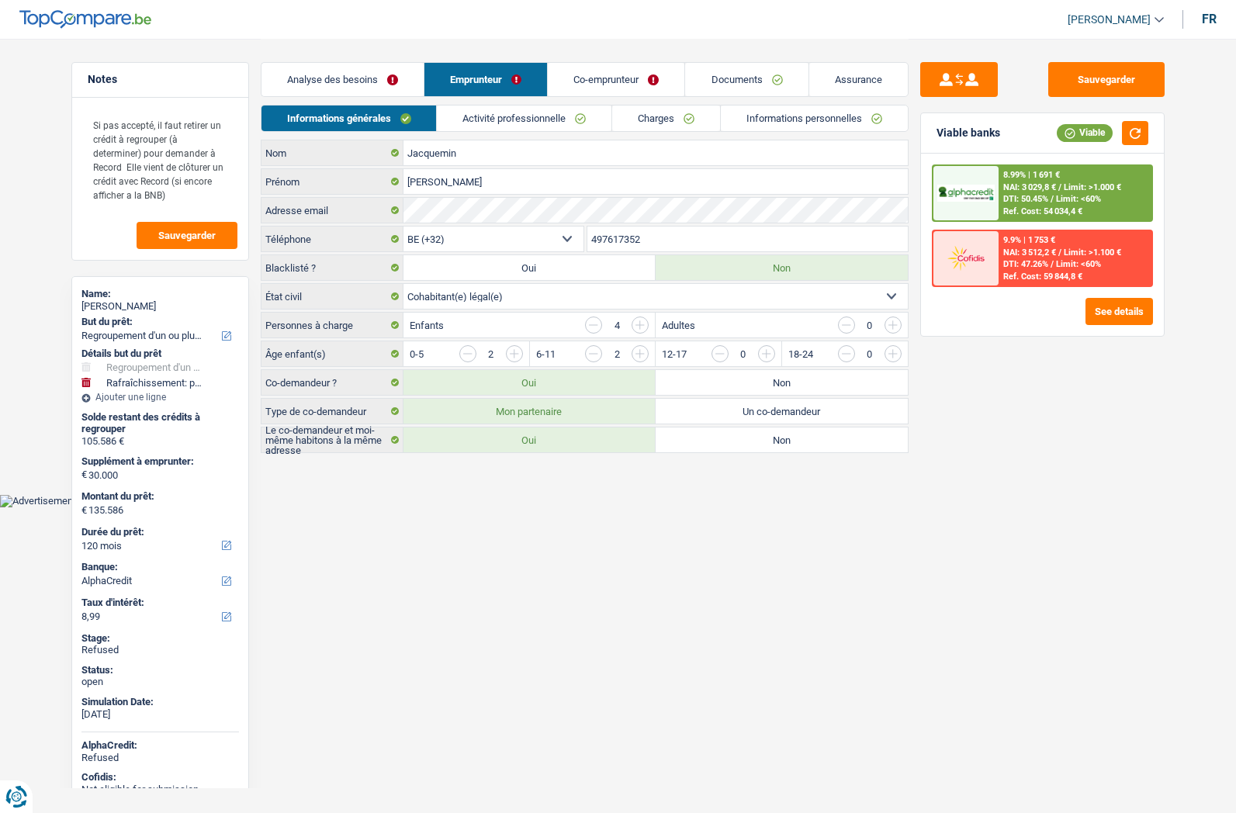
click at [659, 120] on link "Charges" at bounding box center [666, 118] width 108 height 26
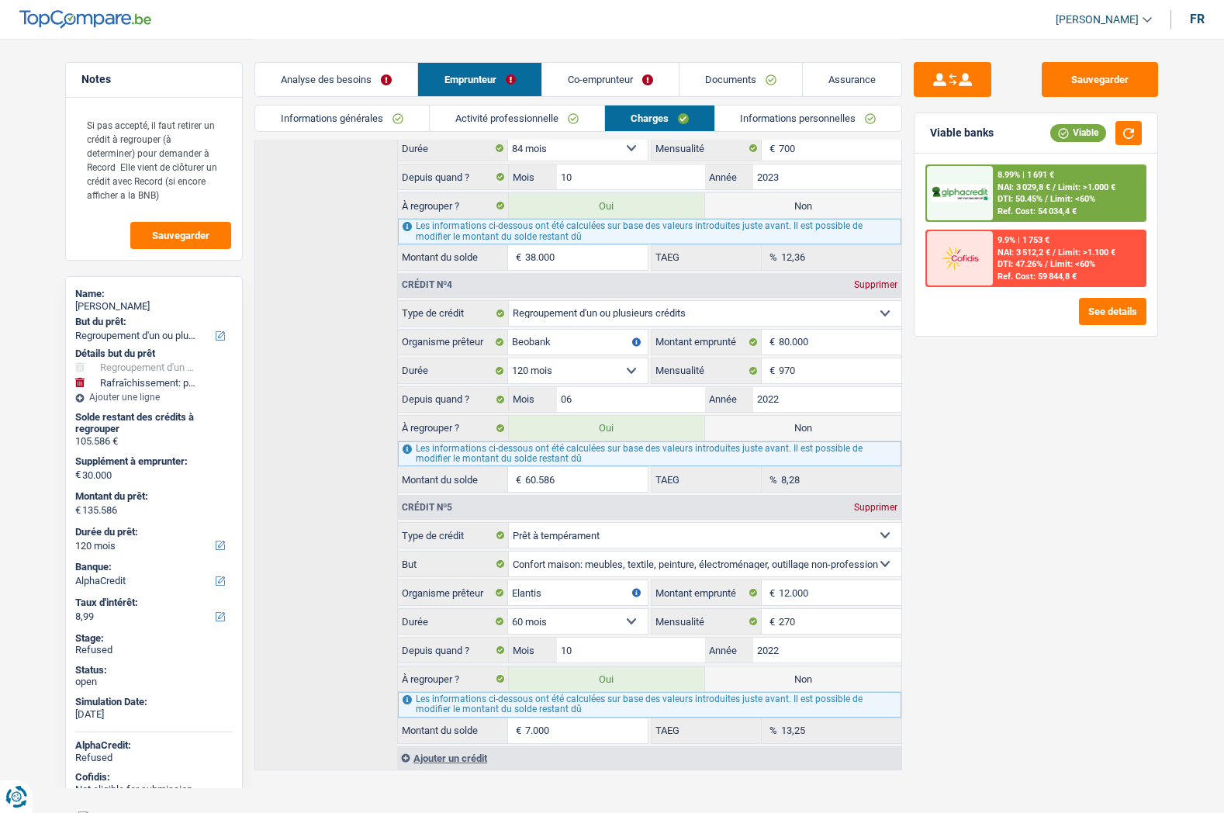
scroll to position [724, 0]
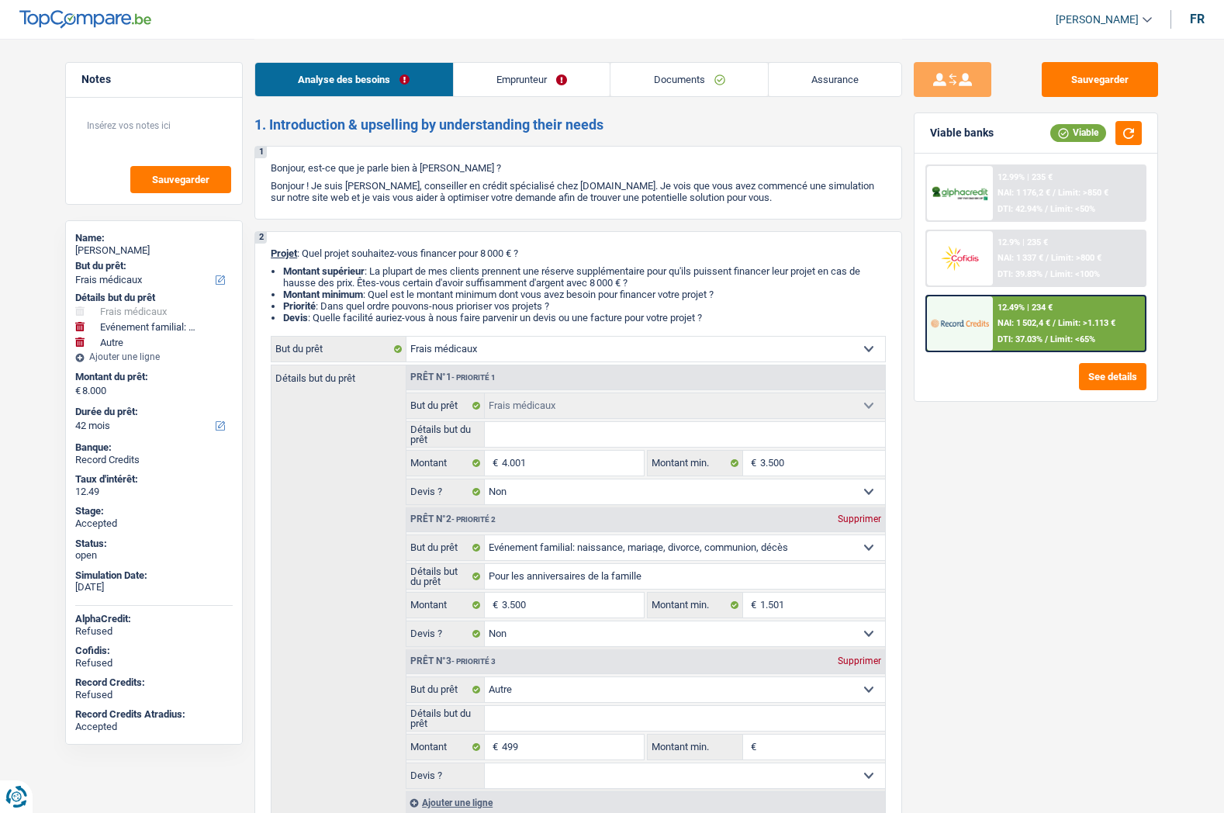
select select "medical"
select select "familyEvent"
select select "other"
select select "42"
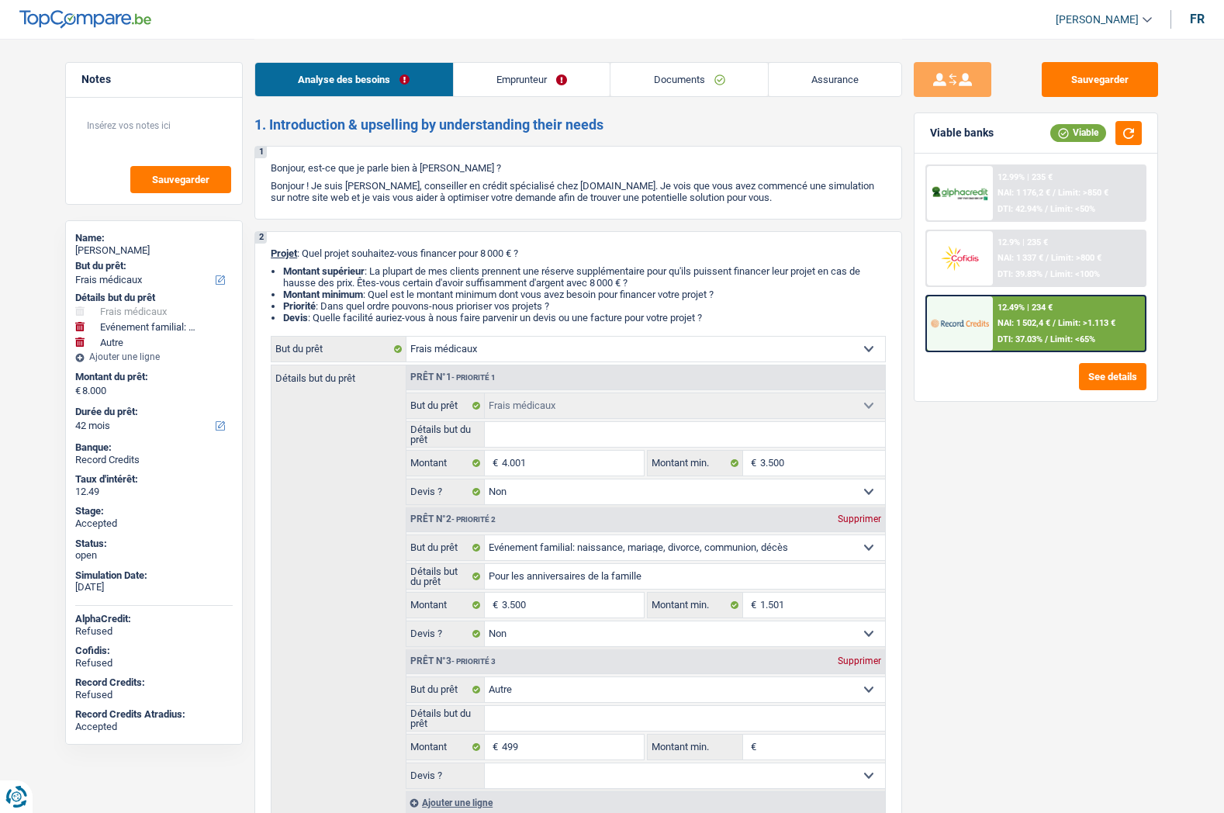
select select "medical"
select select "false"
select select "familyEvent"
select select "false"
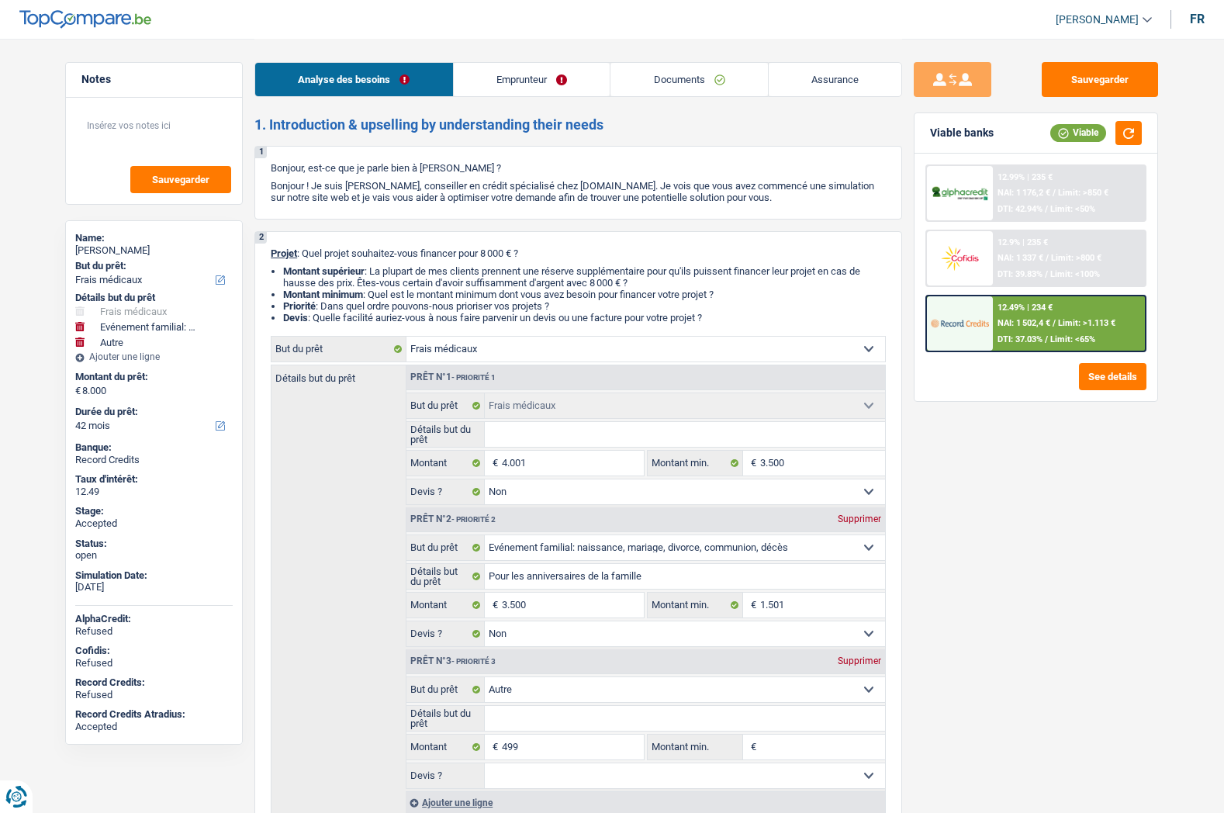
select select "other"
select select "42"
select select "privateEmployee"
select select "netSalary"
select select "mealVouchers"
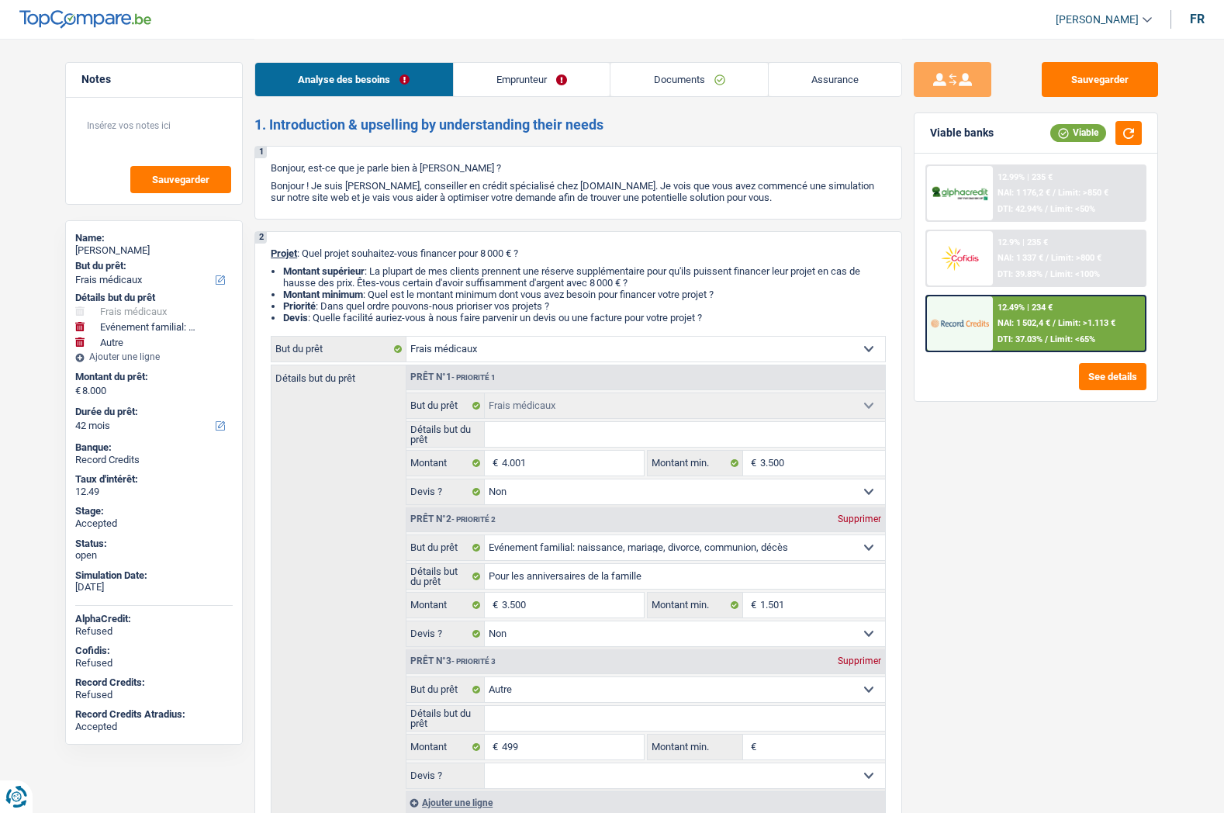
select select "familyAllowances"
select select "rents"
select select "medical"
select select "false"
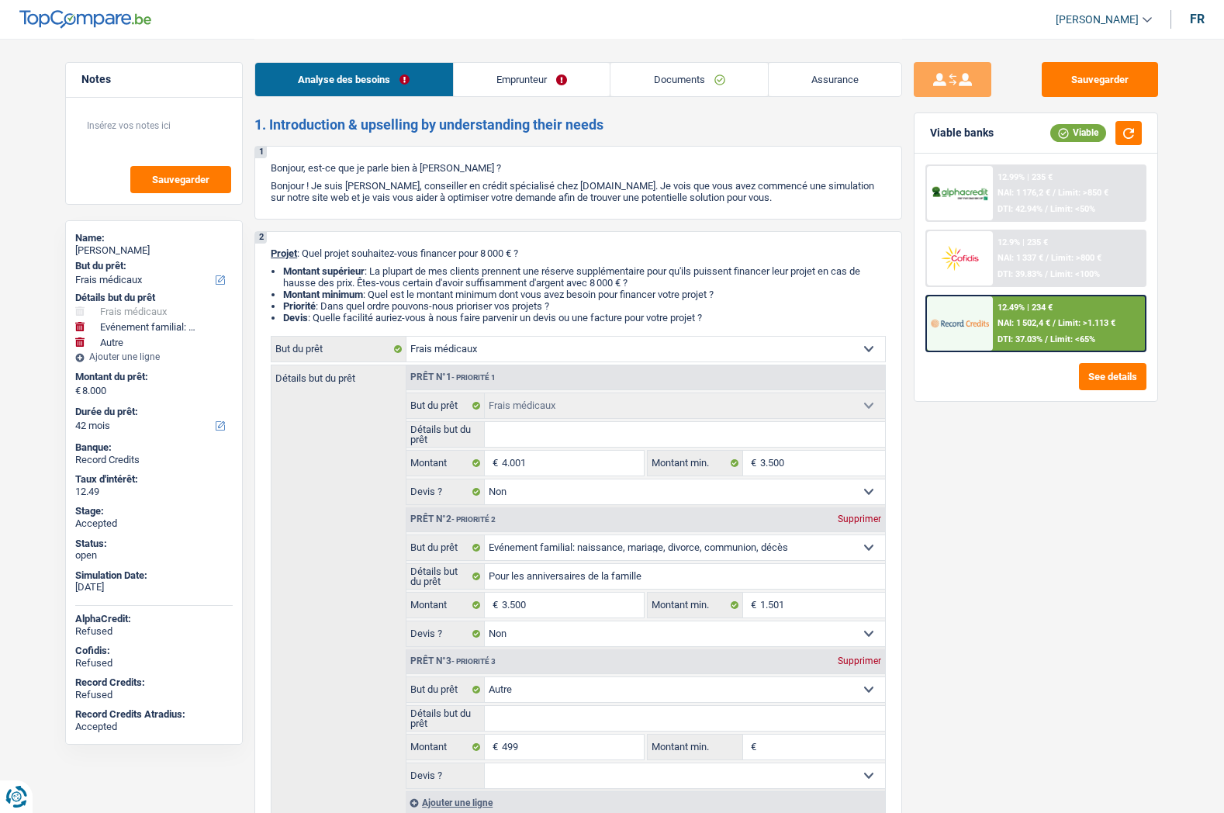
select select "familyEvent"
select select "false"
select select "other"
select select "42"
select select "32"
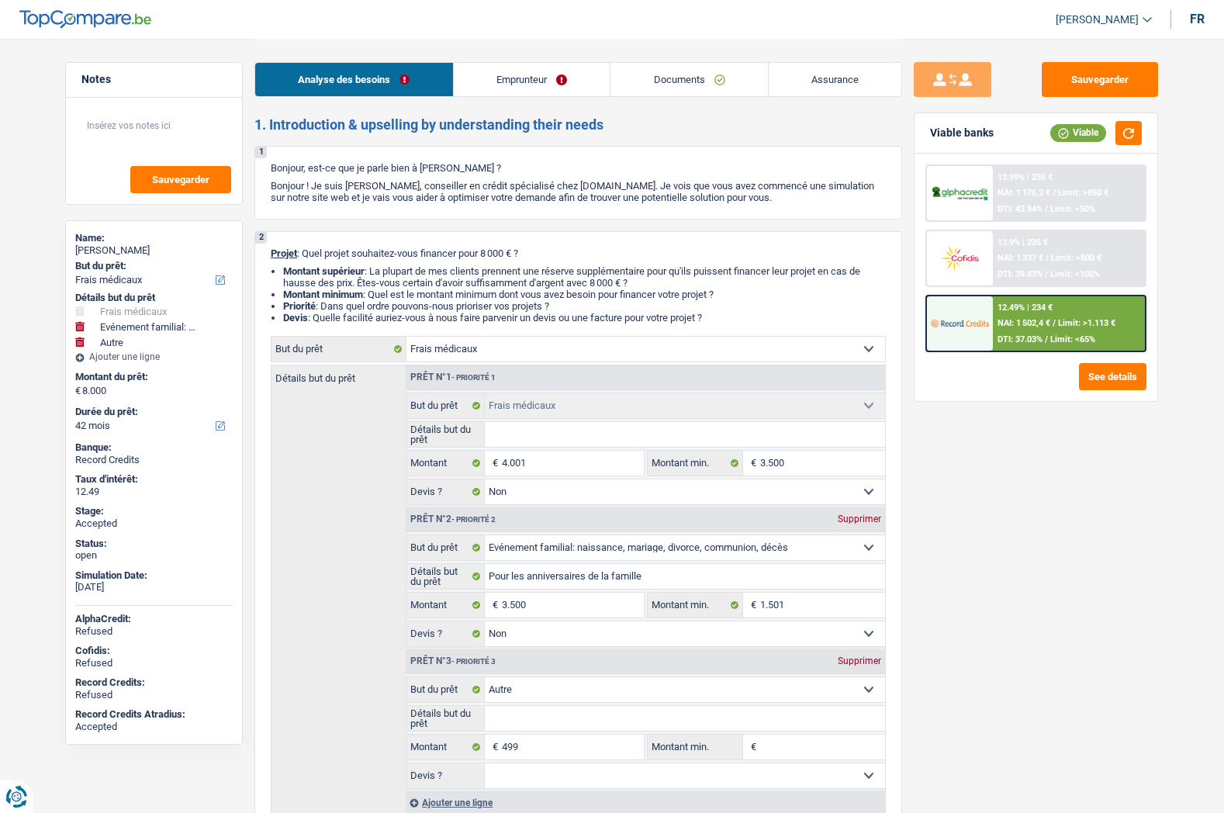
select select "single"
click at [529, 85] on link "Emprunteur" at bounding box center [532, 79] width 157 height 33
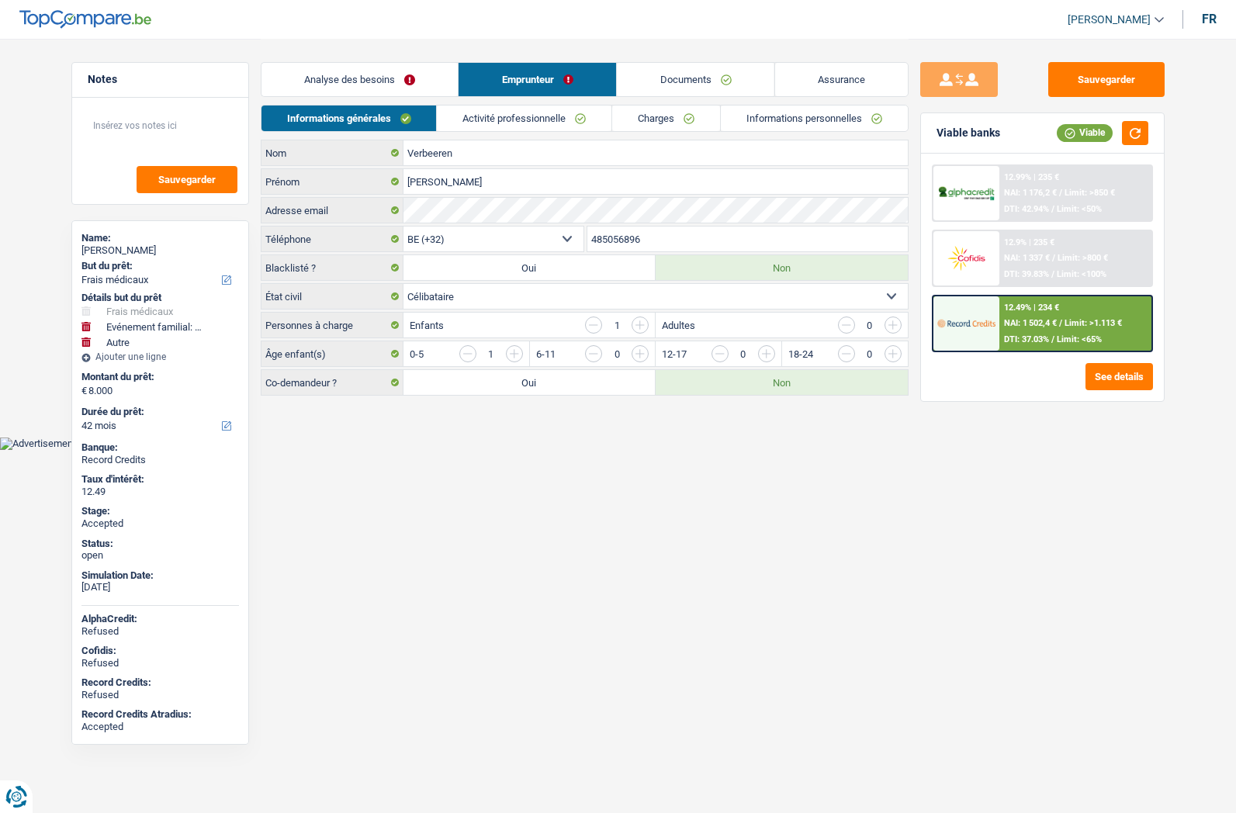
click at [669, 81] on link "Documents" at bounding box center [695, 79] width 157 height 33
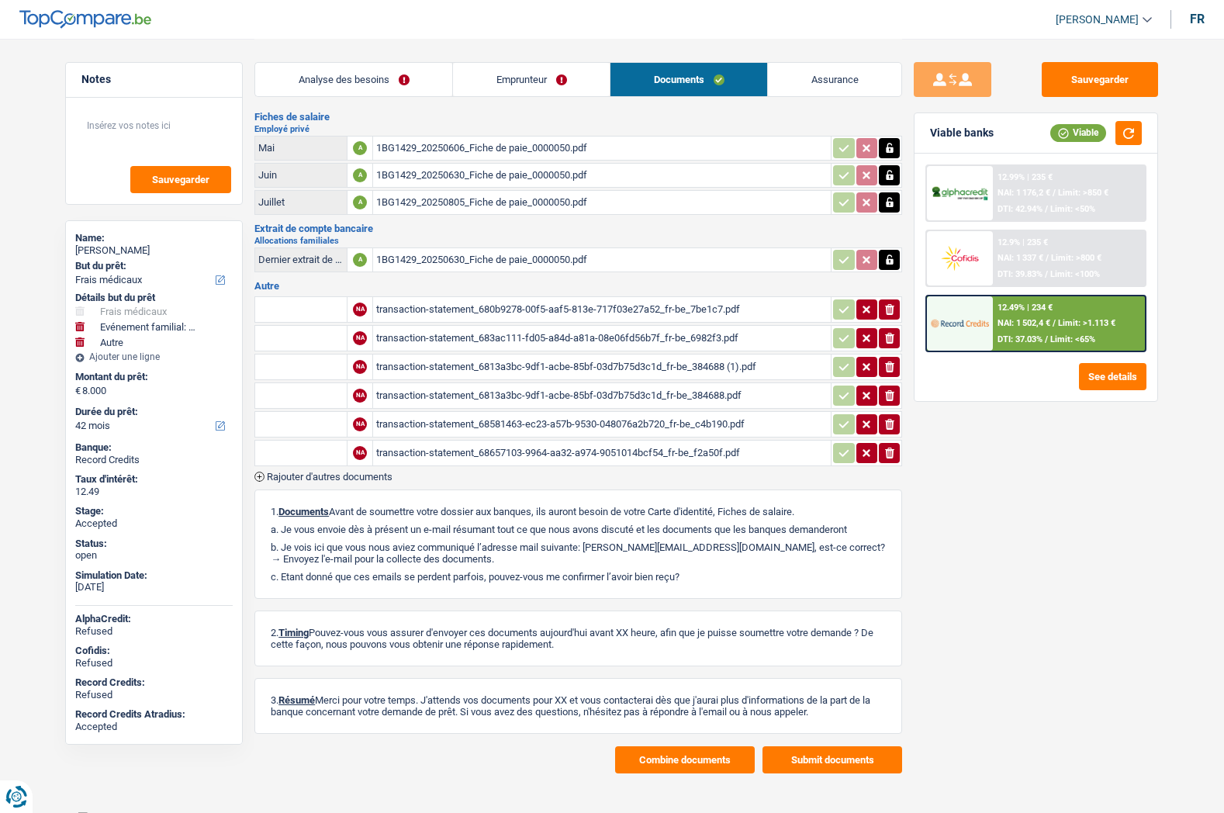
scroll to position [111, 0]
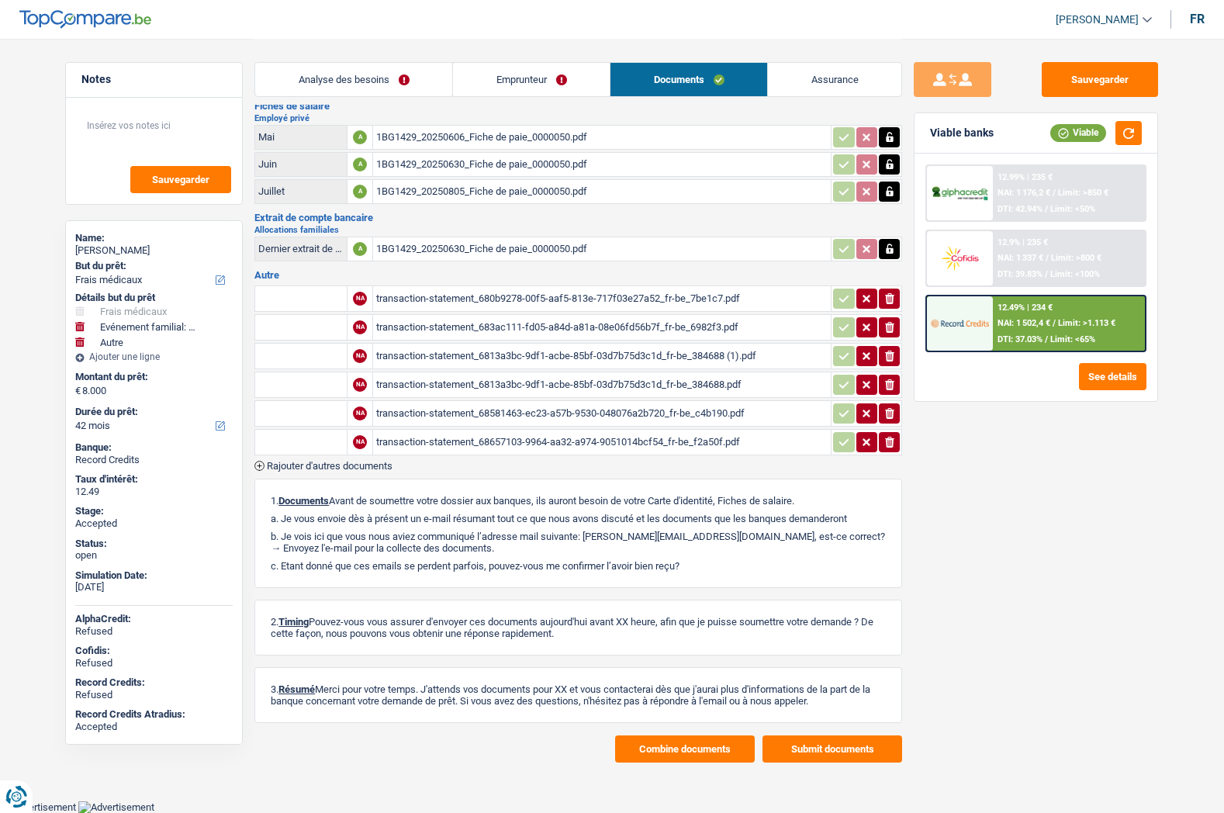
click at [661, 749] on button "Combine documents" at bounding box center [685, 748] width 140 height 27
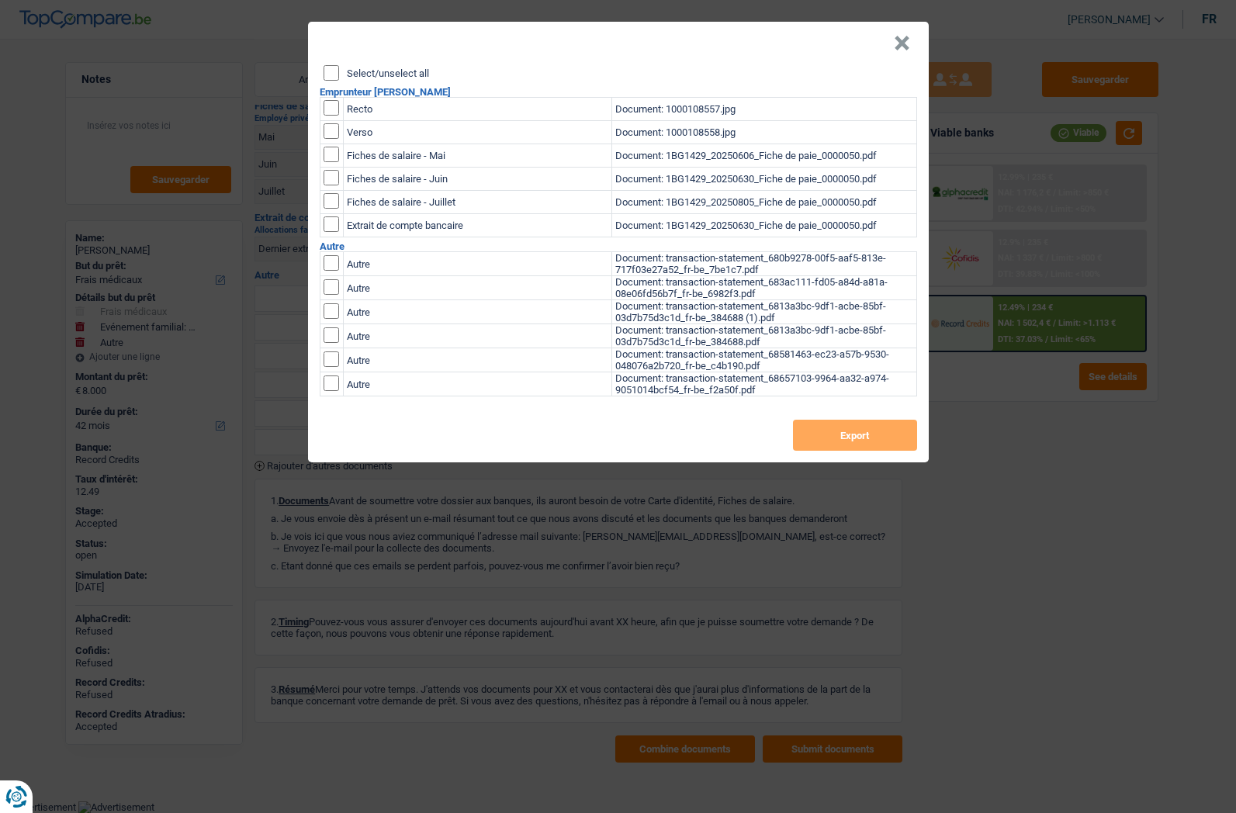
click at [372, 68] on label "Select/unselect all" at bounding box center [388, 73] width 82 height 10
click at [339, 68] on input "Select/unselect all" at bounding box center [331, 73] width 16 height 16
checkbox input "true"
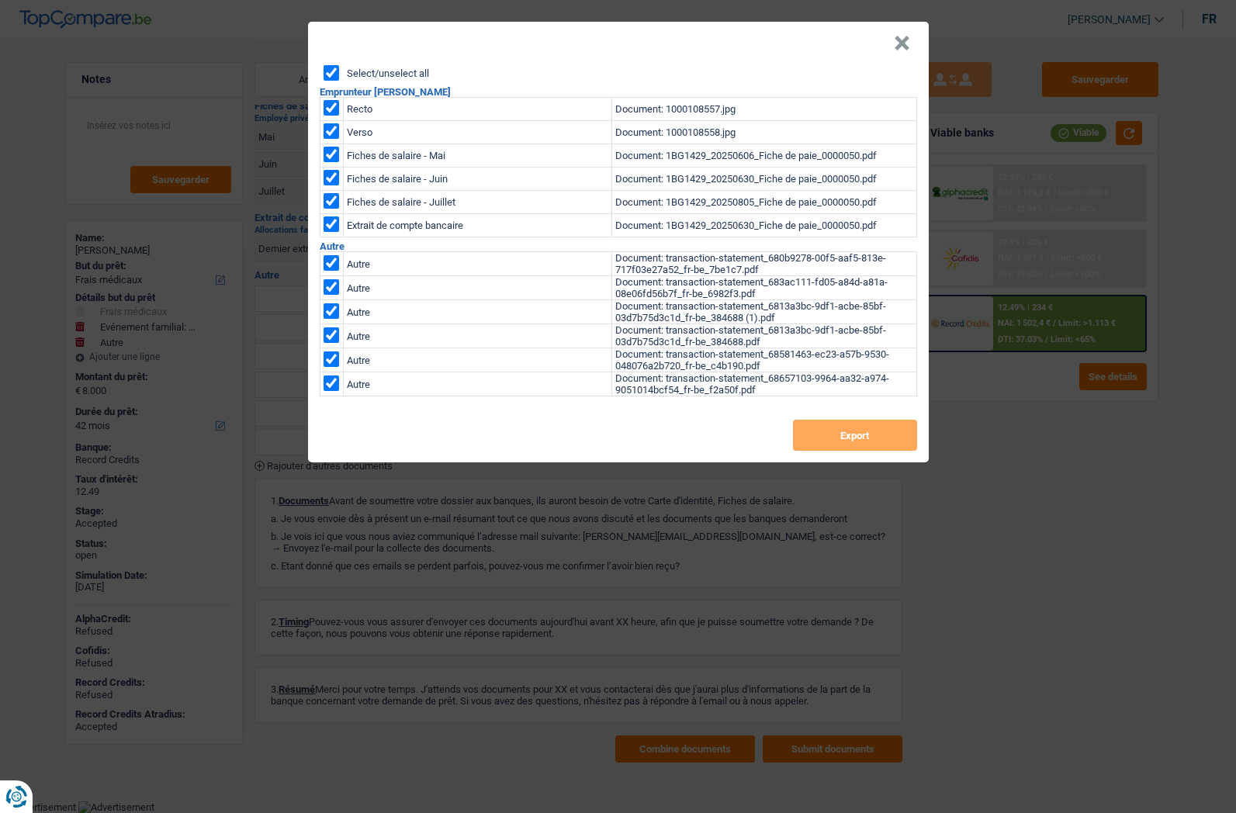
checkbox input "true"
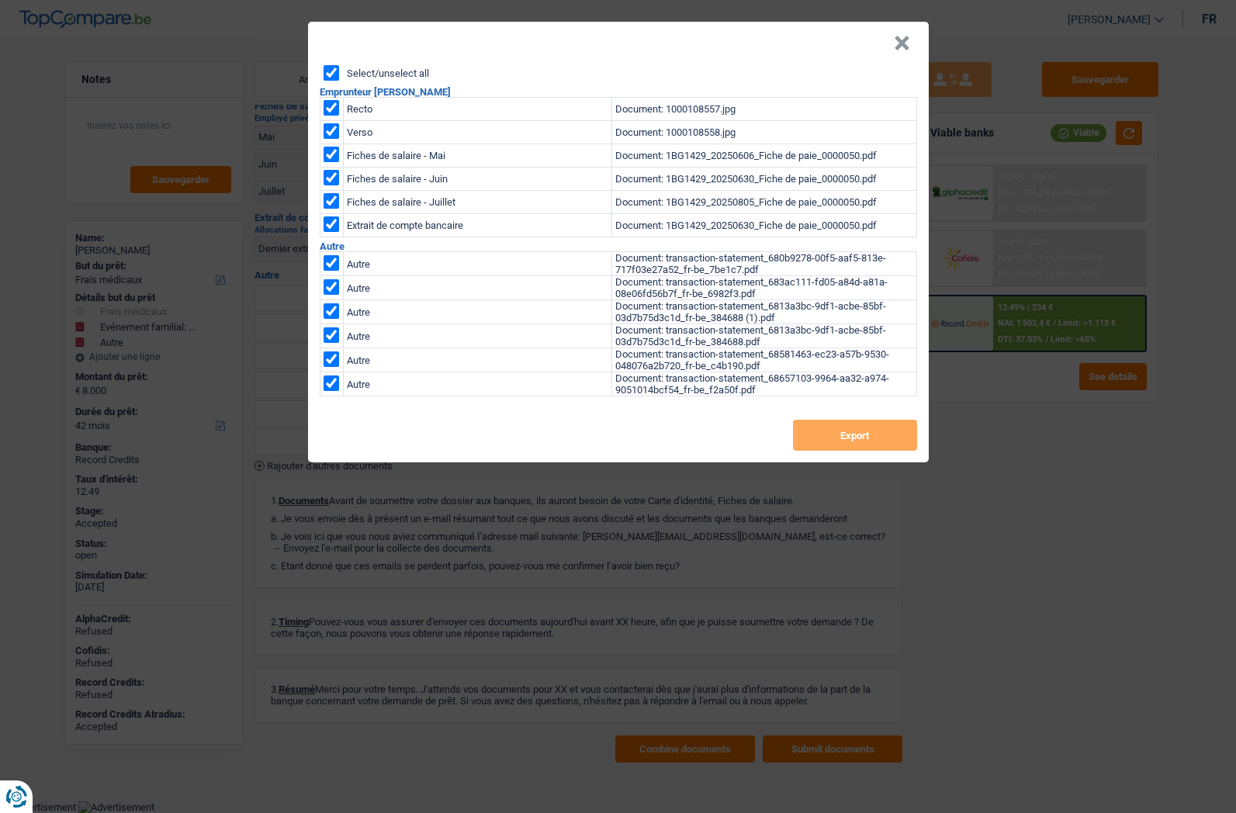
checkbox input "true"
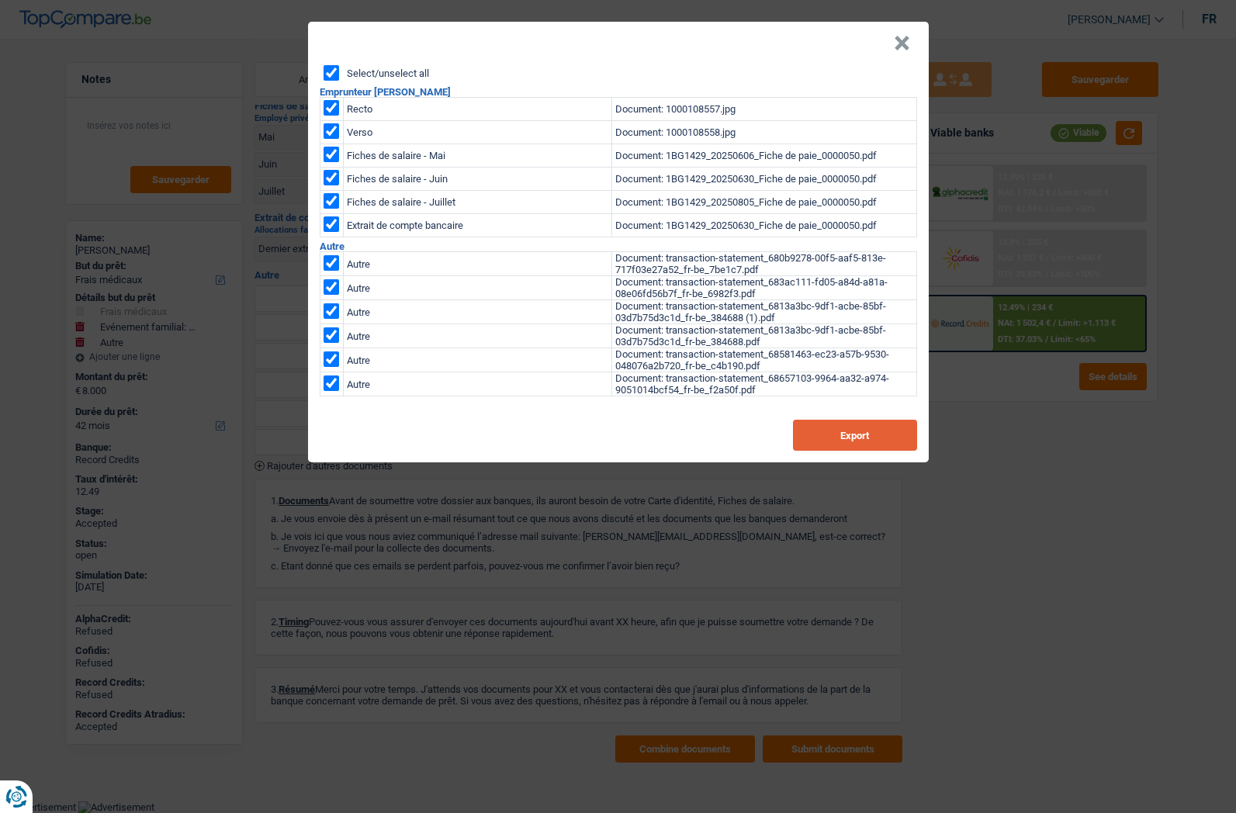
click at [810, 430] on button "Export" at bounding box center [855, 435] width 124 height 31
click at [890, 44] on header "×" at bounding box center [618, 43] width 621 height 43
click at [902, 46] on button "×" at bounding box center [902, 44] width 16 height 16
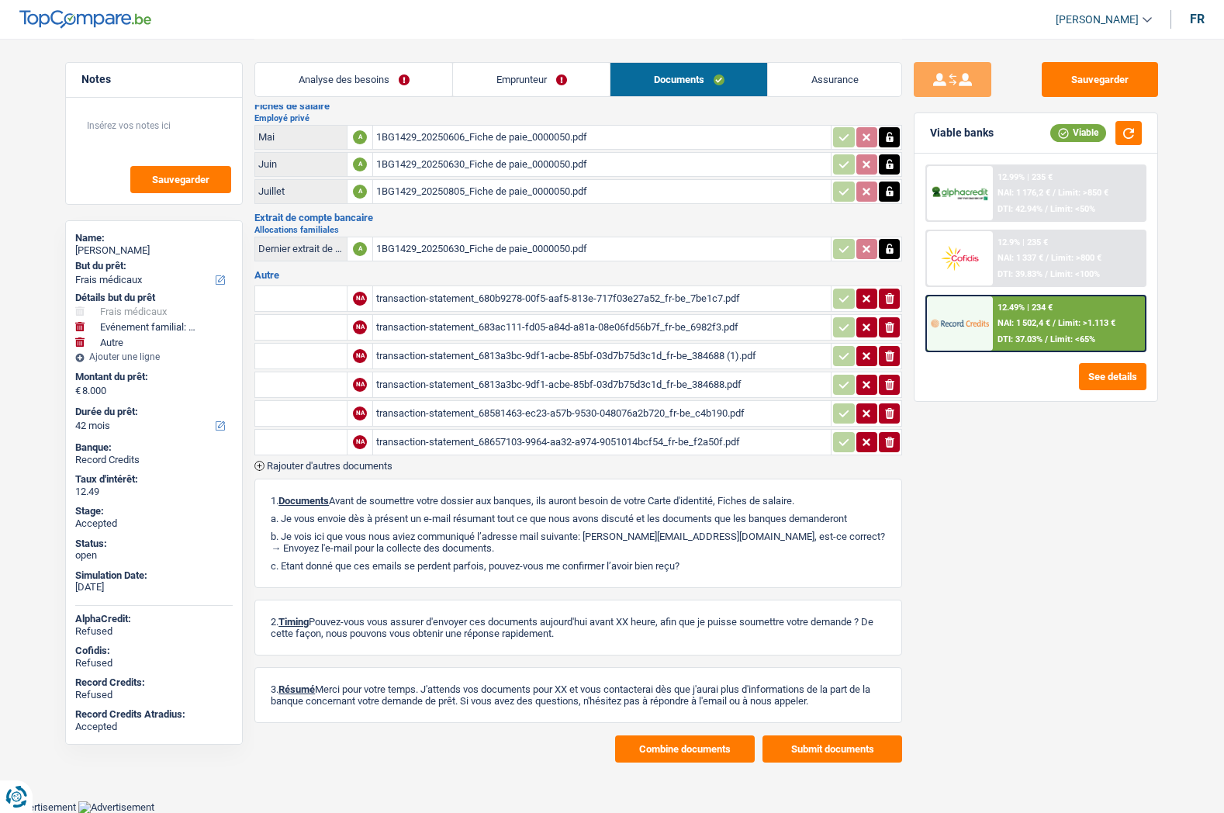
click at [842, 86] on link "Assurance" at bounding box center [834, 79] width 133 height 33
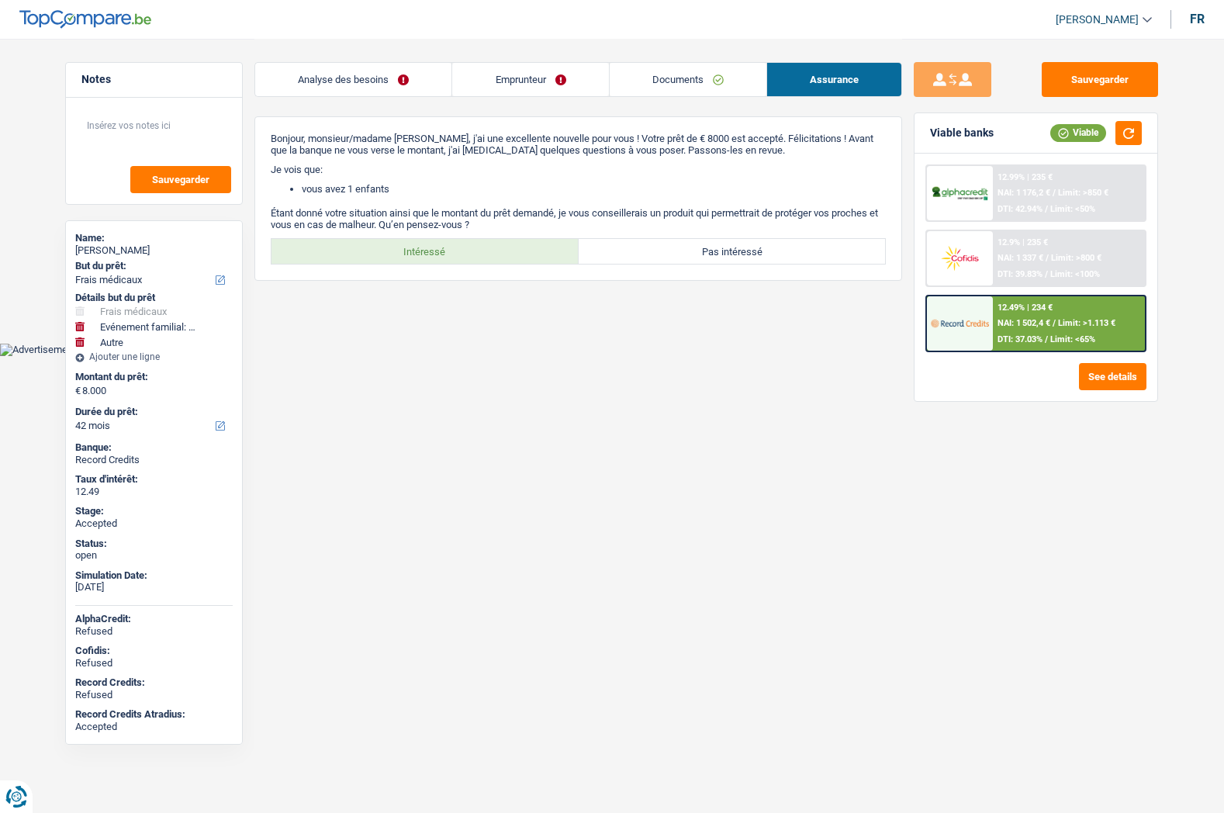
scroll to position [0, 0]
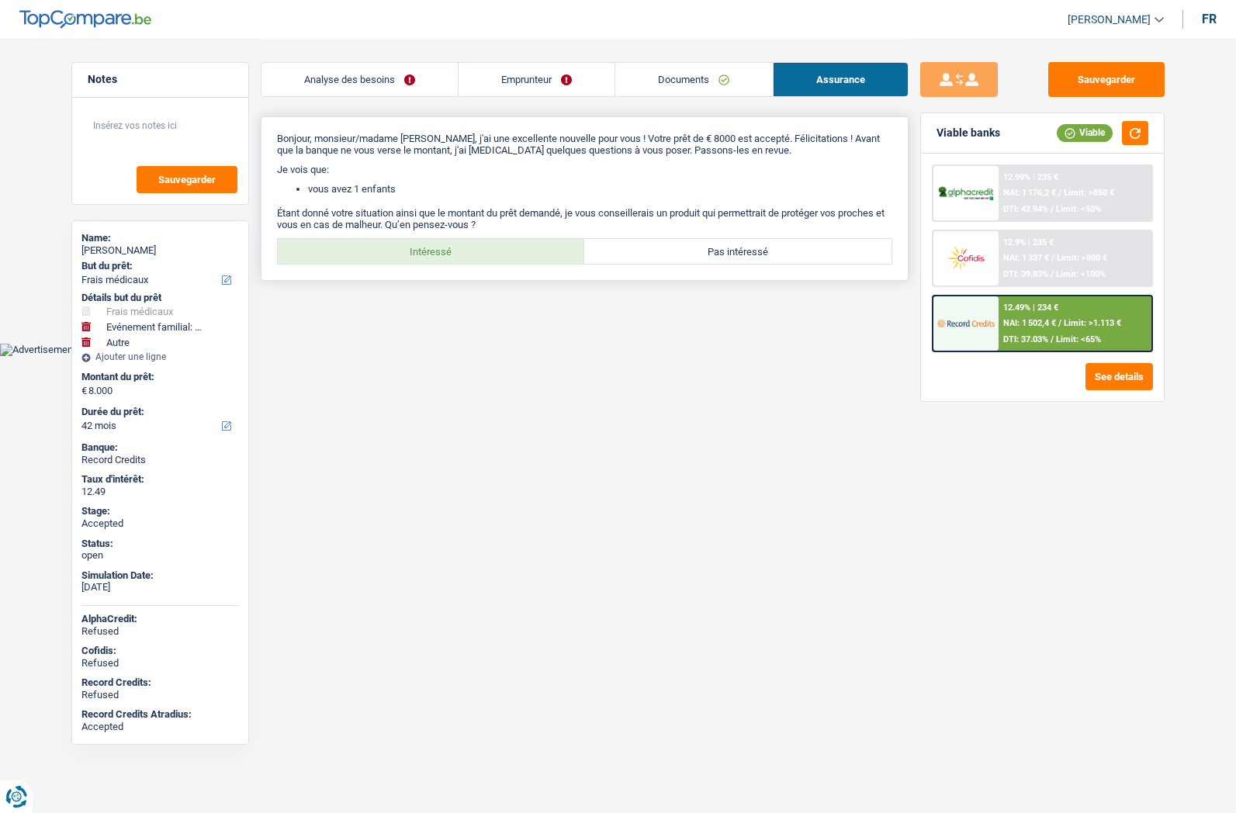
click at [386, 249] on label "Intéressé" at bounding box center [431, 251] width 307 height 25
click at [386, 249] on input "Intéressé" at bounding box center [431, 251] width 307 height 25
radio input "true"
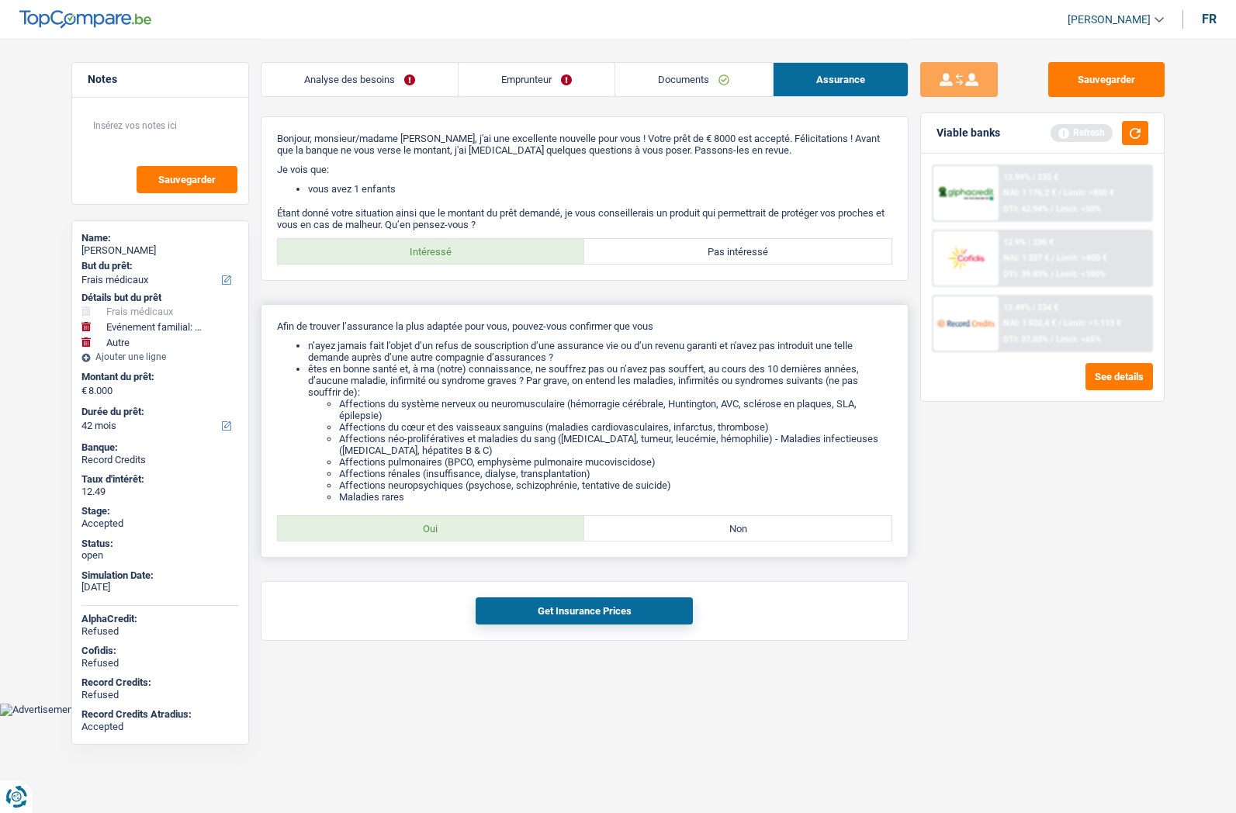
click at [399, 540] on label "Oui" at bounding box center [431, 528] width 307 height 25
click at [399, 540] on input "Oui" at bounding box center [431, 528] width 307 height 25
radio input "true"
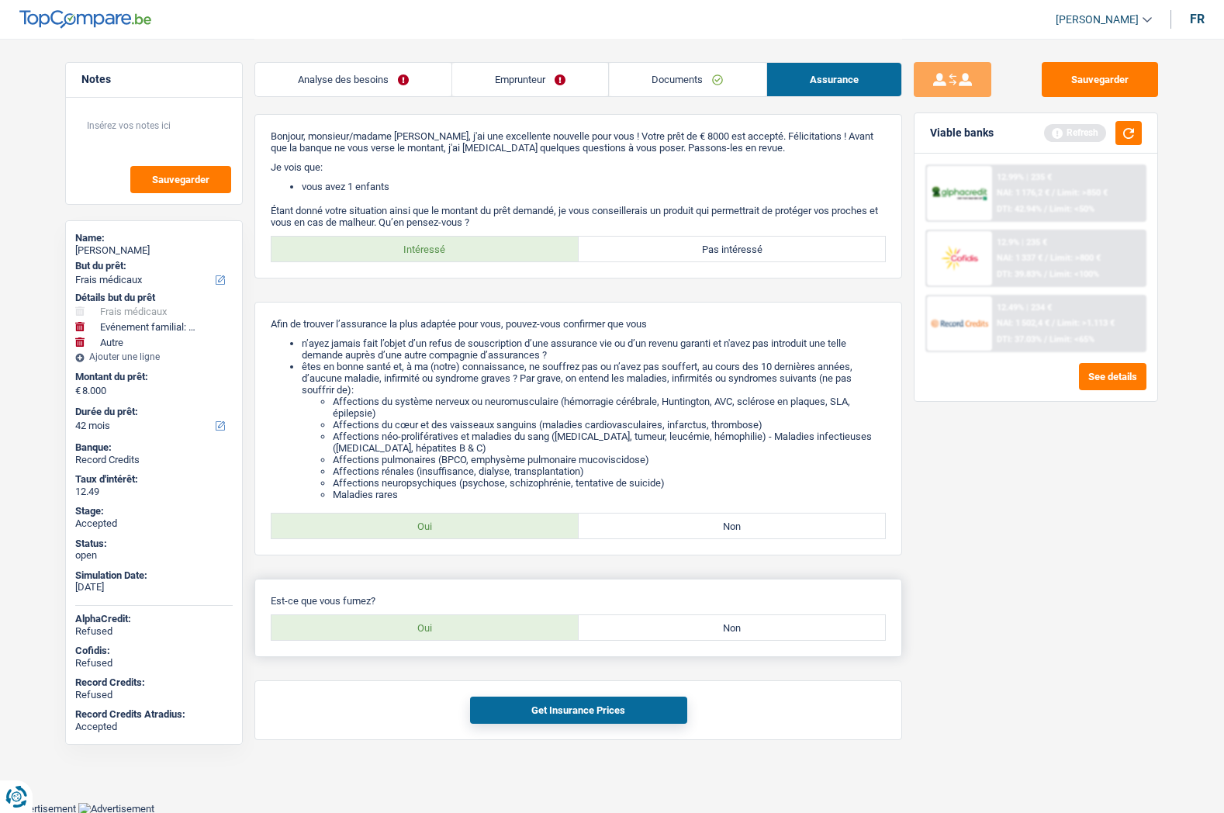
scroll to position [3, 0]
click at [404, 614] on label "Oui" at bounding box center [424, 626] width 307 height 25
click at [404, 614] on input "Oui" at bounding box center [424, 626] width 307 height 25
radio input "true"
click at [530, 725] on div "Get Insurance Prices" at bounding box center [578, 709] width 648 height 60
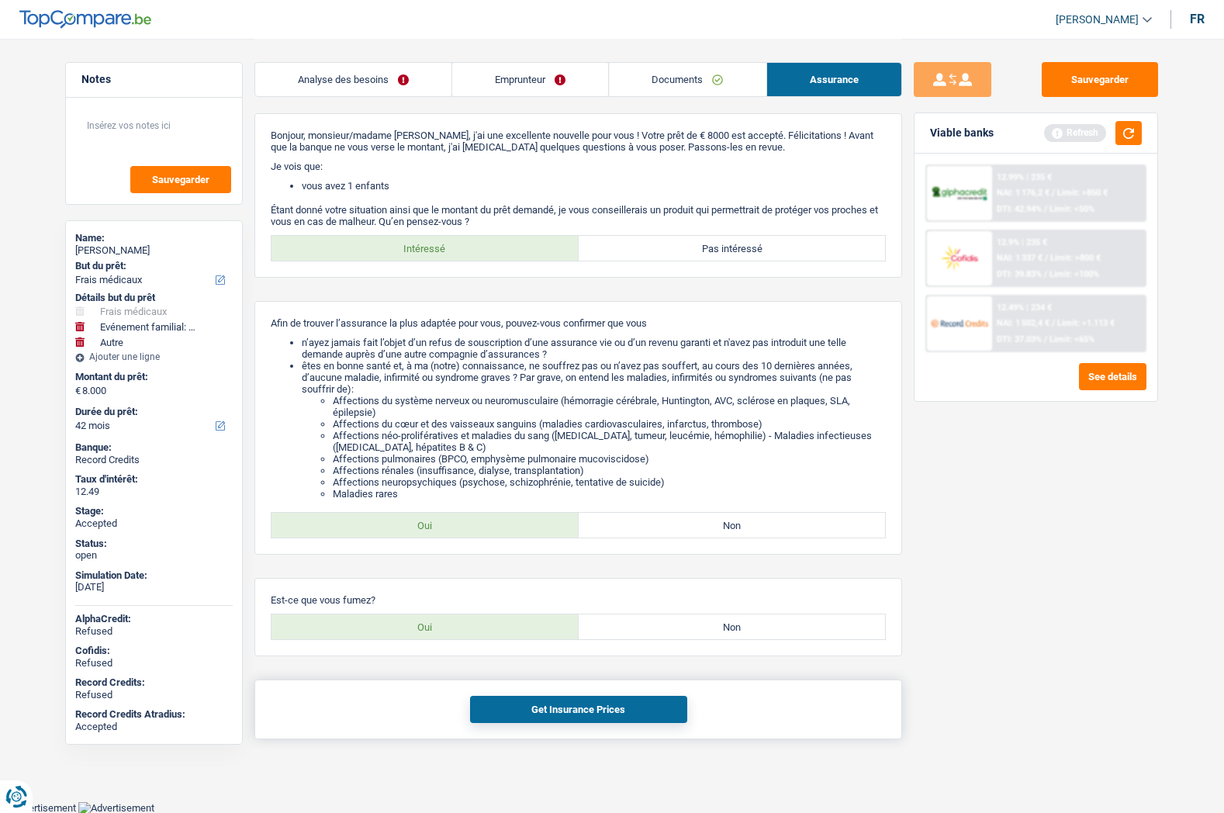
click at [530, 721] on button "Get Insurance Prices" at bounding box center [578, 709] width 217 height 27
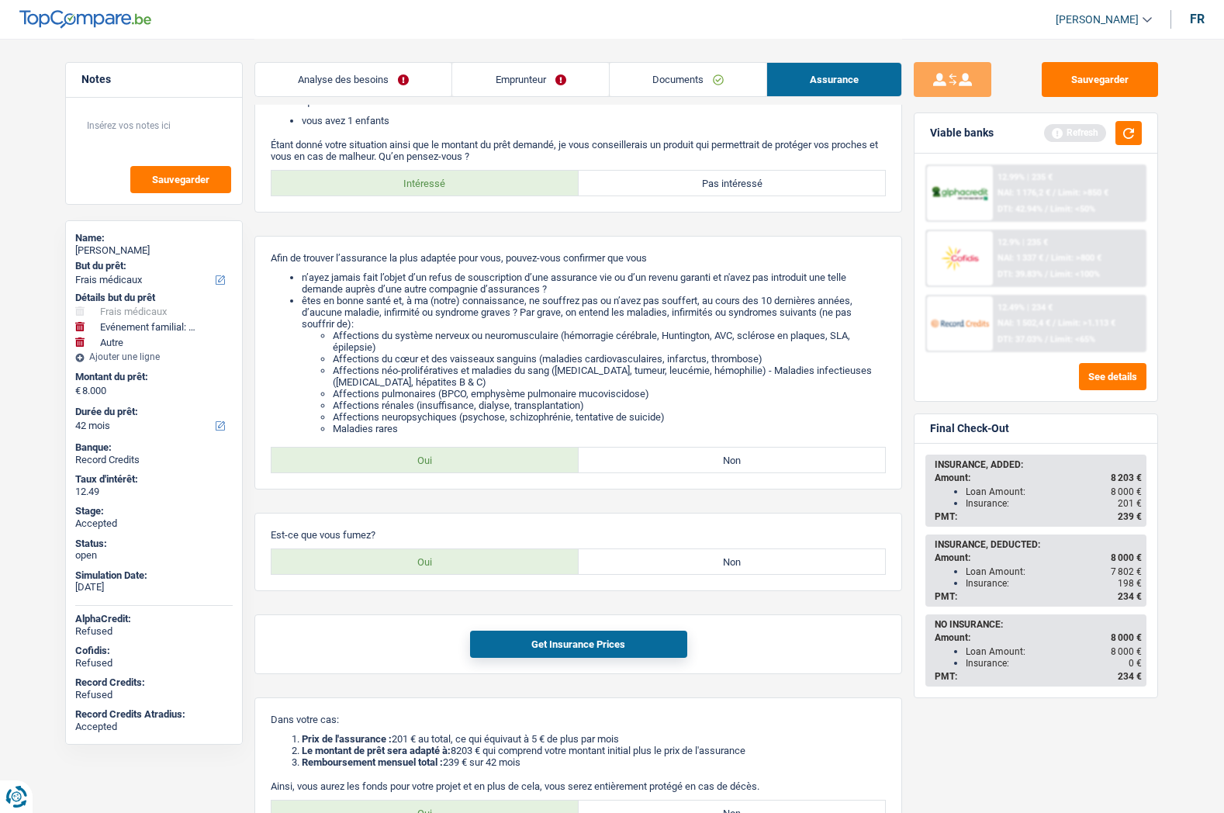
scroll to position [227, 0]
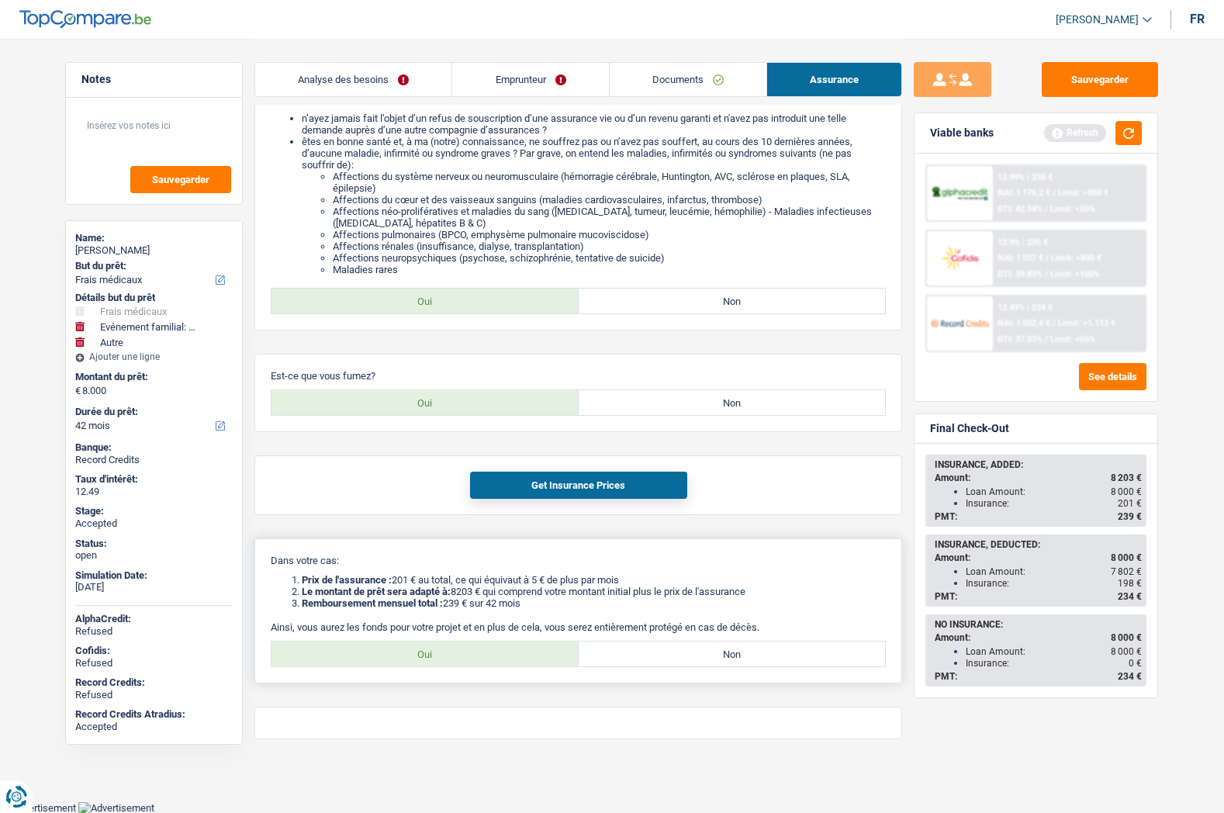
click at [471, 652] on label "Oui" at bounding box center [424, 653] width 307 height 25
click at [471, 652] on input "Oui" at bounding box center [424, 653] width 307 height 25
radio input "true"
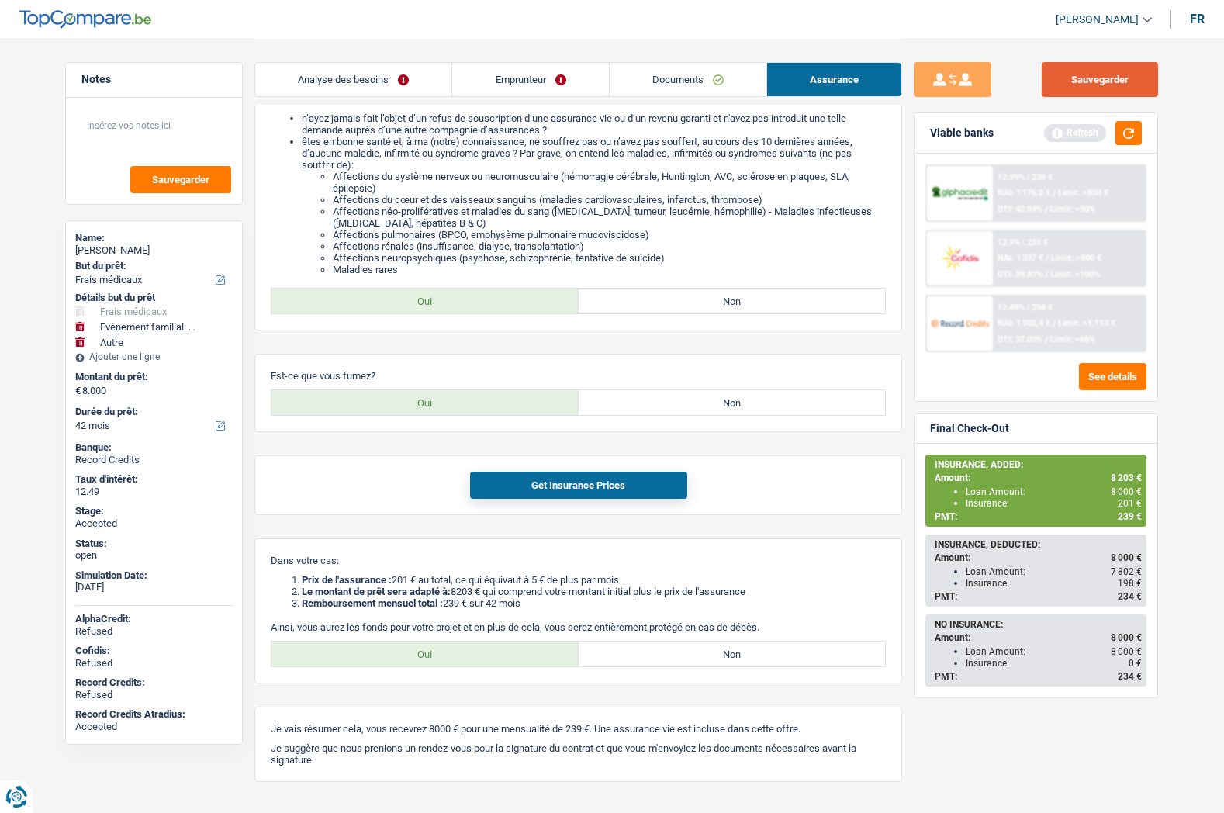
click at [1107, 86] on button "Sauvegarder" at bounding box center [1100, 79] width 116 height 35
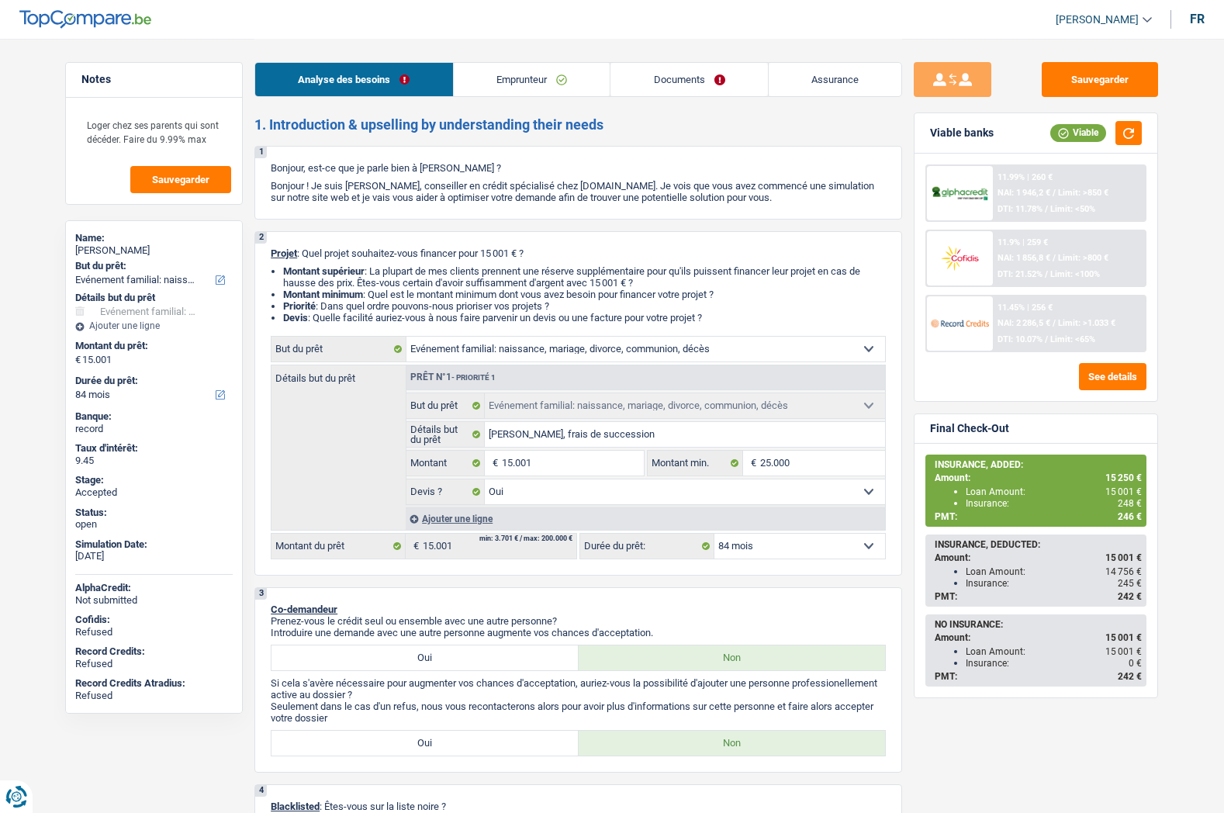
select select "familyEvent"
select select "84"
select select "familyEvent"
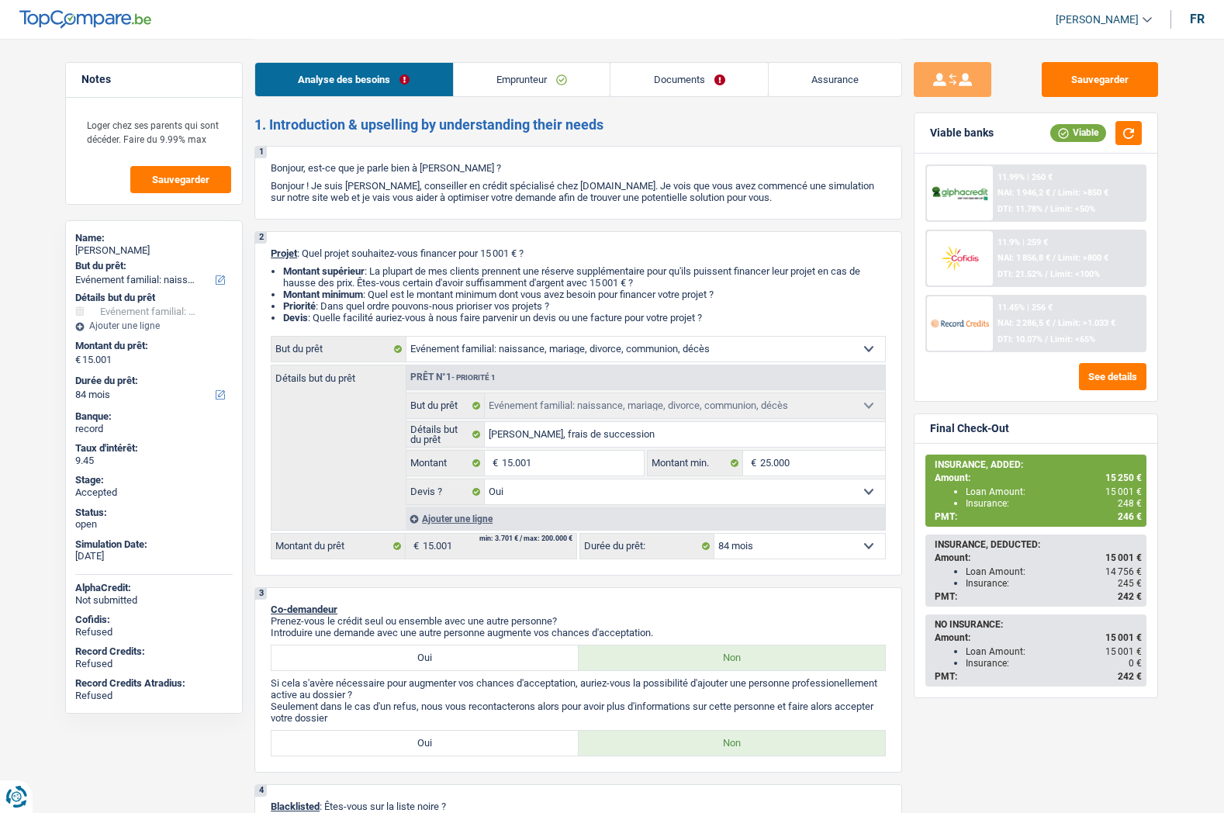
select select "yes"
select select "84"
select select "privateEmployee"
select select "netSalary"
select select "mealVouchers"
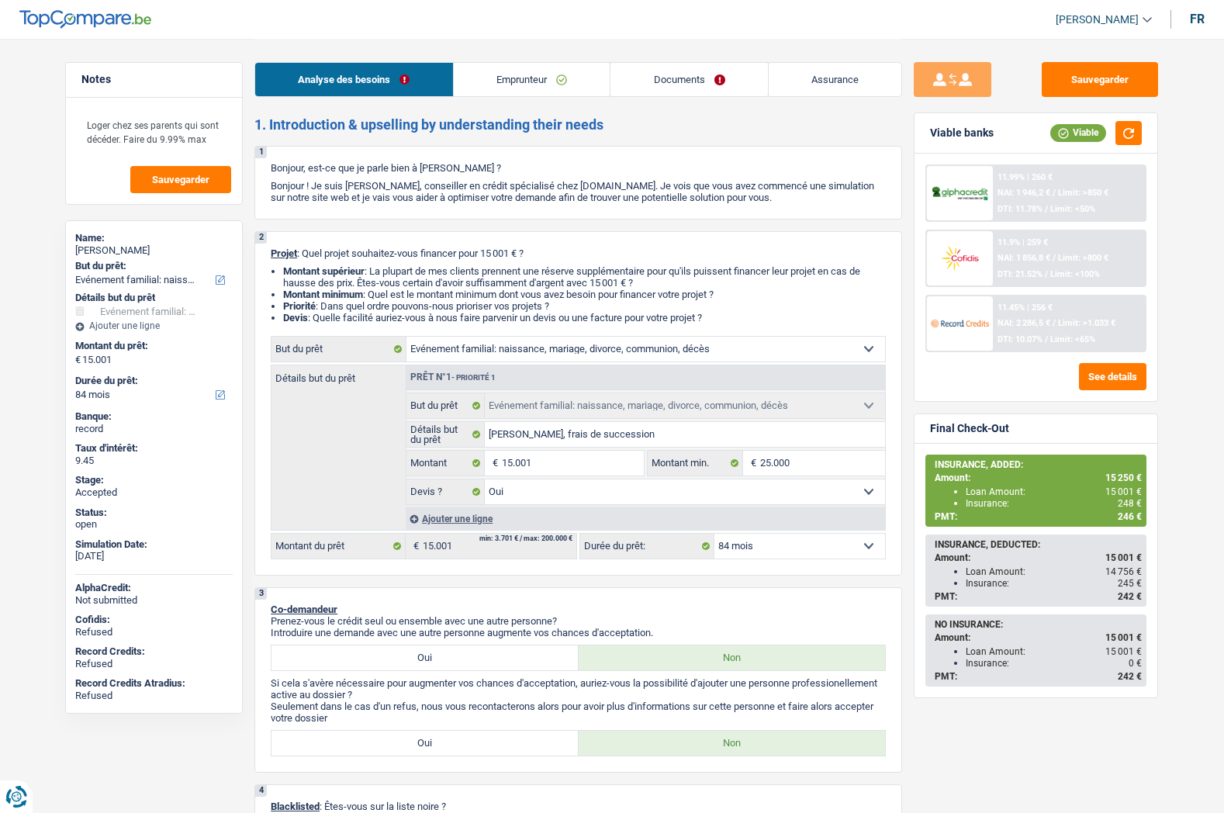
select select "liveWithParents"
select select "familyEvent"
select select "yes"
select select "84"
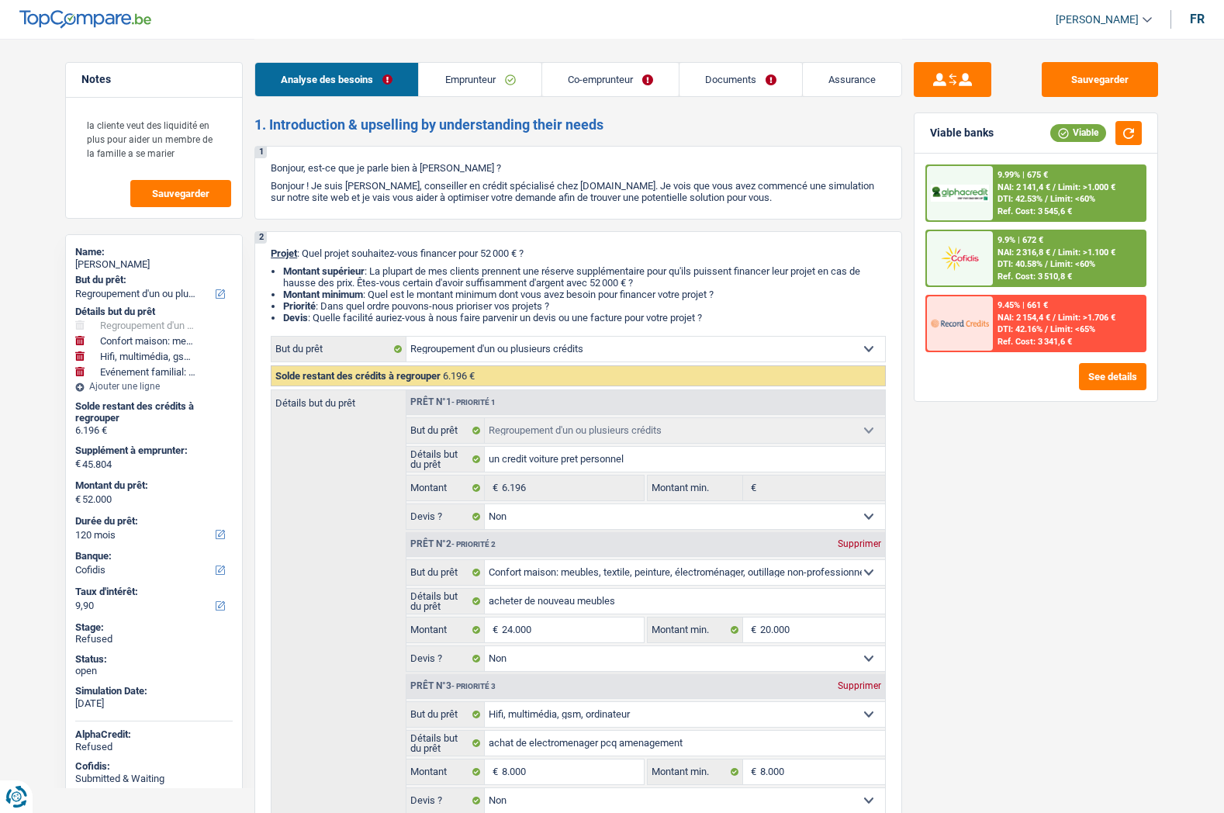
select select "refinancing"
select select "household"
select select "tech"
select select "familyEvent"
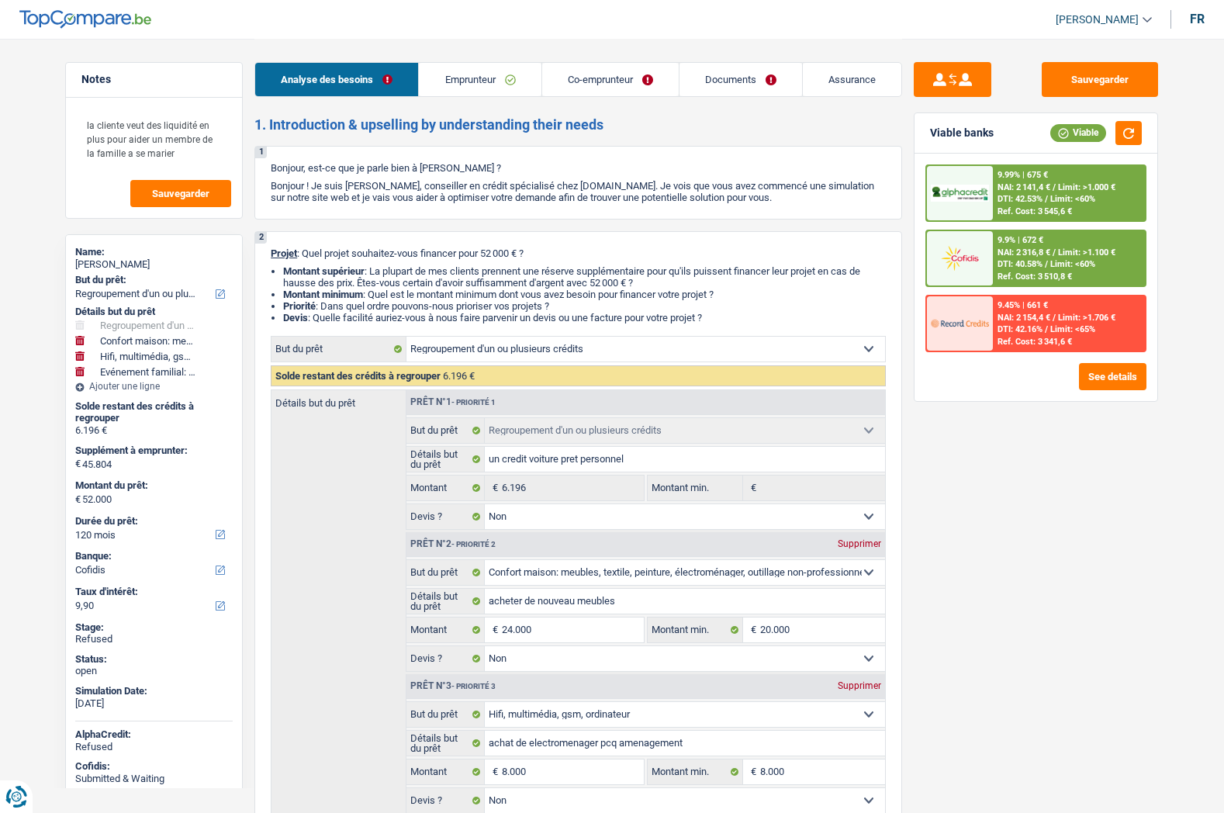
select select "120"
select select "cofidis"
select select "refinancing"
select select "false"
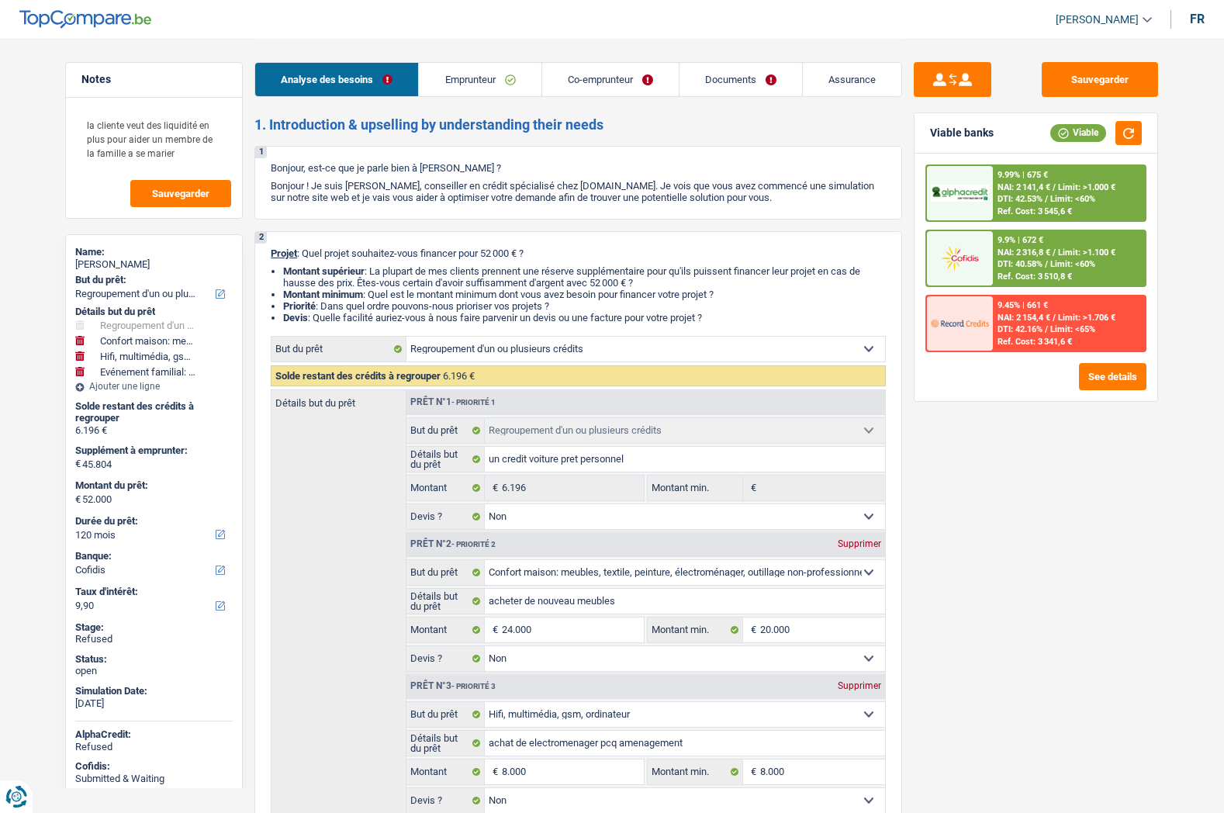
select select "household"
select select "false"
select select "tech"
select select "false"
select select "familyEvent"
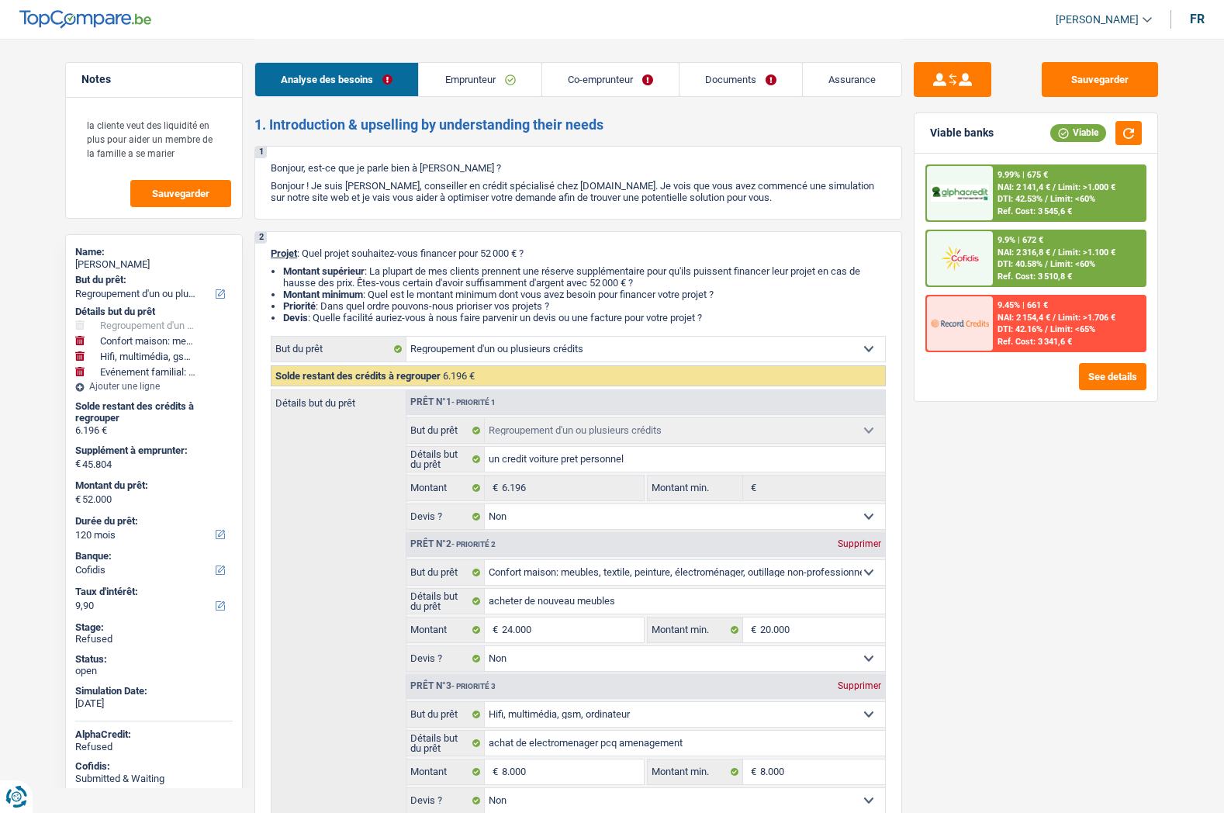
select select "false"
select select "120"
select select "mutuality"
select select "worker"
select select "mutualityIndemnity"
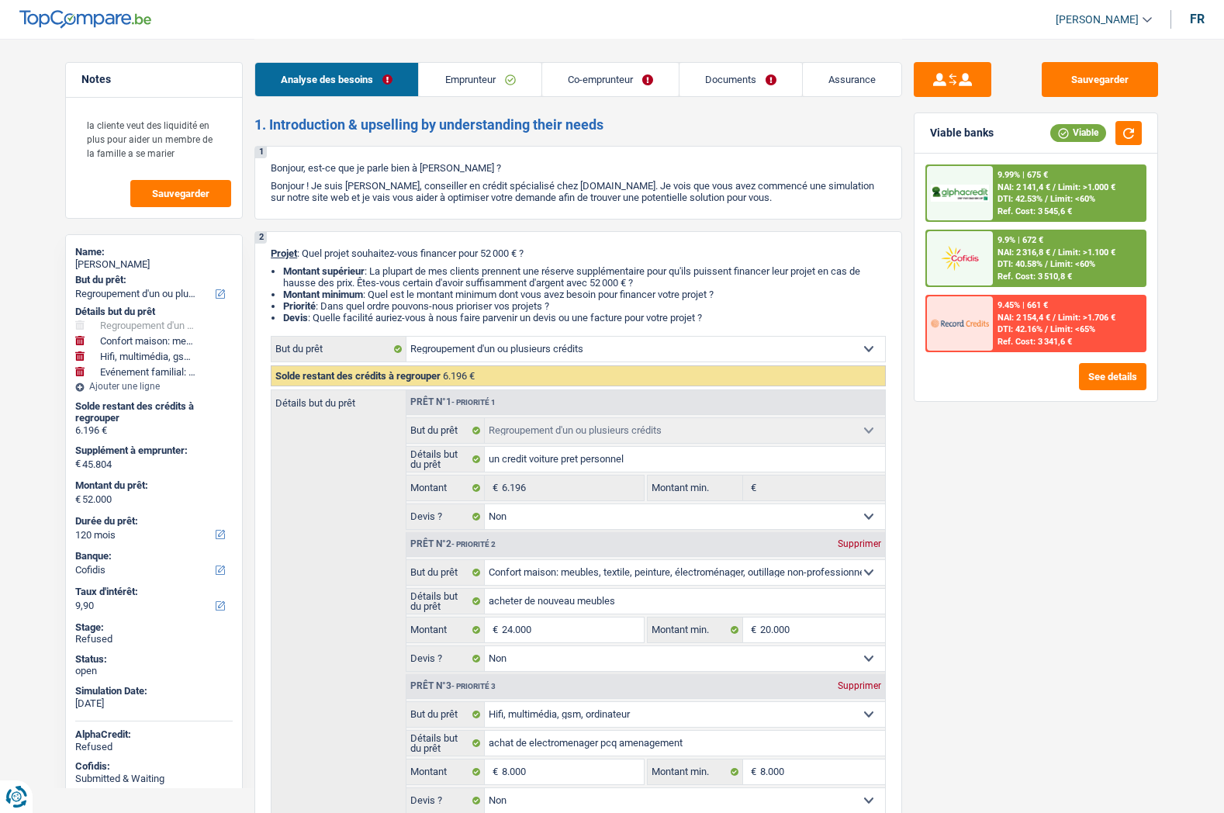
select select "familyAllowances"
select select "alimony"
select select "netSalary"
select select "familyAllowances"
select select "rents"
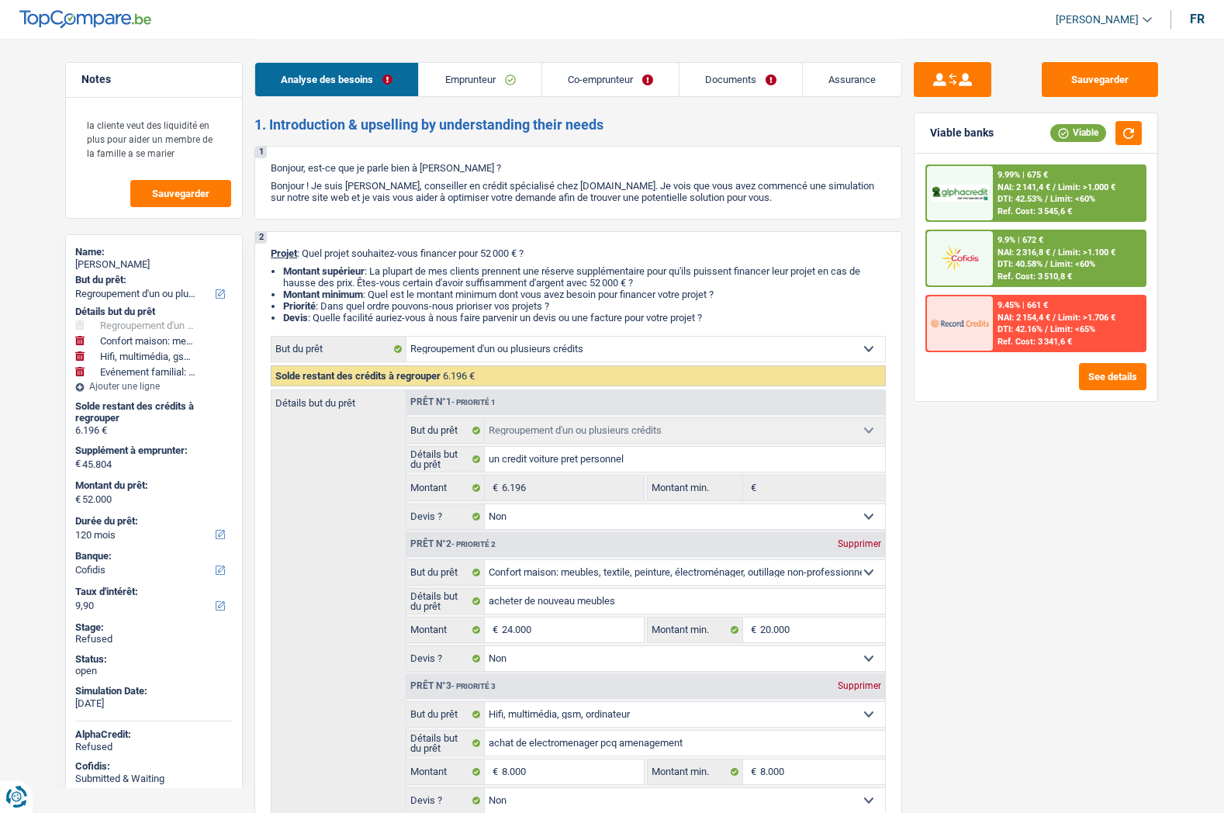
select select "cardOrCredit"
select select "personalLoan"
select select "other"
select select "48"
select select "refinancing"
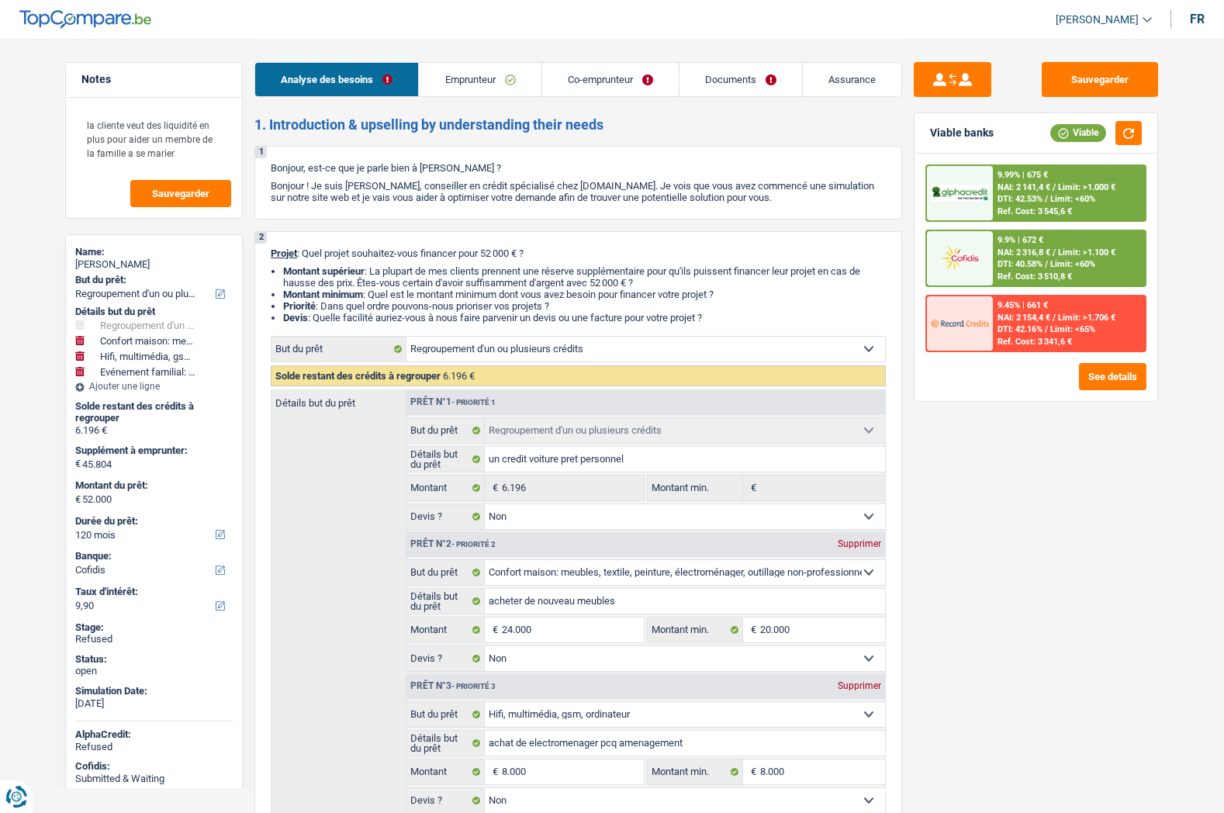
select select "refinancing"
select select "false"
select select "household"
select select "false"
select select "tech"
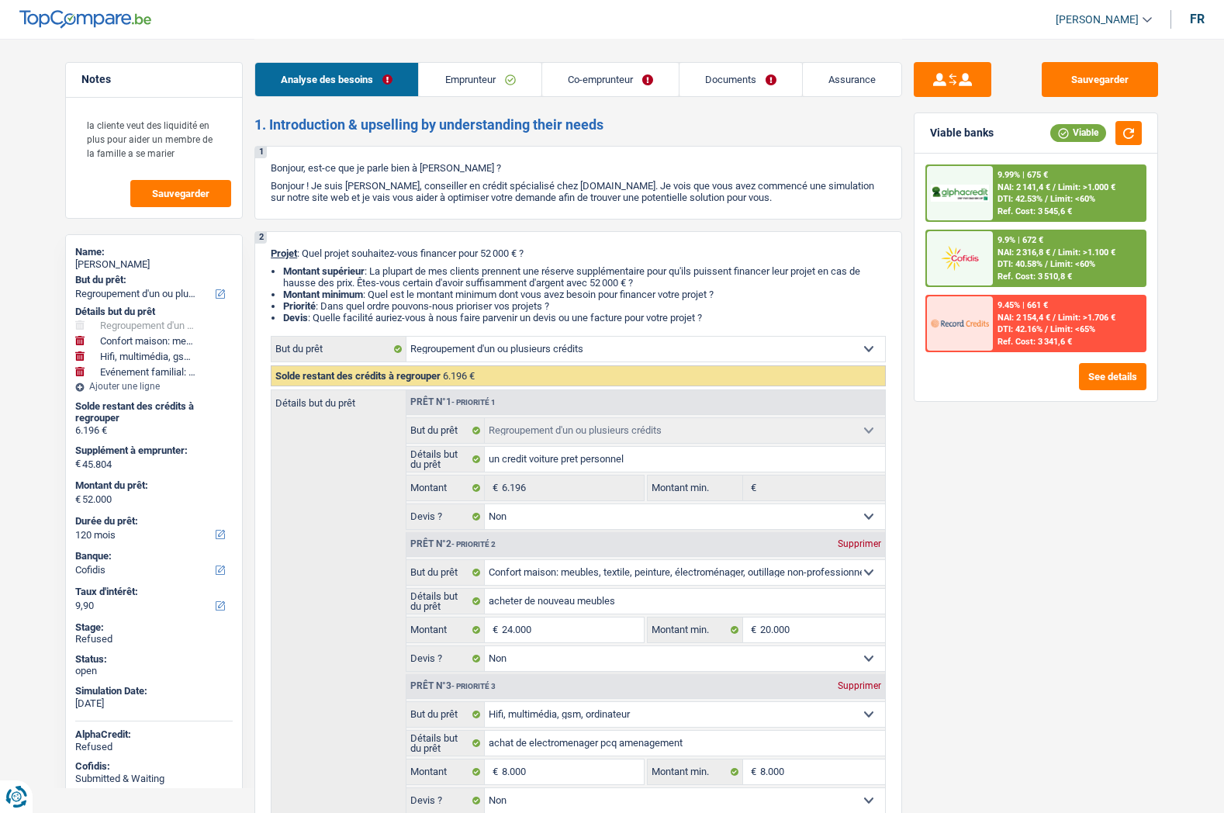
select select "false"
select select "familyEvent"
select select "false"
select select "120"
click at [102, 260] on div "[PERSON_NAME]" at bounding box center [153, 264] width 157 height 12
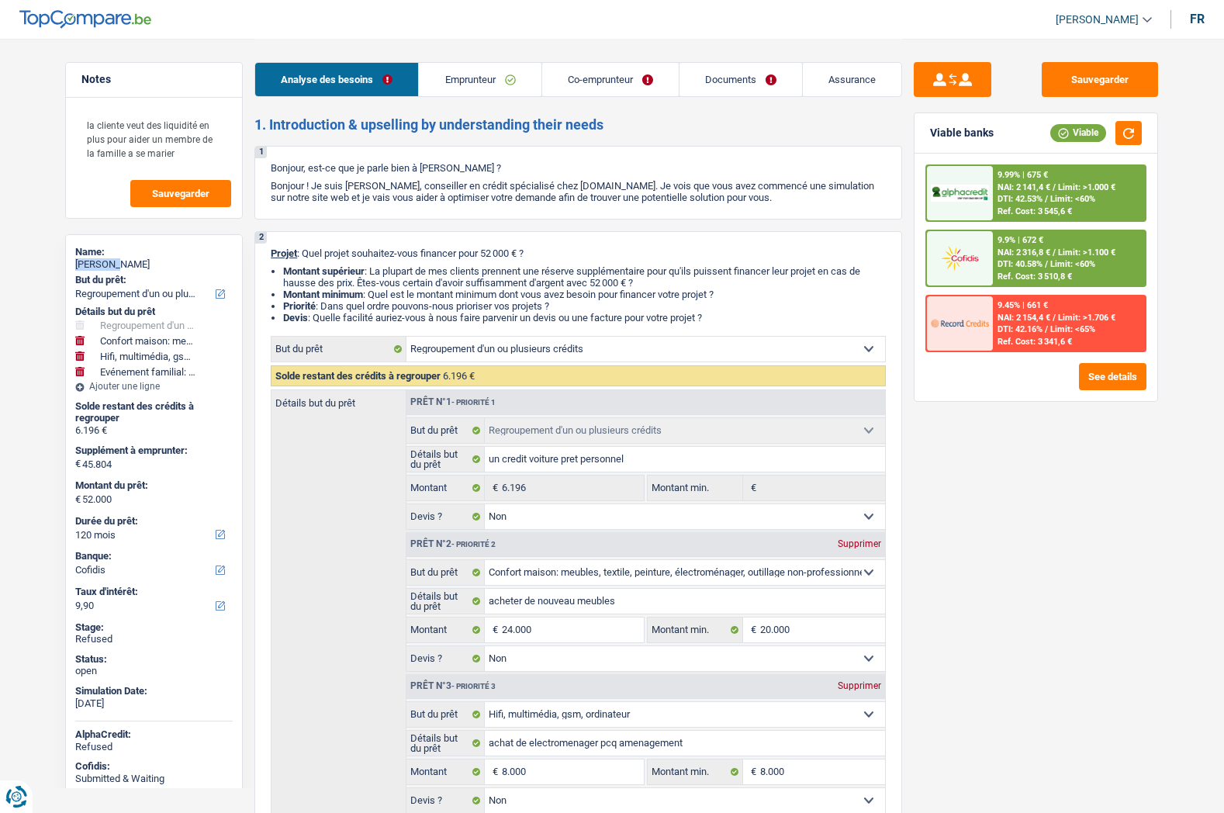
click at [102, 260] on div "[PERSON_NAME]" at bounding box center [153, 264] width 157 height 12
copy div "[PERSON_NAME]"
